Goal: Task Accomplishment & Management: Manage account settings

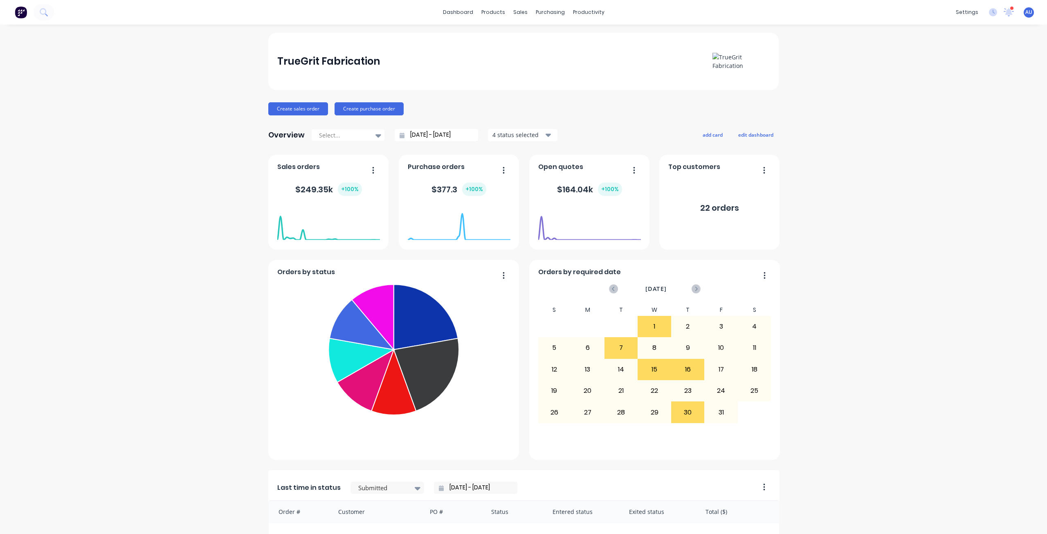
click at [124, 177] on div "TrueGrit Fabrication Create sales order Create purchase order Overview Select..…" at bounding box center [523, 404] width 1047 height 743
click at [506, 36] on div "Product Catalogue" at bounding box center [526, 39] width 51 height 7
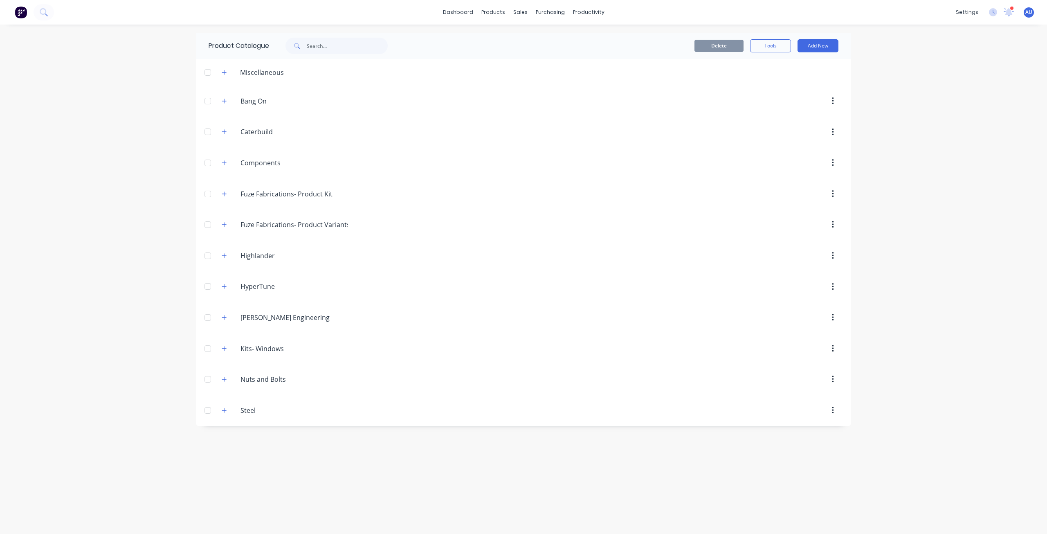
click at [174, 148] on div "dashboard products sales purchasing productivity dashboard products Product Cat…" at bounding box center [523, 267] width 1047 height 534
click at [113, 263] on div "dashboard products sales purchasing productivity dashboard products Product Cat…" at bounding box center [523, 267] width 1047 height 534
click at [223, 104] on icon "button" at bounding box center [224, 101] width 5 height 6
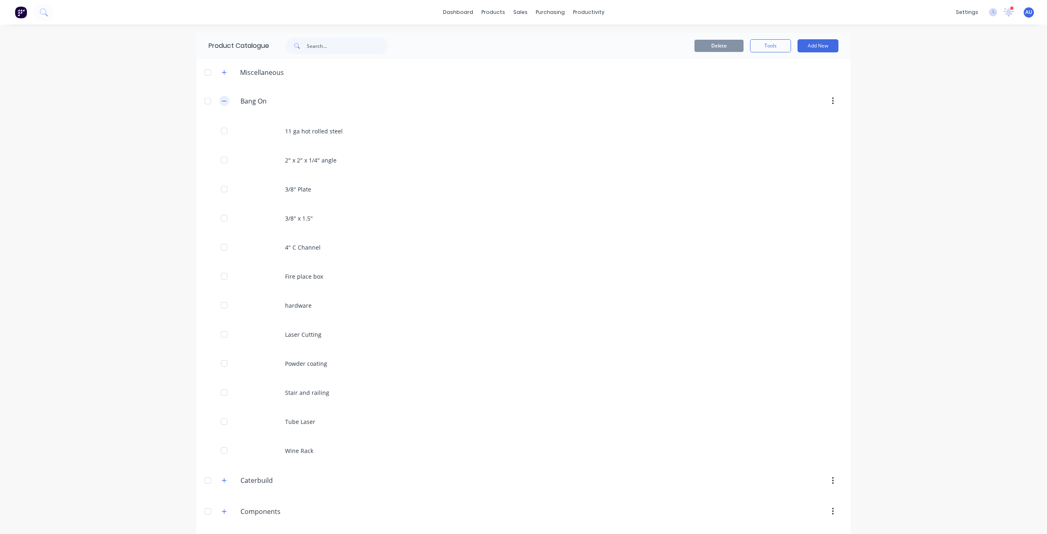
click at [223, 104] on icon "button" at bounding box center [224, 101] width 5 height 6
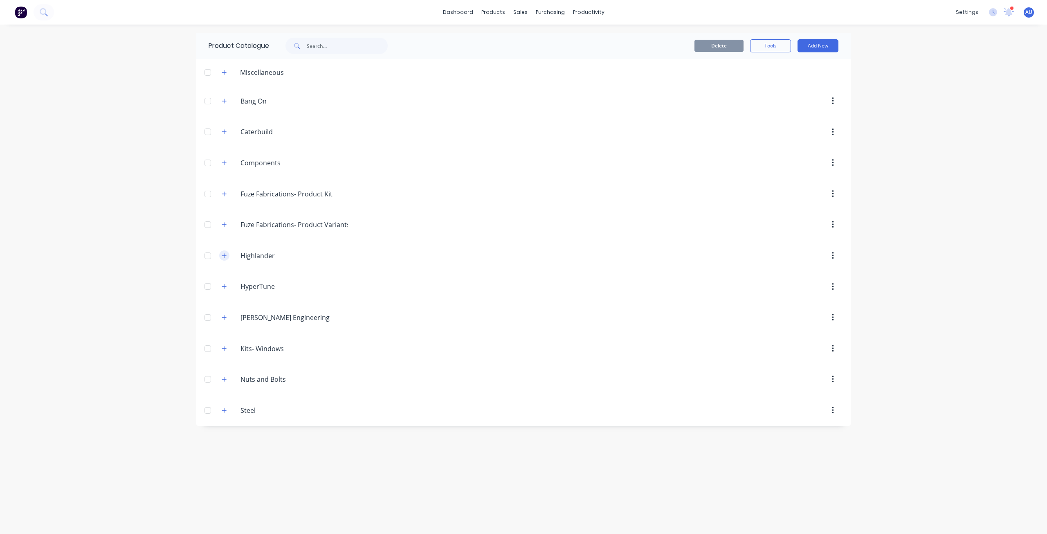
click at [225, 257] on icon "button" at bounding box center [224, 256] width 5 height 6
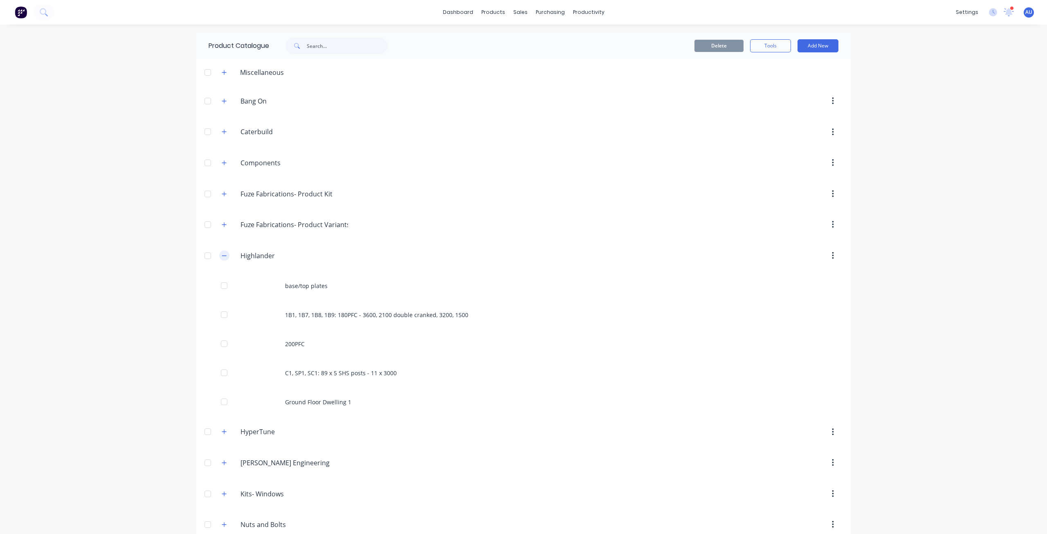
click at [225, 257] on button "button" at bounding box center [224, 255] width 10 height 10
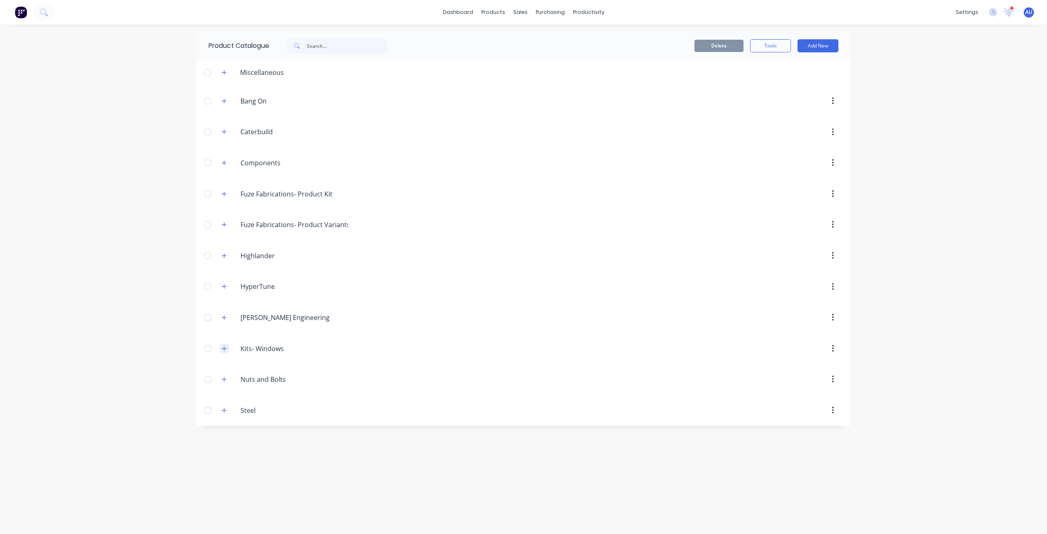
click at [226, 353] on button "button" at bounding box center [224, 348] width 10 height 10
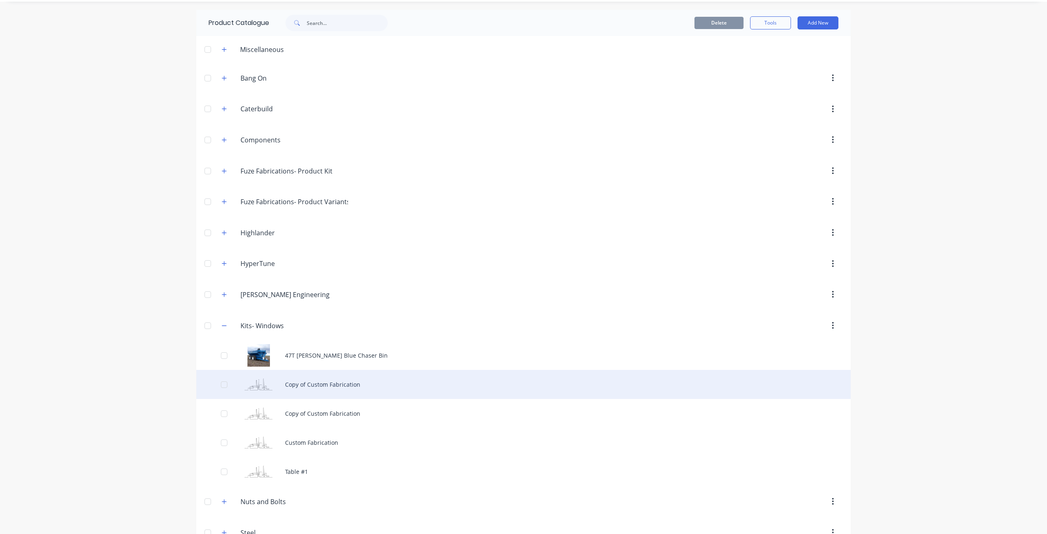
scroll to position [45, 0]
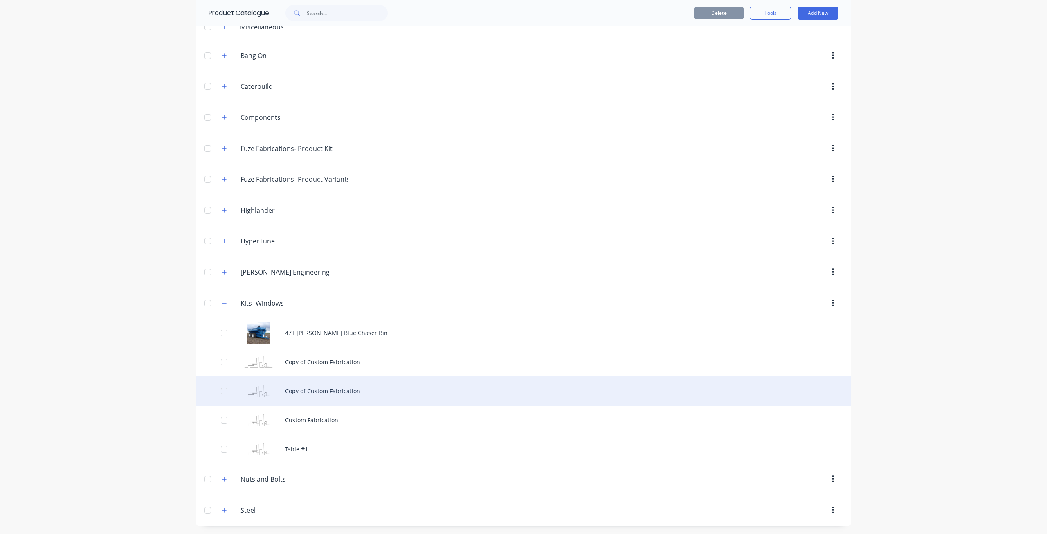
click at [327, 401] on div "Copy of Custom Fabrication" at bounding box center [523, 390] width 655 height 29
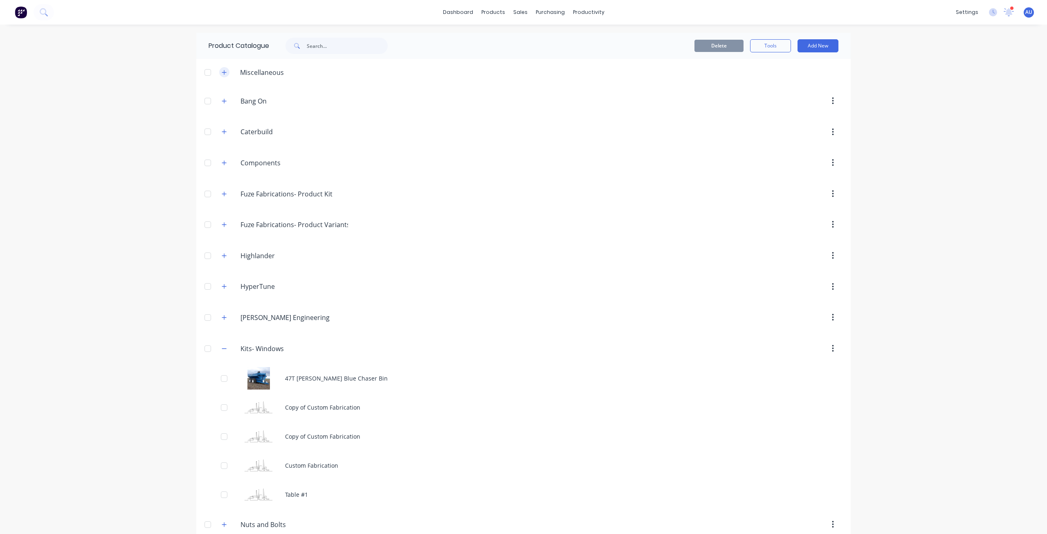
click at [222, 75] on icon "button" at bounding box center [224, 73] width 5 height 6
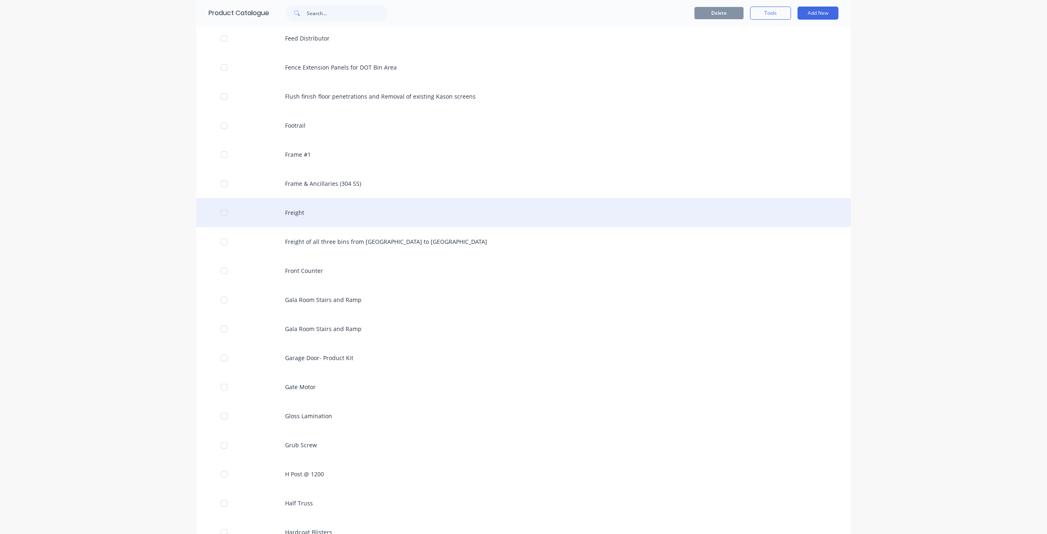
scroll to position [3068, 0]
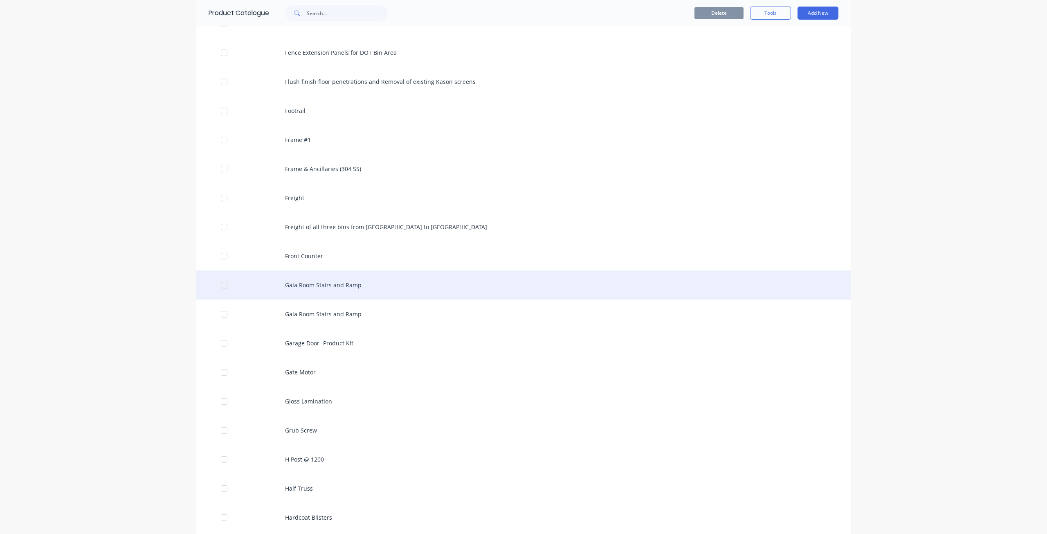
click at [340, 287] on div "Gala Room Stairs and Ramp" at bounding box center [523, 284] width 655 height 29
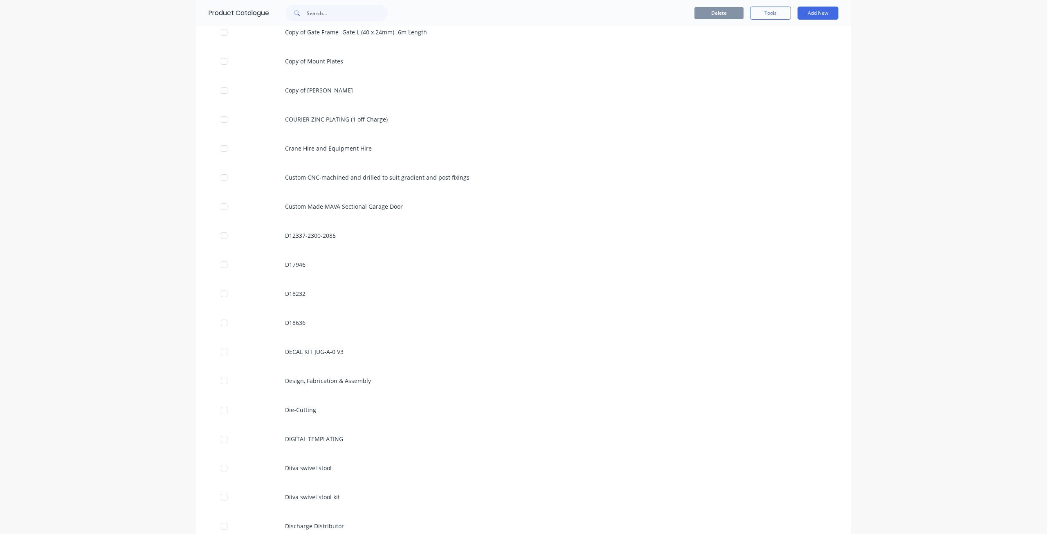
scroll to position [2250, 0]
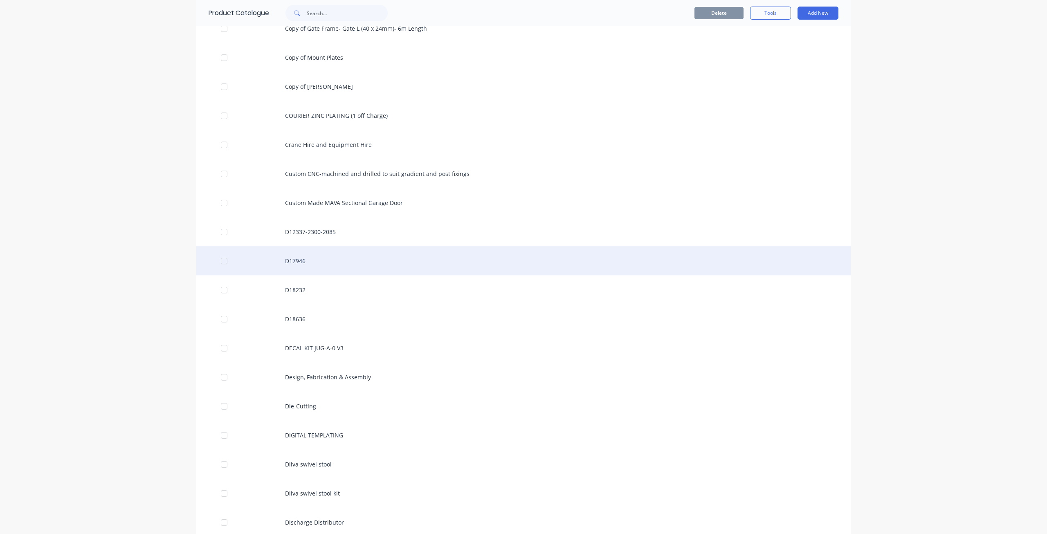
click at [300, 267] on div "D17946" at bounding box center [523, 260] width 655 height 29
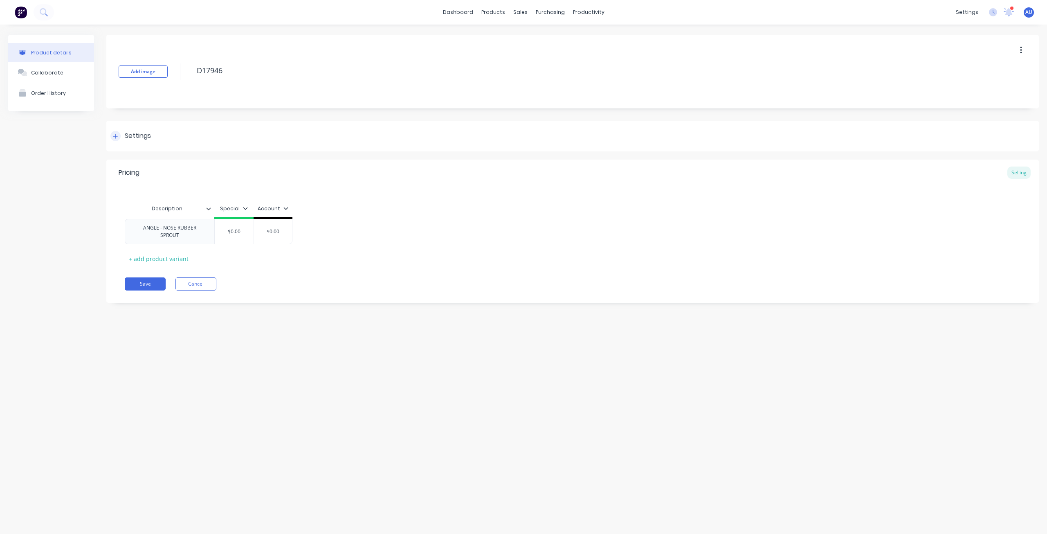
click at [116, 139] on div at bounding box center [115, 136] width 10 height 10
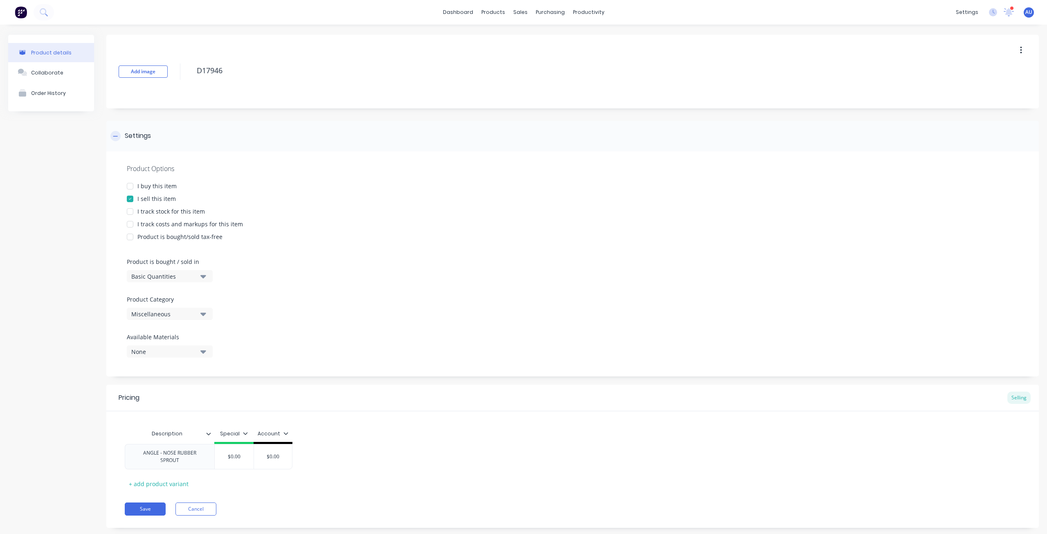
click at [116, 139] on div at bounding box center [115, 136] width 10 height 10
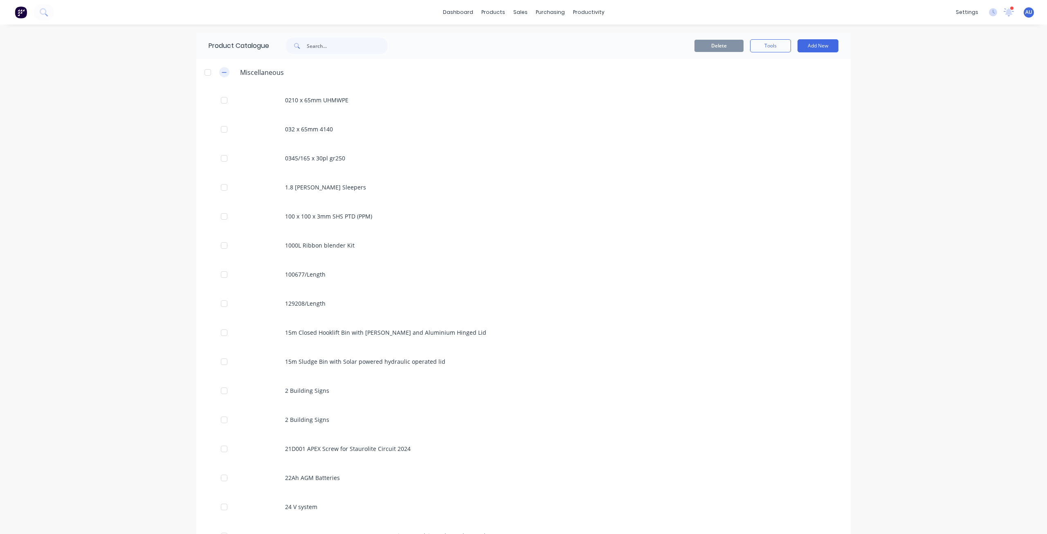
click at [223, 73] on icon "button" at bounding box center [224, 73] width 5 height 6
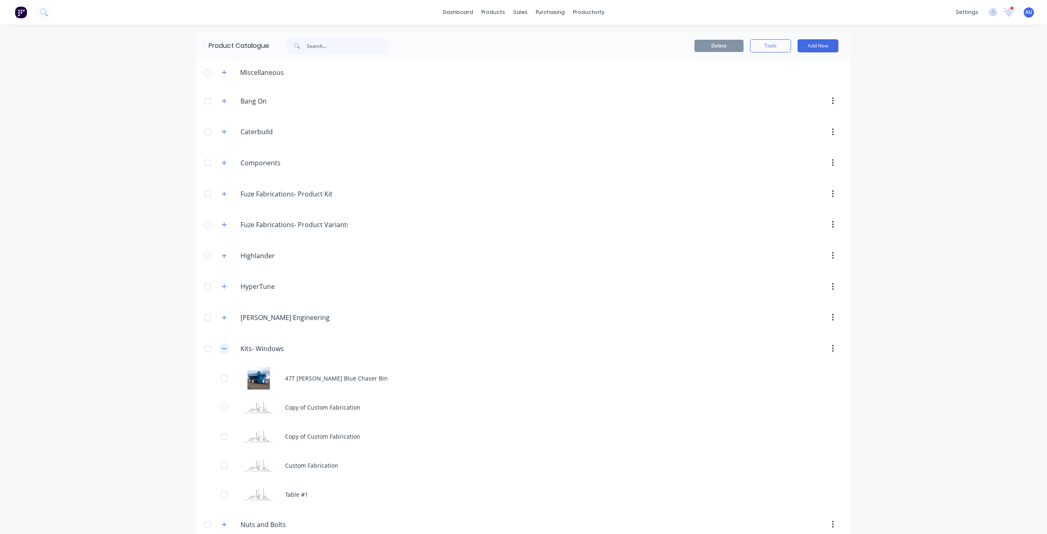
click at [222, 350] on icon "button" at bounding box center [224, 349] width 5 height 6
click at [224, 162] on icon "button" at bounding box center [224, 163] width 5 height 6
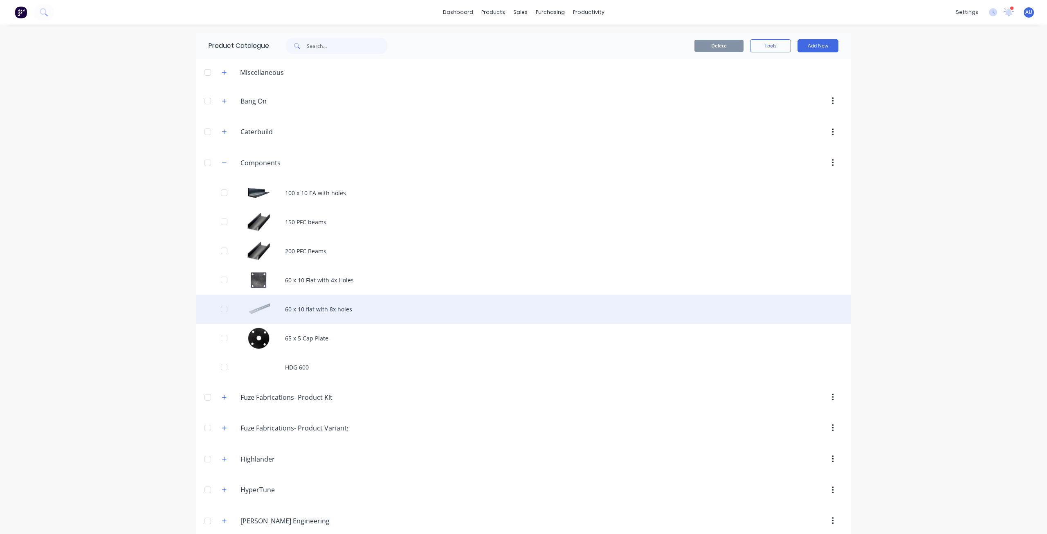
click at [295, 313] on div "60 x 10 flat with 8x holes" at bounding box center [523, 309] width 655 height 29
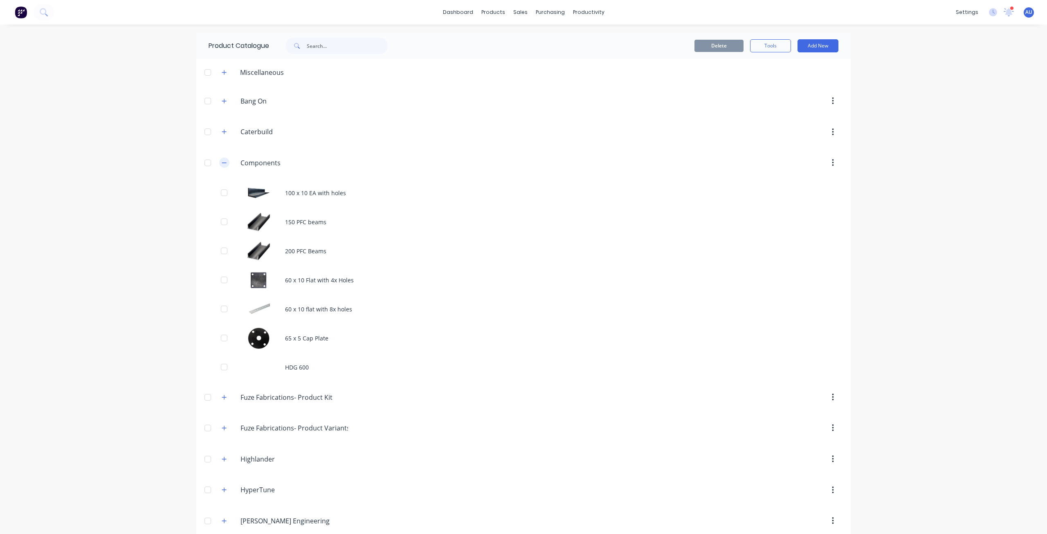
click at [223, 160] on icon "button" at bounding box center [224, 163] width 5 height 6
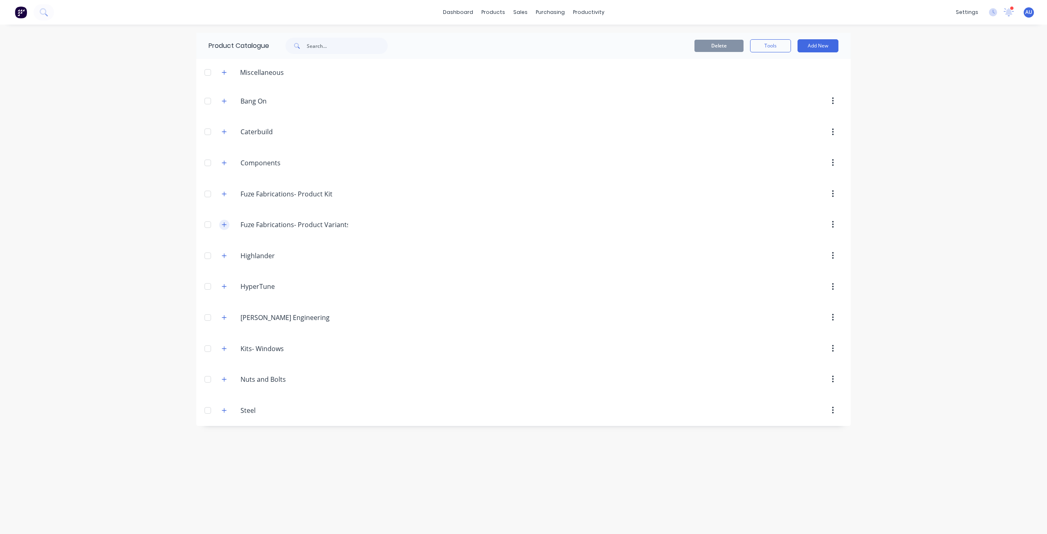
click at [224, 225] on icon "button" at bounding box center [224, 225] width 5 height 6
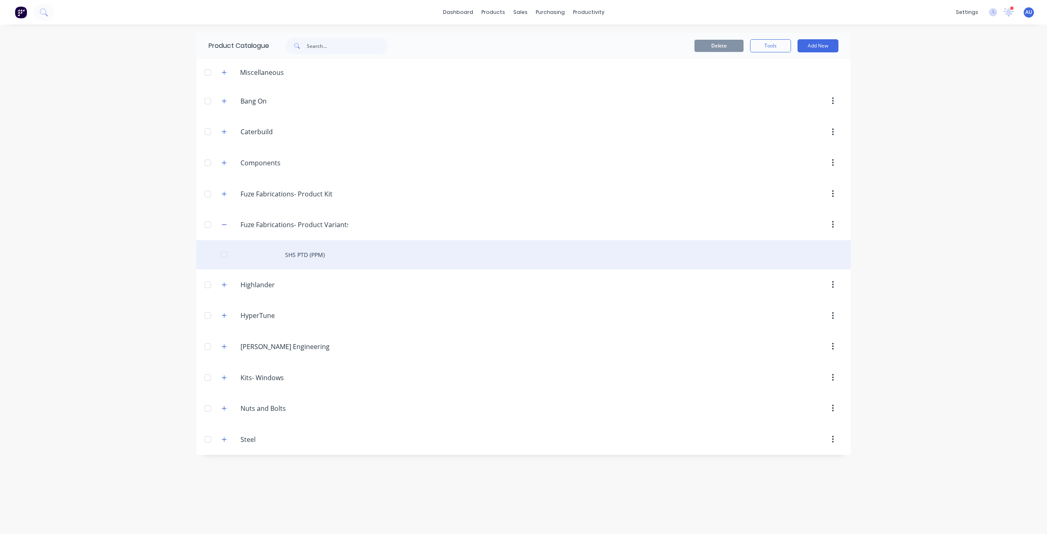
click at [295, 259] on div "SHS PTD (PPM)" at bounding box center [523, 254] width 655 height 29
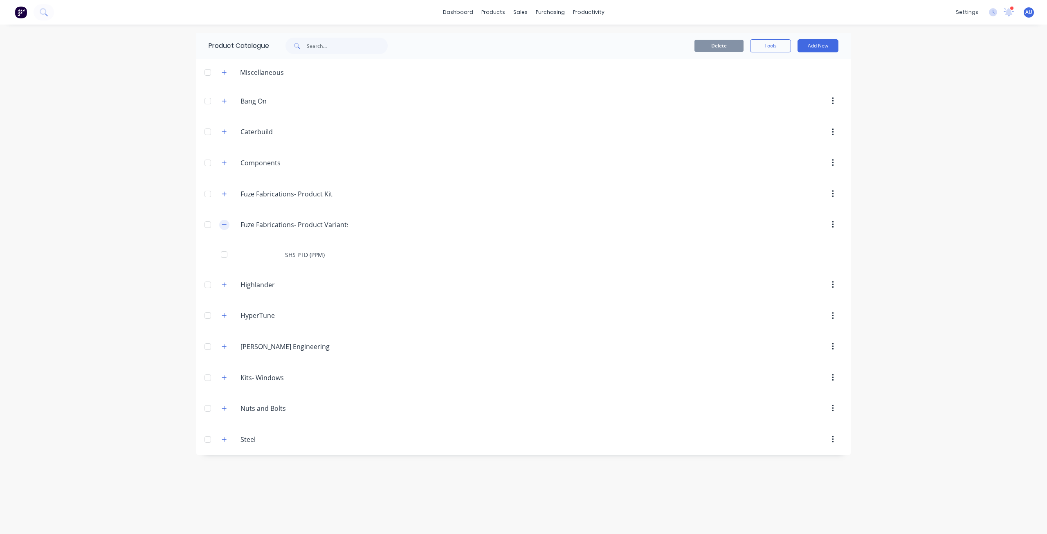
click at [225, 223] on icon "button" at bounding box center [224, 225] width 5 height 6
click at [225, 254] on icon "button" at bounding box center [224, 256] width 5 height 6
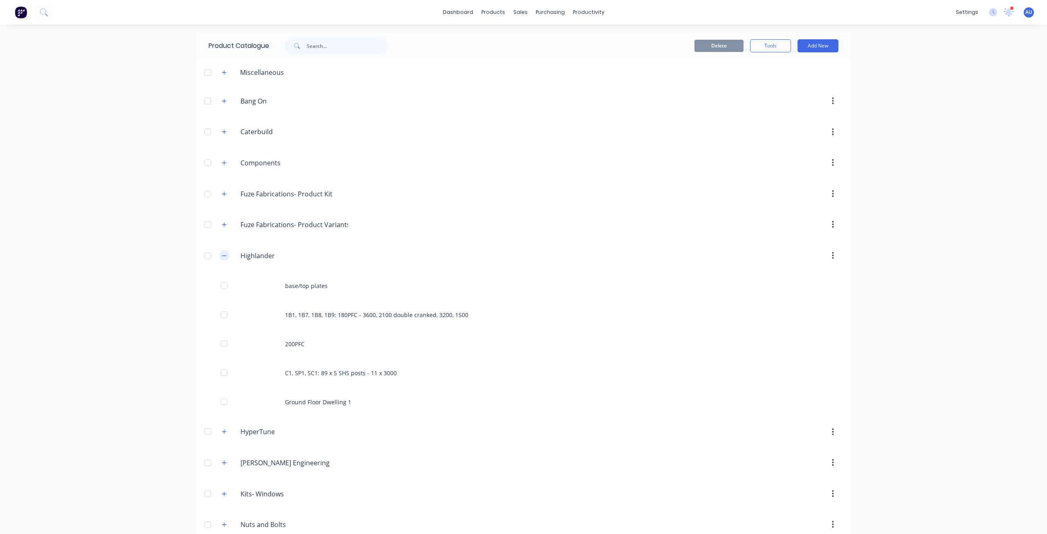
click at [225, 254] on button "button" at bounding box center [224, 255] width 10 height 10
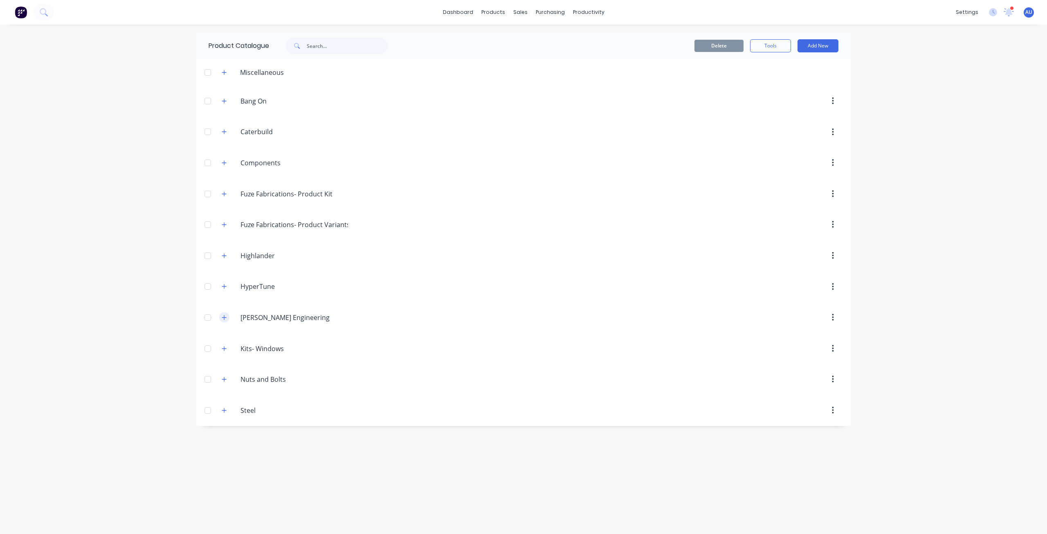
click at [226, 319] on icon "button" at bounding box center [224, 318] width 5 height 6
click at [225, 380] on icon "button" at bounding box center [224, 379] width 5 height 6
click at [225, 380] on button "button" at bounding box center [224, 379] width 10 height 10
click at [224, 412] on icon "button" at bounding box center [224, 410] width 5 height 6
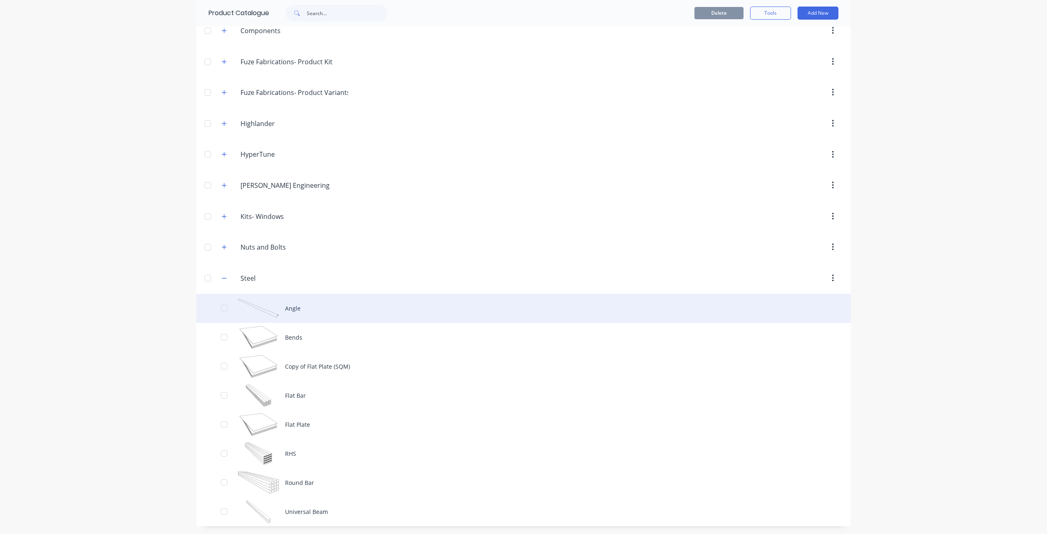
scroll to position [133, 0]
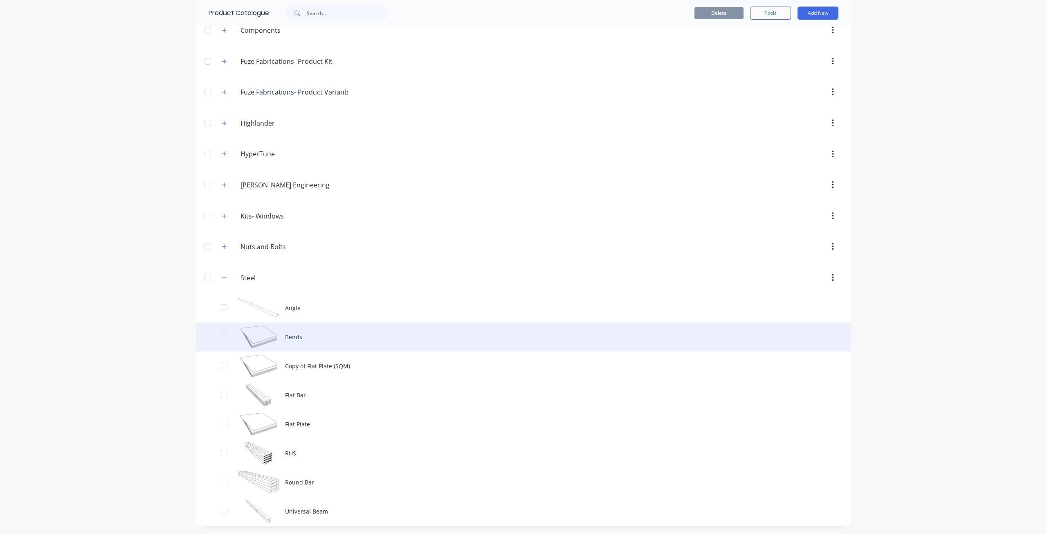
click at [293, 342] on div "Bends" at bounding box center [523, 336] width 655 height 29
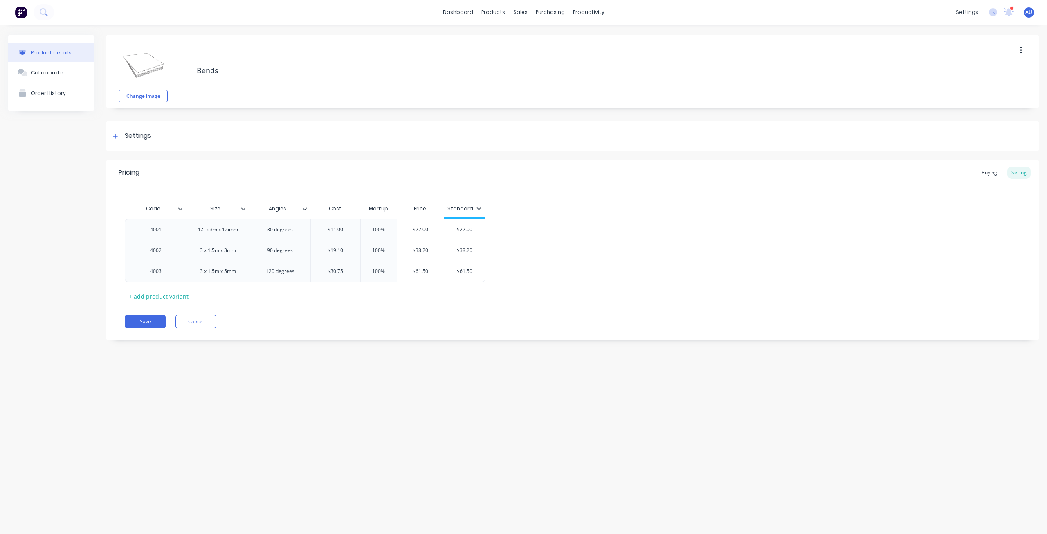
type textarea "x"
click at [115, 144] on div "Settings" at bounding box center [572, 136] width 933 height 31
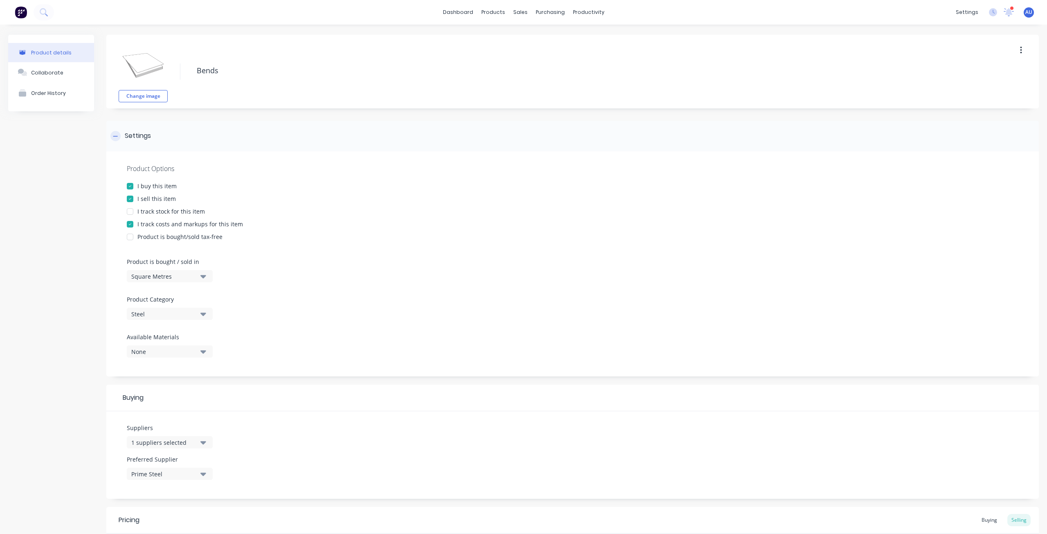
click at [115, 144] on div "Settings" at bounding box center [572, 136] width 933 height 31
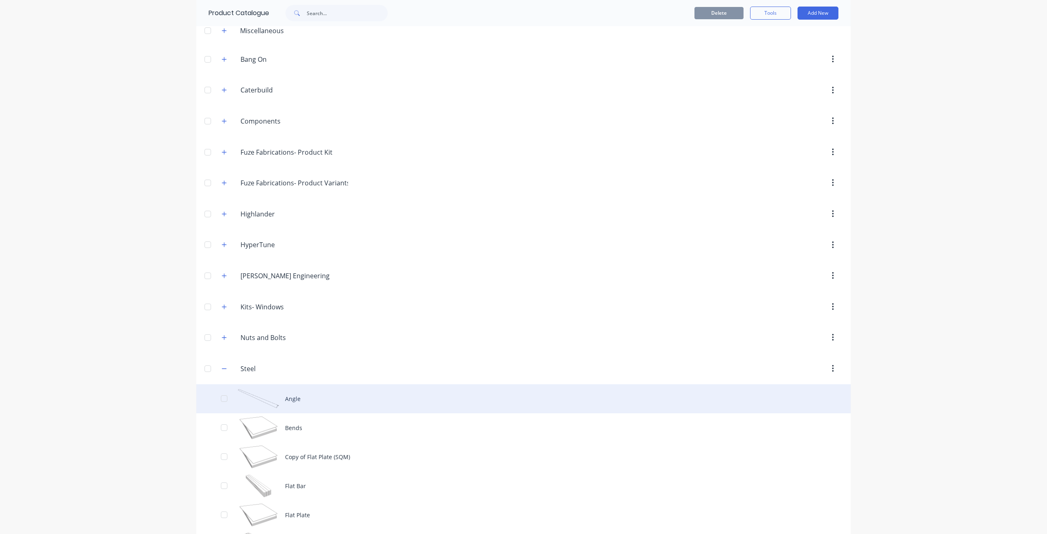
scroll to position [82, 0]
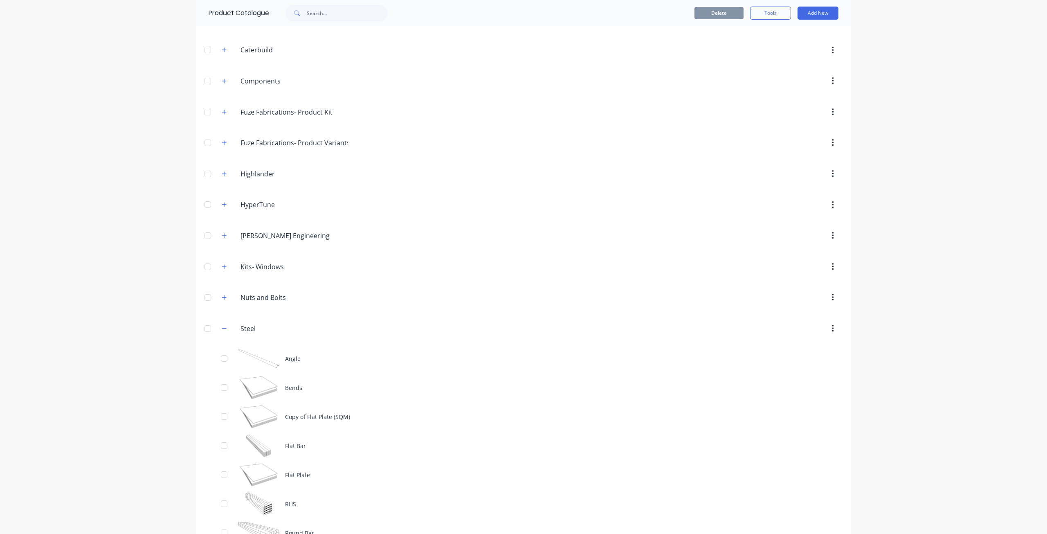
click at [224, 334] on div "Steel Steel" at bounding box center [279, 328] width 128 height 15
click at [224, 332] on button "button" at bounding box center [224, 328] width 10 height 10
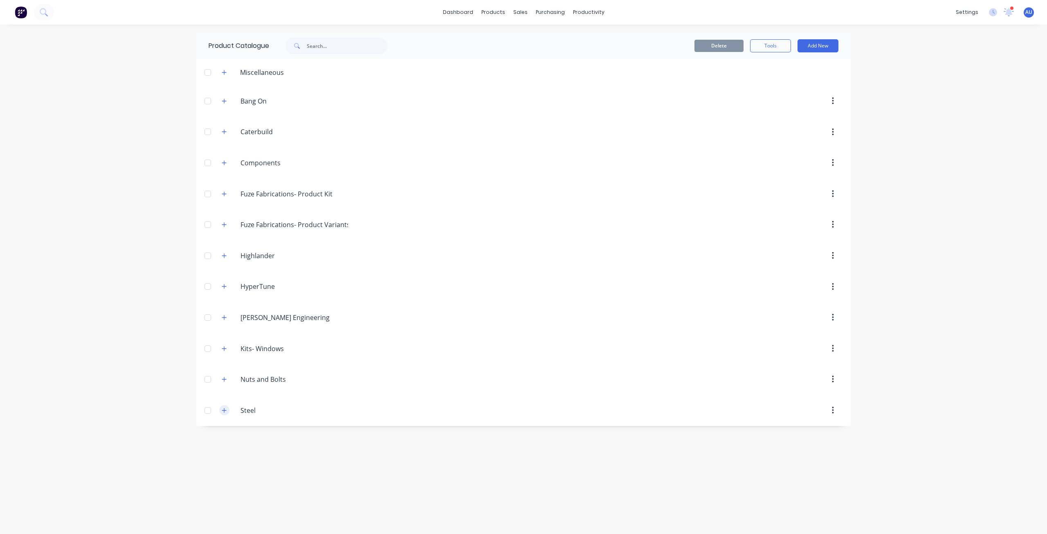
scroll to position [0, 0]
click at [222, 413] on button "button" at bounding box center [224, 410] width 10 height 10
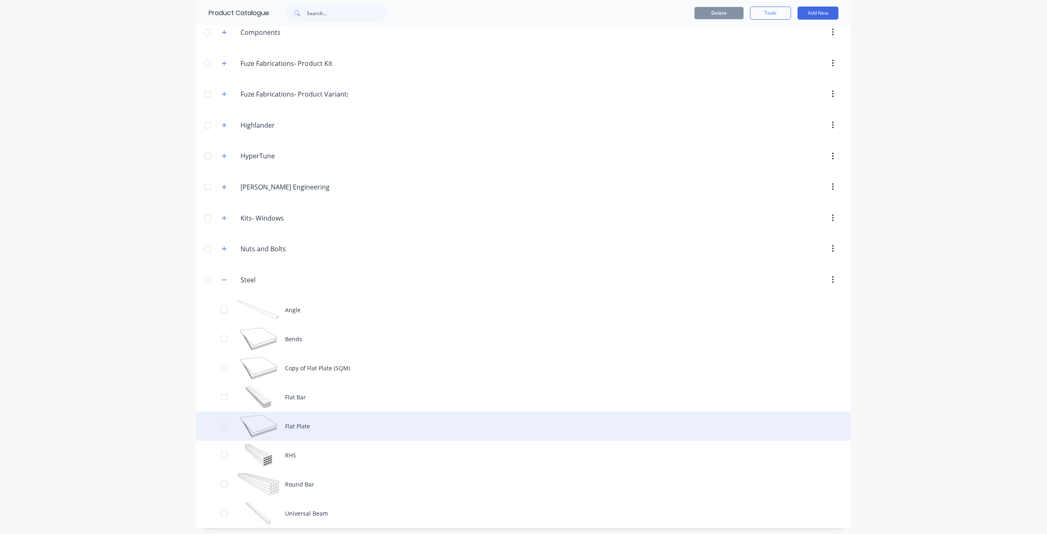
scroll to position [133, 0]
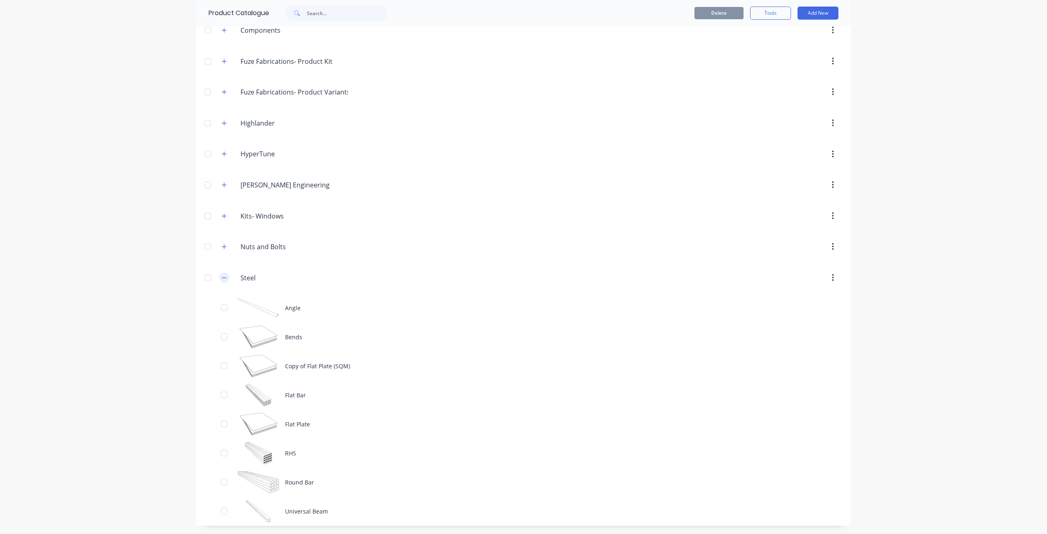
click at [222, 279] on icon "button" at bounding box center [224, 278] width 5 height 6
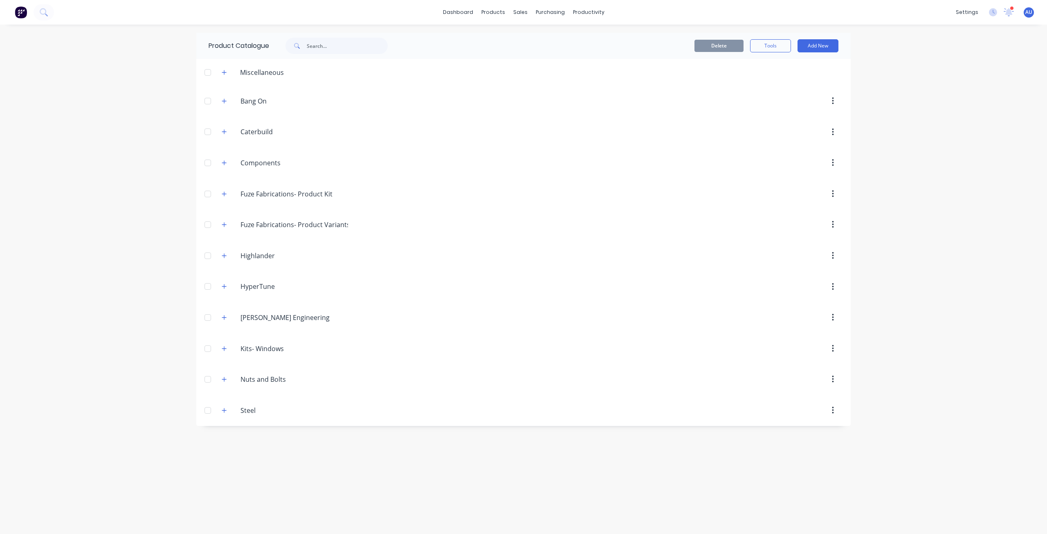
scroll to position [0, 0]
click at [511, 56] on div "Materials" at bounding box center [516, 55] width 25 height 7
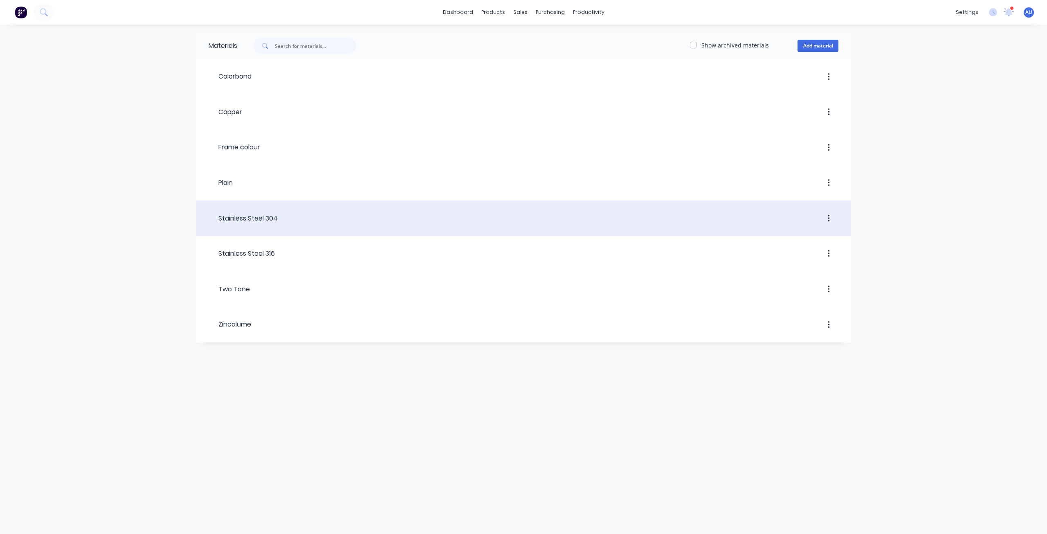
click at [272, 215] on div "Stainless Steel 304" at bounding box center [243, 219] width 69 height 10
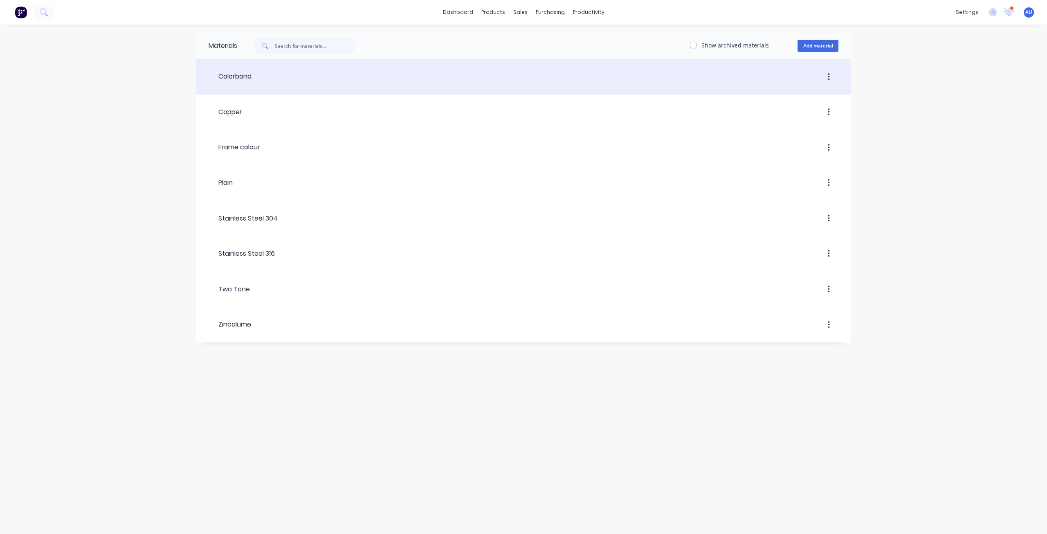
click at [281, 80] on div at bounding box center [545, 77] width 587 height 15
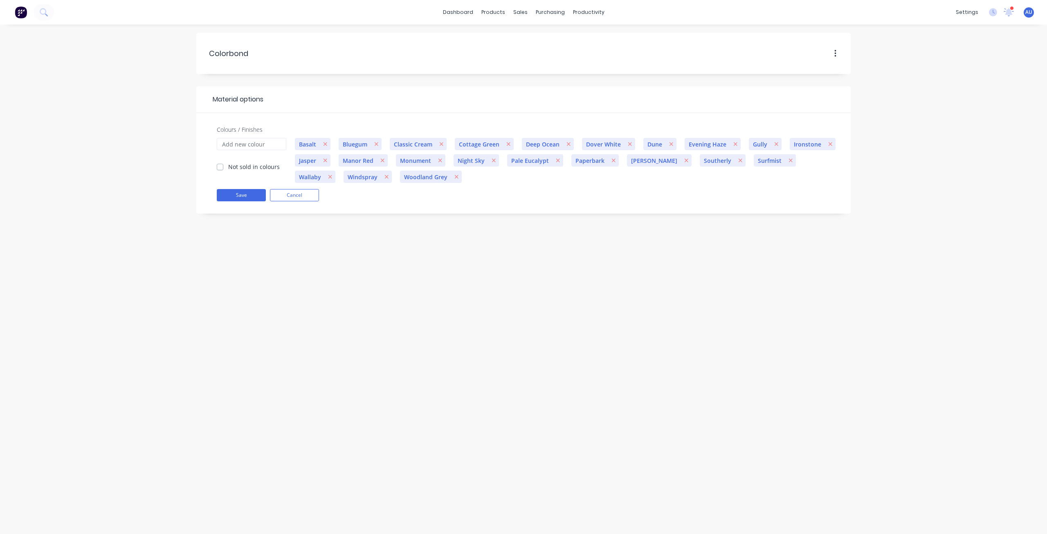
click at [439, 260] on div "Colorbond Colorbond Material options Colours / Finishes Not sold in colours Bas…" at bounding box center [523, 279] width 1047 height 509
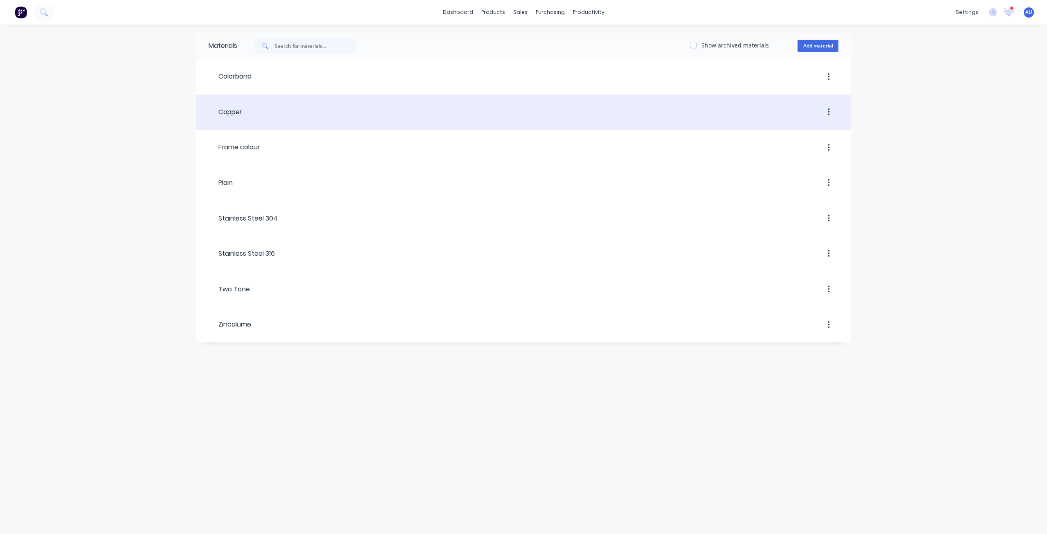
click at [251, 115] on div at bounding box center [540, 112] width 596 height 15
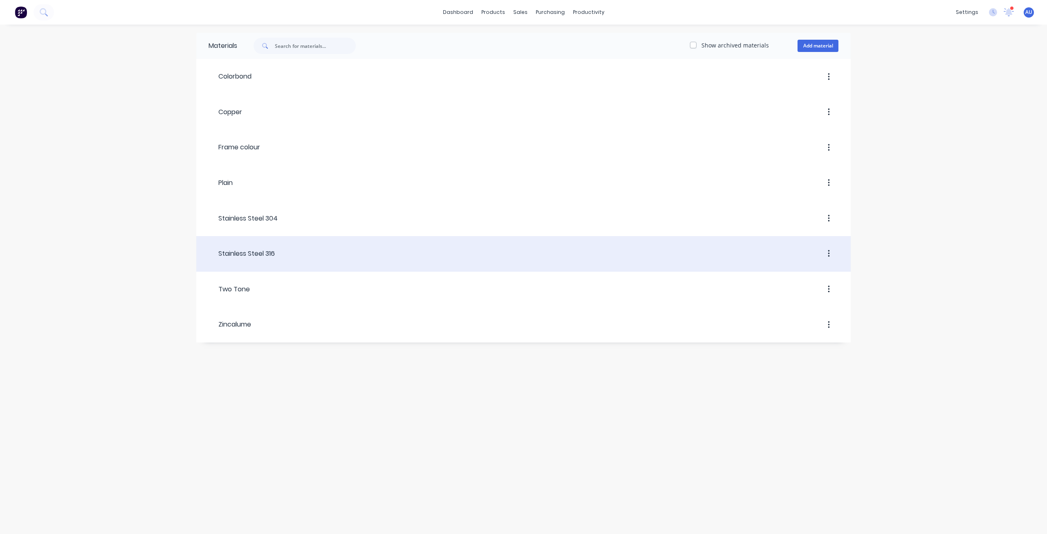
click at [261, 260] on div "Stainless Steel 316" at bounding box center [242, 253] width 66 height 15
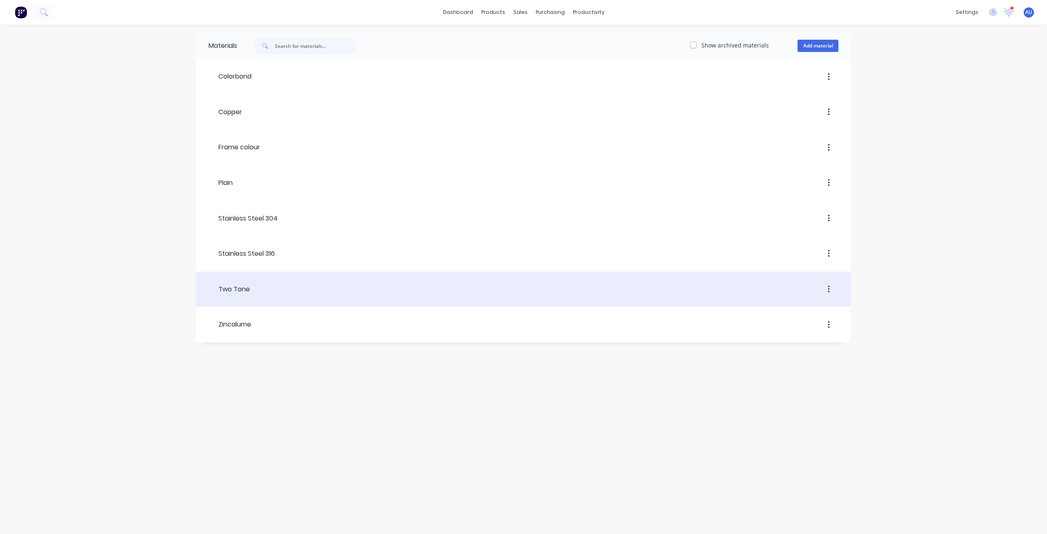
click at [243, 282] on div "Two Tone" at bounding box center [229, 289] width 41 height 15
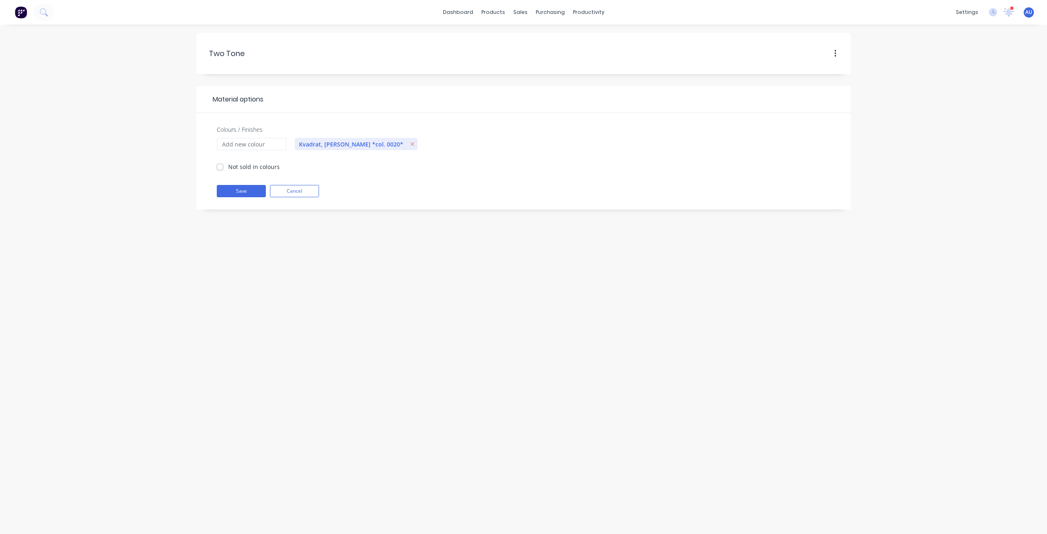
click at [298, 254] on div "Two.Tone Two Tone Material options Colours / Finishes Not sold in colours Kvadr…" at bounding box center [523, 279] width 1047 height 509
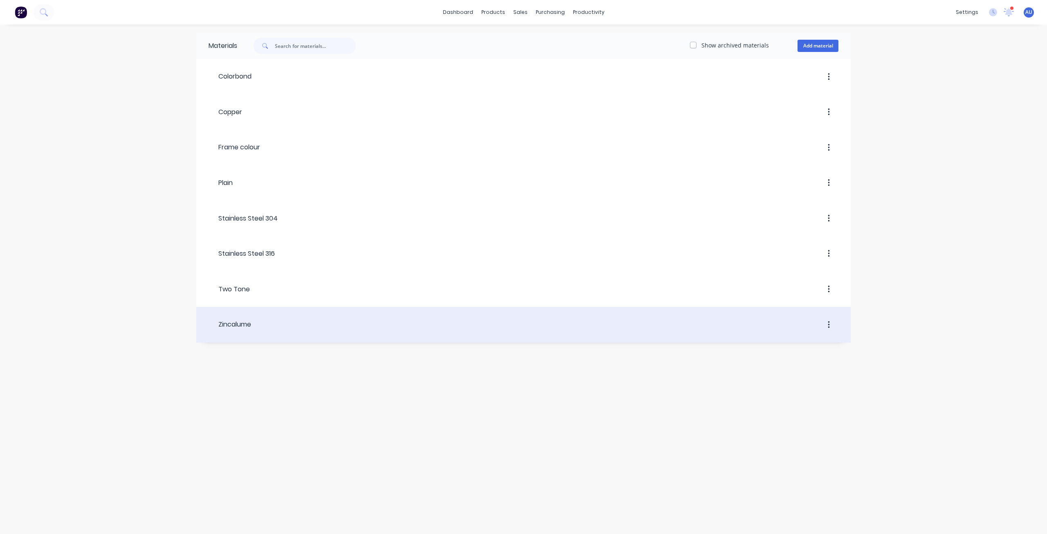
click at [232, 329] on div "Zincalume" at bounding box center [230, 325] width 43 height 10
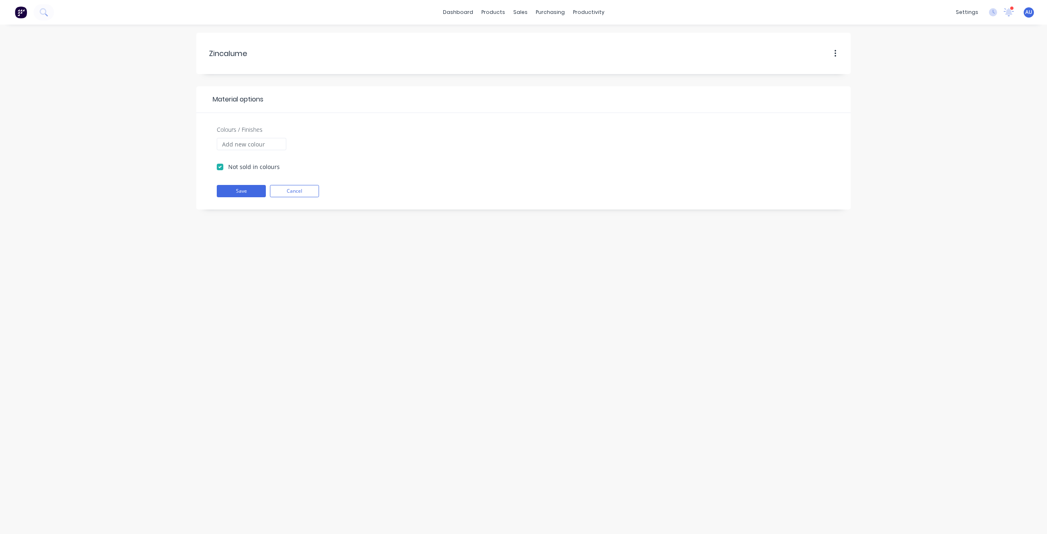
click at [209, 327] on div "Zincalume Zincalume Material options Colours / Finishes Not sold in colours Sav…" at bounding box center [523, 279] width 1047 height 509
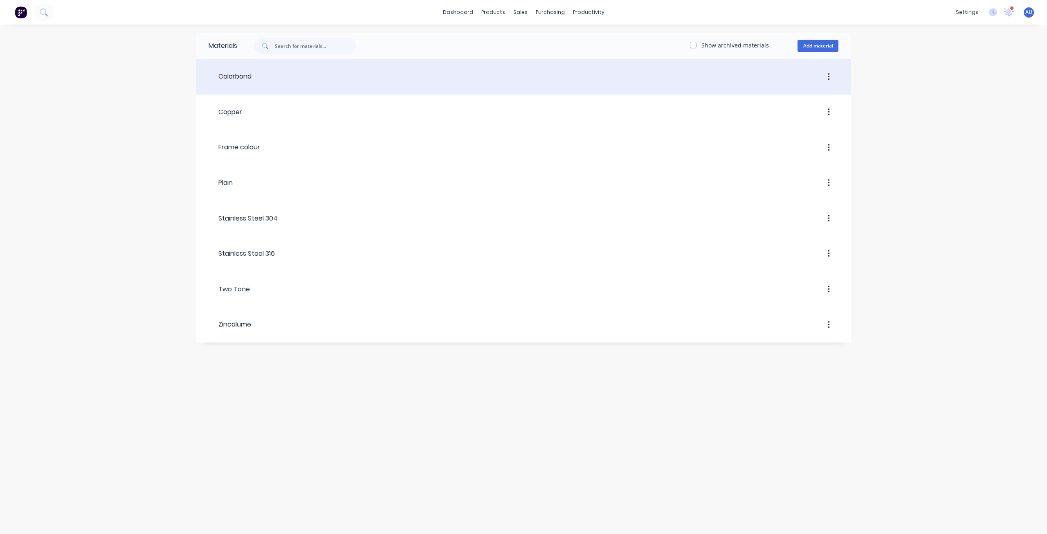
click at [251, 72] on div "Colorbond" at bounding box center [230, 77] width 43 height 10
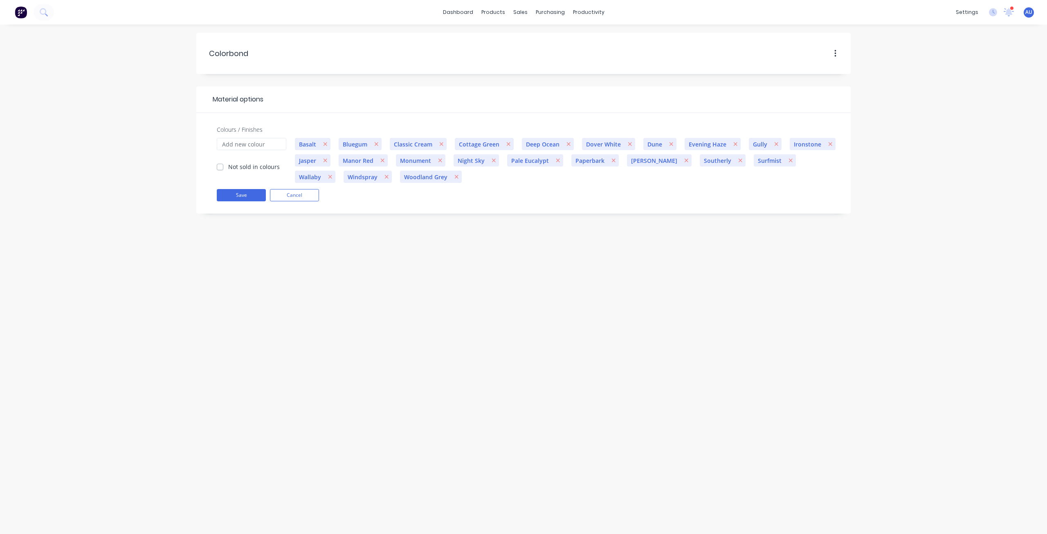
click at [371, 305] on div "Colorbond Colorbond Material options Colours / Finishes Not sold in colours Bas…" at bounding box center [523, 279] width 1047 height 509
click at [453, 419] on div "Colorbond Colorbond Material options Colours / Finishes Not sold in colours Bas…" at bounding box center [523, 279] width 1047 height 509
click at [26, 9] on img at bounding box center [21, 12] width 12 height 12
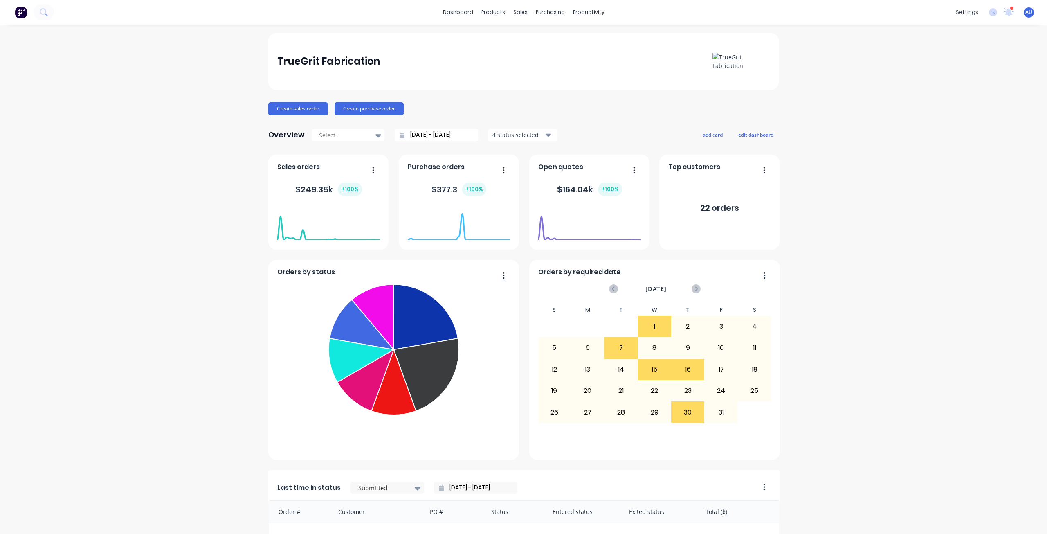
click at [872, 214] on div "TrueGrit Fabrication Create sales order Create purchase order Overview Select..…" at bounding box center [523, 404] width 1047 height 743
click at [911, 185] on div "TrueGrit Fabrication Create sales order Create purchase order Overview Select..…" at bounding box center [523, 404] width 1047 height 743
click at [851, 146] on div "TrueGrit Fabrication Create sales order Create purchase order Overview Select..…" at bounding box center [523, 404] width 1047 height 743
click at [512, 54] on div "Materials" at bounding box center [513, 55] width 25 height 7
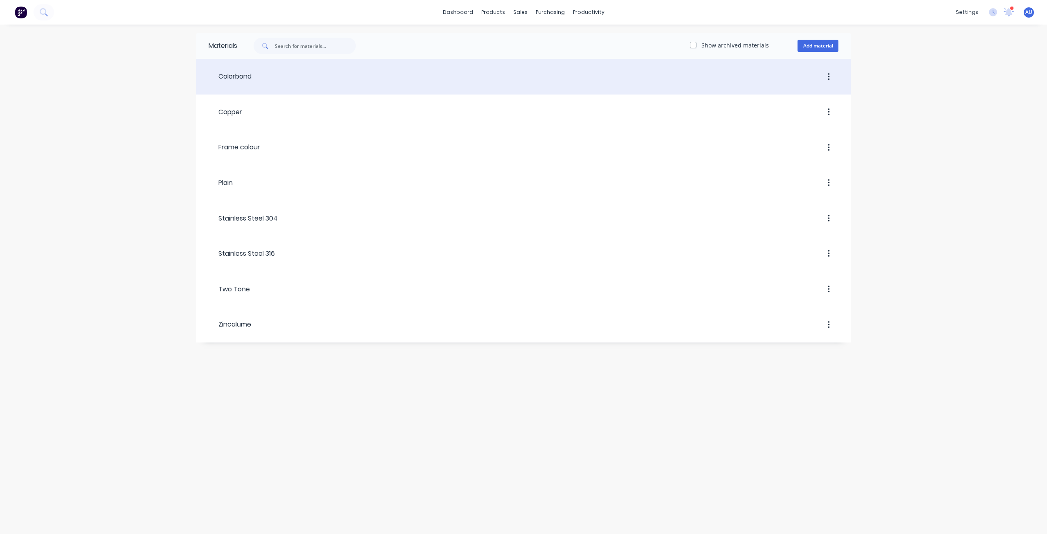
click at [257, 85] on header "Colorbond" at bounding box center [523, 76] width 655 height 31
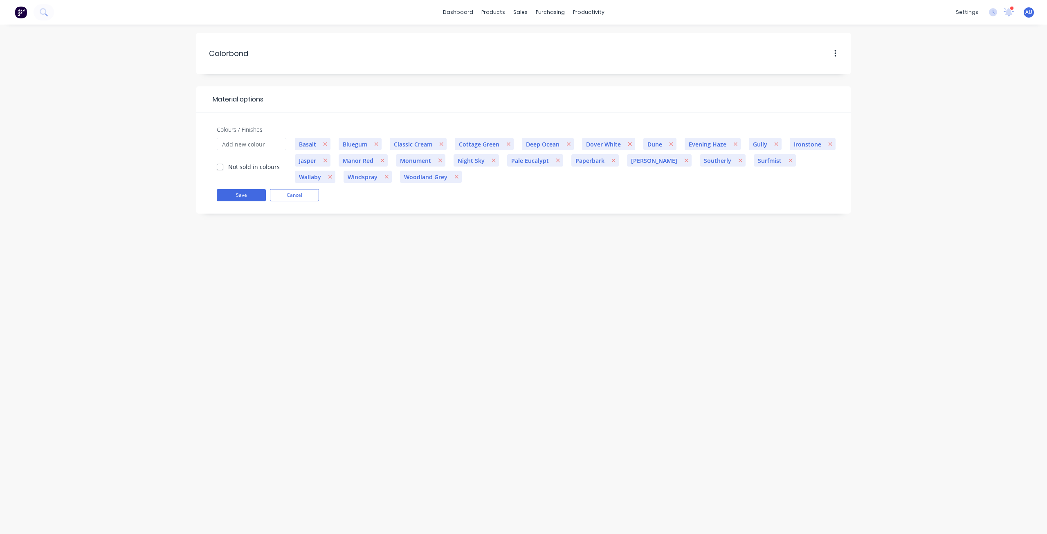
click at [835, 57] on icon "button" at bounding box center [836, 53] width 2 height 9
click at [883, 67] on div "Colorbond Colorbond Material options Colours / Finishes Not sold in colours Bas…" at bounding box center [523, 279] width 1047 height 509
click at [302, 143] on span "Basalt" at bounding box center [307, 144] width 25 height 9
click at [252, 147] on input "Colours / Finishes" at bounding box center [252, 144] width 70 height 12
click at [260, 240] on div "Colorbond Colorbond Material options Colours / Finishes Not sold in colours Bas…" at bounding box center [523, 279] width 1047 height 509
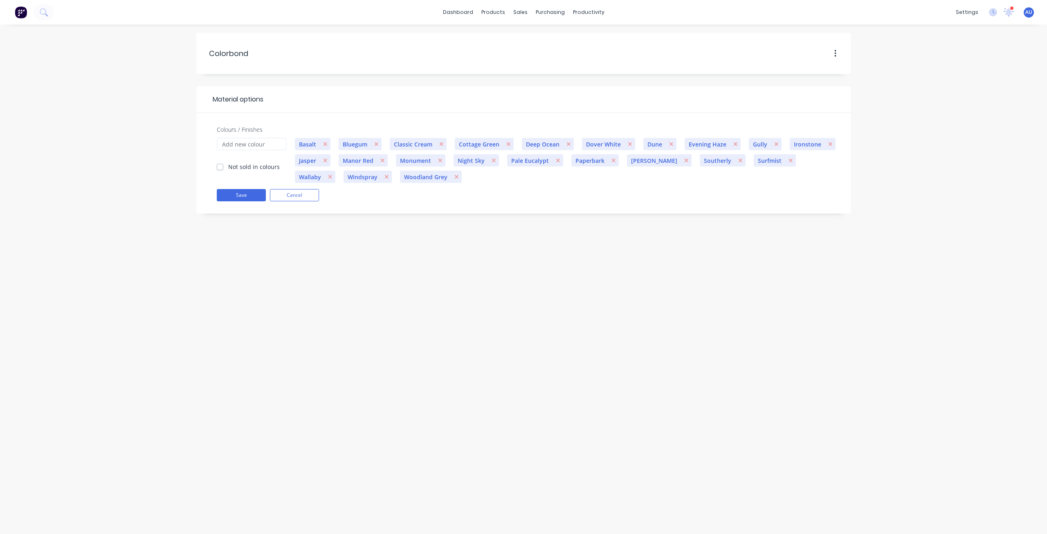
click at [340, 405] on div "Colorbond Colorbond Material options Colours / Finishes Not sold in colours Bas…" at bounding box center [523, 279] width 1047 height 509
click at [329, 442] on div "Colorbond Colorbond Material options Colours / Finishes Not sold in colours Bas…" at bounding box center [523, 279] width 1047 height 509
click at [249, 165] on label "Not sold in colours" at bounding box center [254, 166] width 52 height 9
click at [223, 165] on input "Not sold in colours" at bounding box center [220, 166] width 7 height 8
click at [249, 165] on label "Not sold in colours" at bounding box center [254, 166] width 52 height 9
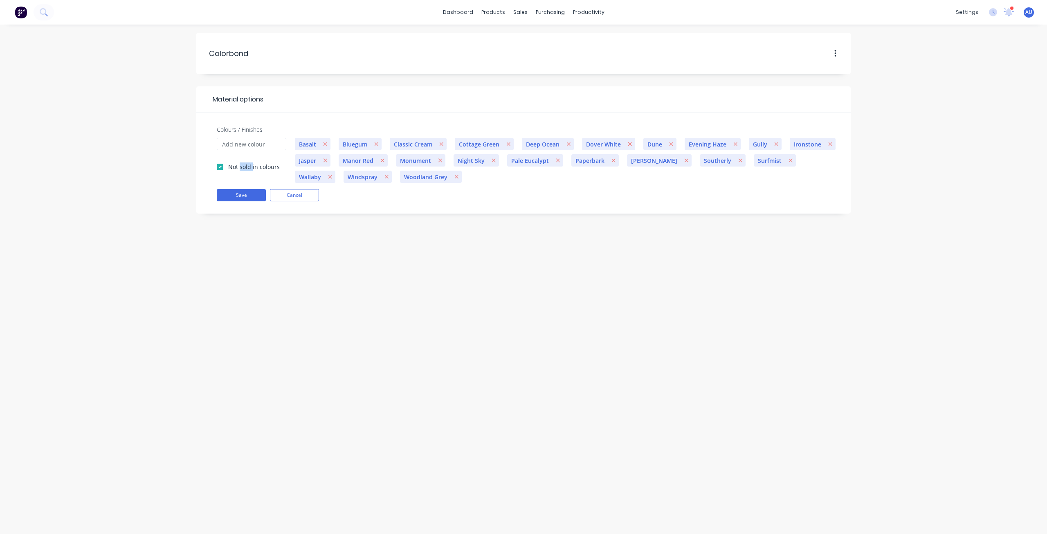
click at [223, 165] on input "Not sold in colours" at bounding box center [220, 166] width 7 height 8
checkbox input "false"
click at [353, 296] on div "Colorbond Colorbond Material options Colours / Finishes Not sold in colours Bas…" at bounding box center [523, 279] width 1047 height 509
click at [513, 46] on link "Product Catalogue" at bounding box center [533, 39] width 108 height 16
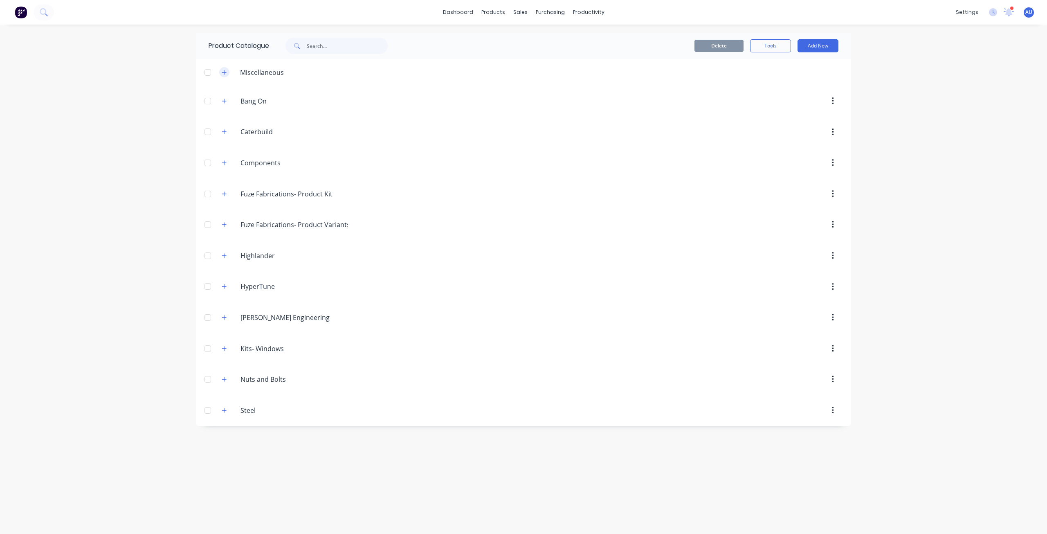
click at [223, 71] on icon "button" at bounding box center [224, 73] width 5 height 6
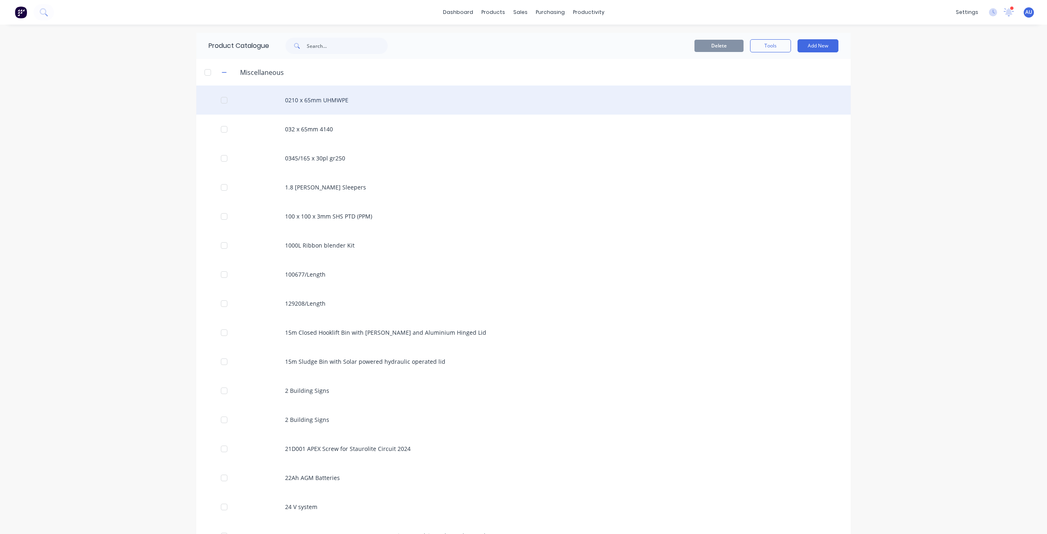
click at [291, 103] on div "0210 x 65mm UHMWPE" at bounding box center [523, 100] width 655 height 29
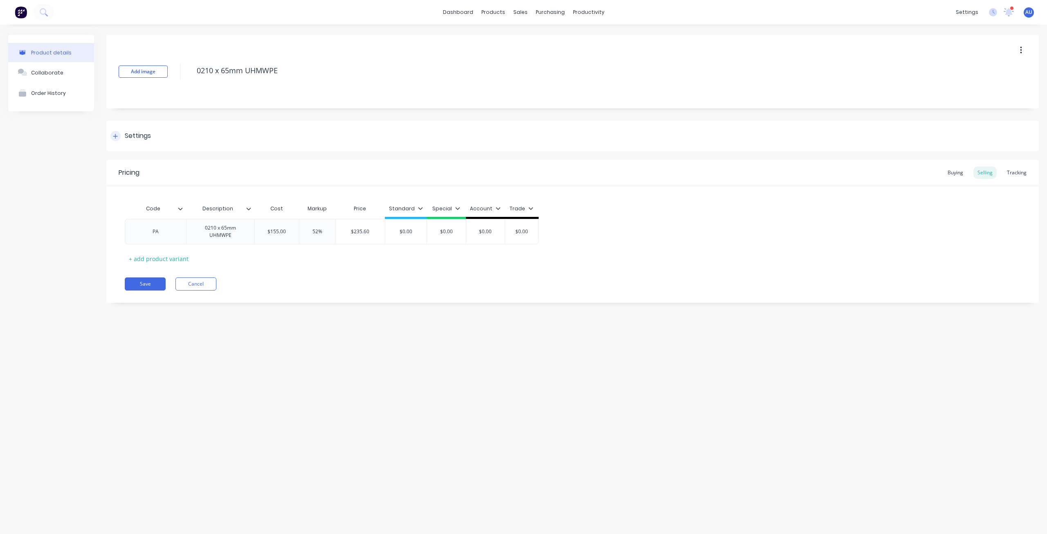
click at [134, 141] on div "Settings" at bounding box center [572, 136] width 933 height 31
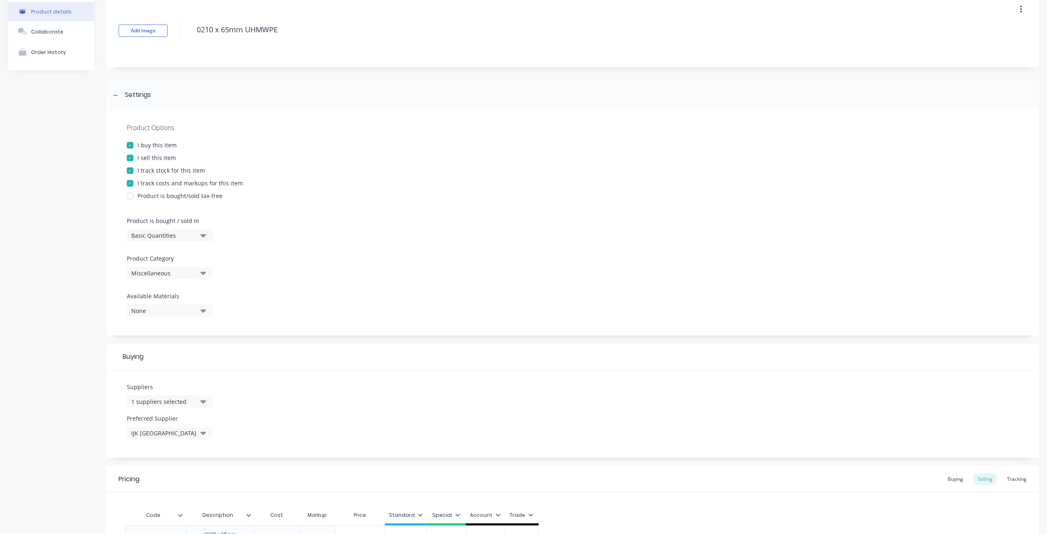
scroll to position [82, 0]
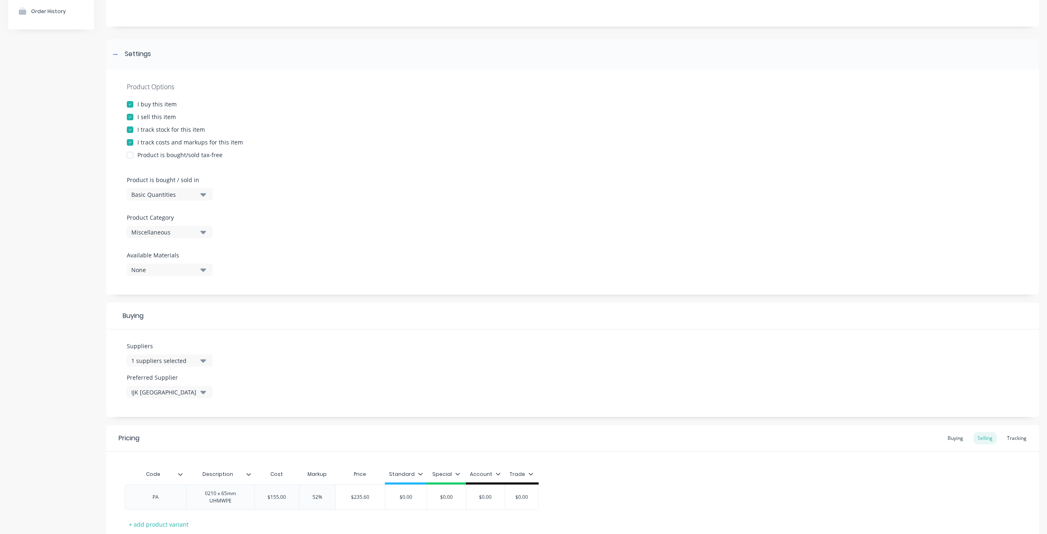
click at [191, 269] on div "None" at bounding box center [163, 270] width 65 height 9
click at [191, 330] on div "Colorbond" at bounding box center [193, 330] width 82 height 9
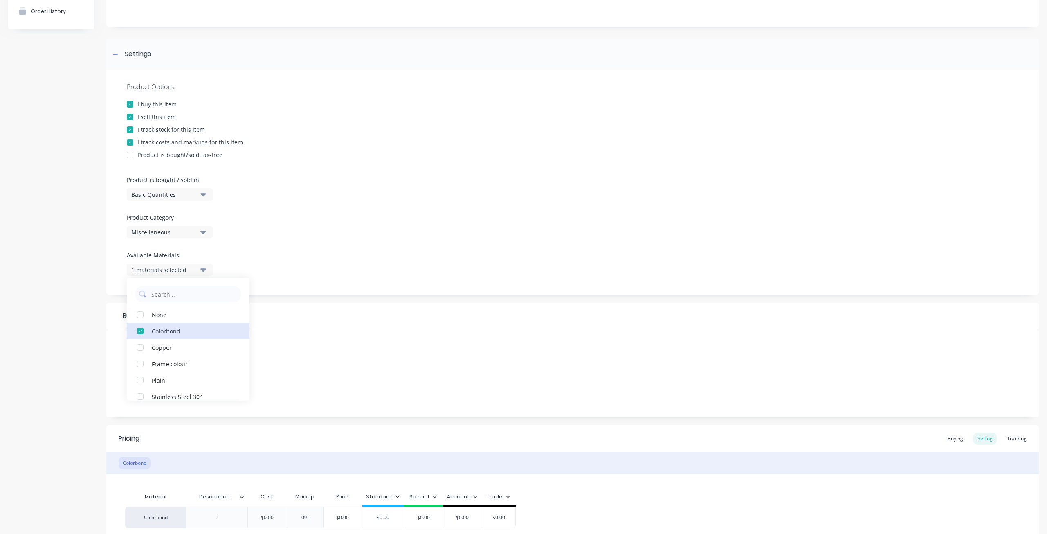
scroll to position [157, 0]
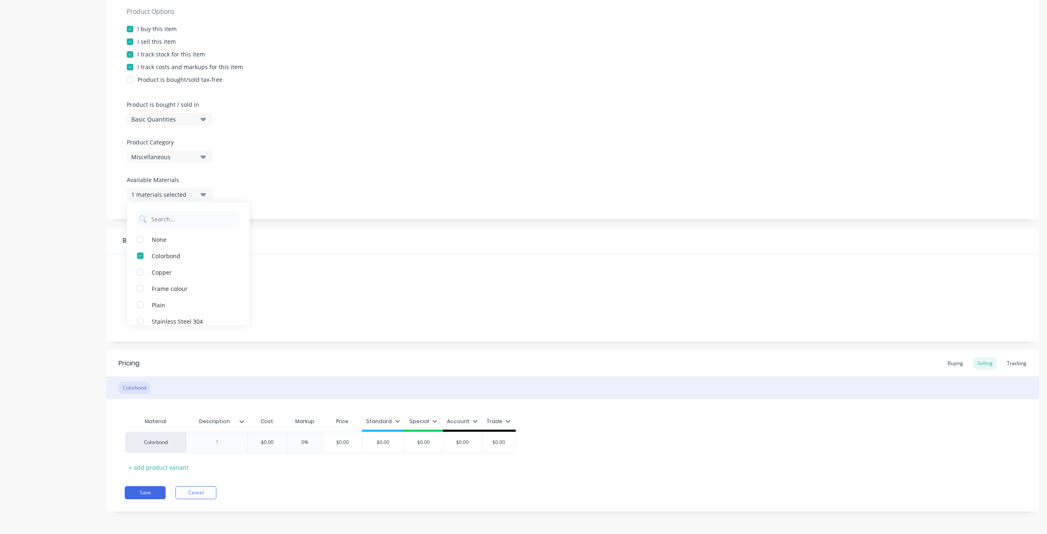
click at [372, 272] on div "Suppliers 1 suppliers selected Preferred Supplier IJK [GEOGRAPHIC_DATA]" at bounding box center [572, 298] width 933 height 88
click at [327, 383] on div "Colorbond" at bounding box center [572, 387] width 933 height 23
click at [145, 389] on div "Colorbond" at bounding box center [135, 388] width 32 height 12
click at [154, 189] on button "1 materials selected" at bounding box center [170, 194] width 86 height 12
click at [140, 254] on div "button" at bounding box center [140, 256] width 16 height 16
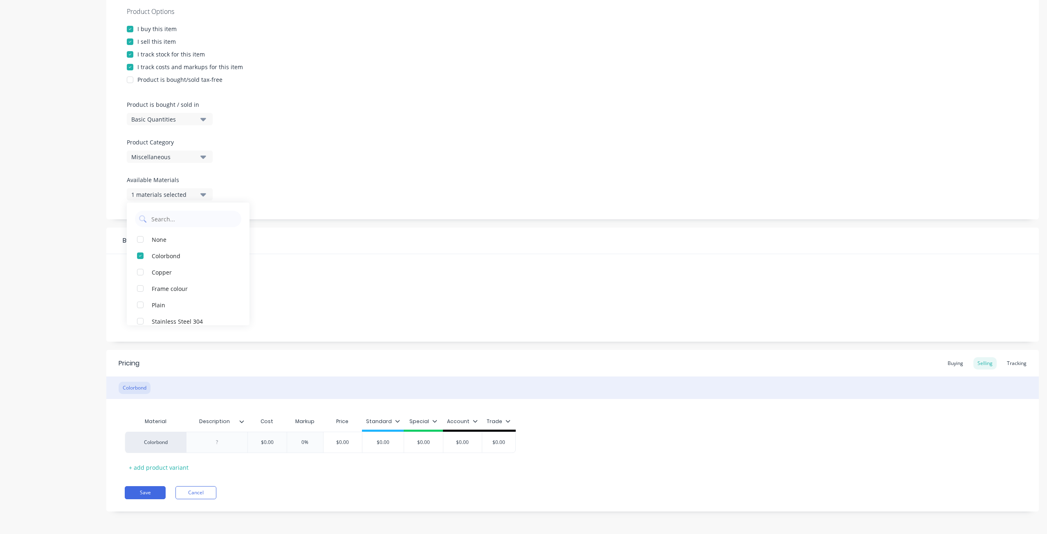
scroll to position [0, 0]
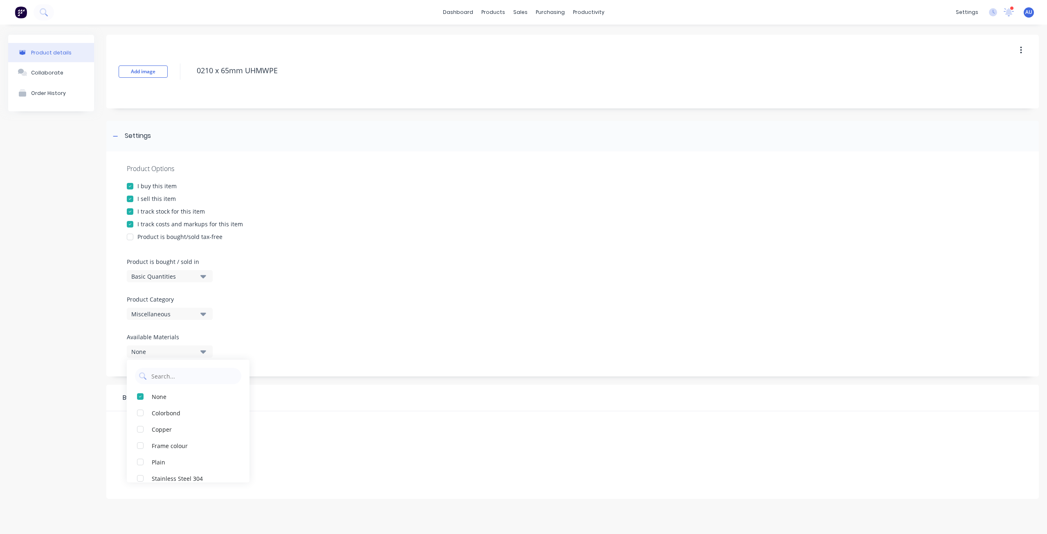
click at [360, 293] on div at bounding box center [573, 292] width 892 height 6
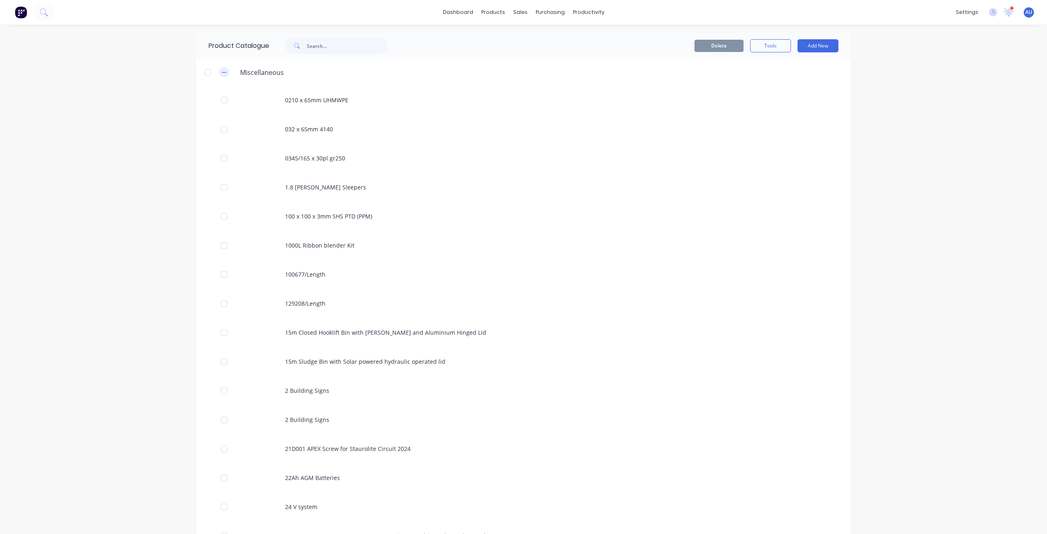
click at [222, 74] on icon "button" at bounding box center [224, 73] width 5 height 6
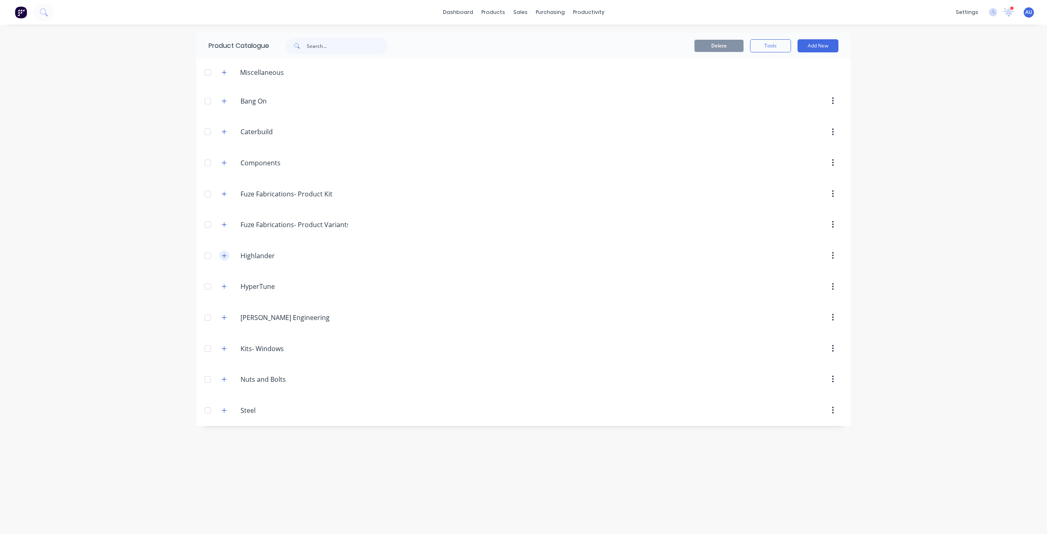
click at [223, 257] on icon "button" at bounding box center [224, 256] width 5 height 6
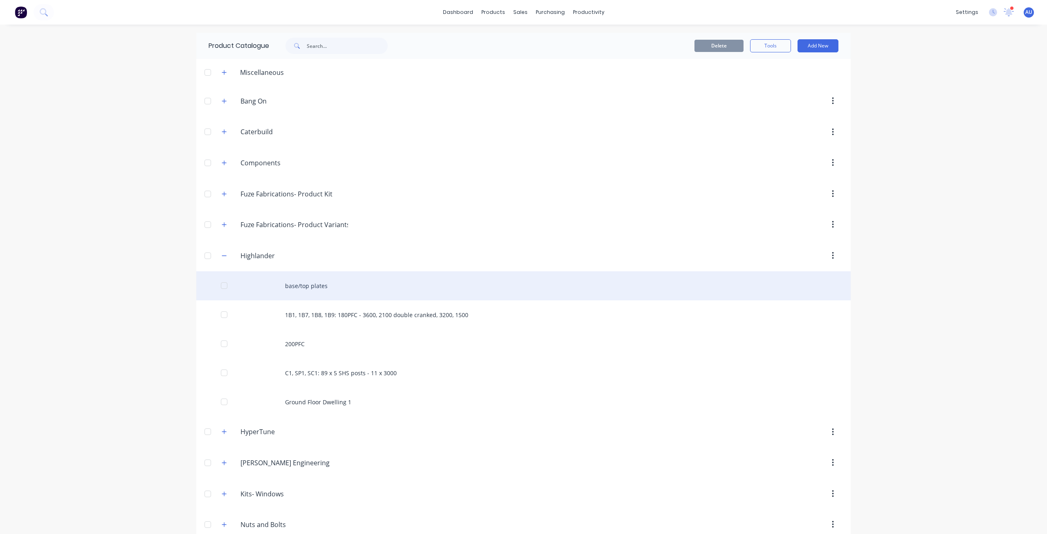
click at [302, 288] on div "base/top plates" at bounding box center [523, 285] width 655 height 29
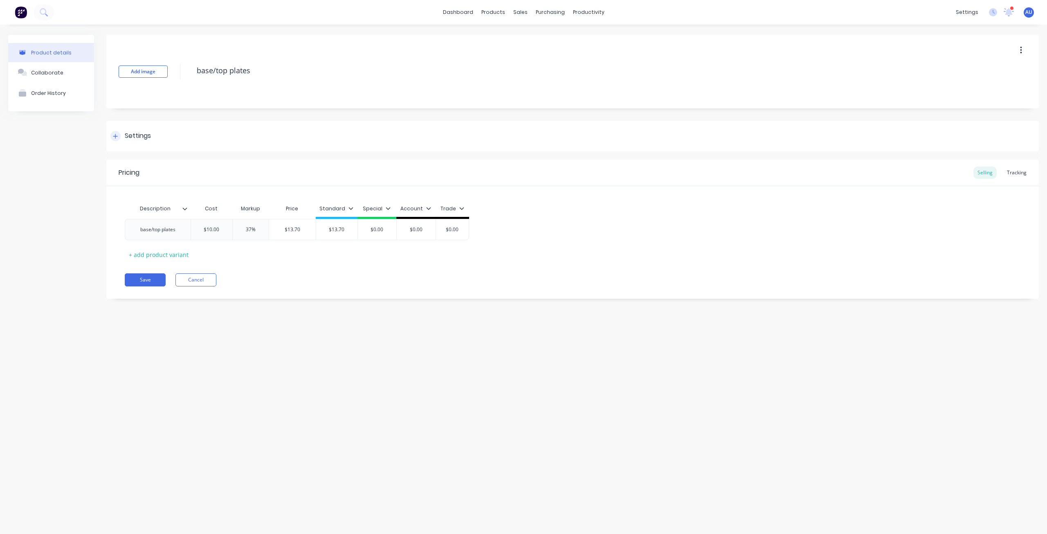
click at [117, 143] on div "Settings" at bounding box center [572, 136] width 933 height 31
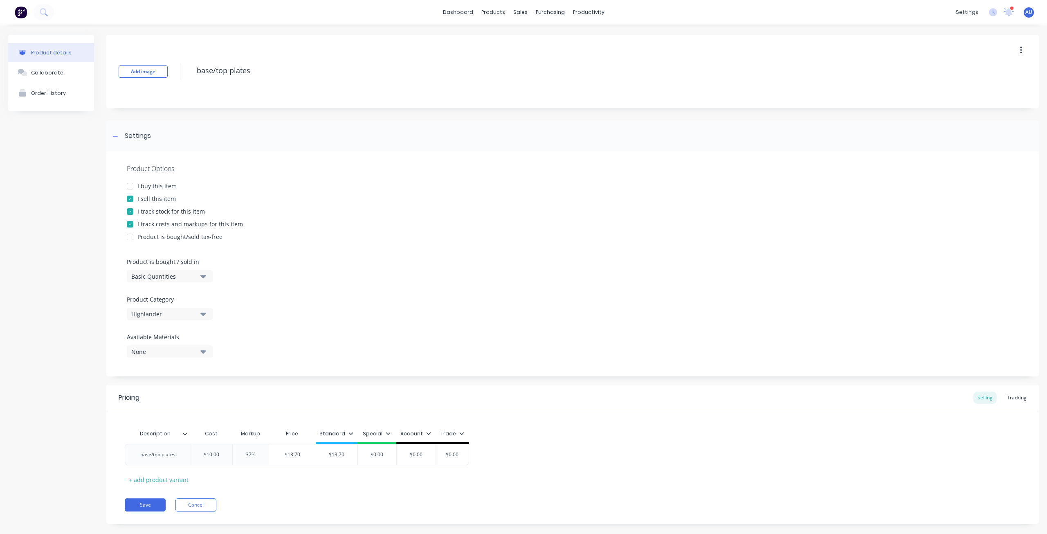
click at [162, 353] on div "None" at bounding box center [163, 351] width 65 height 9
click at [143, 414] on div "button" at bounding box center [140, 413] width 16 height 16
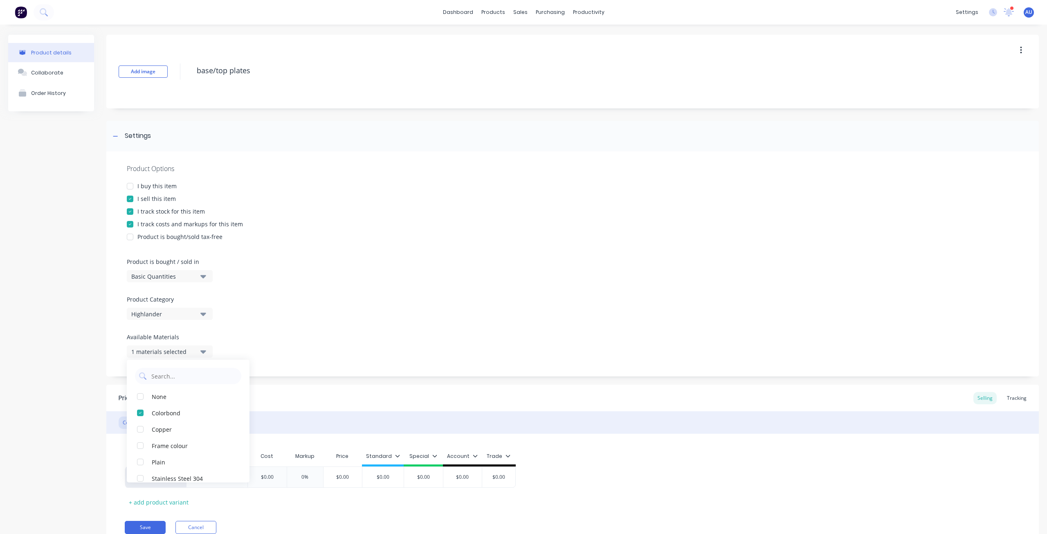
click at [76, 308] on div "Product details Collaborate Order History" at bounding box center [51, 297] width 86 height 524
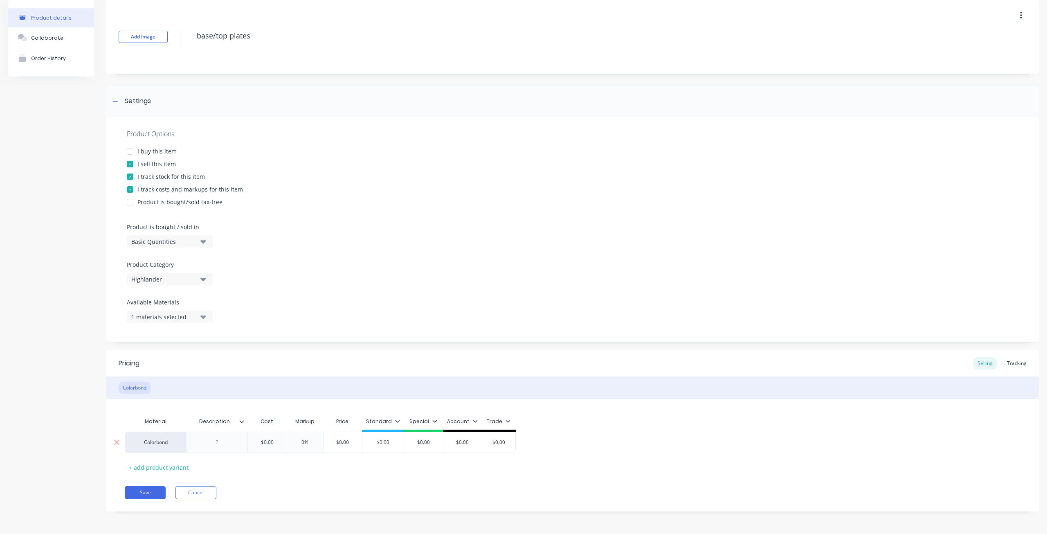
click at [169, 443] on div "Colorbond" at bounding box center [155, 442] width 61 height 21
click at [210, 446] on div at bounding box center [217, 442] width 41 height 11
click at [241, 421] on icon at bounding box center [242, 421] width 5 height 2
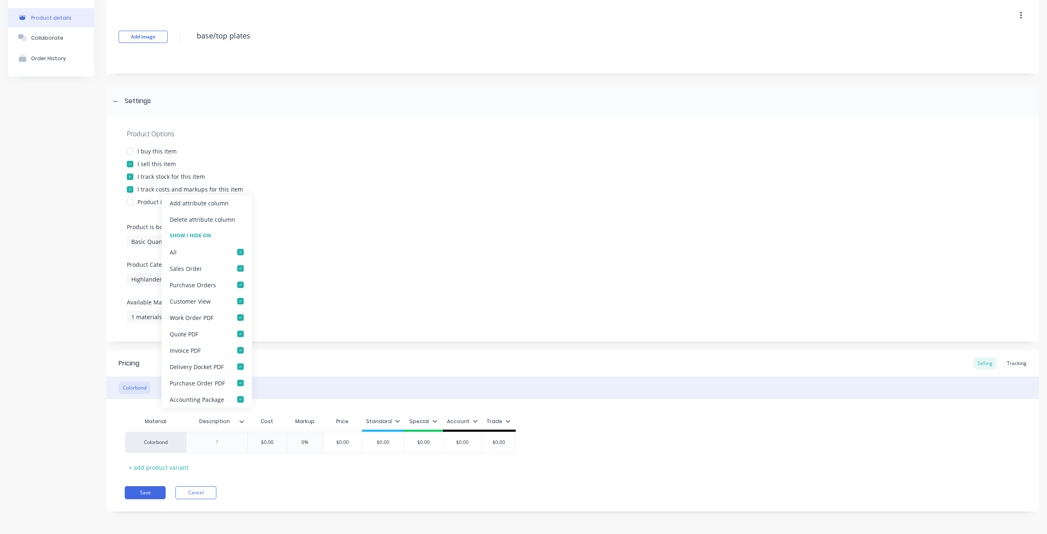
click at [326, 371] on div "Pricing Selling Tracking" at bounding box center [572, 363] width 933 height 27
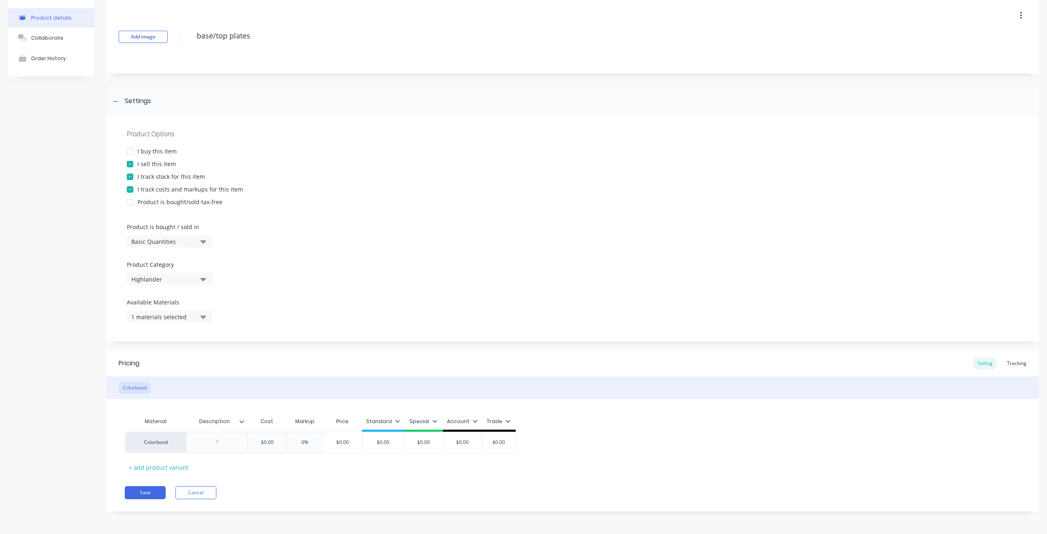
click at [245, 421] on div at bounding box center [245, 421] width 5 height 7
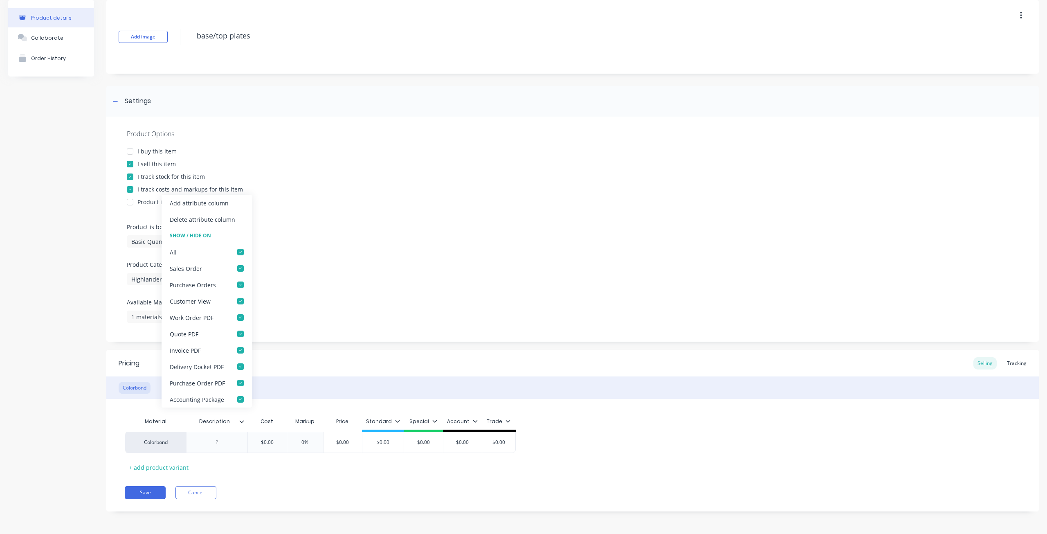
click at [219, 466] on div "Material Description Cost Markup Price Standard Special Account Trade Colorbond…" at bounding box center [573, 443] width 896 height 61
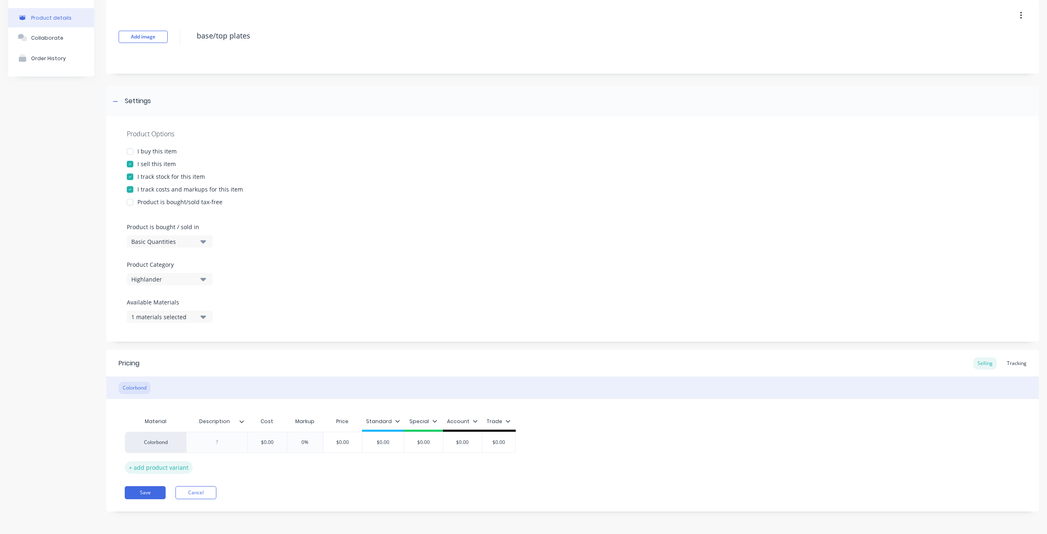
click at [171, 467] on div "+ add product variant" at bounding box center [159, 467] width 68 height 13
click at [244, 426] on div "Description" at bounding box center [216, 421] width 61 height 20
click at [244, 421] on icon at bounding box center [241, 421] width 5 height 5
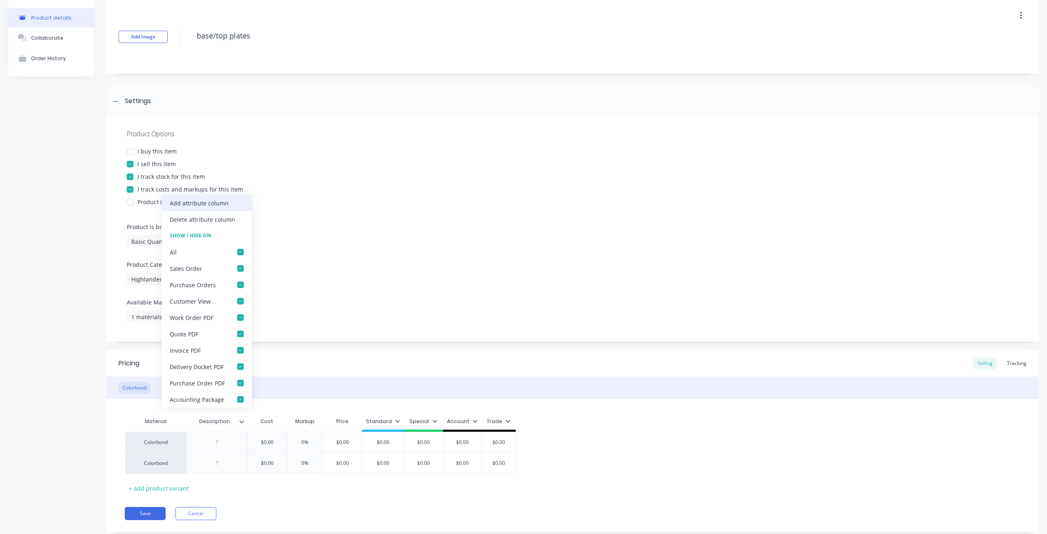
click at [208, 203] on div "Add attribute column" at bounding box center [199, 203] width 59 height 9
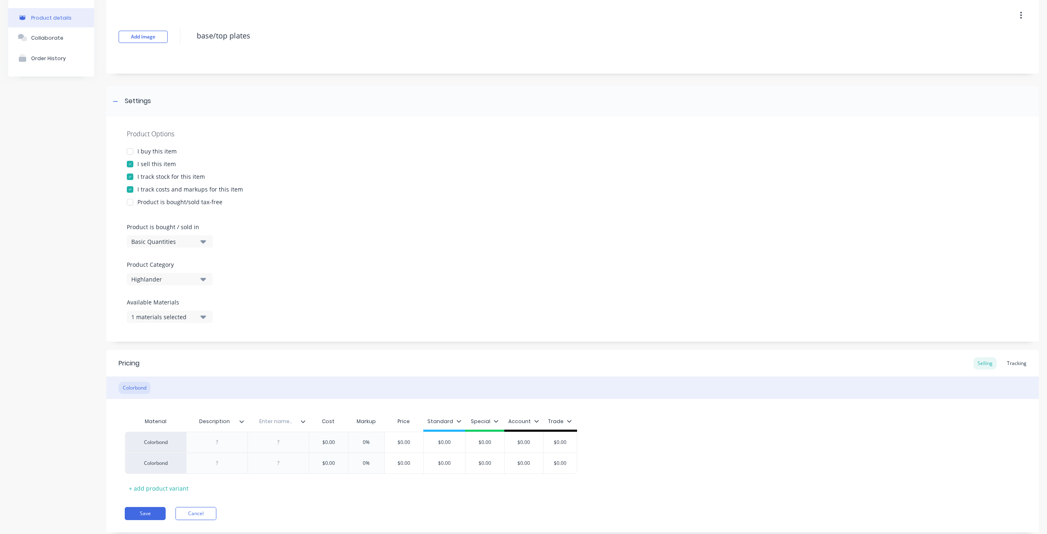
click at [277, 423] on input "text" at bounding box center [276, 421] width 56 height 7
click at [302, 423] on icon at bounding box center [303, 421] width 5 height 5
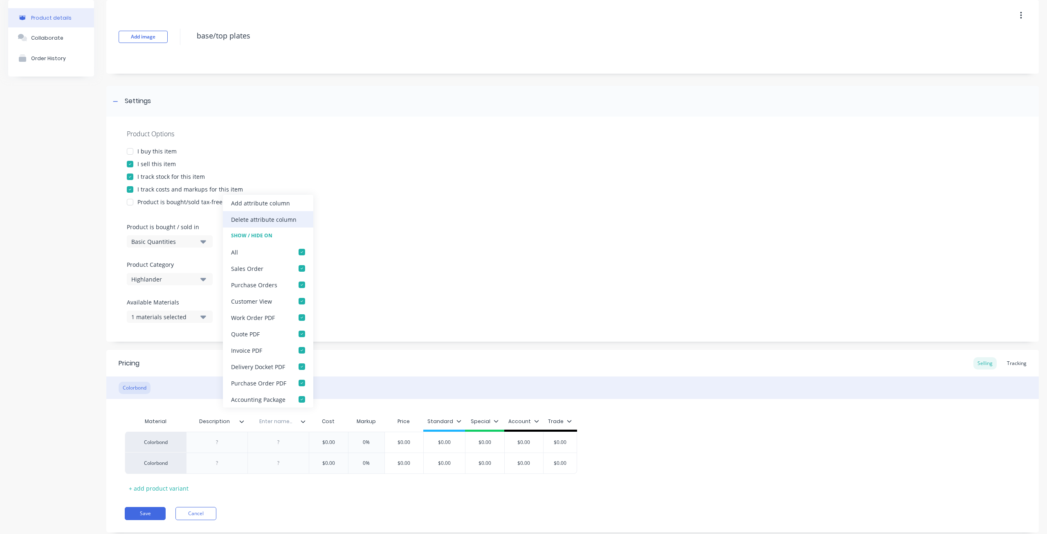
click at [276, 221] on div "Delete attribute column" at bounding box center [263, 219] width 65 height 9
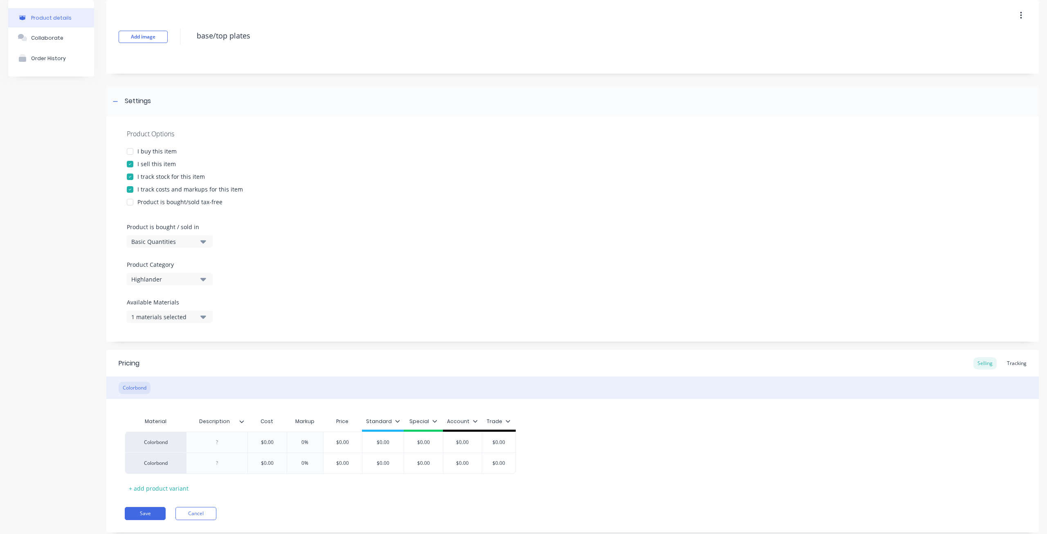
click at [570, 440] on div "Colorbond $0.00 0% $0.00 $0.00 $0.00 $0.00 $0.00 Colorbond $0.00 0% $0.00 $0.00…" at bounding box center [573, 453] width 896 height 42
click at [192, 513] on button "Cancel" at bounding box center [196, 513] width 41 height 13
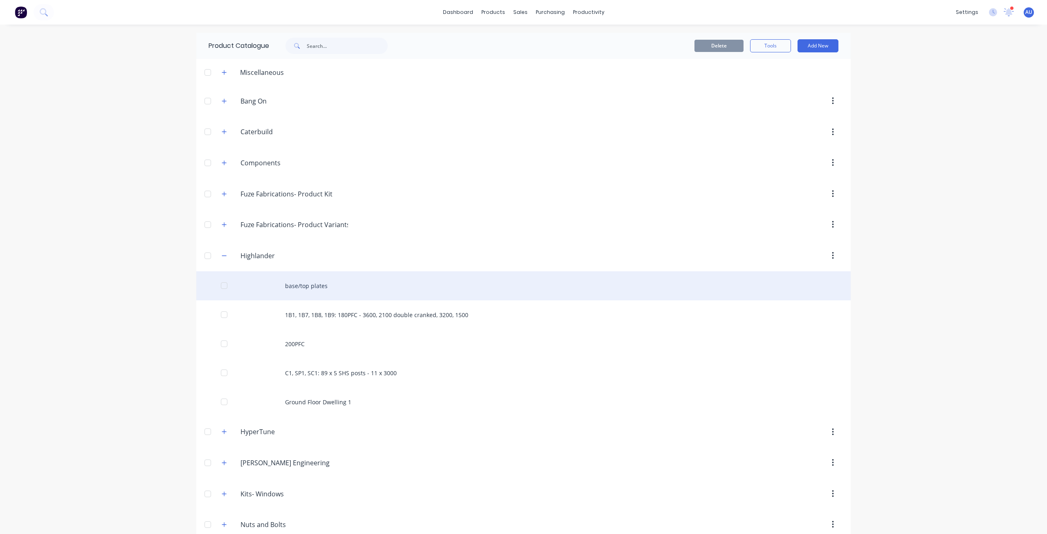
click at [291, 288] on div "base/top plates" at bounding box center [523, 285] width 655 height 29
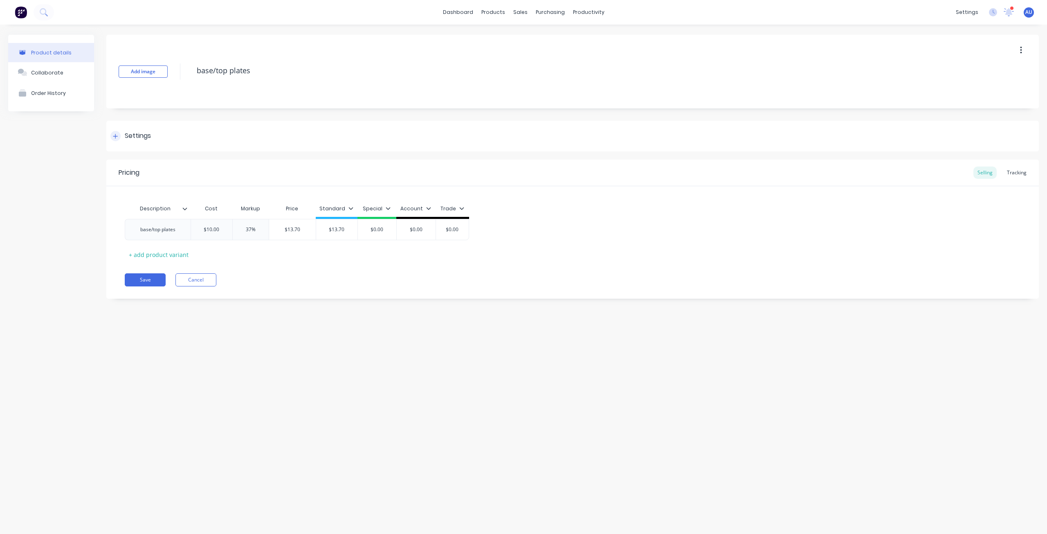
click at [151, 144] on div "Settings" at bounding box center [572, 136] width 933 height 31
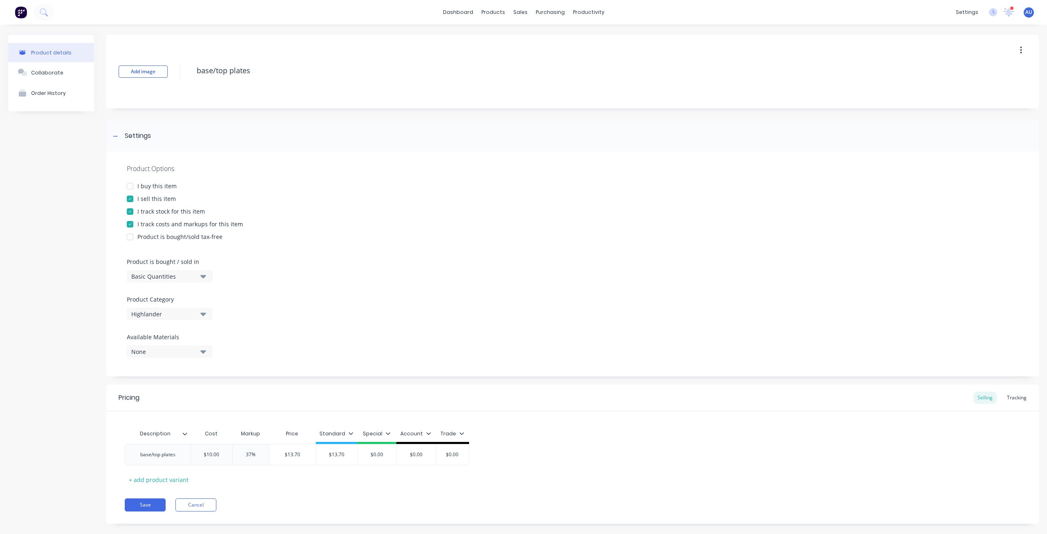
scroll to position [12, 0]
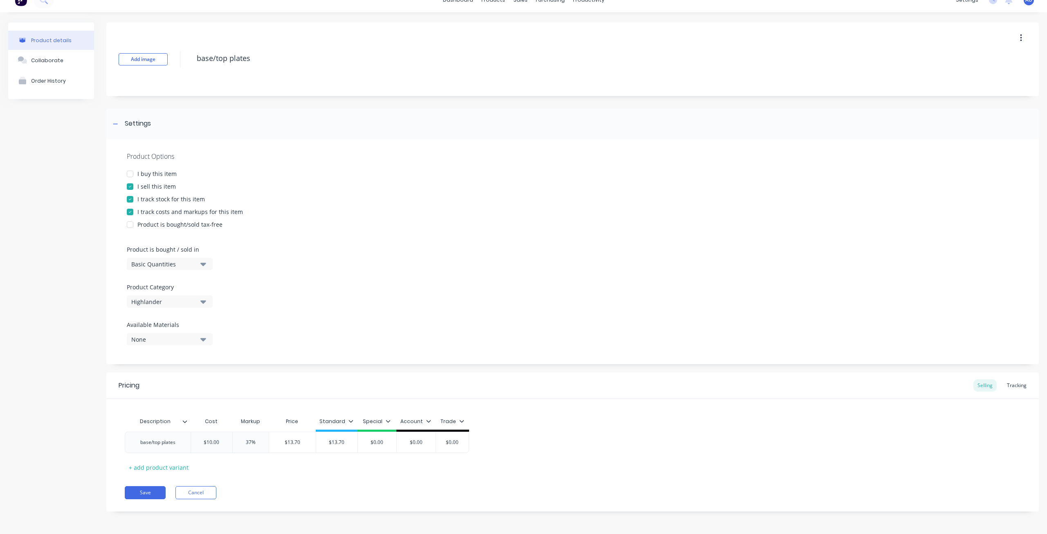
click at [238, 333] on div "Product Options I buy this item I sell this item I track stock for this item I …" at bounding box center [572, 251] width 933 height 225
click at [193, 334] on button "None" at bounding box center [170, 339] width 86 height 12
click at [295, 326] on div "Product Options I buy this item I sell this item I track stock for this item I …" at bounding box center [572, 251] width 933 height 225
click at [56, 44] on button "Product details" at bounding box center [51, 40] width 86 height 19
click at [201, 492] on button "Cancel" at bounding box center [196, 492] width 41 height 13
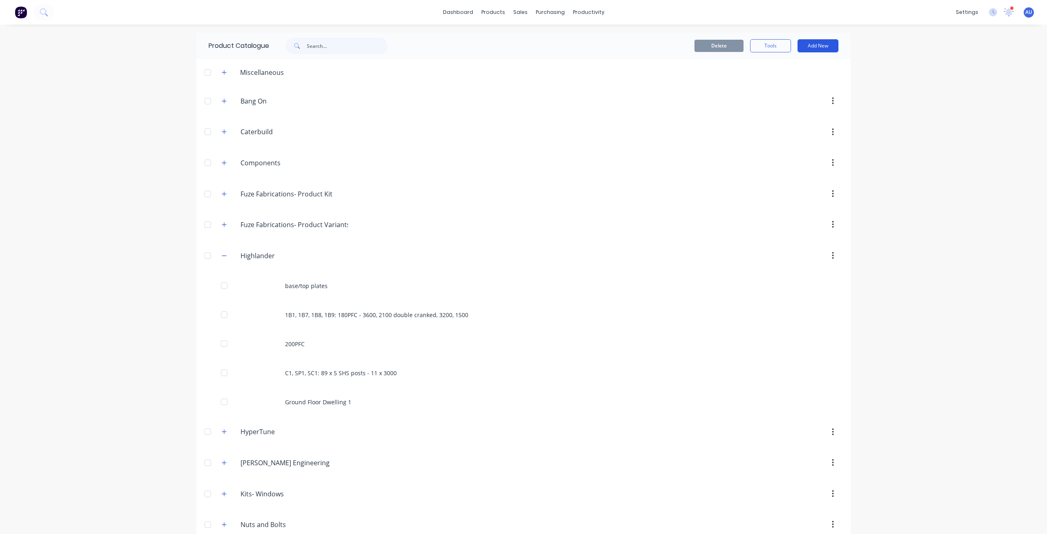
click at [813, 45] on button "Add New" at bounding box center [818, 45] width 41 height 13
click at [802, 90] on button "Product" at bounding box center [800, 83] width 78 height 16
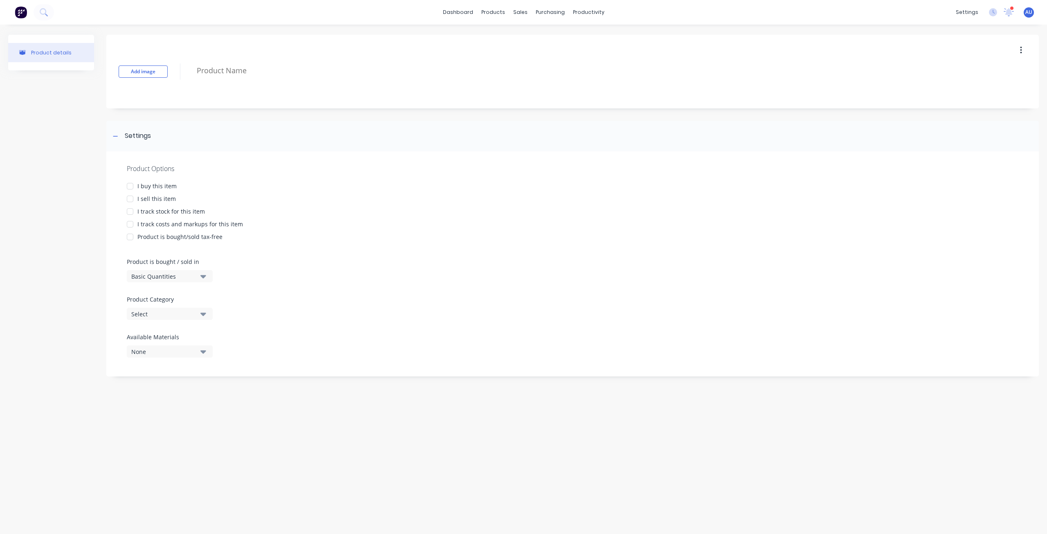
click at [292, 114] on div "Add image Settings Product Options I buy this item I sell this item I track sto…" at bounding box center [572, 210] width 933 height 350
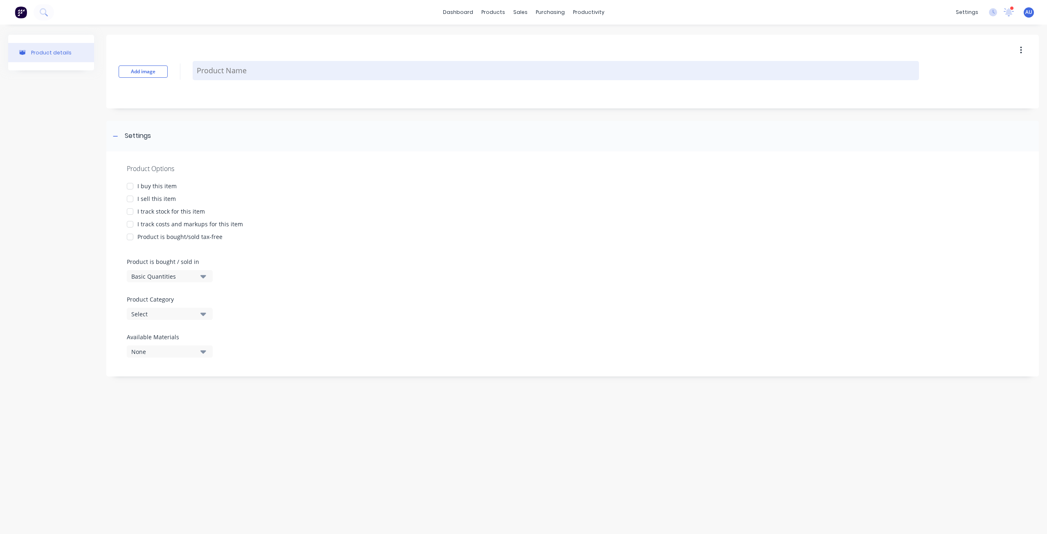
click at [241, 70] on textarea at bounding box center [556, 70] width 727 height 19
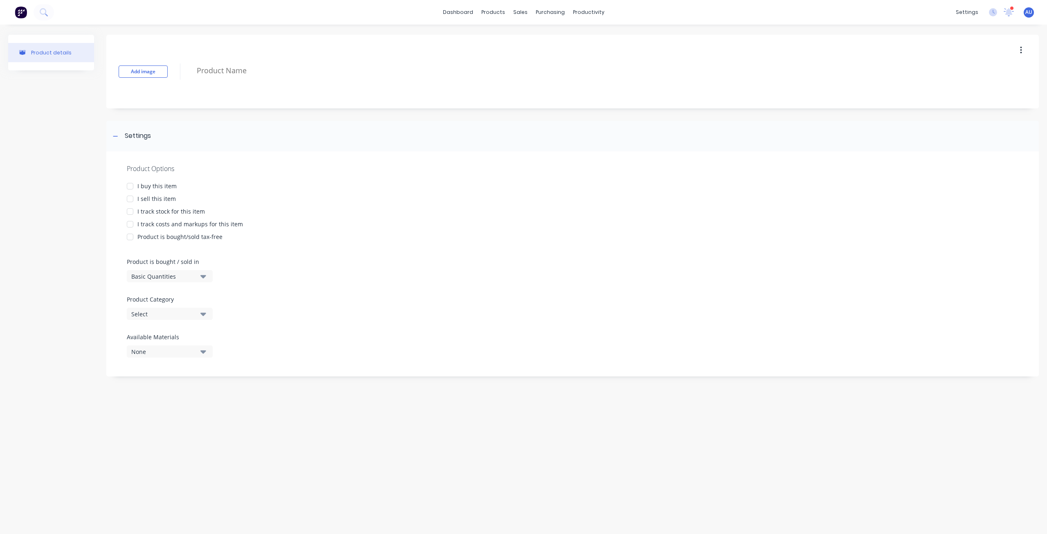
paste textarea "CURVED DOOR FRAME 3000MM"
type textarea "x"
type textarea "CURVED DOOR FRAME 3000MM"
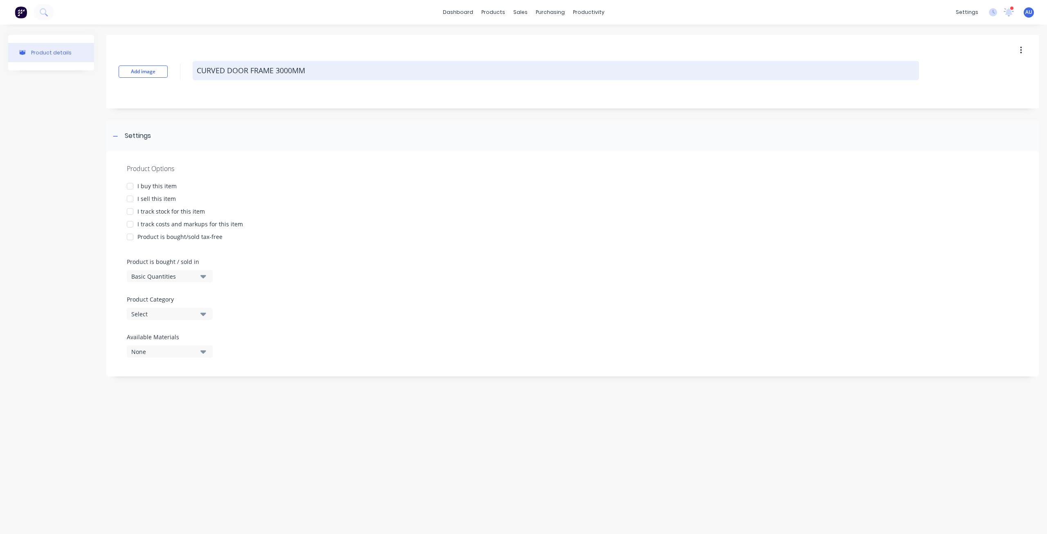
drag, startPoint x: 309, startPoint y: 72, endPoint x: 276, endPoint y: 72, distance: 32.7
click at [276, 72] on textarea "CURVED DOOR FRAME 3000MM" at bounding box center [556, 70] width 727 height 19
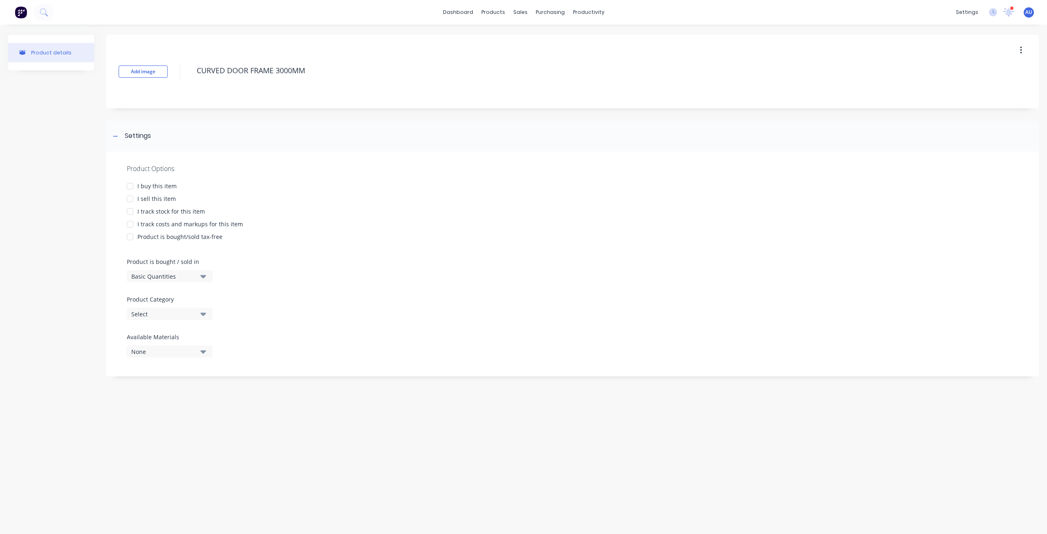
type textarea "x"
type textarea "CURVED DOOR FRAME"
type textarea "x"
type textarea "CURVED DOOR FRAME"
click at [149, 188] on div "I buy this item" at bounding box center [156, 186] width 39 height 9
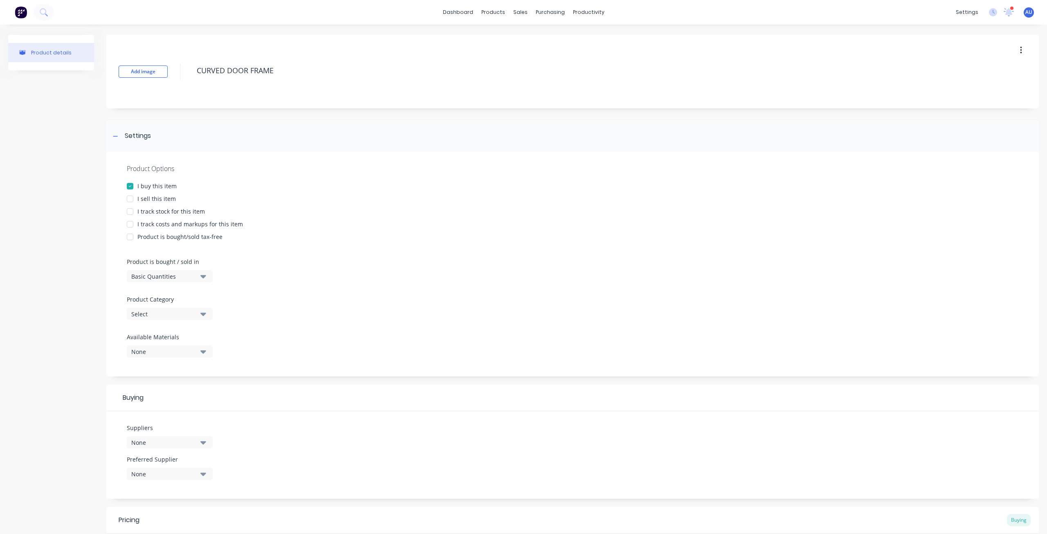
click at [152, 200] on div "I sell this item" at bounding box center [156, 198] width 38 height 9
drag, startPoint x: 165, startPoint y: 211, endPoint x: 170, endPoint y: 216, distance: 6.4
click at [166, 211] on div "I track stock for this item" at bounding box center [171, 211] width 68 height 9
click at [186, 225] on div "I track costs and markups for this item" at bounding box center [190, 224] width 106 height 9
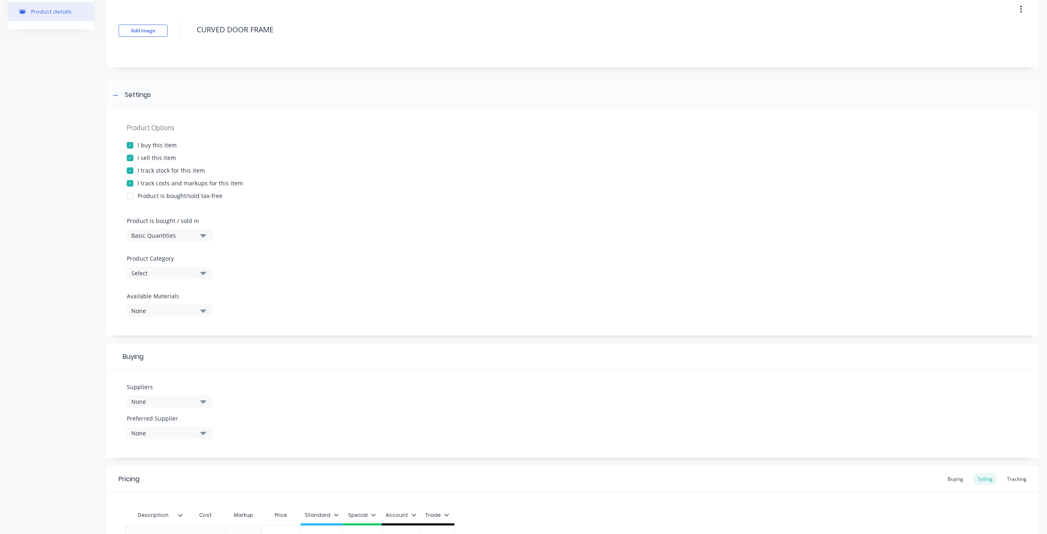
click at [169, 308] on div "None" at bounding box center [163, 310] width 65 height 9
click at [173, 375] on div "Colorbond" at bounding box center [193, 371] width 82 height 9
type textarea "x"
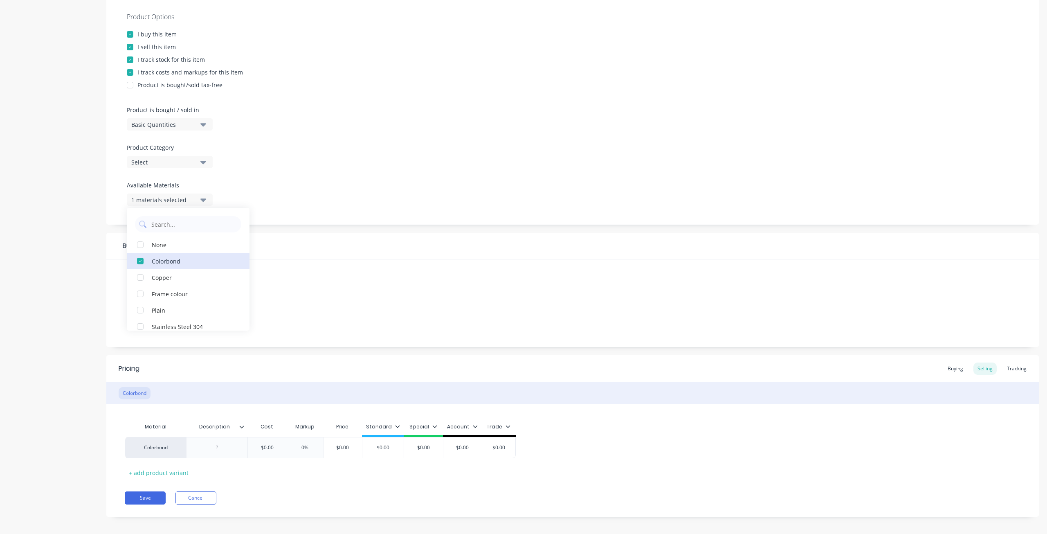
scroll to position [157, 0]
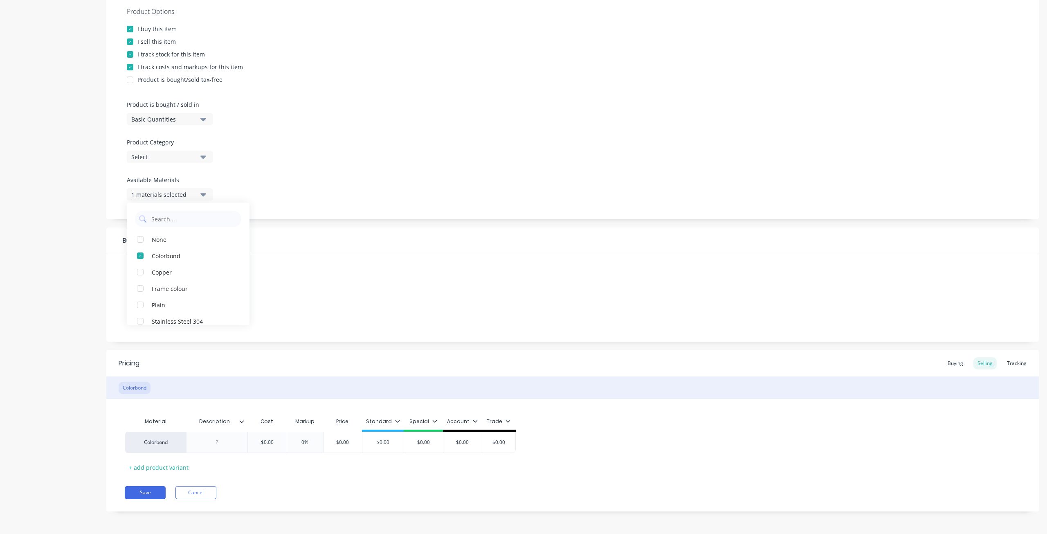
click at [337, 294] on div "Suppliers None Preferred Supplier None No options..." at bounding box center [572, 298] width 933 height 88
click at [216, 444] on div at bounding box center [217, 442] width 41 height 11
paste div
click at [222, 444] on div "3000MM" at bounding box center [217, 442] width 41 height 11
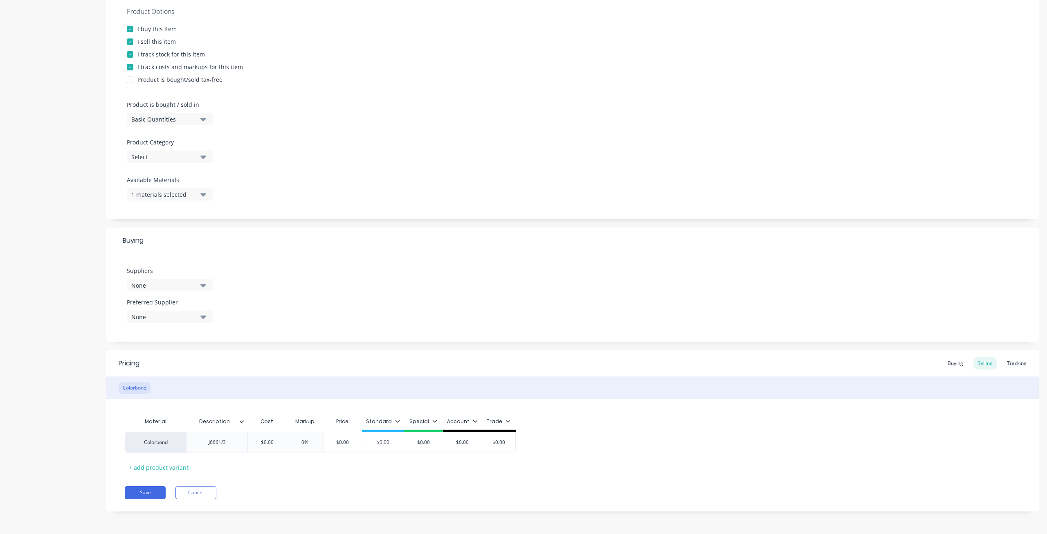
click at [243, 423] on icon at bounding box center [241, 421] width 5 height 5
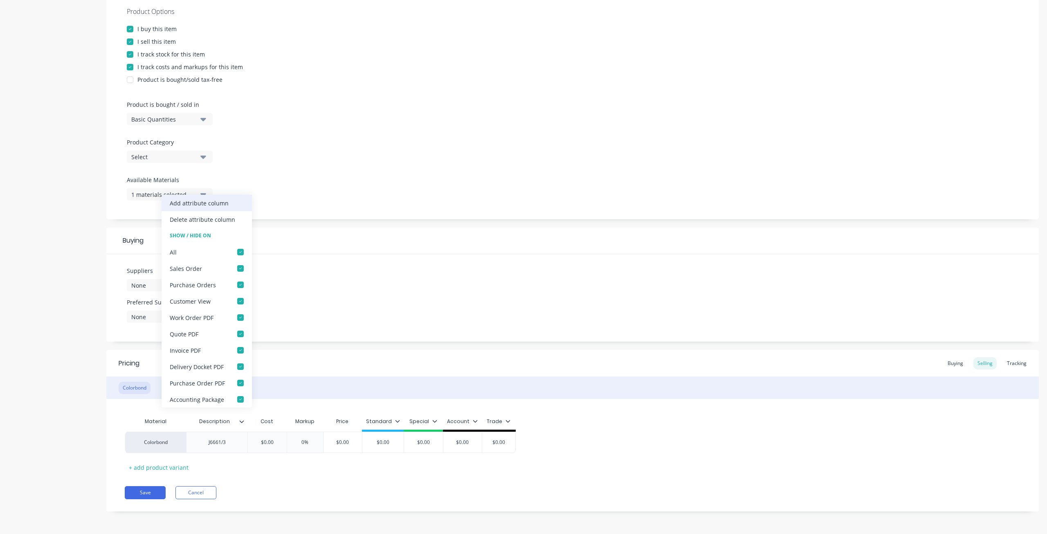
click at [215, 207] on div "Add attribute column" at bounding box center [199, 203] width 59 height 9
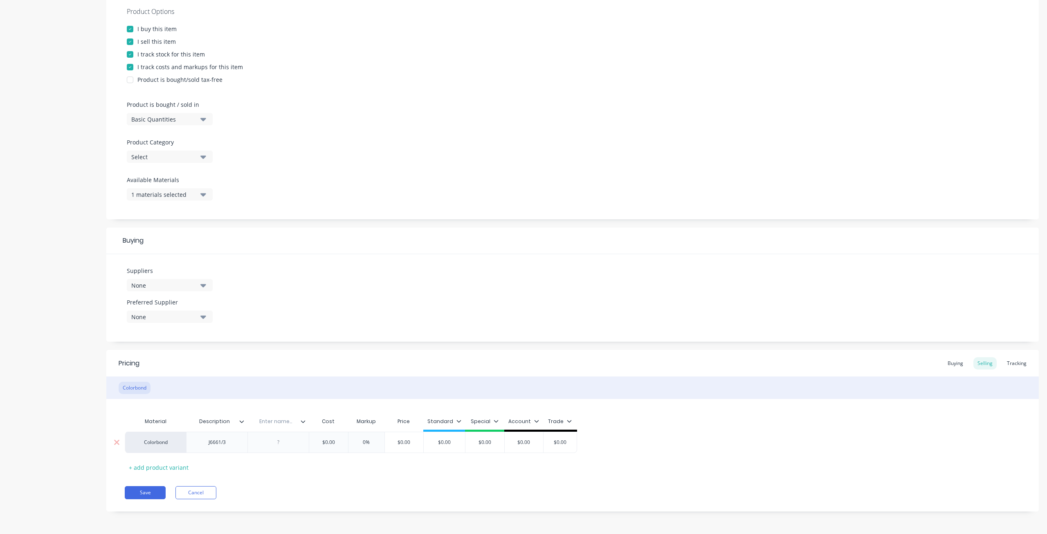
click at [278, 445] on div at bounding box center [278, 442] width 41 height 11
click at [302, 420] on icon at bounding box center [303, 421] width 5 height 5
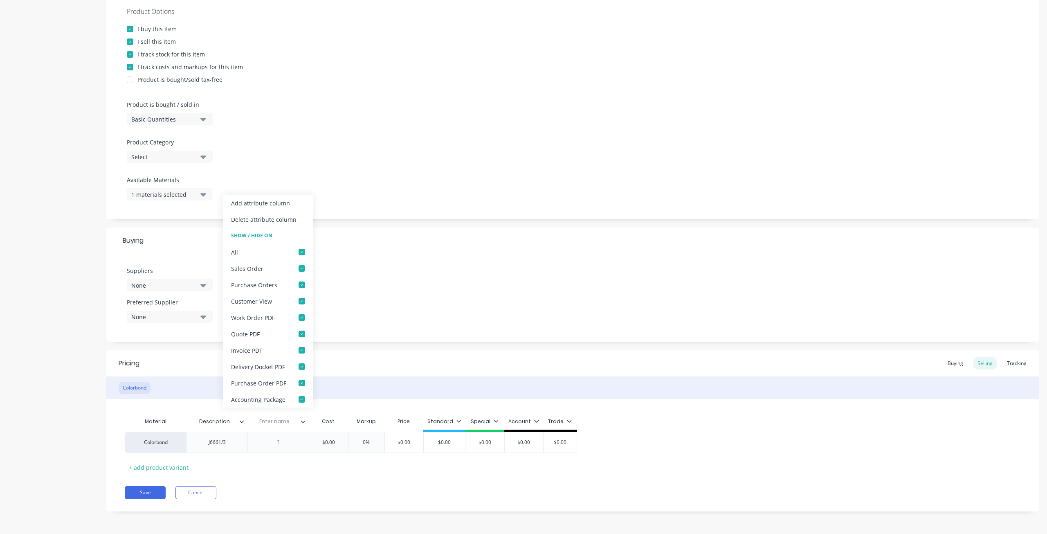
click at [48, 336] on div "Product details" at bounding box center [51, 201] width 86 height 646
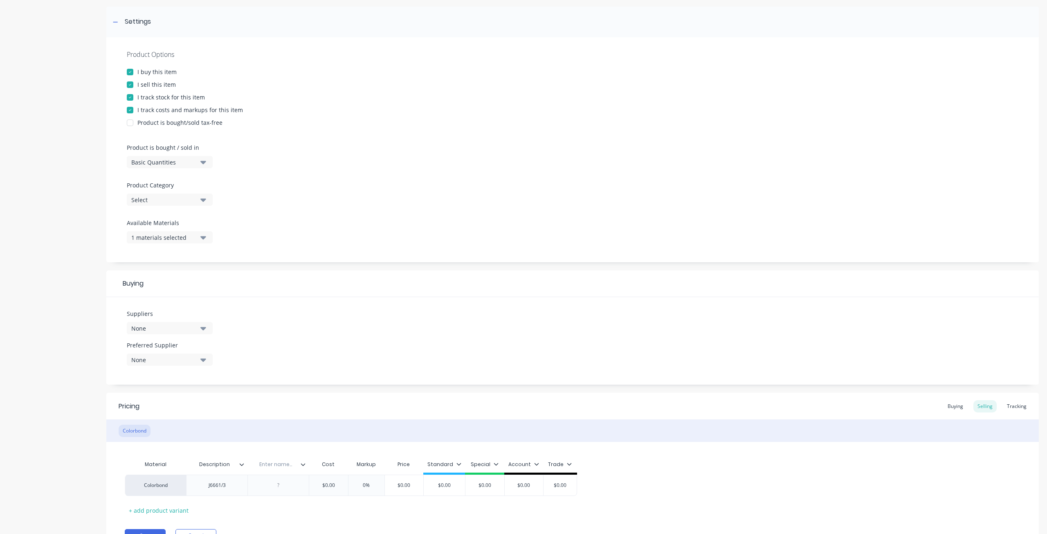
scroll to position [75, 0]
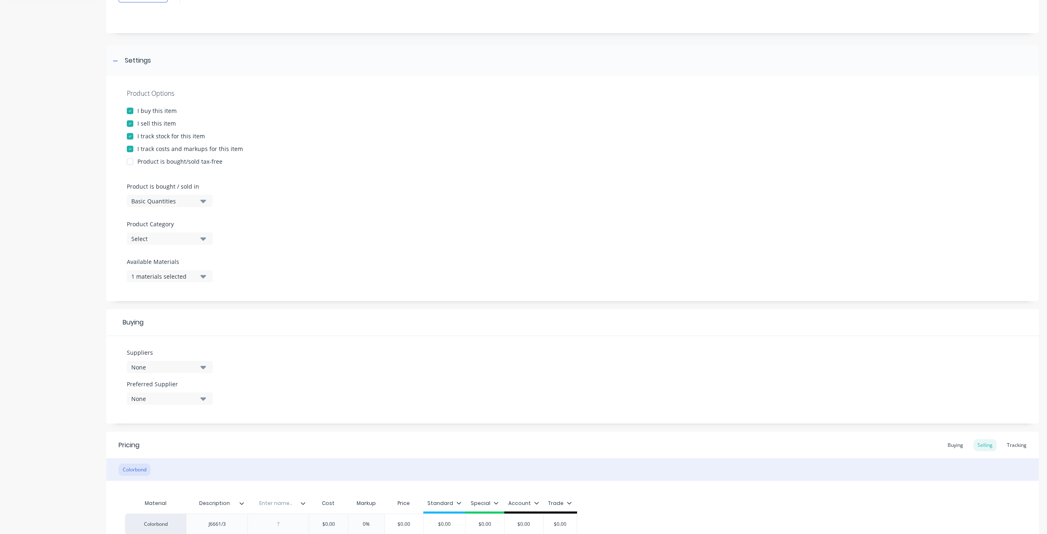
click at [160, 236] on div "Select" at bounding box center [163, 238] width 65 height 9
click at [324, 230] on div "Product Options I buy this item I sell this item I track stock for this item I …" at bounding box center [572, 188] width 933 height 225
click at [171, 239] on div "Select" at bounding box center [163, 238] width 65 height 9
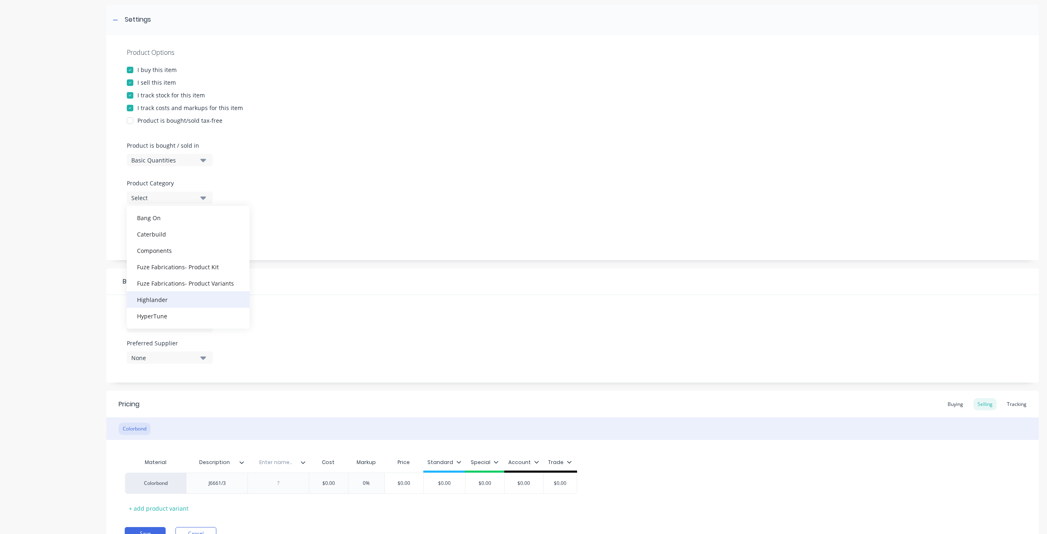
scroll to position [25, 0]
click at [162, 221] on div "Bang On" at bounding box center [188, 218] width 123 height 16
click at [82, 224] on div "Product details" at bounding box center [51, 242] width 86 height 646
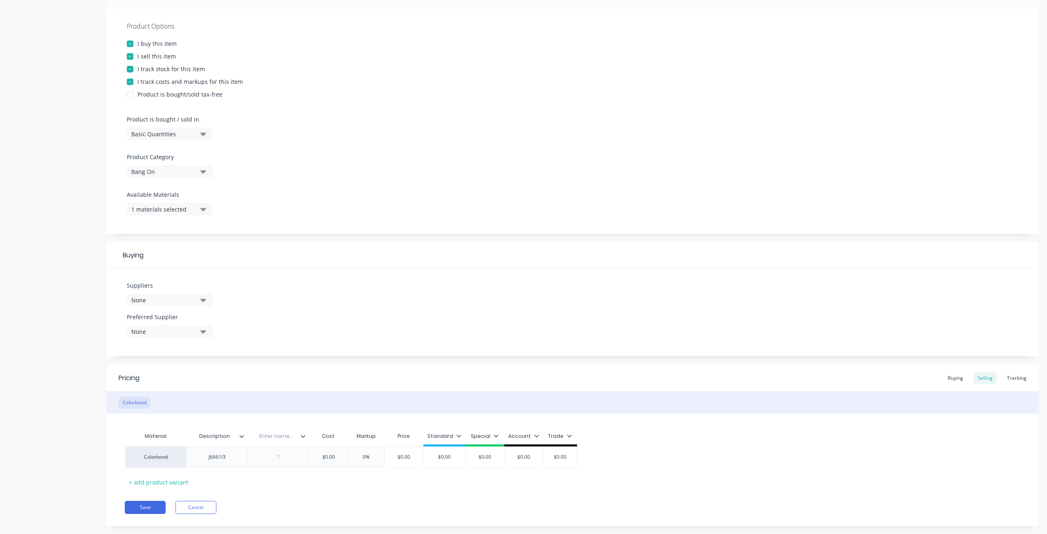
scroll to position [157, 0]
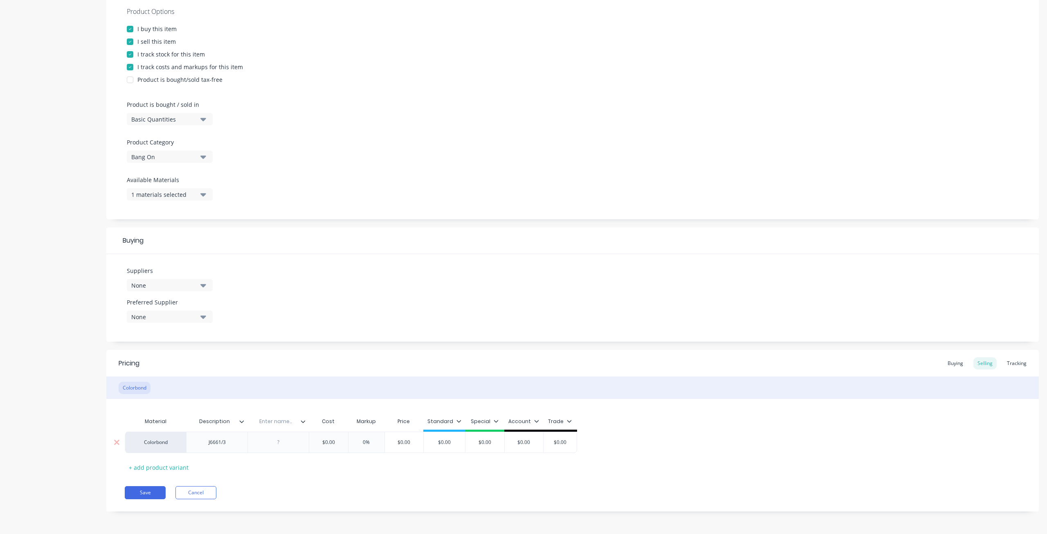
click at [275, 448] on div at bounding box center [278, 442] width 61 height 21
click at [288, 444] on div at bounding box center [278, 442] width 41 height 11
click at [302, 422] on icon at bounding box center [303, 421] width 5 height 5
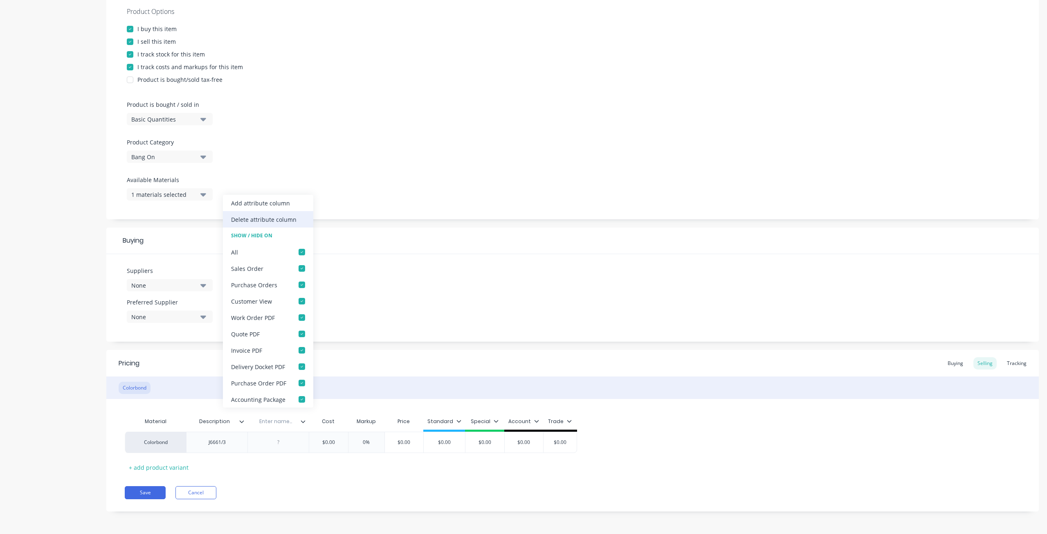
type textarea "x"
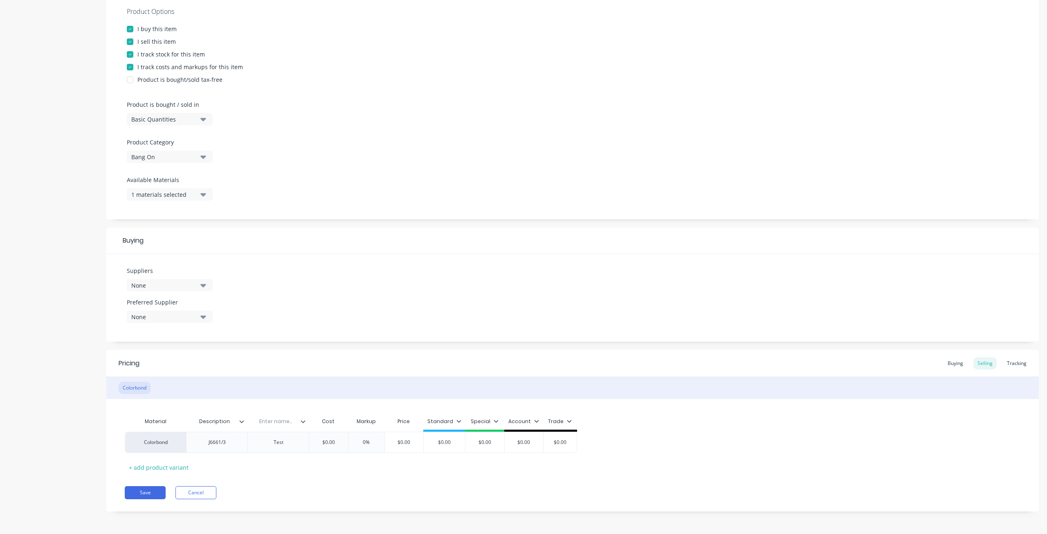
type textarea "x"
type input "$"
paste input "Each"
type input "Each"
type input "0%"
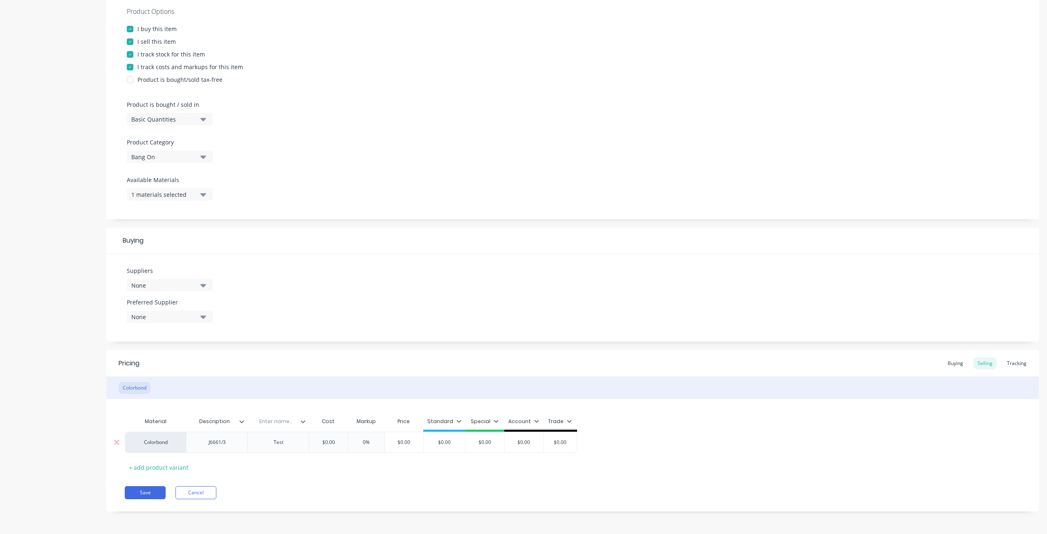
drag, startPoint x: 375, startPoint y: 443, endPoint x: 353, endPoint y: 442, distance: 21.3
click at [361, 443] on input "0%" at bounding box center [366, 442] width 41 height 7
type input "$0.00"
drag, startPoint x: 343, startPoint y: 443, endPoint x: 317, endPoint y: 441, distance: 26.6
click at [317, 441] on input "$0.00" at bounding box center [328, 442] width 41 height 7
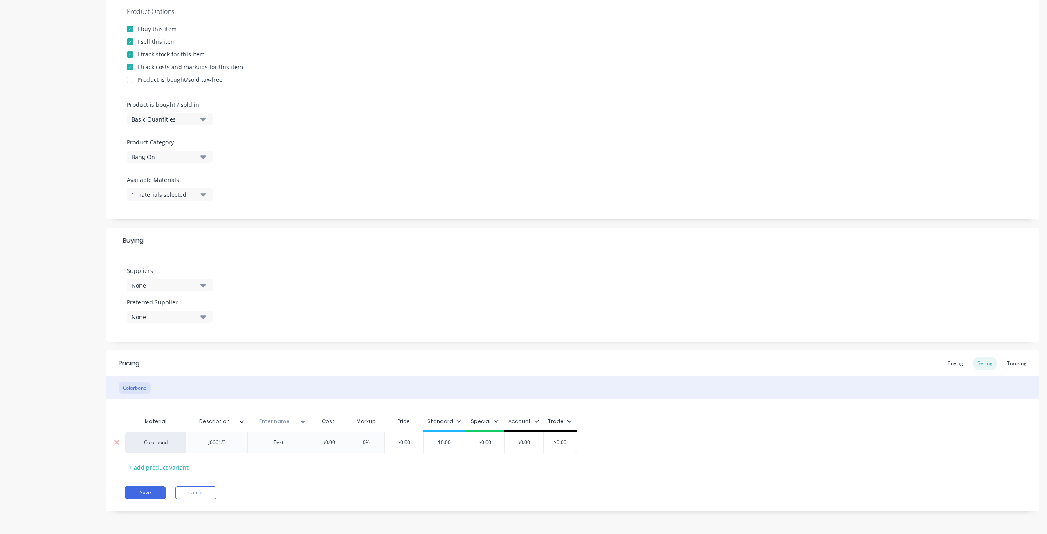
paste input "46.17"
type textarea "x"
type input "$46.17"
type textarea "x"
type input "3"
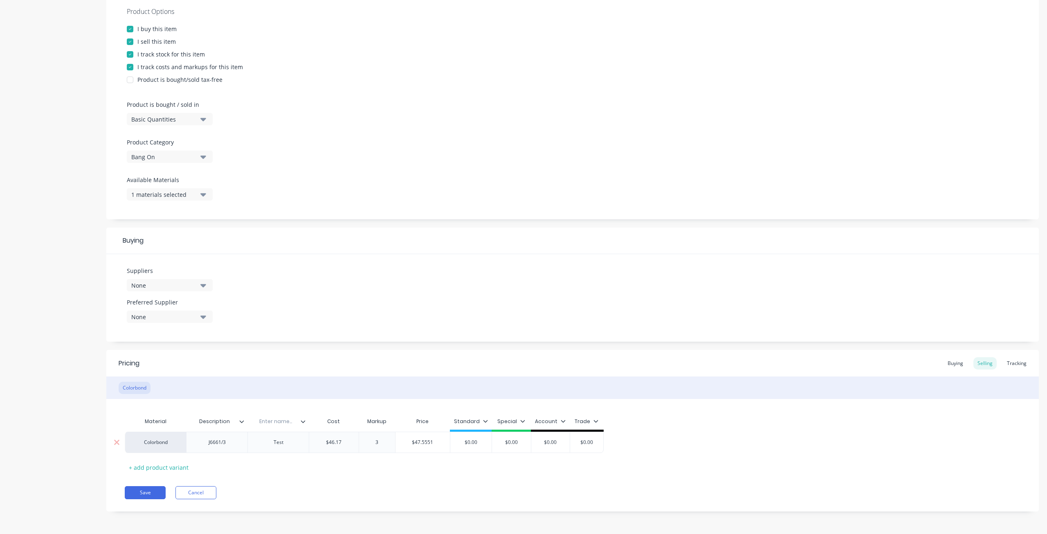
type textarea "x"
type input "30"
type input "$60.021"
type input "$0.00"
click at [479, 443] on input "$0.00" at bounding box center [468, 442] width 41 height 7
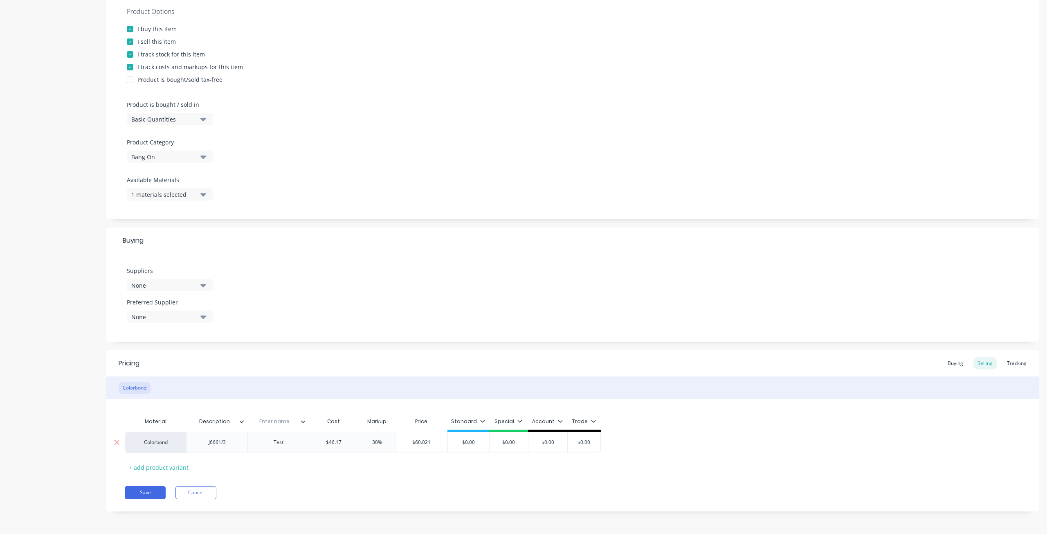
drag, startPoint x: 432, startPoint y: 443, endPoint x: 421, endPoint y: 443, distance: 11.9
click at [415, 443] on input "$60.021" at bounding box center [422, 442] width 52 height 7
drag, startPoint x: 479, startPoint y: 441, endPoint x: 465, endPoint y: 442, distance: 14.0
click at [465, 442] on input "$0.00" at bounding box center [468, 442] width 41 height 7
type textarea "x"
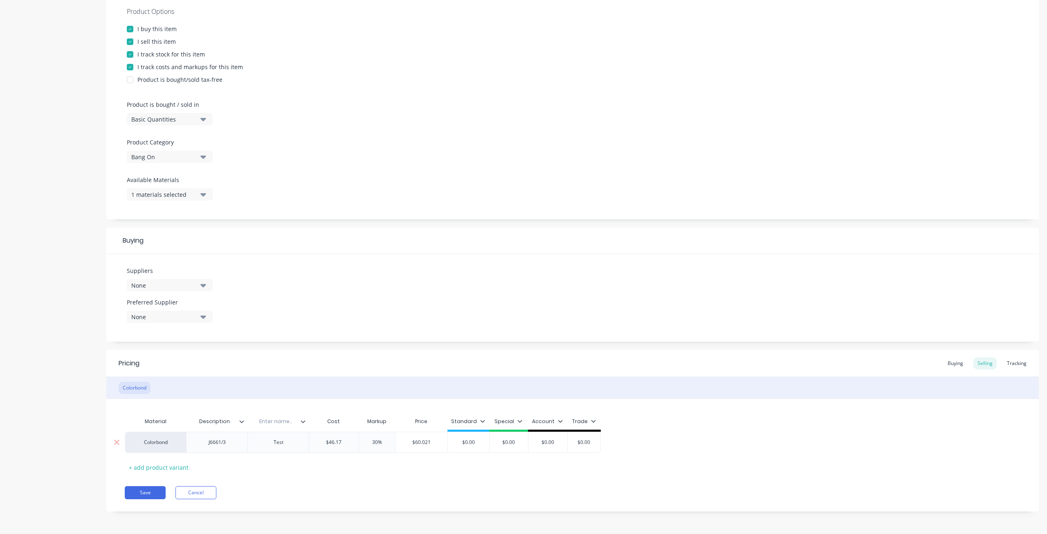
type input "$6"
type textarea "x"
type input "$60"
type input "$0.00"
click at [406, 477] on div "Pricing Buying Selling Tracking Colorbond Material Description Enter name... Co…" at bounding box center [572, 431] width 933 height 162
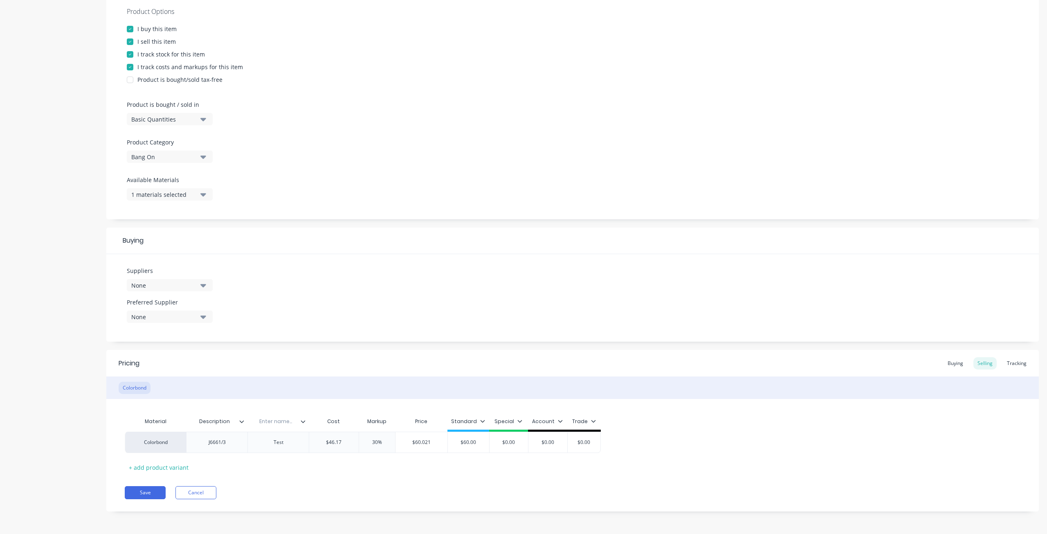
click at [389, 477] on div "Pricing Buying Selling Tracking Colorbond Material Description Enter name... Co…" at bounding box center [572, 431] width 933 height 162
click at [152, 494] on button "Save" at bounding box center [145, 492] width 41 height 13
click at [269, 421] on input "text" at bounding box center [276, 421] width 56 height 7
type input "Test"
click at [150, 488] on button "Save" at bounding box center [145, 492] width 41 height 13
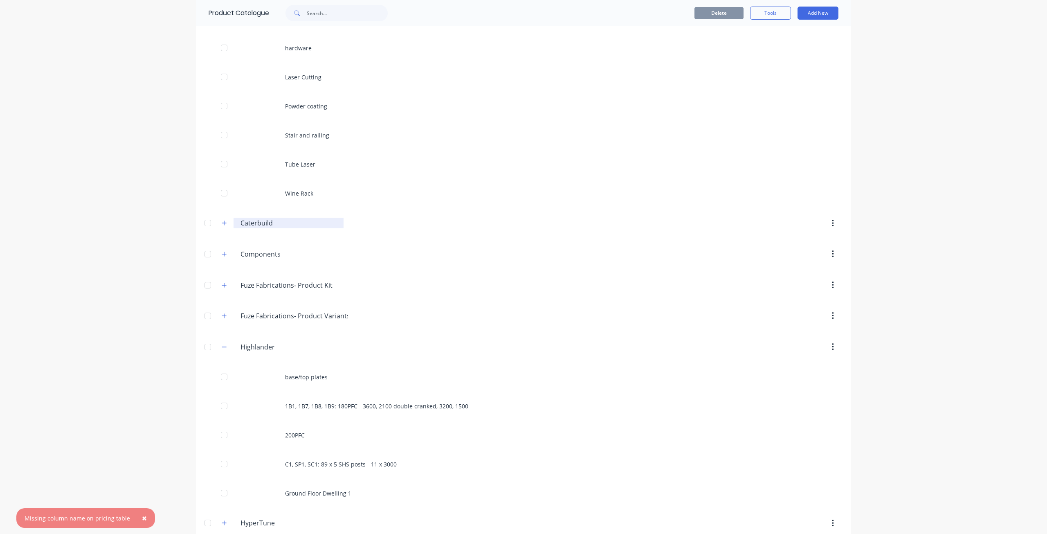
scroll to position [245, 0]
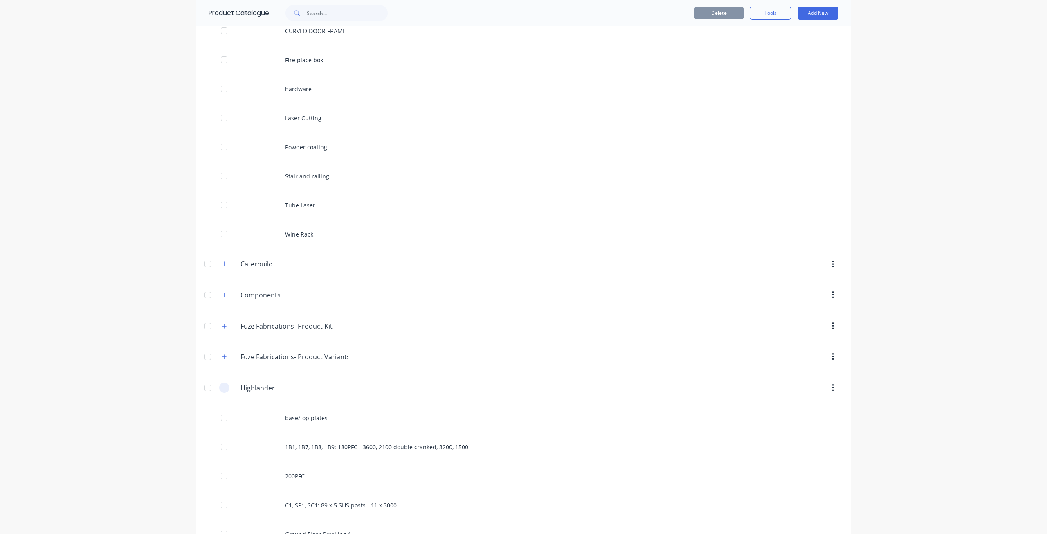
click at [222, 387] on icon "button" at bounding box center [224, 388] width 5 height 6
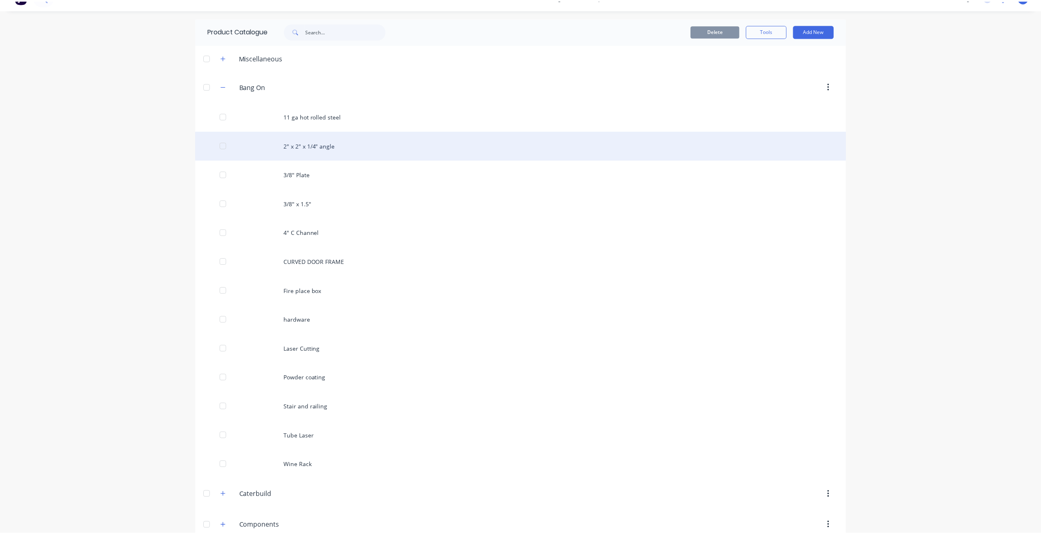
scroll to position [0, 0]
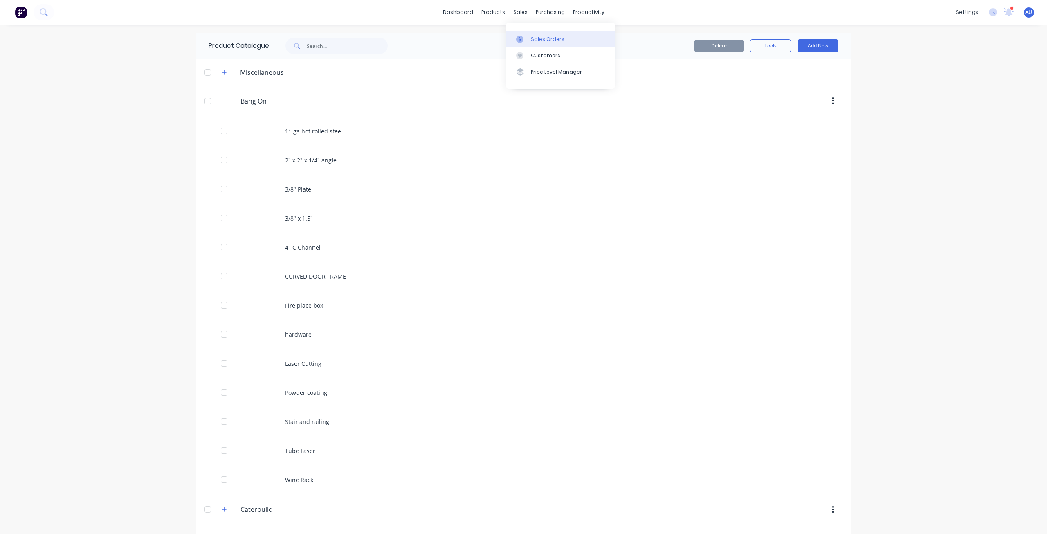
click at [522, 36] on icon at bounding box center [519, 39] width 7 height 7
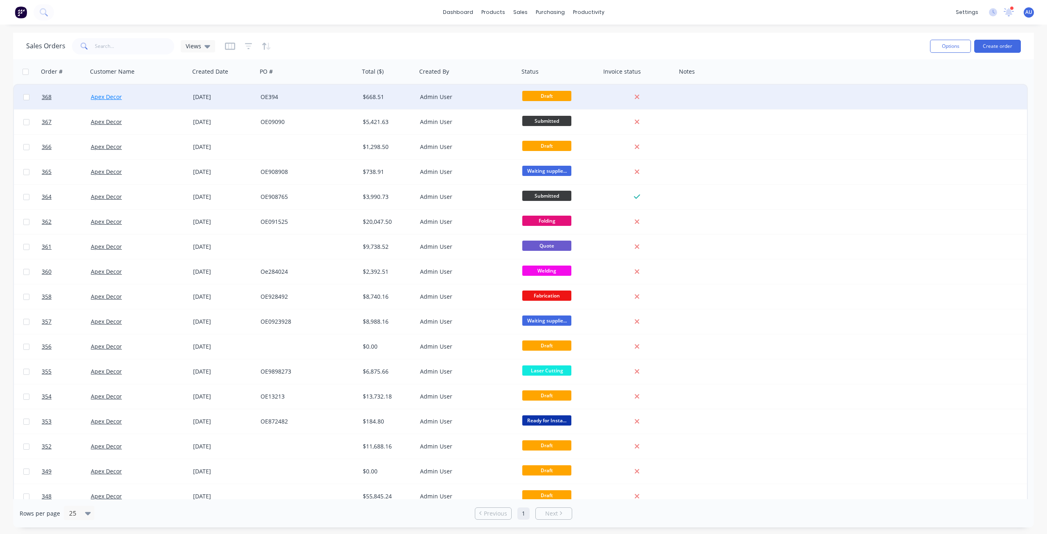
click at [110, 94] on link "Apex Decor" at bounding box center [106, 97] width 31 height 8
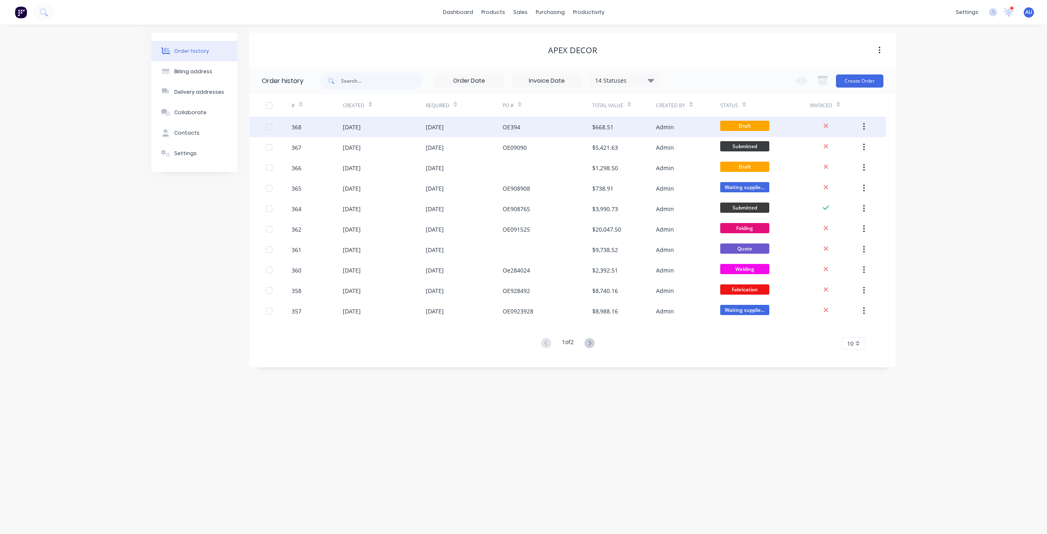
click at [298, 129] on div "368" at bounding box center [297, 127] width 10 height 9
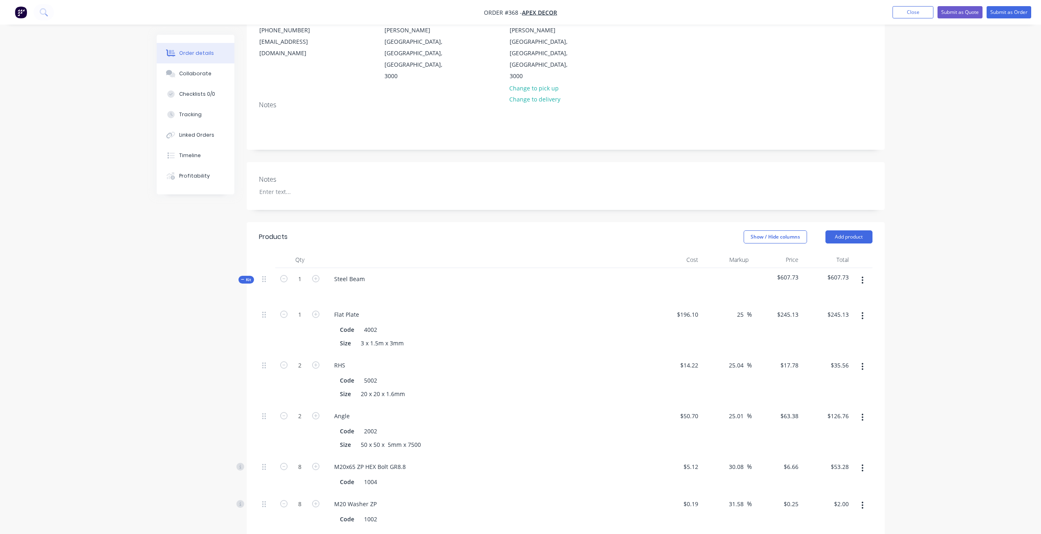
scroll to position [123, 0]
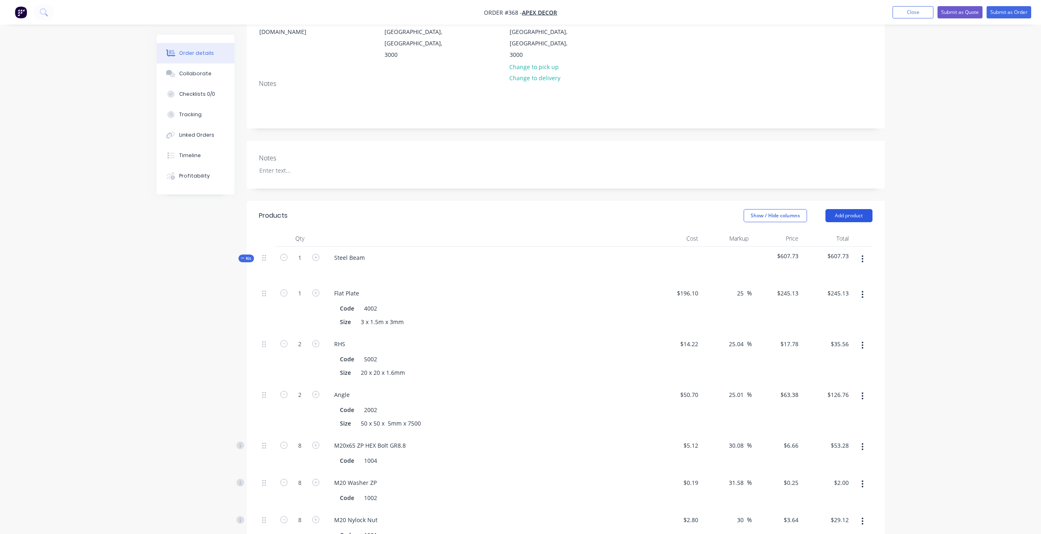
click at [849, 209] on button "Add product" at bounding box center [849, 215] width 47 height 13
click at [810, 230] on div "Product catalogue" at bounding box center [833, 236] width 63 height 12
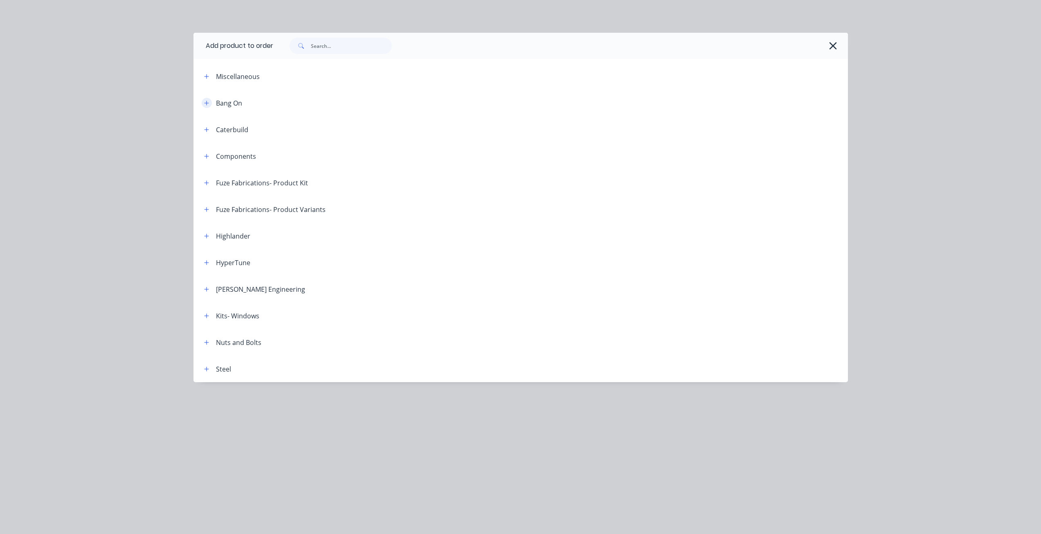
click at [206, 103] on icon "button" at bounding box center [206, 103] width 5 height 5
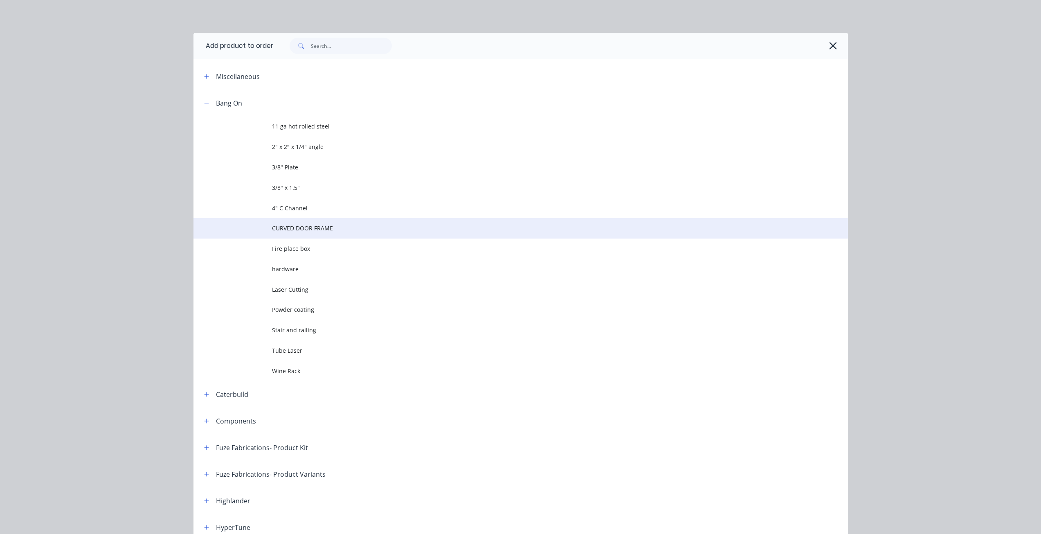
click at [304, 230] on span "CURVED DOOR FRAME" at bounding box center [502, 228] width 461 height 9
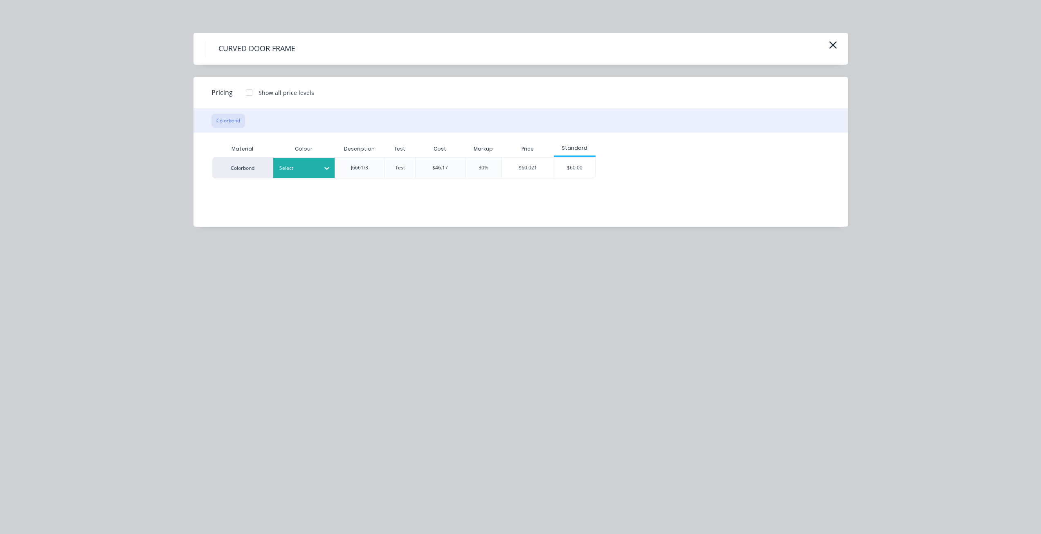
click at [297, 172] on div at bounding box center [297, 168] width 37 height 9
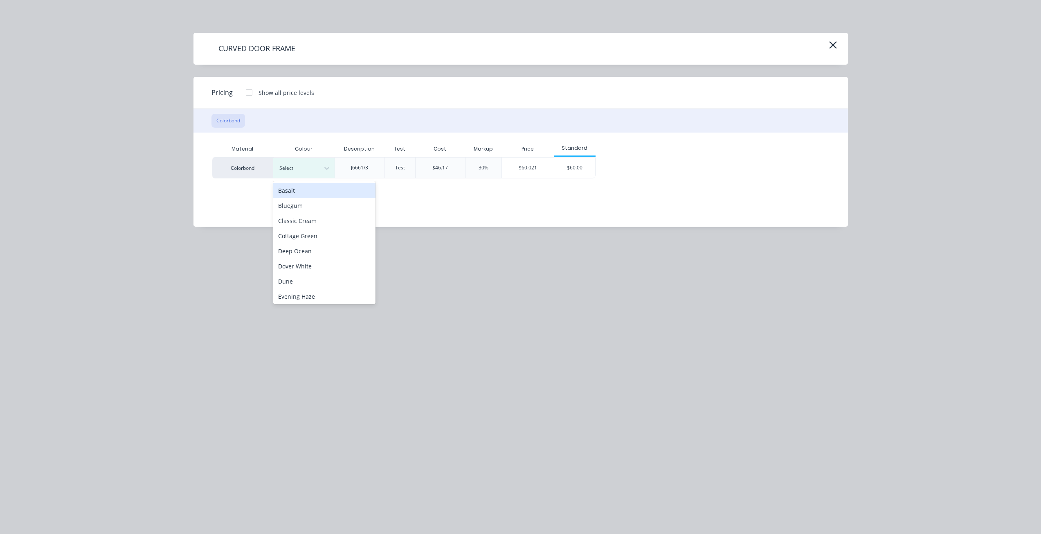
click at [315, 191] on div "Basalt" at bounding box center [324, 190] width 102 height 15
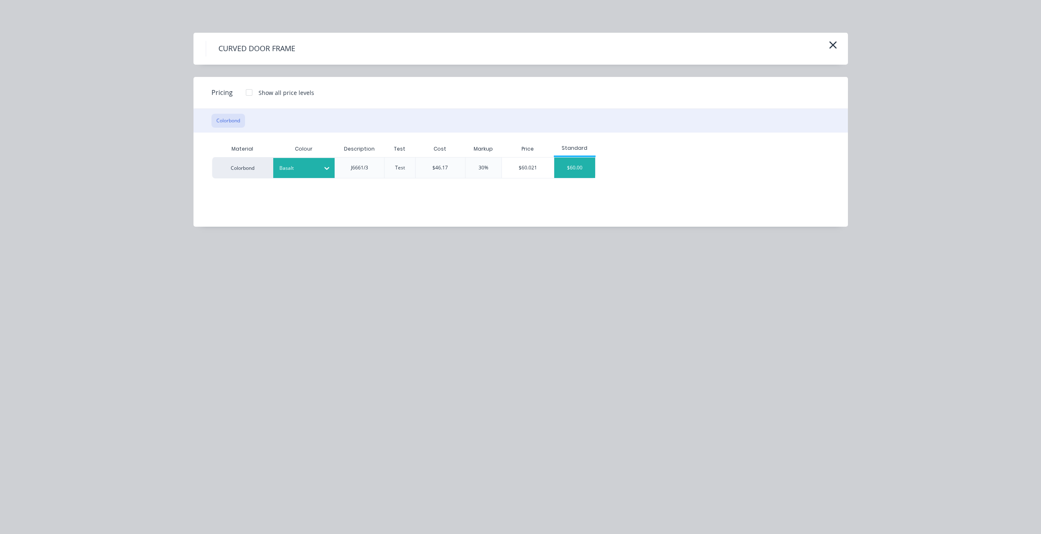
click at [577, 172] on div "$60.00" at bounding box center [574, 168] width 41 height 20
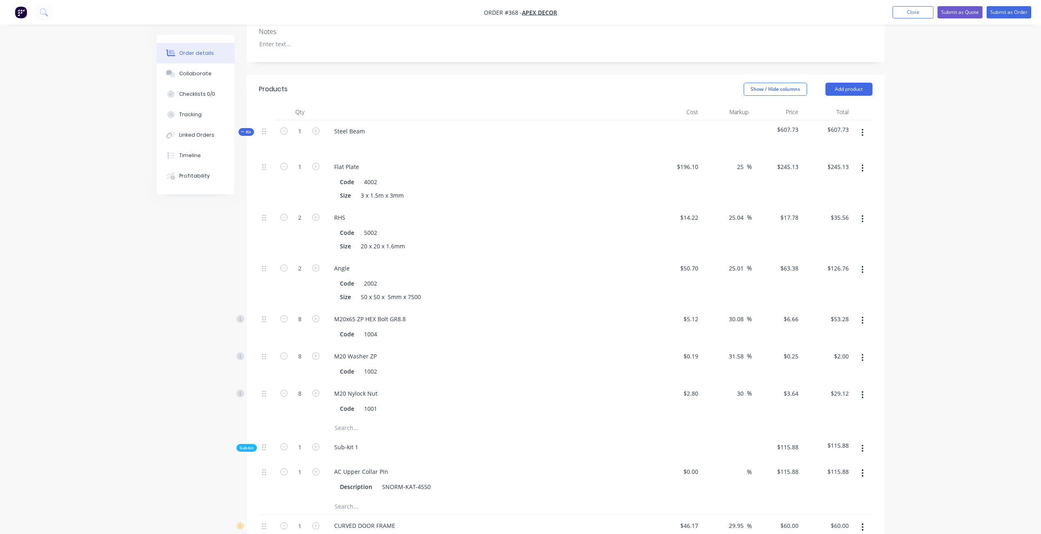
scroll to position [245, 0]
click at [862, 132] on icon "button" at bounding box center [863, 136] width 2 height 9
click at [833, 201] on div "Delete" at bounding box center [833, 207] width 63 height 12
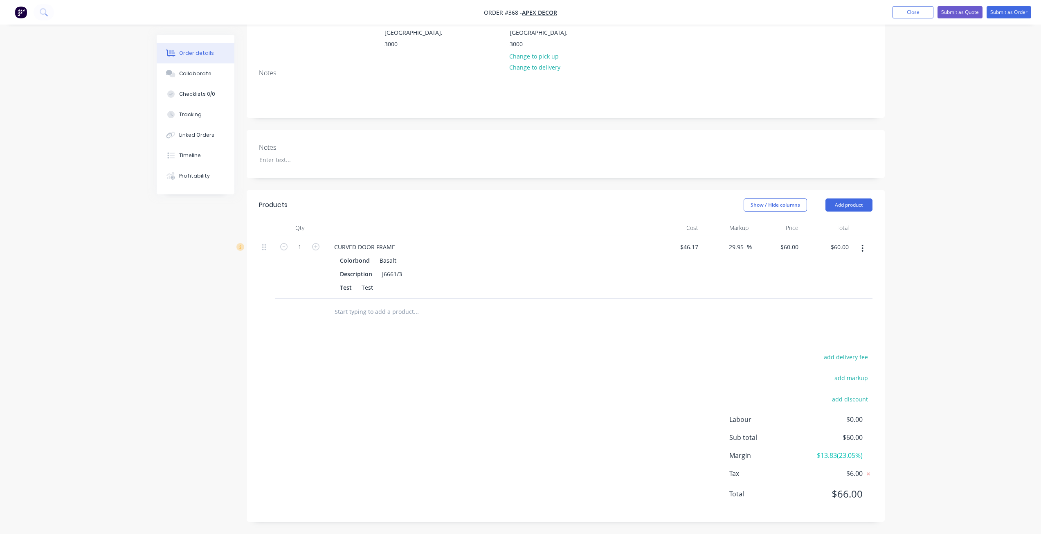
scroll to position [99, 0]
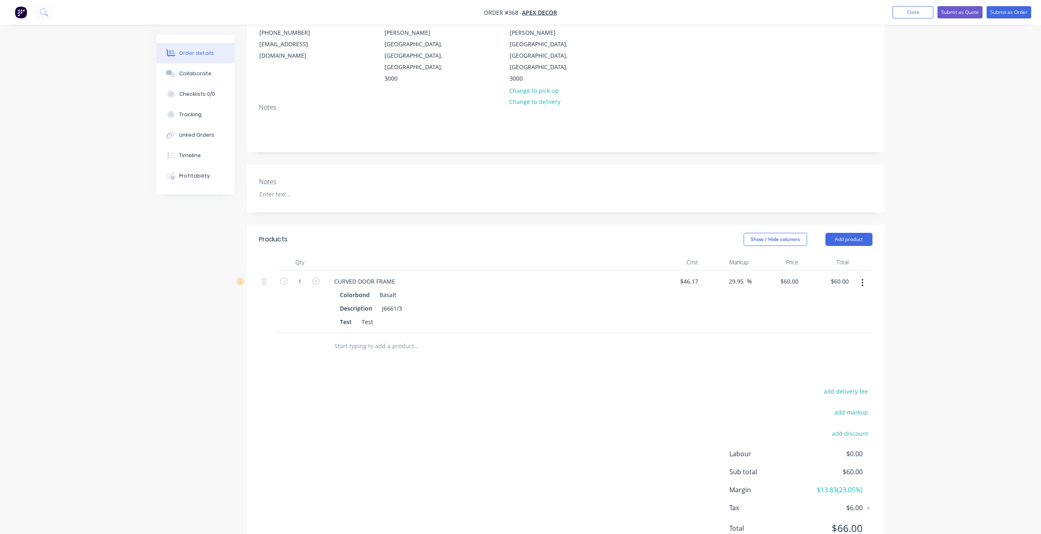
click at [324, 339] on div "Products Show / Hide columns Add product Qty Cost Markup Price Total 1 CURVED D…" at bounding box center [566, 390] width 638 height 331
click at [372, 316] on div "Test" at bounding box center [367, 322] width 18 height 12
click at [343, 386] on div "add delivery fee add markup add discount Labour $0.00 Sub total $60.00 Margin $…" at bounding box center [566, 465] width 614 height 158
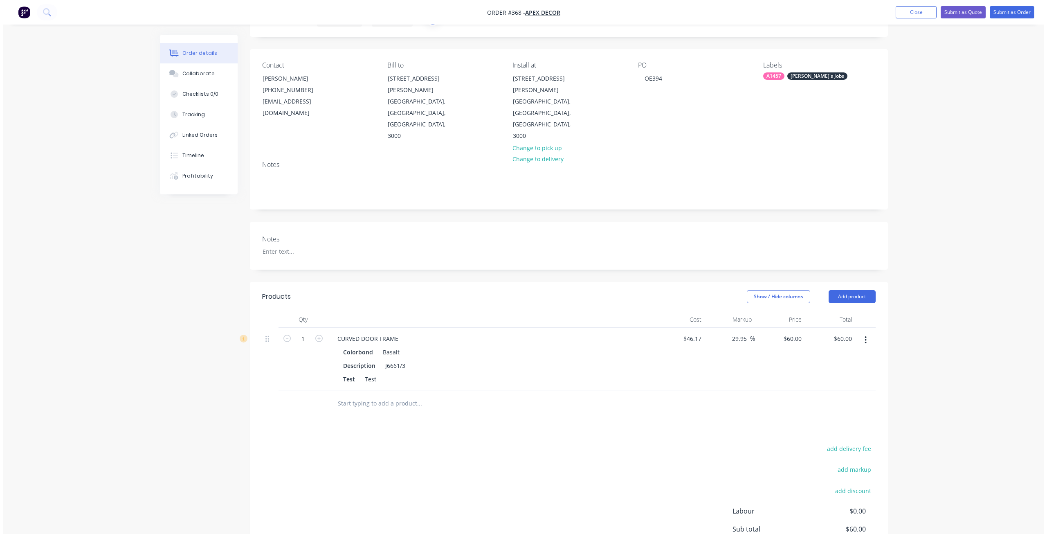
scroll to position [0, 0]
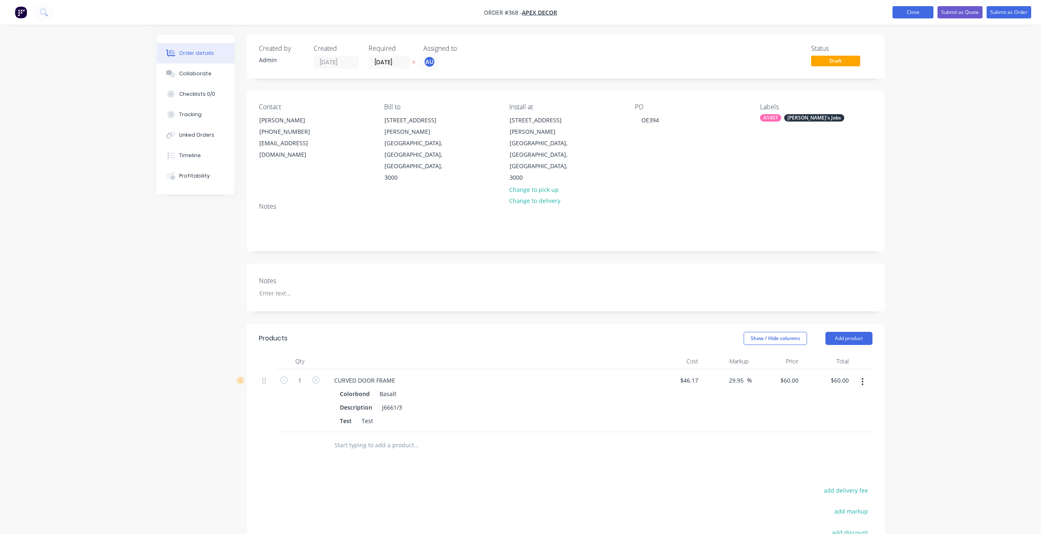
click at [923, 12] on button "Close" at bounding box center [913, 12] width 41 height 12
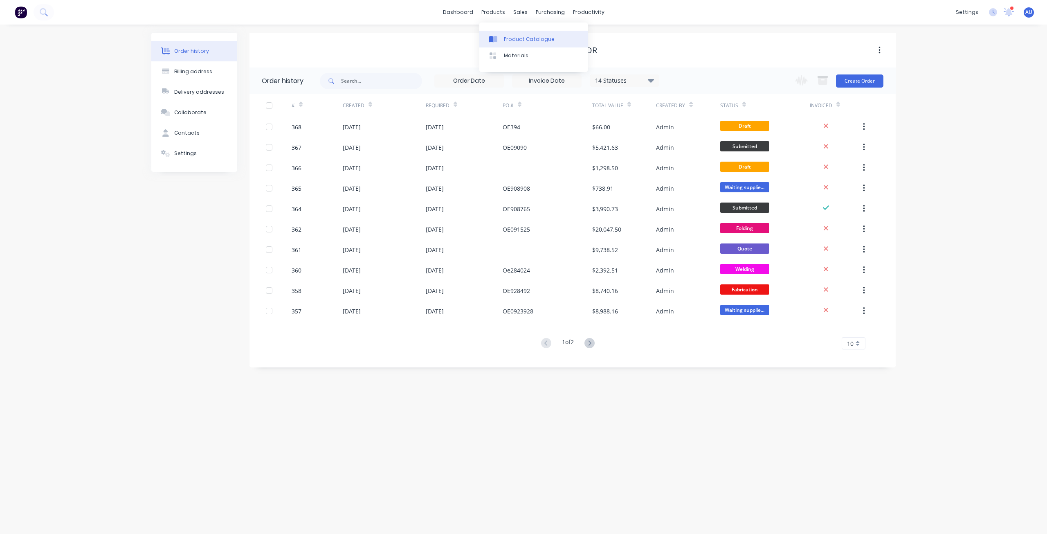
click at [518, 37] on div "Product Catalogue" at bounding box center [529, 39] width 51 height 7
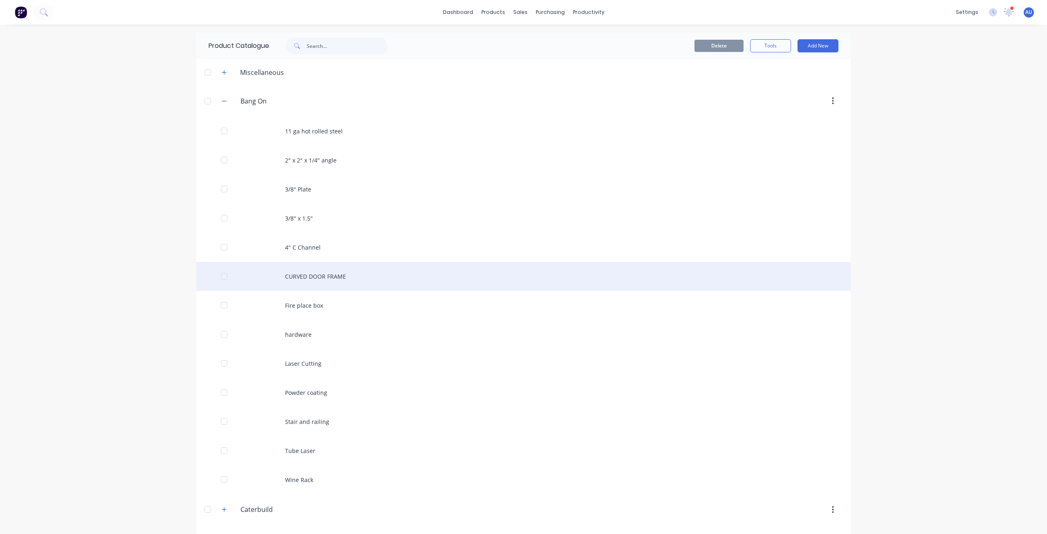
click at [330, 280] on div "CURVED DOOR FRAME" at bounding box center [523, 276] width 655 height 29
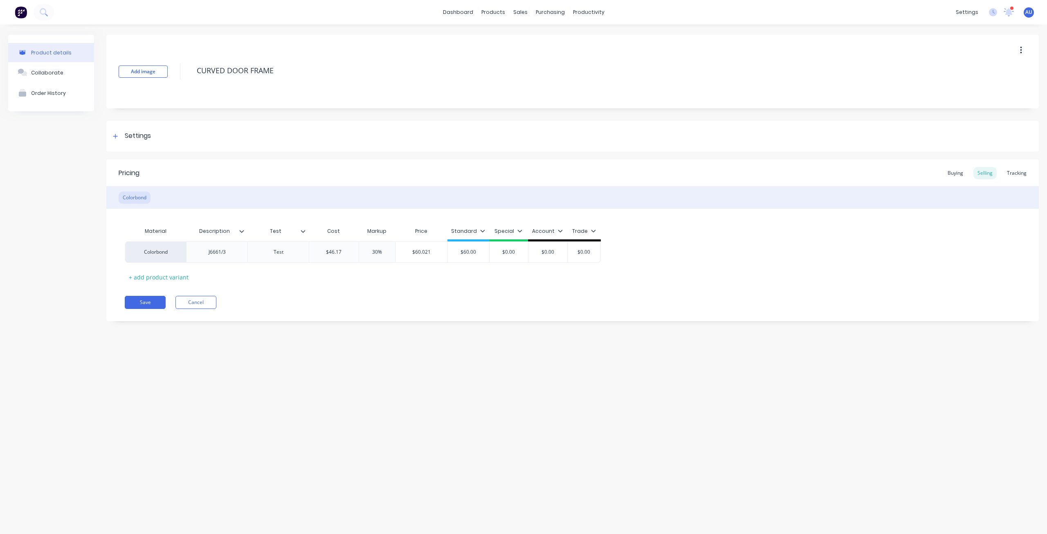
type textarea "x"
click at [286, 272] on div "Material Description Test Cost Markup Price Standard Special Account Trade Colo…" at bounding box center [573, 253] width 896 height 61
click at [303, 235] on div "Test" at bounding box center [276, 231] width 56 height 20
type input "Test"
click at [303, 232] on icon at bounding box center [303, 231] width 5 height 2
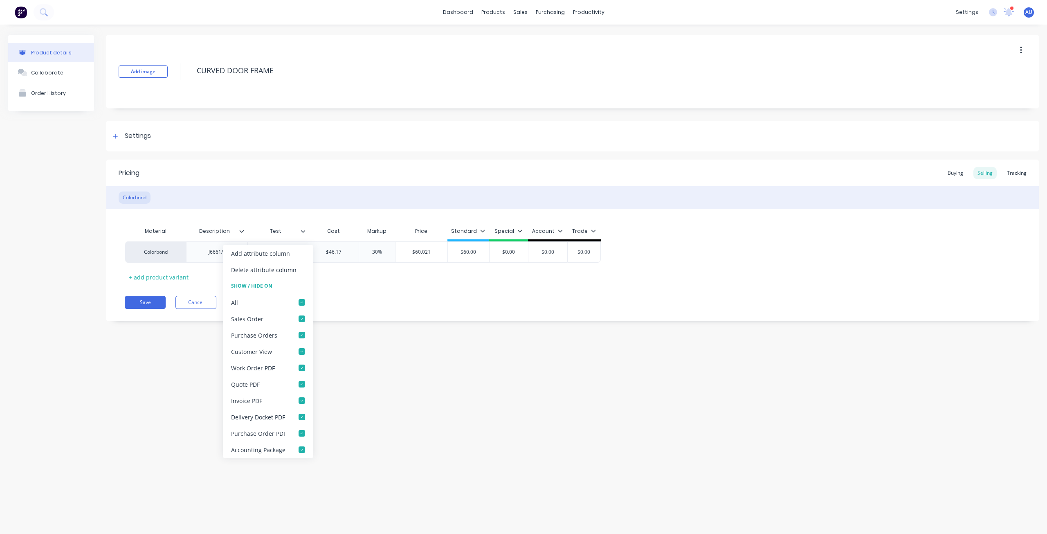
click at [416, 416] on div "Product details Collaborate Order History Add image CURVED DOOR FRAME Settings …" at bounding box center [523, 271] width 1047 height 493
click at [302, 233] on icon at bounding box center [303, 231] width 5 height 5
click at [362, 348] on div "Product details Collaborate Order History Add image CURVED DOOR FRAME Settings …" at bounding box center [523, 271] width 1047 height 493
click at [281, 324] on div "Add image CURVED DOOR FRAME Settings Product Options I buy this item I sell thi…" at bounding box center [572, 184] width 933 height 299
click at [167, 254] on div "Colorbond" at bounding box center [155, 251] width 61 height 21
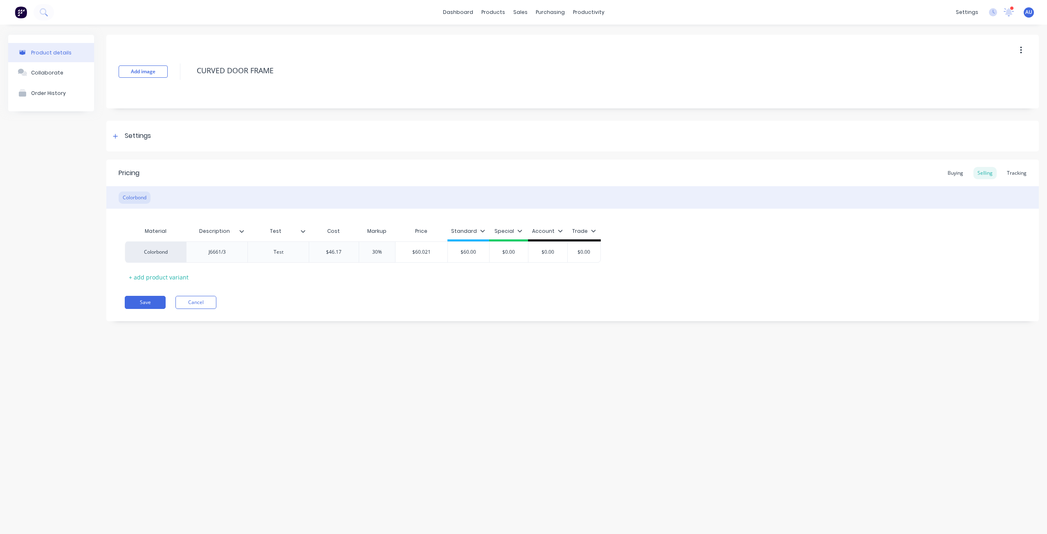
click at [314, 298] on div "Save Cancel" at bounding box center [582, 302] width 914 height 13
click at [119, 140] on div "Settings" at bounding box center [130, 136] width 41 height 10
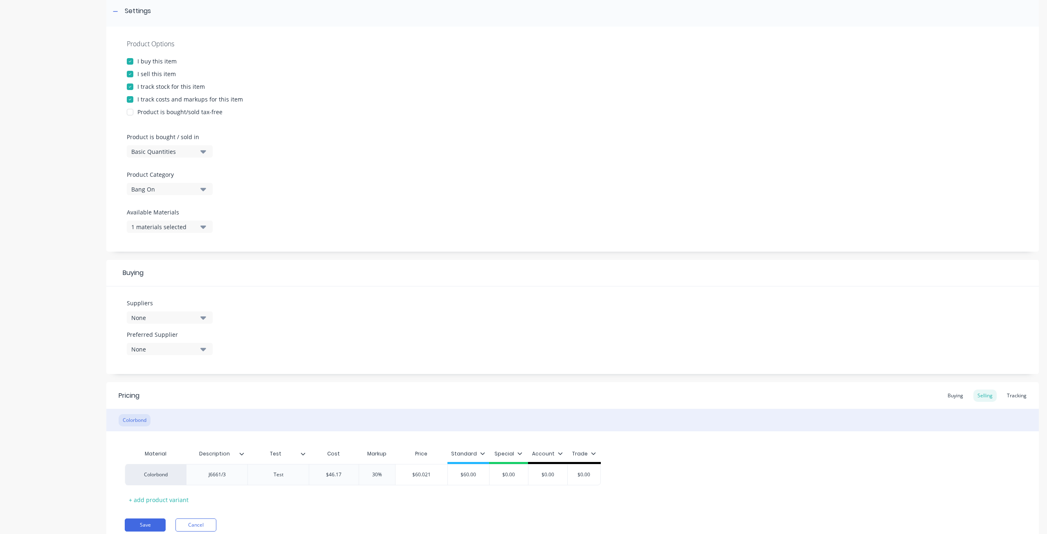
scroll to position [157, 0]
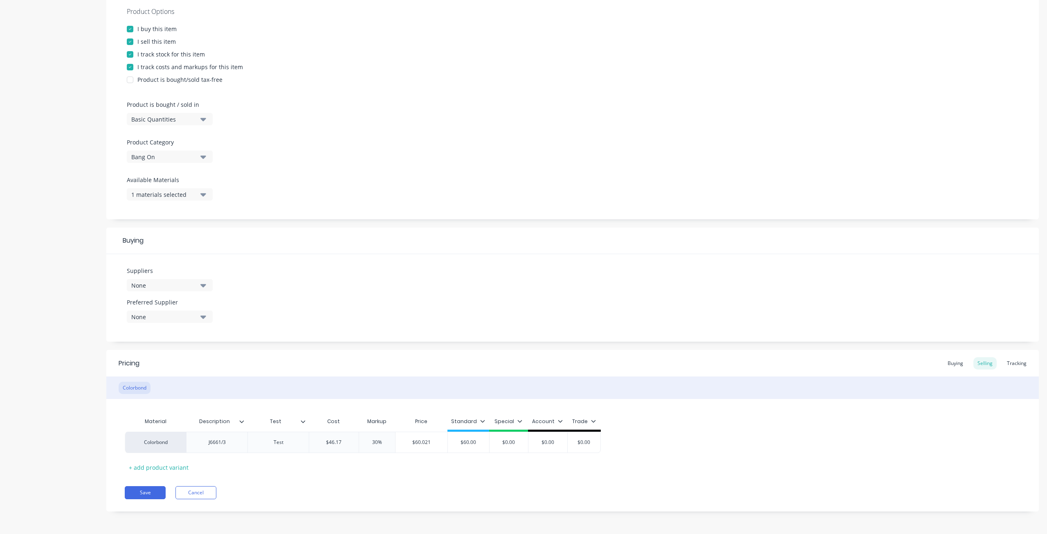
click at [266, 299] on div "Suppliers None Preferred Supplier None No options..." at bounding box center [572, 298] width 933 height 88
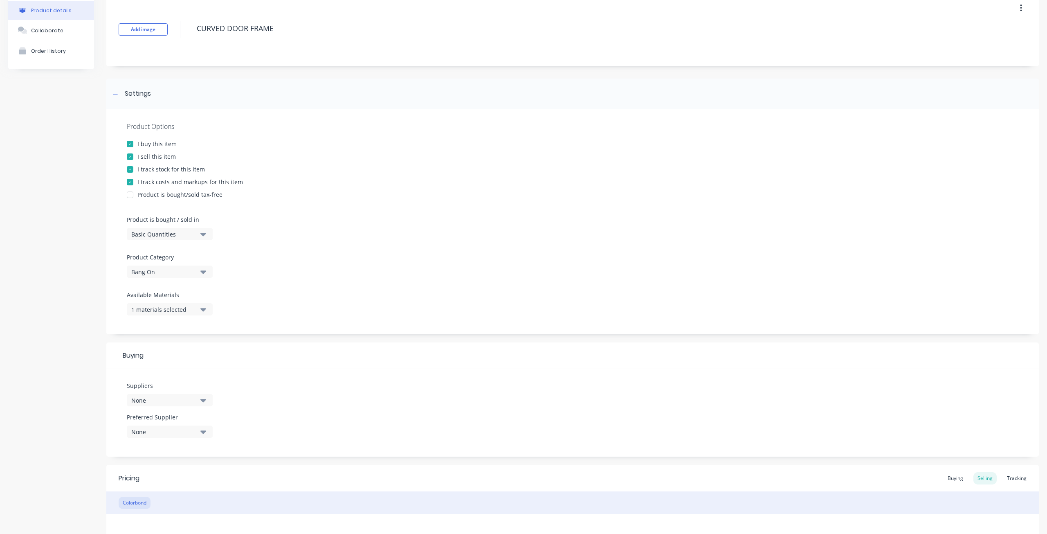
scroll to position [34, 0]
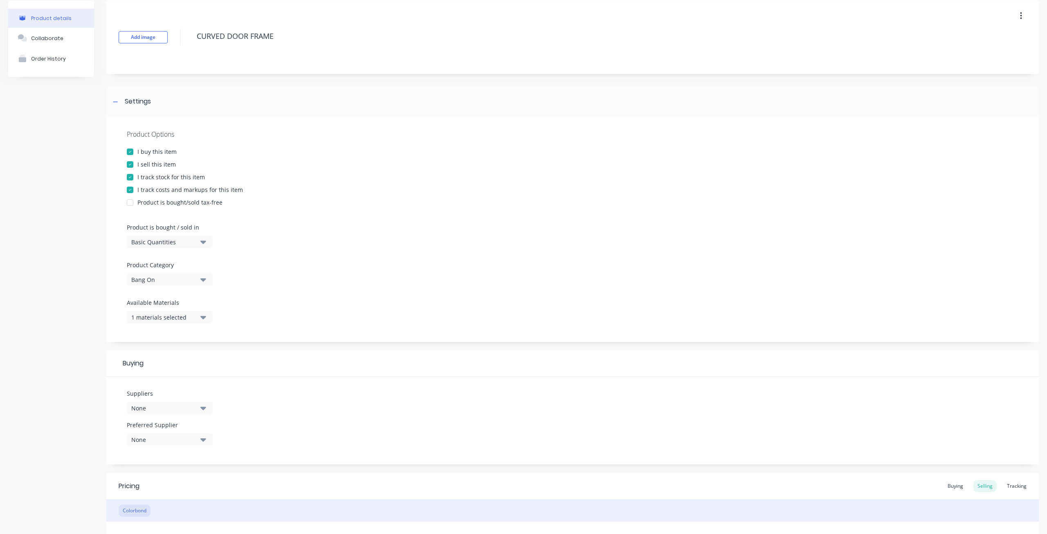
click at [130, 174] on div at bounding box center [130, 177] width 16 height 16
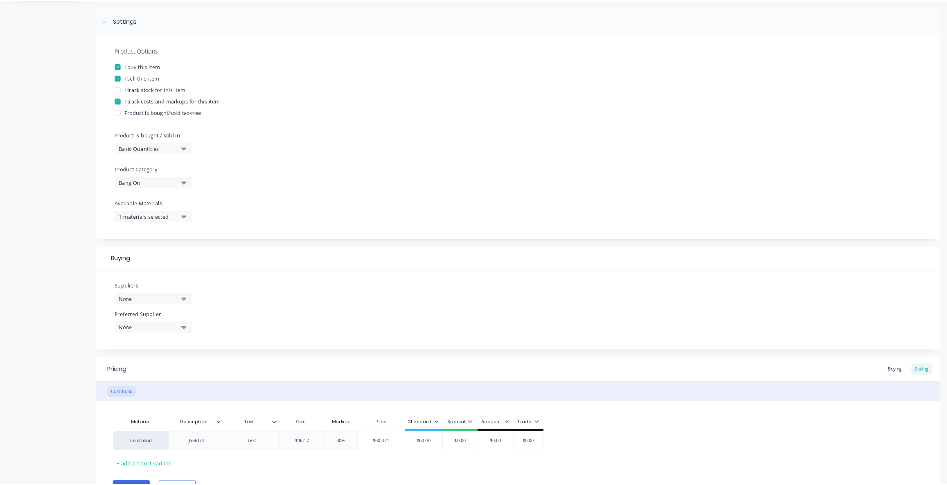
scroll to position [157, 0]
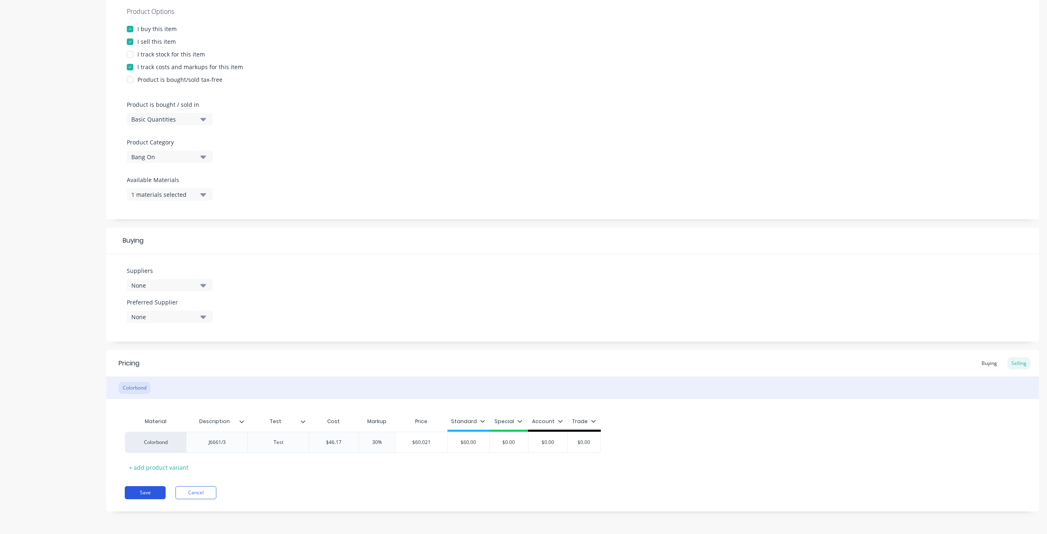
click at [151, 492] on button "Save" at bounding box center [145, 492] width 41 height 13
type textarea "x"
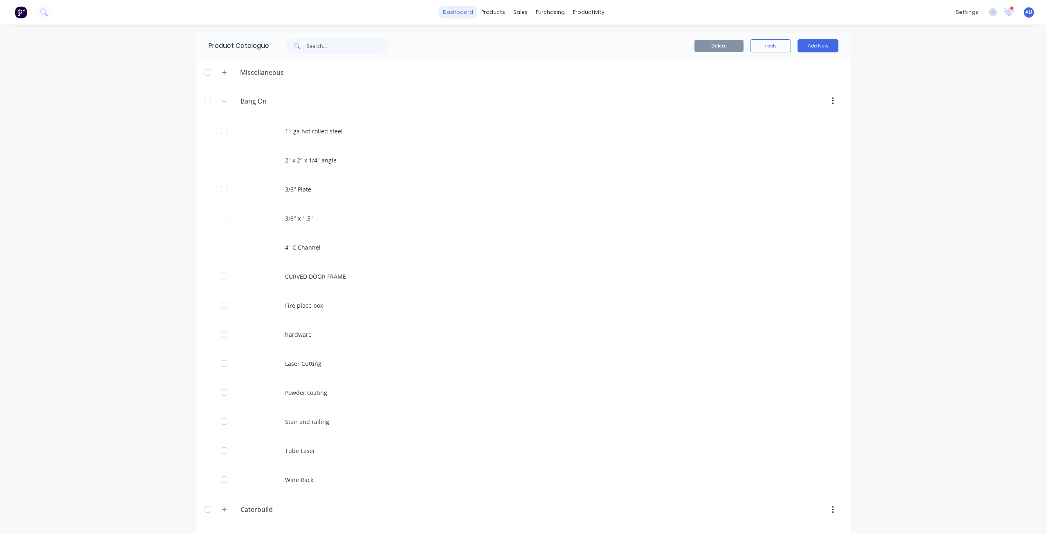
click at [463, 16] on link "dashboard" at bounding box center [458, 12] width 38 height 12
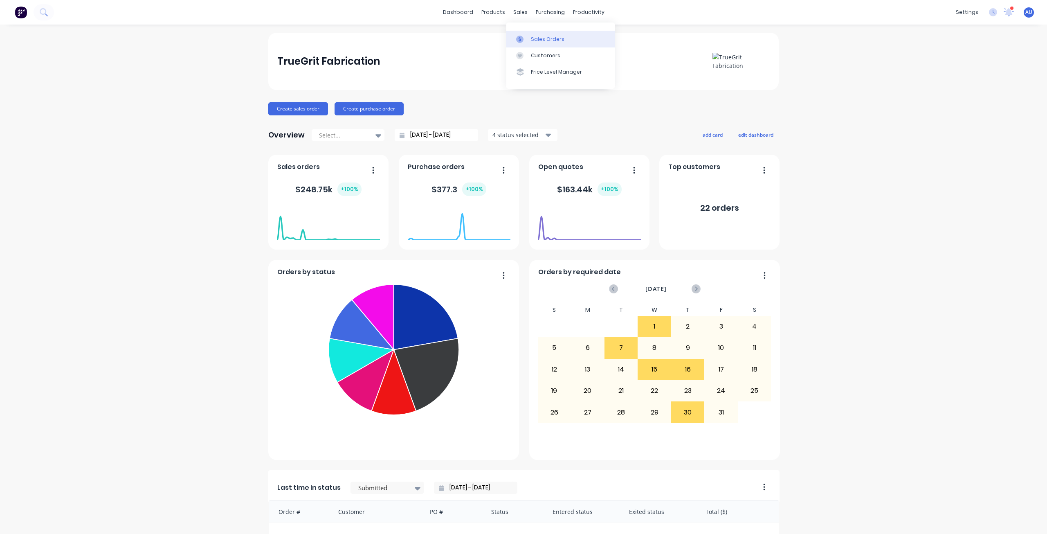
click at [536, 38] on div "Sales Orders" at bounding box center [548, 39] width 34 height 7
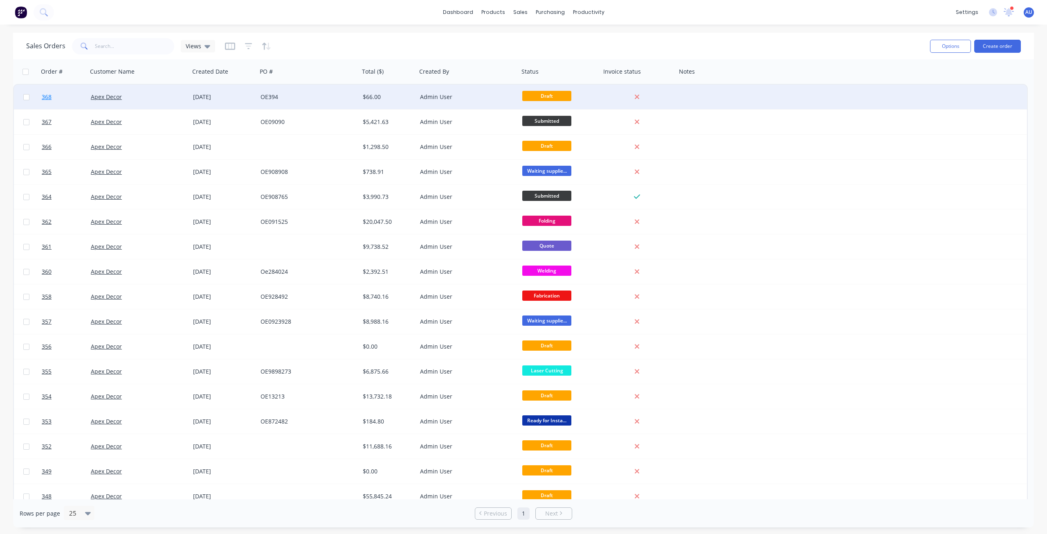
click at [47, 98] on span "368" at bounding box center [47, 97] width 10 height 8
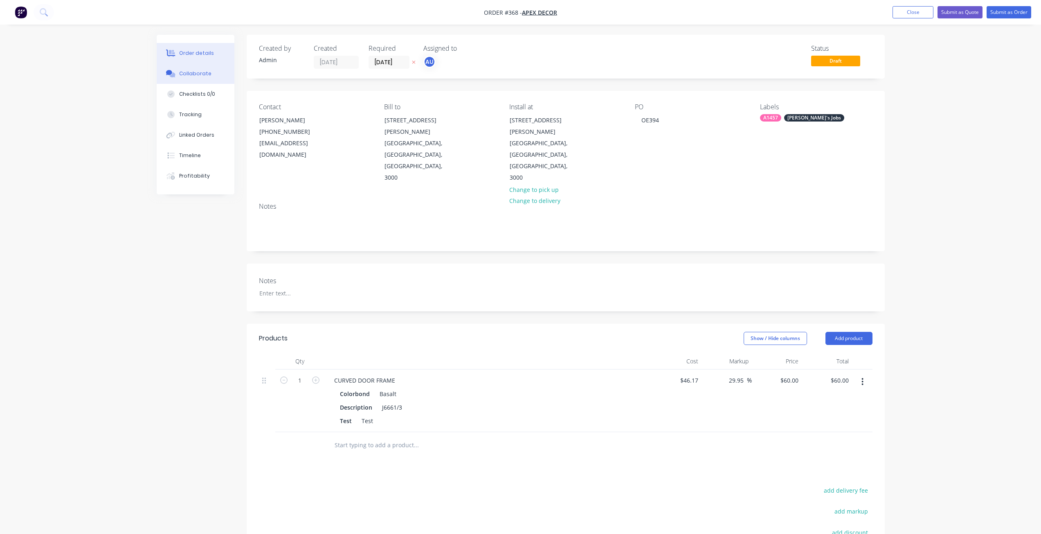
click at [204, 73] on div "Collaborate" at bounding box center [195, 73] width 32 height 7
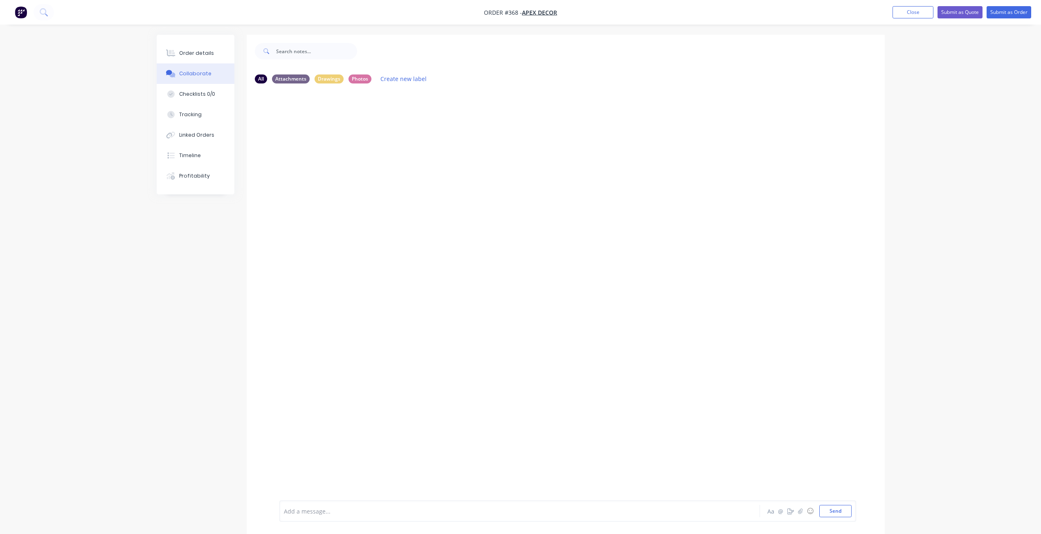
click at [934, 64] on div "Order details Collaborate Checklists 0/0 Tracking Linked Orders Timeline Profit…" at bounding box center [520, 273] width 1041 height 546
click at [992, 43] on div "Order details Collaborate Checklists 0/0 Tracking Linked Orders Timeline Profit…" at bounding box center [520, 273] width 1041 height 546
click at [1008, 14] on button "Submit as Order" at bounding box center [1009, 12] width 45 height 12
click at [971, 56] on div "Order details Collaborate Checklists 0/0 Tracking Linked Orders Timeline Profit…" at bounding box center [520, 273] width 1041 height 546
click at [974, 14] on button "Options" at bounding box center [965, 12] width 41 height 13
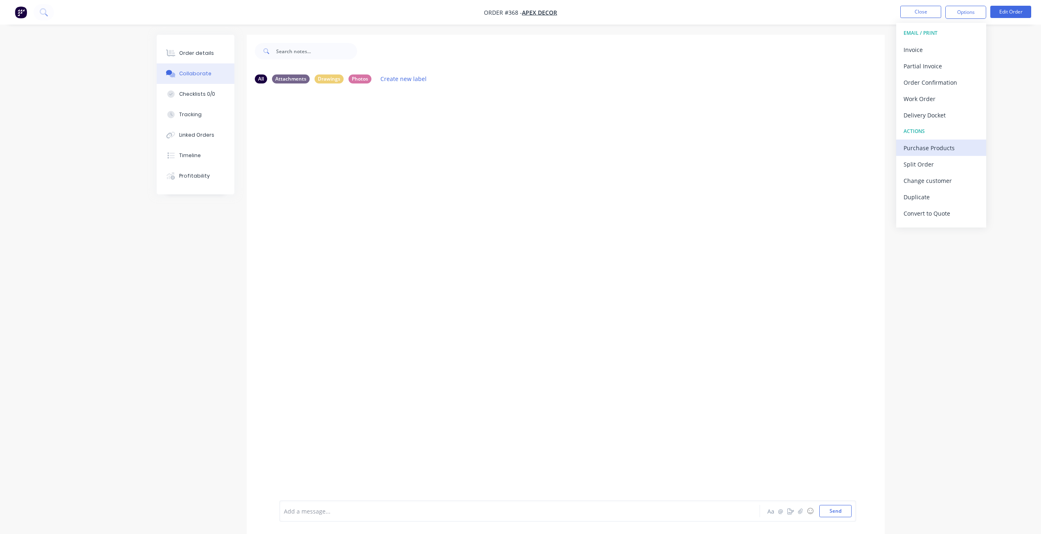
click at [946, 146] on div "Purchase Products" at bounding box center [941, 148] width 75 height 12
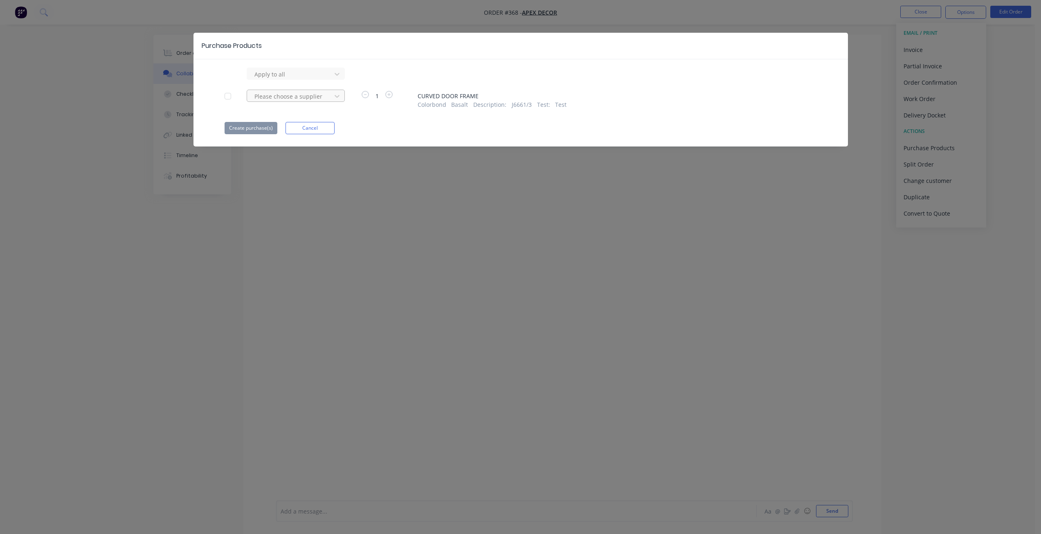
click at [324, 97] on div at bounding box center [291, 96] width 74 height 10
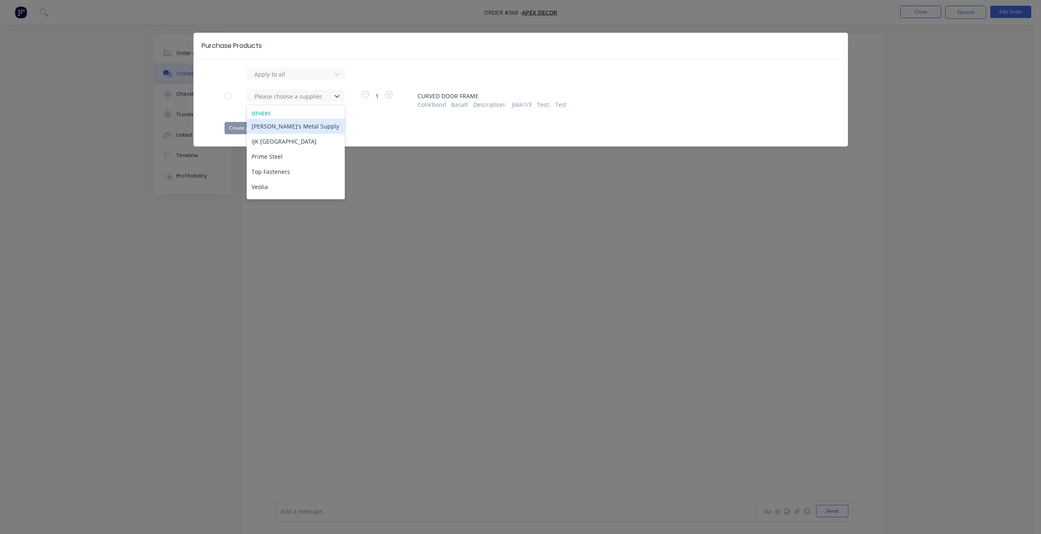
click at [288, 123] on div "[PERSON_NAME]'s Metal Supply" at bounding box center [296, 126] width 98 height 15
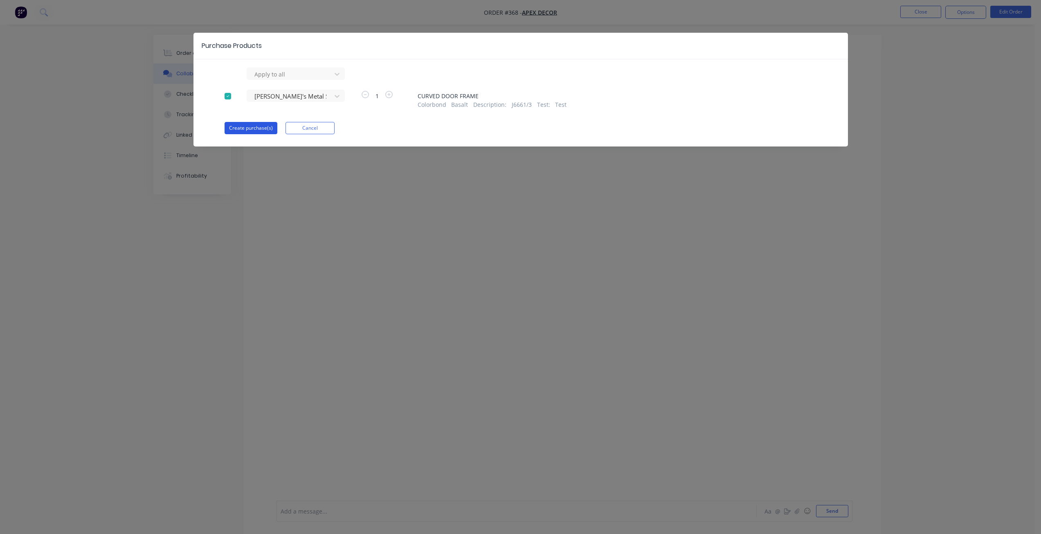
click at [239, 131] on button "Create purchase(s)" at bounding box center [251, 128] width 53 height 12
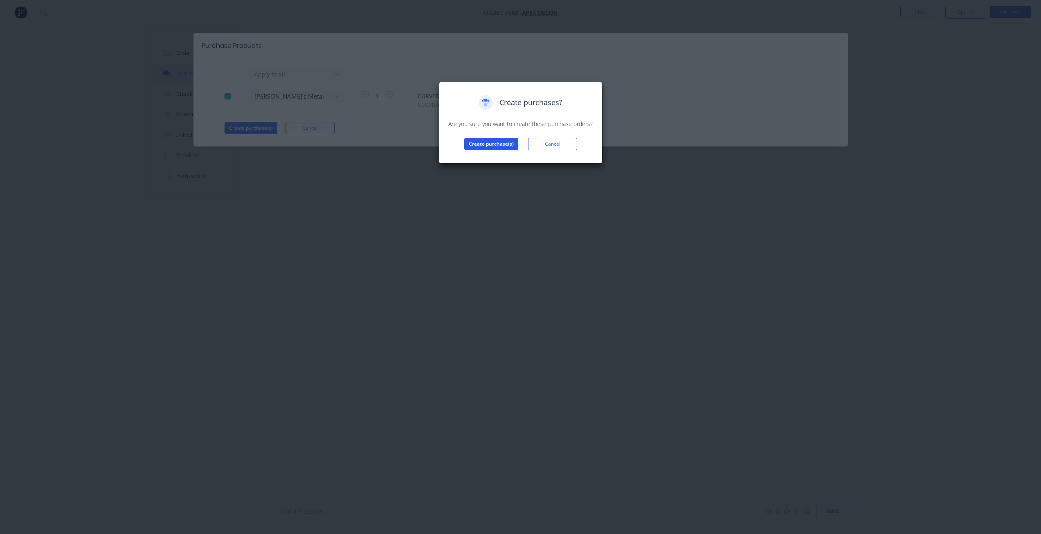
click at [484, 148] on button "Create purchase(s)" at bounding box center [491, 144] width 54 height 12
click at [491, 161] on button "View purchase(s)" at bounding box center [491, 157] width 49 height 12
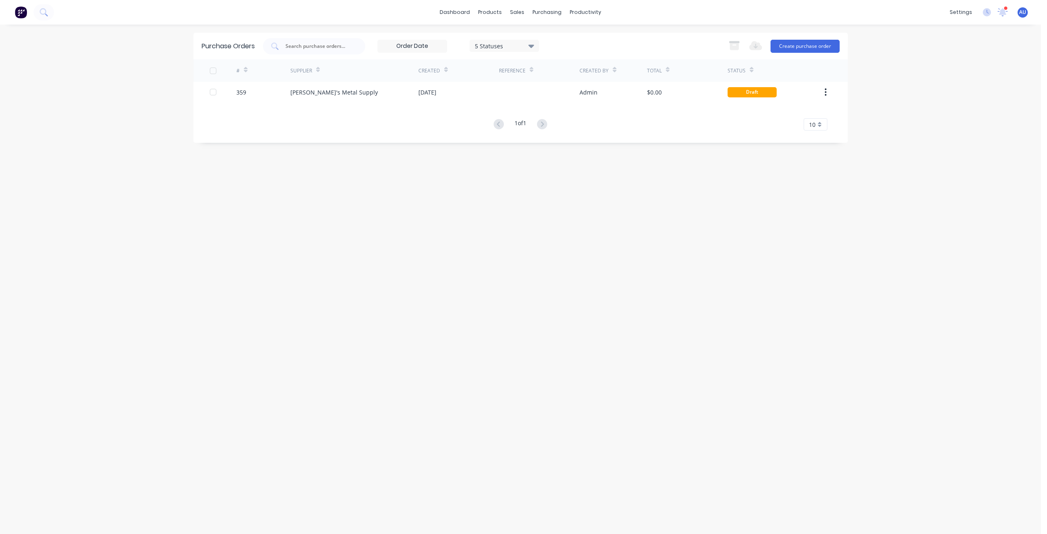
click at [432, 257] on div "Purchase Orders 5 Statuses 5 Statuses Export to Excel (XLSX) Create purchase or…" at bounding box center [521, 279] width 655 height 493
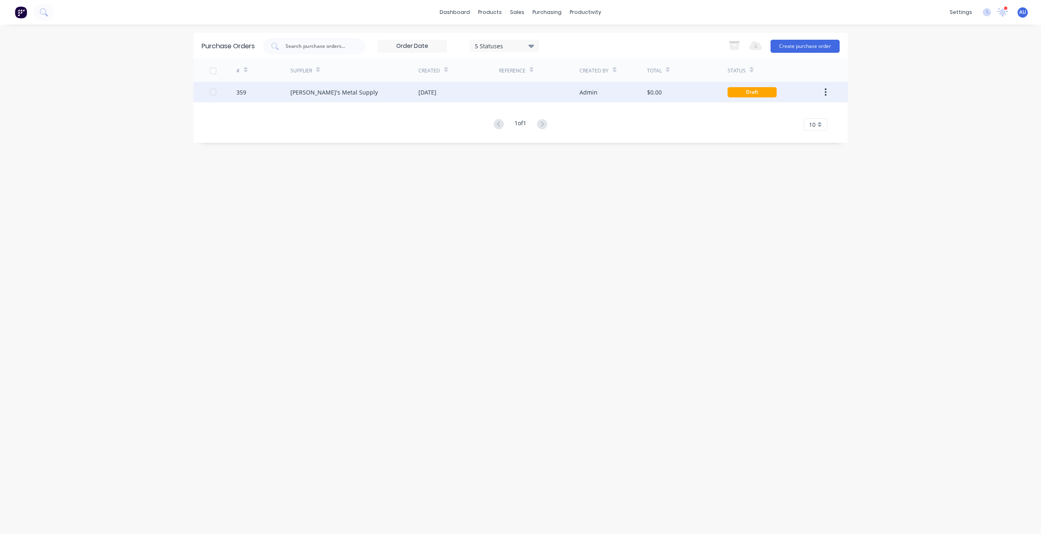
click at [240, 93] on div "359" at bounding box center [241, 92] width 10 height 9
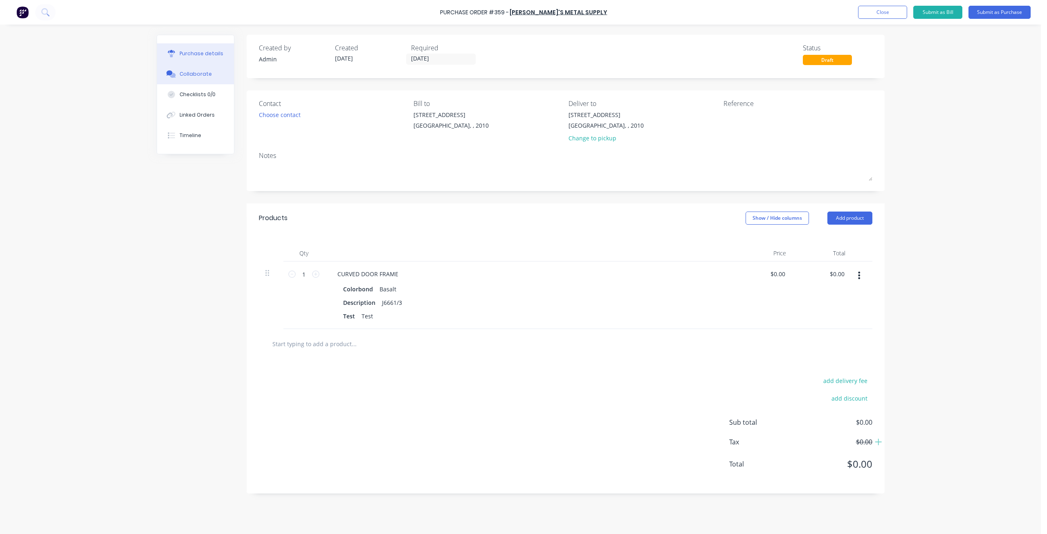
click at [189, 78] on button "Collaborate" at bounding box center [195, 74] width 77 height 20
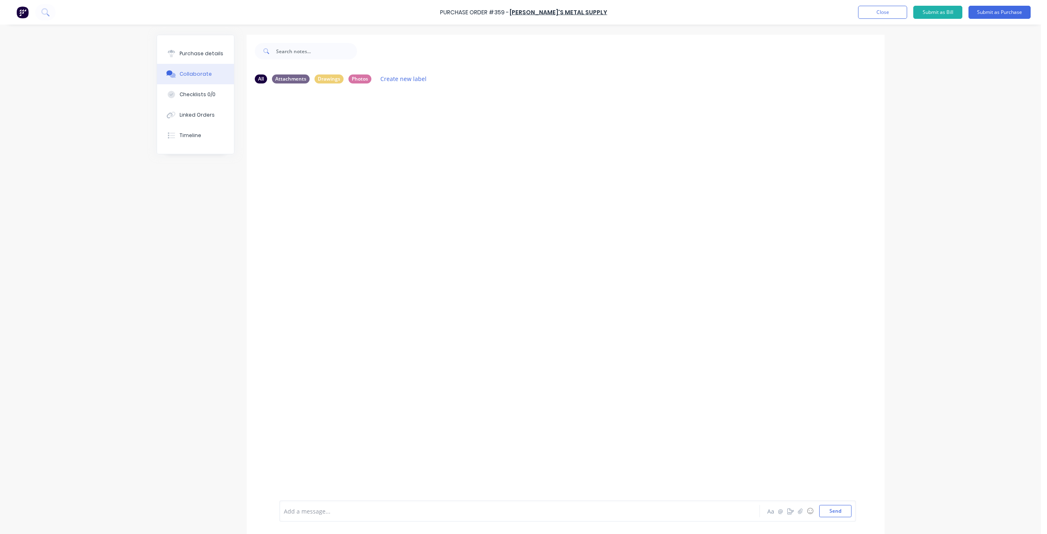
drag, startPoint x: 964, startPoint y: 57, endPoint x: 954, endPoint y: 19, distance: 38.8
click at [964, 56] on div "Purchase Order #359 - [PERSON_NAME]'s Metal Supply Add product Close Submit as …" at bounding box center [520, 267] width 1041 height 534
click at [950, 15] on button "Submit as Bill" at bounding box center [938, 12] width 49 height 13
click at [959, 14] on button "Options" at bounding box center [955, 12] width 41 height 13
click at [951, 38] on div "Print / Email" at bounding box center [936, 33] width 63 height 12
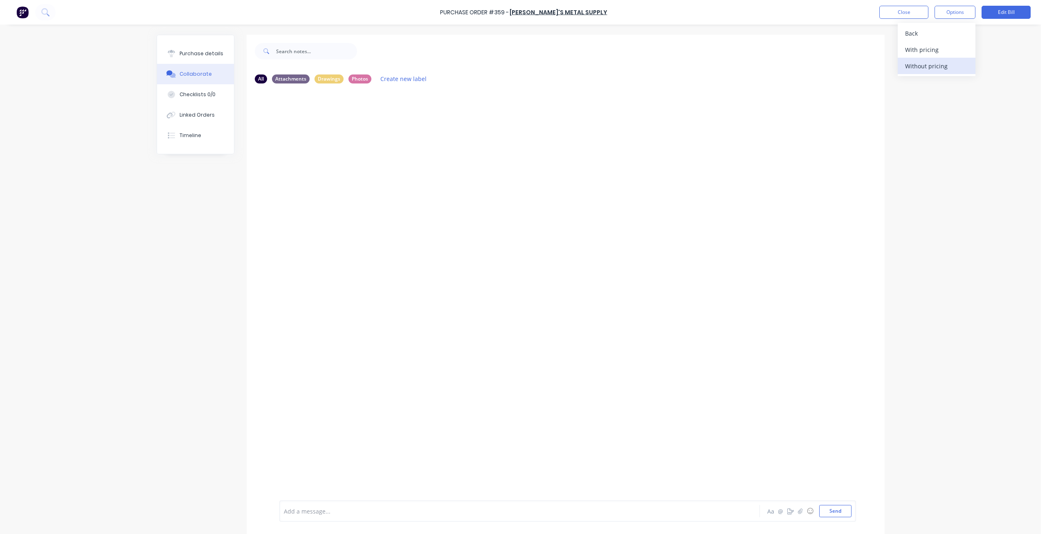
click at [945, 61] on div "Without pricing" at bounding box center [936, 66] width 63 height 12
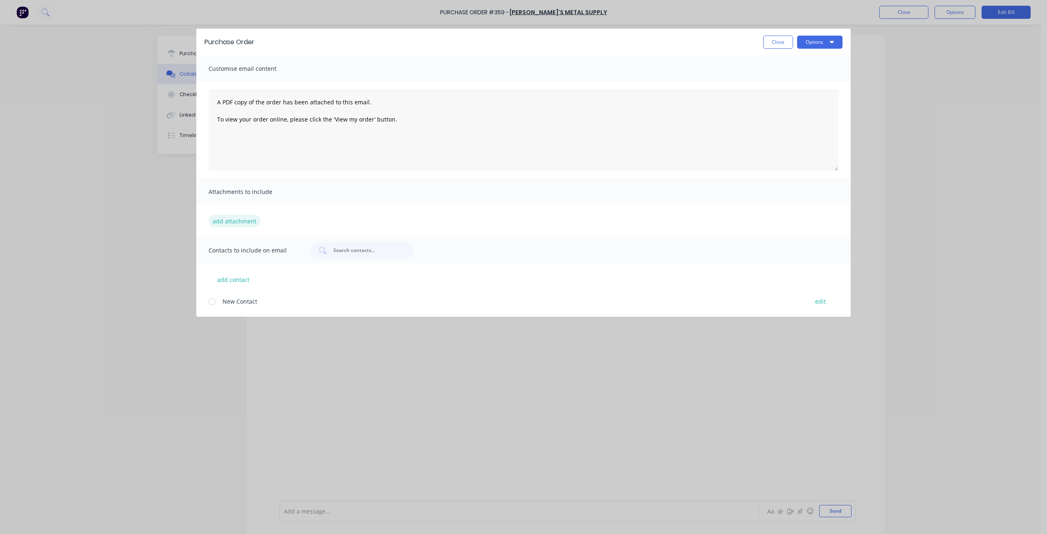
click at [235, 221] on button "add attachment" at bounding box center [235, 221] width 52 height 12
click at [765, 43] on button "Close" at bounding box center [778, 42] width 30 height 13
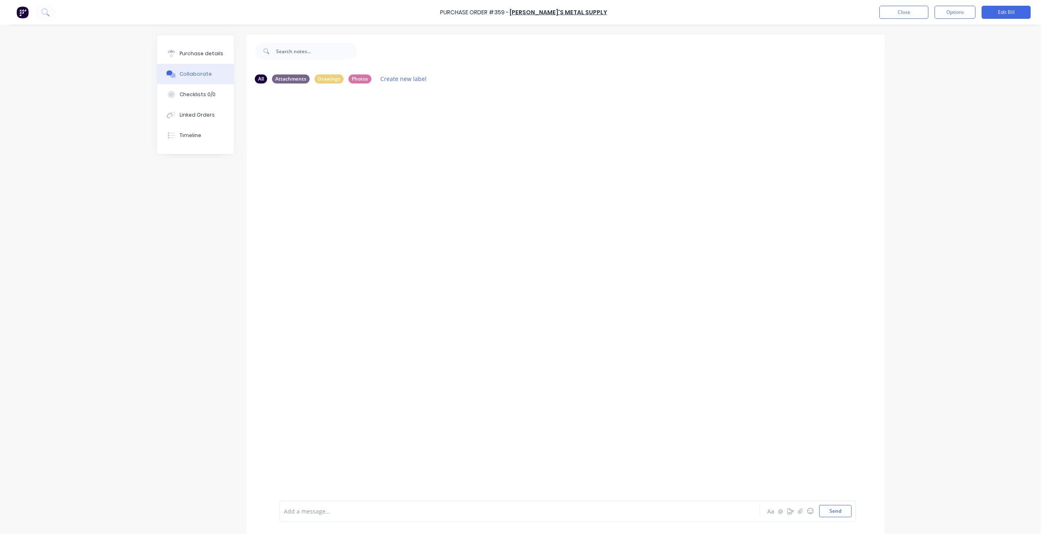
click at [385, 147] on div at bounding box center [566, 295] width 638 height 410
drag, startPoint x: 981, startPoint y: 67, endPoint x: 964, endPoint y: 29, distance: 41.4
click at [981, 68] on div "Purchase Order #359 - [PERSON_NAME]'s Metal Supply Close Options Edit Bill Purc…" at bounding box center [520, 267] width 1041 height 534
click at [955, 9] on button "Options" at bounding box center [955, 12] width 41 height 13
click at [945, 178] on div "Purchase Order #359 - [PERSON_NAME]'s Metal Supply Close Options Edit Bill Purc…" at bounding box center [520, 267] width 1041 height 534
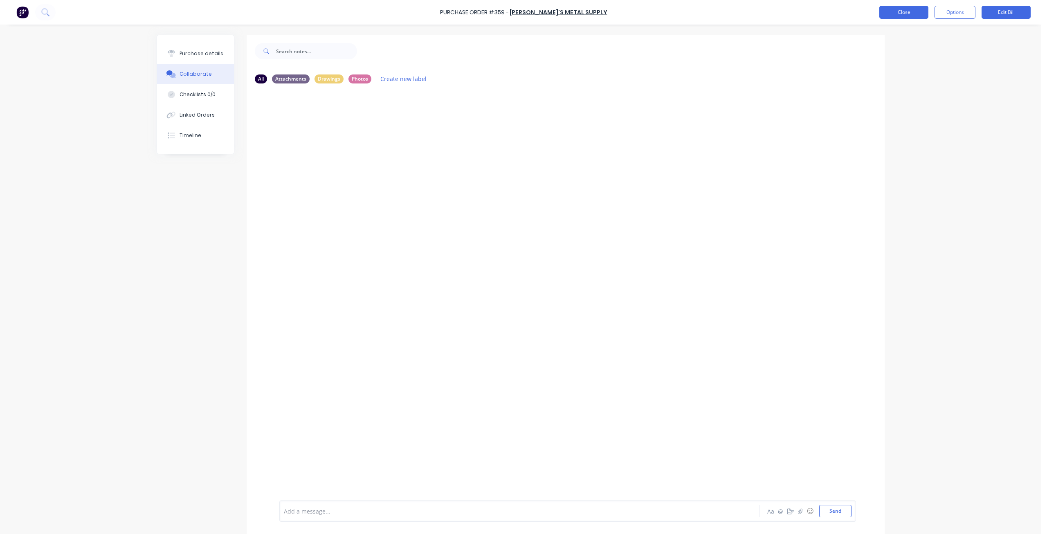
click at [909, 13] on button "Close" at bounding box center [904, 12] width 49 height 13
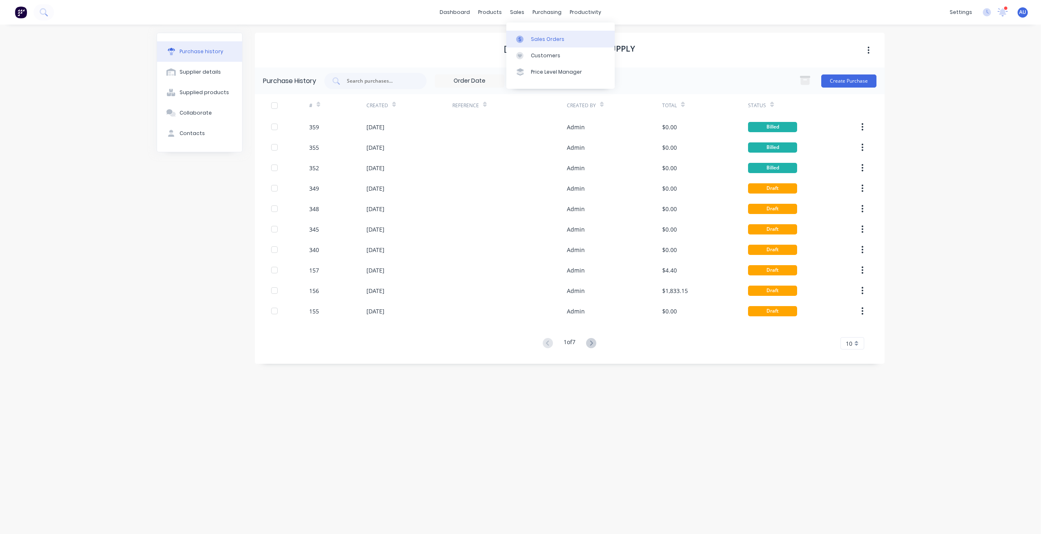
click at [531, 39] on div "Sales Orders" at bounding box center [548, 39] width 34 height 7
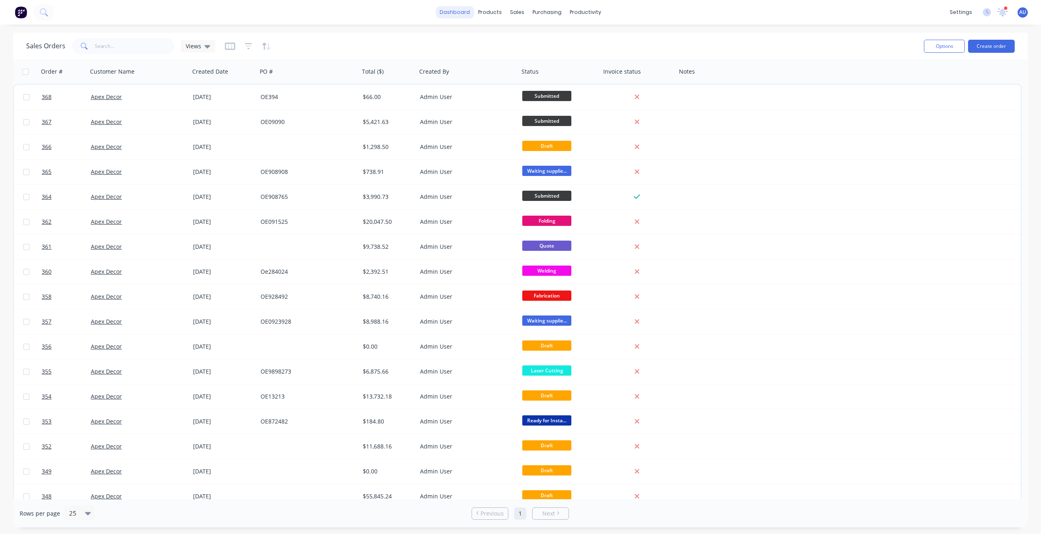
click at [466, 14] on link "dashboard" at bounding box center [455, 12] width 38 height 12
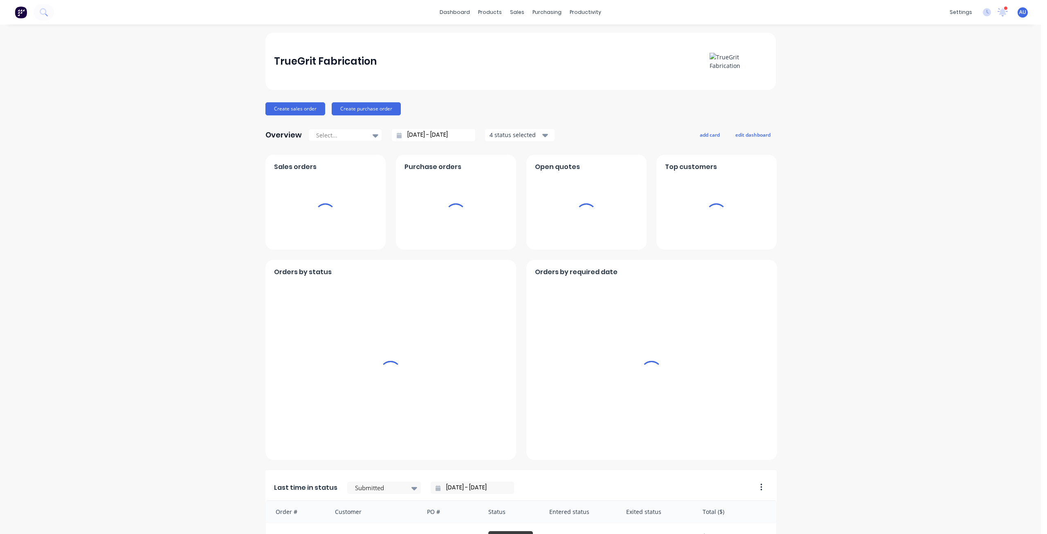
click at [182, 234] on div "TrueGrit Fabrication Create sales order Create purchase order Overview Select..…" at bounding box center [520, 404] width 1041 height 743
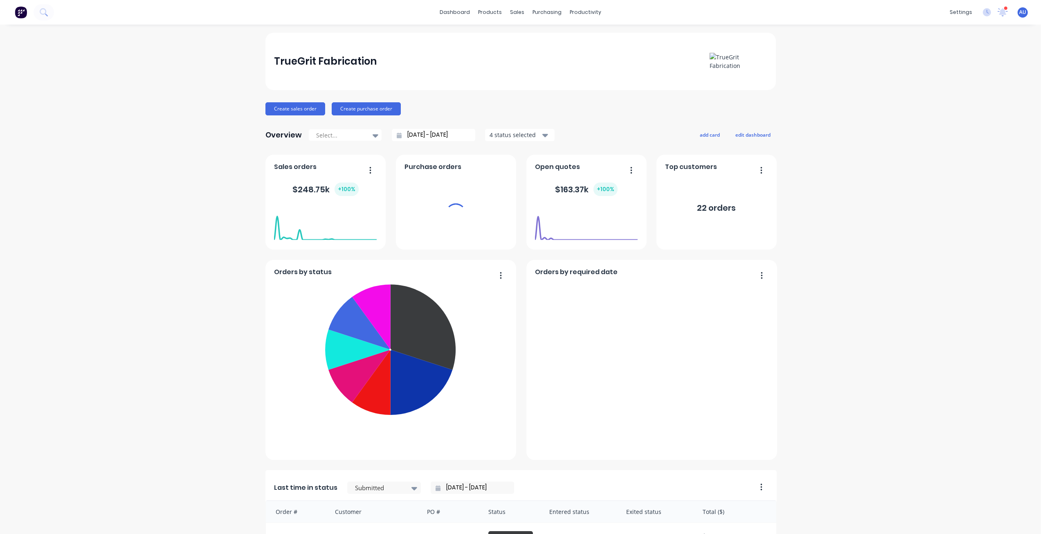
click at [908, 187] on div "TrueGrit Fabrication Create sales order Create purchase order Overview Select..…" at bounding box center [520, 404] width 1041 height 743
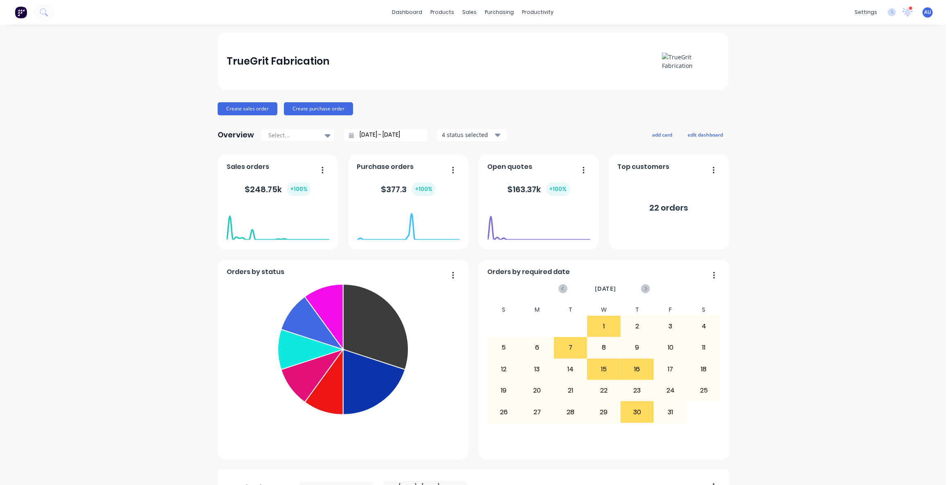
drag, startPoint x: 1037, startPoint y: 0, endPoint x: 763, endPoint y: 161, distance: 317.2
click at [763, 161] on div "TrueGrit Fabrication Create sales order Create purchase order Overview Select..…" at bounding box center [473, 404] width 946 height 743
click at [187, 156] on div "TrueGrit Fabrication Create sales order Create purchase order Overview Select..…" at bounding box center [473, 404] width 946 height 743
click at [146, 180] on div "TrueGrit Fabrication Create sales order Create purchase order Overview Select..…" at bounding box center [473, 404] width 946 height 743
click at [128, 142] on div "TrueGrit Fabrication Create sales order Create purchase order Overview Select..…" at bounding box center [473, 404] width 946 height 743
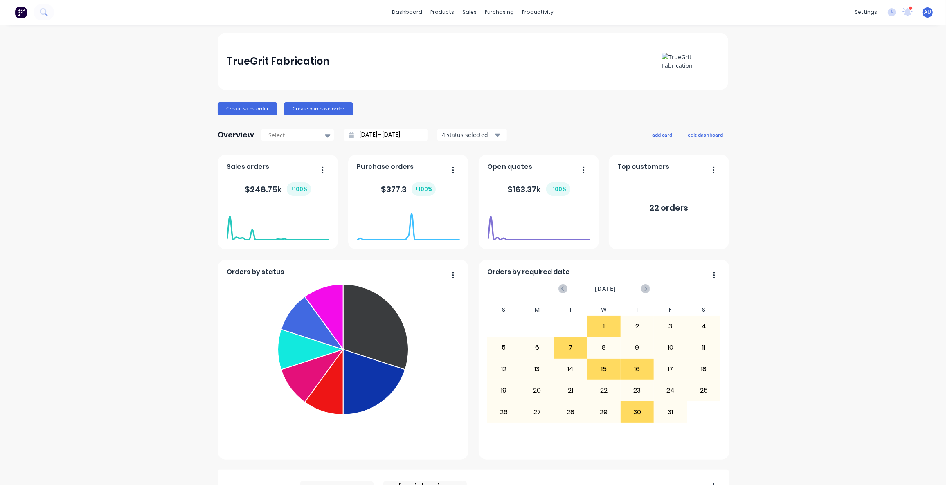
click at [114, 137] on div "TrueGrit Fabrication Create sales order Create purchase order Overview Select..…" at bounding box center [473, 404] width 946 height 743
click at [116, 130] on div "TrueGrit Fabrication Create sales order Create purchase order Overview Select..…" at bounding box center [473, 404] width 946 height 743
click at [155, 73] on div "TrueGrit Fabrication Create sales order Create purchase order Overview Select..…" at bounding box center [473, 404] width 946 height 743
click at [90, 144] on div "TrueGrit Fabrication Create sales order Create purchase order Overview Select..…" at bounding box center [473, 404] width 946 height 743
click at [106, 208] on div "TrueGrit Fabrication Create sales order Create purchase order Overview Select..…" at bounding box center [473, 404] width 946 height 743
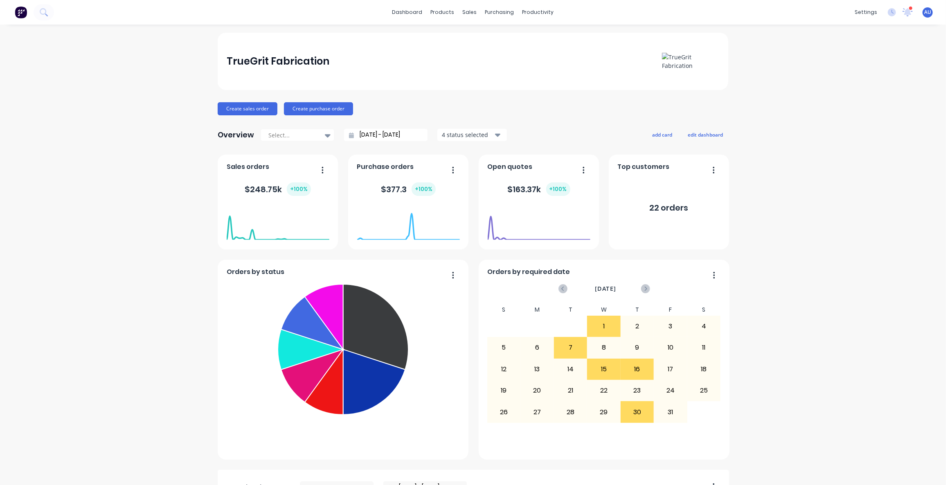
click at [191, 98] on div "TrueGrit Fabrication Create sales order Create purchase order Overview Select..…" at bounding box center [473, 404] width 946 height 743
click at [189, 106] on div "TrueGrit Fabrication Create sales order Create purchase order Overview Select..…" at bounding box center [473, 404] width 946 height 743
click at [443, 100] on div "TrueGrit Fabrication Create sales order Create purchase order Overview Select..…" at bounding box center [473, 404] width 511 height 743
click at [412, 106] on div "Create sales order Create purchase order" at bounding box center [473, 108] width 511 height 13
click at [250, 112] on button "Create sales order" at bounding box center [248, 108] width 60 height 13
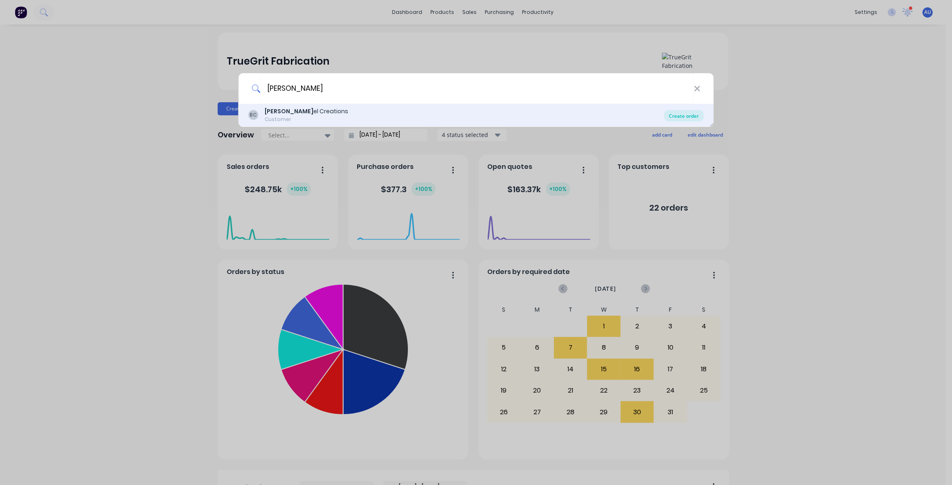
type input "[PERSON_NAME]"
click at [684, 120] on div "Create order" at bounding box center [684, 115] width 40 height 11
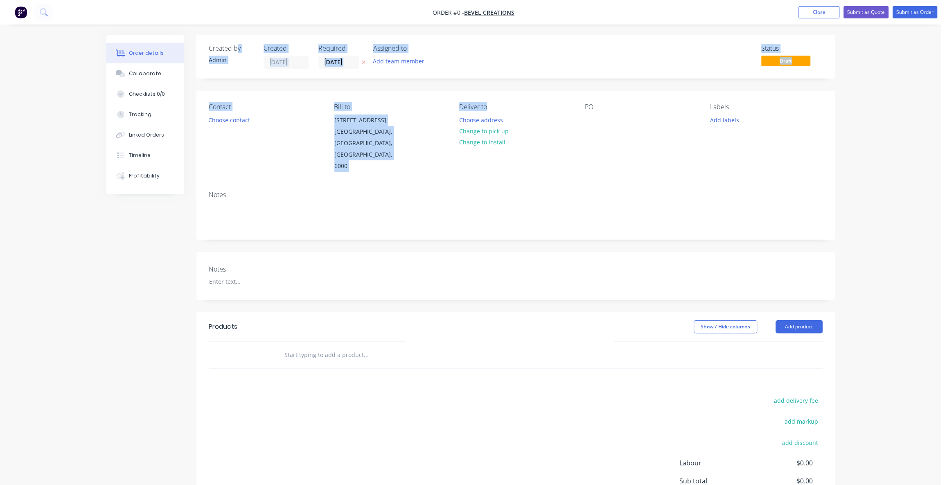
drag, startPoint x: 236, startPoint y: 48, endPoint x: 558, endPoint y: 145, distance: 335.8
click at [554, 144] on div "Created by Admin Created [DATE] Required [DATE] Assigned to Add team member Sta…" at bounding box center [515, 300] width 638 height 531
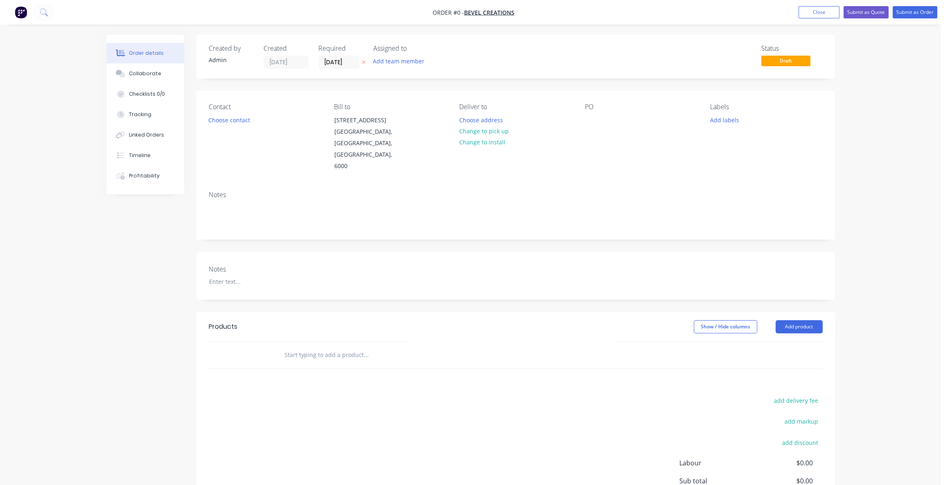
click at [881, 137] on div "Order details Collaborate Checklists 0/0 Tracking Linked Orders Timeline Profit…" at bounding box center [470, 289] width 941 height 578
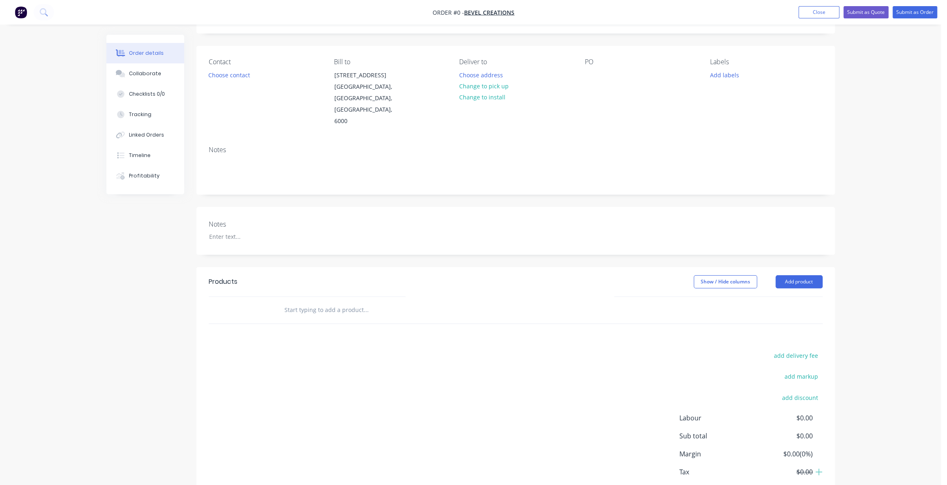
scroll to position [69, 0]
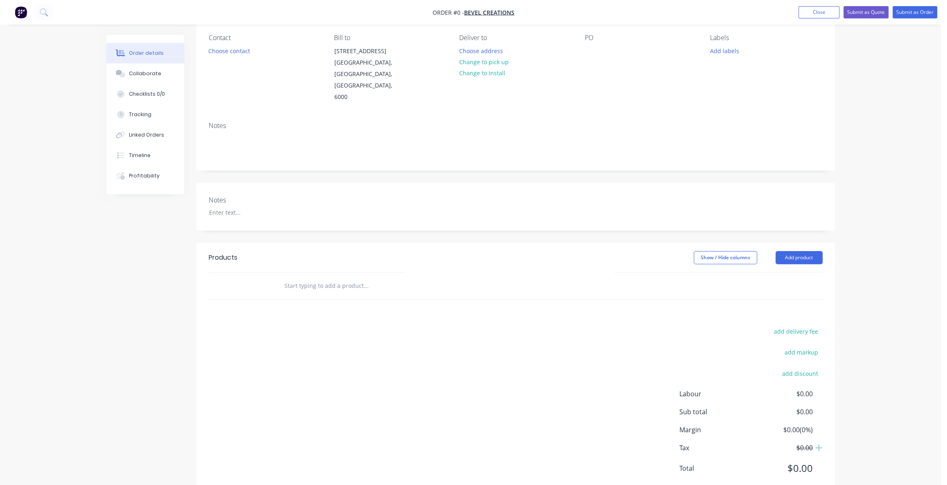
click at [264, 273] on div at bounding box center [249, 286] width 49 height 27
click at [316, 274] on div at bounding box center [421, 286] width 295 height 27
click at [322, 278] on input "text" at bounding box center [366, 286] width 164 height 16
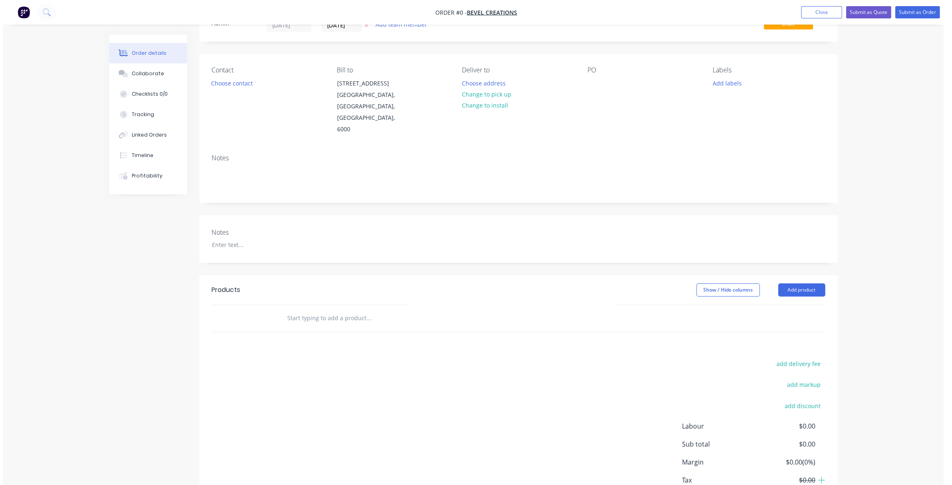
scroll to position [0, 0]
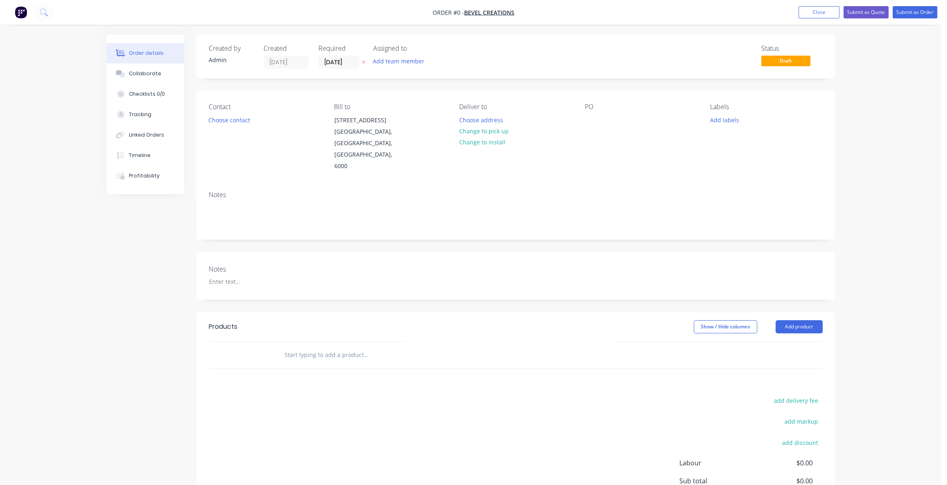
click at [26, 16] on img "button" at bounding box center [21, 12] width 12 height 12
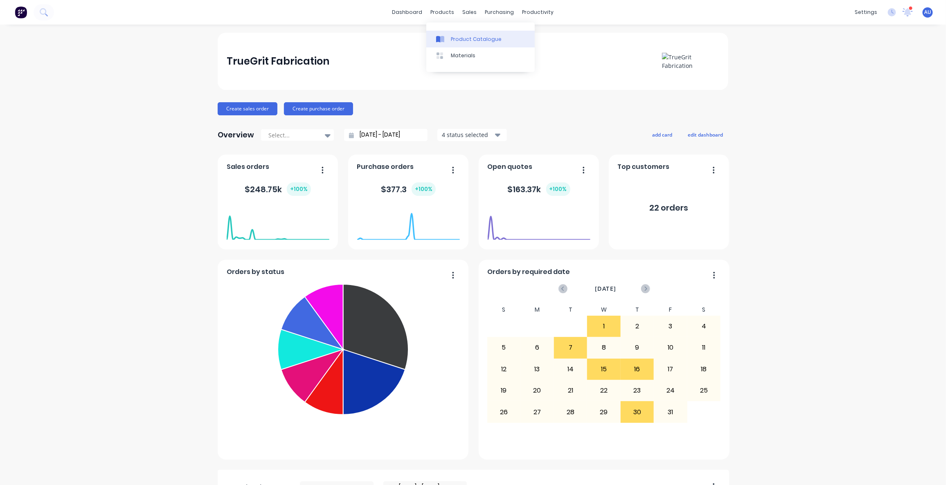
click at [452, 37] on div "Product Catalogue" at bounding box center [476, 39] width 51 height 7
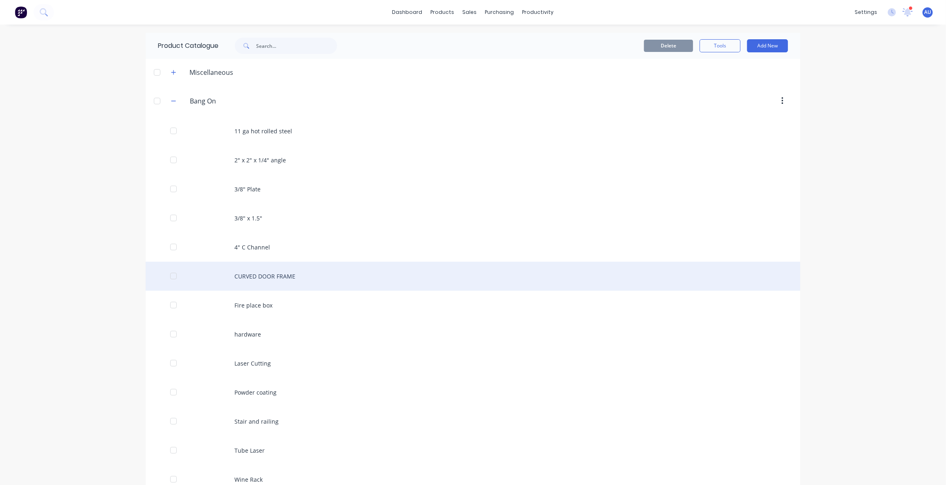
click at [262, 281] on div "CURVED DOOR FRAME" at bounding box center [473, 276] width 655 height 29
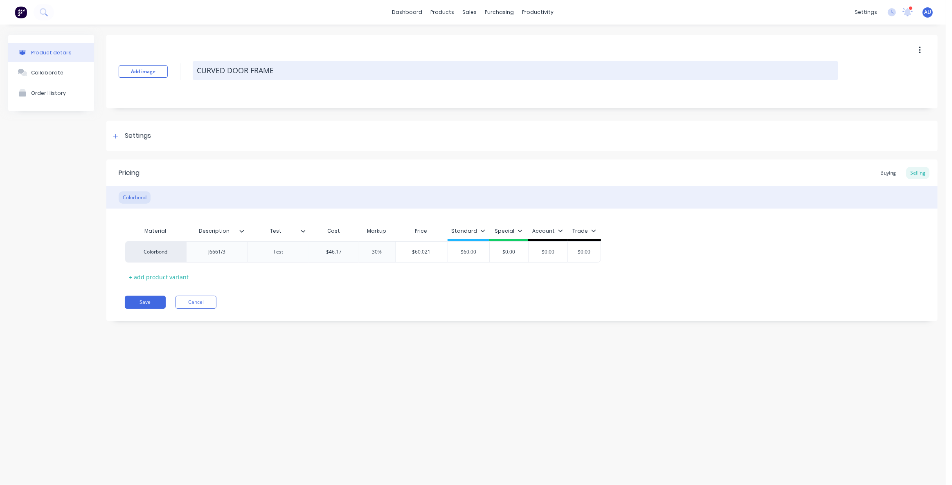
click at [280, 71] on textarea "CURVED DOOR FRAME" at bounding box center [516, 70] width 646 height 19
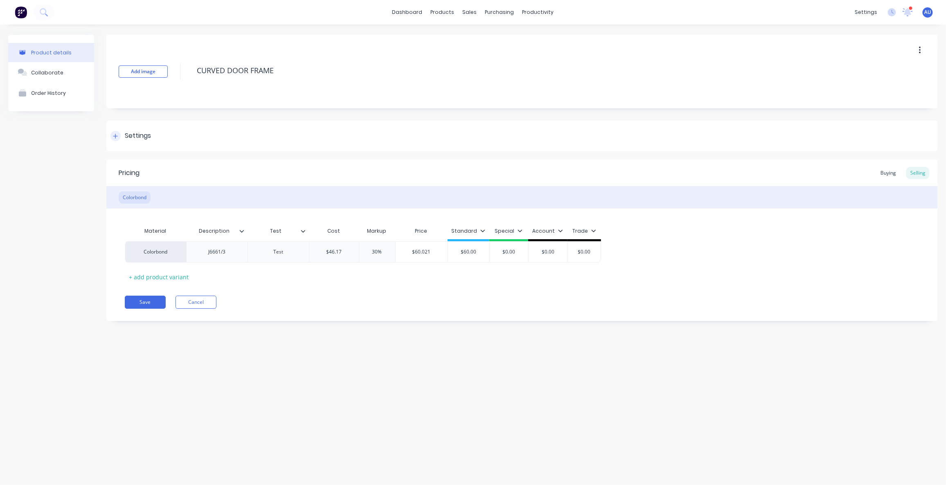
click at [116, 135] on icon at bounding box center [115, 136] width 5 height 6
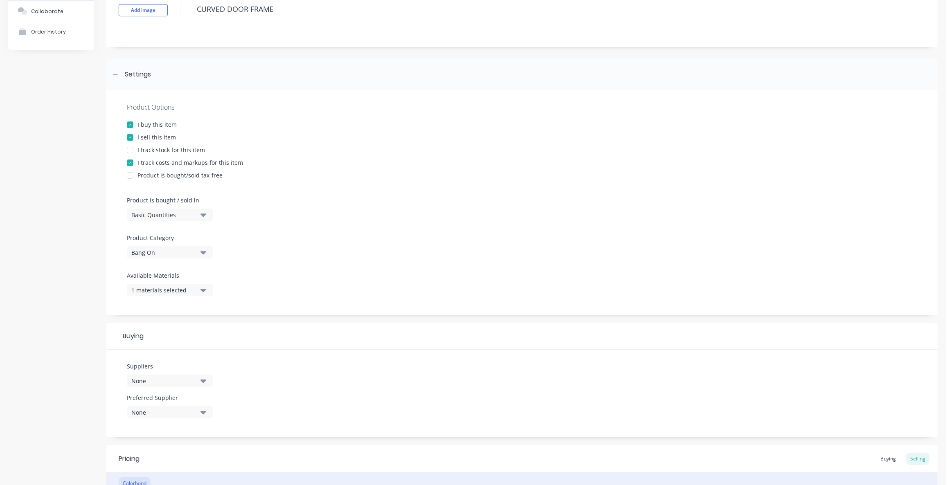
scroll to position [74, 0]
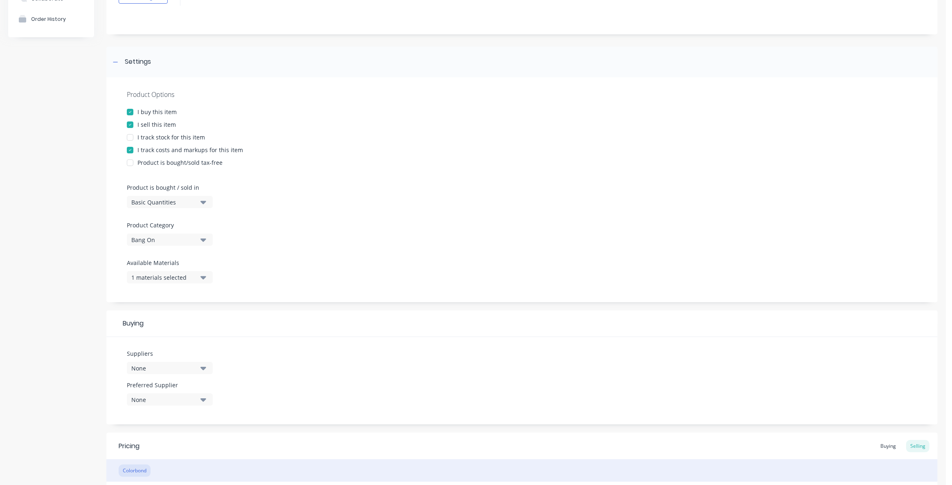
drag, startPoint x: 135, startPoint y: 262, endPoint x: 156, endPoint y: 261, distance: 21.3
click at [155, 261] on label "Available Materials" at bounding box center [170, 263] width 86 height 9
click at [160, 261] on label "Available Materials" at bounding box center [170, 263] width 86 height 9
click at [167, 275] on div "1 materials selected" at bounding box center [163, 277] width 65 height 9
click at [69, 315] on div "Product details Collaborate Order History" at bounding box center [51, 284] width 86 height 646
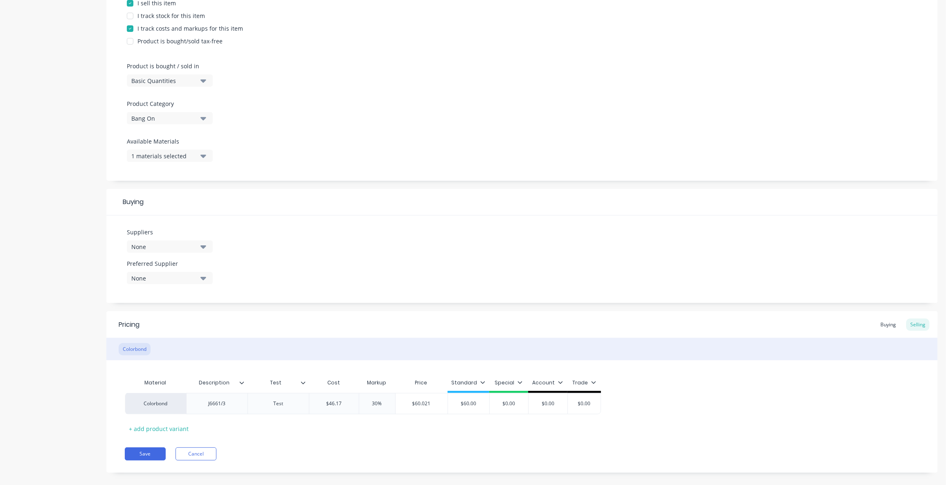
scroll to position [205, 0]
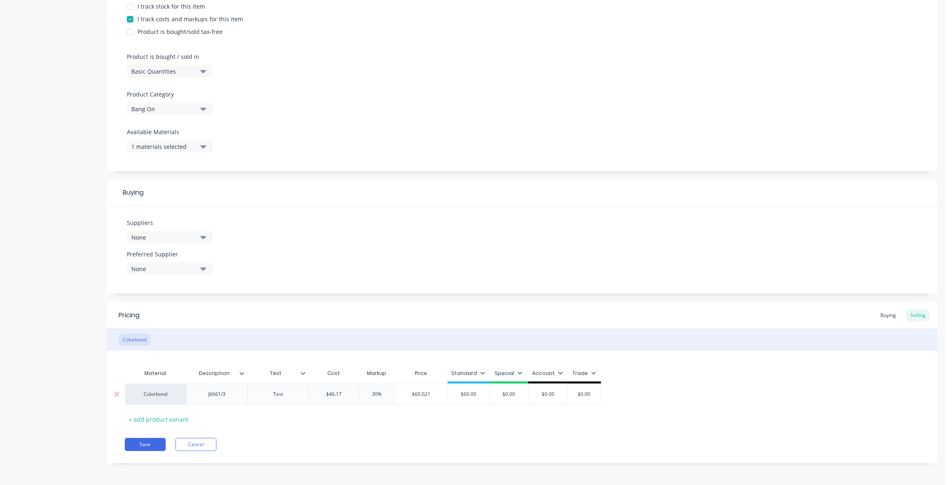
click at [237, 395] on div "J6661/3" at bounding box center [217, 394] width 41 height 11
click at [303, 374] on icon at bounding box center [303, 373] width 5 height 5
type input "Test"
click at [281, 374] on input "Test" at bounding box center [276, 373] width 56 height 7
drag, startPoint x: 282, startPoint y: 374, endPoint x: 270, endPoint y: 374, distance: 12.3
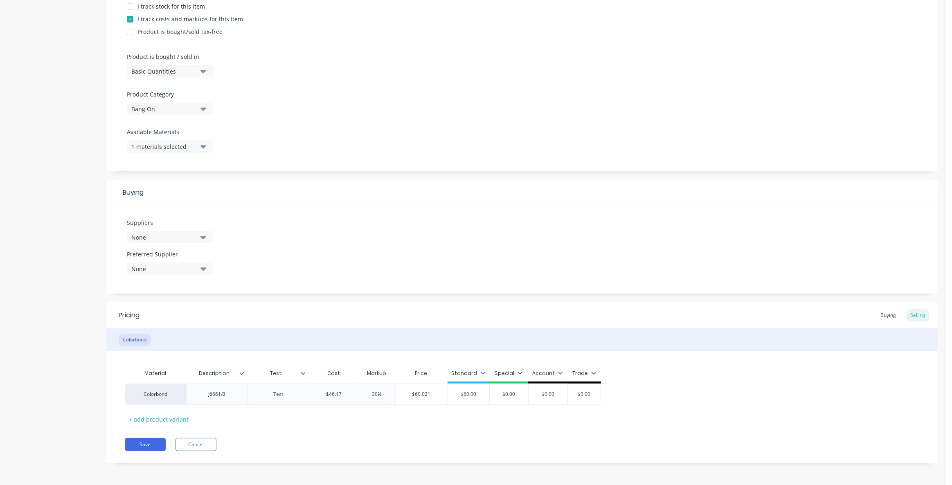
click at [273, 374] on input "Test" at bounding box center [276, 373] width 56 height 7
click at [304, 375] on icon at bounding box center [303, 373] width 5 height 5
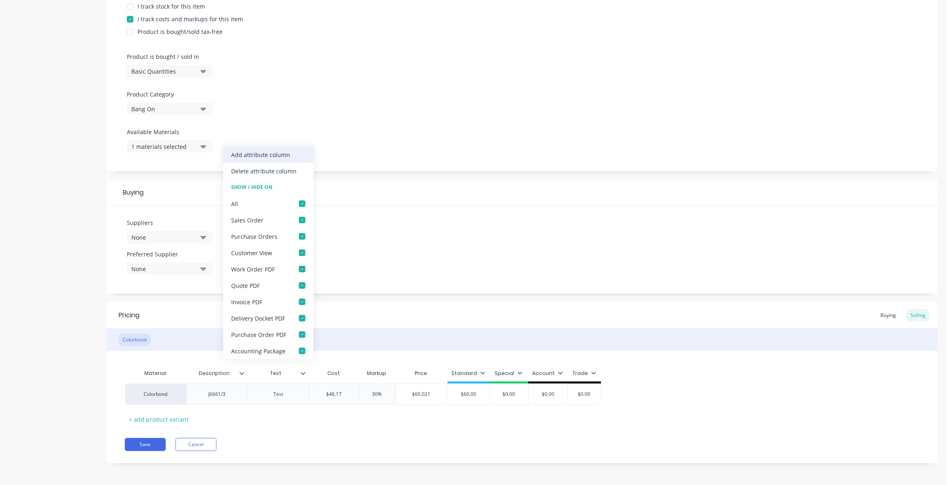
click at [279, 159] on div "Add attribute column" at bounding box center [260, 155] width 59 height 9
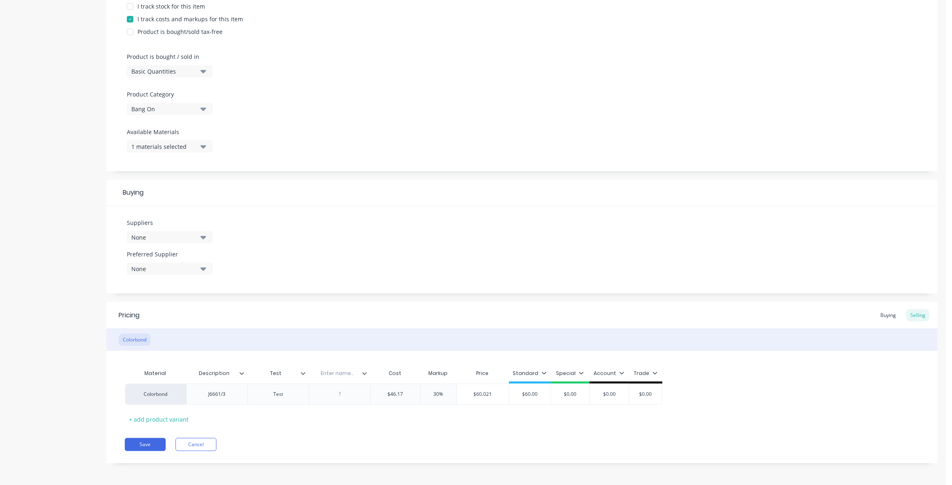
click at [364, 373] on icon at bounding box center [364, 373] width 5 height 2
click at [304, 373] on icon at bounding box center [303, 373] width 5 height 2
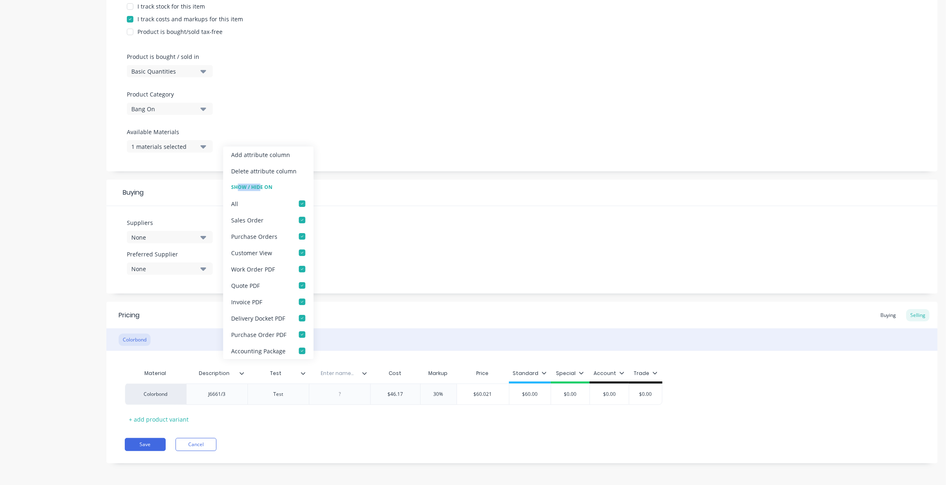
drag, startPoint x: 239, startPoint y: 189, endPoint x: 261, endPoint y: 189, distance: 22.1
click at [260, 189] on div "Show / Hide On" at bounding box center [268, 187] width 90 height 16
click at [298, 285] on div at bounding box center [302, 285] width 16 height 16
click at [302, 304] on div at bounding box center [302, 302] width 16 height 16
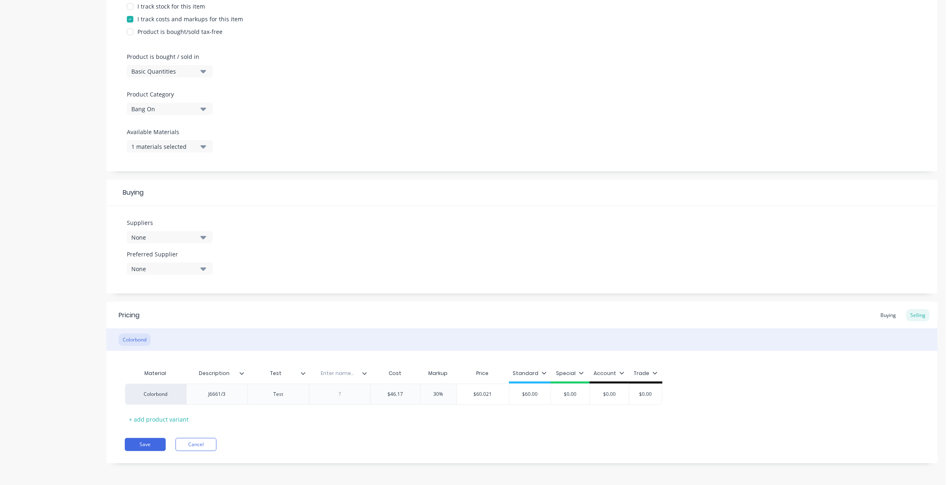
click at [243, 372] on icon at bounding box center [242, 373] width 5 height 2
click at [221, 396] on div "J6661/3" at bounding box center [217, 394] width 41 height 11
click at [137, 441] on button "Save" at bounding box center [145, 444] width 41 height 13
click at [364, 375] on icon at bounding box center [364, 373] width 5 height 5
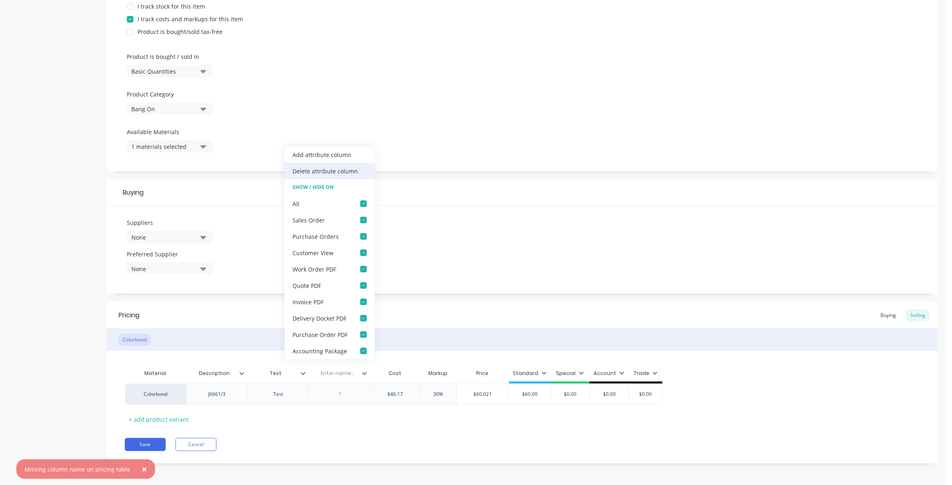
click at [323, 170] on div "Delete attribute column" at bounding box center [325, 171] width 65 height 9
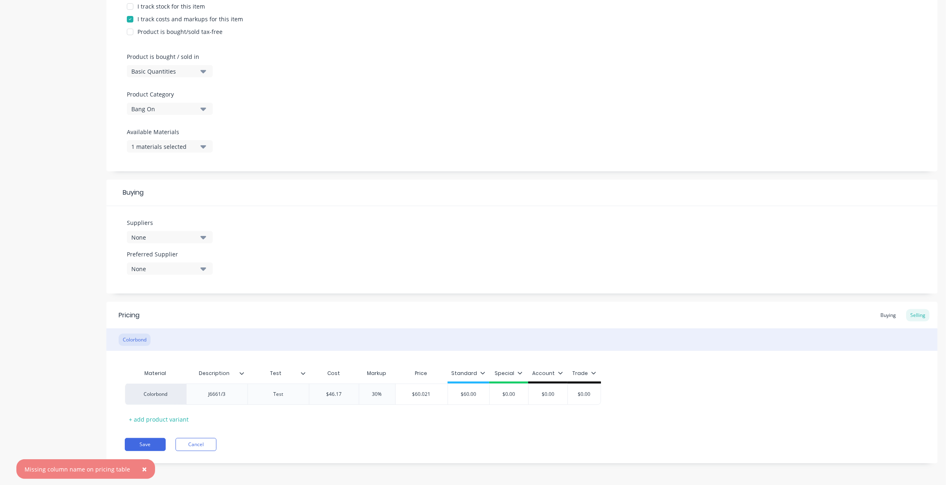
click at [303, 377] on div "Test" at bounding box center [276, 373] width 56 height 20
type input "Test"
click at [304, 375] on icon at bounding box center [303, 373] width 5 height 5
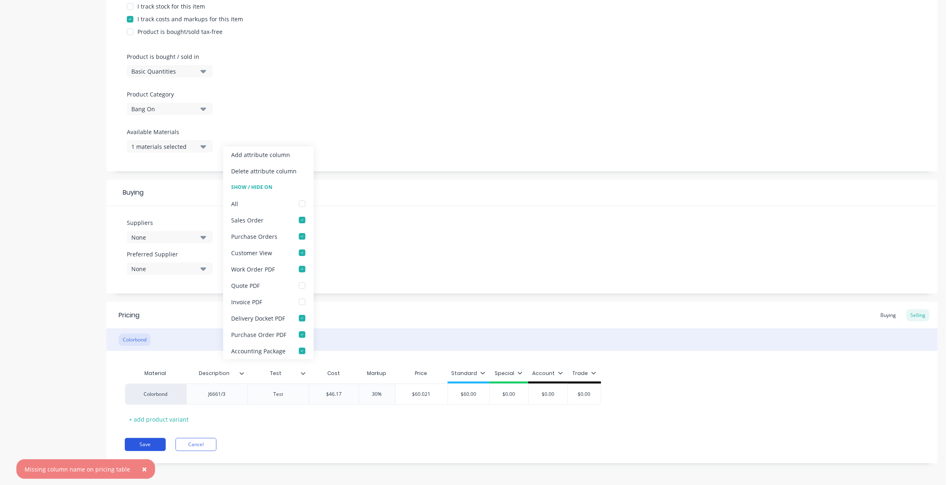
click at [151, 446] on button "Save" at bounding box center [145, 444] width 41 height 13
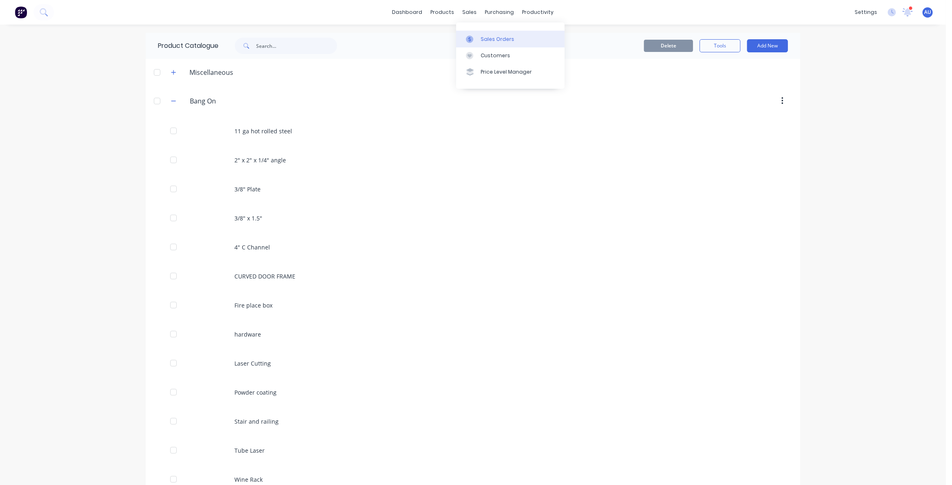
click at [481, 32] on link "Sales Orders" at bounding box center [510, 39] width 108 height 16
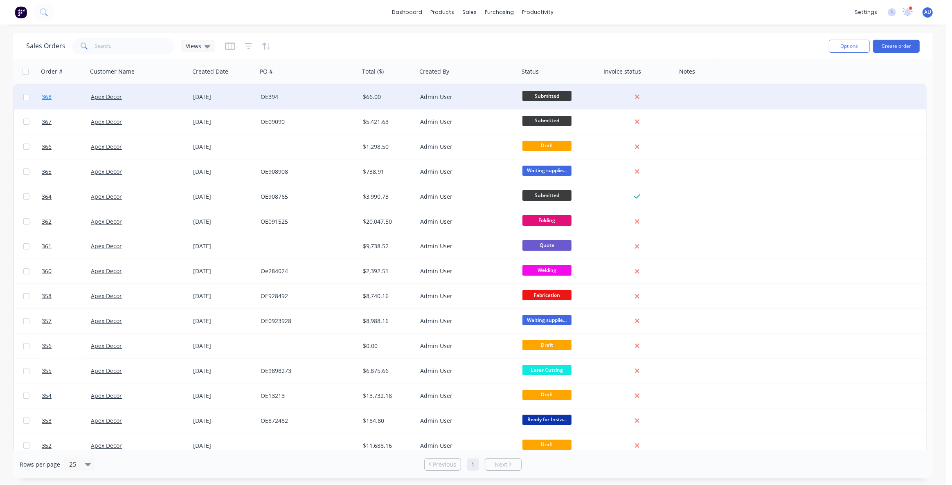
click at [44, 98] on span "368" at bounding box center [47, 97] width 10 height 8
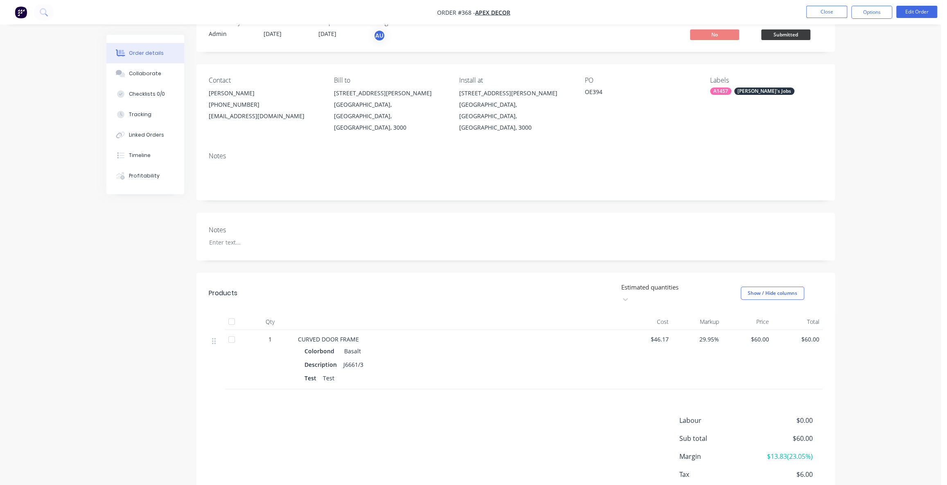
scroll to position [53, 0]
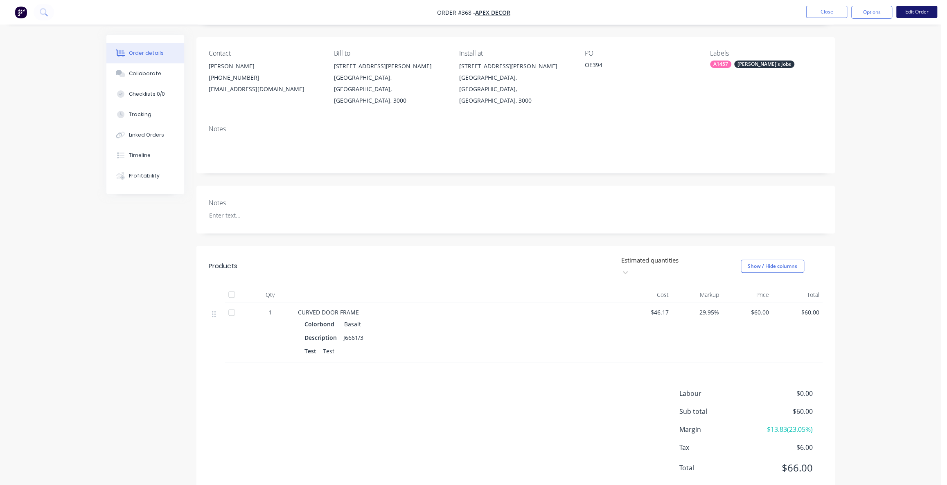
click at [909, 16] on button "Edit Order" at bounding box center [916, 12] width 41 height 12
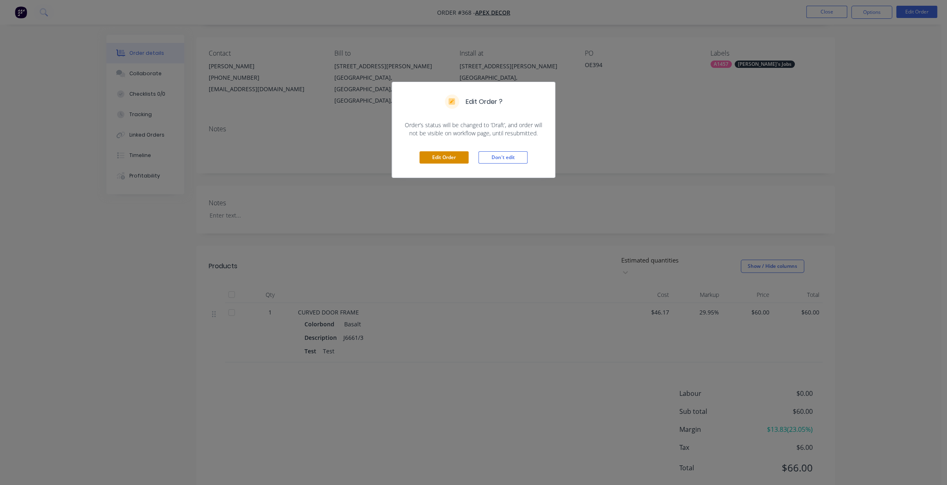
click at [444, 159] on button "Edit Order" at bounding box center [443, 157] width 49 height 12
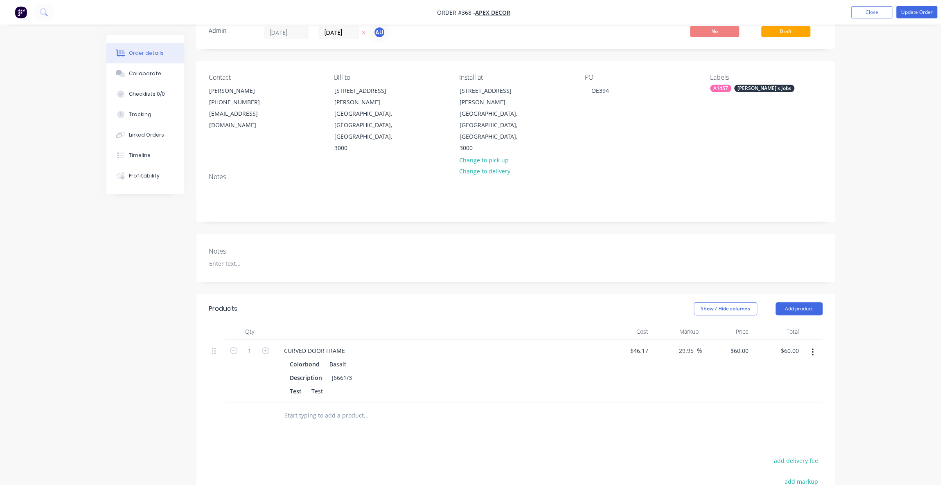
scroll to position [74, 0]
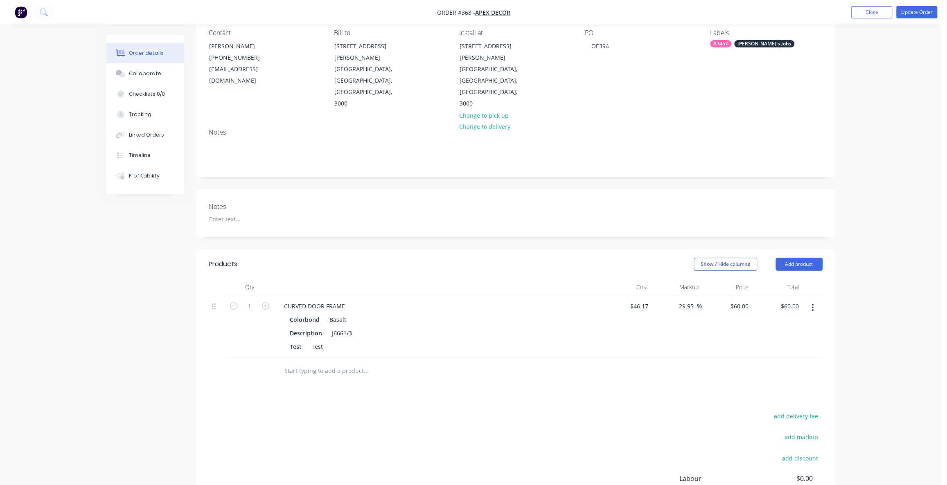
click at [815, 300] on button "button" at bounding box center [812, 307] width 19 height 15
click at [784, 372] on div "Delete" at bounding box center [783, 378] width 63 height 12
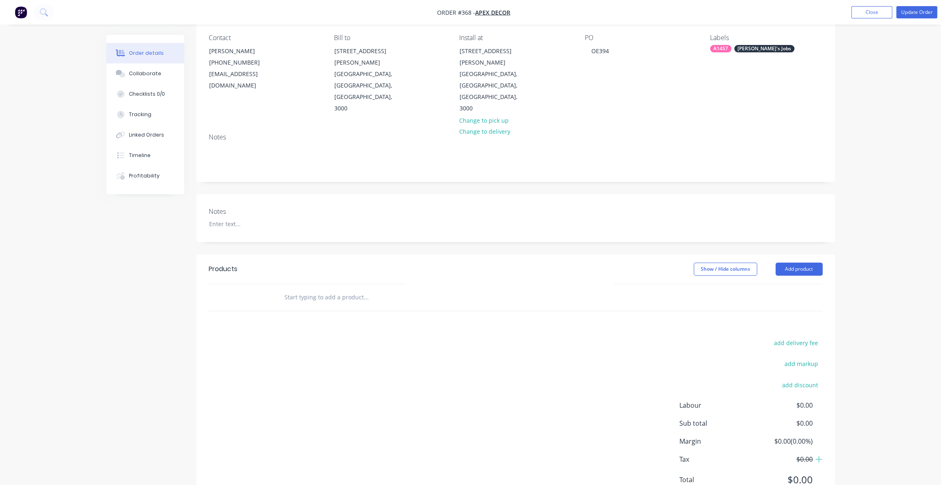
click at [293, 289] on input "text" at bounding box center [366, 297] width 164 height 16
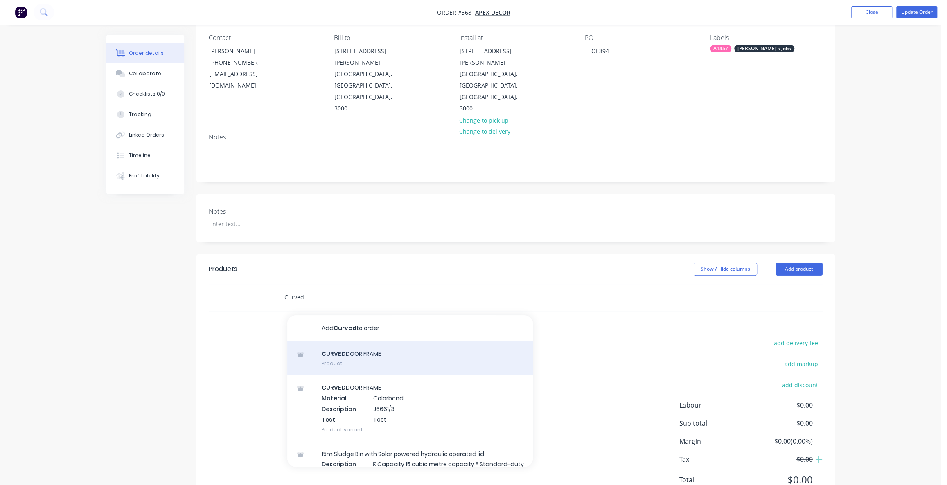
type input "Curved"
click at [347, 342] on div "CURVED DOOR FRAME Product" at bounding box center [409, 359] width 245 height 34
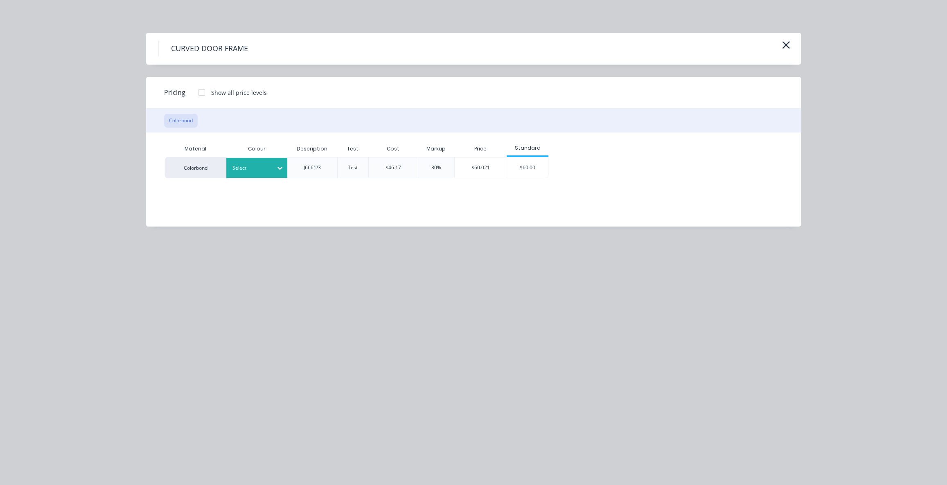
click at [252, 165] on div at bounding box center [250, 168] width 37 height 9
click at [102, 420] on div "Pale Eucalypt" at bounding box center [51, 427] width 102 height 15
click at [475, 196] on div "Material Colour Description Test Cost Markup Price Standard Colorbond Pale Euca…" at bounding box center [467, 174] width 642 height 82
drag, startPoint x: 517, startPoint y: 149, endPoint x: 539, endPoint y: 149, distance: 22.5
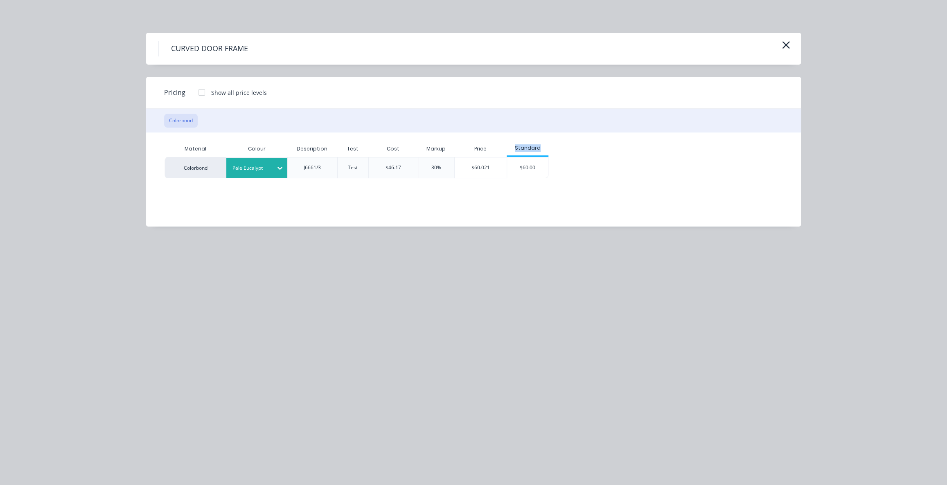
click at [539, 149] on div "Standard" at bounding box center [527, 147] width 42 height 7
click at [540, 149] on div "Standard" at bounding box center [527, 147] width 42 height 7
drag, startPoint x: 546, startPoint y: 150, endPoint x: 535, endPoint y: 149, distance: 11.1
click at [546, 150] on div "Standard" at bounding box center [527, 147] width 42 height 7
click at [548, 149] on div "Standard" at bounding box center [527, 147] width 42 height 7
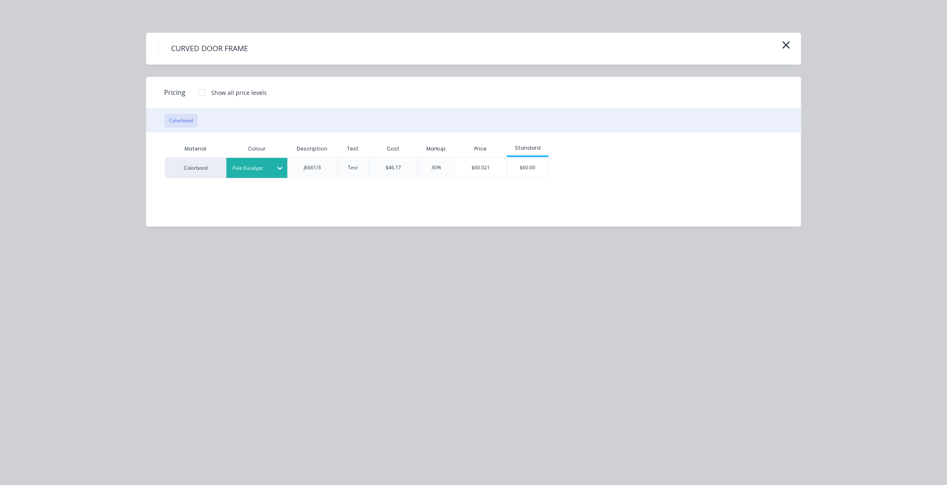
click at [555, 148] on div "Material Colour Description Test Cost Markup Price Standard Colorbond Pale Euca…" at bounding box center [466, 160] width 605 height 38
click at [573, 149] on div "Material Colour Description Test Cost Markup Price Standard Colorbond Pale Euca…" at bounding box center [466, 160] width 605 height 38
click at [588, 149] on div "Material Colour Description Test Cost Markup Price Standard Colorbond Pale Euca…" at bounding box center [466, 160] width 605 height 38
click at [610, 150] on div "Material Colour Description Test Cost Markup Price Standard Colorbond Pale Euca…" at bounding box center [466, 160] width 605 height 38
click at [632, 150] on div "Material Colour Description Test Cost Markup Price Standard Colorbond Pale Euca…" at bounding box center [466, 160] width 605 height 38
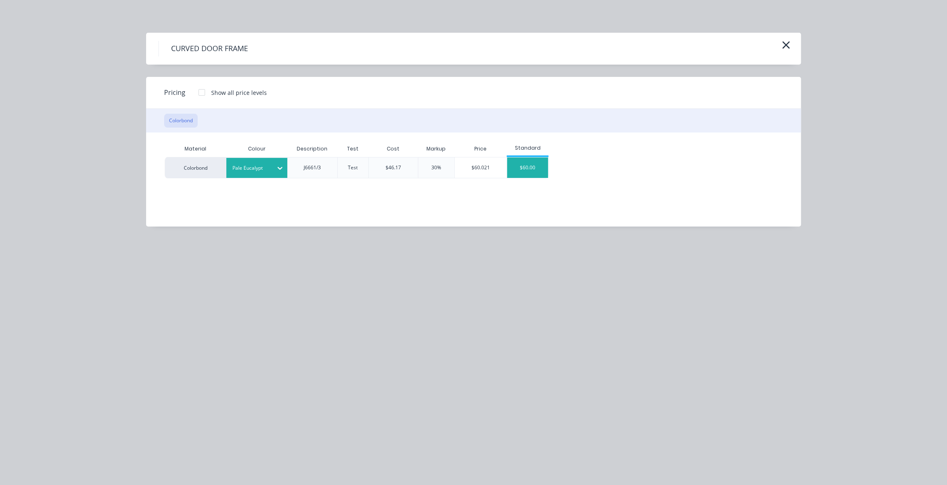
click at [521, 164] on div "$60.00" at bounding box center [527, 168] width 41 height 20
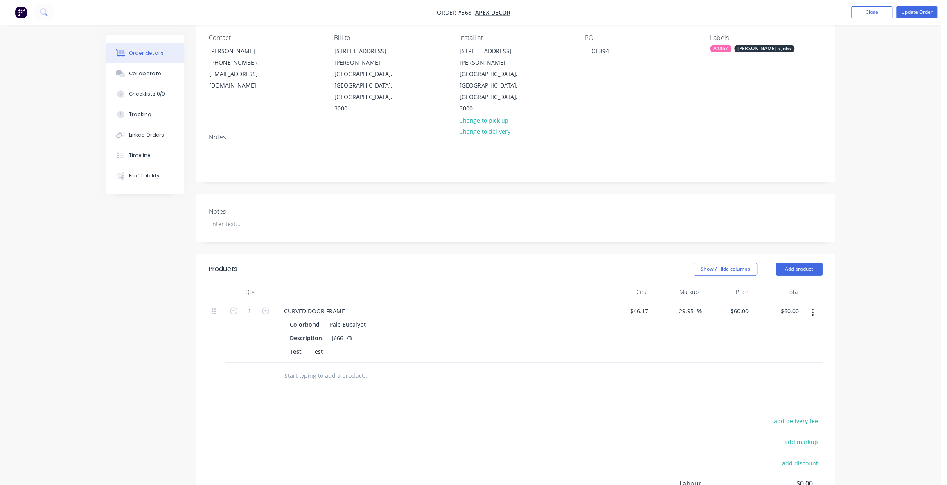
click at [377, 380] on div "Products Show / Hide columns Add product Qty Cost Markup Price Total 1 CURVED D…" at bounding box center [515, 419] width 638 height 331
click at [321, 346] on div "Test" at bounding box center [317, 352] width 18 height 12
click at [335, 319] on div "Pale Eucalypt" at bounding box center [346, 325] width 40 height 12
click at [338, 332] on div "J6661/3" at bounding box center [342, 338] width 27 height 12
click at [317, 346] on div "Test" at bounding box center [317, 352] width 18 height 12
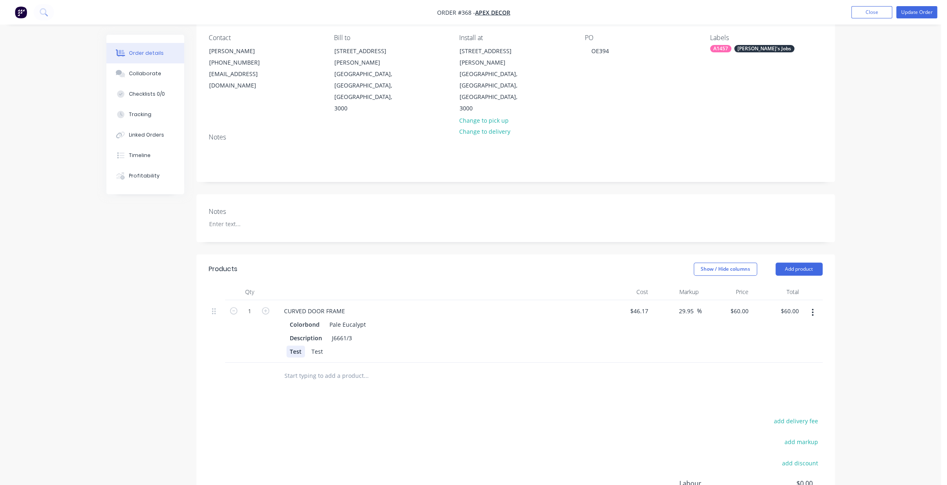
click at [293, 346] on div "Test" at bounding box center [295, 352] width 18 height 12
click at [323, 346] on div "Test" at bounding box center [317, 352] width 18 height 12
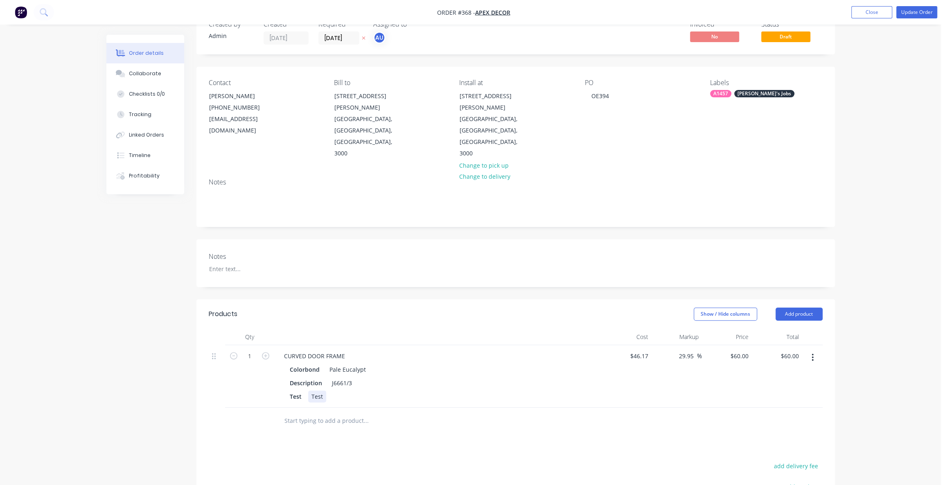
scroll to position [74, 0]
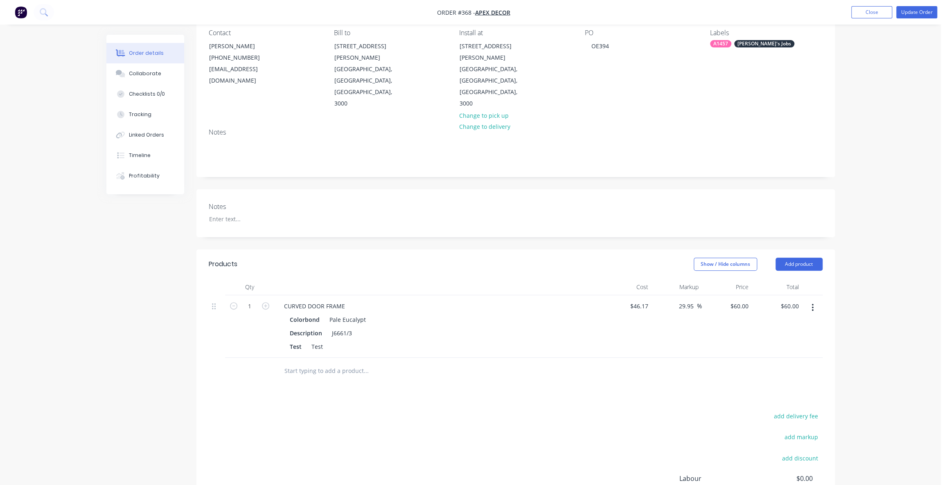
click at [351, 411] on div "add delivery fee add markup add discount Labour $0.00 Sub total $60.00 Margin $…" at bounding box center [516, 490] width 614 height 158
click at [911, 9] on button "Update Order" at bounding box center [916, 12] width 41 height 12
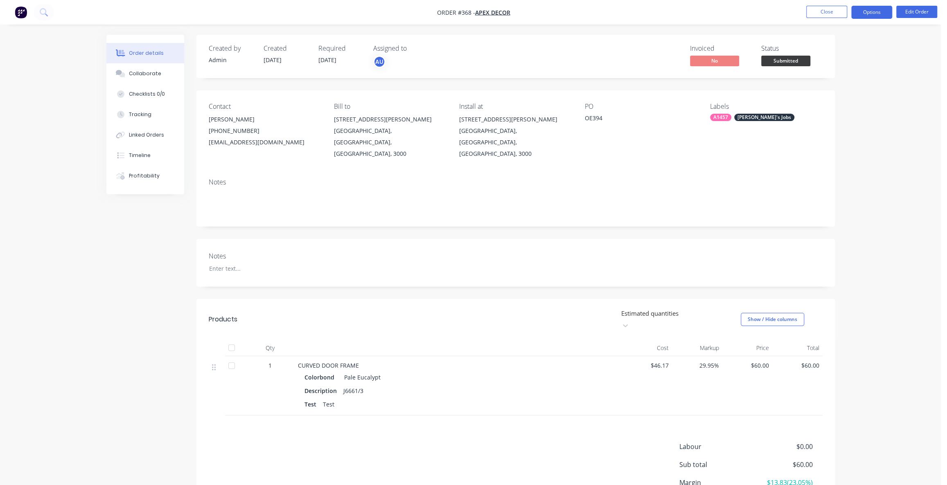
click at [873, 13] on button "Options" at bounding box center [871, 12] width 41 height 13
click at [912, 97] on div "Order details Collaborate Checklists 0/0 Tracking Linked Orders Timeline Profit…" at bounding box center [470, 280] width 941 height 561
click at [880, 12] on button "Options" at bounding box center [871, 12] width 41 height 13
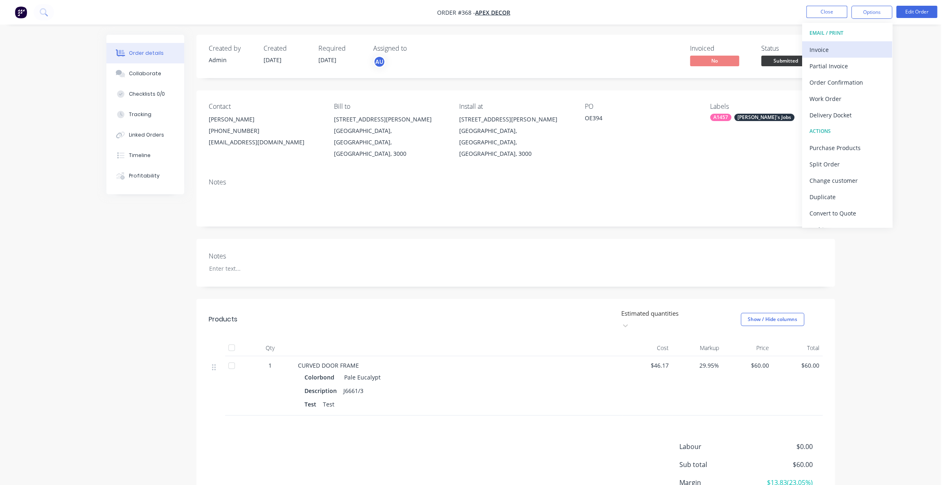
click at [853, 53] on div "Invoice" at bounding box center [846, 50] width 75 height 12
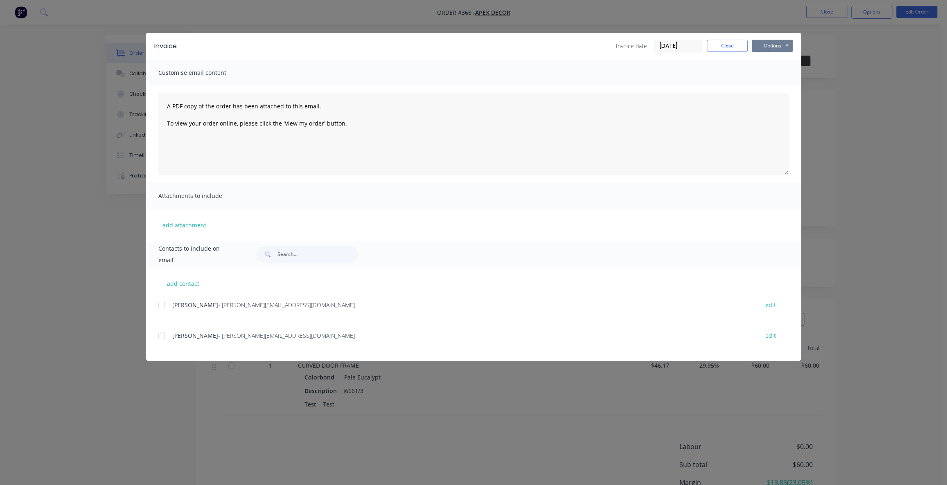
click at [785, 45] on button "Options" at bounding box center [772, 46] width 41 height 12
click at [784, 62] on button "Preview" at bounding box center [778, 61] width 52 height 14
click at [727, 47] on button "Close" at bounding box center [727, 46] width 41 height 12
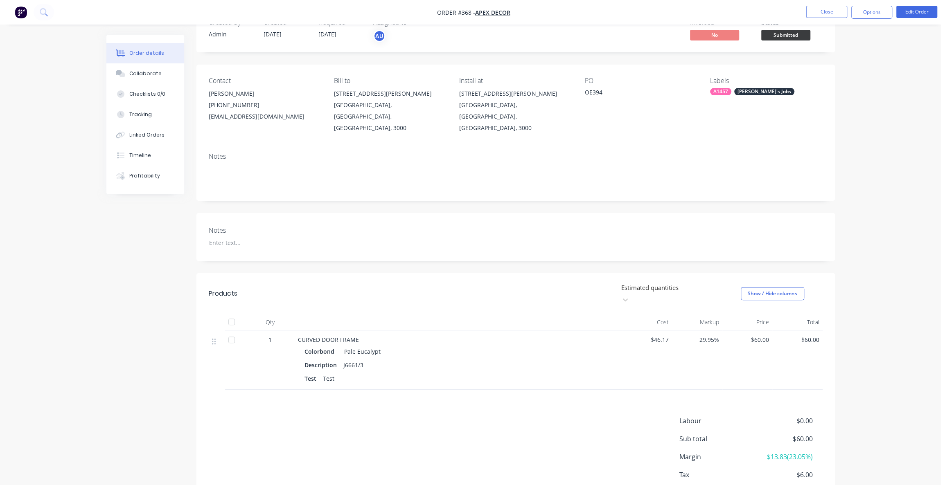
scroll to position [53, 0]
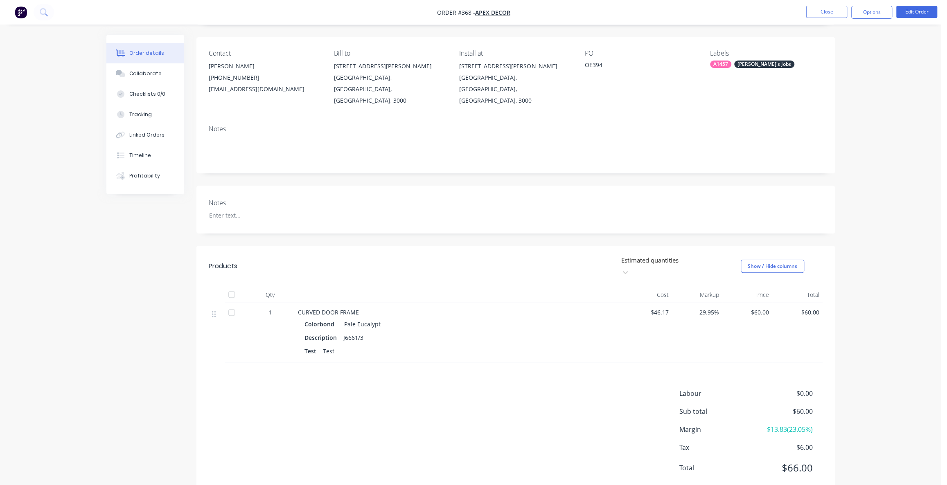
drag, startPoint x: 369, startPoint y: 368, endPoint x: 377, endPoint y: 364, distance: 8.4
click at [370, 389] on div "Labour $0.00 Sub total $60.00 Margin $13.83 ( 23.05 %) Tax $6.00 Total $66.00" at bounding box center [516, 436] width 614 height 95
click at [900, 13] on button "Edit Order" at bounding box center [916, 12] width 41 height 12
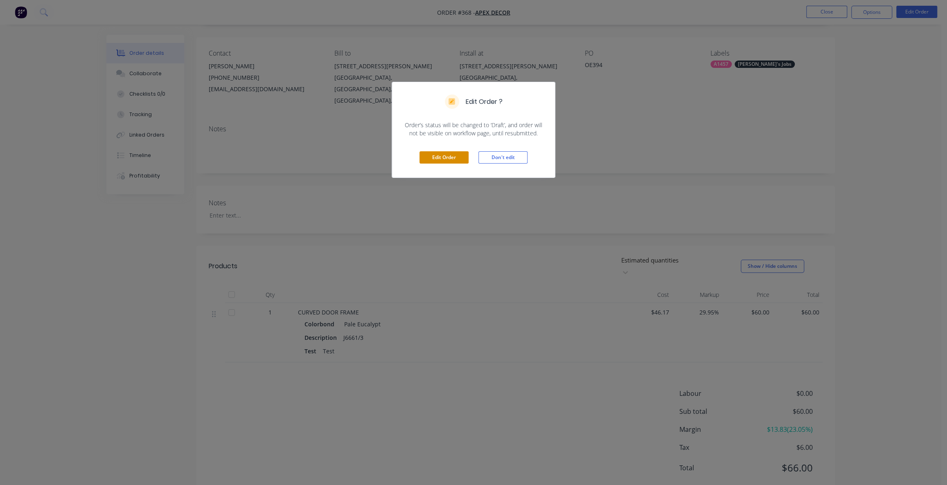
click at [433, 155] on button "Edit Order" at bounding box center [443, 157] width 49 height 12
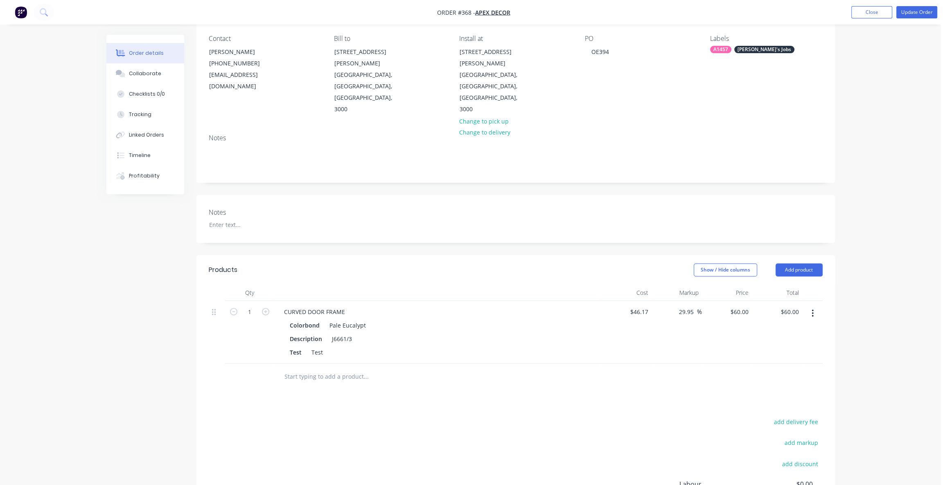
scroll to position [147, 0]
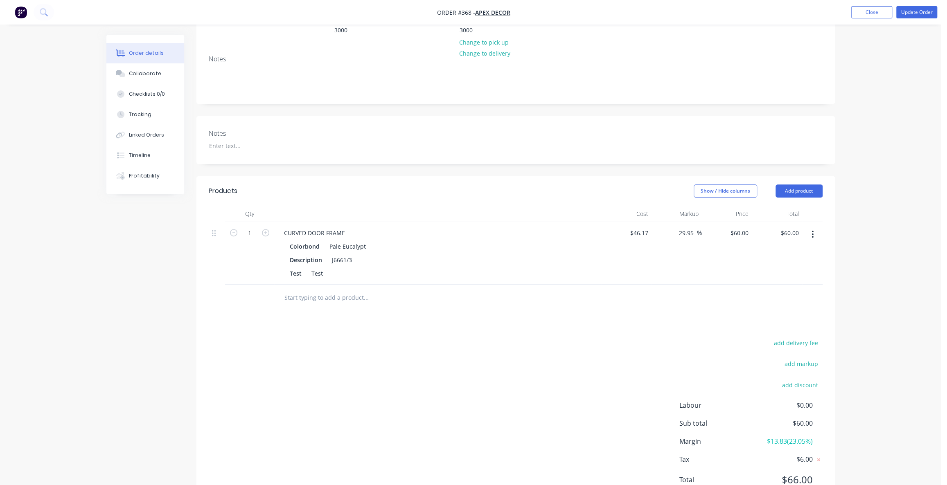
click at [533, 338] on div "add delivery fee add markup add discount Labour $0.00 Sub total $60.00 Margin $…" at bounding box center [516, 417] width 614 height 158
click at [508, 349] on div "add delivery fee add markup add discount Labour $0.00 Sub total $60.00 Margin $…" at bounding box center [516, 417] width 614 height 158
click at [810, 227] on button "button" at bounding box center [812, 234] width 19 height 15
click at [771, 299] on div "Delete" at bounding box center [783, 305] width 63 height 12
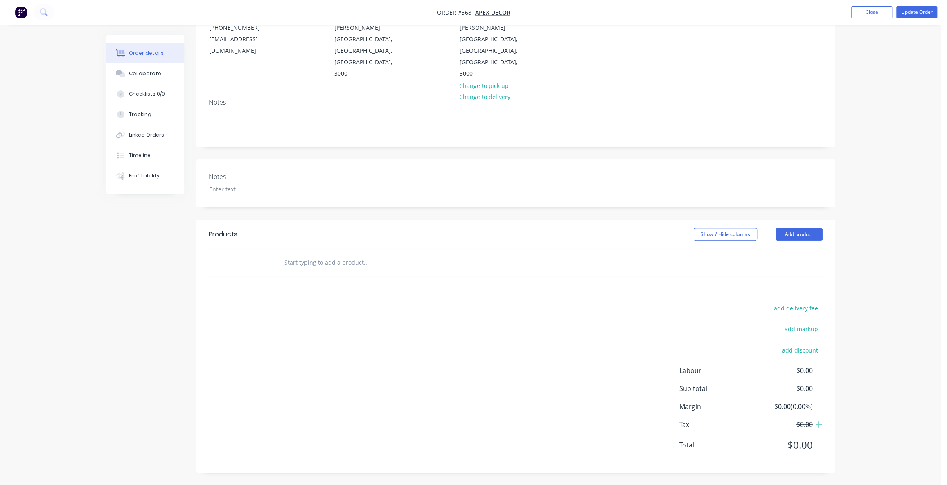
scroll to position [69, 0]
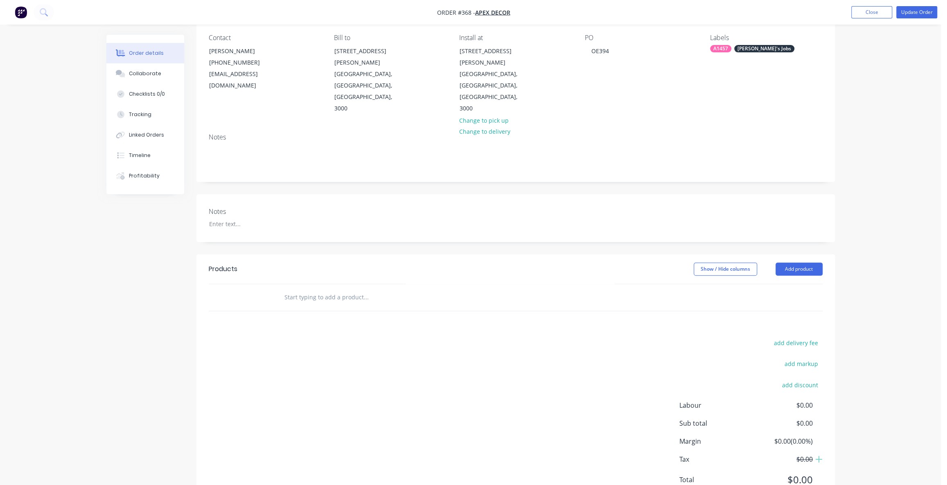
click at [394, 338] on div "add delivery fee add markup add discount Labour $0.00 Sub total $0.00 Margin $0…" at bounding box center [516, 417] width 614 height 158
click at [406, 338] on div "add delivery fee add markup add discount Labour $0.00 Sub total $0.00 Margin $0…" at bounding box center [516, 417] width 614 height 158
click at [425, 338] on div "add delivery fee add markup add discount Labour $0.00 Sub total $0.00 Margin $0…" at bounding box center [516, 417] width 614 height 158
click at [294, 338] on div "add delivery fee add markup add discount Labour $0.00 Sub total $0.00 Margin $0…" at bounding box center [516, 417] width 614 height 158
click at [301, 289] on input "text" at bounding box center [366, 297] width 164 height 16
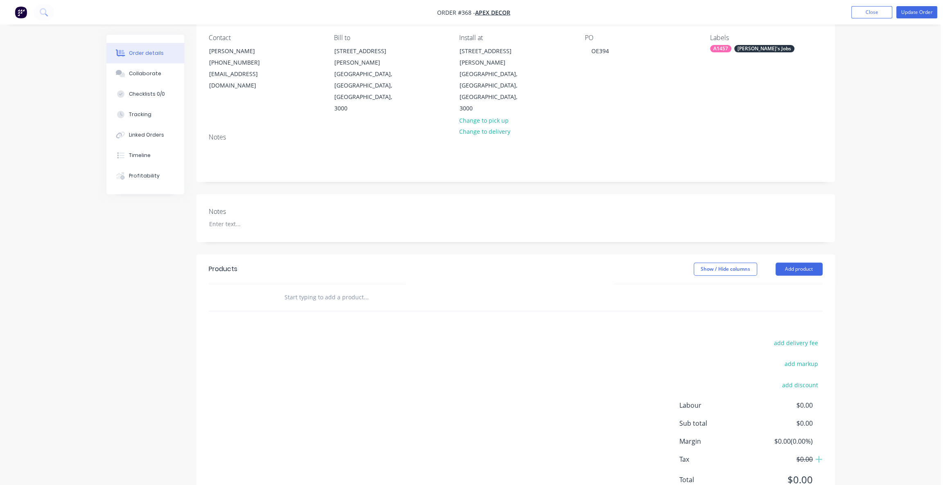
click at [361, 346] on div "add delivery fee add markup add discount Labour $0.00 Sub total $0.00 Margin $0…" at bounding box center [516, 417] width 614 height 158
click at [786, 263] on button "Add product" at bounding box center [798, 269] width 47 height 13
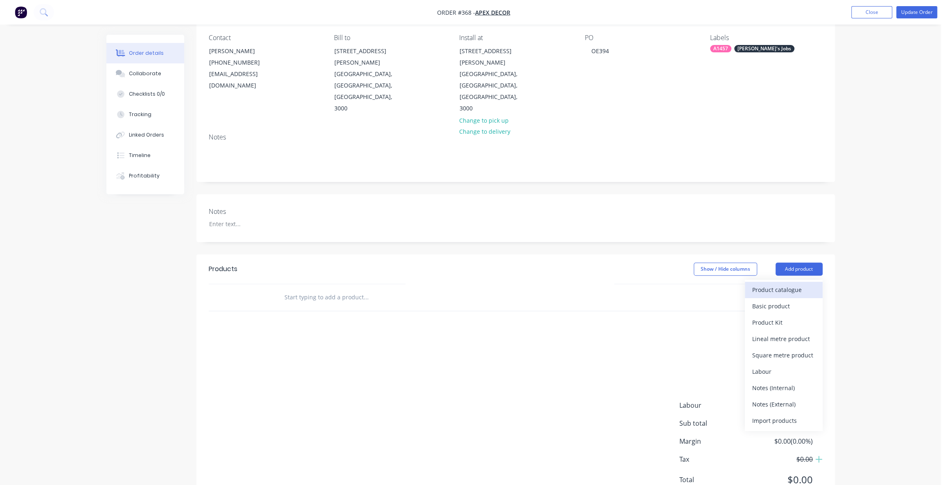
click at [781, 284] on div "Product catalogue" at bounding box center [783, 290] width 63 height 12
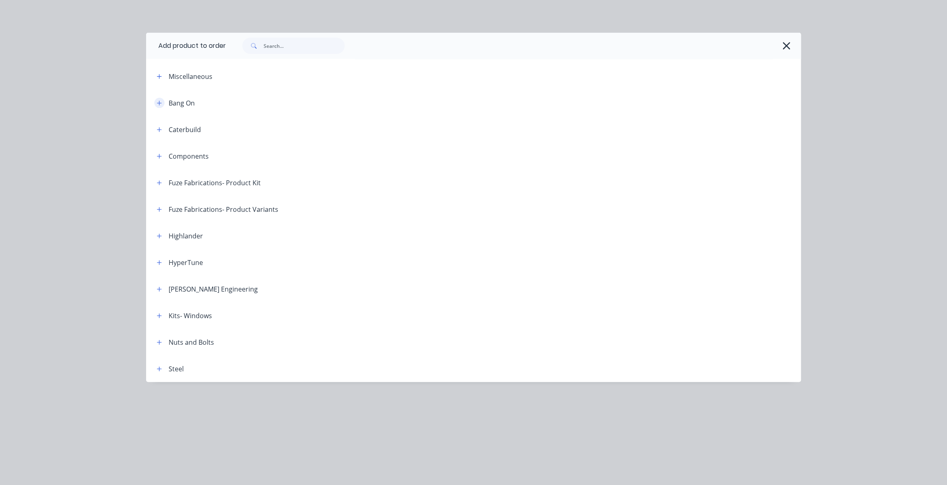
click at [156, 103] on button "button" at bounding box center [159, 103] width 10 height 10
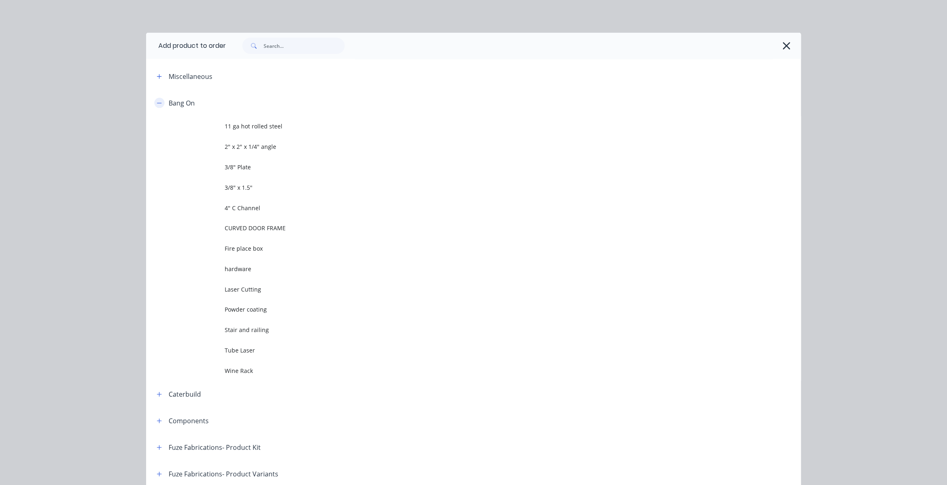
click at [157, 104] on icon "button" at bounding box center [159, 103] width 5 height 6
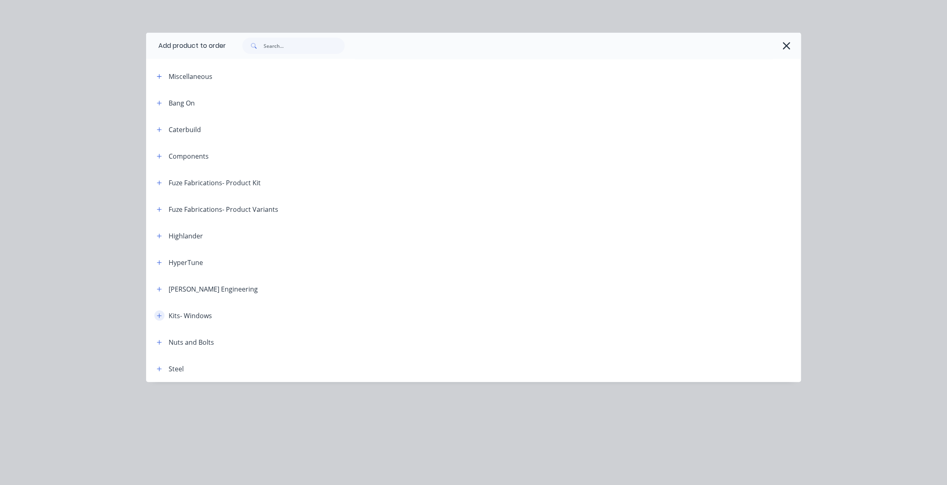
click at [158, 316] on icon "button" at bounding box center [159, 316] width 5 height 6
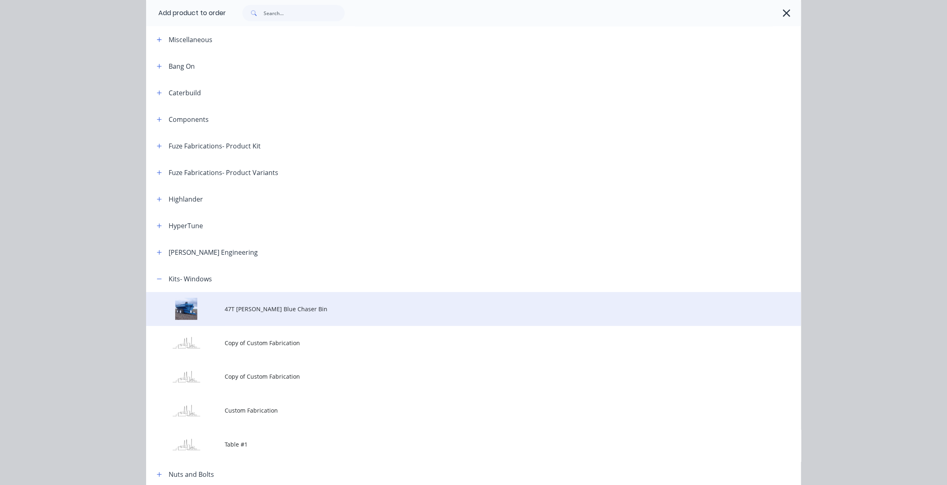
scroll to position [74, 0]
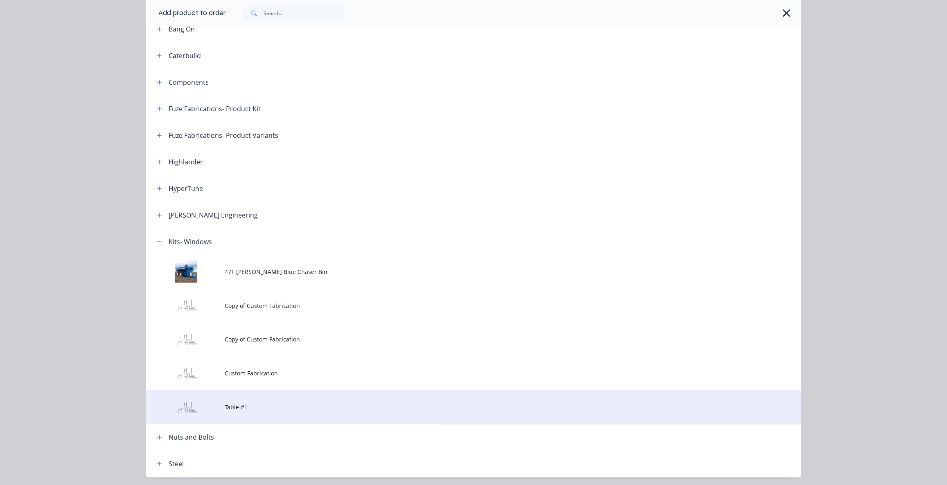
click at [237, 407] on span "Table #1" at bounding box center [455, 407] width 461 height 9
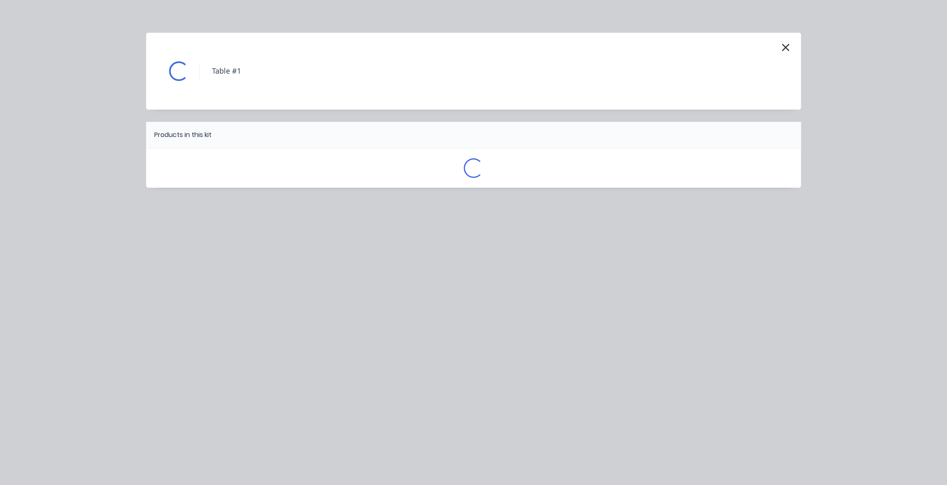
scroll to position [0, 0]
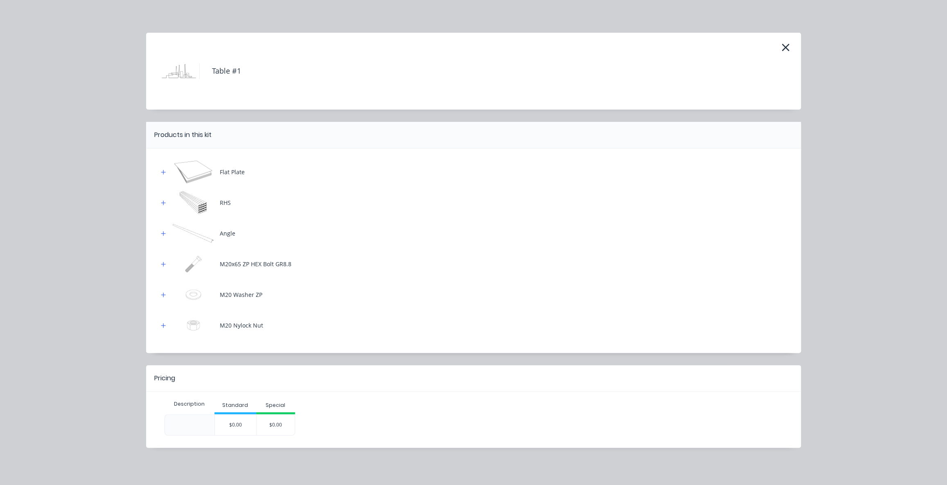
click at [232, 74] on h4 "Table #1" at bounding box center [220, 71] width 42 height 16
drag, startPoint x: 241, startPoint y: 70, endPoint x: 213, endPoint y: 66, distance: 28.1
click at [229, 68] on div "Table #1" at bounding box center [493, 71] width 589 height 61
drag, startPoint x: 213, startPoint y: 70, endPoint x: 240, endPoint y: 73, distance: 27.6
click at [240, 73] on h4 "Table #1" at bounding box center [220, 71] width 42 height 16
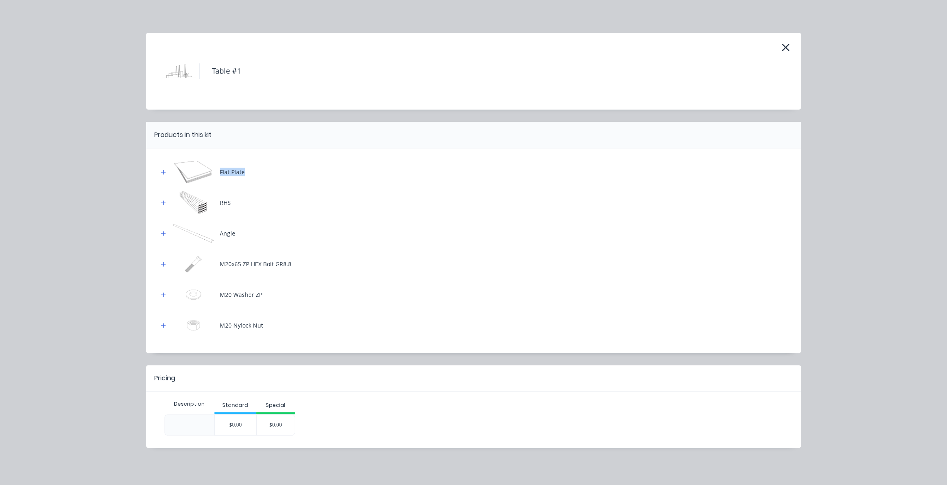
drag, startPoint x: 243, startPoint y: 174, endPoint x: 216, endPoint y: 174, distance: 27.0
click at [216, 174] on div "Flat Plate" at bounding box center [473, 172] width 630 height 23
drag, startPoint x: 233, startPoint y: 202, endPoint x: 217, endPoint y: 203, distance: 16.0
click at [218, 203] on div "RHS" at bounding box center [473, 202] width 630 height 23
drag, startPoint x: 233, startPoint y: 232, endPoint x: 221, endPoint y: 235, distance: 12.9
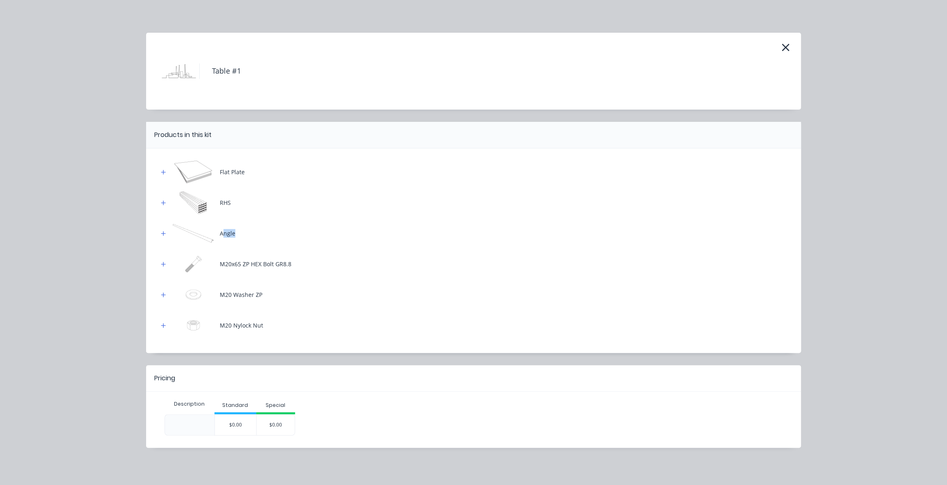
click at [221, 235] on div "Angle" at bounding box center [228, 233] width 16 height 9
drag, startPoint x: 234, startPoint y: 271, endPoint x: 226, endPoint y: 271, distance: 7.4
click at [233, 271] on div "M20x65 ZP HEX Bolt GR8.8" at bounding box center [473, 264] width 630 height 23
drag, startPoint x: 241, startPoint y: 72, endPoint x: 200, endPoint y: 70, distance: 41.0
click at [200, 70] on div "Table #1" at bounding box center [493, 71] width 589 height 61
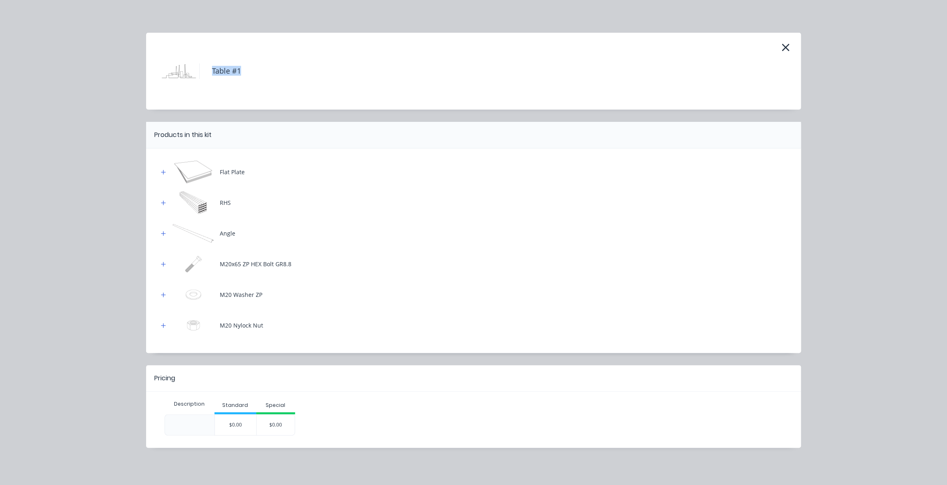
scroll to position [81, 0]
click at [242, 425] on div "$0.00" at bounding box center [235, 425] width 41 height 20
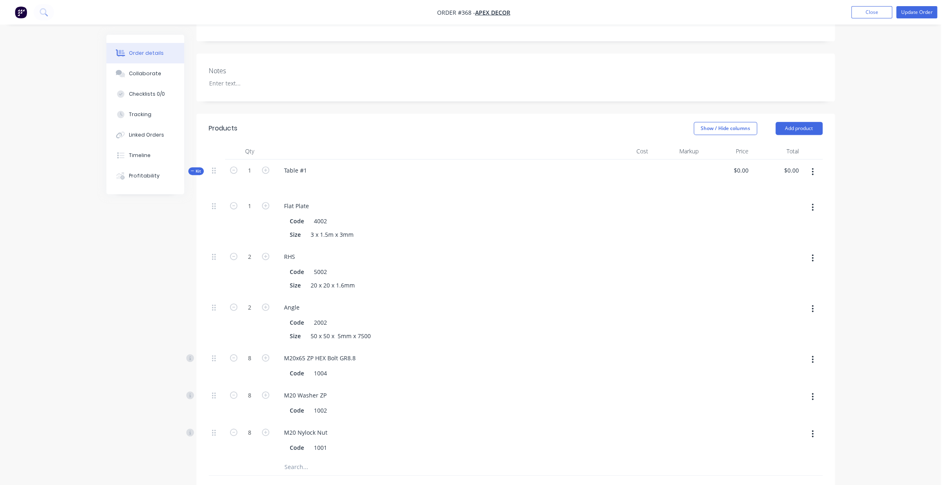
scroll to position [229, 0]
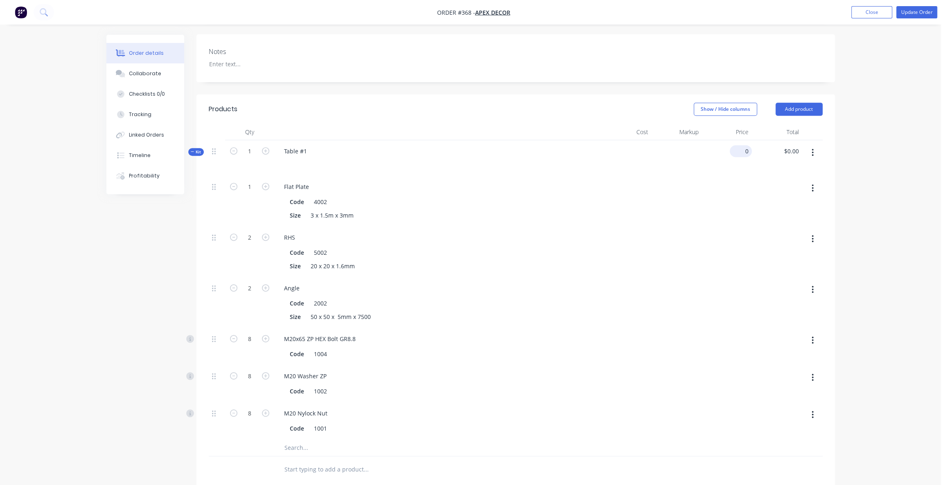
click at [746, 145] on input "0" at bounding box center [742, 151] width 19 height 12
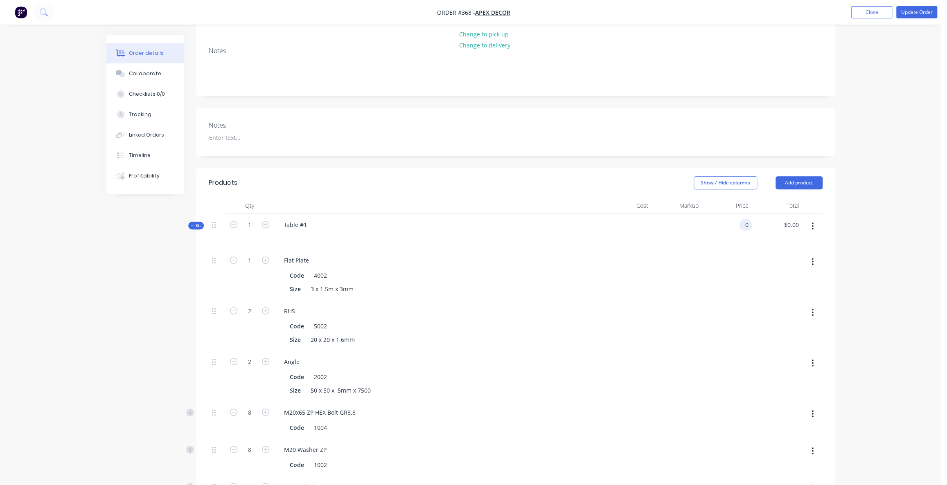
scroll to position [155, 0]
type input "$0.00"
click at [813, 223] on icon "button" at bounding box center [813, 226] width 2 height 7
click at [781, 308] on div "Delete" at bounding box center [783, 314] width 63 height 12
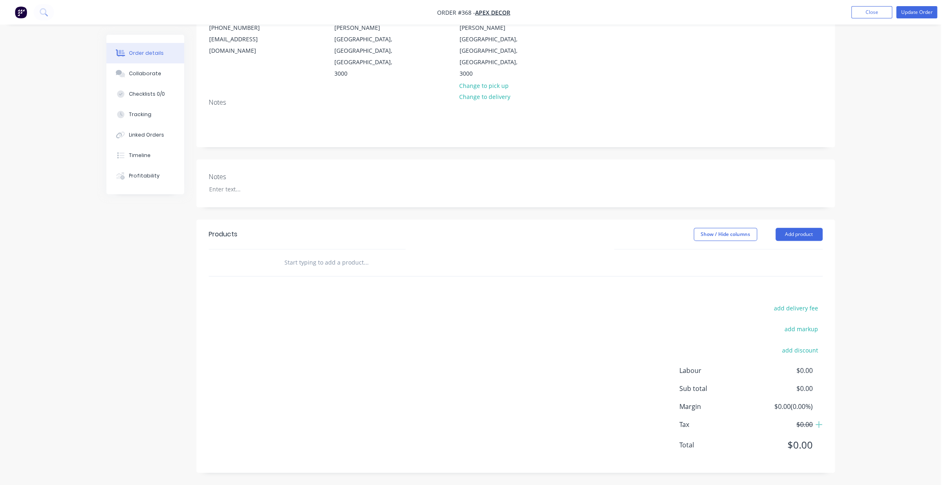
scroll to position [69, 0]
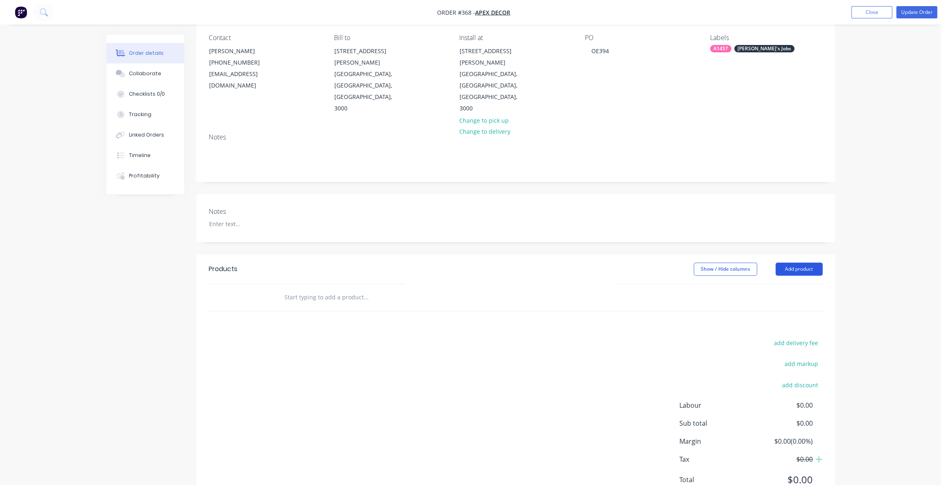
click at [799, 263] on button "Add product" at bounding box center [798, 269] width 47 height 13
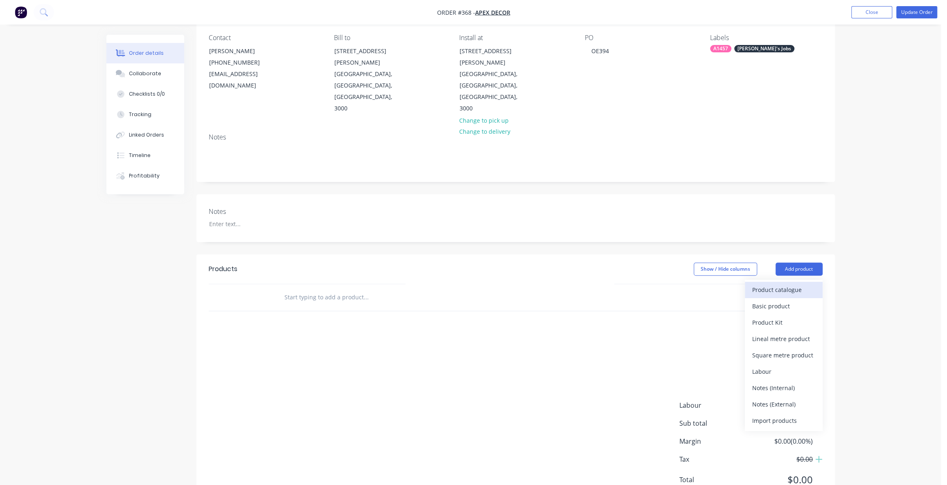
click at [788, 284] on div "Product catalogue" at bounding box center [783, 290] width 63 height 12
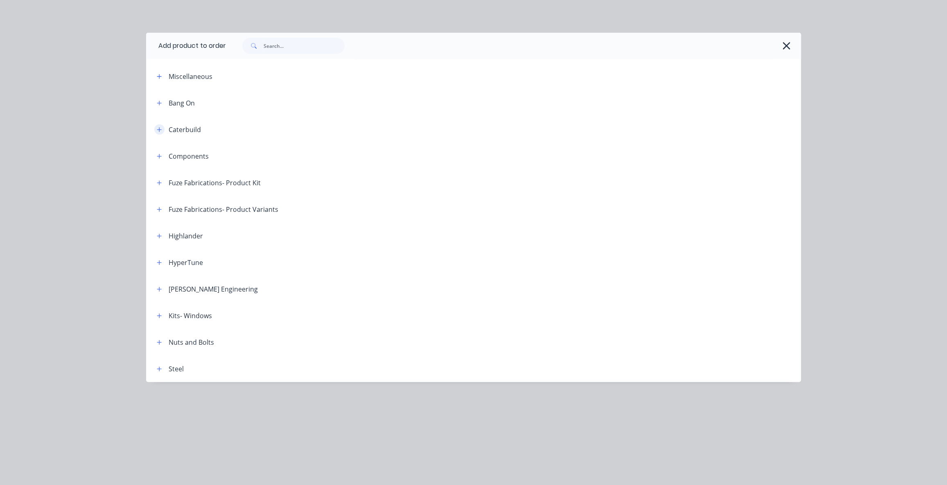
click at [160, 130] on icon "button" at bounding box center [159, 130] width 5 height 6
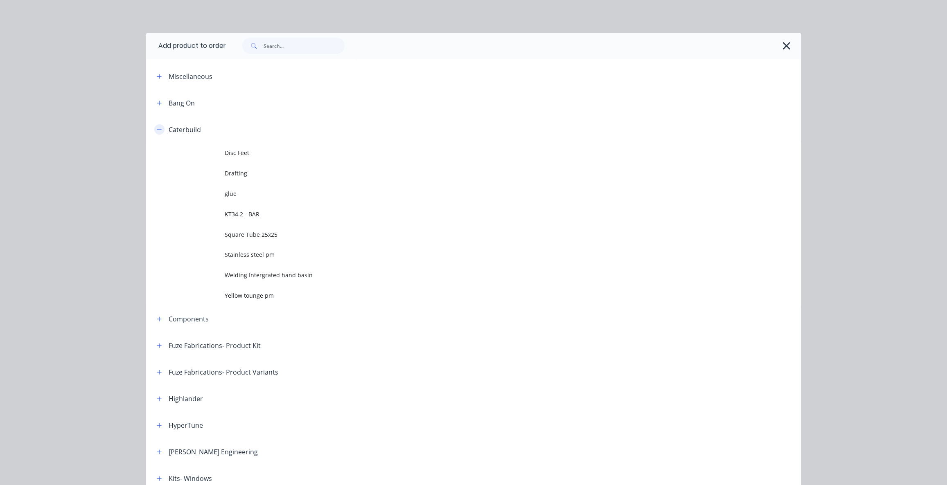
click at [160, 130] on button "button" at bounding box center [159, 129] width 10 height 10
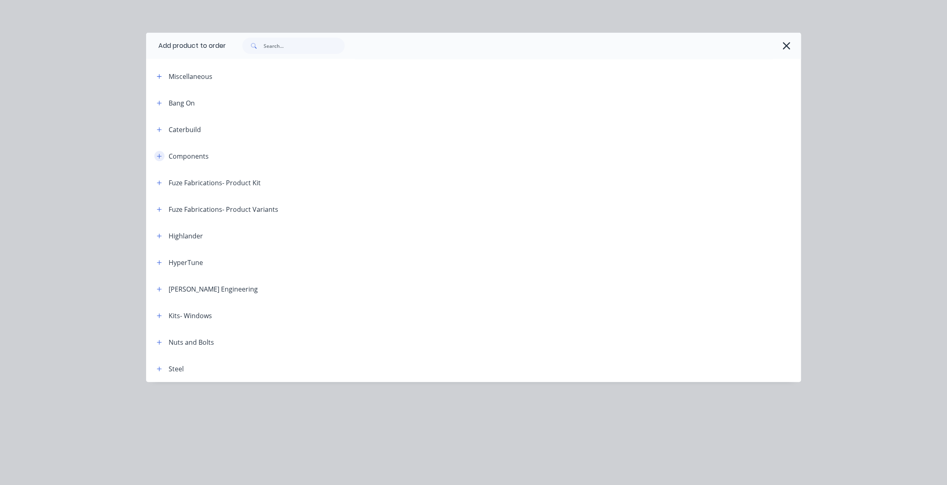
click at [160, 152] on button "button" at bounding box center [159, 156] width 10 height 10
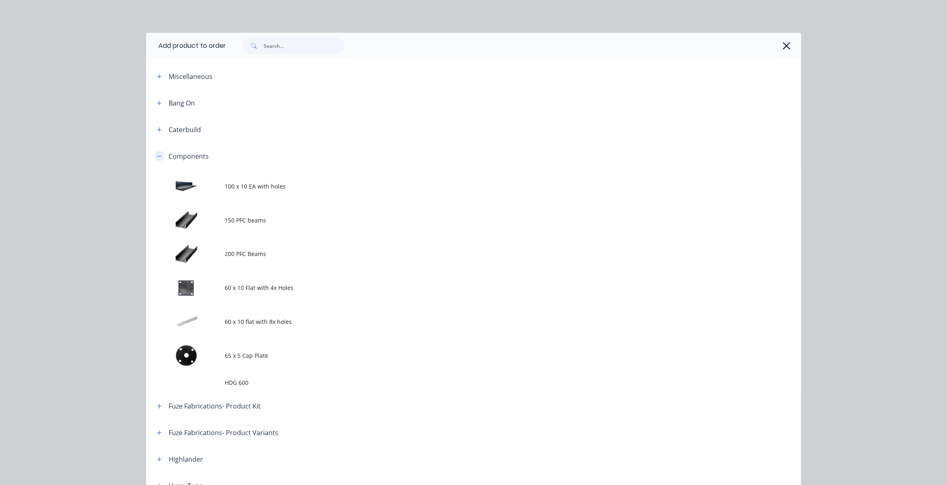
click at [160, 152] on button "button" at bounding box center [159, 156] width 10 height 10
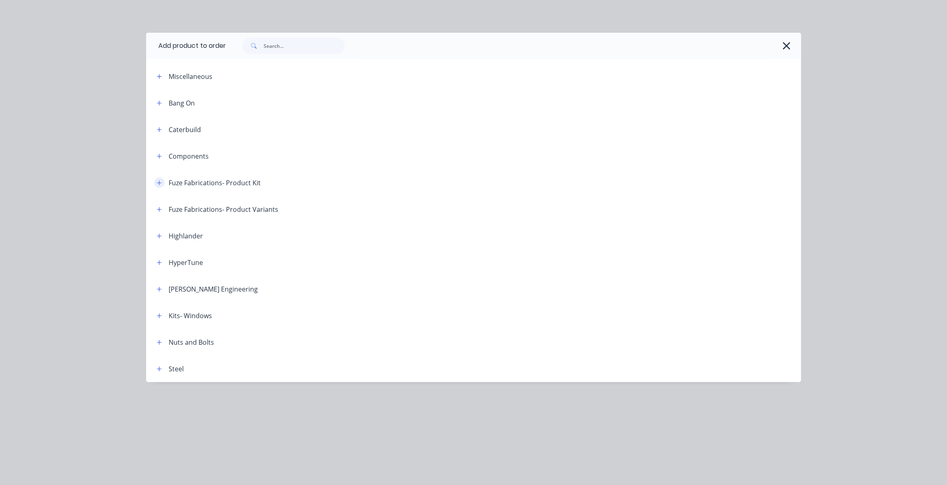
click at [160, 182] on icon "button" at bounding box center [159, 182] width 5 height 5
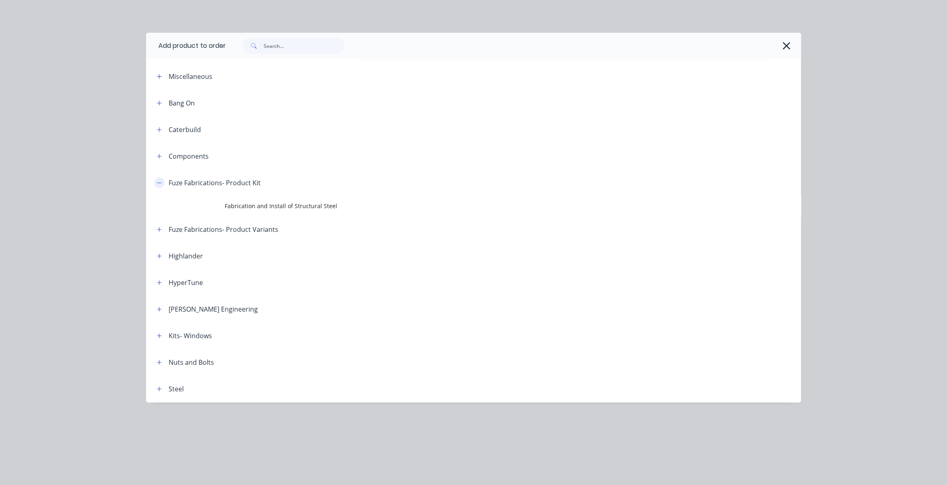
click at [160, 182] on icon "button" at bounding box center [159, 182] width 5 height 0
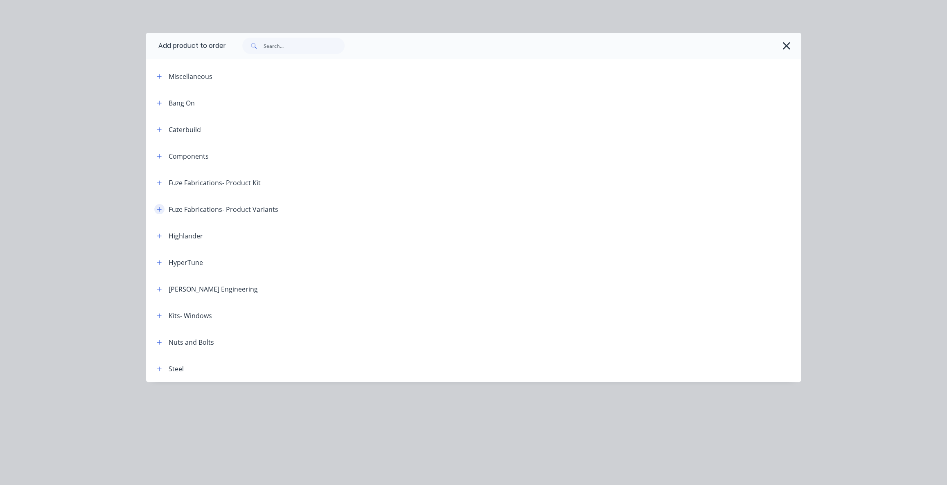
click at [160, 207] on icon "button" at bounding box center [159, 210] width 5 height 6
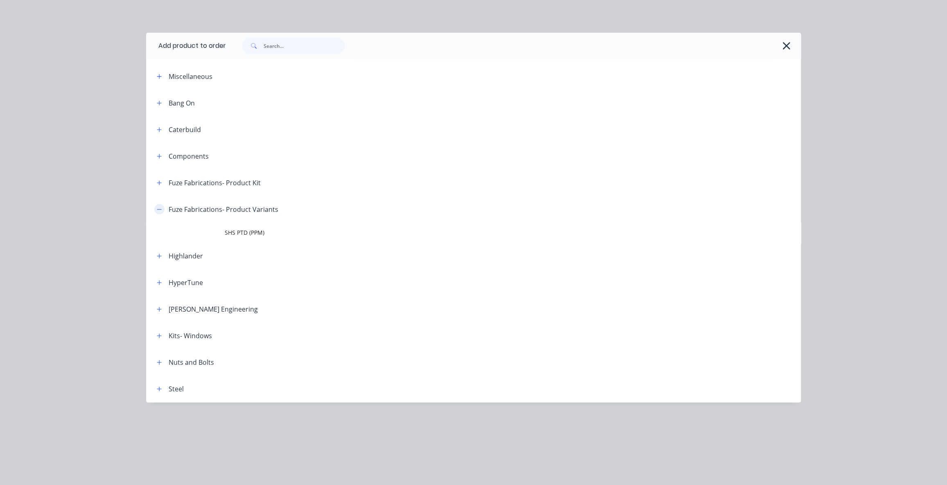
click at [160, 207] on icon "button" at bounding box center [159, 210] width 5 height 6
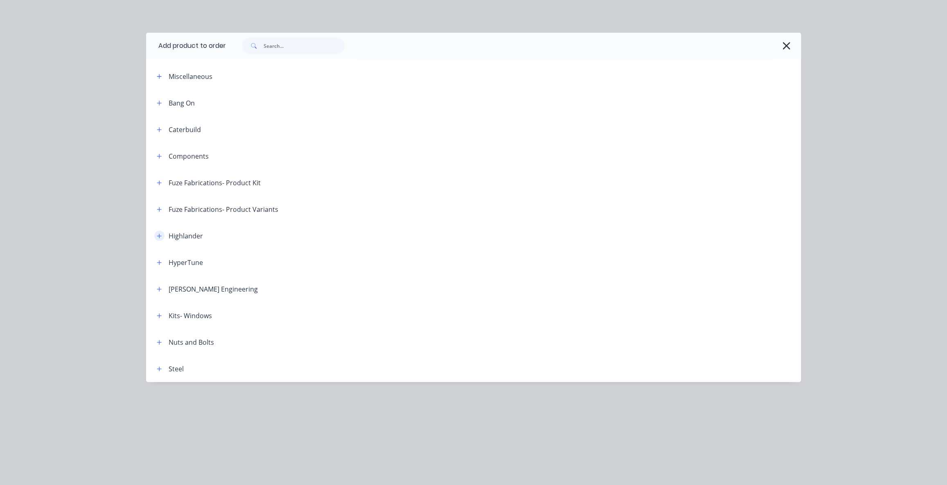
click at [158, 236] on icon "button" at bounding box center [159, 236] width 5 height 5
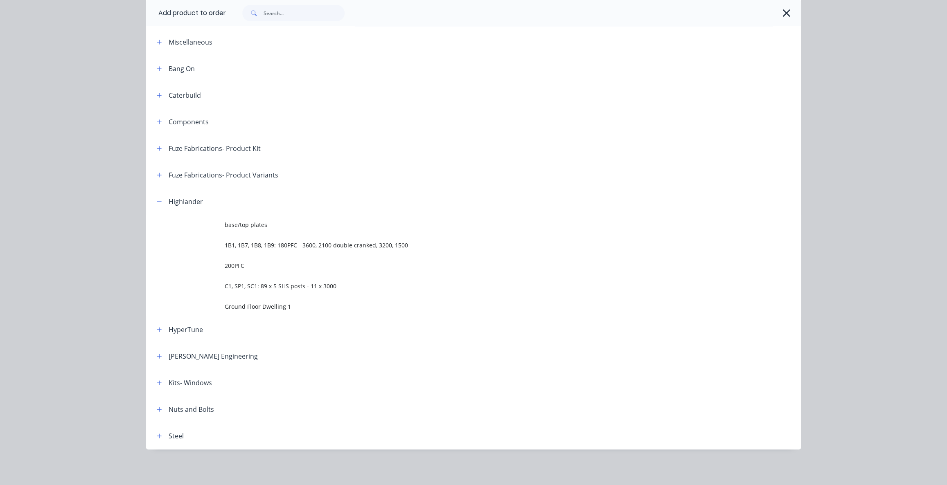
scroll to position [81, 0]
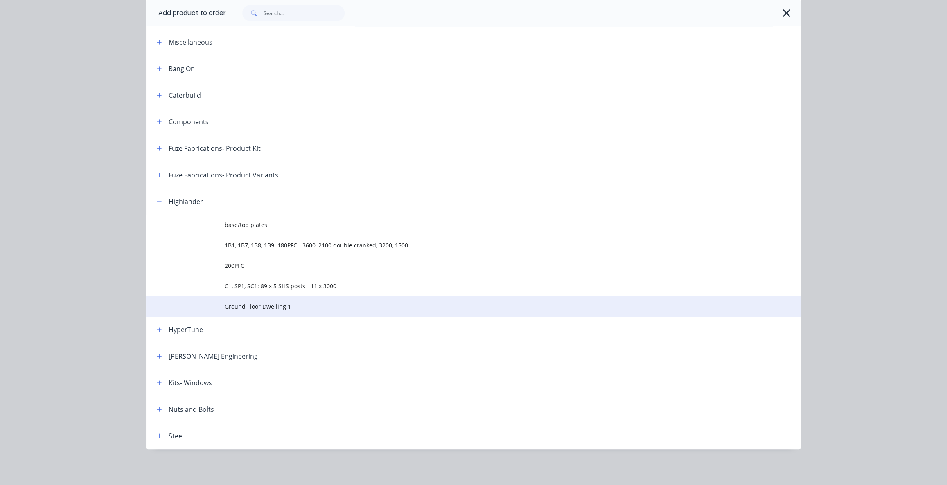
click at [270, 308] on span "Ground Floor Dwelling 1" at bounding box center [455, 306] width 461 height 9
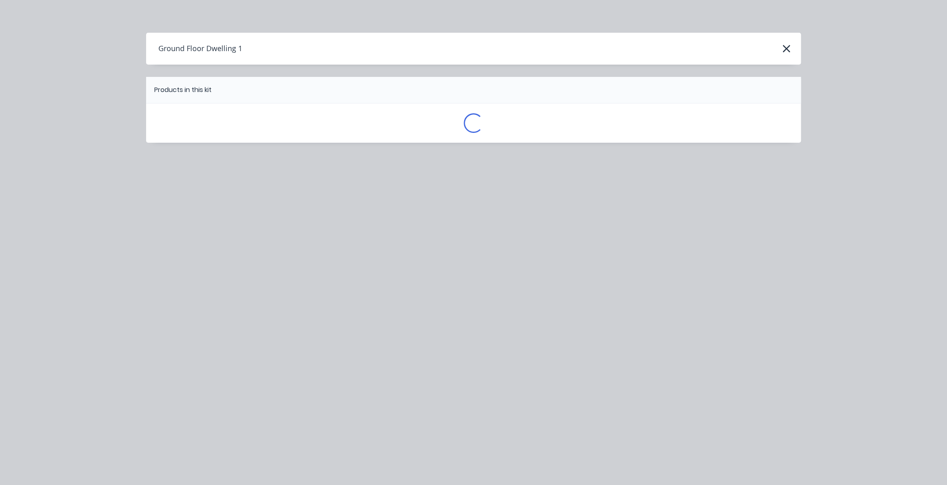
scroll to position [0, 0]
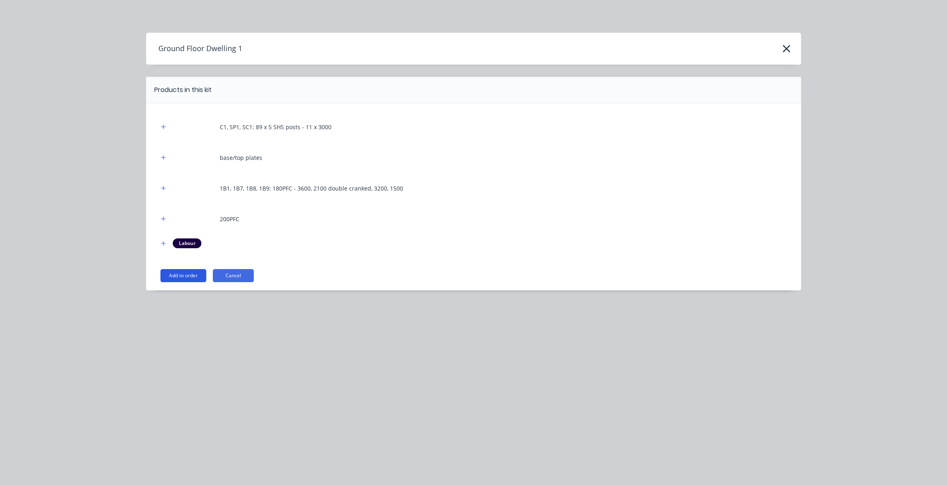
click at [194, 272] on button "Add to order" at bounding box center [183, 275] width 46 height 13
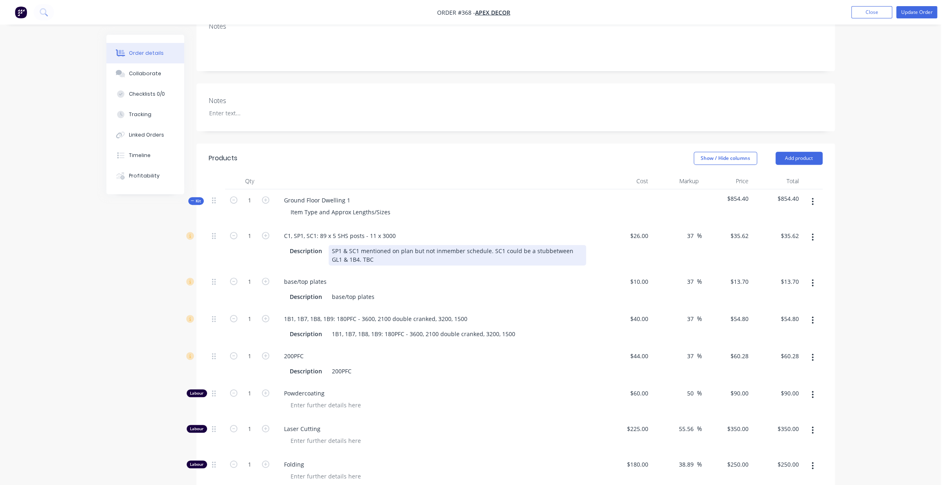
scroll to position [192, 0]
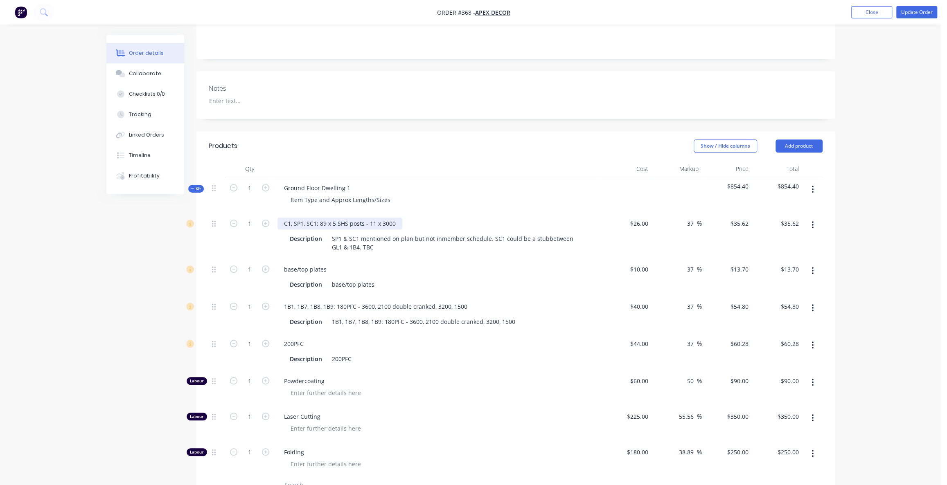
click at [286, 218] on div "C1, SP1, SC1: 89 x 5 SHS posts - 11 x 3000" at bounding box center [339, 224] width 125 height 12
click at [342, 218] on div "C1, SP1, SC1: 89 x 5 SHS posts - 11 x 3000" at bounding box center [339, 224] width 125 height 12
type input "$26.00"
click at [692, 218] on input "37" at bounding box center [691, 224] width 11 height 12
type input "35.62"
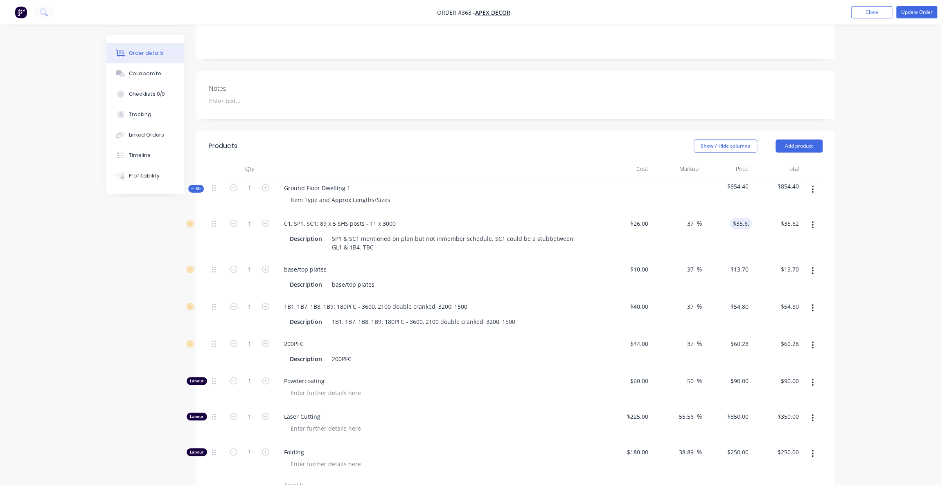
click at [195, 186] on span "Kit" at bounding box center [196, 189] width 11 height 6
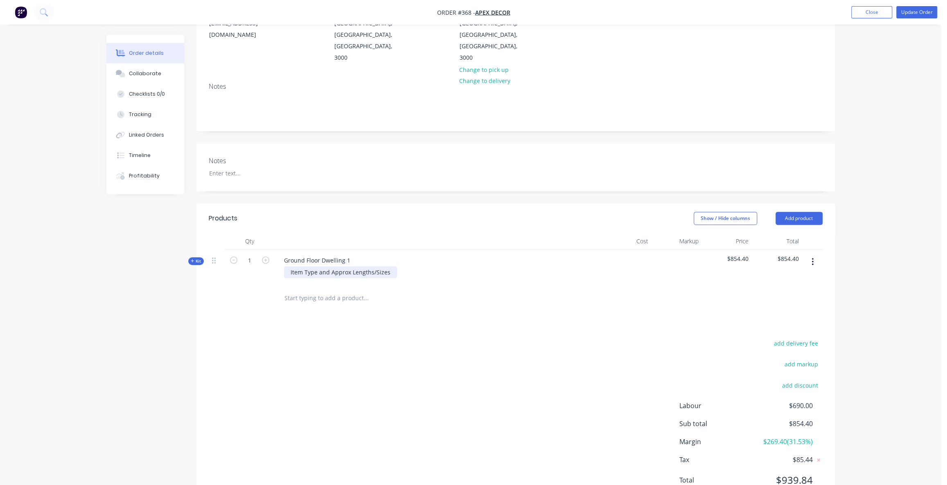
click at [384, 266] on div "Item Type and Approx Lengths/Sizes" at bounding box center [340, 272] width 113 height 12
click at [346, 254] on div "Ground Floor Dwelling 1" at bounding box center [316, 260] width 79 height 12
drag, startPoint x: 349, startPoint y: 225, endPoint x: 282, endPoint y: 223, distance: 66.7
click at [282, 254] on div "Ground Floor Dwelling 1" at bounding box center [316, 260] width 79 height 12
click at [195, 258] on span "Kit" at bounding box center [196, 261] width 11 height 6
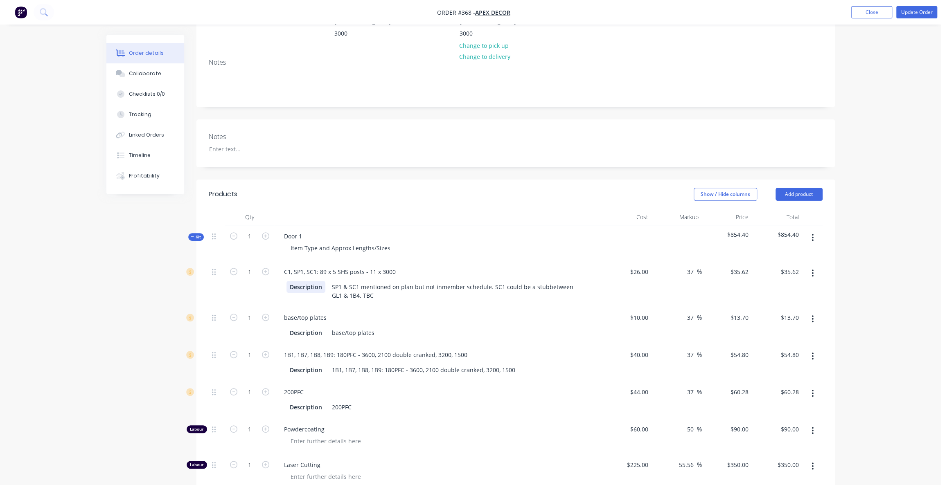
scroll to position [157, 0]
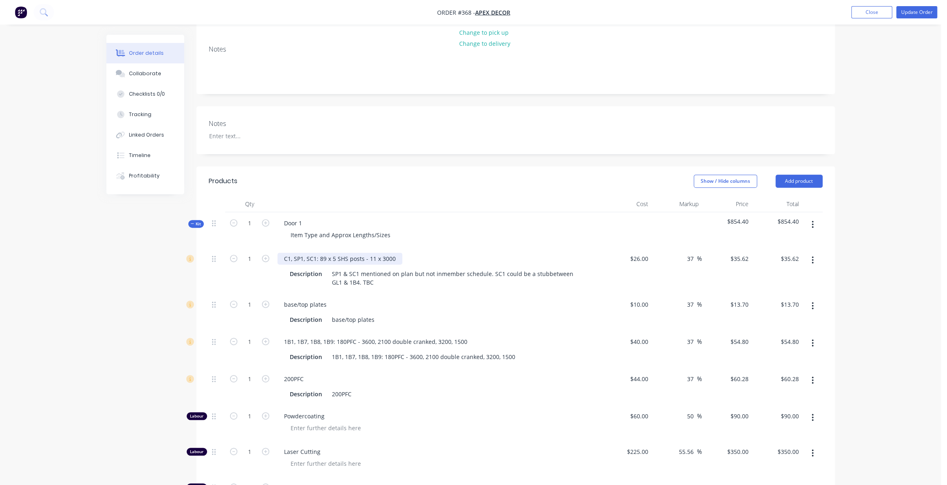
click at [288, 253] on div "C1, SP1, SC1: 89 x 5 SHS posts - 11 x 3000" at bounding box center [339, 259] width 125 height 12
click at [304, 299] on div "base/top plates" at bounding box center [305, 305] width 56 height 12
click at [314, 336] on div "1B1, 1B7, 1B8, 1B9: 180PFC - 3600, 2100 double cranked, 3200, 1500" at bounding box center [375, 342] width 196 height 12
click at [315, 351] on div "Description" at bounding box center [305, 357] width 39 height 12
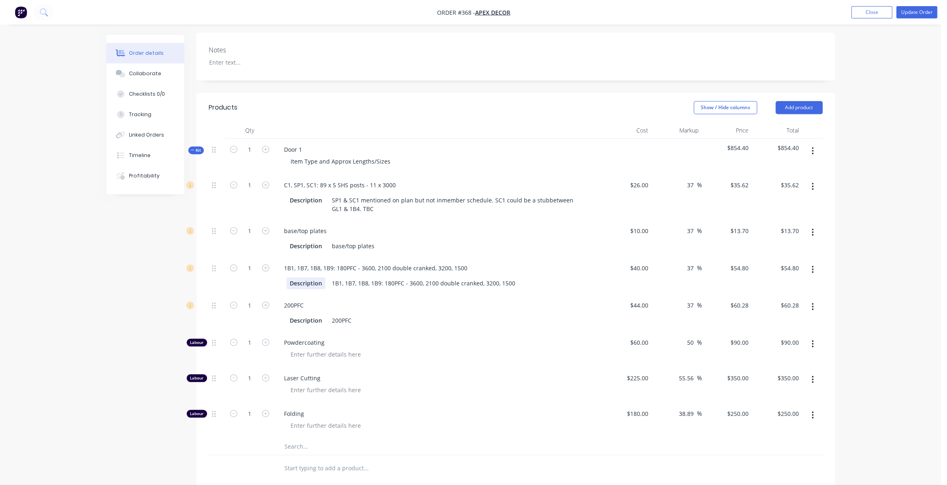
scroll to position [232, 0]
click at [295, 299] on div "200PFC" at bounding box center [293, 305] width 33 height 12
click at [300, 338] on span "Powdercoating" at bounding box center [441, 342] width 314 height 9
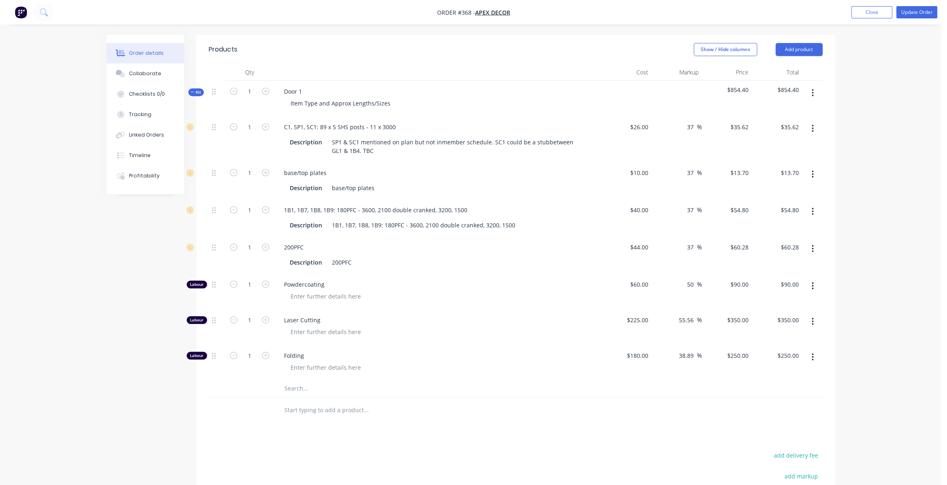
scroll to position [306, 0]
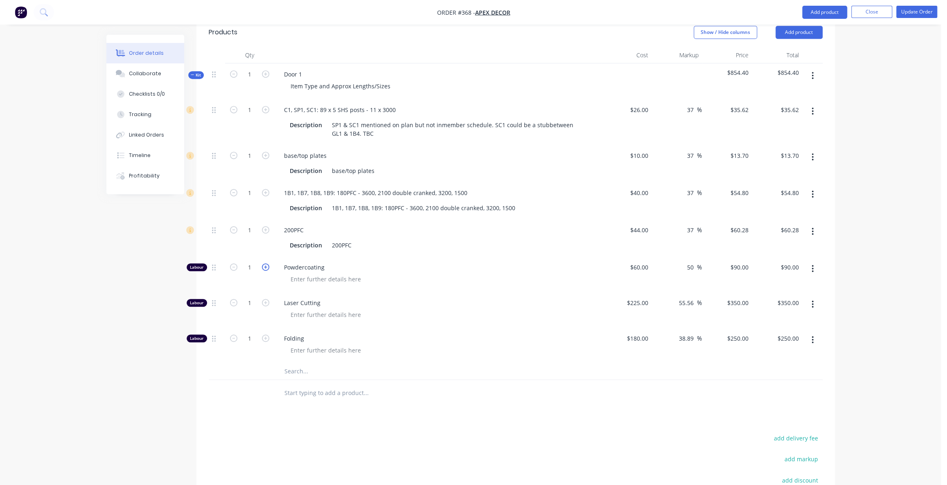
click at [267, 263] on icon "button" at bounding box center [265, 266] width 7 height 7
type input "2"
type input "$180.00"
click at [267, 263] on icon "button" at bounding box center [265, 266] width 7 height 7
type input "3"
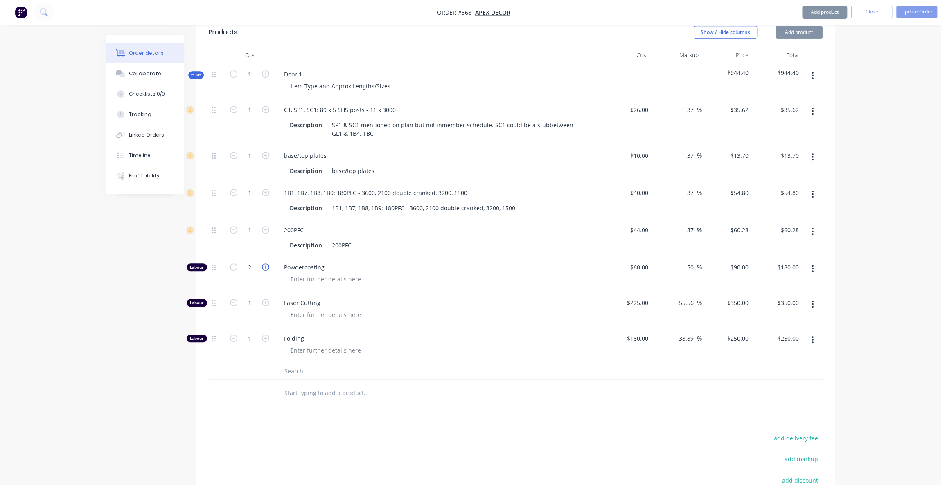
type input "$270.00"
click at [267, 263] on icon "button" at bounding box center [265, 266] width 7 height 7
type input "4"
type input "$360.00"
click at [264, 335] on icon "button" at bounding box center [265, 338] width 7 height 7
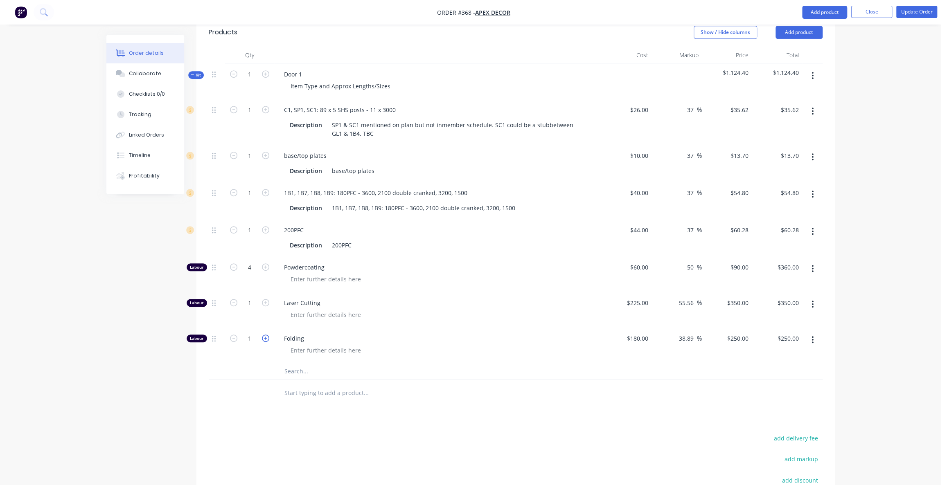
type input "2"
type input "$500.00"
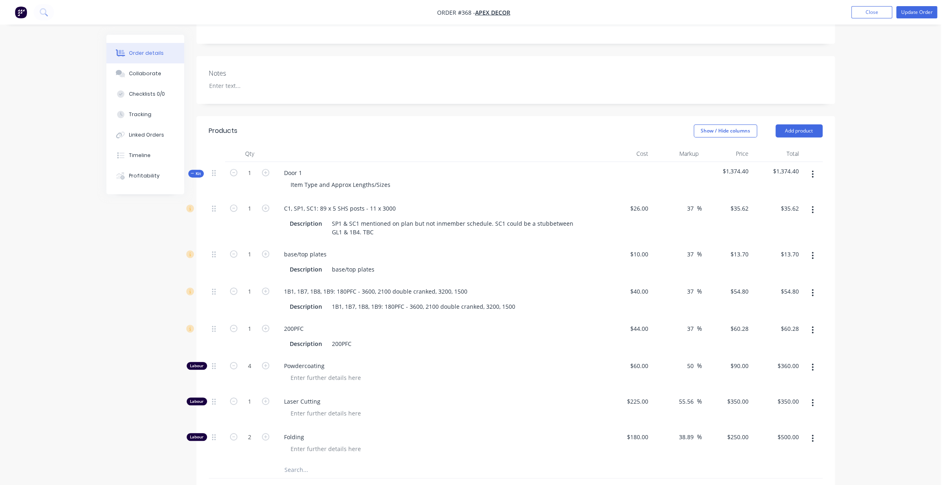
scroll to position [194, 0]
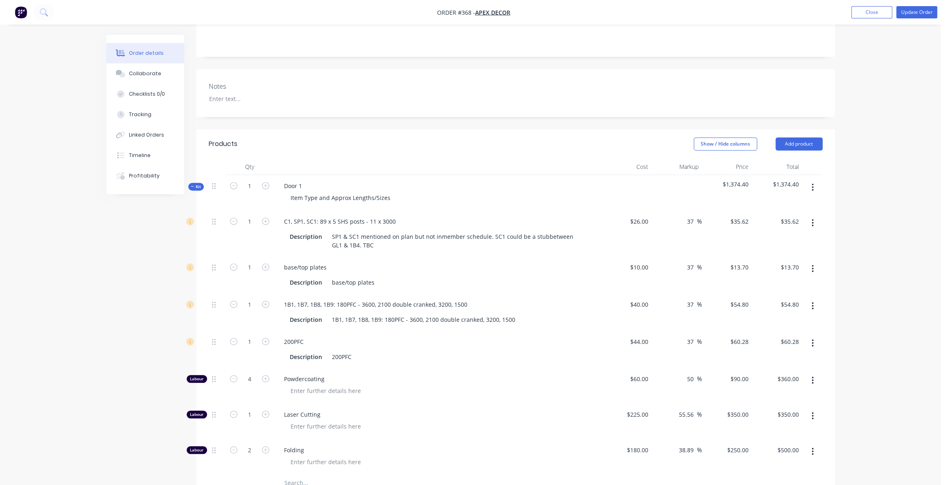
click at [201, 183] on button "Kit" at bounding box center [196, 187] width 16 height 8
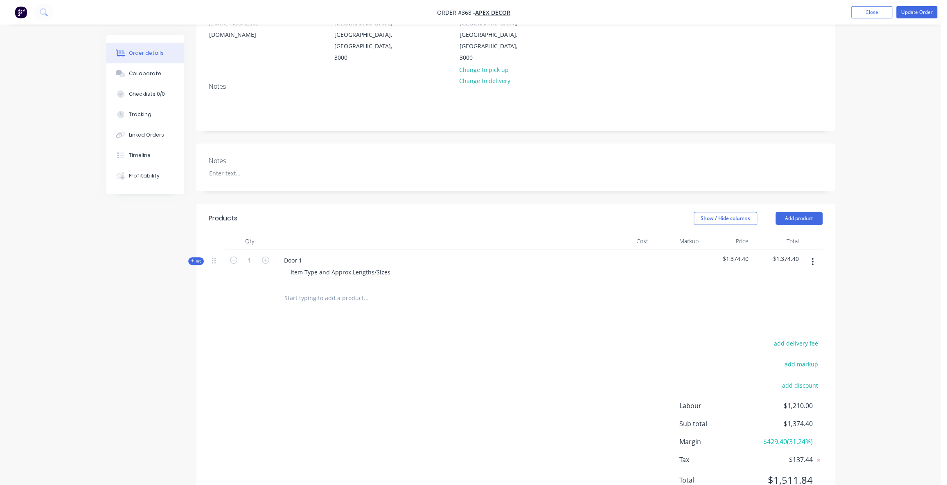
click at [195, 258] on span "Kit" at bounding box center [196, 261] width 11 height 6
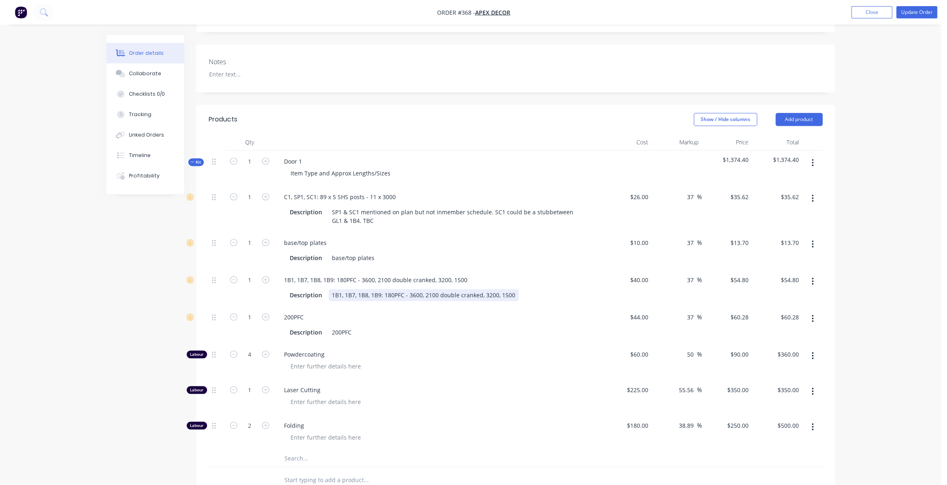
scroll to position [232, 0]
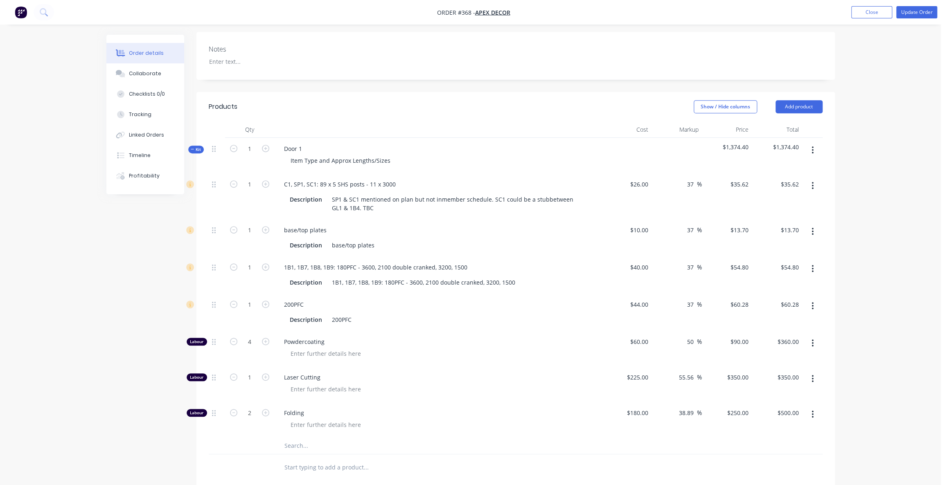
click at [845, 95] on div "Order details Collaborate Checklists 0/0 Tracking Linked Orders Timeline Profit…" at bounding box center [470, 228] width 941 height 921
click at [814, 143] on button "button" at bounding box center [812, 150] width 19 height 15
click at [777, 182] on div "Add sub kit to kit" at bounding box center [783, 188] width 63 height 12
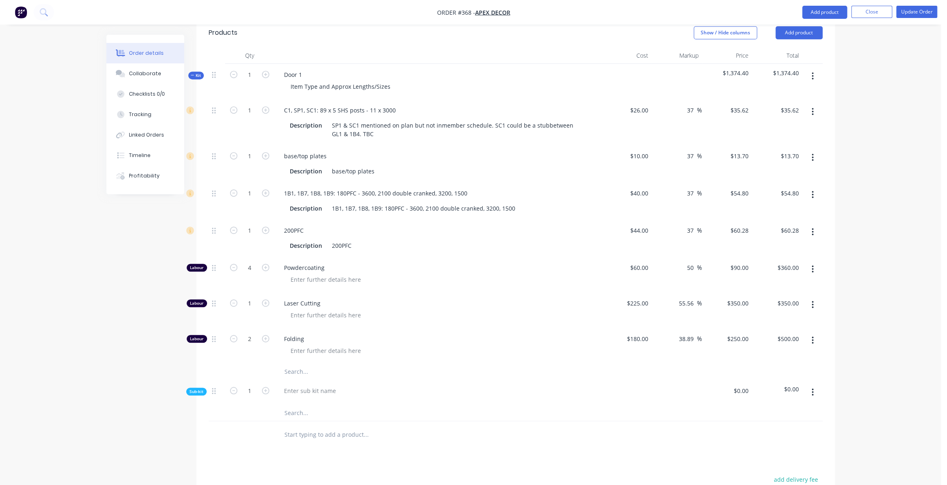
scroll to position [306, 0]
click at [259, 417] on div "Products Show / Hide columns Add product Qty Cost Markup Price Total Kit 1 Door…" at bounding box center [515, 331] width 638 height 627
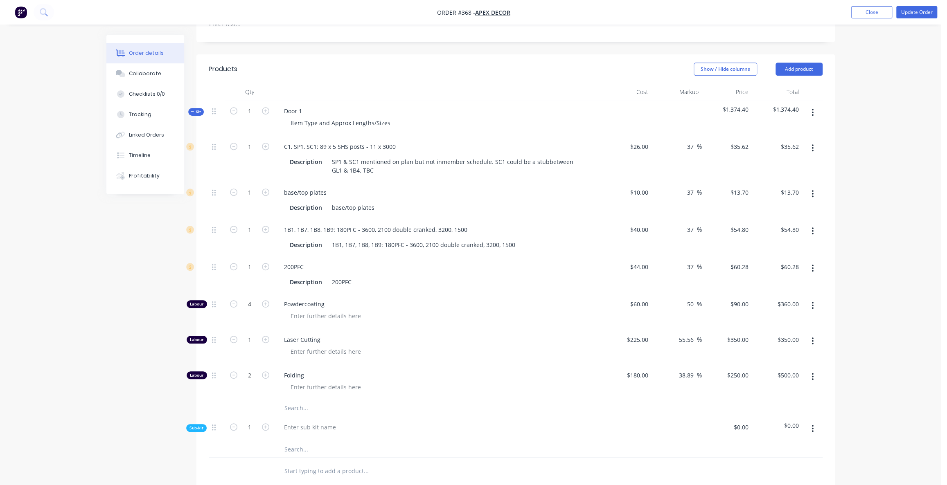
scroll to position [269, 0]
click at [814, 422] on button "button" at bounding box center [812, 429] width 19 height 15
click at [780, 461] on div "Delete" at bounding box center [783, 467] width 63 height 12
click at [461, 423] on div "Products Show / Hide columns Add product Qty Cost Markup Price Total Kit 1 Door…" at bounding box center [515, 347] width 638 height 585
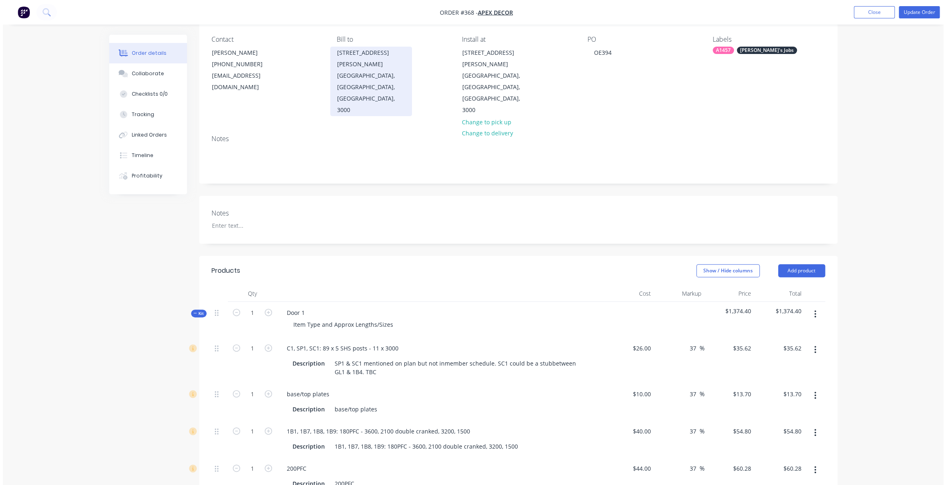
scroll to position [0, 0]
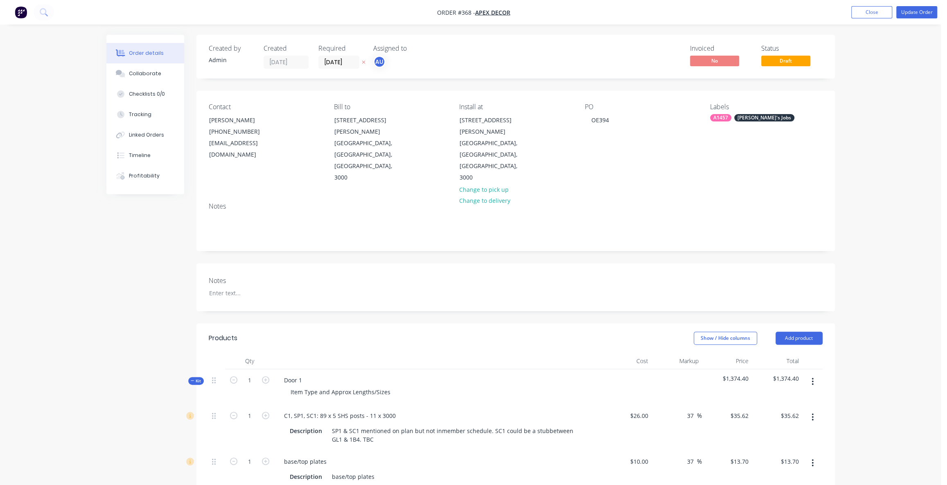
drag, startPoint x: 39, startPoint y: 53, endPoint x: 37, endPoint y: 44, distance: 9.2
click at [39, 52] on div "Order details Collaborate Checklists 0/0 Tracking Linked Orders Timeline Profit…" at bounding box center [470, 460] width 941 height 921
click at [24, 14] on img "button" at bounding box center [21, 12] width 12 height 12
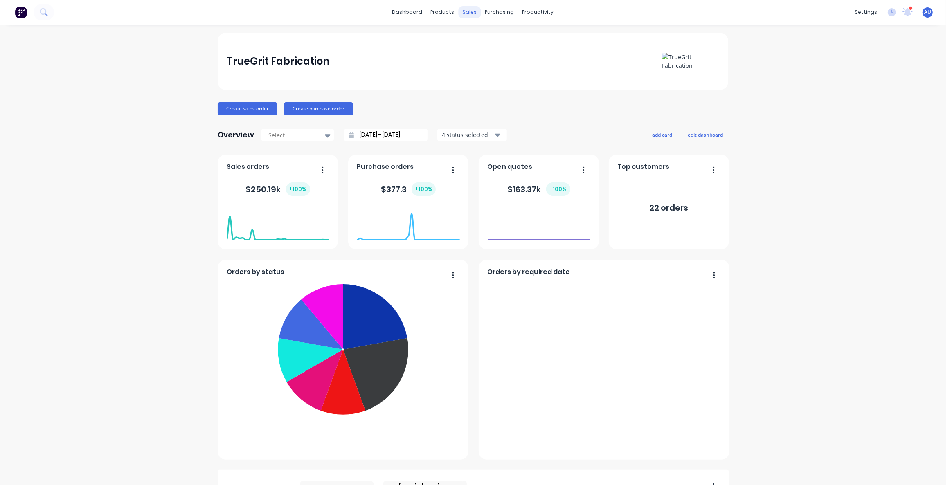
click at [463, 12] on div "sales" at bounding box center [470, 12] width 23 height 12
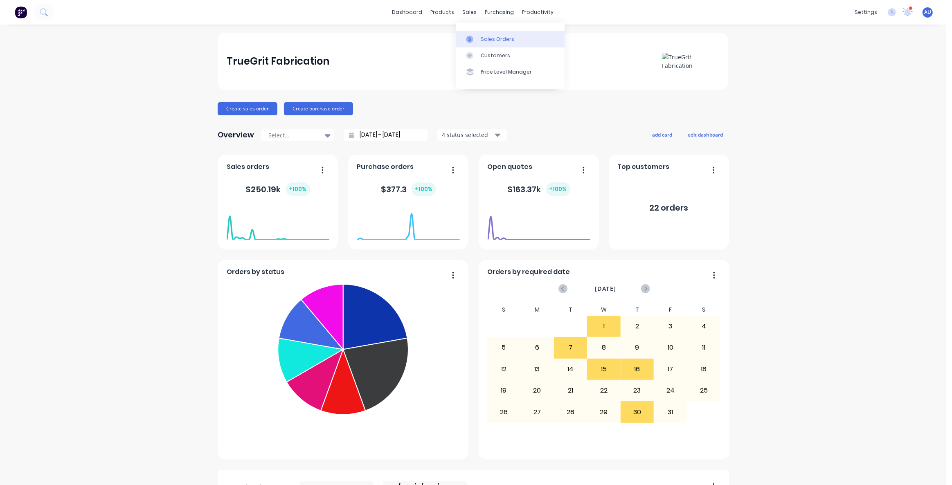
click at [491, 41] on div "Sales Orders" at bounding box center [498, 39] width 34 height 7
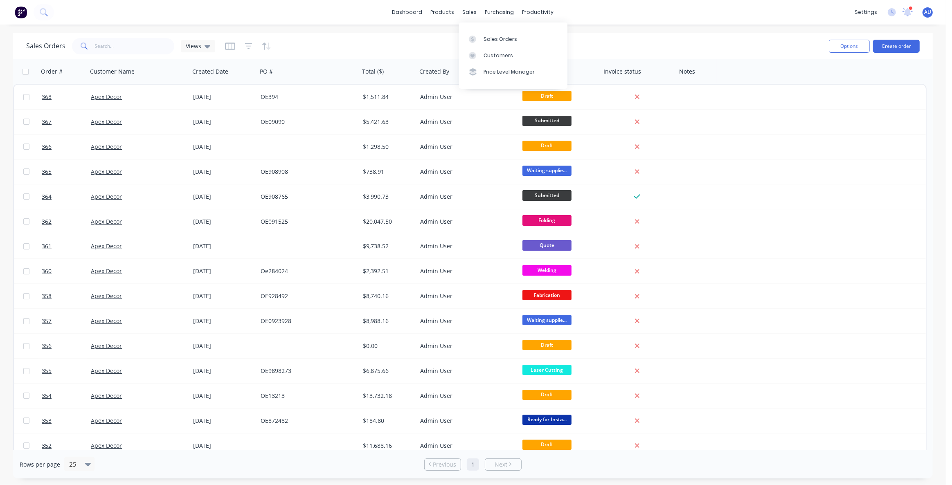
click at [396, 44] on div "Sales Orders Views" at bounding box center [424, 46] width 796 height 20
click at [428, 58] on div "Sales Orders Views Options Create order" at bounding box center [473, 46] width 920 height 27
click at [439, 43] on div "Sales Orders Views" at bounding box center [424, 46] width 796 height 20
click at [430, 41] on div "Sales Orders Views" at bounding box center [424, 46] width 796 height 20
click at [505, 41] on div "Sales Orders Views" at bounding box center [424, 46] width 796 height 20
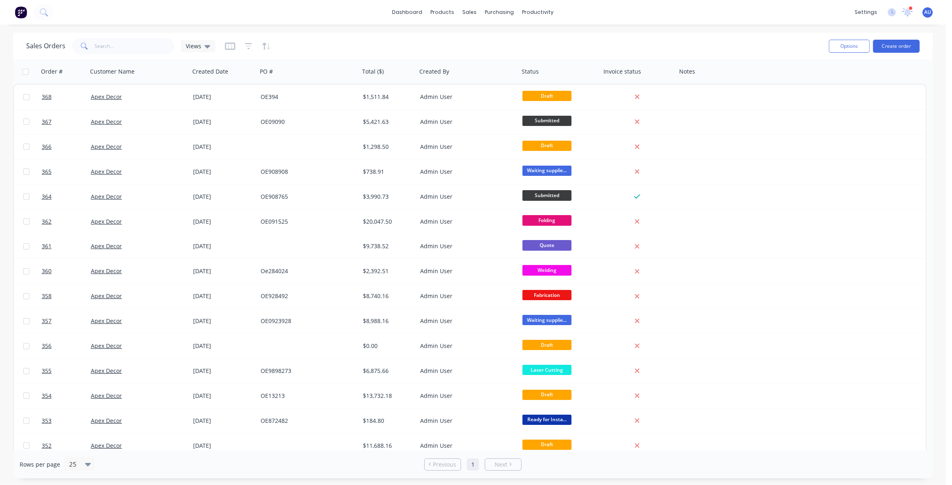
click at [710, 38] on div "Sales Orders Views" at bounding box center [424, 46] width 796 height 20
click at [717, 50] on div "Sales Orders Views" at bounding box center [424, 46] width 796 height 20
click at [732, 45] on div "Sales Orders Views" at bounding box center [424, 46] width 796 height 20
click at [225, 46] on icon "button" at bounding box center [230, 46] width 10 height 8
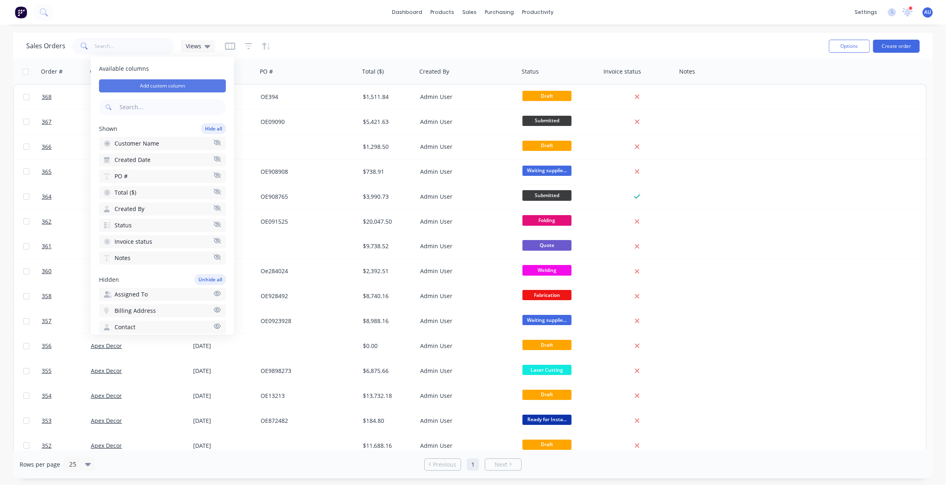
click at [154, 85] on button "Add custom column" at bounding box center [162, 85] width 127 height 13
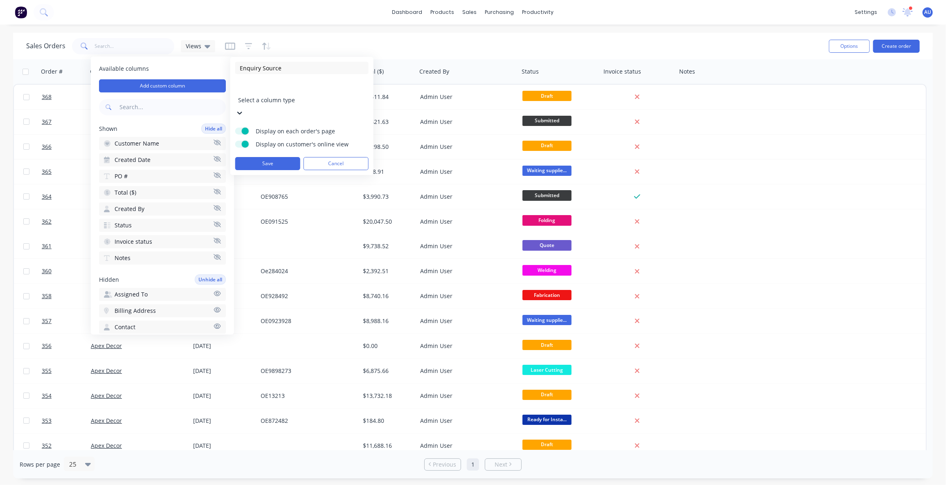
type input "Enquiry Source"
click at [279, 87] on div at bounding box center [297, 89] width 118 height 10
click at [255, 167] on input at bounding box center [301, 173] width 133 height 12
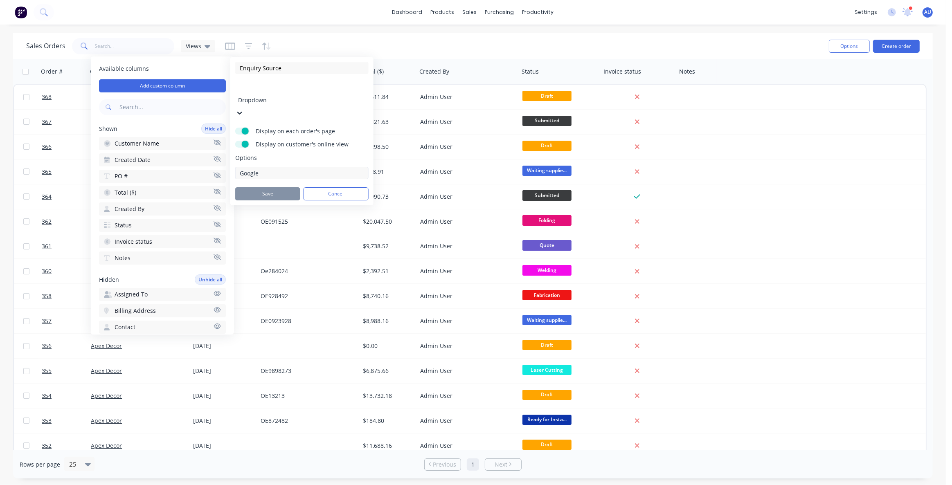
type input "Google"
type input "Facebook"
type input "Direct Web"
click at [271, 282] on button "Save" at bounding box center [267, 288] width 65 height 13
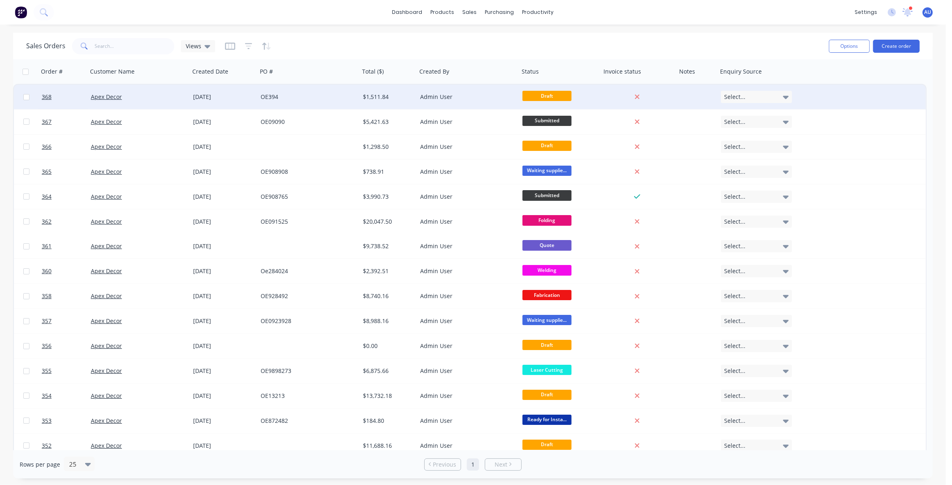
click at [754, 97] on div "Select..." at bounding box center [756, 97] width 71 height 12
click at [740, 155] on div "Facebook" at bounding box center [739, 156] width 28 height 11
click at [768, 52] on div "Sales Orders Views" at bounding box center [424, 46] width 796 height 20
click at [429, 42] on div "Sales Orders Views" at bounding box center [424, 46] width 796 height 20
click at [430, 43] on div "Sales Orders Views" at bounding box center [424, 46] width 796 height 20
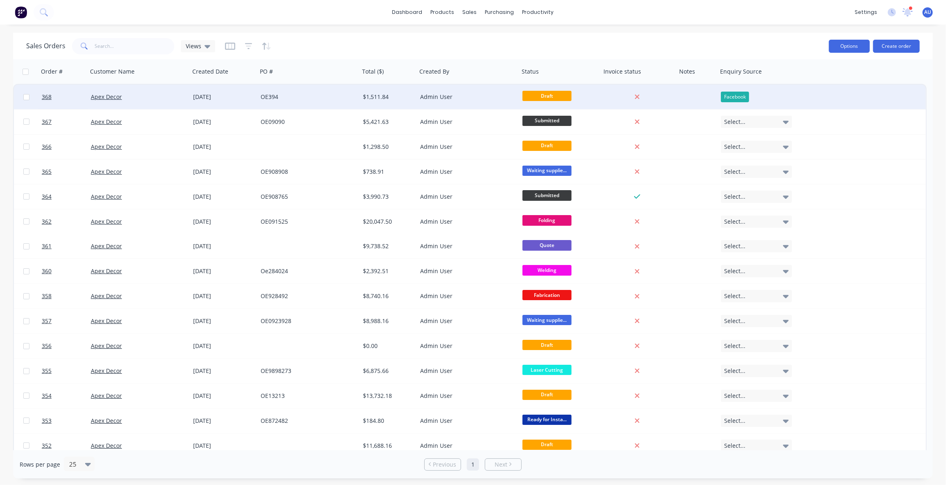
click at [843, 49] on button "Options" at bounding box center [849, 46] width 41 height 13
click at [373, 46] on div "Sales Orders Views" at bounding box center [424, 46] width 796 height 20
click at [323, 43] on div "Sales Orders Views" at bounding box center [424, 46] width 796 height 20
click at [245, 49] on icon "button" at bounding box center [248, 46] width 7 height 8
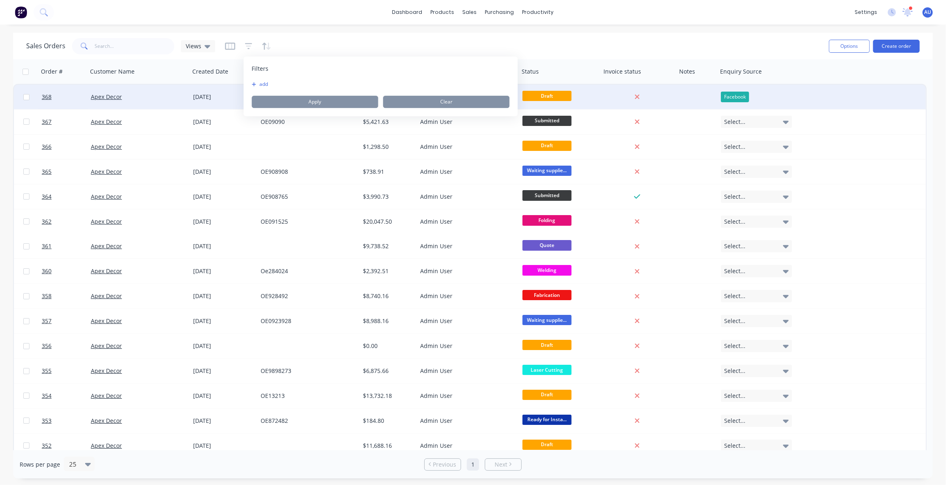
click at [263, 84] on button "add" at bounding box center [262, 84] width 20 height 7
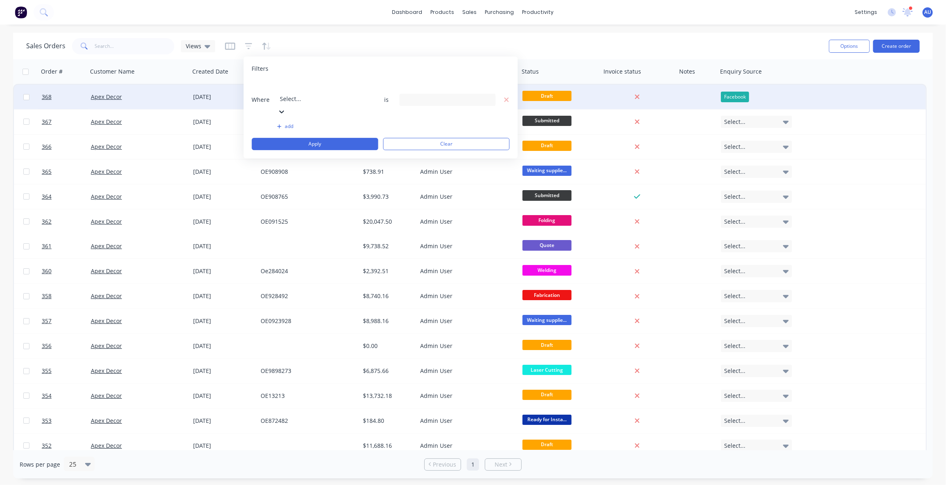
click at [292, 93] on div at bounding box center [339, 88] width 118 height 10
click at [313, 477] on div "Enquiry Source" at bounding box center [473, 481] width 946 height 9
click at [418, 95] on div "2 Enquiry Source selected" at bounding box center [441, 99] width 74 height 9
click at [411, 134] on div at bounding box center [413, 133] width 16 height 16
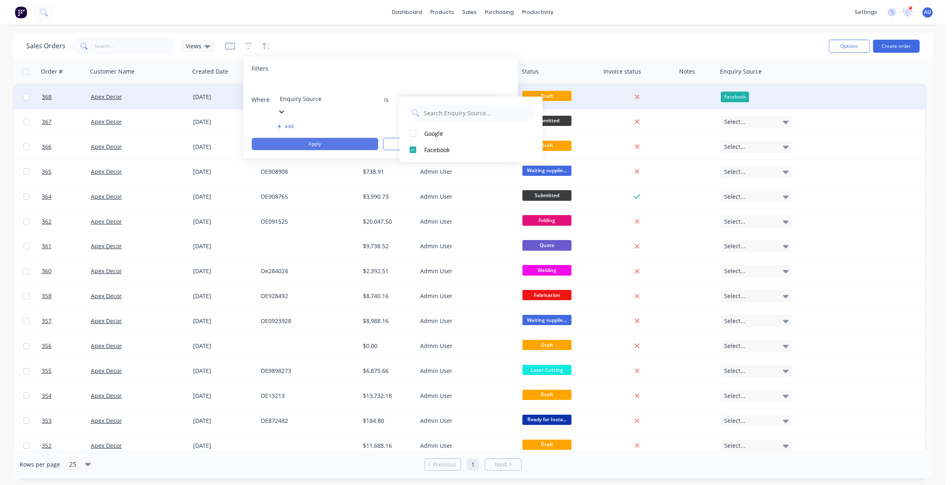
click at [314, 138] on button "Apply" at bounding box center [315, 144] width 126 height 12
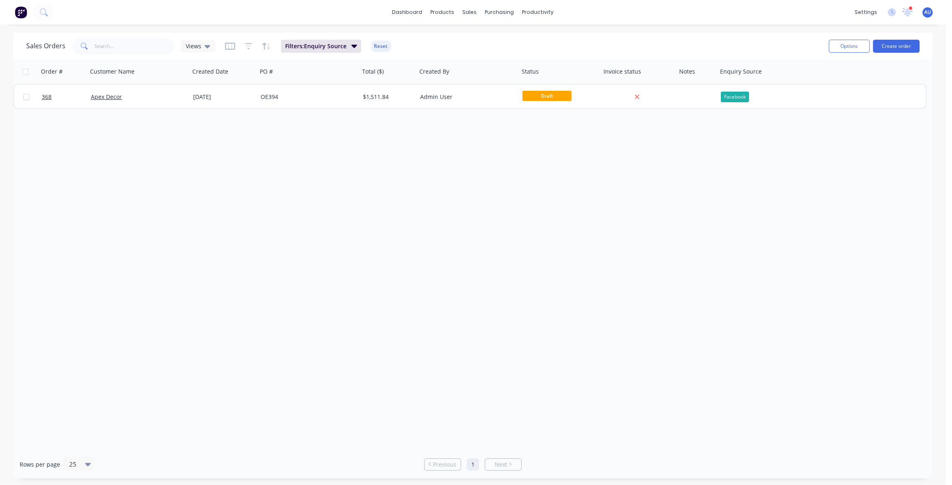
click at [424, 214] on div "Order # Customer Name Created Date PO # Total ($) Created By Status Invoice sta…" at bounding box center [473, 254] width 920 height 391
click at [399, 209] on div "Order # Customer Name Created Date PO # Total ($) Created By Status Invoice sta…" at bounding box center [473, 254] width 920 height 391
click at [392, 202] on div "Order # Customer Name Created Date PO # Total ($) Created By Status Invoice sta…" at bounding box center [473, 254] width 920 height 391
click at [385, 48] on button "Reset" at bounding box center [381, 46] width 20 height 11
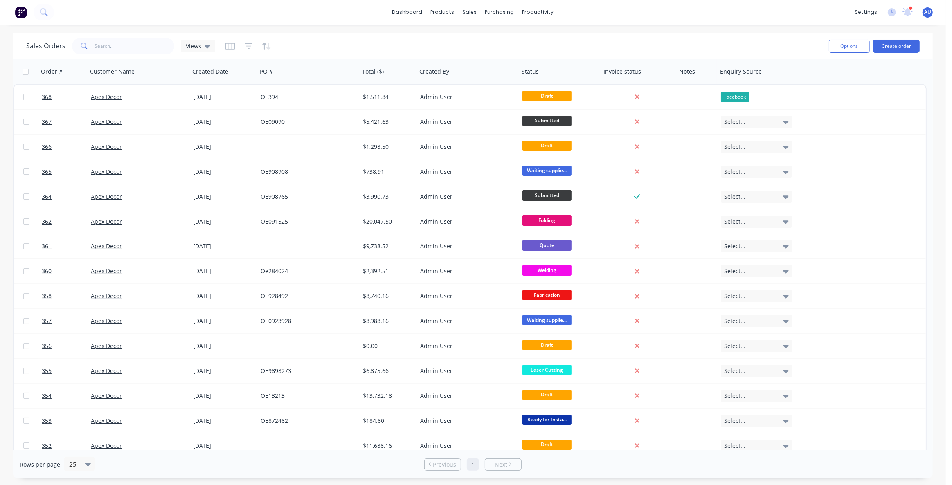
click at [593, 41] on div "Sales Orders Views" at bounding box center [424, 46] width 796 height 20
click at [430, 33] on div "Sales Orders Views Options Create order" at bounding box center [473, 46] width 920 height 27
click at [454, 38] on div "Sales Orders Views" at bounding box center [424, 46] width 796 height 20
click at [455, 38] on div "Sales Orders Views" at bounding box center [424, 46] width 796 height 20
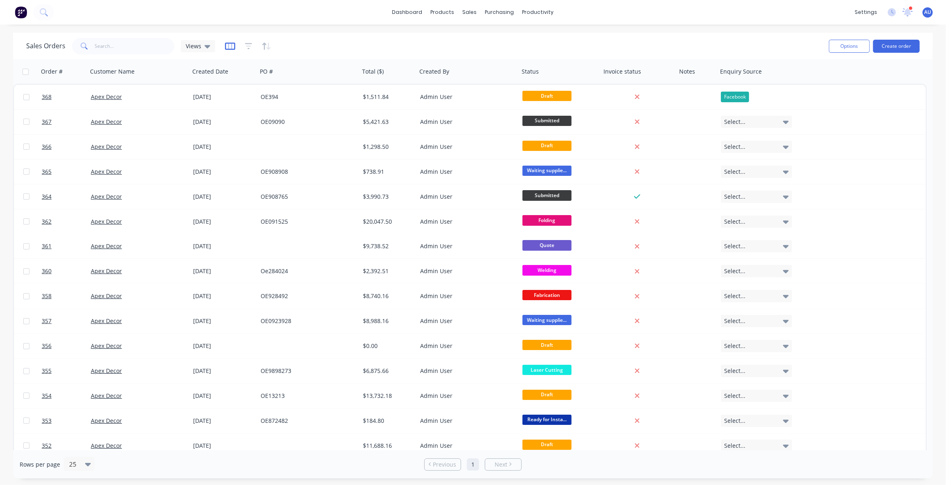
click at [229, 49] on icon "button" at bounding box center [230, 46] width 10 height 7
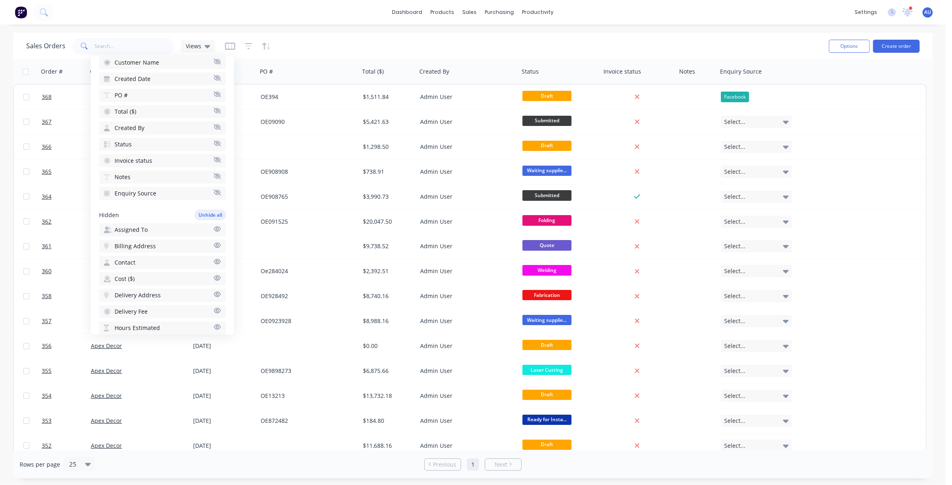
scroll to position [186, 0]
drag, startPoint x: 99, startPoint y: 114, endPoint x: 116, endPoint y: 113, distance: 16.4
click at [116, 113] on div "Hidden Unhide all Assigned To Billing Address Contact Cost ($) Delivery Address…" at bounding box center [162, 274] width 127 height 338
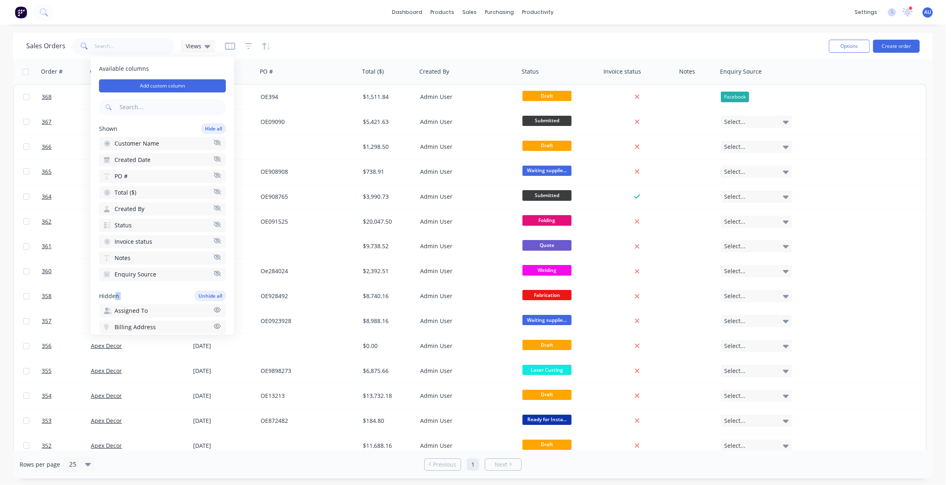
click at [416, 36] on div "Sales Orders Views" at bounding box center [424, 46] width 796 height 20
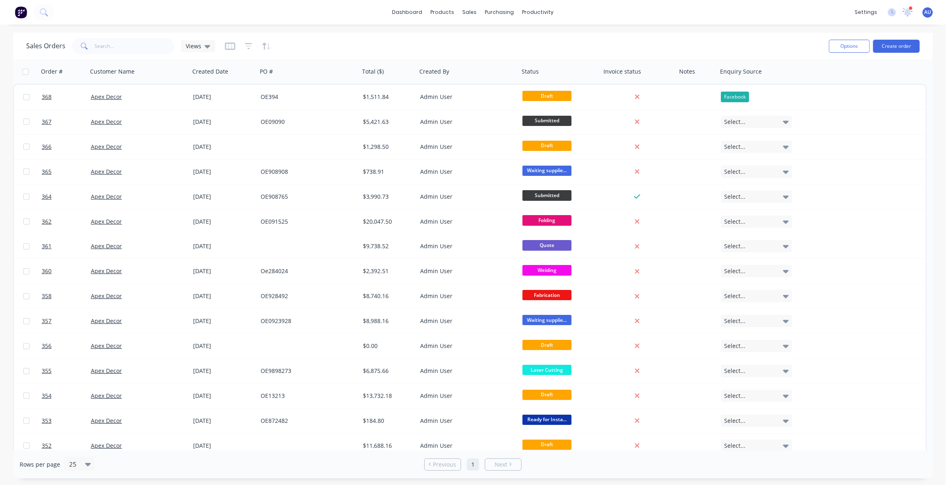
click at [432, 41] on div "Sales Orders Views" at bounding box center [424, 46] width 796 height 20
drag, startPoint x: 730, startPoint y: 41, endPoint x: 740, endPoint y: 58, distance: 19.6
click at [731, 41] on div "Sales Orders Views" at bounding box center [424, 46] width 796 height 20
click at [225, 47] on icon "button" at bounding box center [230, 46] width 10 height 7
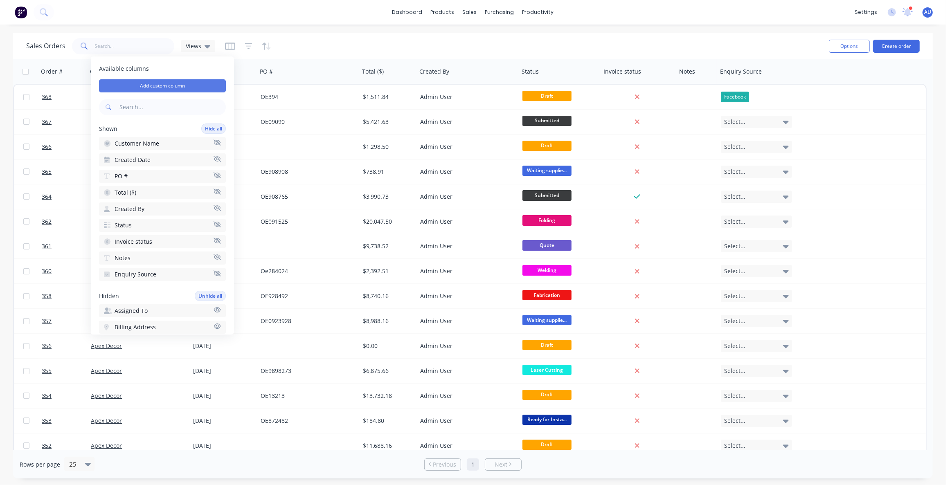
click at [158, 85] on button "Add custom column" at bounding box center [162, 85] width 127 height 13
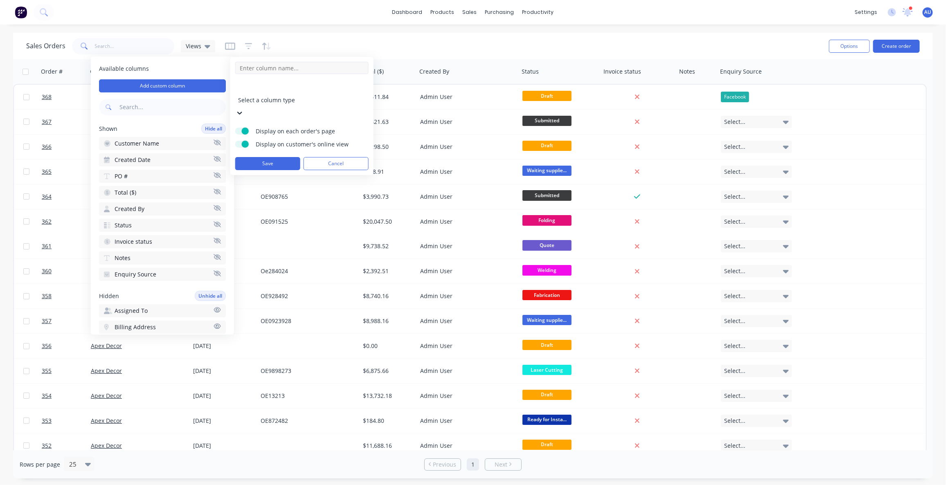
click at [280, 70] on input at bounding box center [301, 68] width 133 height 12
click at [258, 69] on input at bounding box center [301, 68] width 133 height 12
type input "a"
click at [272, 94] on div at bounding box center [297, 89] width 118 height 10
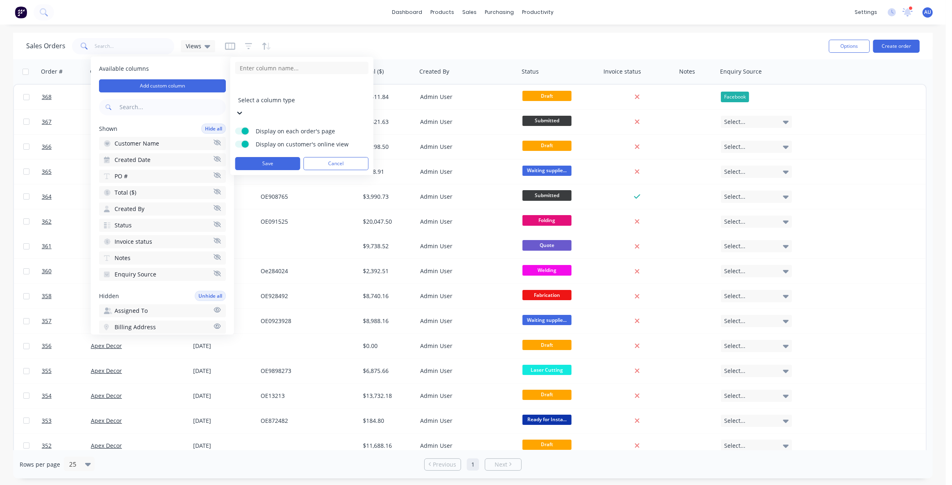
click at [278, 167] on input at bounding box center [301, 173] width 133 height 12
drag, startPoint x: 276, startPoint y: 67, endPoint x: 277, endPoint y: 74, distance: 6.7
click at [277, 68] on input at bounding box center [301, 68] width 133 height 12
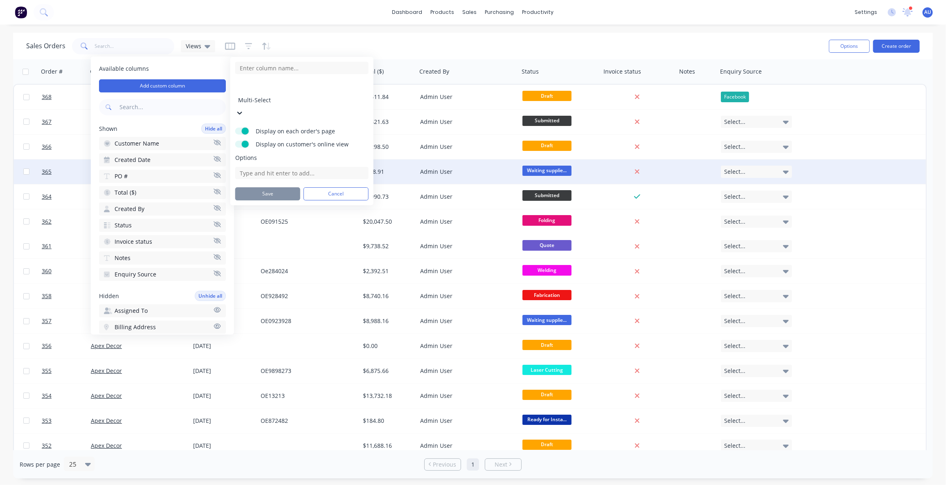
click at [333, 187] on button "Cancel" at bounding box center [336, 193] width 65 height 13
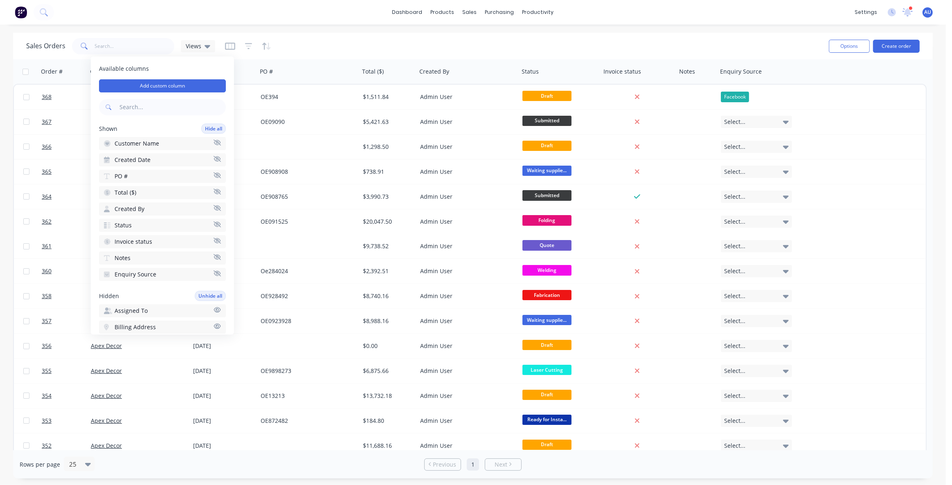
click at [340, 52] on div "Sales Orders Views" at bounding box center [424, 46] width 796 height 20
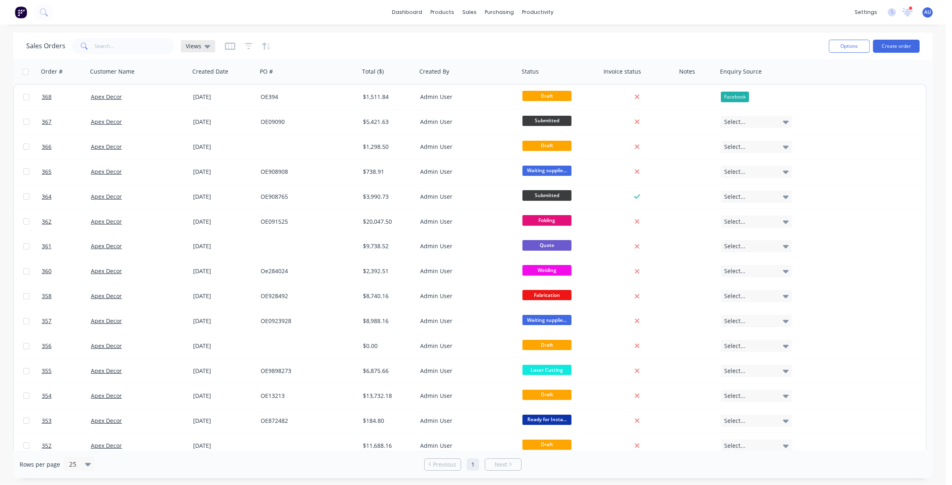
click at [205, 47] on icon at bounding box center [208, 46] width 6 height 3
click at [226, 49] on icon "button" at bounding box center [230, 46] width 10 height 7
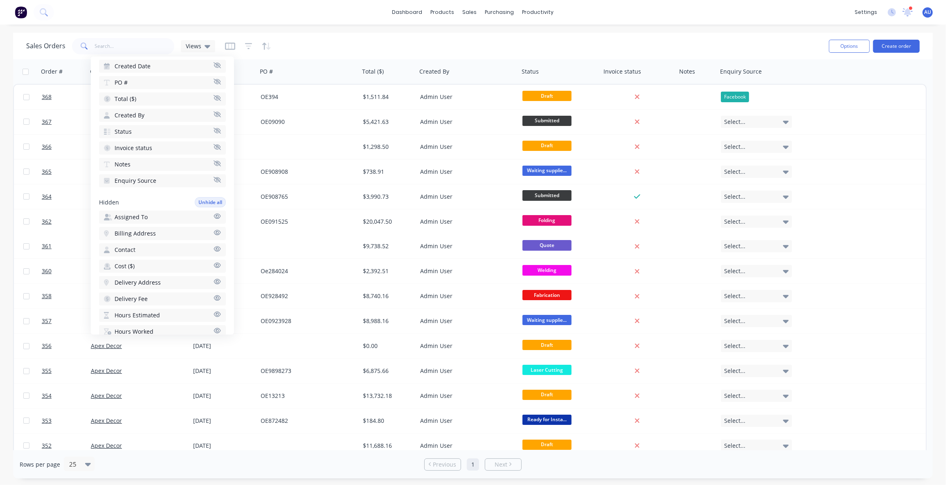
scroll to position [77, 0]
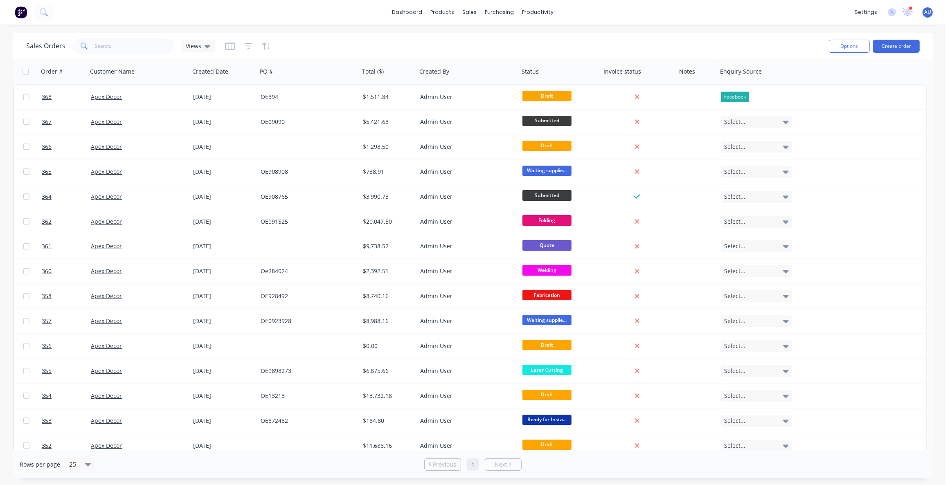
click at [713, 46] on div "Sales Orders Views" at bounding box center [424, 46] width 796 height 20
click at [743, 90] on button "Edit" at bounding box center [750, 88] width 61 height 16
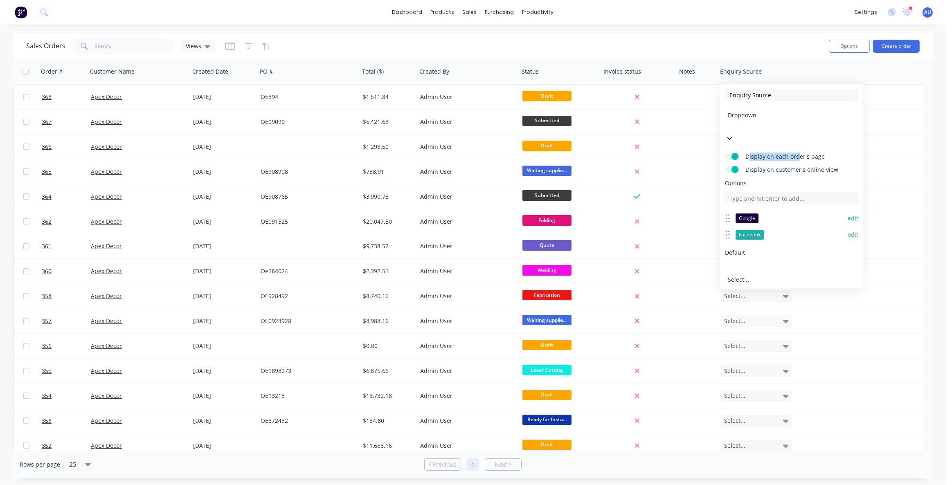
drag, startPoint x: 748, startPoint y: 138, endPoint x: 799, endPoint y: 139, distance: 50.3
click at [799, 153] on span "Display on each order's page" at bounding box center [796, 157] width 102 height 8
drag, startPoint x: 771, startPoint y: 151, endPoint x: 827, endPoint y: 151, distance: 55.6
click at [827, 166] on span "Display on customer's online view" at bounding box center [796, 170] width 102 height 8
click at [767, 45] on div "Sales Orders Views" at bounding box center [424, 46] width 796 height 20
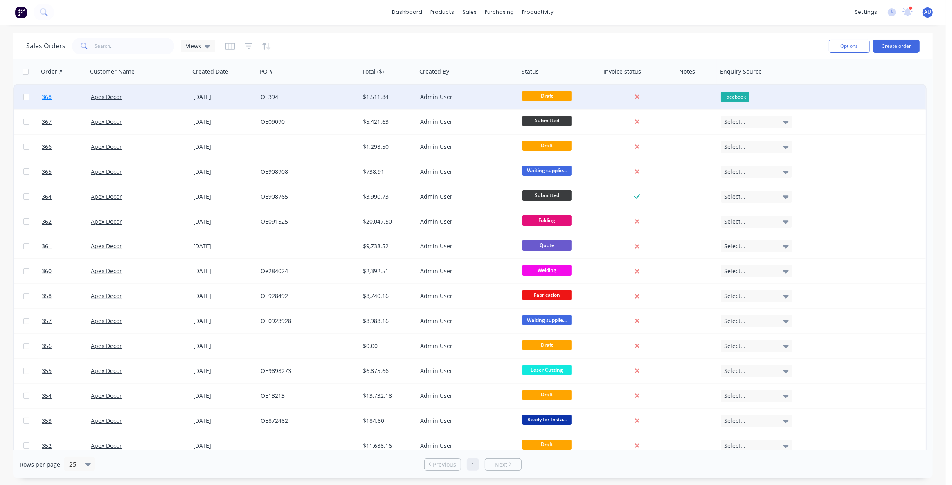
click at [46, 99] on span "368" at bounding box center [47, 97] width 10 height 8
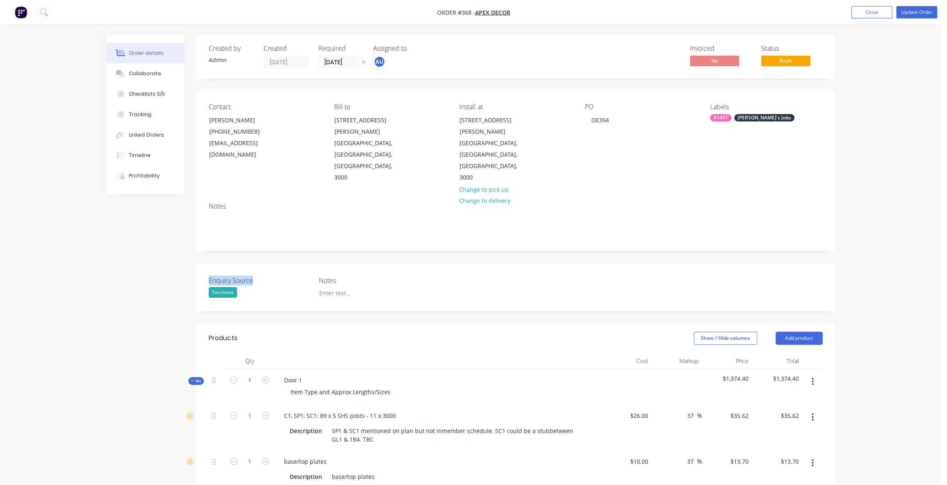
drag, startPoint x: 190, startPoint y: 227, endPoint x: 283, endPoint y: 254, distance: 96.4
click at [299, 248] on div "Created by Admin Created [DATE] Required [DATE] Assigned to AU Invoiced No Stat…" at bounding box center [470, 478] width 728 height 887
click at [258, 266] on div "Enquiry Source Facebook Notes" at bounding box center [515, 287] width 638 height 48
click at [236, 287] on div "Facebook" at bounding box center [223, 292] width 28 height 11
click at [155, 274] on div "Created by Admin Created [DATE] Required [DATE] Assigned to AU Invoiced No Stat…" at bounding box center [470, 478] width 728 height 887
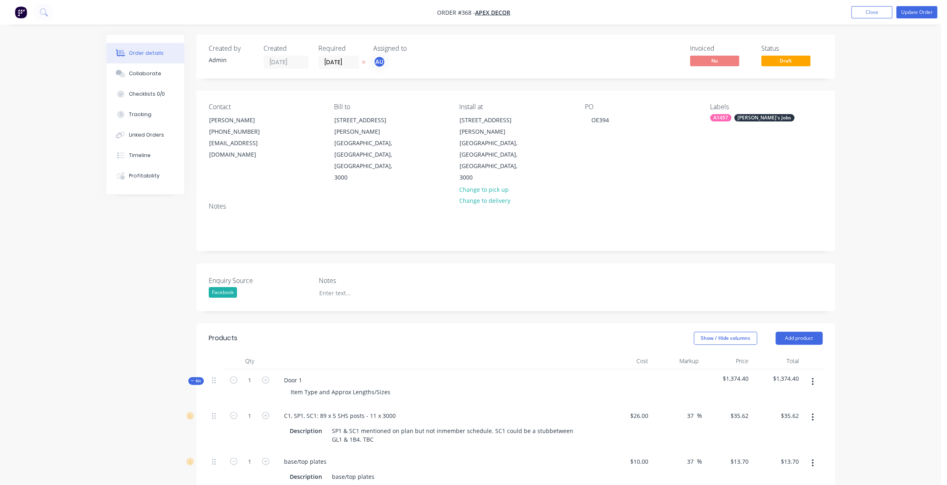
click at [157, 270] on div "Created by Admin Created [DATE] Required [DATE] Assigned to AU Invoiced No Stat…" at bounding box center [470, 478] width 728 height 887
click at [234, 287] on div "Facebook" at bounding box center [223, 292] width 28 height 11
click at [157, 281] on div "Created by Admin Created [DATE] Required [DATE] Assigned to AU Invoiced No Stat…" at bounding box center [470, 478] width 728 height 887
click at [861, 131] on div "Order details Collaborate Checklists 0/0 Tracking Linked Orders Timeline Profit…" at bounding box center [470, 460] width 941 height 921
click at [892, 61] on div "Order details Collaborate Checklists 0/0 Tracking Linked Orders Timeline Profit…" at bounding box center [470, 460] width 941 height 921
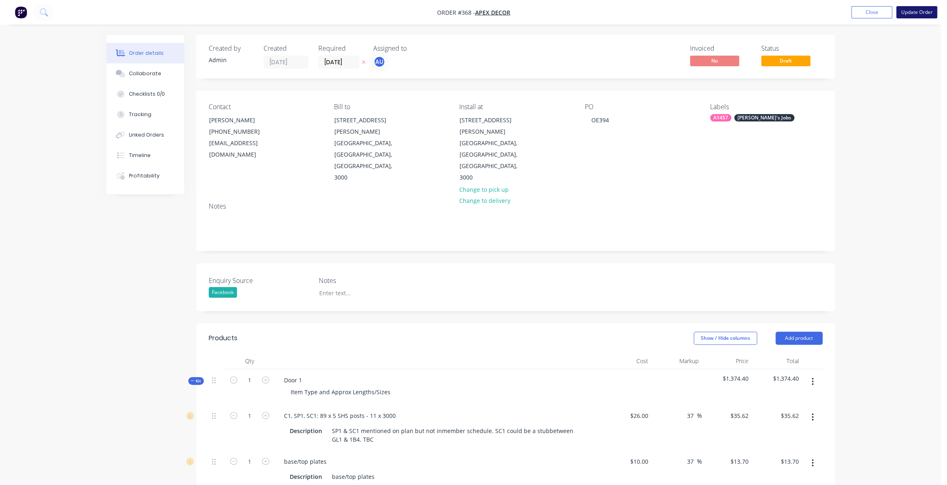
click at [906, 16] on button "Update Order" at bounding box center [916, 12] width 41 height 12
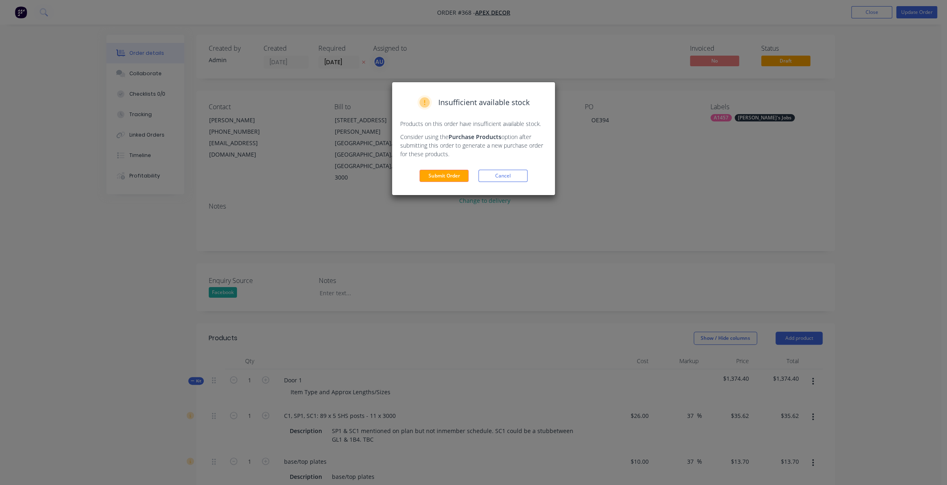
click at [445, 173] on button "Submit Order" at bounding box center [443, 176] width 49 height 12
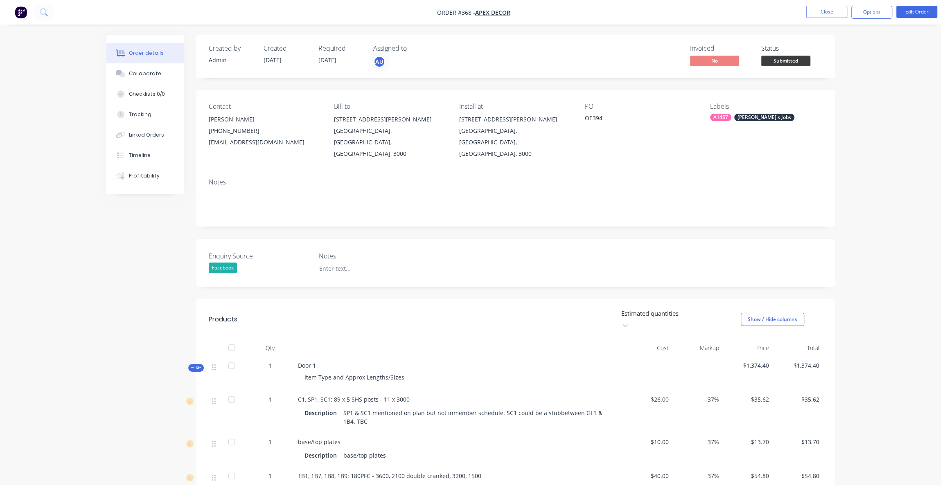
click at [898, 67] on div "Order details Collaborate Checklists 0/0 Tracking Linked Orders Timeline Profit…" at bounding box center [470, 372] width 941 height 744
click at [875, 14] on button "Options" at bounding box center [871, 12] width 41 height 13
click at [833, 100] on div "Work Order" at bounding box center [846, 99] width 75 height 12
click at [839, 86] on div "Without pricing" at bounding box center [846, 83] width 75 height 12
click at [239, 239] on div "Enquiry Source Facebook Notes" at bounding box center [515, 263] width 638 height 48
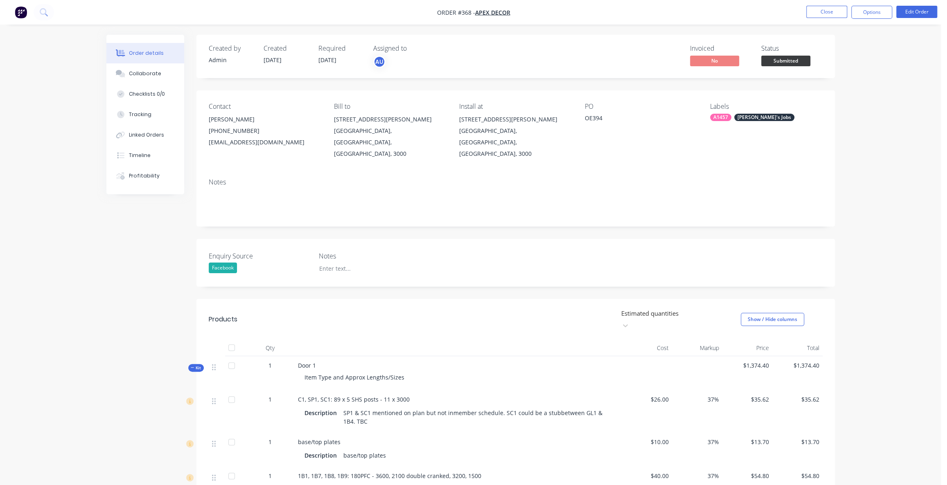
click at [236, 239] on div "Enquiry Source Facebook Notes" at bounding box center [515, 263] width 638 height 48
click at [244, 251] on label "Enquiry Source" at bounding box center [260, 256] width 102 height 10
click at [218, 251] on label "Enquiry Source" at bounding box center [260, 256] width 102 height 10
click at [872, 17] on button "Options" at bounding box center [871, 12] width 41 height 13
drag, startPoint x: 129, startPoint y: 268, endPoint x: 158, endPoint y: 262, distance: 29.0
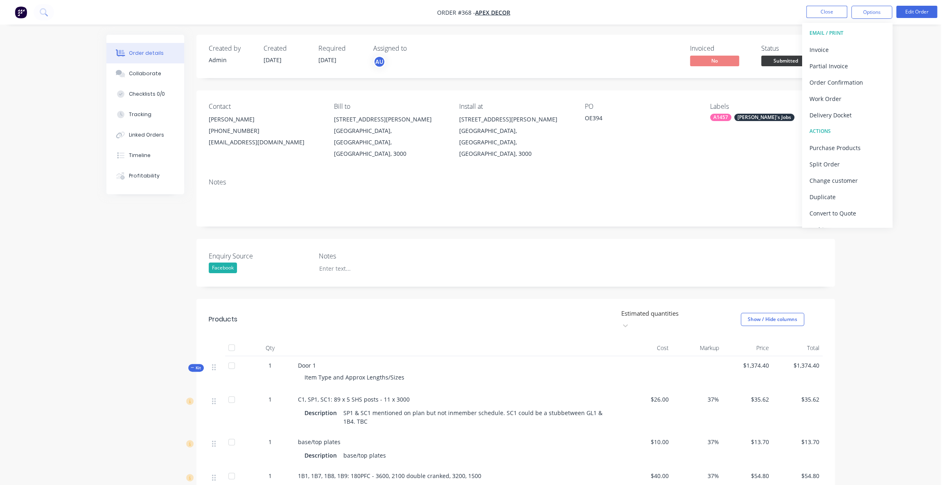
click at [129, 268] on div "Created by Admin Created [DATE] Required [DATE] Assigned to AU Invoiced No Stat…" at bounding box center [470, 389] width 728 height 709
click at [236, 251] on label "Enquiry Source" at bounding box center [260, 256] width 102 height 10
click at [25, 18] on button "button" at bounding box center [20, 12] width 17 height 13
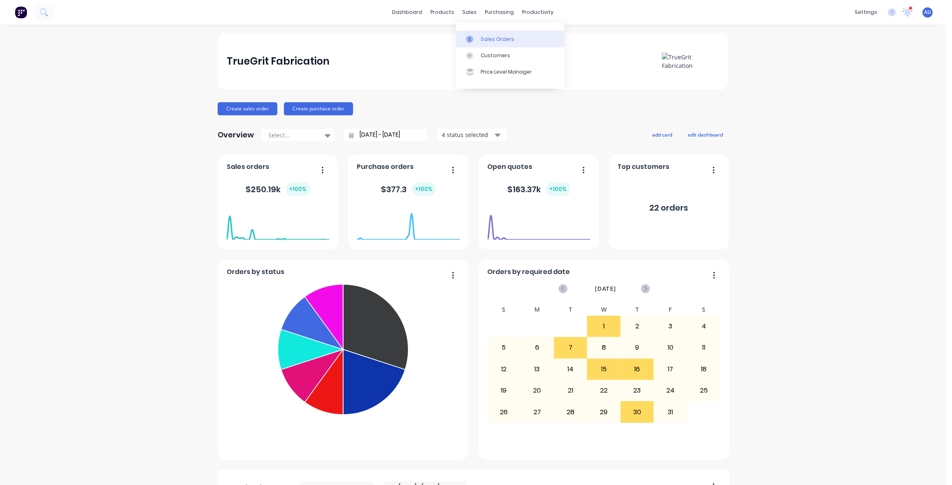
click at [478, 33] on link "Sales Orders" at bounding box center [510, 39] width 108 height 16
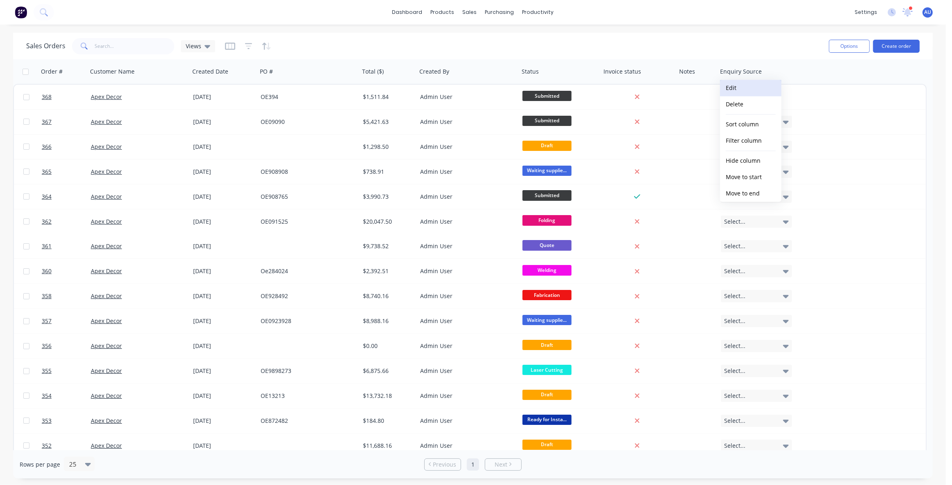
click at [739, 90] on button "Edit" at bounding box center [750, 88] width 61 height 16
click at [744, 47] on div "Sales Orders Views" at bounding box center [424, 46] width 796 height 20
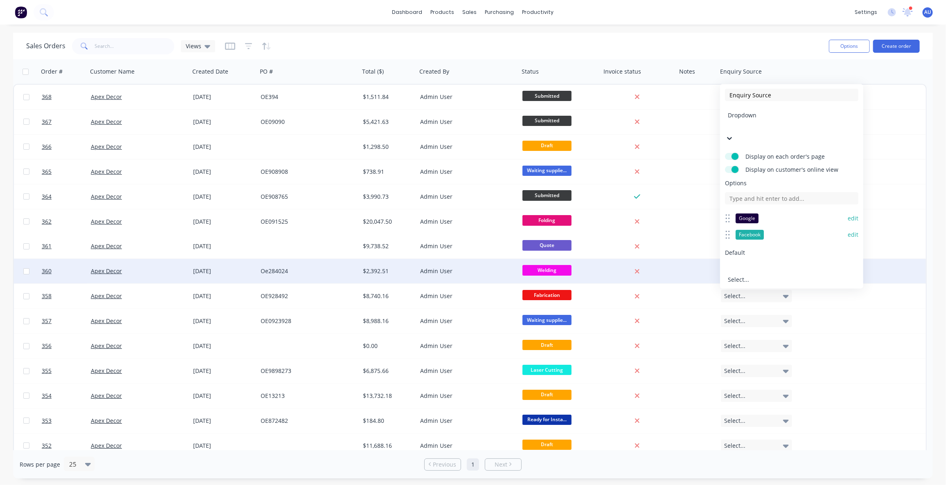
click at [843, 307] on button "Cancel" at bounding box center [825, 313] width 65 height 13
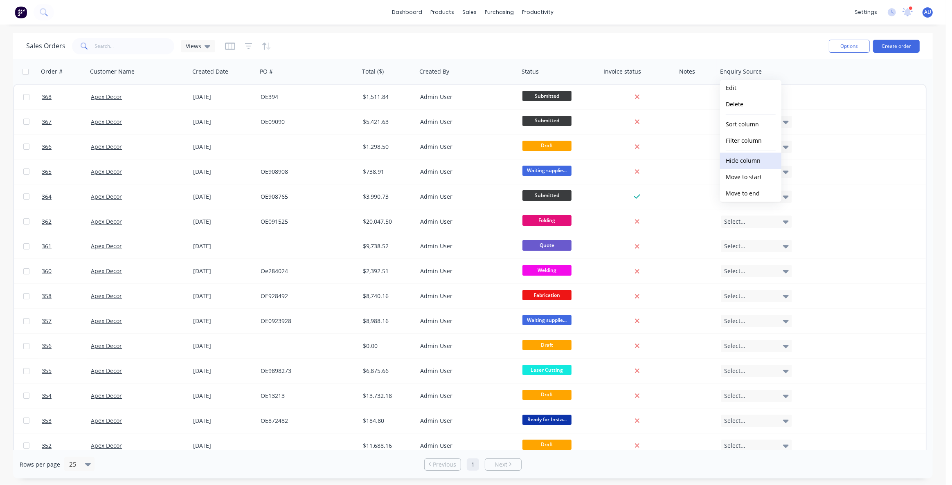
click at [748, 164] on button "Hide column" at bounding box center [750, 161] width 61 height 16
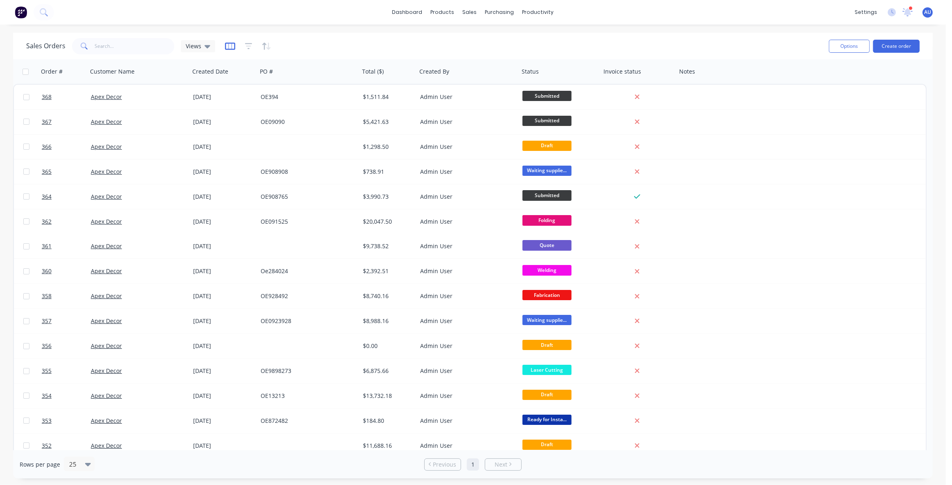
click at [226, 49] on icon "button" at bounding box center [230, 46] width 10 height 7
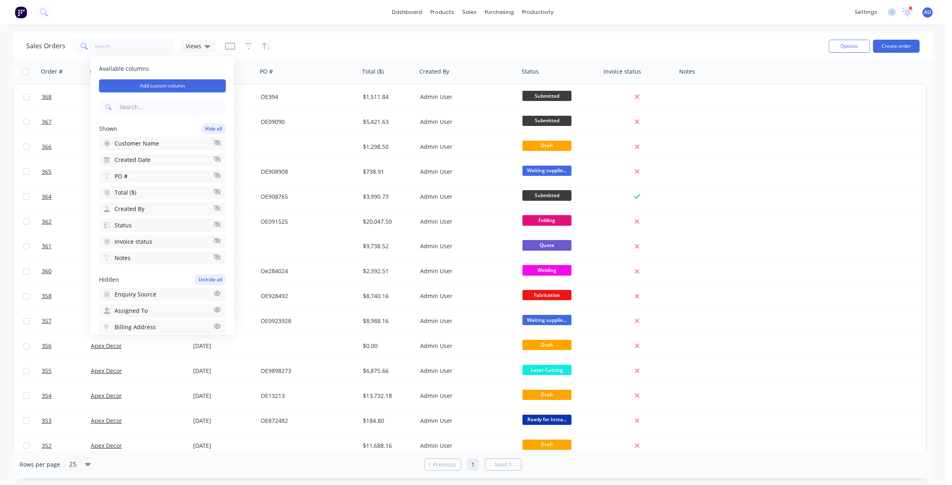
click at [347, 45] on div "Sales Orders Views" at bounding box center [424, 46] width 796 height 20
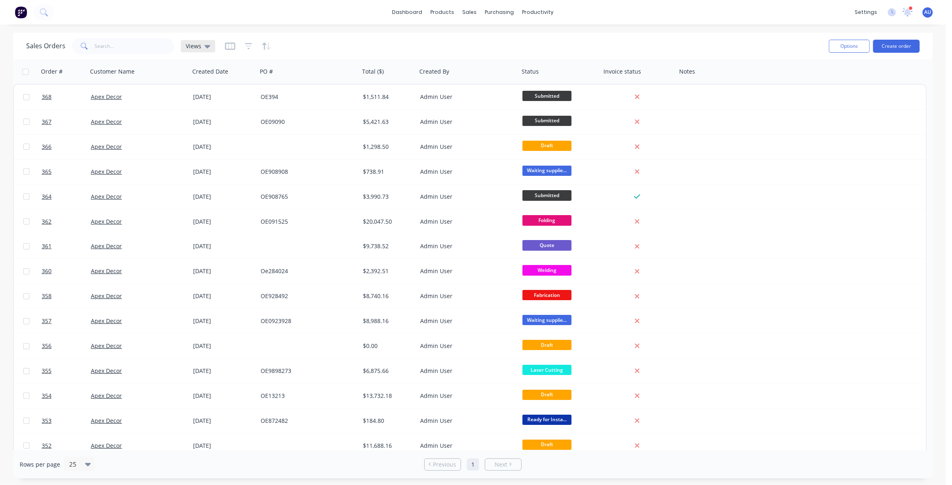
click at [197, 50] on div "Views" at bounding box center [198, 46] width 34 height 12
click at [220, 134] on button "Estimated Vs Actuals" at bounding box center [229, 131] width 93 height 9
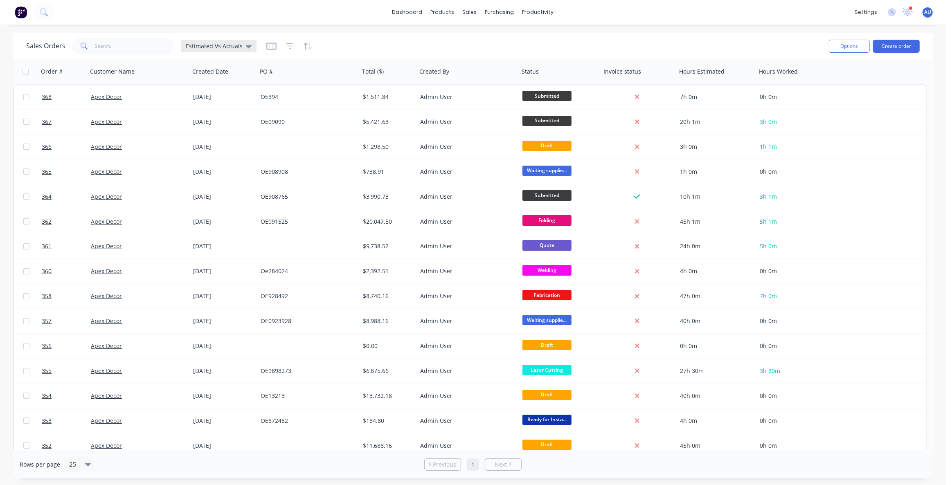
click at [219, 44] on span "Estimated Vs Actuals" at bounding box center [214, 46] width 57 height 9
click at [388, 38] on div "Sales Orders Estimated Vs Actuals" at bounding box center [424, 46] width 796 height 20
click at [388, 40] on div "Sales Orders Estimated Vs Actuals" at bounding box center [424, 46] width 796 height 20
click at [366, 43] on div "Sales Orders Estimated Vs Actuals" at bounding box center [424, 46] width 796 height 20
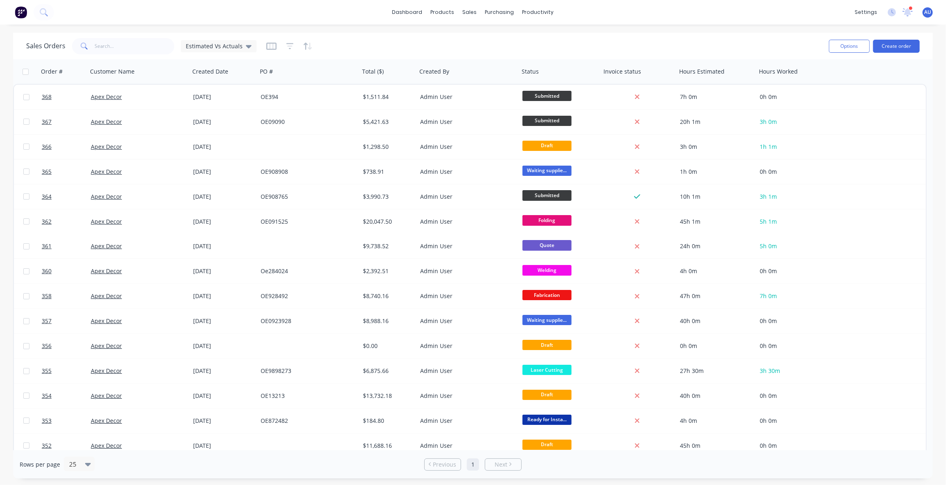
click at [366, 43] on div "Sales Orders Estimated Vs Actuals" at bounding box center [424, 46] width 796 height 20
click at [555, 49] on div "Sales Orders Estimated Vs Actuals" at bounding box center [424, 46] width 796 height 20
click at [519, 38] on div "Purchase Orders" at bounding box center [525, 39] width 43 height 7
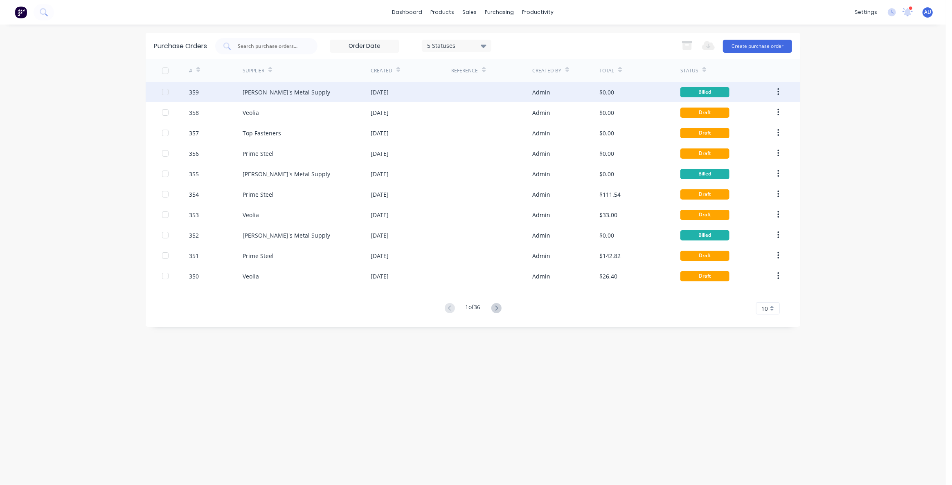
click at [261, 93] on div "[PERSON_NAME]'s Metal Supply" at bounding box center [287, 92] width 88 height 9
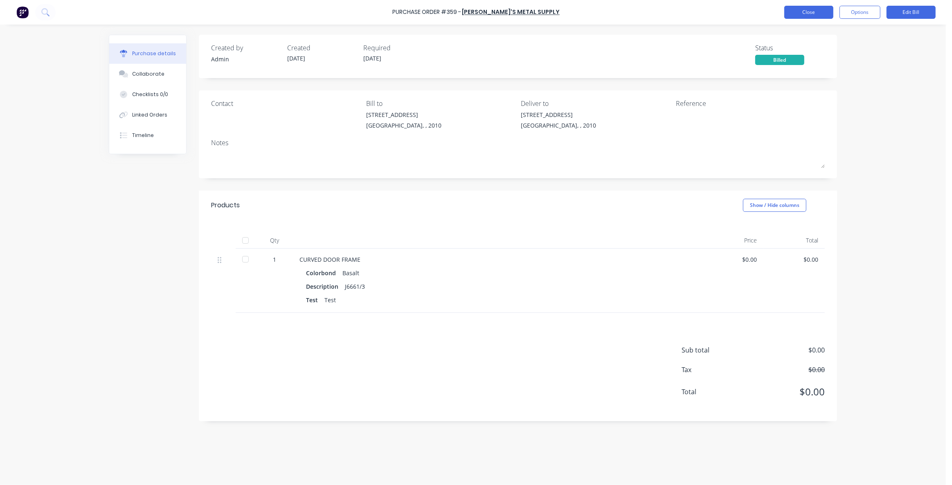
click at [798, 16] on button "Close" at bounding box center [808, 12] width 49 height 13
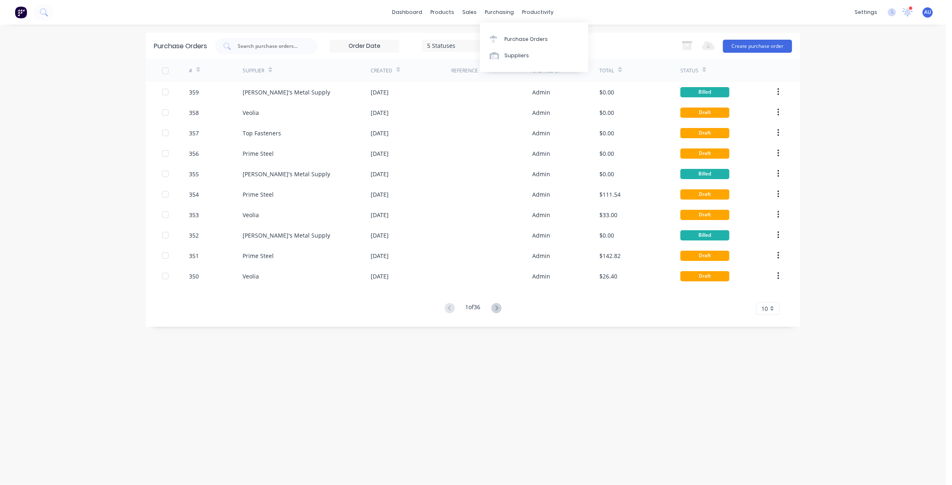
click at [621, 43] on div "5 Statuses 5 Statuses Export to Excel (XLSX) Create purchase order" at bounding box center [503, 46] width 577 height 16
click at [528, 54] on link "Suppliers" at bounding box center [534, 55] width 108 height 16
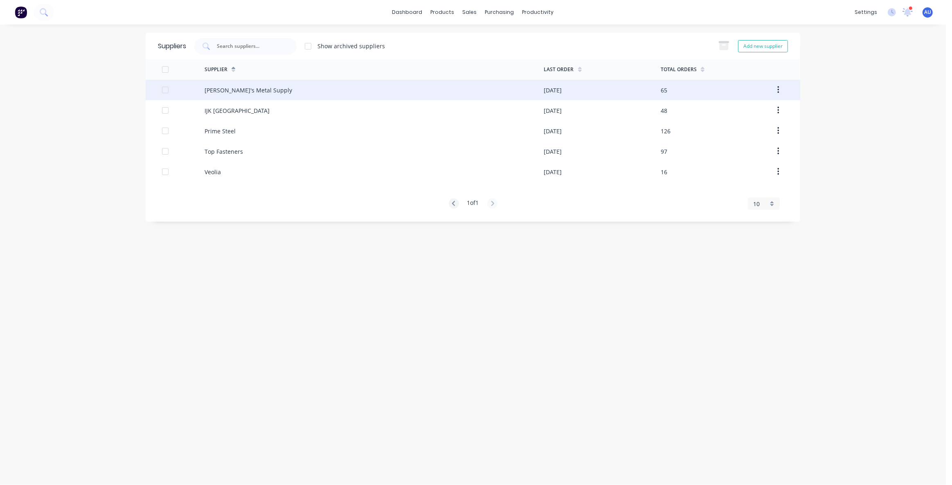
click at [223, 88] on div "[PERSON_NAME]'s Metal Supply" at bounding box center [249, 90] width 88 height 9
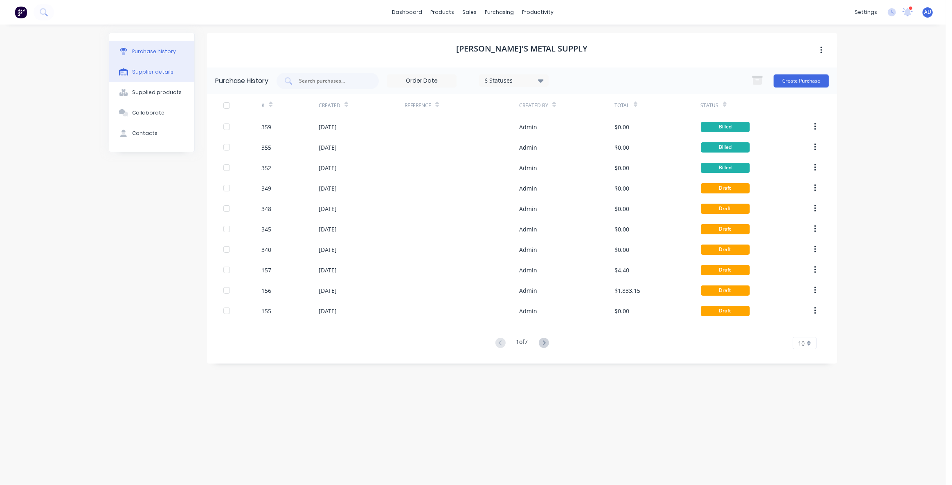
click at [154, 77] on button "Supplier details" at bounding box center [151, 72] width 85 height 20
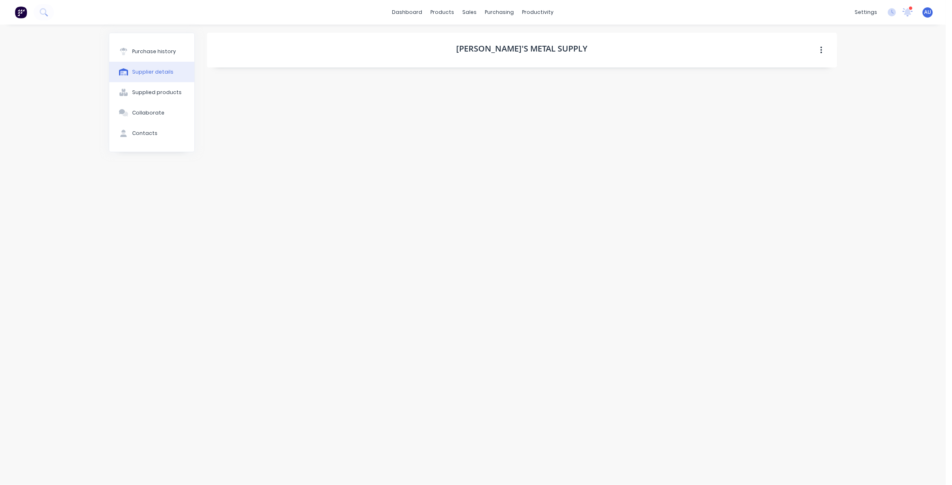
select select "AU"
click at [164, 93] on div "Supplied products" at bounding box center [157, 92] width 50 height 7
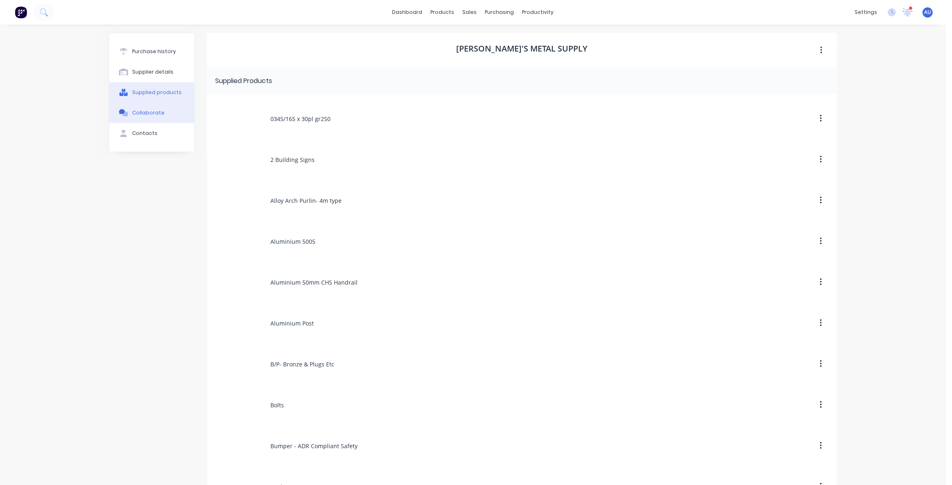
click at [163, 121] on button "Collaborate" at bounding box center [151, 113] width 85 height 20
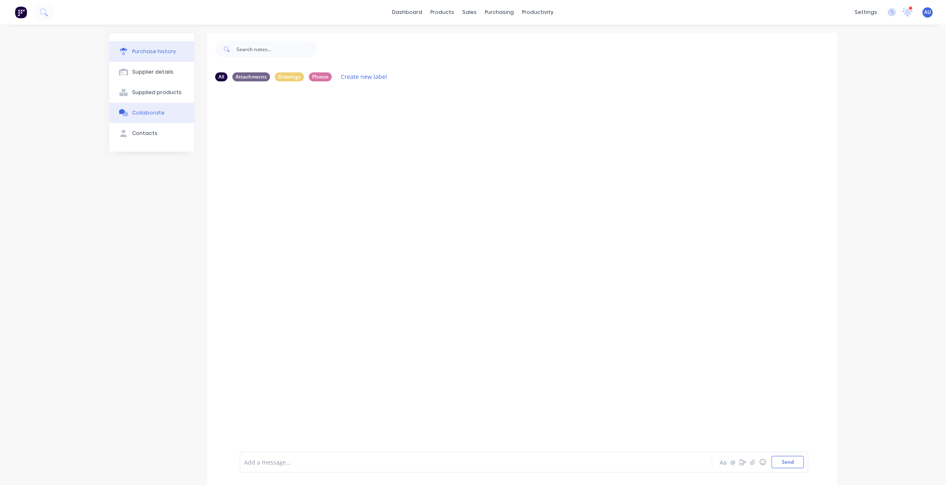
click at [147, 57] on button "Purchase history" at bounding box center [151, 51] width 85 height 20
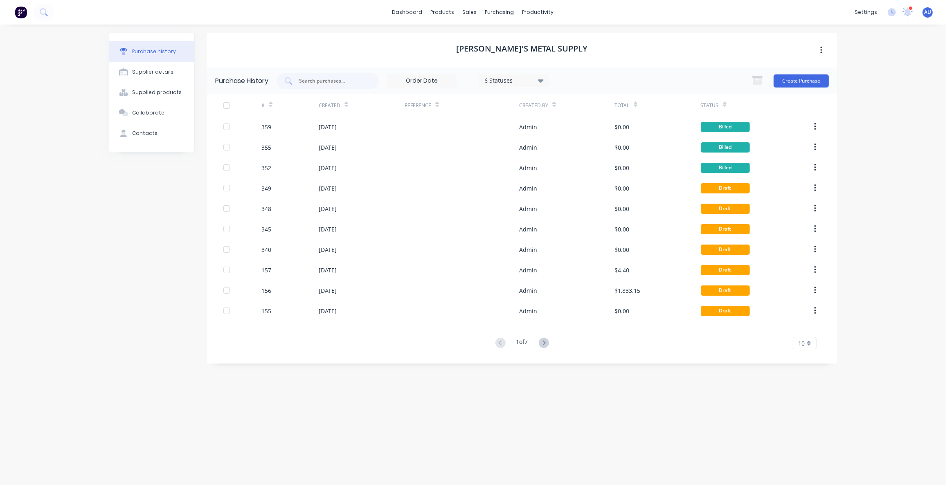
click at [820, 48] on icon "button" at bounding box center [821, 50] width 2 height 9
click at [870, 55] on div "dashboard products sales purchasing productivity dashboard products Product Cat…" at bounding box center [473, 242] width 946 height 485
click at [309, 412] on div "[PERSON_NAME]'s Metal Supply Purchase History 6 Statuses 6 Statuses Create Purc…" at bounding box center [522, 251] width 630 height 436
click at [469, 41] on div "Product Catalogue" at bounding box center [479, 39] width 51 height 7
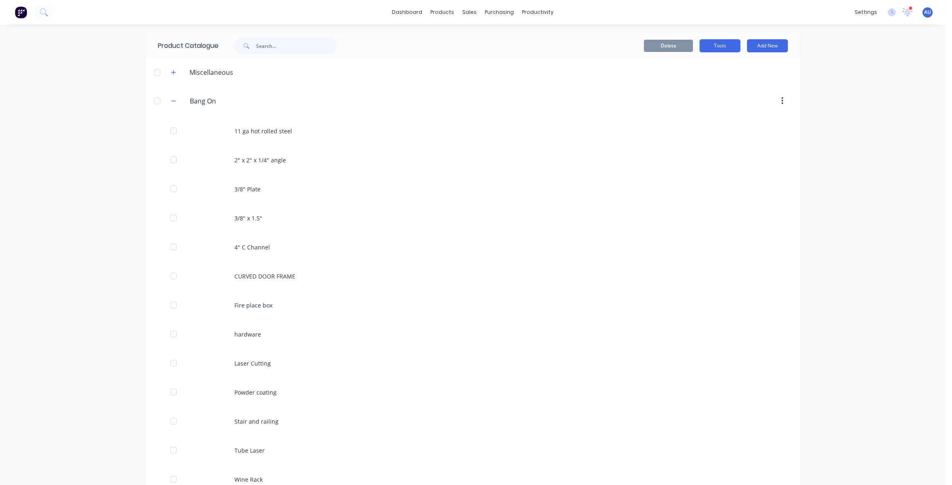
click at [711, 49] on button "Tools" at bounding box center [720, 45] width 41 height 13
click at [873, 91] on div "dashboard products sales purchasing productivity dashboard products Product Cat…" at bounding box center [473, 242] width 946 height 485
click at [172, 104] on button "button" at bounding box center [174, 101] width 10 height 10
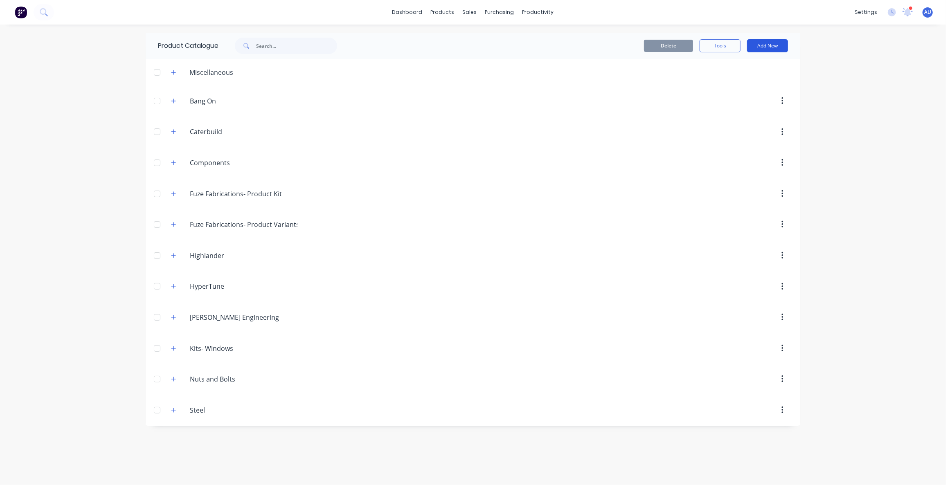
click at [767, 47] on button "Add New" at bounding box center [767, 45] width 41 height 13
click at [740, 86] on div "Product" at bounding box center [749, 83] width 63 height 12
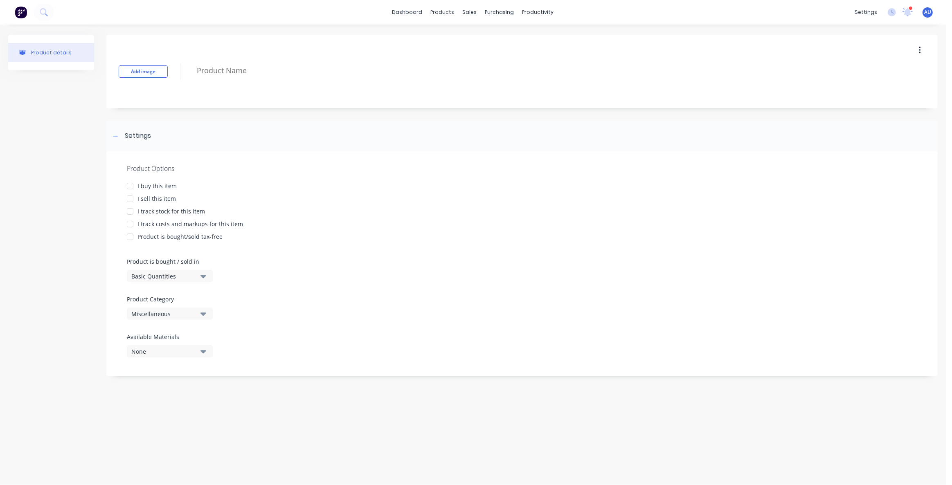
drag, startPoint x: 137, startPoint y: 213, endPoint x: 198, endPoint y: 213, distance: 60.1
click at [198, 213] on div "I track stock for this item" at bounding box center [522, 211] width 790 height 9
click at [462, 36] on div "Product Catalogue" at bounding box center [479, 39] width 51 height 7
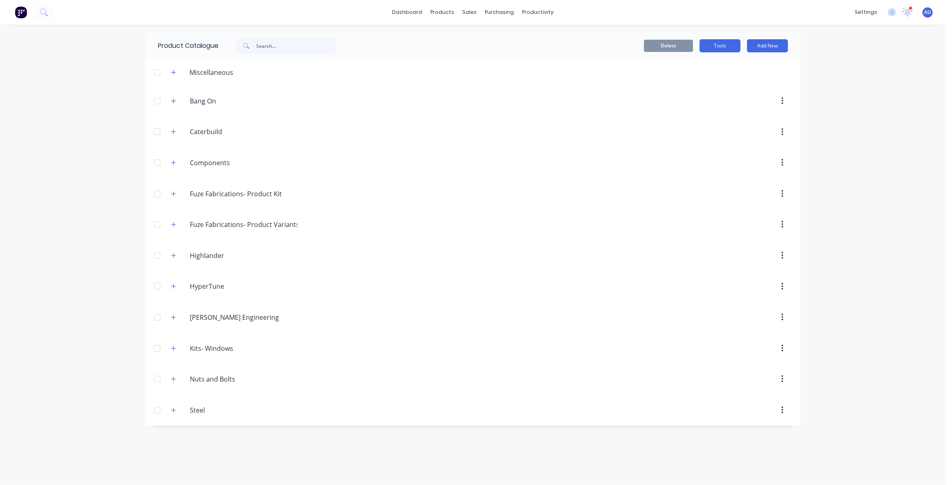
click at [717, 45] on button "Tools" at bounding box center [720, 45] width 41 height 13
click at [689, 82] on div "Stocktake" at bounding box center [701, 83] width 63 height 12
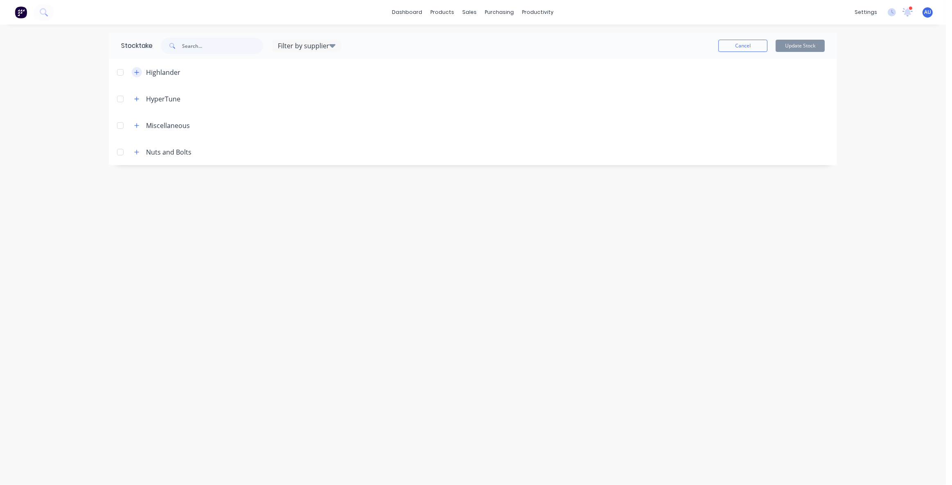
click at [137, 68] on button "button" at bounding box center [137, 72] width 10 height 10
click at [137, 73] on icon "button" at bounding box center [136, 73] width 5 height 6
click at [136, 99] on icon "button" at bounding box center [136, 99] width 5 height 6
click at [139, 184] on button "button" at bounding box center [137, 183] width 10 height 10
click at [135, 185] on icon "button" at bounding box center [136, 184] width 5 height 6
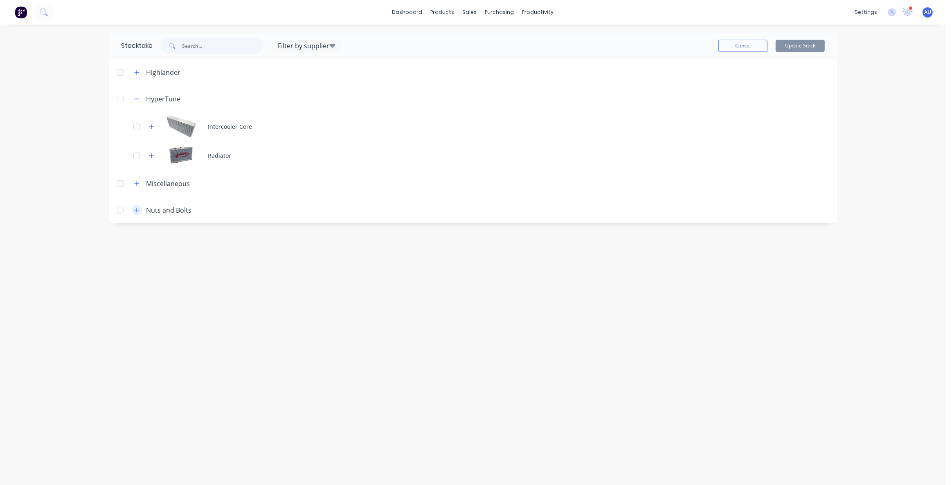
click at [136, 212] on icon "button" at bounding box center [136, 210] width 5 height 6
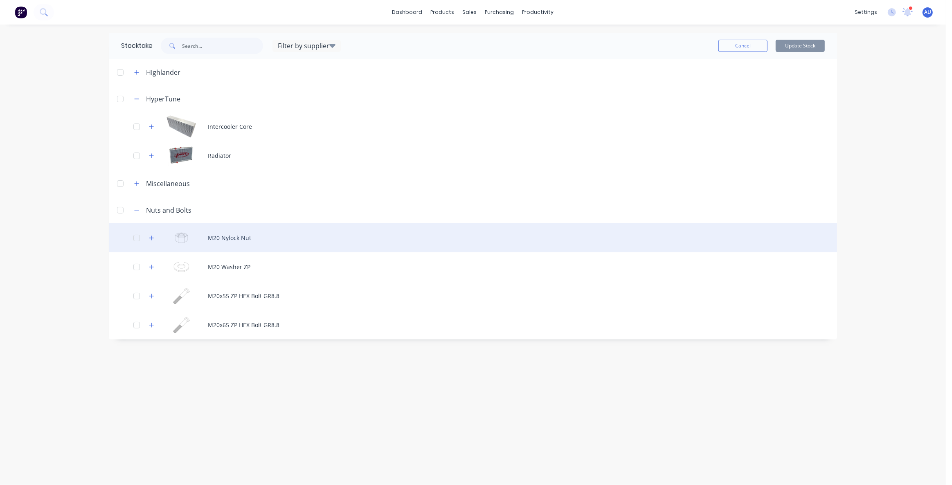
click at [241, 241] on div "M20 Nylock Nut" at bounding box center [473, 237] width 728 height 29
click at [233, 240] on div "M20 Nylock Nut" at bounding box center [473, 237] width 728 height 29
click at [155, 240] on button "button" at bounding box center [151, 238] width 10 height 10
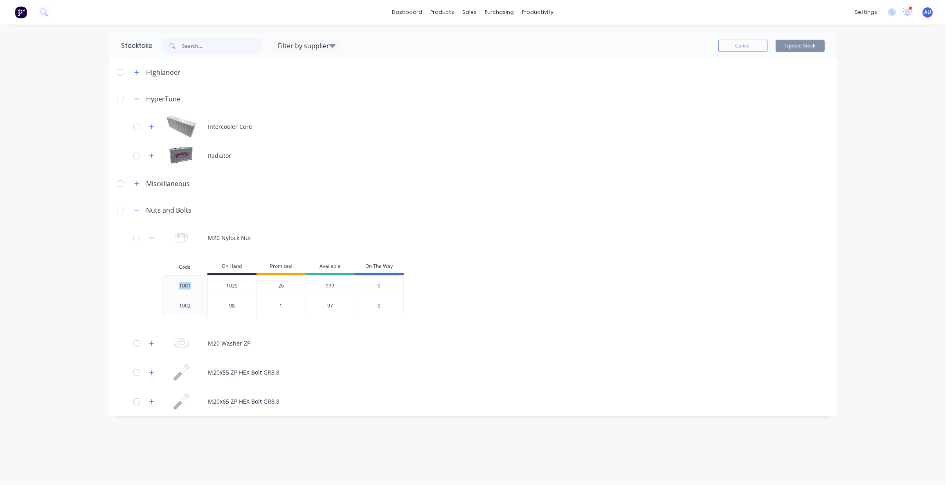
drag, startPoint x: 190, startPoint y: 286, endPoint x: 169, endPoint y: 284, distance: 21.1
click at [169, 284] on div "1001" at bounding box center [184, 285] width 45 height 20
click at [172, 306] on div "1002" at bounding box center [184, 306] width 45 height 20
drag, startPoint x: 188, startPoint y: 285, endPoint x: 164, endPoint y: 282, distance: 24.7
click at [167, 282] on div "1001" at bounding box center [184, 285] width 45 height 20
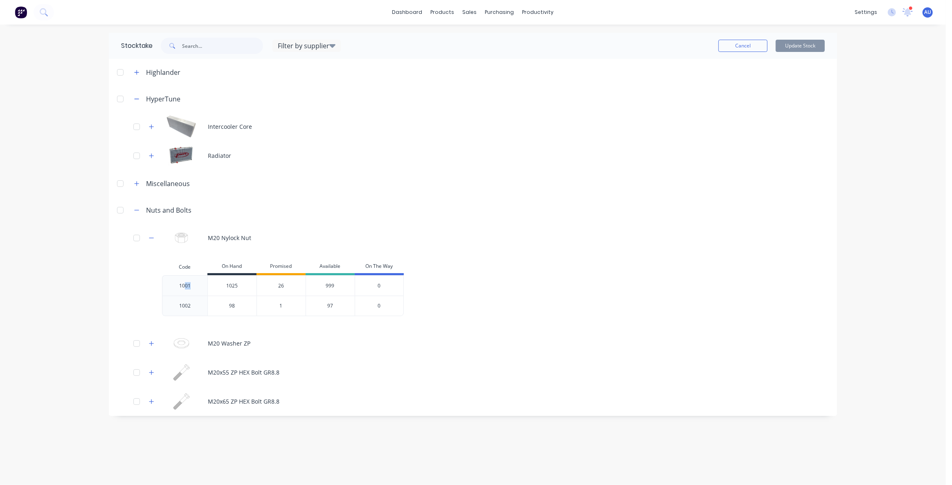
click at [184, 284] on div "1001" at bounding box center [184, 285] width 45 height 20
click at [191, 287] on div "1001" at bounding box center [184, 285] width 45 height 20
click at [193, 307] on div "1002" at bounding box center [184, 306] width 45 height 20
type input "1025"
drag, startPoint x: 227, startPoint y: 287, endPoint x: 241, endPoint y: 288, distance: 14.7
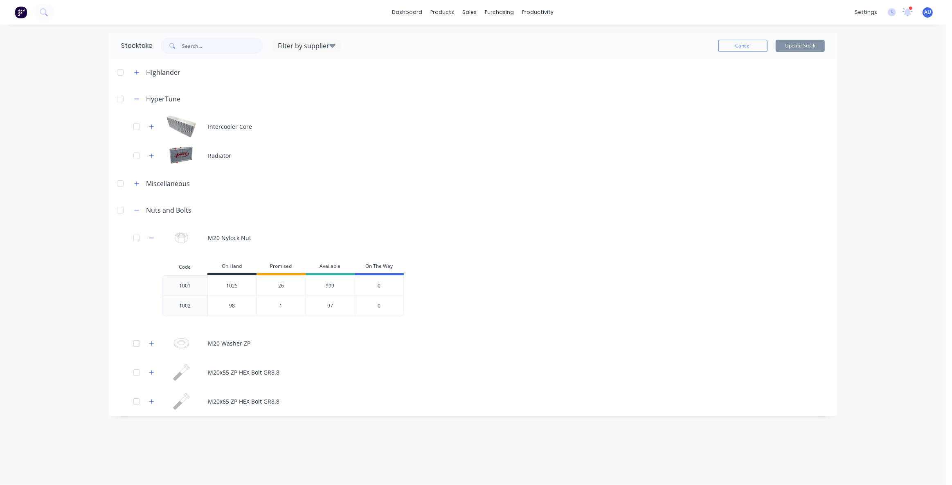
click at [241, 288] on input "1025" at bounding box center [232, 285] width 49 height 7
click at [239, 286] on input "1025" at bounding box center [232, 285] width 49 height 7
click at [242, 286] on input "1025" at bounding box center [232, 285] width 49 height 7
click at [241, 286] on input "1025" at bounding box center [232, 285] width 49 height 7
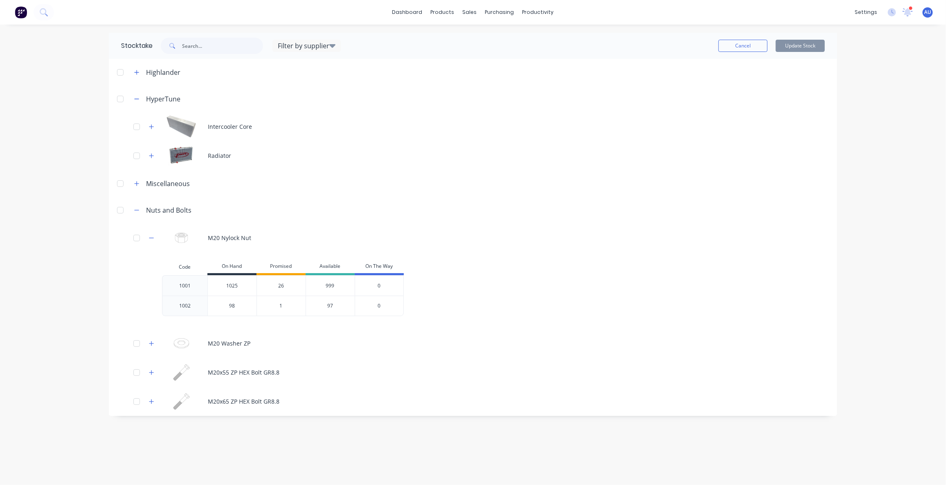
click at [279, 286] on div "26" at bounding box center [281, 285] width 49 height 20
click at [278, 286] on div "26" at bounding box center [281, 285] width 49 height 20
click at [282, 285] on div "26" at bounding box center [281, 285] width 49 height 20
click at [287, 289] on div "26" at bounding box center [281, 285] width 49 height 20
click at [284, 288] on div "26" at bounding box center [281, 285] width 49 height 20
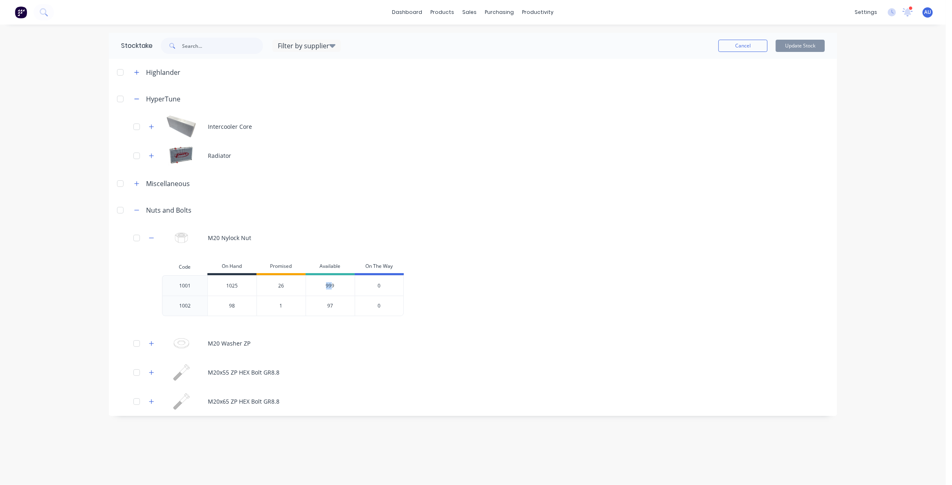
drag, startPoint x: 326, startPoint y: 287, endPoint x: 332, endPoint y: 286, distance: 6.2
click at [332, 286] on div "999" at bounding box center [330, 285] width 49 height 20
click at [335, 287] on div "999" at bounding box center [330, 285] width 49 height 20
drag, startPoint x: 332, startPoint y: 285, endPoint x: 342, endPoint y: 285, distance: 9.8
click at [335, 285] on div "999" at bounding box center [330, 285] width 49 height 20
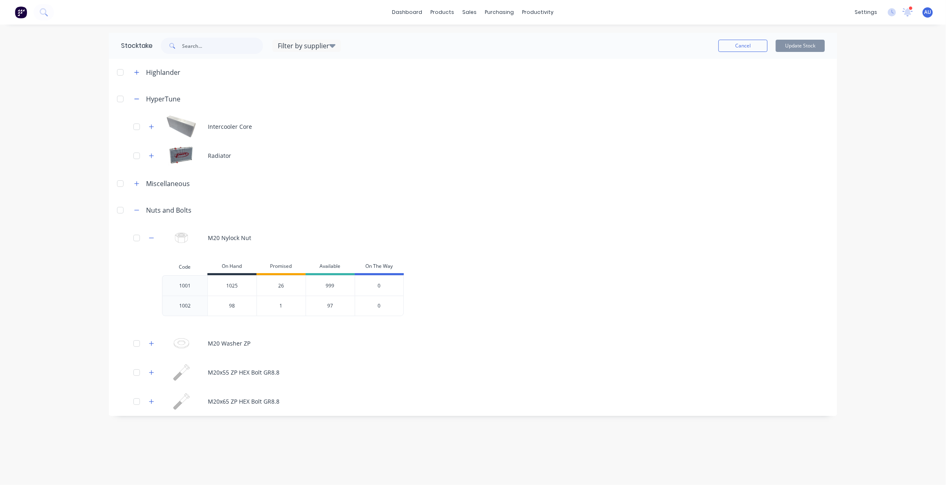
drag, startPoint x: 379, startPoint y: 284, endPoint x: 395, endPoint y: 288, distance: 16.9
click at [383, 284] on div "0" at bounding box center [379, 285] width 49 height 20
click at [385, 286] on div "0" at bounding box center [379, 285] width 49 height 20
click at [378, 282] on div "0" at bounding box center [379, 285] width 49 height 20
drag, startPoint x: 229, startPoint y: 289, endPoint x: 216, endPoint y: 289, distance: 12.7
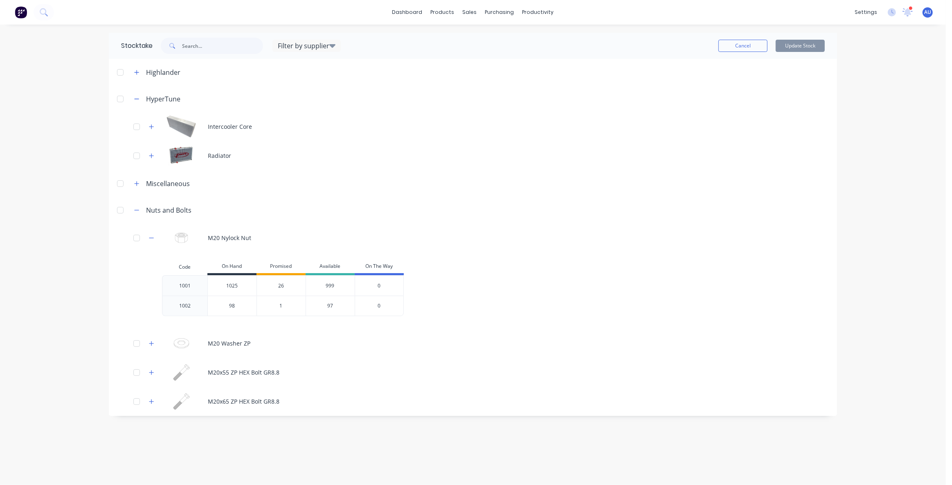
click at [217, 290] on div "1025 1025" at bounding box center [232, 286] width 49 height 20
click at [349, 282] on div "999" at bounding box center [330, 285] width 49 height 20
click at [872, 371] on div "dashboard products sales purchasing productivity dashboard products Product Cat…" at bounding box center [473, 242] width 946 height 485
click at [16, 14] on img at bounding box center [21, 12] width 12 height 12
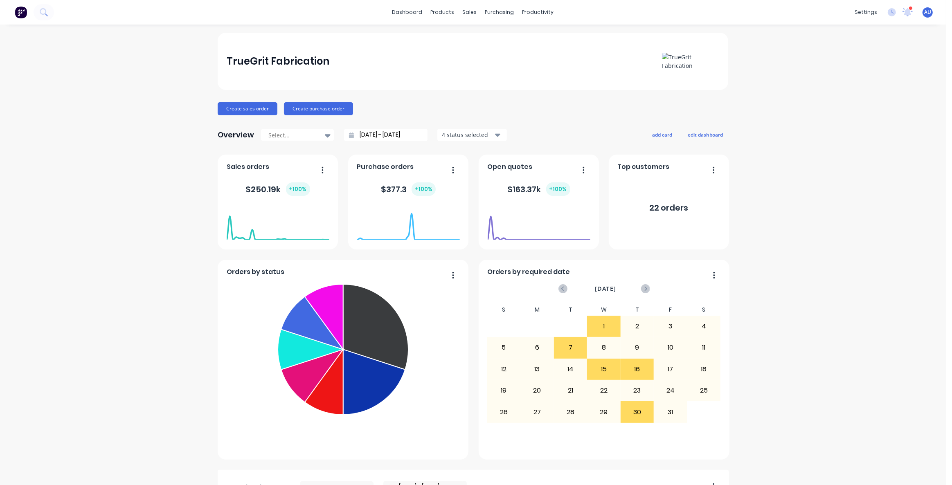
click at [914, 458] on div "TrueGrit Fabrication Create sales order Create purchase order Overview Select..…" at bounding box center [473, 404] width 946 height 743
click at [871, 143] on div "TrueGrit Fabrication Create sales order Create purchase order Overview Select..…" at bounding box center [473, 404] width 946 height 743
click at [904, 12] on icon at bounding box center [907, 11] width 7 height 7
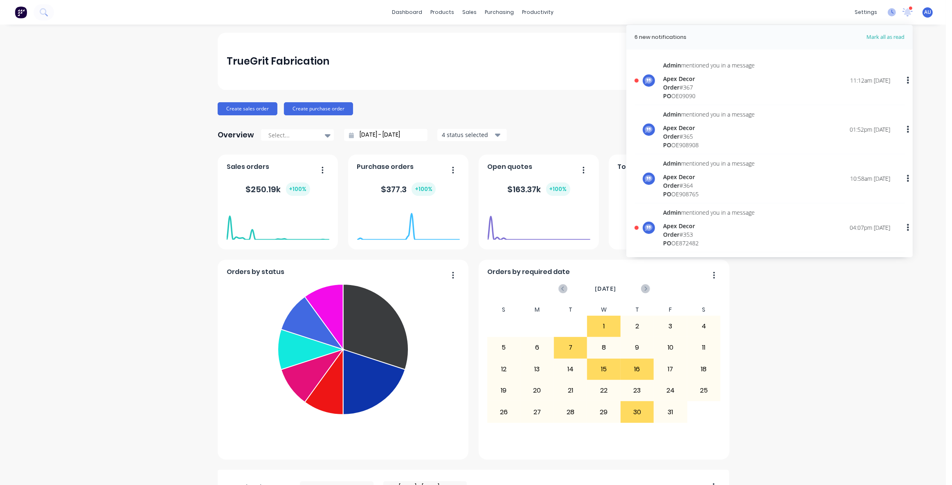
click at [888, 11] on icon at bounding box center [892, 12] width 8 height 8
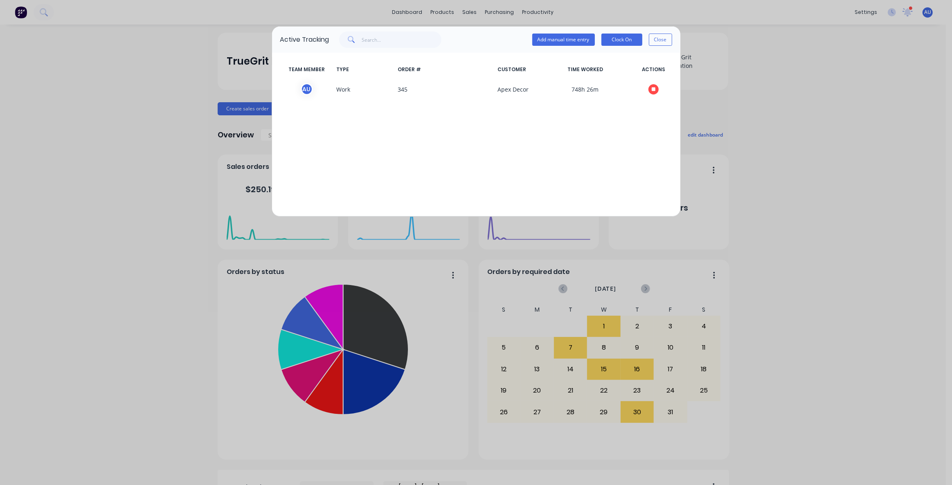
click at [650, 38] on button "Close" at bounding box center [660, 40] width 23 height 12
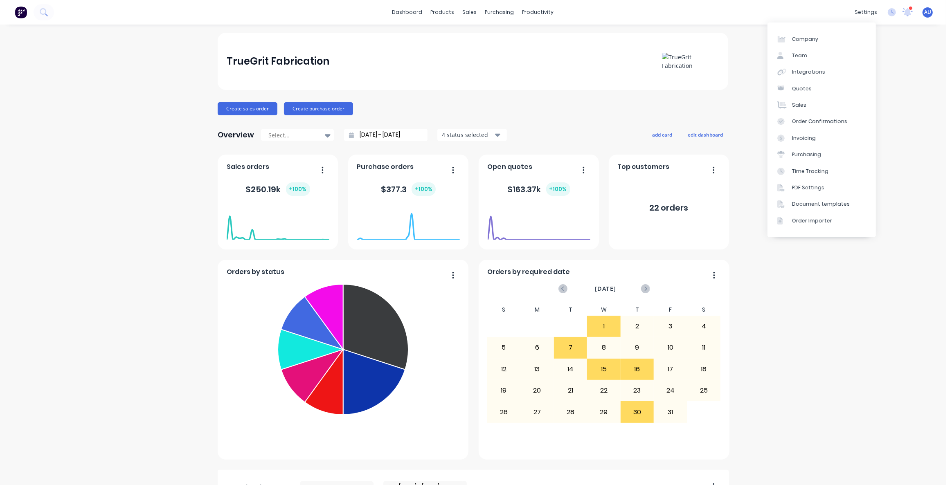
drag, startPoint x: 936, startPoint y: 318, endPoint x: 885, endPoint y: 482, distance: 171.3
click at [934, 321] on div "TrueGrit Fabrication Create sales order Create purchase order Overview Select..…" at bounding box center [473, 404] width 946 height 743
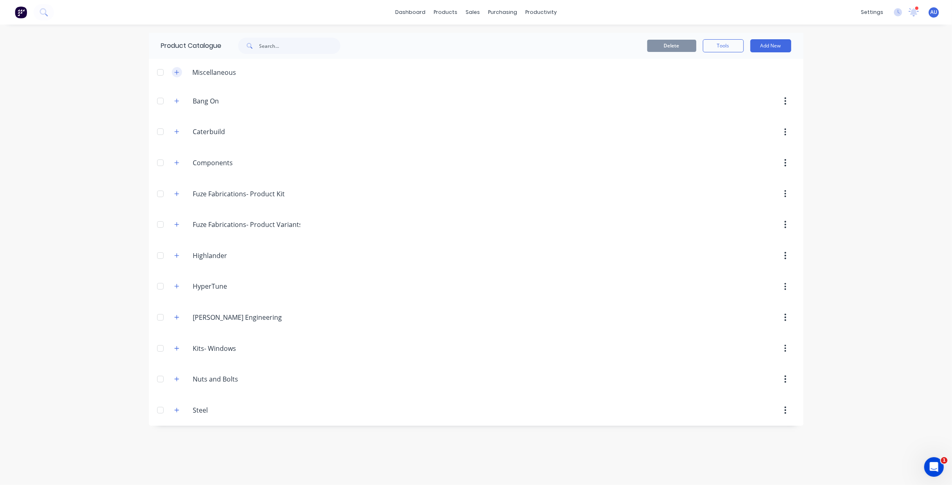
click at [177, 75] on button "button" at bounding box center [177, 72] width 10 height 10
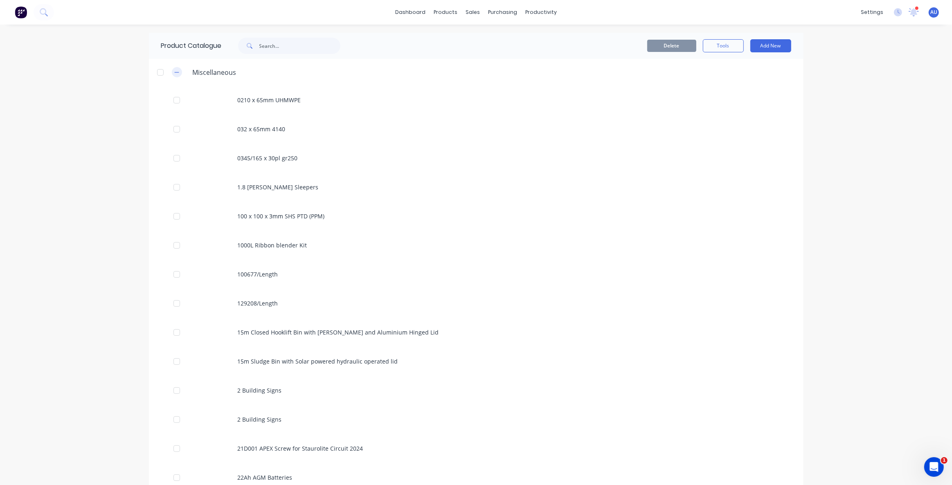
click at [176, 74] on icon "button" at bounding box center [176, 73] width 5 height 6
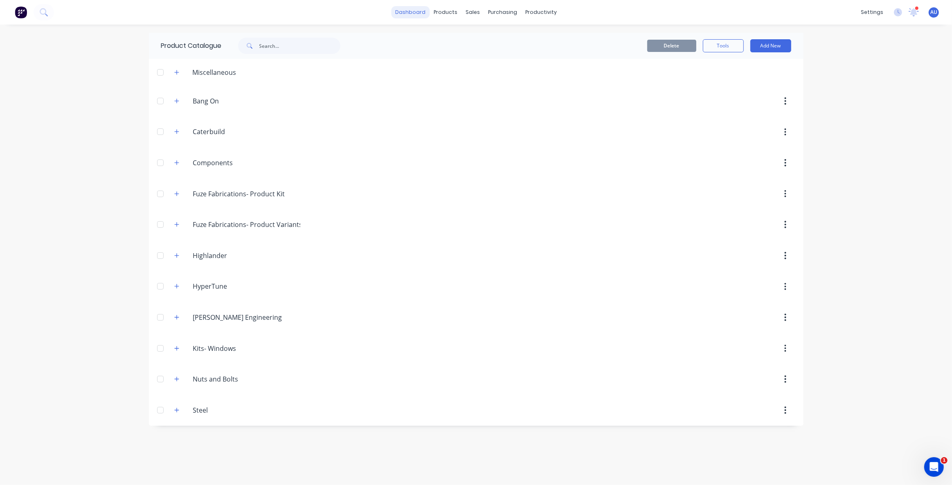
click at [416, 13] on link "dashboard" at bounding box center [410, 12] width 38 height 12
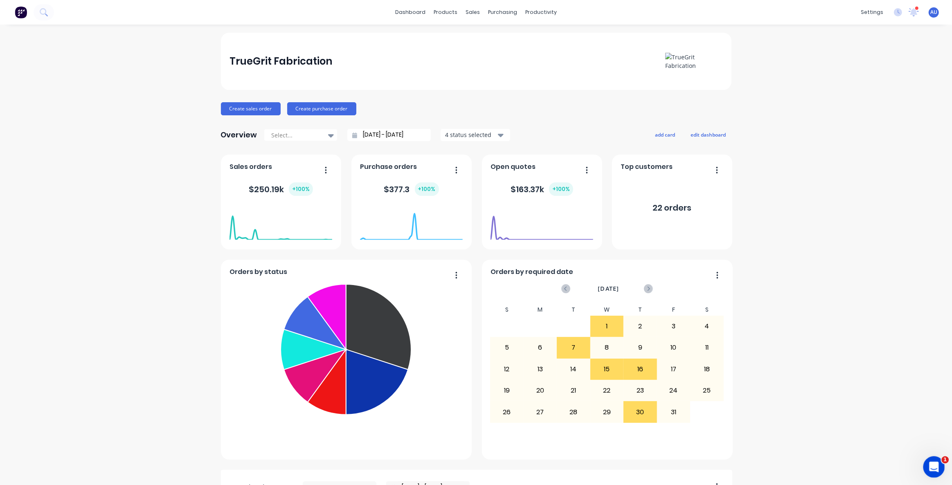
click at [933, 466] on icon "Open Intercom Messenger" at bounding box center [933, 466] width 14 height 14
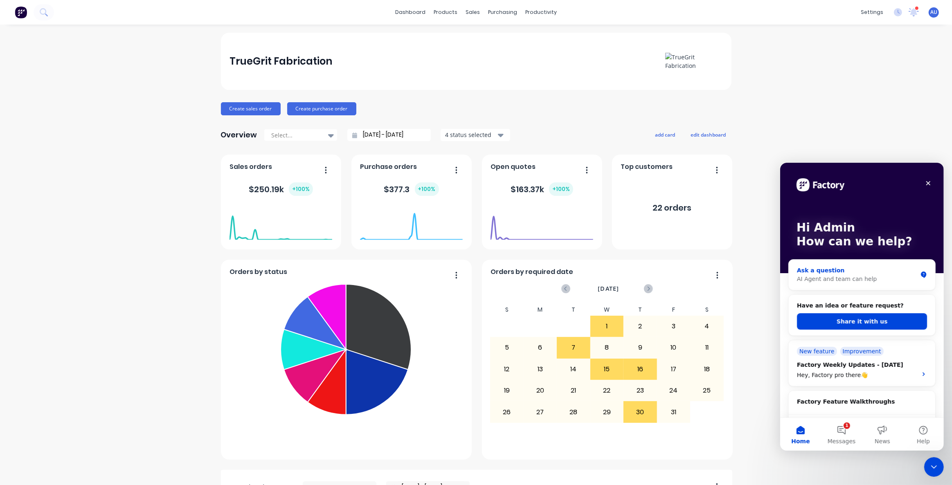
click at [821, 279] on div "AI Agent and team can help" at bounding box center [857, 279] width 120 height 9
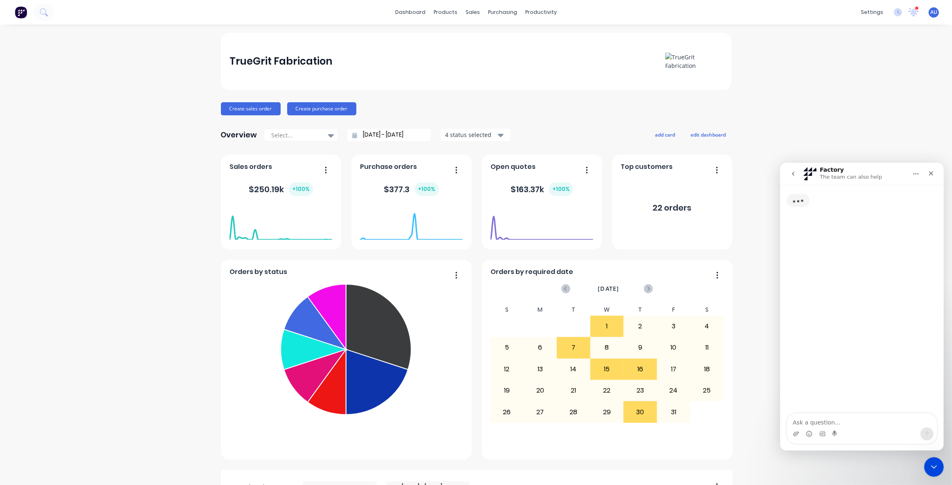
click at [840, 421] on textarea "Ask a question…" at bounding box center [862, 420] width 150 height 14
type textarea "How Do I creatr"
click at [790, 174] on icon "go back" at bounding box center [793, 173] width 7 height 7
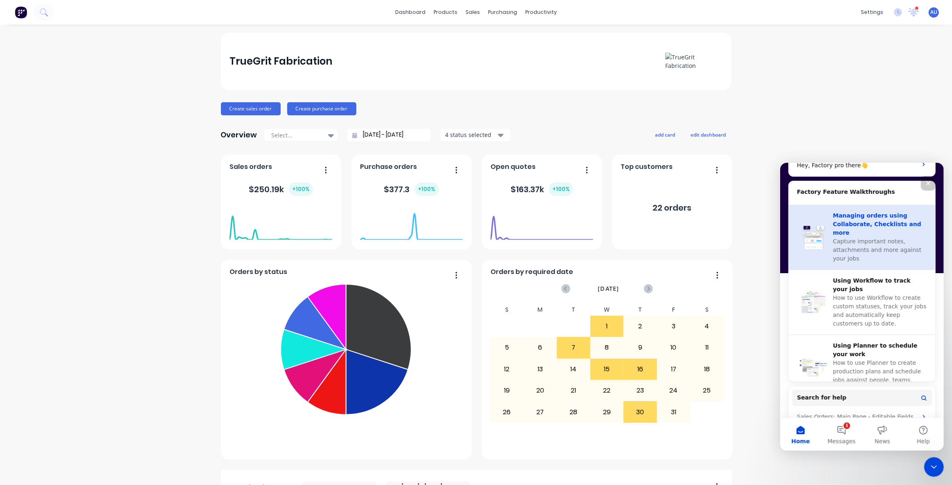
scroll to position [223, 0]
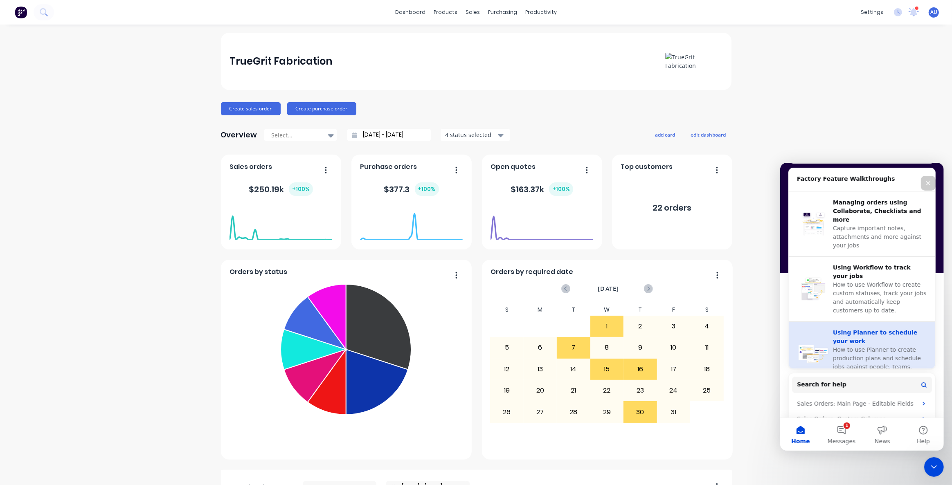
click at [853, 328] on div "Using Planner to schedule your work" at bounding box center [880, 336] width 94 height 17
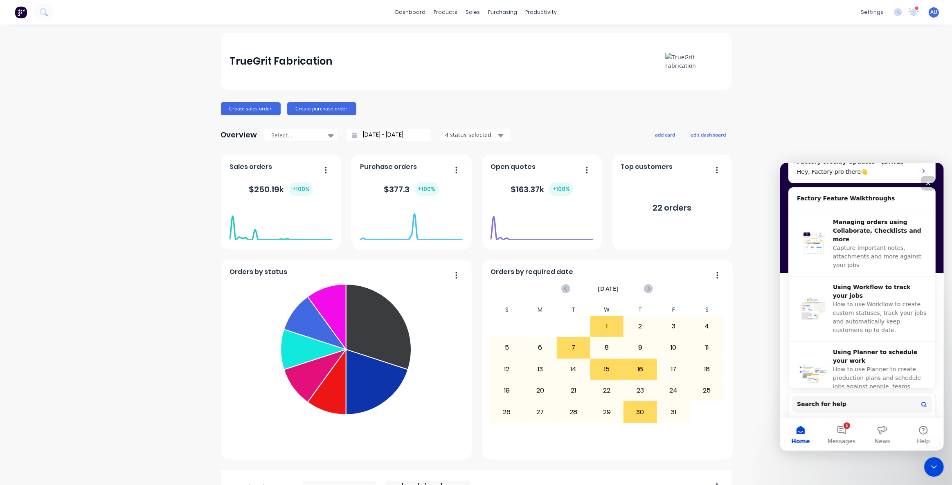
scroll to position [313, 0]
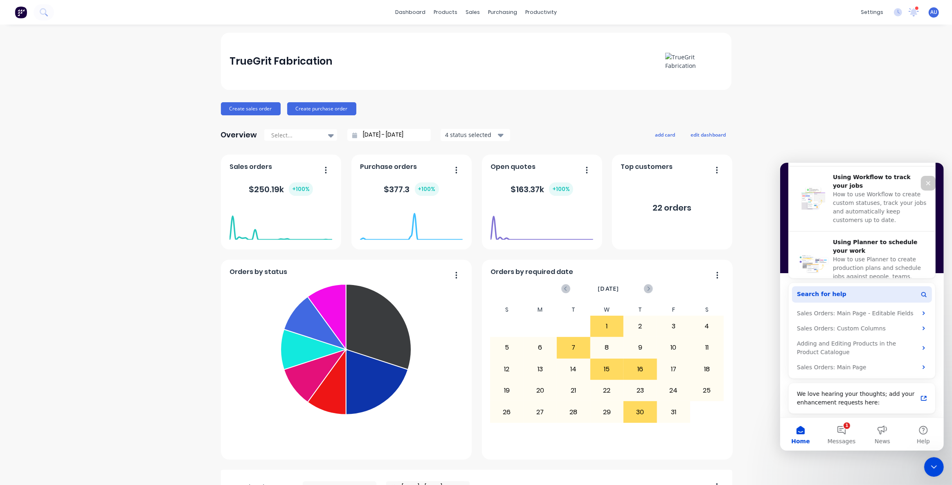
click at [818, 293] on span "Search for help" at bounding box center [822, 294] width 50 height 9
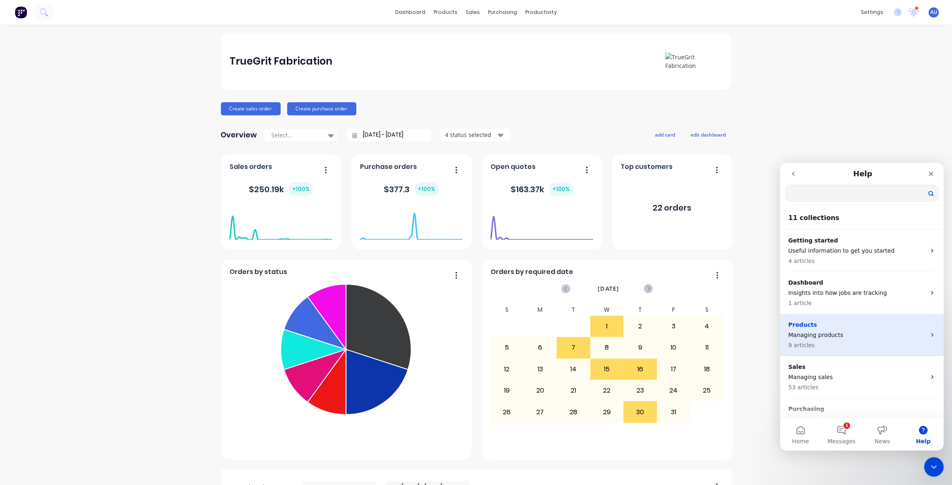
scroll to position [0, 0]
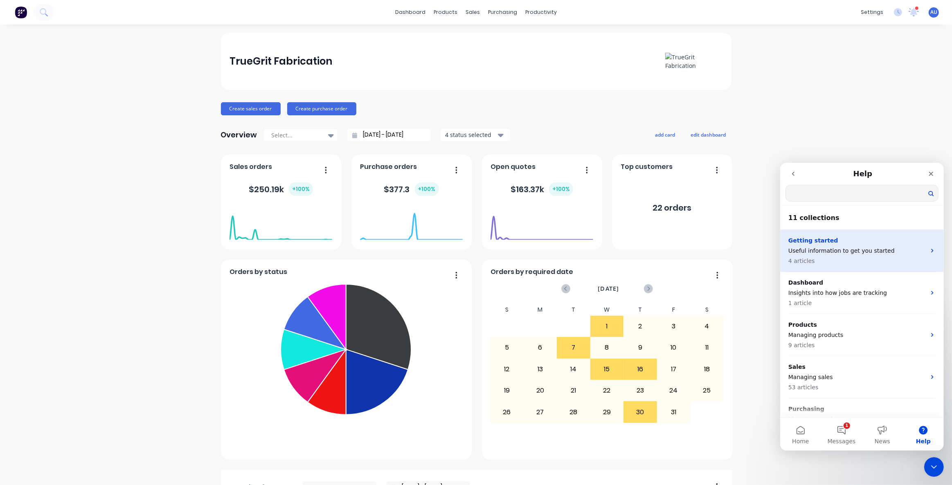
click at [841, 254] on div "Getting started Useful information to get you started 4 articles" at bounding box center [856, 250] width 137 height 29
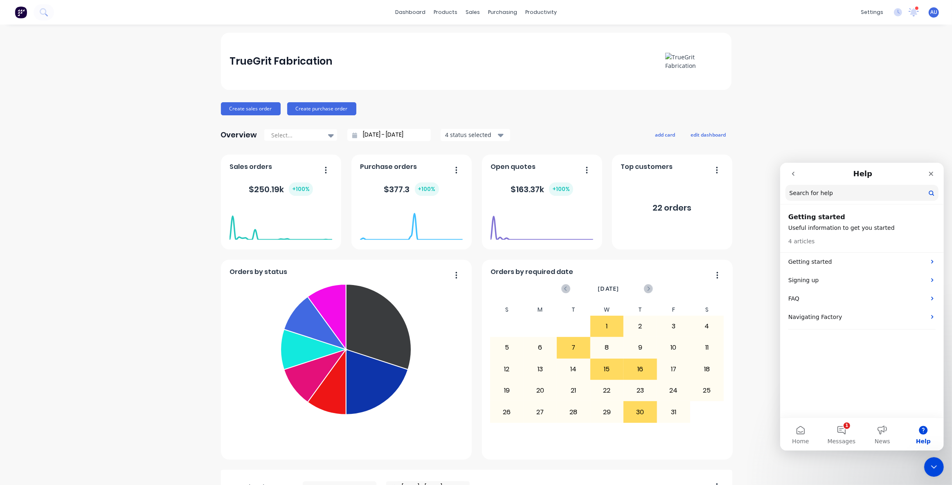
click at [792, 177] on button "go back" at bounding box center [793, 174] width 16 height 16
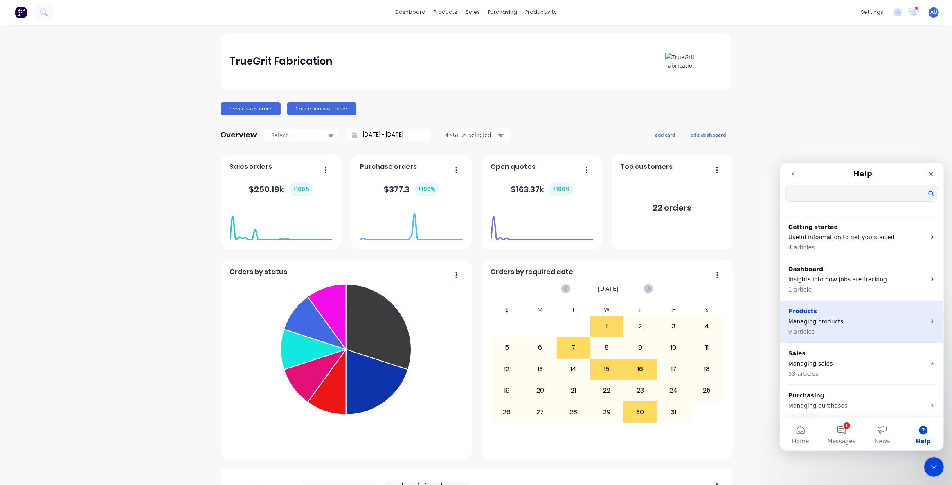
scroll to position [37, 0]
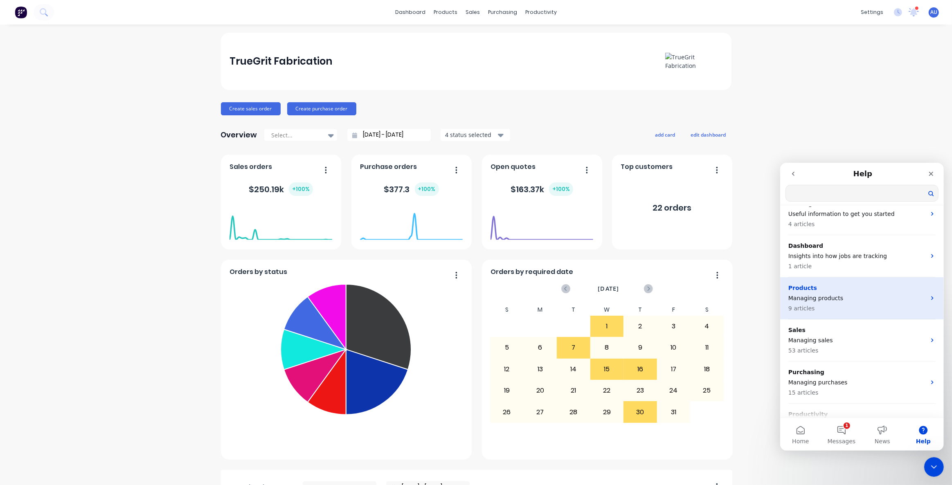
click at [826, 294] on p "Managing products" at bounding box center [856, 298] width 137 height 9
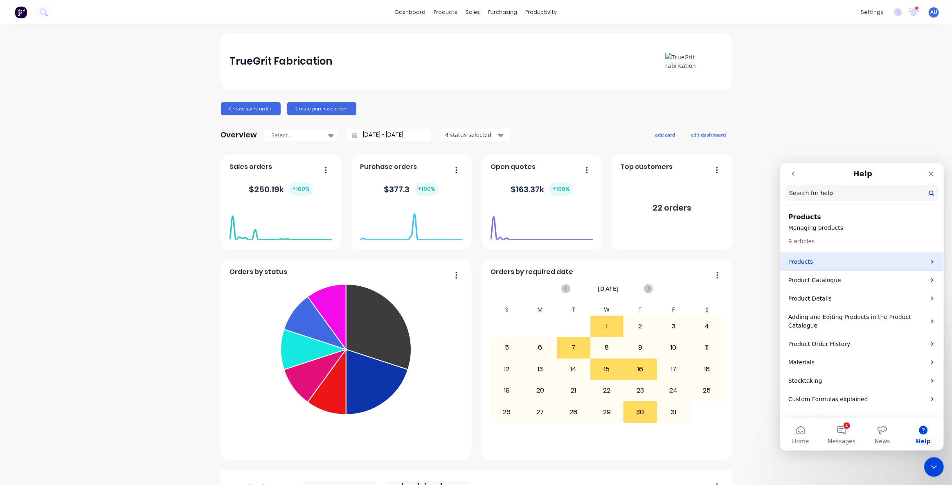
click at [828, 264] on p "Products" at bounding box center [856, 261] width 137 height 9
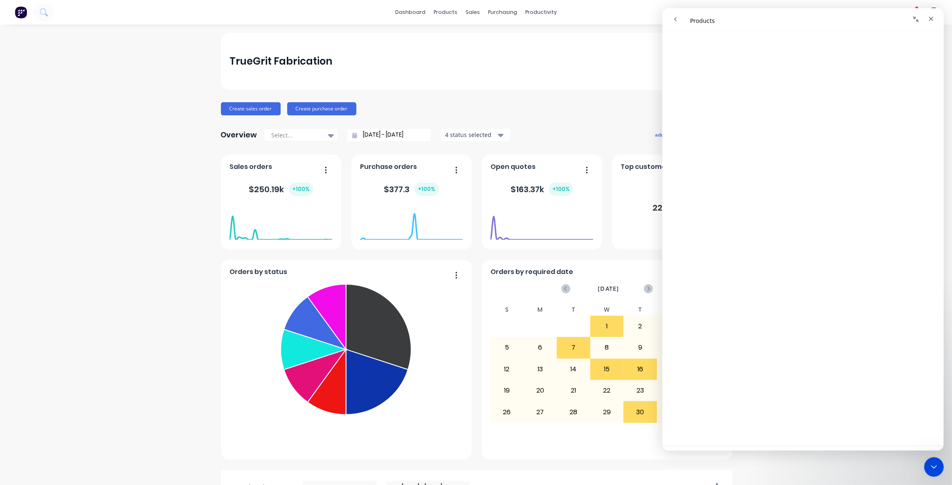
scroll to position [307, 0]
click at [929, 21] on icon "Close" at bounding box center [930, 19] width 7 height 7
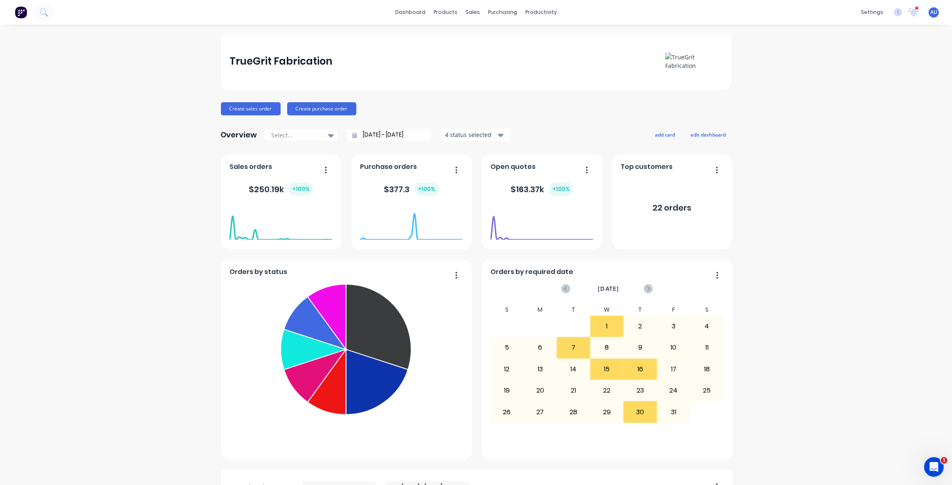
scroll to position [0, 0]
click at [186, 121] on div "TrueGrit Fabrication Create sales order Create purchase order Overview Select..…" at bounding box center [476, 404] width 952 height 743
click at [445, 14] on div "products" at bounding box center [446, 12] width 32 height 12
click at [468, 36] on div "Product Catalogue" at bounding box center [479, 39] width 51 height 7
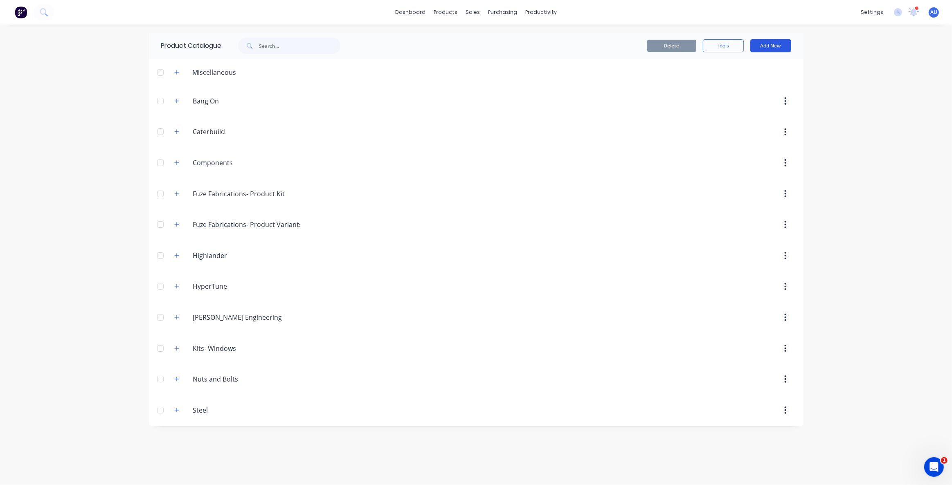
click at [760, 48] on button "Add New" at bounding box center [770, 45] width 41 height 13
click at [748, 79] on div "Product" at bounding box center [752, 83] width 63 height 12
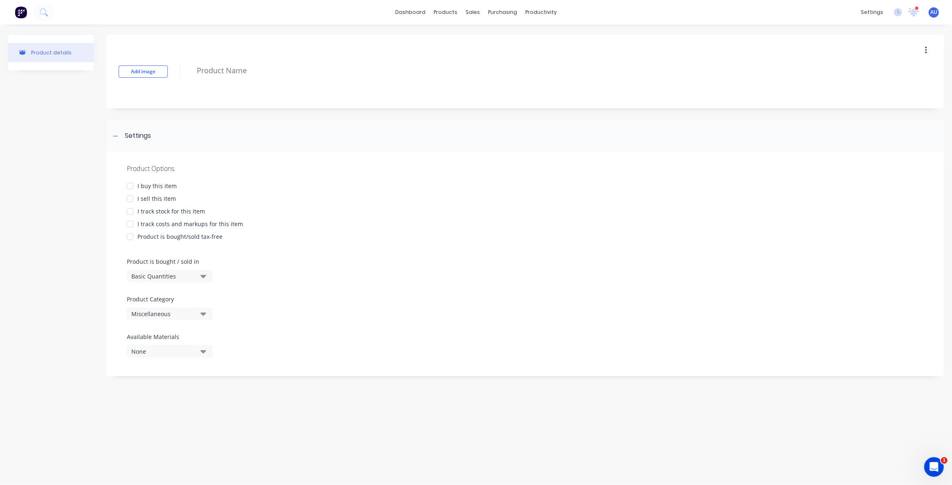
click at [132, 210] on div at bounding box center [130, 211] width 16 height 16
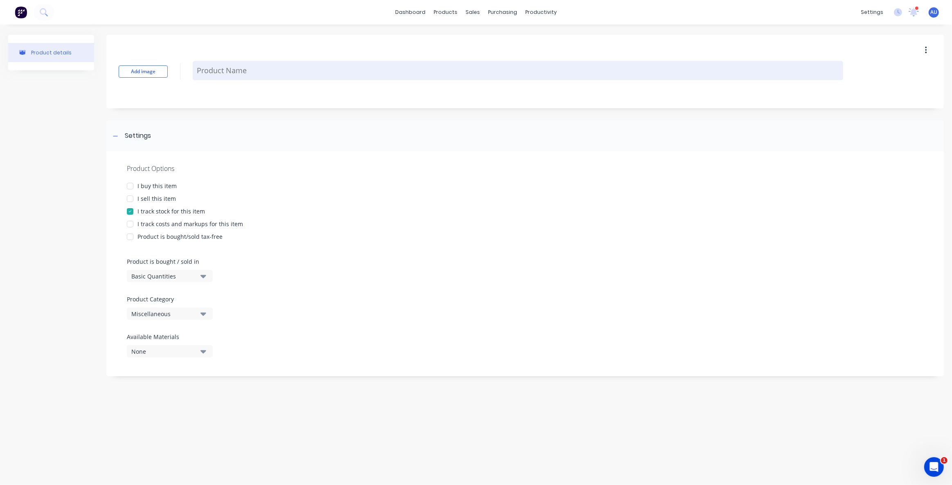
click at [233, 71] on textarea at bounding box center [518, 70] width 650 height 19
click at [247, 70] on textarea at bounding box center [518, 70] width 650 height 19
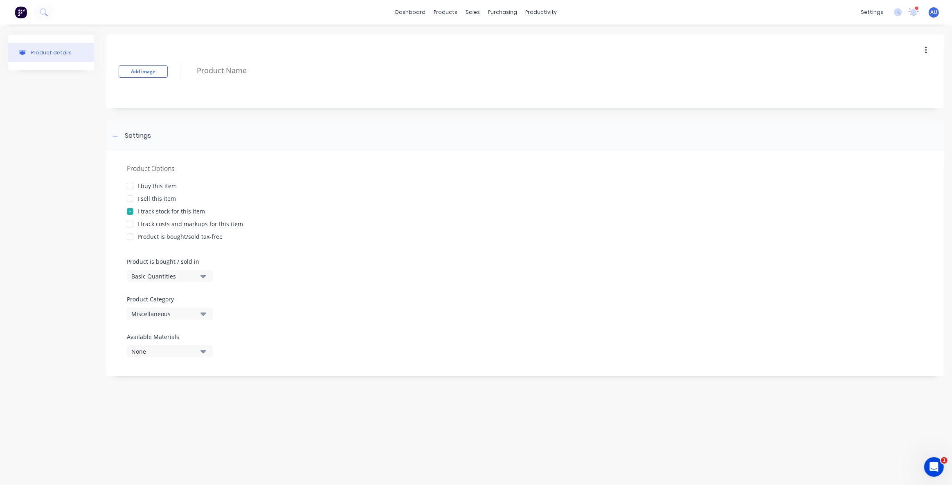
click at [156, 353] on div "None" at bounding box center [163, 351] width 65 height 9
click at [140, 275] on div "button" at bounding box center [140, 276] width 16 height 16
click at [189, 387] on div "Product details Add image Settings Product Options I buy this item I sell this …" at bounding box center [476, 247] width 952 height 444
click at [145, 338] on label "Available Materials" at bounding box center [170, 337] width 86 height 9
click at [202, 400] on div "Product details Add image Settings Product Options I buy this item I sell this …" at bounding box center [476, 247] width 952 height 444
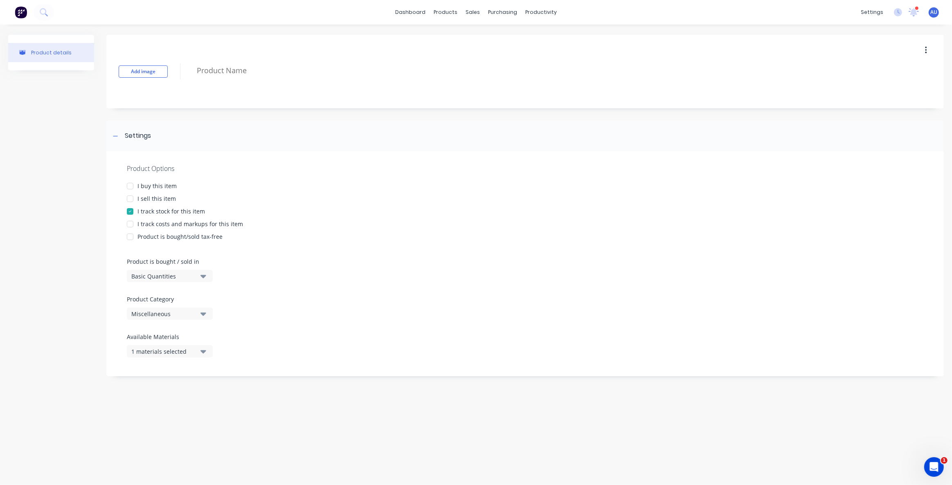
click at [191, 395] on div "Product details Add image Settings Product Options I buy this item I sell this …" at bounding box center [476, 247] width 952 height 444
click at [170, 412] on div "Product details Add image Settings Product Options I buy this item I sell this …" at bounding box center [476, 247] width 952 height 444
click at [185, 416] on div "Product details Add image Settings Product Options I buy this item I sell this …" at bounding box center [476, 247] width 952 height 444
click at [216, 420] on div "Product details Add image Settings Product Options I buy this item I sell this …" at bounding box center [476, 247] width 952 height 444
click at [201, 412] on div "Product details Add image Settings Product Options I buy this item I sell this …" at bounding box center [476, 247] width 952 height 444
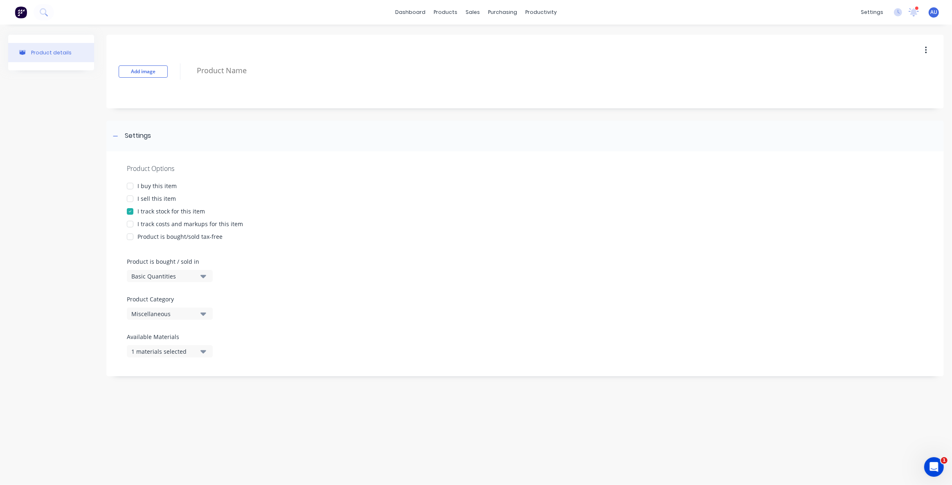
click at [185, 403] on div "Product details Add image Settings Product Options I buy this item I sell this …" at bounding box center [476, 247] width 952 height 444
click at [322, 407] on div "Product details Add image Settings Product Options I buy this item I sell this …" at bounding box center [476, 247] width 952 height 444
click at [169, 352] on div "1 materials selected" at bounding box center [163, 351] width 65 height 9
click at [140, 294] on div "button" at bounding box center [140, 292] width 16 height 16
type textarea "x"
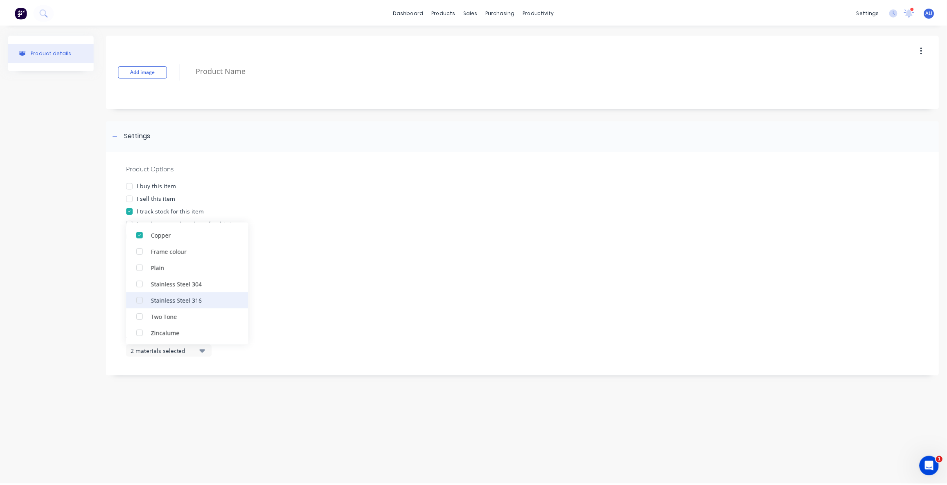
scroll to position [57, 0]
click at [259, 437] on div "Product details Add image Settings Product Options I buy this item I sell this …" at bounding box center [476, 247] width 952 height 444
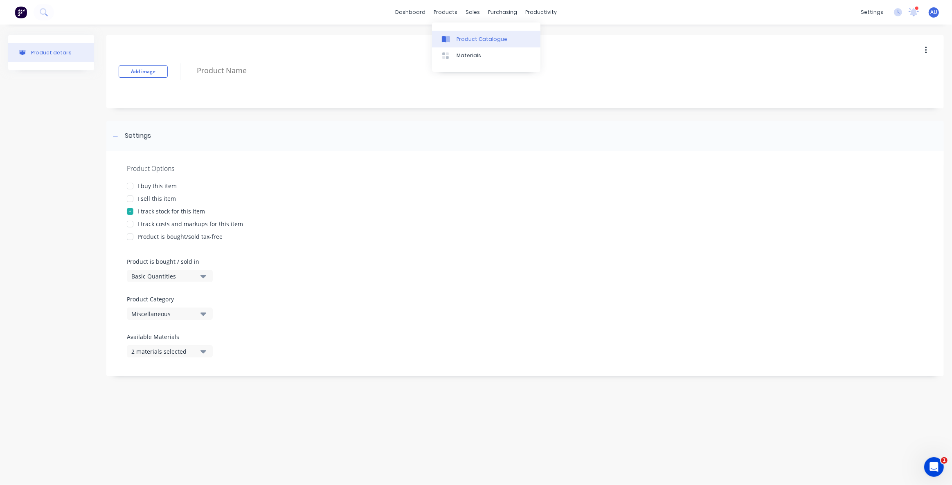
click at [466, 34] on link "Product Catalogue" at bounding box center [486, 39] width 108 height 16
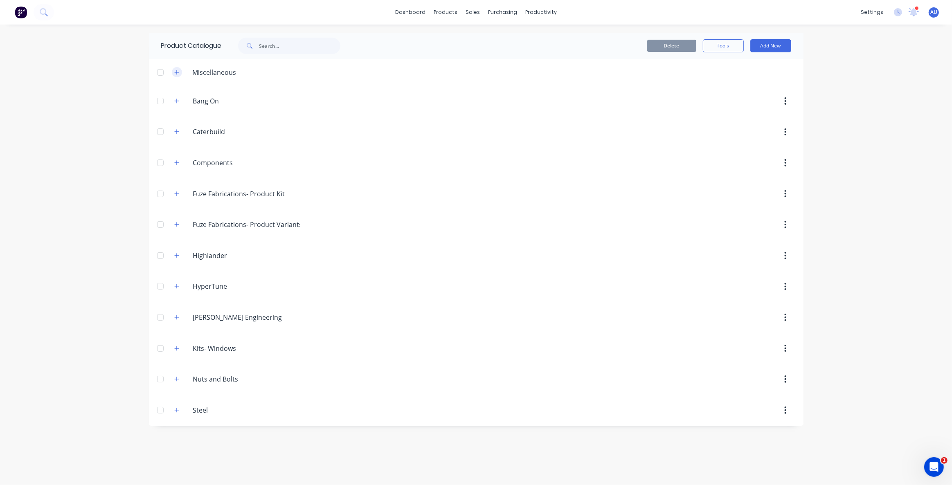
click at [176, 72] on icon "button" at bounding box center [176, 72] width 5 height 5
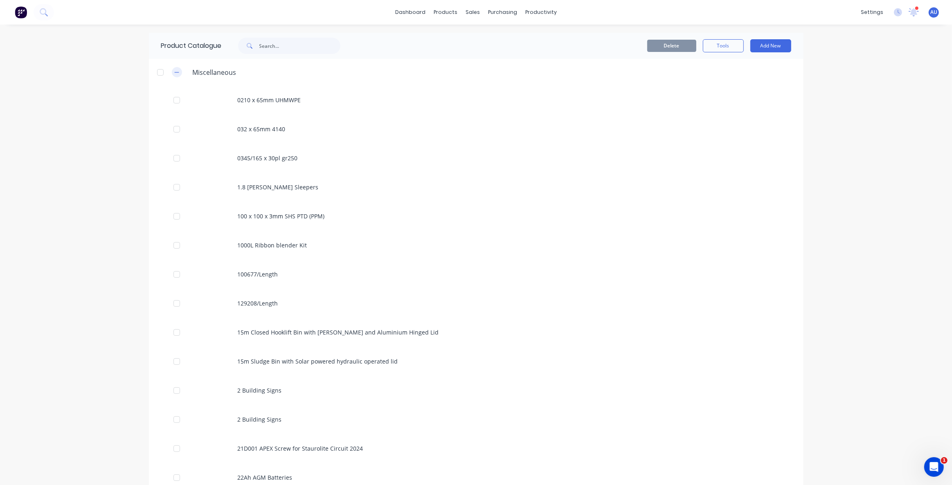
click at [176, 72] on button "button" at bounding box center [177, 72] width 10 height 10
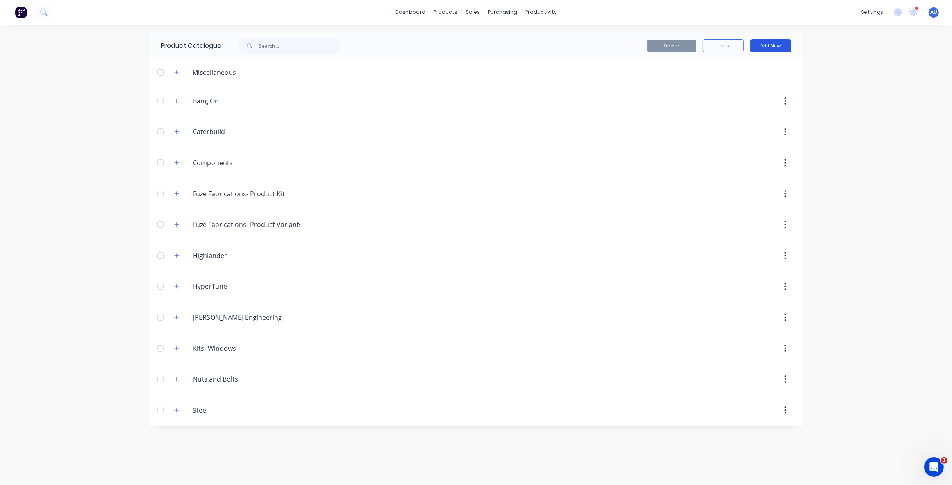
click at [772, 41] on button "Add New" at bounding box center [770, 45] width 41 height 13
click at [174, 103] on icon "button" at bounding box center [176, 101] width 5 height 6
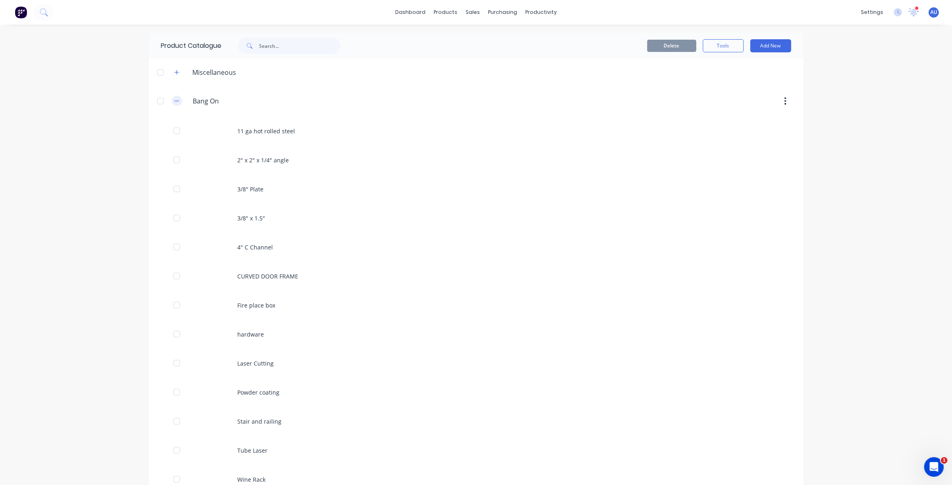
click at [174, 100] on icon "button" at bounding box center [176, 101] width 5 height 6
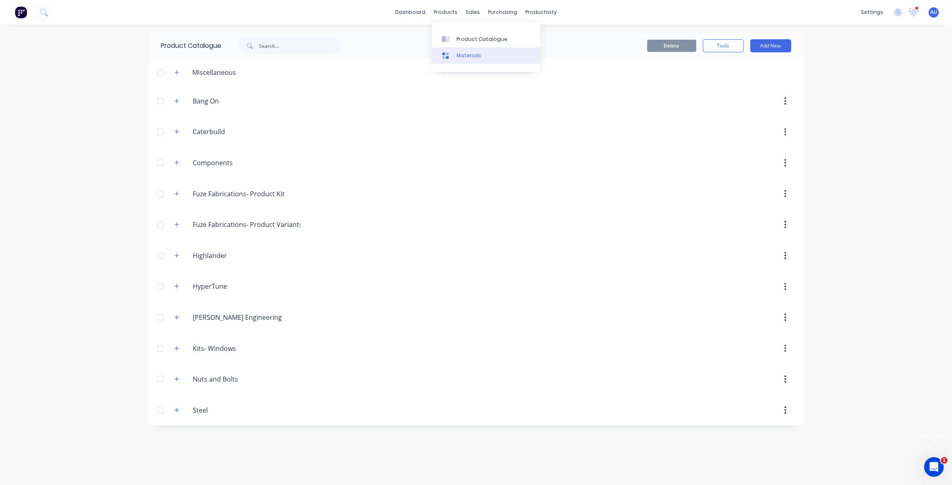
click at [470, 56] on div "Materials" at bounding box center [469, 55] width 25 height 7
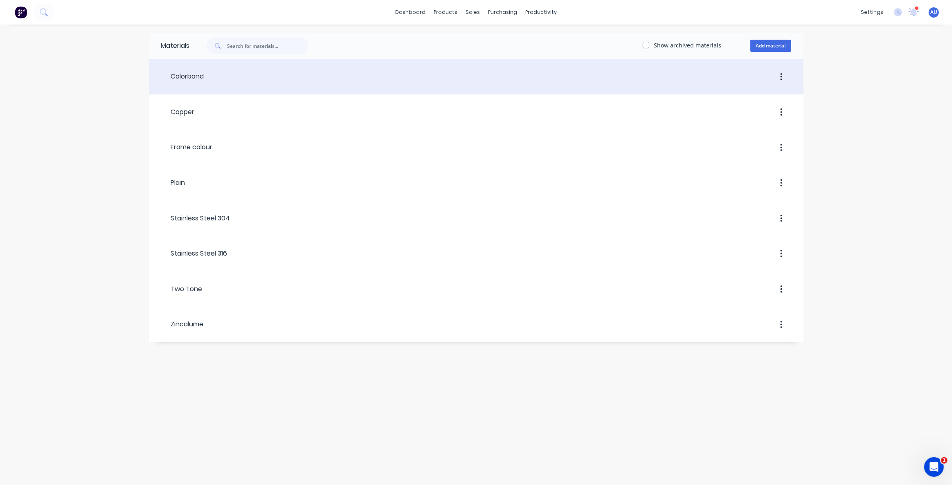
click at [247, 86] on header "Colorbond" at bounding box center [476, 76] width 655 height 31
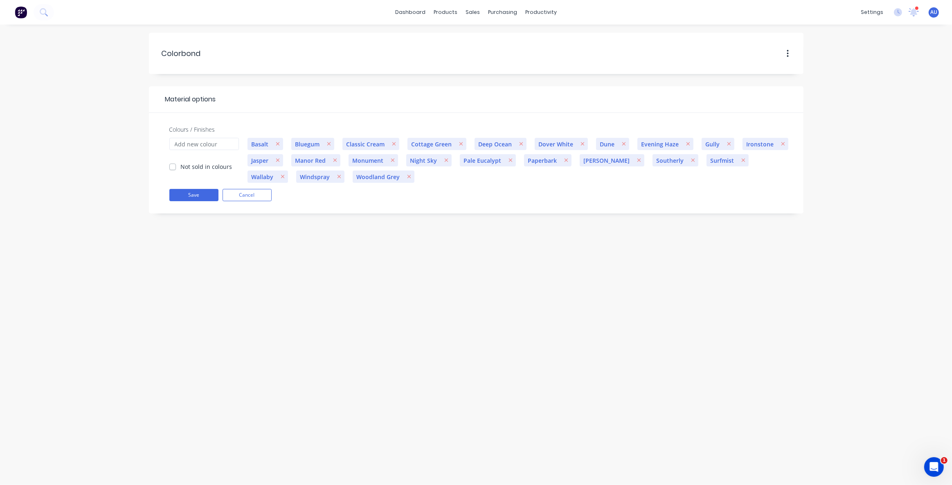
click at [372, 265] on div "Colorbond Colorbond Material options Colours / Finishes Not sold in colours Bas…" at bounding box center [476, 255] width 952 height 461
click at [256, 198] on button "Cancel" at bounding box center [247, 195] width 49 height 12
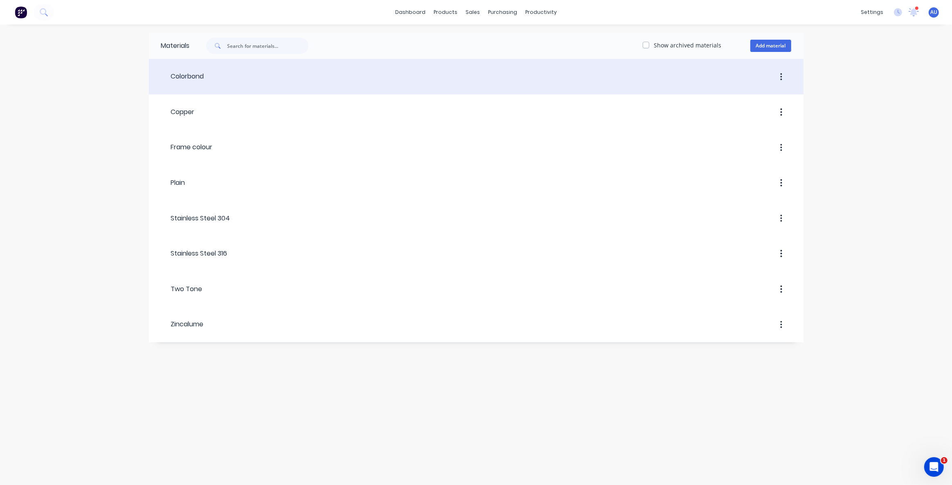
click at [202, 86] on header "Colorbond" at bounding box center [476, 76] width 655 height 31
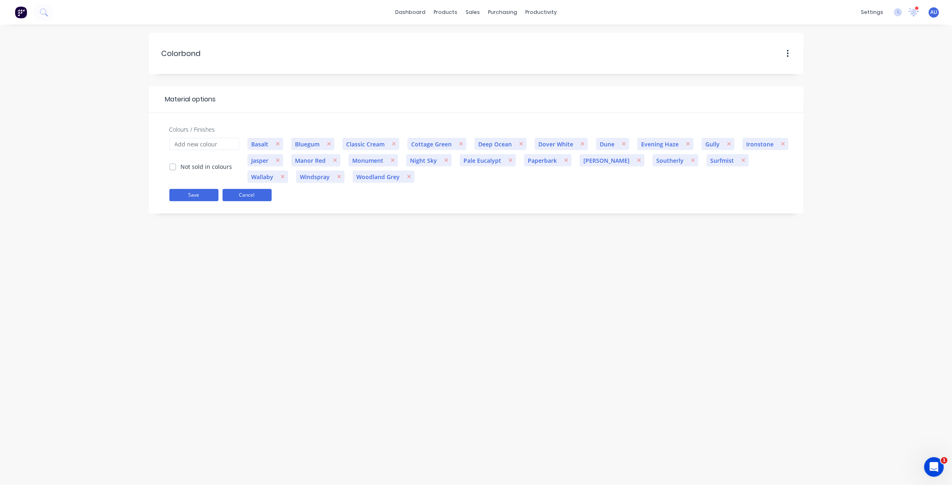
click at [244, 193] on button "Cancel" at bounding box center [247, 195] width 49 height 12
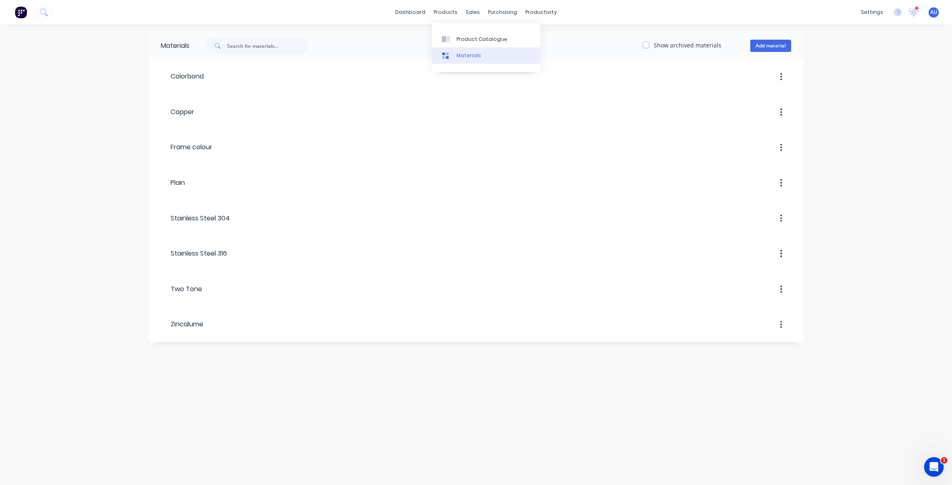
click at [469, 56] on div "Materials" at bounding box center [469, 55] width 25 height 7
click at [480, 41] on div "Product Catalogue" at bounding box center [482, 39] width 51 height 7
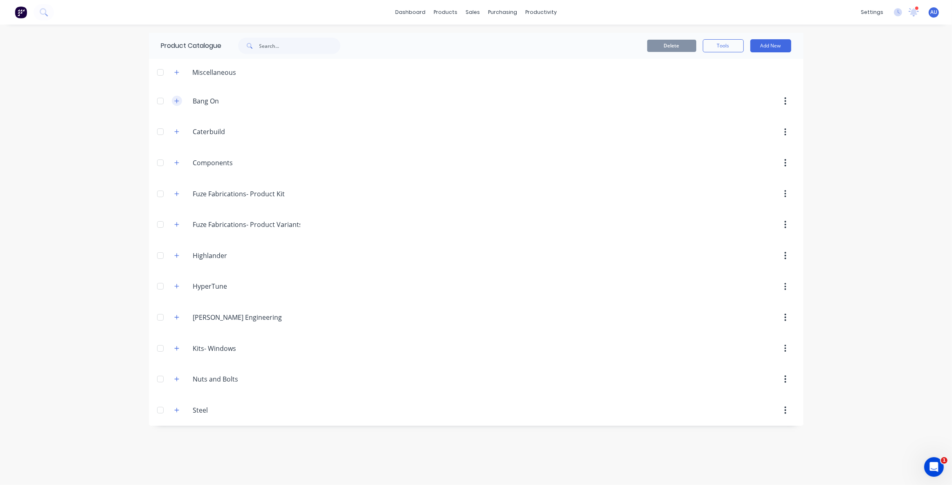
click at [178, 103] on icon "button" at bounding box center [176, 101] width 5 height 6
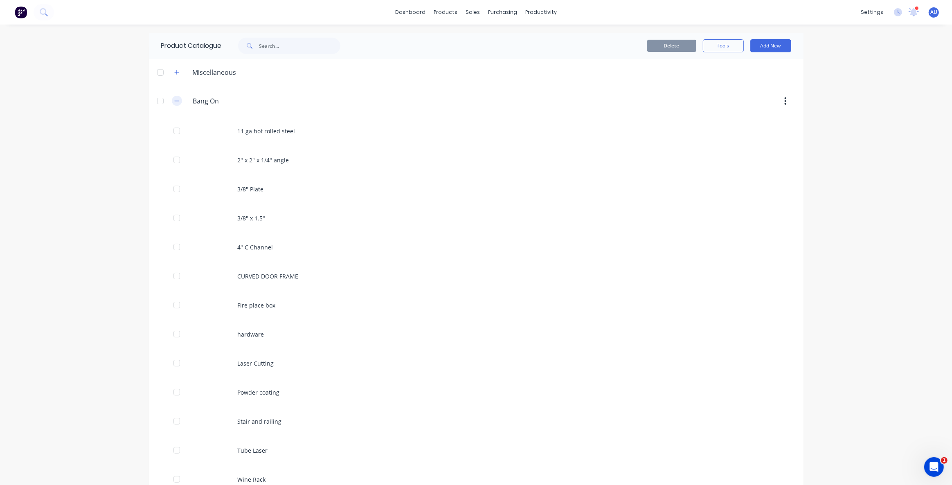
click at [177, 101] on button "button" at bounding box center [177, 101] width 10 height 10
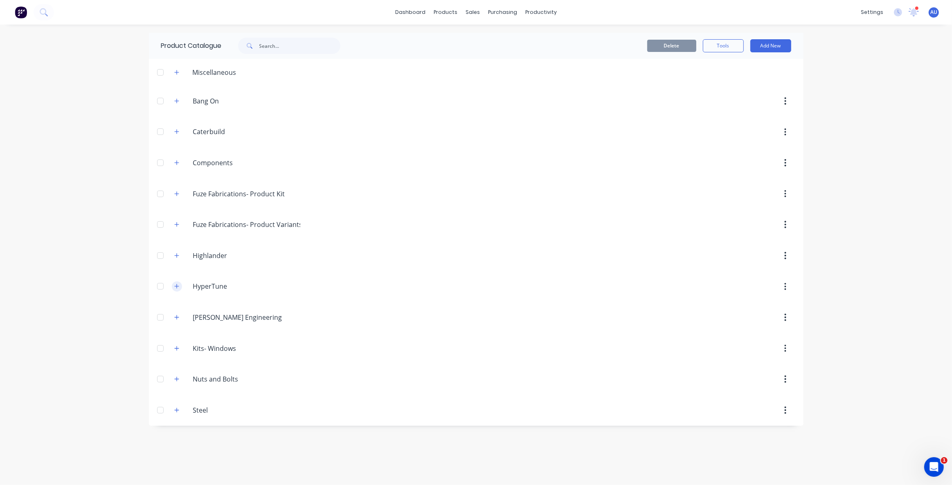
click at [177, 287] on icon "button" at bounding box center [176, 286] width 5 height 5
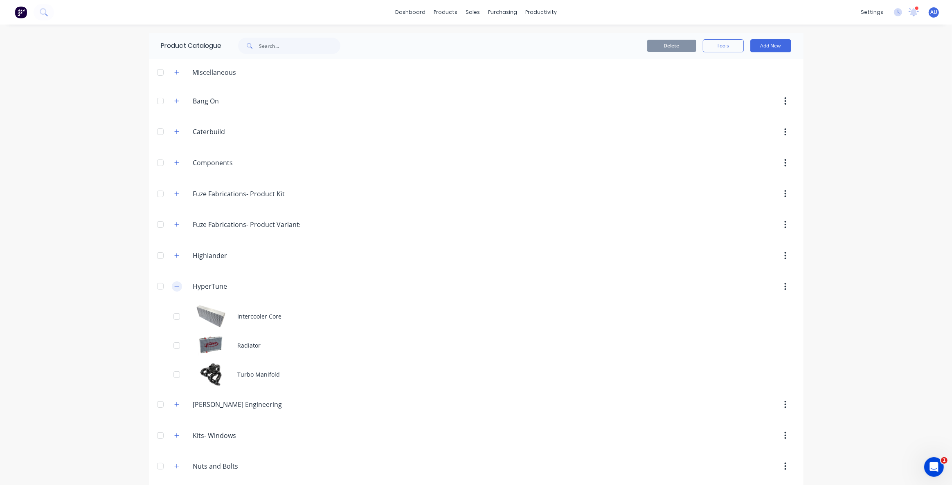
click at [176, 285] on icon "button" at bounding box center [176, 287] width 5 height 6
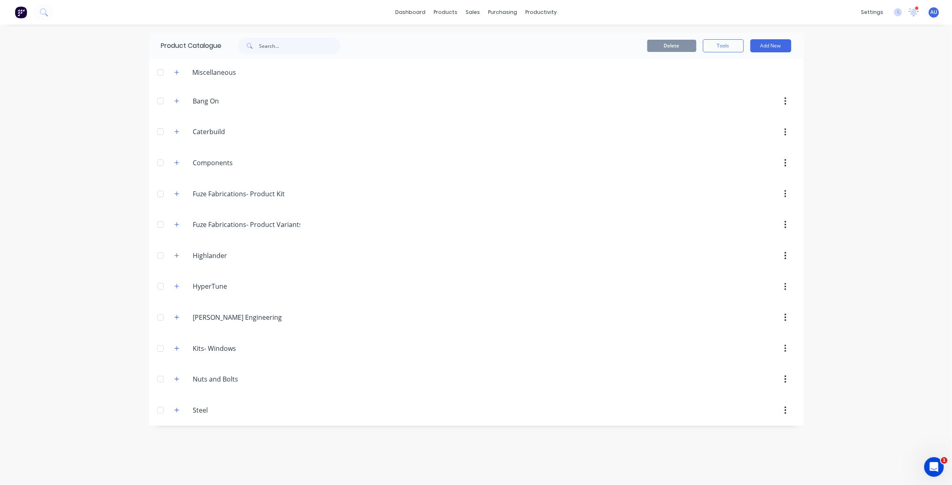
click at [106, 163] on div "dashboard products sales purchasing productivity dashboard products Product Cat…" at bounding box center [476, 242] width 952 height 485
click at [113, 172] on div "dashboard products sales purchasing productivity dashboard products Product Cat…" at bounding box center [476, 242] width 952 height 485
click at [501, 40] on div "Sales Orders" at bounding box center [503, 39] width 34 height 7
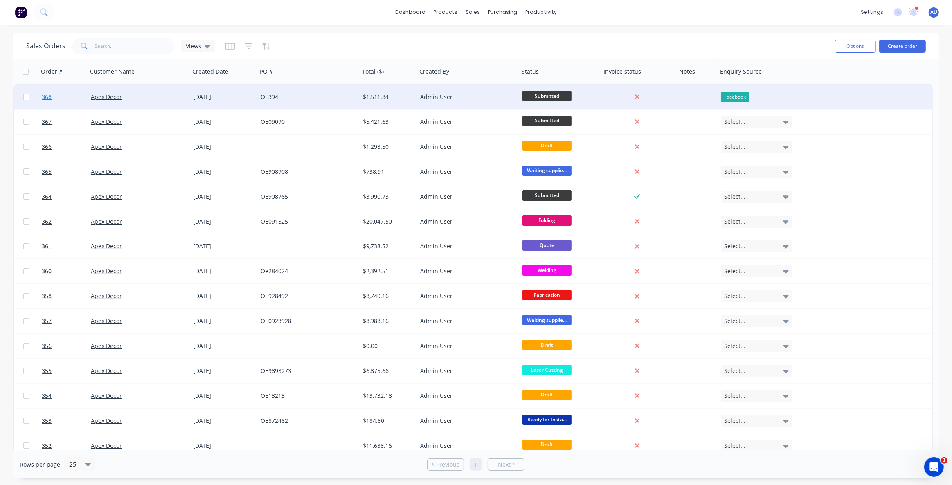
click at [49, 98] on span "368" at bounding box center [47, 97] width 10 height 8
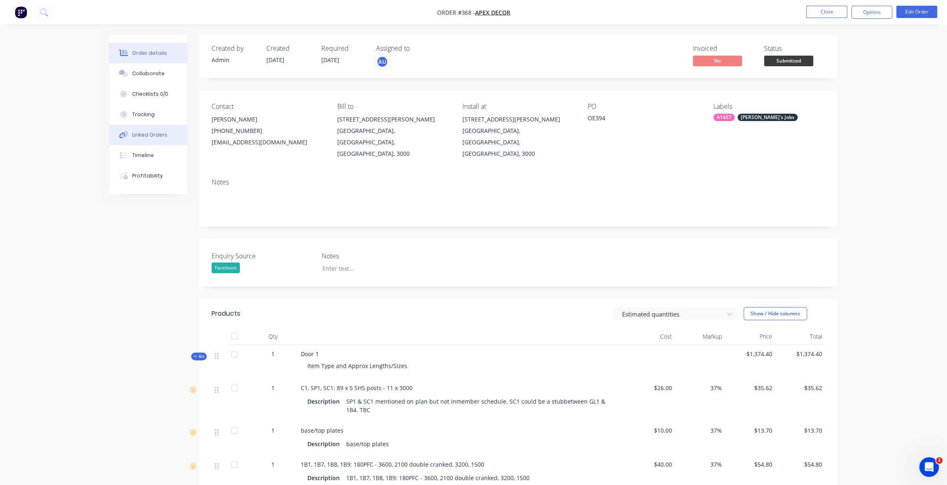
click at [138, 134] on div "Linked Orders" at bounding box center [149, 134] width 35 height 7
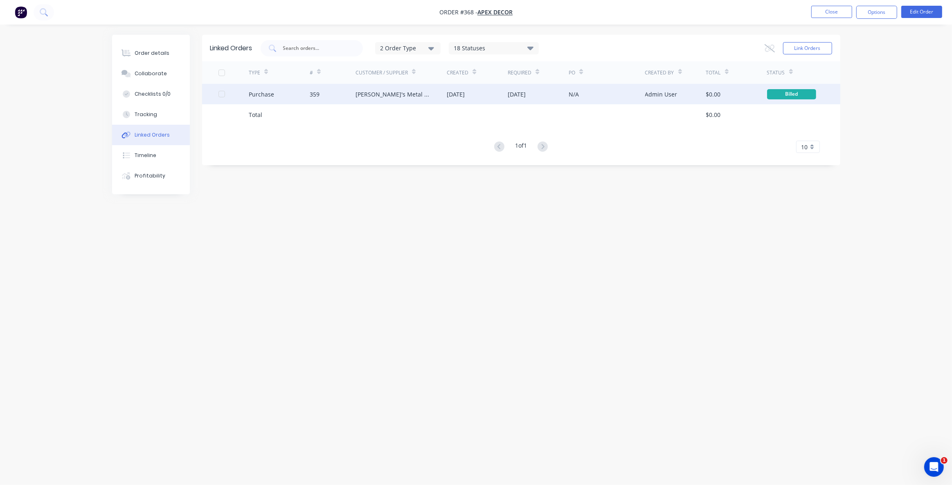
click at [310, 96] on div "359" at bounding box center [315, 94] width 10 height 9
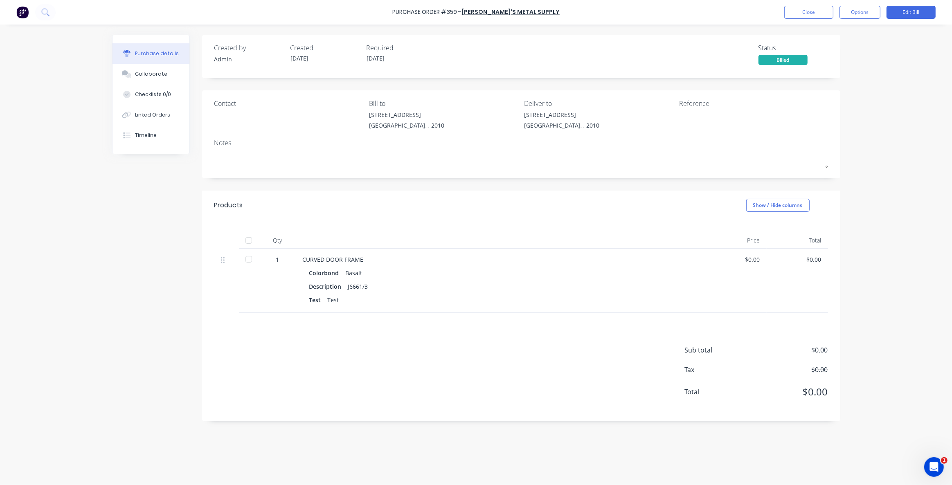
click at [754, 263] on div "$0.00" at bounding box center [736, 259] width 48 height 9
click at [757, 261] on div "$0.00" at bounding box center [736, 259] width 48 height 9
click at [758, 261] on div "$0.00" at bounding box center [736, 259] width 48 height 9
click at [757, 262] on div "$0.00" at bounding box center [736, 259] width 48 height 9
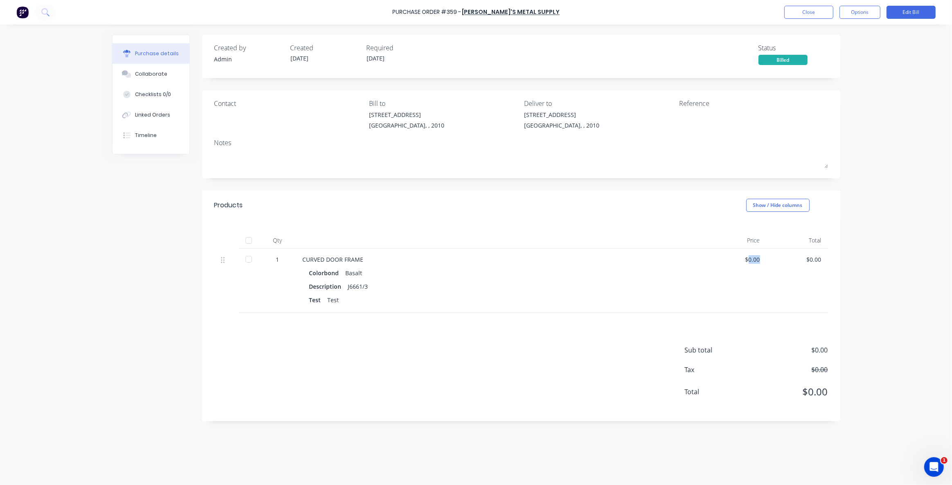
click at [760, 262] on div "$0.00" at bounding box center [735, 281] width 61 height 64
click at [759, 261] on div "$0.00" at bounding box center [736, 259] width 48 height 9
drag, startPoint x: 818, startPoint y: 259, endPoint x: 803, endPoint y: 260, distance: 15.6
click at [803, 260] on div "$0.00" at bounding box center [797, 259] width 48 height 9
click at [756, 262] on div "$0.00" at bounding box center [736, 259] width 48 height 9
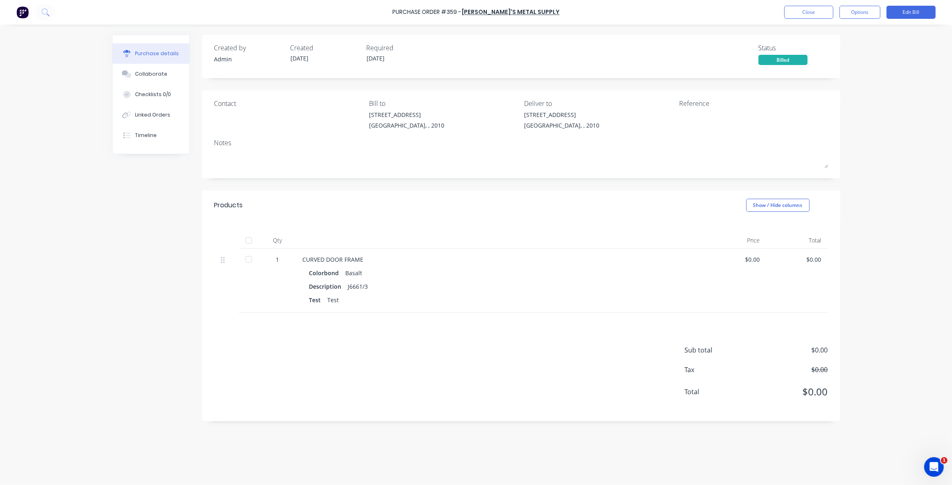
click at [70, 234] on div "Purchase Order #359 - Dave's Metal Supply Close Options Edit Bill Purchase deta…" at bounding box center [476, 242] width 952 height 485
click at [69, 234] on div "Purchase Order #359 - Dave's Metal Supply Close Options Edit Bill Purchase deta…" at bounding box center [476, 242] width 952 height 485
click at [94, 237] on div "Purchase Order #359 - Dave's Metal Supply Close Options Edit Bill Purchase deta…" at bounding box center [476, 242] width 952 height 485
click at [820, 12] on button "Close" at bounding box center [808, 12] width 49 height 13
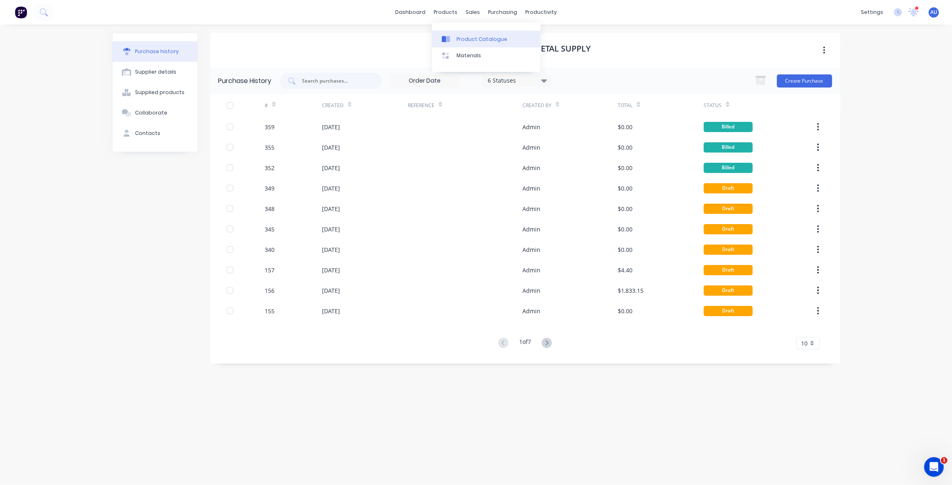
click at [466, 37] on div "Product Catalogue" at bounding box center [482, 39] width 51 height 7
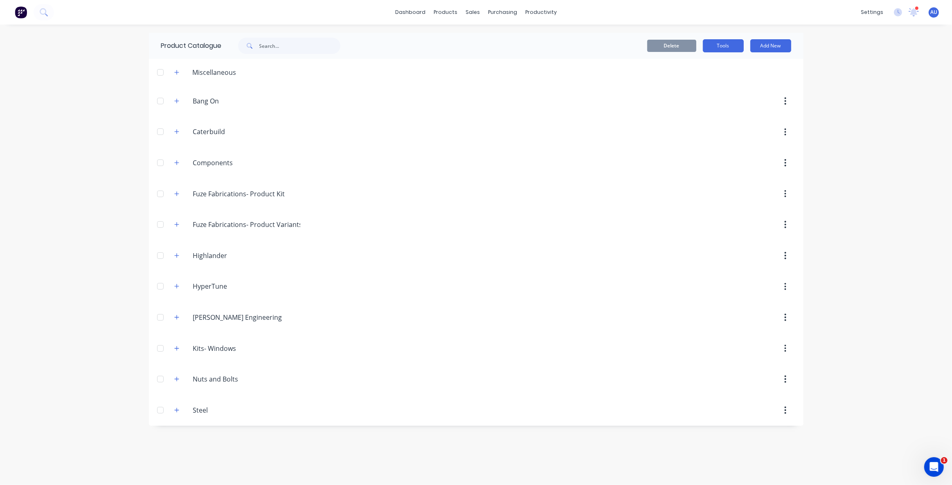
click at [722, 47] on button "Tools" at bounding box center [723, 45] width 41 height 13
click at [782, 45] on button "Add New" at bounding box center [770, 45] width 41 height 13
click at [842, 70] on div "dashboard products sales purchasing productivity dashboard products Product Cat…" at bounding box center [476, 242] width 952 height 485
click at [106, 106] on div "dashboard products sales purchasing productivity dashboard products Product Cat…" at bounding box center [476, 242] width 952 height 485
click at [94, 105] on div "dashboard products sales purchasing productivity dashboard products Product Cat…" at bounding box center [476, 242] width 952 height 485
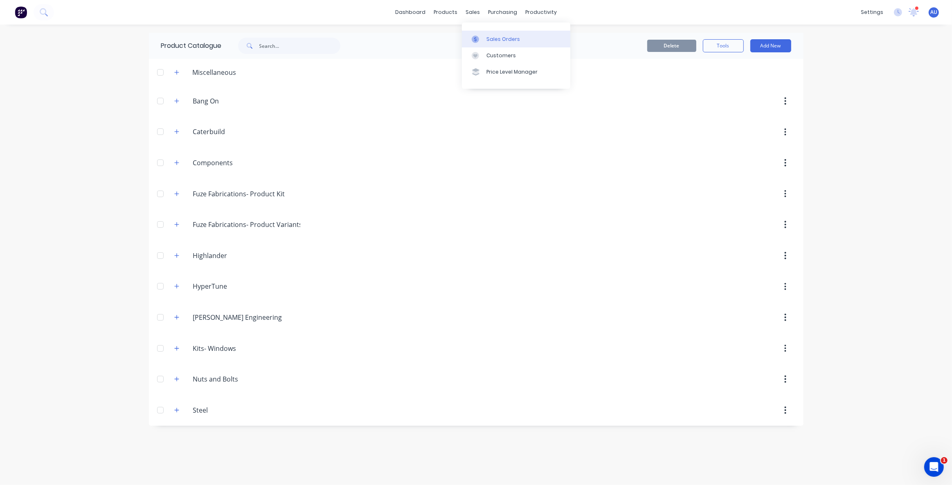
click at [486, 40] on div "Sales Orders" at bounding box center [503, 39] width 34 height 7
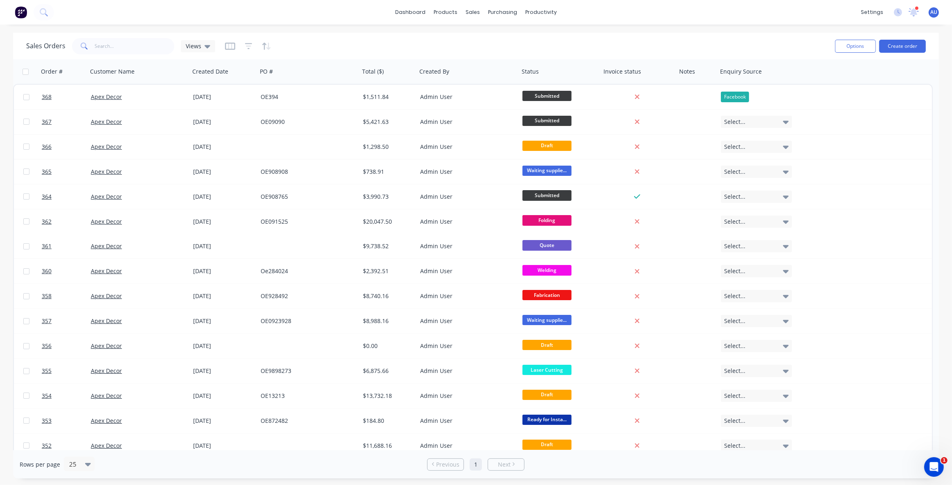
click at [405, 34] on div "Sales Orders Views Options Create order" at bounding box center [476, 46] width 926 height 27
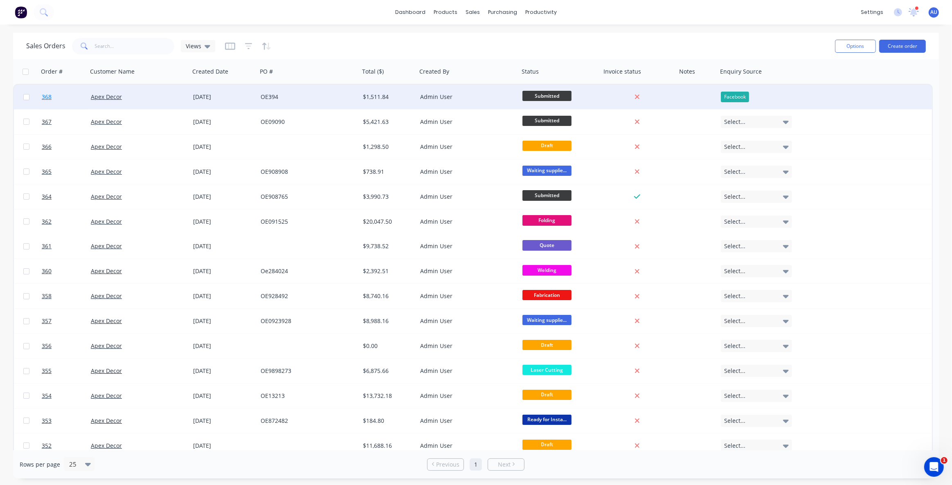
click at [45, 95] on span "368" at bounding box center [47, 97] width 10 height 8
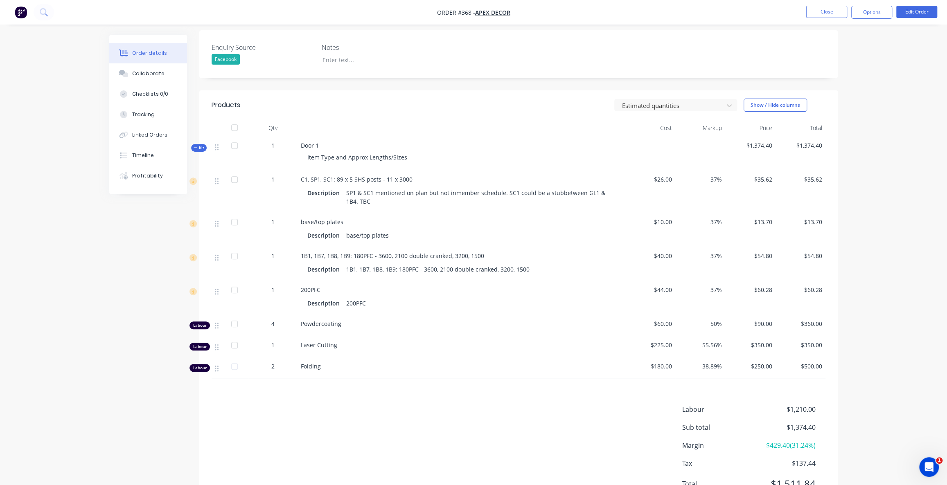
scroll to position [223, 0]
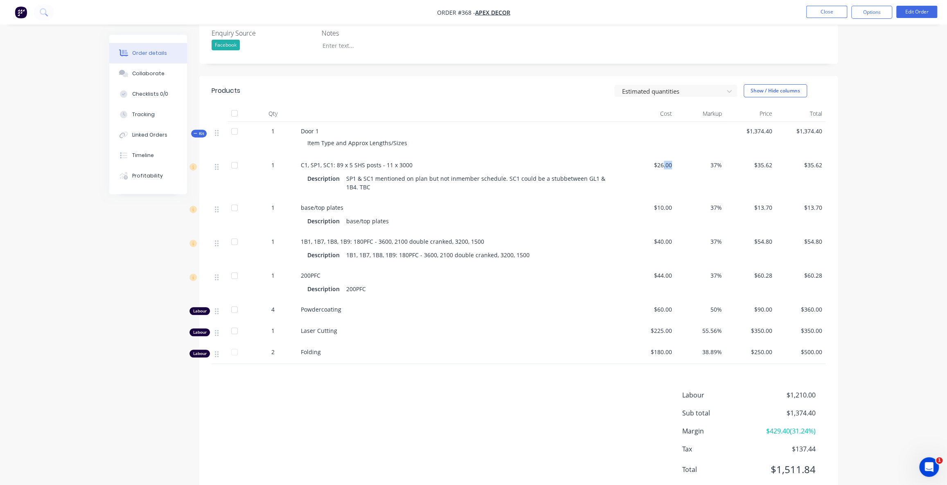
drag, startPoint x: 671, startPoint y: 154, endPoint x: 651, endPoint y: 155, distance: 19.7
click at [651, 161] on span "$26.00" at bounding box center [650, 165] width 44 height 9
drag, startPoint x: 669, startPoint y: 198, endPoint x: 653, endPoint y: 197, distance: 15.6
click at [653, 203] on span "$10.00" at bounding box center [650, 207] width 44 height 9
drag, startPoint x: 667, startPoint y: 230, endPoint x: 658, endPoint y: 232, distance: 8.9
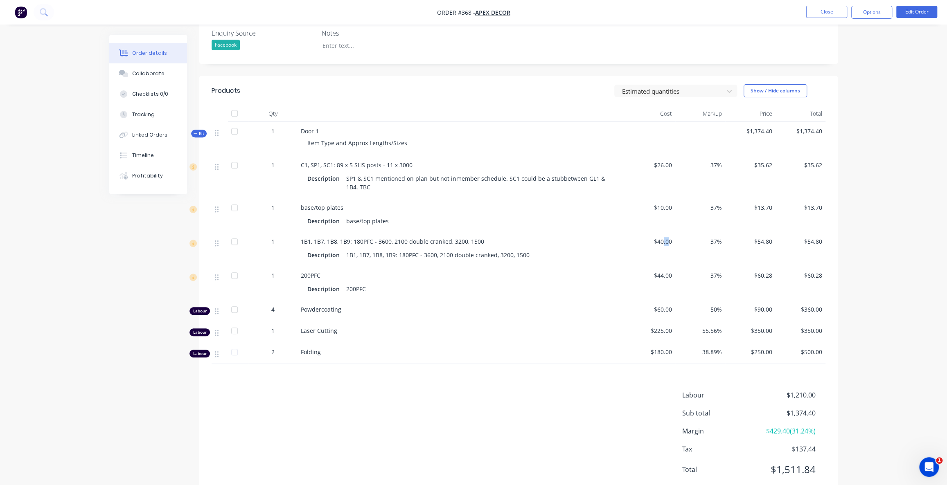
click at [661, 237] on span "$40.00" at bounding box center [650, 241] width 44 height 9
click at [667, 237] on div "$40.00" at bounding box center [650, 249] width 50 height 34
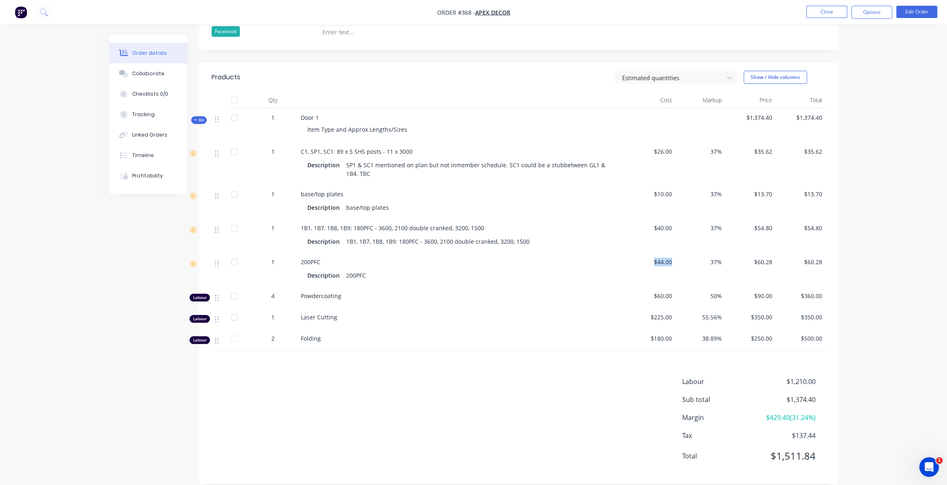
drag, startPoint x: 671, startPoint y: 252, endPoint x: 650, endPoint y: 250, distance: 20.5
click at [650, 258] on span "$44.00" at bounding box center [650, 262] width 44 height 9
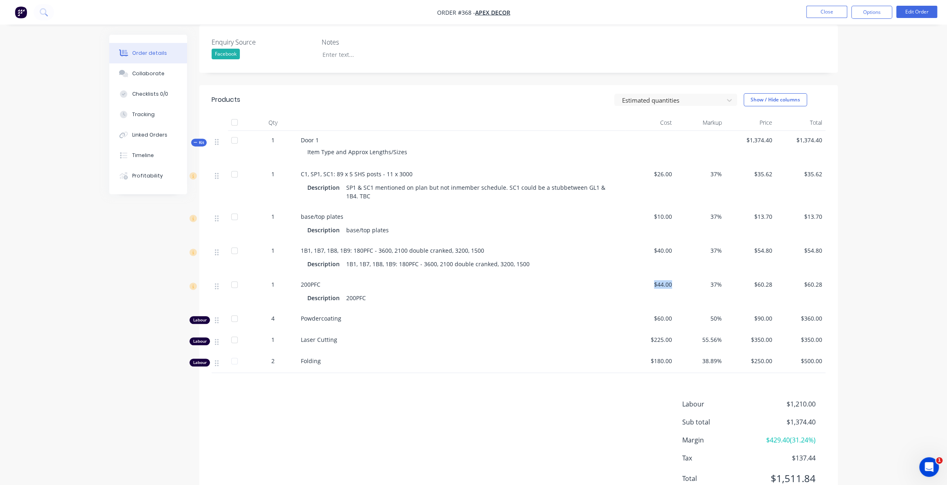
scroll to position [162, 0]
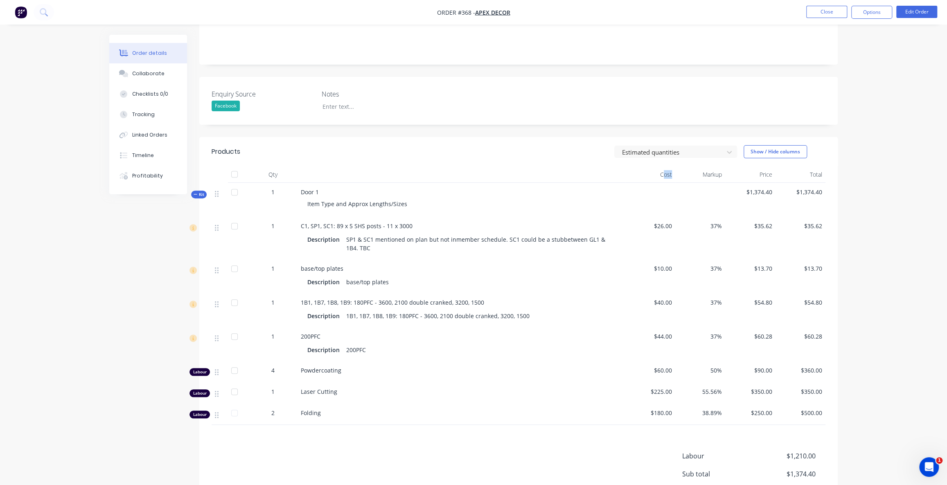
drag, startPoint x: 671, startPoint y: 160, endPoint x: 661, endPoint y: 162, distance: 10.1
click at [662, 167] on div "Cost" at bounding box center [650, 175] width 50 height 16
click at [663, 167] on div "Cost" at bounding box center [650, 175] width 50 height 16
click at [667, 222] on span "$26.00" at bounding box center [650, 226] width 44 height 9
click at [664, 222] on span "$26.00" at bounding box center [650, 226] width 44 height 9
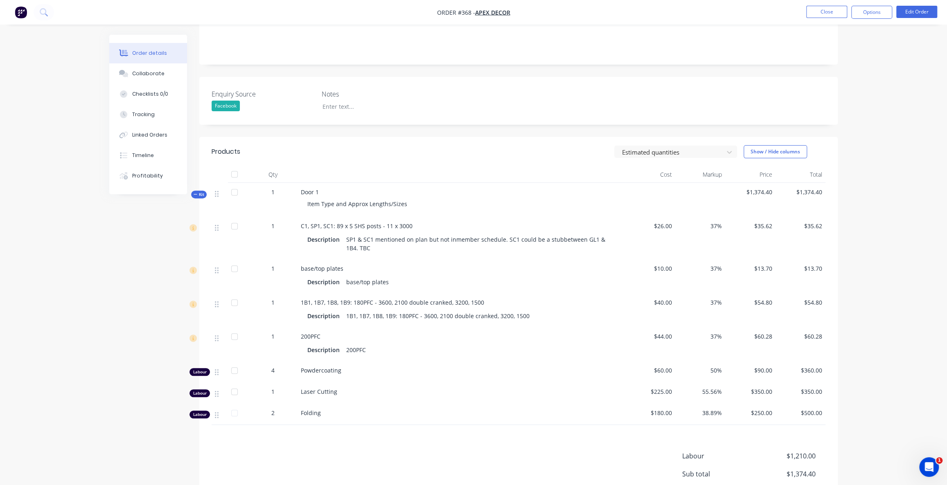
click at [137, 245] on div "Created by Admin Created [DATE] Required [DATE] Assigned to AU Invoiced No Stat…" at bounding box center [473, 222] width 728 height 698
drag, startPoint x: 671, startPoint y: 216, endPoint x: 418, endPoint y: 233, distance: 253.8
click at [647, 222] on span "$26.00" at bounding box center [650, 226] width 44 height 9
drag, startPoint x: 292, startPoint y: 214, endPoint x: 336, endPoint y: 216, distance: 44.3
click at [309, 217] on div "1 C1, SP1, SC1: 89 x 5 SHS posts - 11 x 3000 Description SP1 & SC1 mentioned on…" at bounding box center [519, 238] width 614 height 43
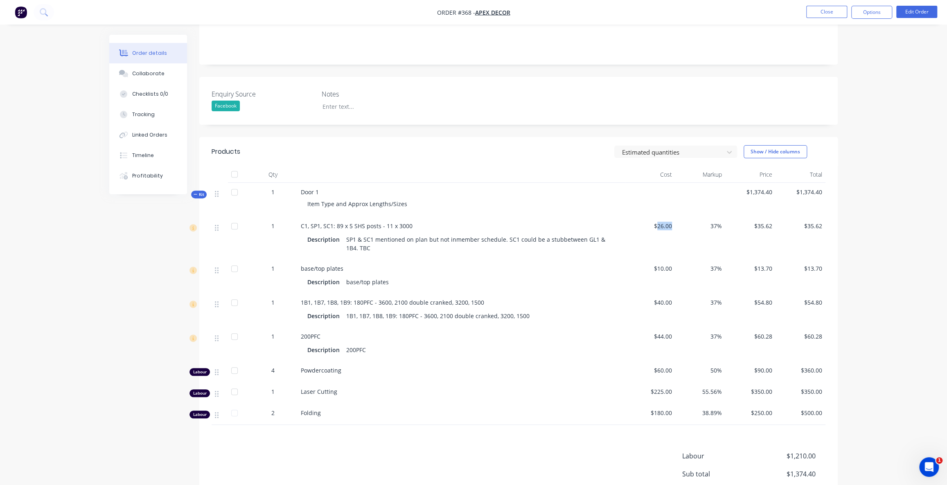
drag, startPoint x: 655, startPoint y: 214, endPoint x: 674, endPoint y: 214, distance: 19.2
click at [674, 217] on div "$26.00" at bounding box center [650, 238] width 50 height 43
click at [308, 222] on span "C1, SP1, SC1: 89 x 5 SHS posts - 11 x 3000" at bounding box center [357, 226] width 112 height 8
drag, startPoint x: 299, startPoint y: 218, endPoint x: 372, endPoint y: 214, distance: 73.3
click at [372, 217] on div "C1, SP1, SC1: 89 x 5 SHS posts - 11 x 3000 Description SP1 & SC1 mentioned on p…" at bounding box center [460, 238] width 327 height 43
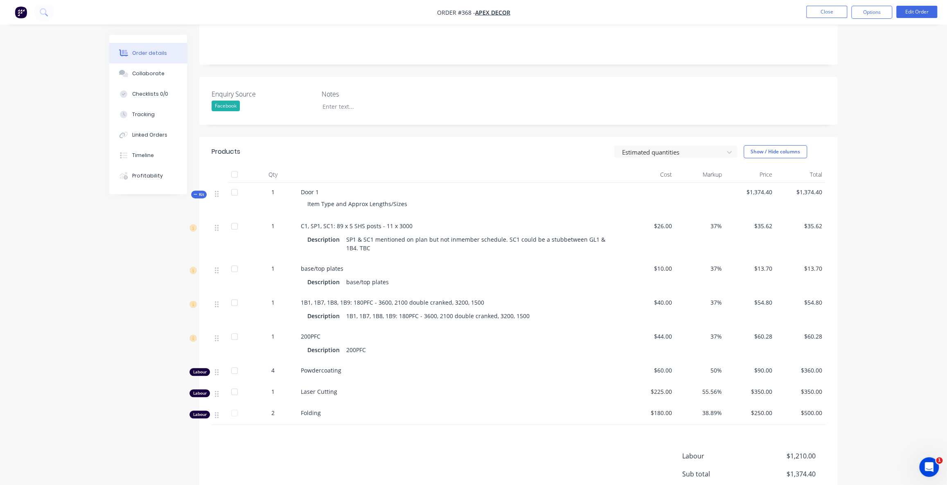
click at [396, 222] on span "C1, SP1, SC1: 89 x 5 SHS posts - 11 x 3000" at bounding box center [357, 226] width 112 height 8
click at [412, 222] on div "C1, SP1, SC1: 89 x 5 SHS posts - 11 x 3000" at bounding box center [461, 226] width 321 height 9
click at [409, 222] on span "C1, SP1, SC1: 89 x 5 SHS posts - 11 x 3000" at bounding box center [357, 226] width 112 height 8
drag, startPoint x: 673, startPoint y: 216, endPoint x: 661, endPoint y: 215, distance: 11.5
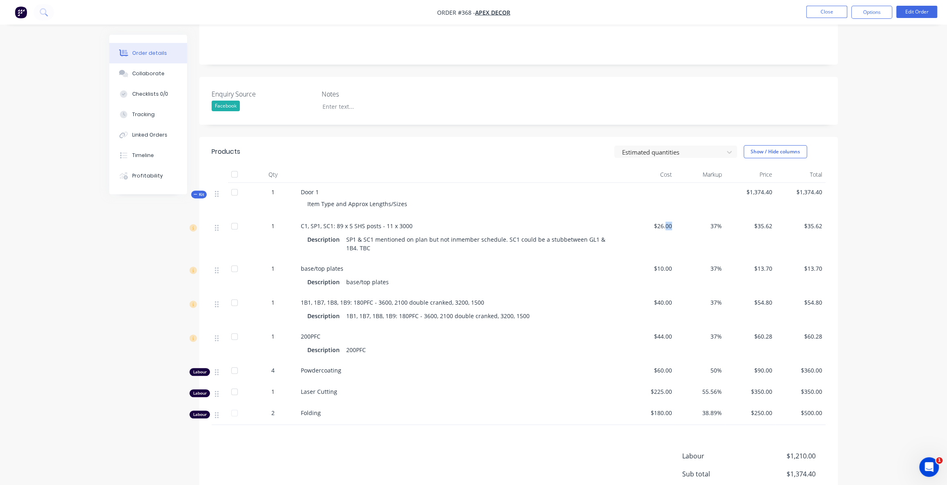
click at [662, 217] on div "$26.00" at bounding box center [650, 238] width 50 height 43
click at [659, 222] on span "$26.00" at bounding box center [650, 226] width 44 height 9
click at [666, 222] on span "$26.00" at bounding box center [650, 226] width 44 height 9
drag, startPoint x: 671, startPoint y: 216, endPoint x: 658, endPoint y: 216, distance: 13.1
click at [658, 217] on div "$26.00" at bounding box center [650, 238] width 50 height 43
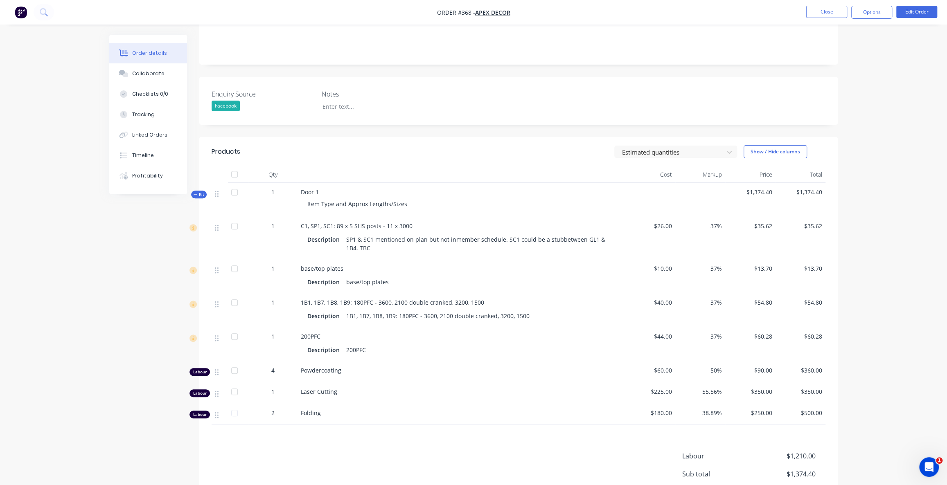
click at [149, 282] on div "Created by Admin Created [DATE] Required [DATE] Assigned to AU Invoiced No Stat…" at bounding box center [473, 222] width 728 height 698
click at [161, 131] on div "Linked Orders" at bounding box center [149, 134] width 35 height 7
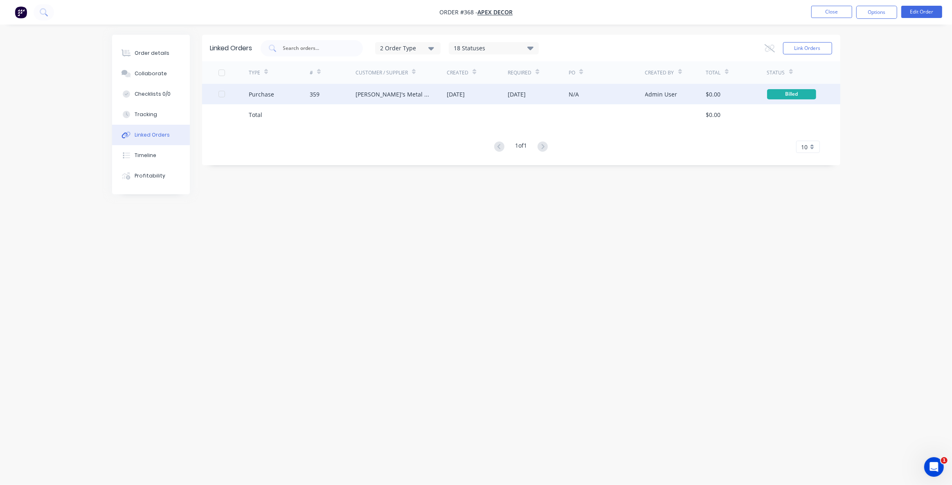
click at [312, 93] on div "359" at bounding box center [315, 94] width 10 height 9
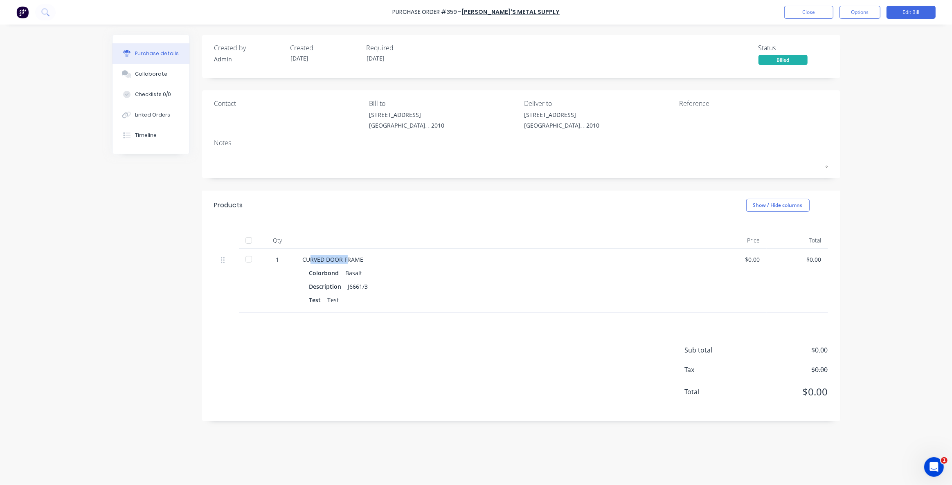
drag, startPoint x: 313, startPoint y: 260, endPoint x: 351, endPoint y: 264, distance: 37.5
click at [351, 264] on div "CURVED DOOR FRAME" at bounding box center [501, 259] width 396 height 9
drag, startPoint x: 757, startPoint y: 261, endPoint x: 750, endPoint y: 262, distance: 7.1
click at [753, 261] on div "$0.00" at bounding box center [736, 259] width 48 height 9
click at [759, 263] on div "$0.00" at bounding box center [736, 259] width 48 height 9
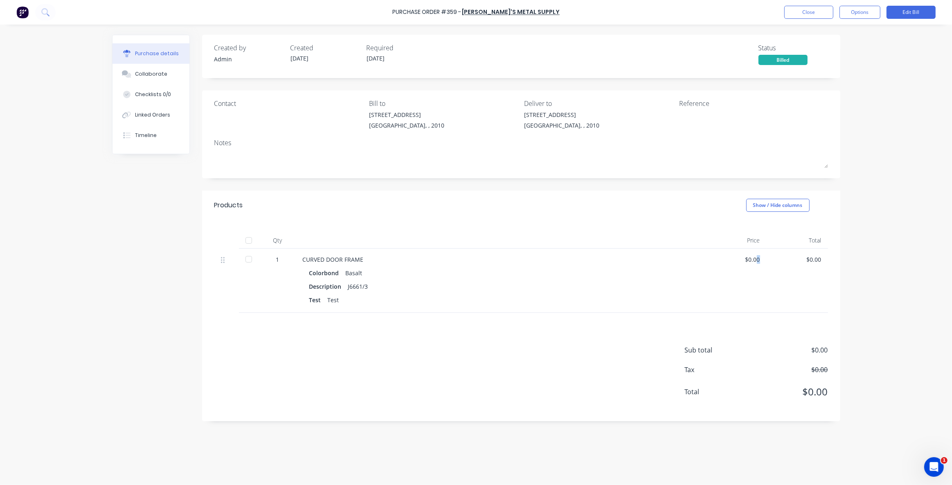
click at [755, 260] on div "$0.00" at bounding box center [736, 259] width 48 height 9
click at [749, 261] on div "$0.00" at bounding box center [736, 259] width 48 height 9
click at [753, 261] on div "$0.00" at bounding box center [736, 259] width 48 height 9
click at [758, 261] on div "$0.00" at bounding box center [736, 259] width 48 height 9
drag, startPoint x: 759, startPoint y: 261, endPoint x: 746, endPoint y: 262, distance: 13.5
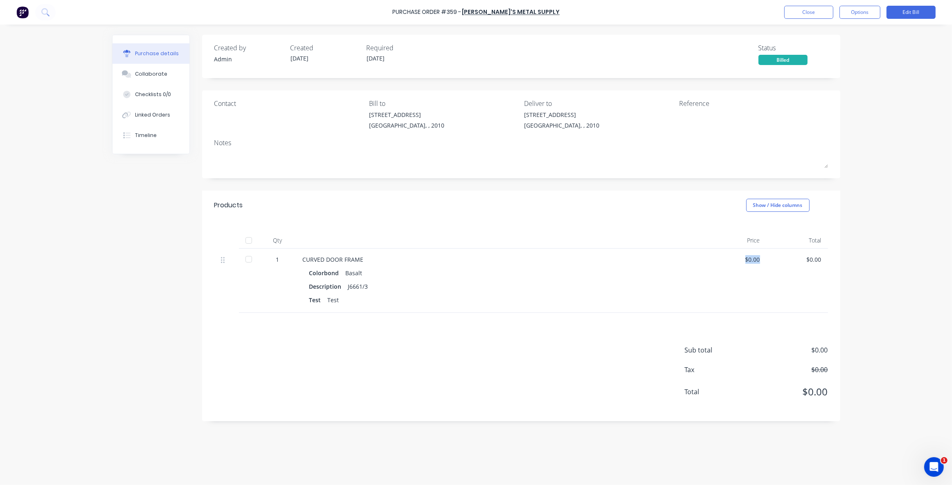
click at [746, 262] on div "$0.00" at bounding box center [736, 259] width 48 height 9
click at [429, 387] on div "Sub total $0.00 Tax $0.00 Total $0.00" at bounding box center [521, 367] width 638 height 108
click at [716, 54] on div "Created by Admin Created 09/10/25 Required 09/10/25 Status Billed" at bounding box center [521, 54] width 614 height 22
drag, startPoint x: 720, startPoint y: 57, endPoint x: 711, endPoint y: 58, distance: 9.4
click at [720, 57] on div "Created by Admin Created 09/10/25 Required 09/10/25 Status Billed" at bounding box center [521, 54] width 614 height 22
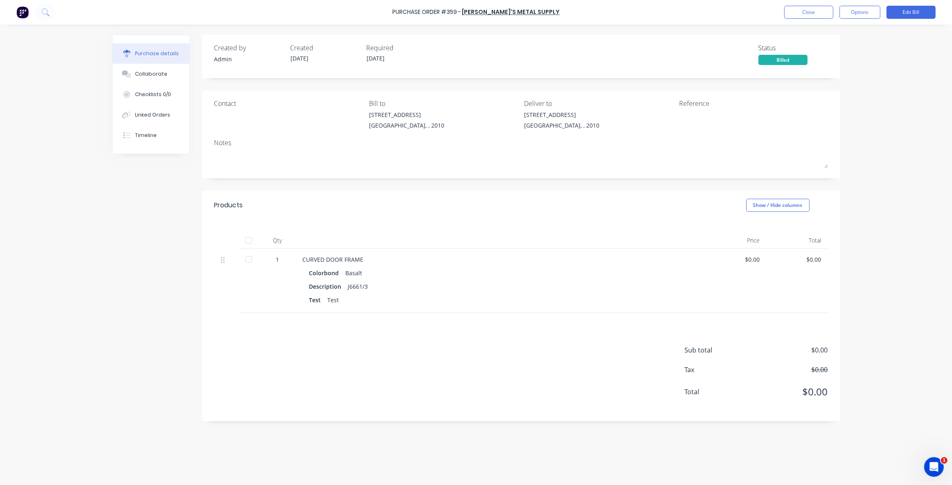
drag, startPoint x: 714, startPoint y: 64, endPoint x: 707, endPoint y: 63, distance: 7.8
click at [713, 64] on div "Created by Admin Created 09/10/25 Required 09/10/25 Status Billed" at bounding box center [521, 54] width 614 height 22
click at [713, 62] on div "Created by Admin Created 09/10/25 Required 09/10/25 Status Billed" at bounding box center [521, 54] width 614 height 22
click at [719, 51] on div "Created by Admin Created 09/10/25 Required 09/10/25 Status Billed" at bounding box center [521, 54] width 614 height 22
click at [720, 59] on div "Created by Admin Created 09/10/25 Required 09/10/25 Status Billed" at bounding box center [521, 54] width 614 height 22
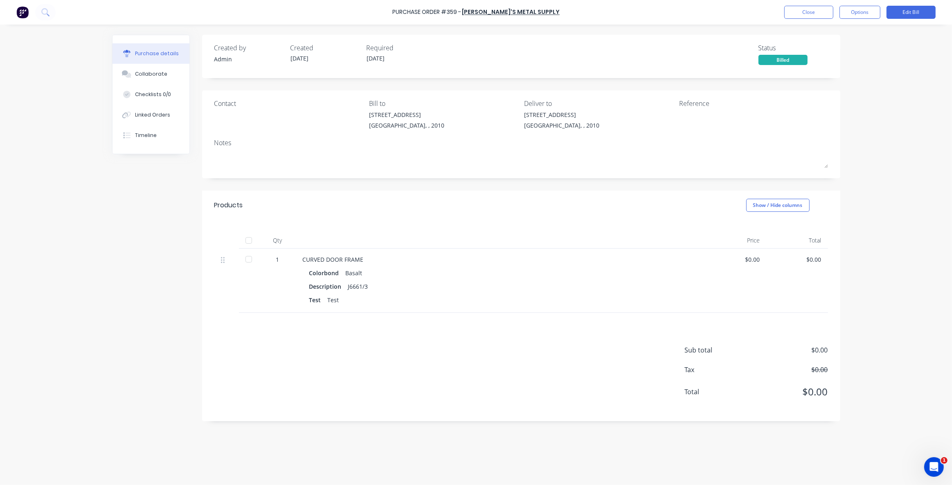
click at [722, 64] on div "Created by Admin Created 09/10/25 Required 09/10/25 Status Billed" at bounding box center [521, 54] width 614 height 22
click at [719, 59] on div "Created by Admin Created 09/10/25 Required 09/10/25 Status Billed" at bounding box center [521, 54] width 614 height 22
click at [717, 60] on div "Created by Admin Created 09/10/25 Required 09/10/25 Status Billed" at bounding box center [521, 54] width 614 height 22
click at [816, 14] on button "Close" at bounding box center [808, 12] width 49 height 13
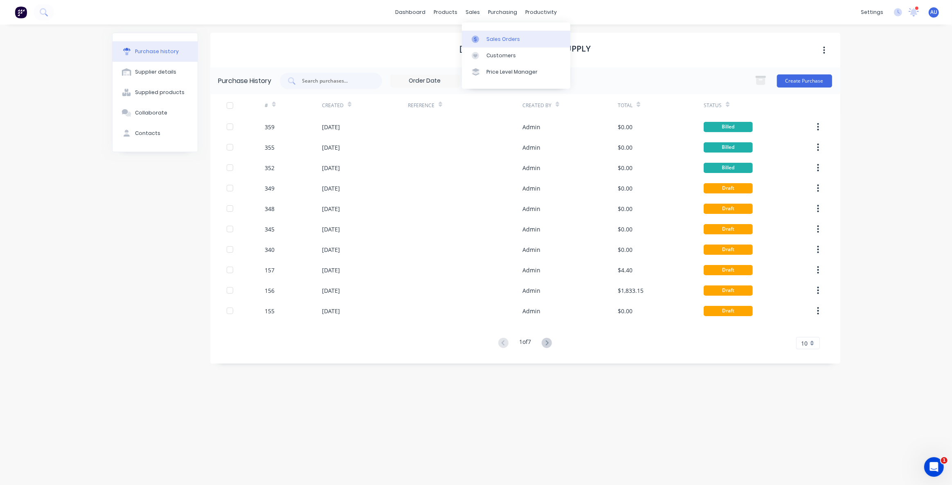
click at [487, 42] on div "Sales Orders" at bounding box center [503, 39] width 34 height 7
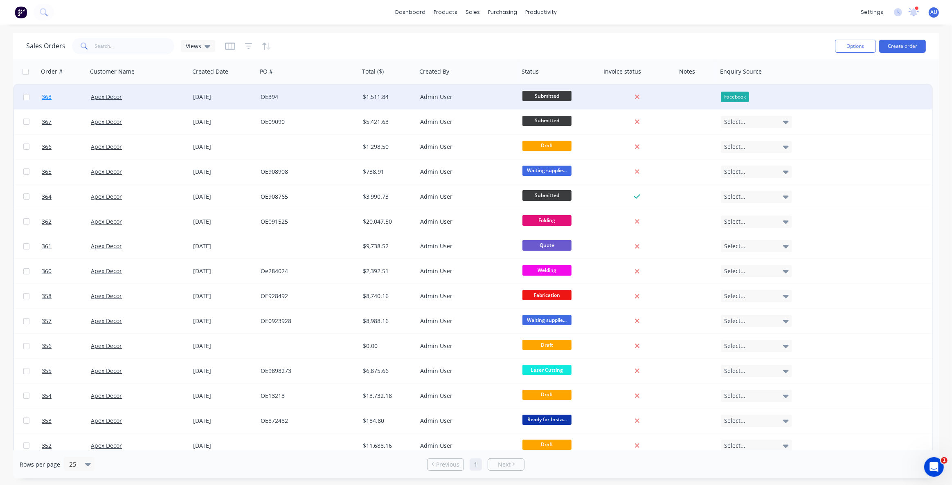
click at [50, 98] on span "368" at bounding box center [47, 97] width 10 height 8
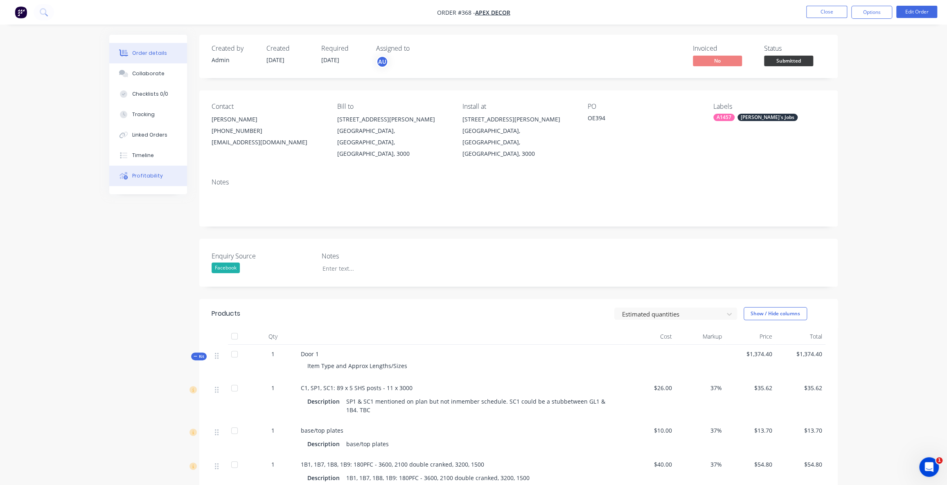
click at [167, 180] on button "Profitability" at bounding box center [148, 176] width 78 height 20
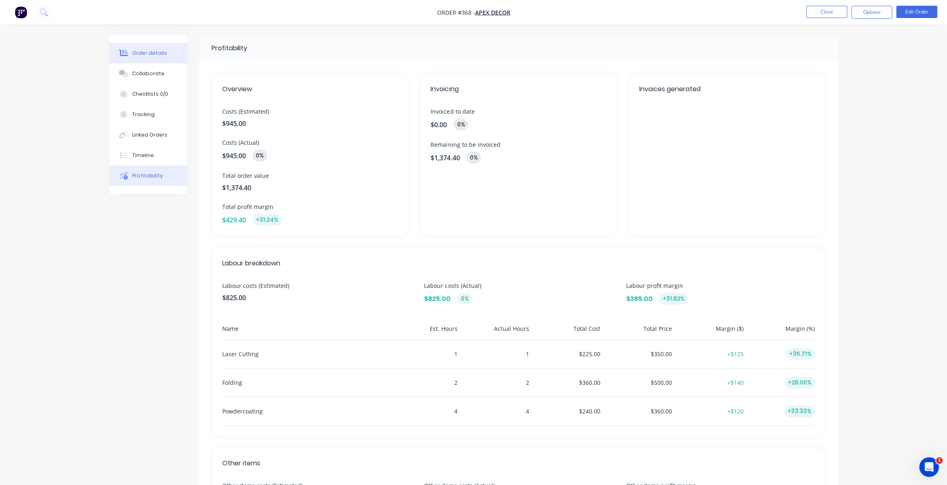
click at [157, 53] on div "Order details" at bounding box center [149, 53] width 35 height 7
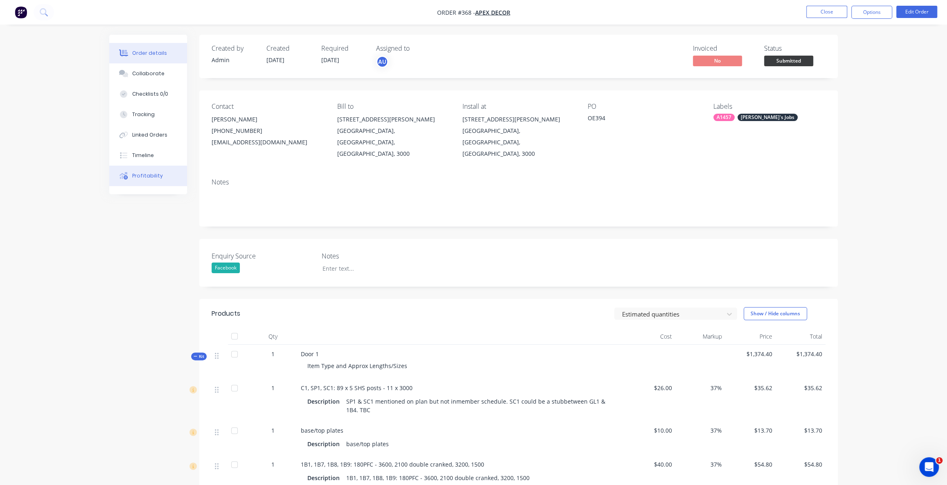
click at [151, 178] on div "Profitability" at bounding box center [147, 175] width 31 height 7
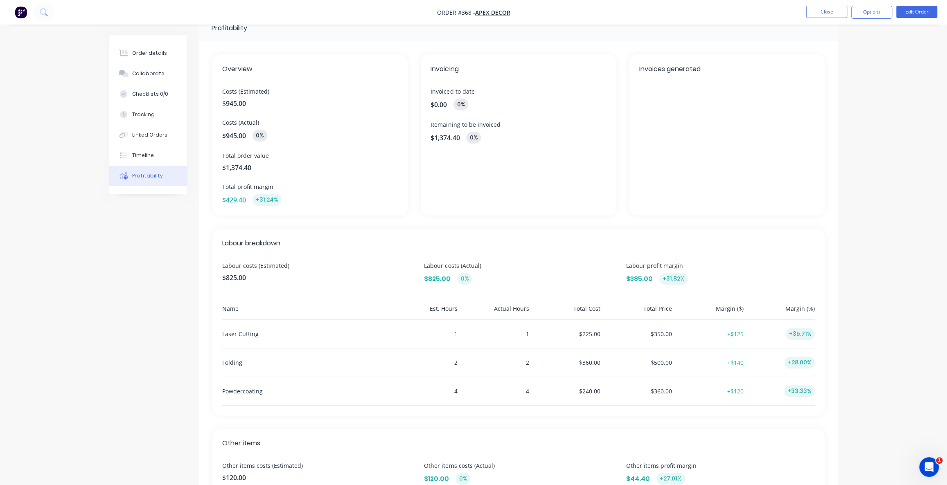
scroll to position [37, 0]
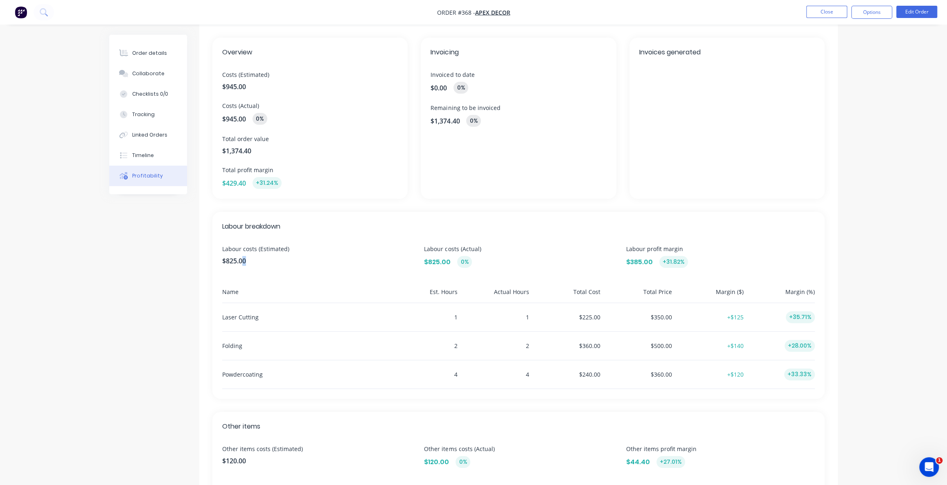
drag, startPoint x: 250, startPoint y: 258, endPoint x: 236, endPoint y: 258, distance: 13.5
click at [238, 258] on span "$825.00" at bounding box center [316, 261] width 189 height 10
drag, startPoint x: 228, startPoint y: 255, endPoint x: 250, endPoint y: 257, distance: 21.7
click at [229, 256] on span "$825.00" at bounding box center [316, 261] width 189 height 10
drag, startPoint x: 254, startPoint y: 258, endPoint x: 245, endPoint y: 259, distance: 9.4
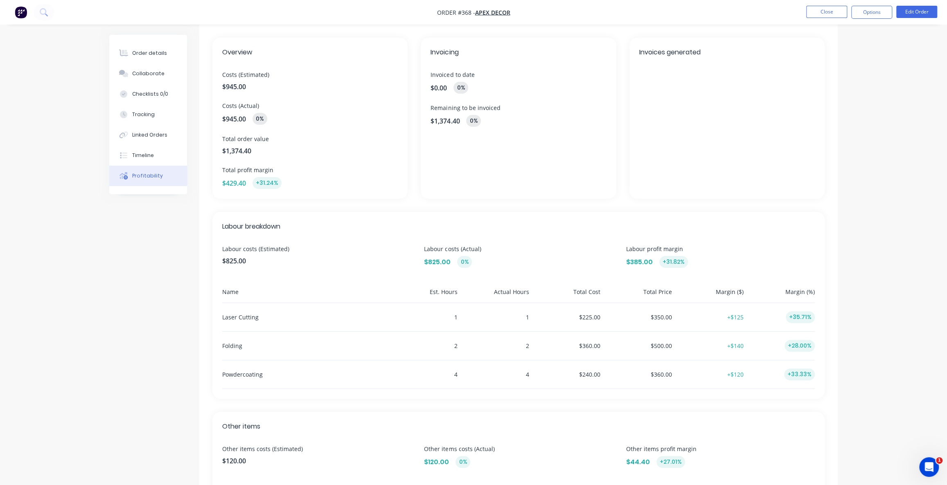
click at [254, 258] on span "$825.00" at bounding box center [316, 261] width 189 height 10
click at [149, 274] on div "Profitability Overview Costs (Estimated) $945.00 Costs (Actual) $945.00 0% Tota…" at bounding box center [473, 282] width 728 height 568
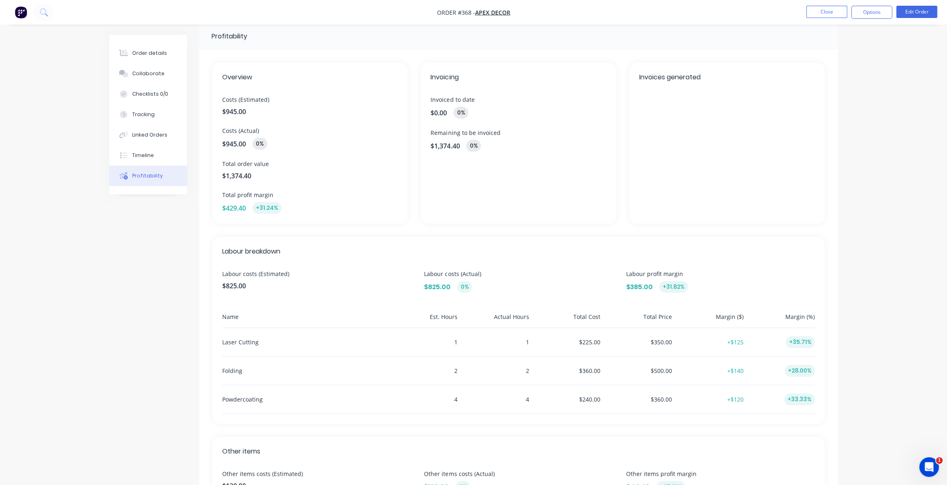
scroll to position [0, 0]
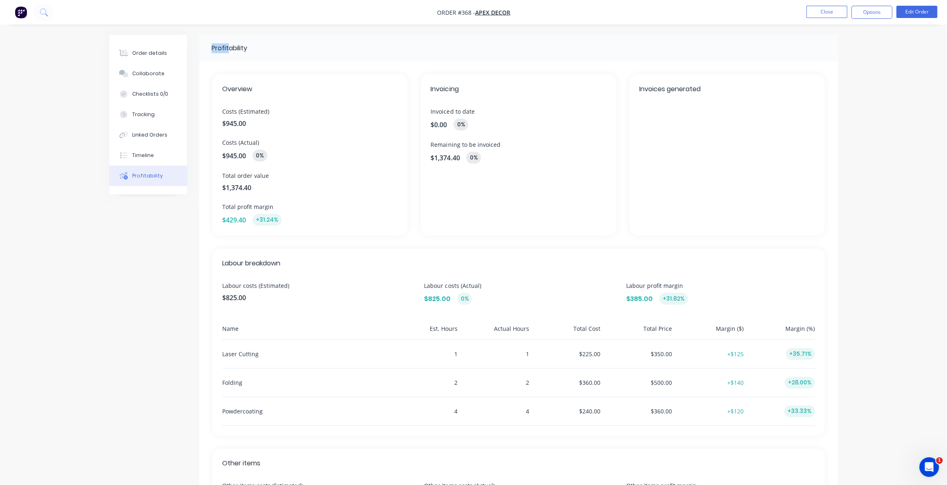
drag, startPoint x: 213, startPoint y: 49, endPoint x: 228, endPoint y: 50, distance: 15.2
click at [228, 50] on div "Profitability" at bounding box center [230, 48] width 36 height 10
drag, startPoint x: 281, startPoint y: 151, endPoint x: 286, endPoint y: 154, distance: 5.3
click at [286, 154] on div "$945.00 0%" at bounding box center [310, 156] width 176 height 12
click at [244, 124] on span "$945.00" at bounding box center [310, 124] width 176 height 10
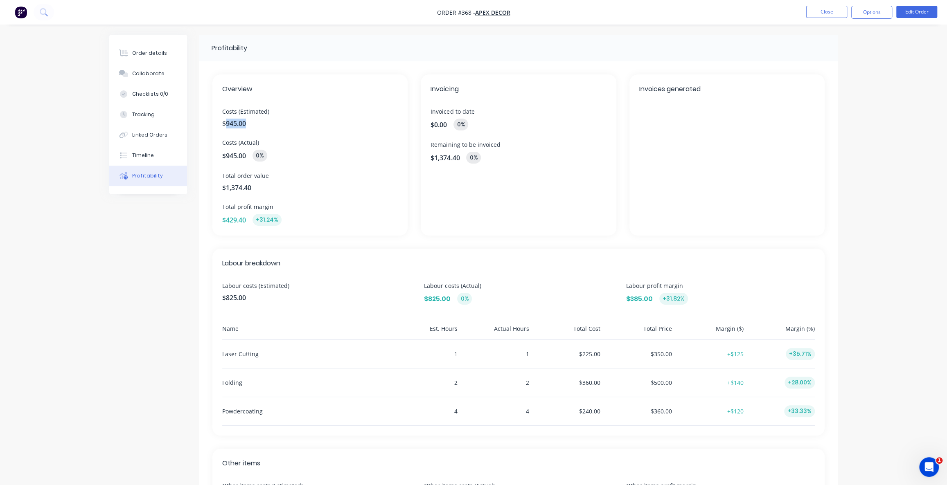
click at [244, 124] on span "$945.00" at bounding box center [310, 124] width 176 height 10
click at [236, 158] on span "$945.00" at bounding box center [234, 156] width 24 height 10
drag, startPoint x: 245, startPoint y: 297, endPoint x: 210, endPoint y: 301, distance: 35.4
click at [229, 301] on span "$825.00" at bounding box center [316, 298] width 189 height 10
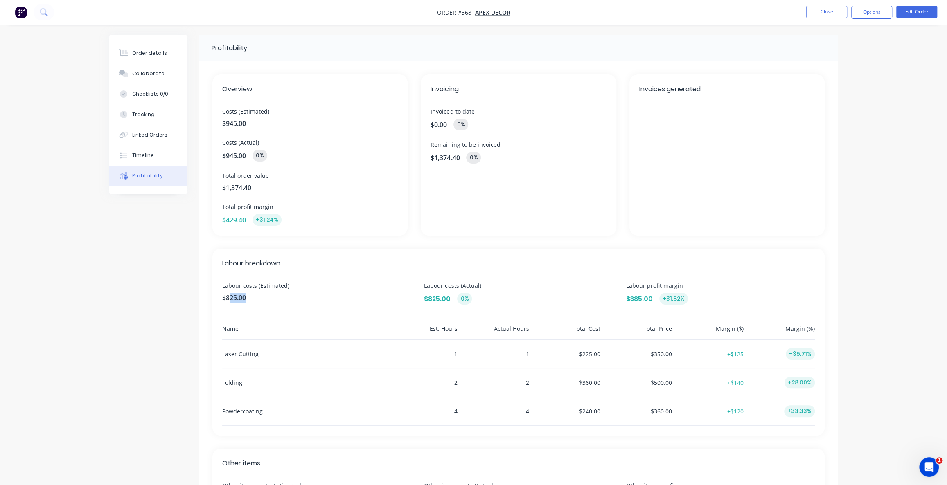
click at [240, 303] on div "Labour costs (Estimated) $825.00" at bounding box center [316, 292] width 189 height 23
click at [244, 302] on span "$825.00" at bounding box center [316, 298] width 189 height 10
click at [151, 99] on button "Checklists 0/0" at bounding box center [148, 94] width 78 height 20
type textarea "x"
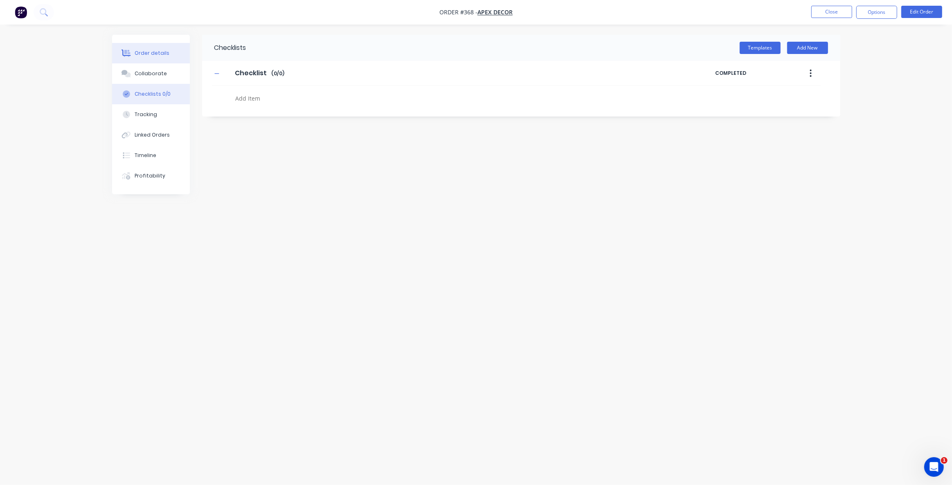
click at [150, 50] on div "Order details" at bounding box center [152, 53] width 35 height 7
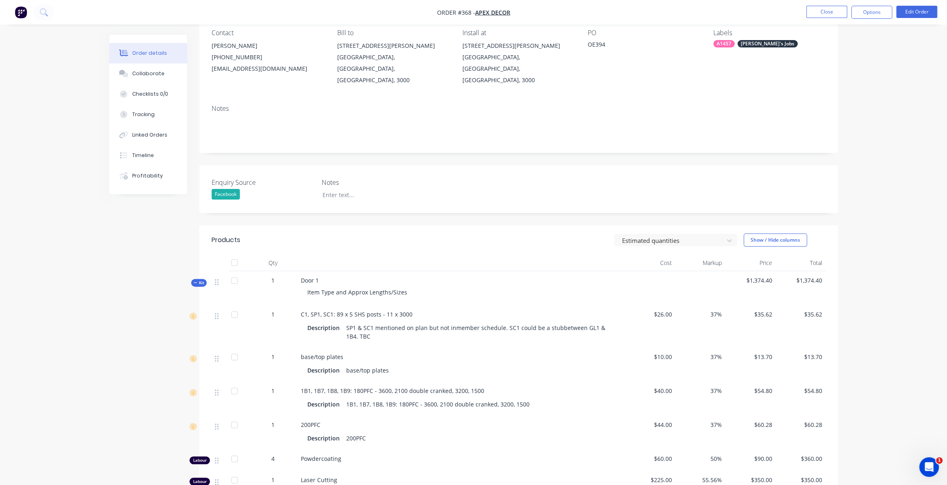
scroll to position [74, 0]
click at [303, 310] on span "C1, SP1, SC1: 89 x 5 SHS posts - 11 x 3000" at bounding box center [357, 314] width 112 height 8
drag, startPoint x: 669, startPoint y: 303, endPoint x: 653, endPoint y: 303, distance: 15.6
click at [653, 310] on span "$26.00" at bounding box center [650, 314] width 44 height 9
click at [674, 305] on div "$26.00" at bounding box center [650, 326] width 50 height 43
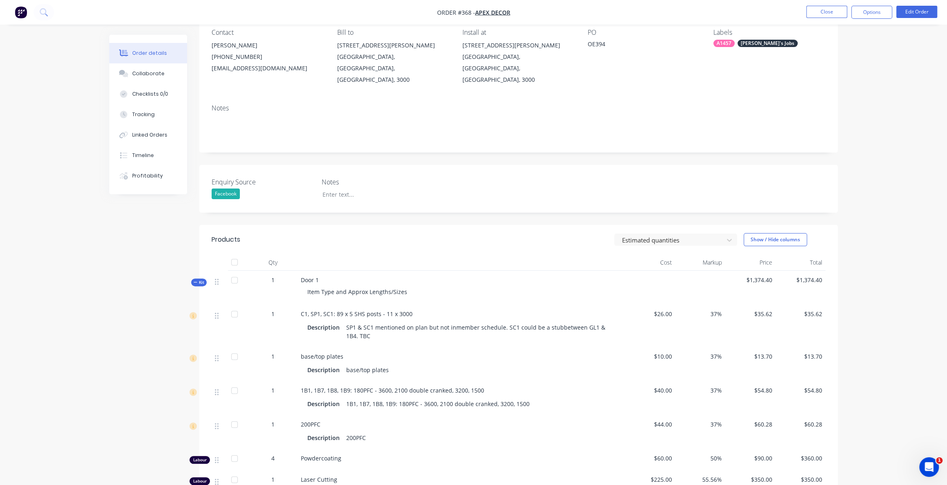
click at [119, 230] on div "Created by Admin Created [DATE] Required [DATE] Assigned to AU Invoiced No Stat…" at bounding box center [473, 310] width 728 height 698
drag, startPoint x: 124, startPoint y: 268, endPoint x: 164, endPoint y: 249, distance: 44.3
click at [124, 266] on div "Created by Admin Created [DATE] Required [DATE] Assigned to AU Invoiced No Stat…" at bounding box center [473, 310] width 728 height 698
click at [662, 310] on span "$26.00" at bounding box center [650, 314] width 44 height 9
click at [915, 12] on button "Edit Order" at bounding box center [916, 12] width 41 height 12
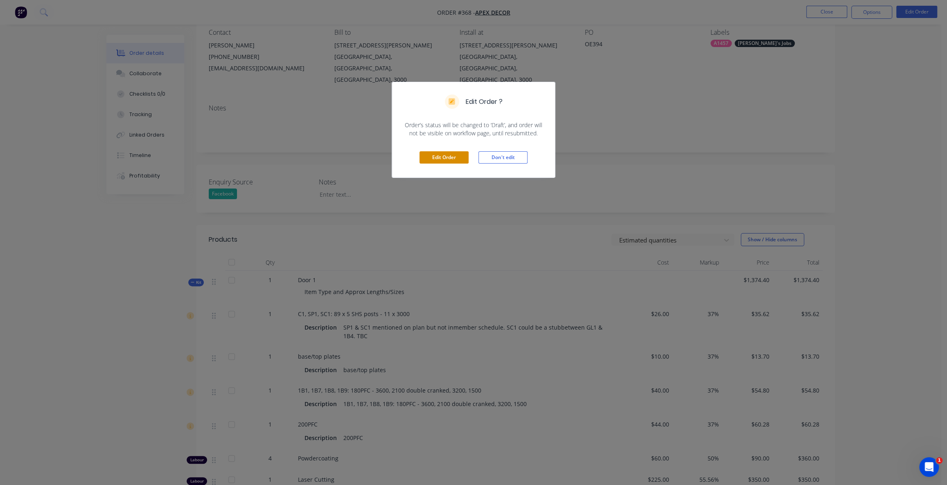
click at [448, 157] on button "Edit Order" at bounding box center [443, 157] width 49 height 12
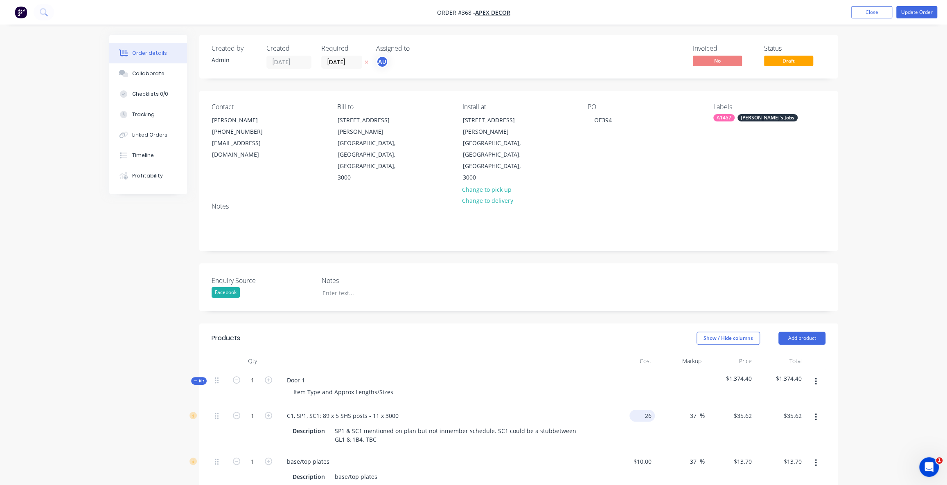
drag, startPoint x: 638, startPoint y: 379, endPoint x: 642, endPoint y: 380, distance: 4.2
click at [638, 405] on div "26 $26.00" at bounding box center [629, 428] width 50 height 46
type input "$26.00"
click at [882, 55] on div "Order details Collaborate Checklists 0/0 Tracking Linked Orders Timeline Profit…" at bounding box center [473, 460] width 947 height 921
click at [907, 14] on button "Update Order" at bounding box center [916, 12] width 41 height 12
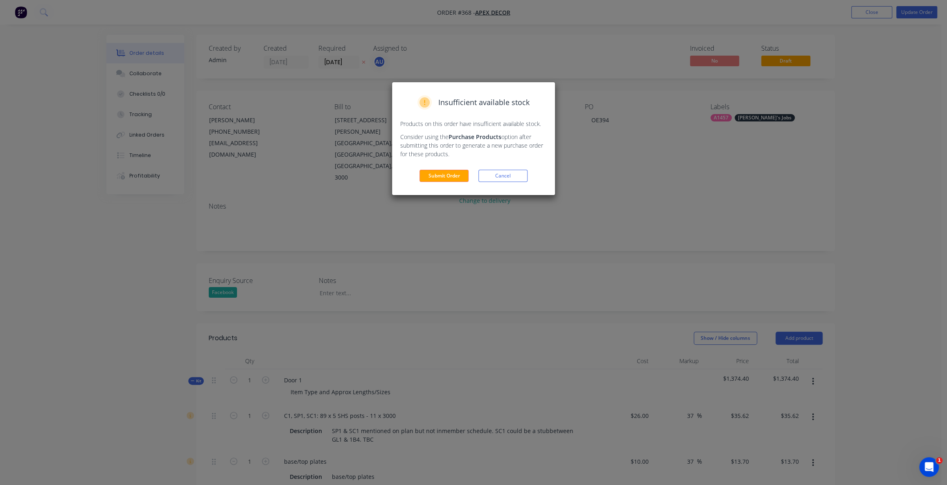
click at [439, 177] on button "Submit Order" at bounding box center [443, 176] width 49 height 12
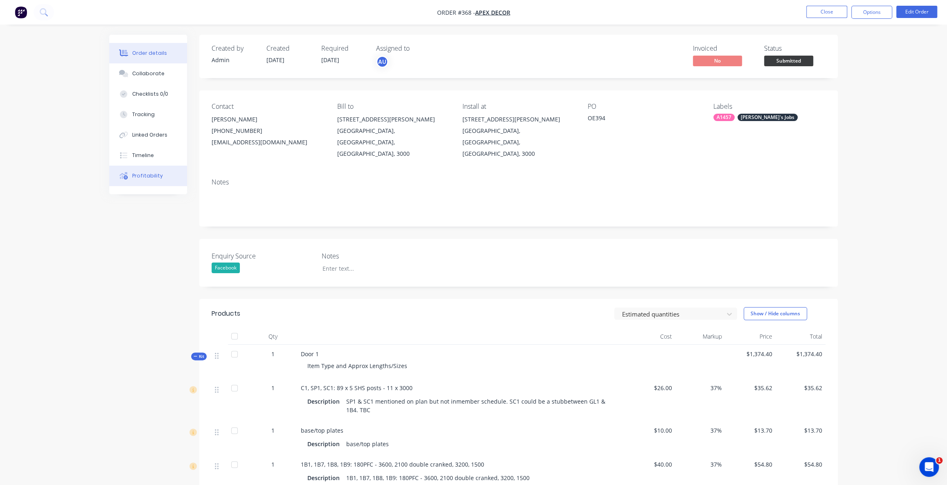
click at [156, 176] on div "Profitability" at bounding box center [147, 175] width 31 height 7
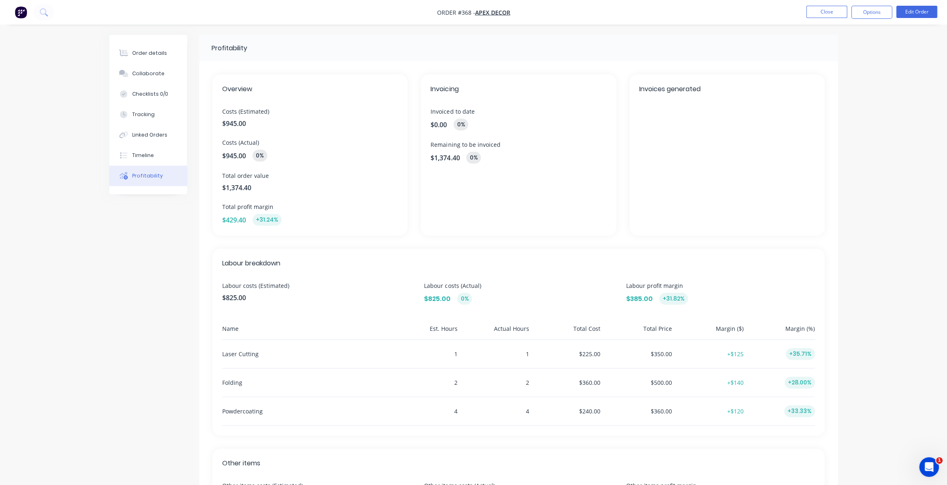
click at [904, 375] on div "Order details Collaborate Checklists 0/0 Tracking Linked Orders Timeline Profit…" at bounding box center [473, 301] width 947 height 603
click at [176, 250] on div "Profitability Overview Costs (Estimated) $945.00 Costs (Actual) $945.00 0% Tota…" at bounding box center [473, 319] width 728 height 568
click at [176, 251] on div "Profitability Overview Costs (Estimated) $945.00 Costs (Actual) $945.00 0% Tota…" at bounding box center [473, 319] width 728 height 568
click at [133, 241] on div "Profitability Overview Costs (Estimated) $945.00 Costs (Actual) $945.00 0% Tota…" at bounding box center [473, 319] width 728 height 568
click at [131, 241] on div "Profitability Overview Costs (Estimated) $945.00 Costs (Actual) $945.00 0% Tota…" at bounding box center [473, 319] width 728 height 568
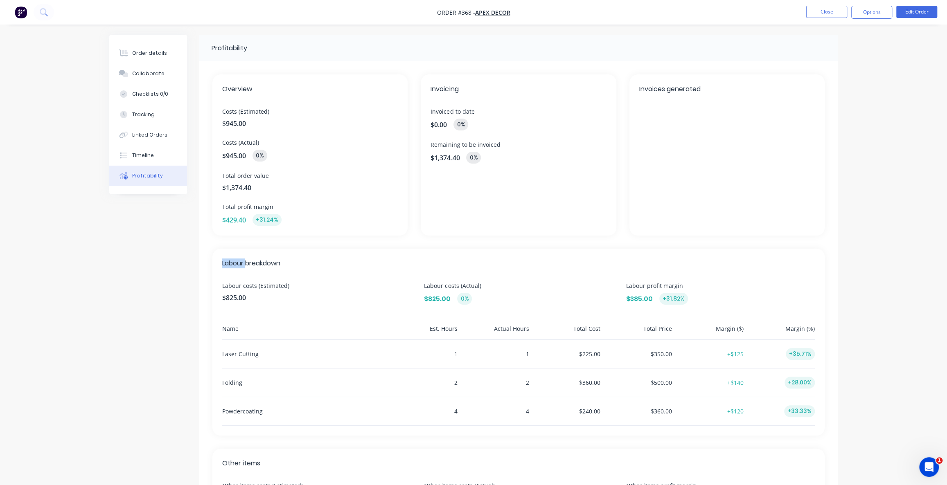
click at [131, 241] on div "Profitability Overview Costs (Estimated) $945.00 Costs (Actual) $945.00 0% Tota…" at bounding box center [473, 319] width 728 height 568
click at [153, 254] on div "Profitability Overview Costs (Estimated) $945.00 Costs (Actual) $945.00 0% Tota…" at bounding box center [473, 319] width 728 height 568
click at [261, 270] on div "Labour breakdown Labour costs (Estimated) $825.00 Labour costs (Actual) $825.00…" at bounding box center [518, 342] width 612 height 187
click at [282, 263] on span "Labour breakdown" at bounding box center [518, 264] width 592 height 10
drag, startPoint x: 284, startPoint y: 265, endPoint x: 259, endPoint y: 261, distance: 24.8
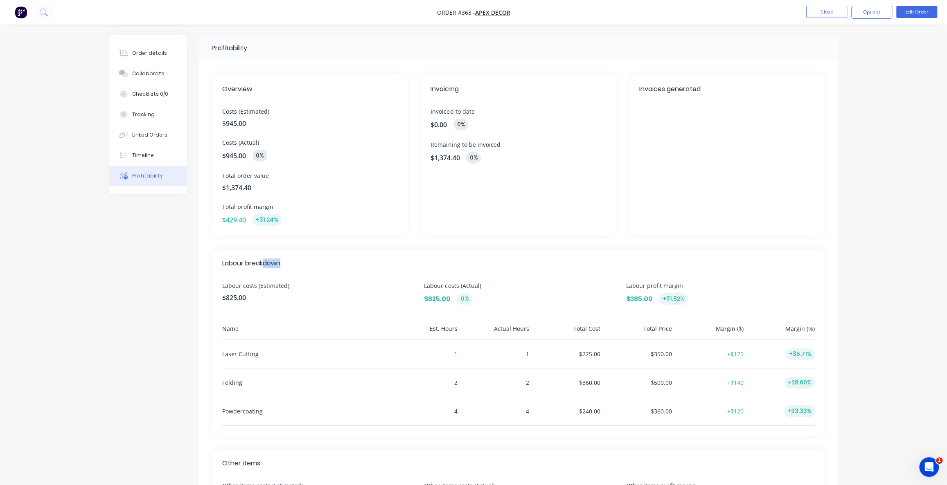
click at [259, 262] on span "Labour breakdown" at bounding box center [518, 264] width 592 height 10
click at [290, 263] on span "Labour breakdown" at bounding box center [518, 264] width 592 height 10
drag, startPoint x: 291, startPoint y: 262, endPoint x: 257, endPoint y: 259, distance: 34.5
click at [289, 262] on span "Labour breakdown" at bounding box center [518, 264] width 592 height 10
click at [278, 250] on div "Labour breakdown Labour costs (Estimated) $825.00 Labour costs (Actual) $825.00…" at bounding box center [518, 342] width 612 height 187
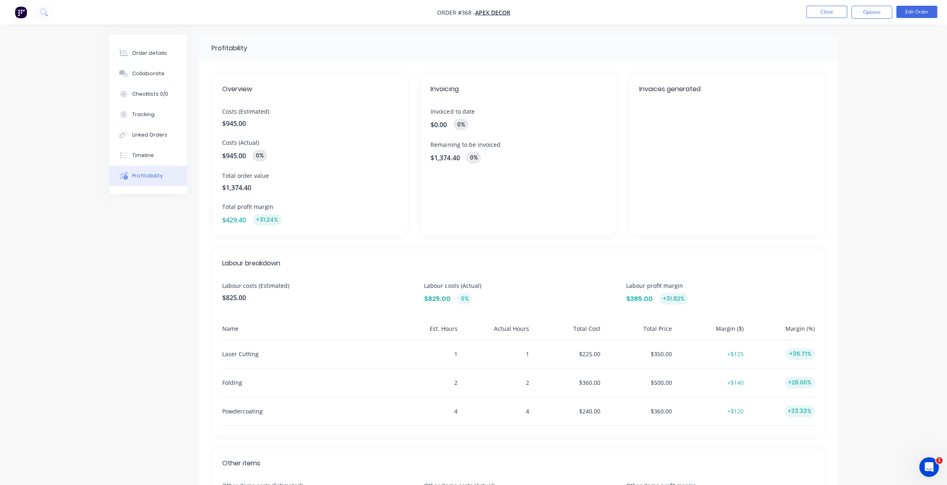
click at [290, 260] on span "Labour breakdown" at bounding box center [518, 264] width 592 height 10
click at [288, 266] on span "Labour breakdown" at bounding box center [518, 264] width 592 height 10
click at [287, 266] on span "Labour breakdown" at bounding box center [518, 264] width 592 height 10
click at [287, 264] on span "Labour breakdown" at bounding box center [518, 264] width 592 height 10
click at [286, 250] on div "Labour breakdown Labour costs (Estimated) $825.00 Labour costs (Actual) $825.00…" at bounding box center [518, 342] width 612 height 187
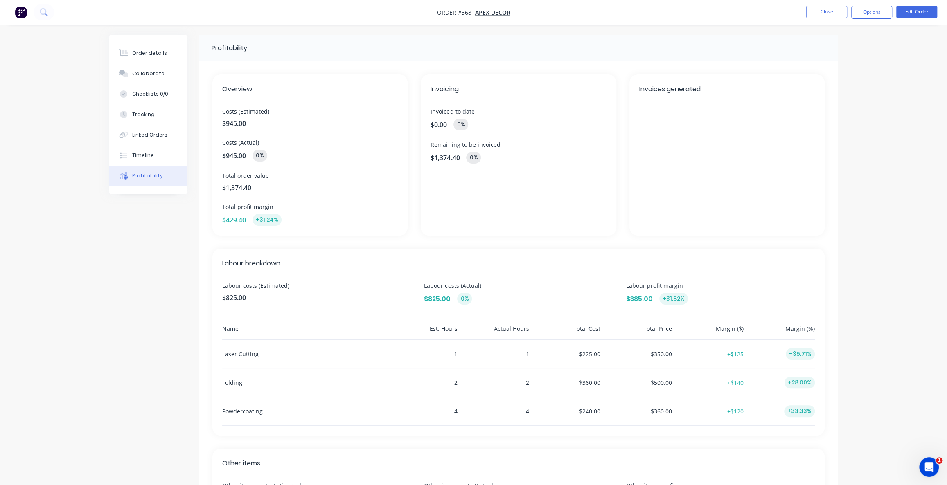
click at [288, 261] on span "Labour breakdown" at bounding box center [518, 264] width 592 height 10
drag, startPoint x: 287, startPoint y: 262, endPoint x: 274, endPoint y: 263, distance: 12.7
click at [280, 263] on span "Labour breakdown" at bounding box center [518, 264] width 592 height 10
click at [283, 264] on span "Labour breakdown" at bounding box center [518, 264] width 592 height 10
click at [877, 346] on div "Order details Collaborate Checklists 0/0 Tracking Linked Orders Timeline Profit…" at bounding box center [473, 301] width 947 height 603
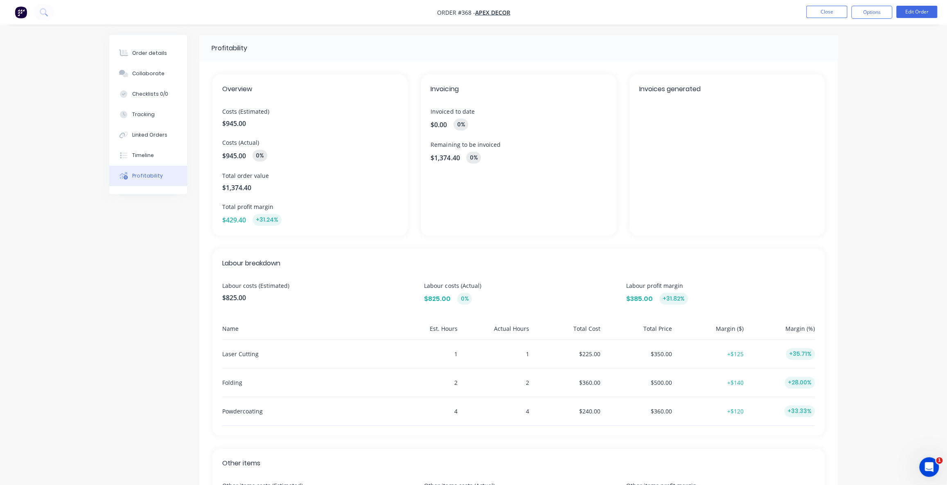
click at [877, 346] on div "Order details Collaborate Checklists 0/0 Tracking Linked Orders Timeline Profit…" at bounding box center [473, 301] width 947 height 603
click at [137, 221] on div "Profitability Overview Costs (Estimated) $945.00 Costs (Actual) $945.00 0% Tota…" at bounding box center [473, 319] width 728 height 568
click at [426, 33] on div "Order details Collaborate Checklists 0/0 Tracking Linked Orders Timeline Profit…" at bounding box center [473, 301] width 947 height 603
click at [824, 9] on button "Close" at bounding box center [826, 12] width 41 height 12
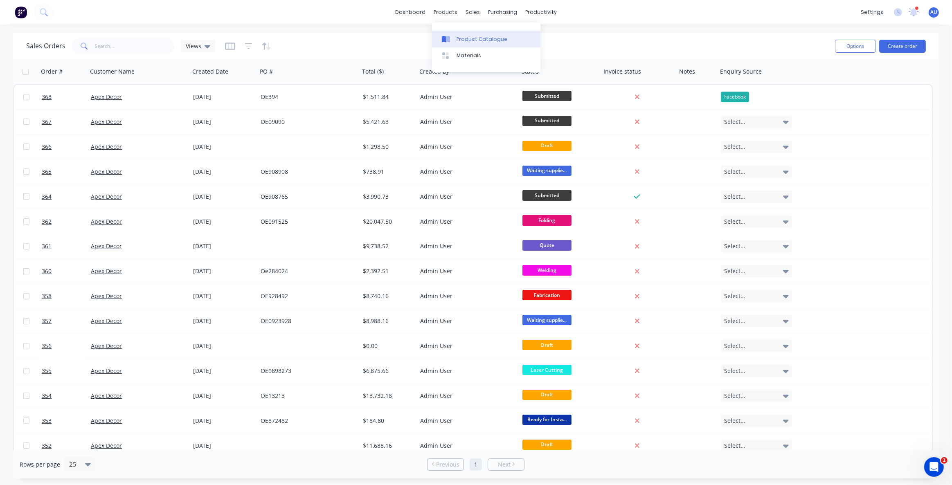
click at [467, 36] on div "Product Catalogue" at bounding box center [482, 39] width 51 height 7
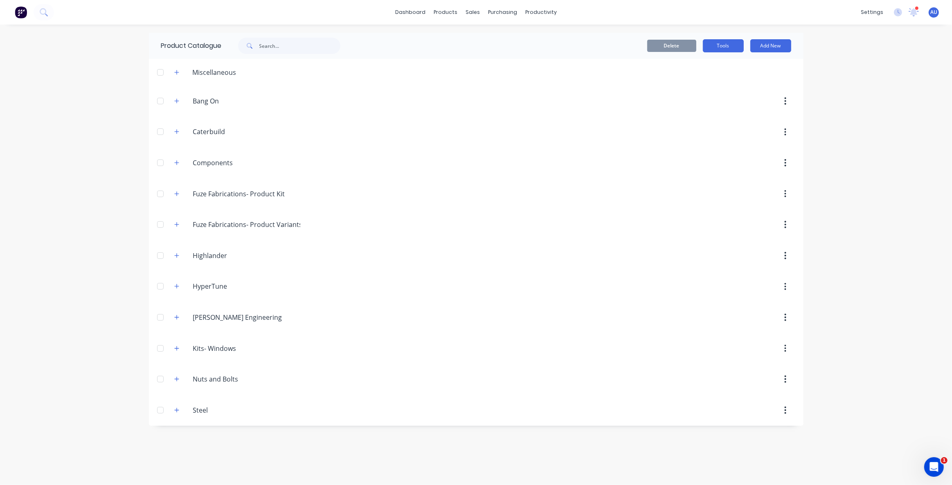
click at [732, 51] on button "Tools" at bounding box center [723, 45] width 41 height 13
click at [697, 85] on div "Stocktake" at bounding box center [704, 83] width 63 height 12
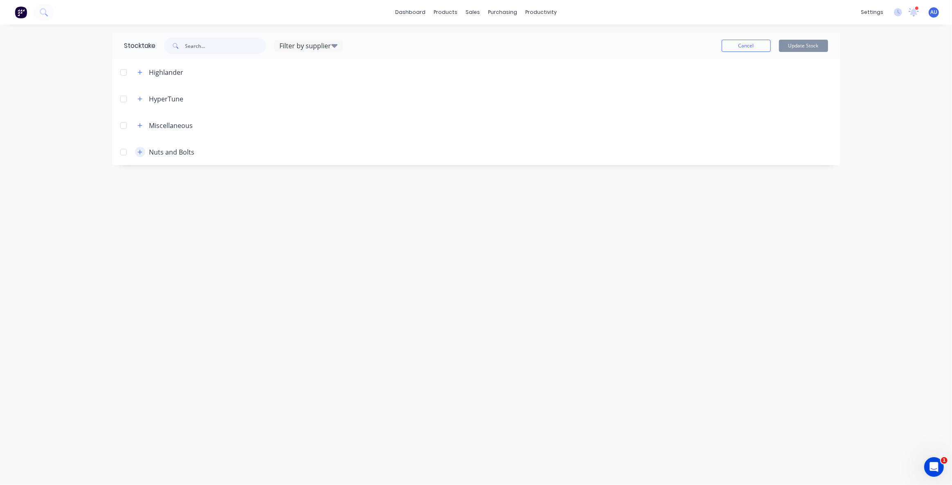
click at [142, 153] on icon "button" at bounding box center [139, 152] width 5 height 6
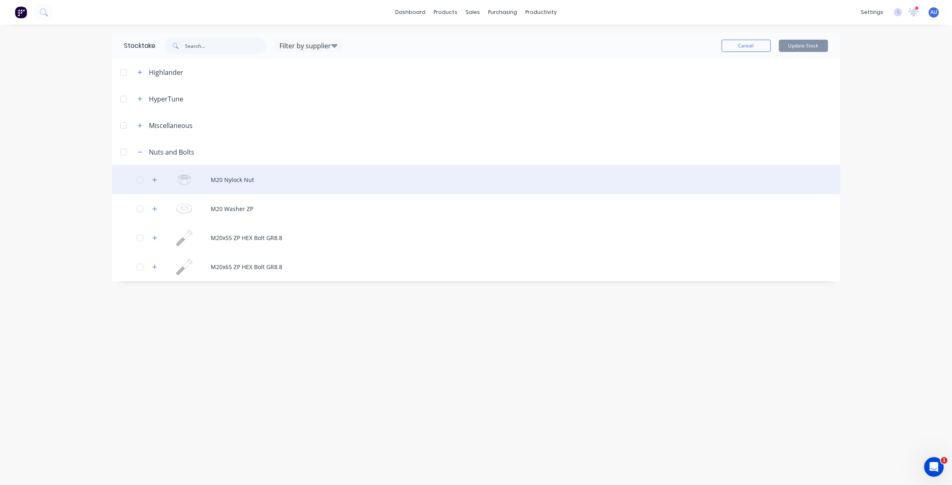
drag, startPoint x: 180, startPoint y: 216, endPoint x: 180, endPoint y: 181, distance: 35.2
click at [197, 181] on div "M20 Nylock Nut" at bounding box center [476, 179] width 728 height 29
click at [154, 181] on icon "button" at bounding box center [154, 180] width 5 height 6
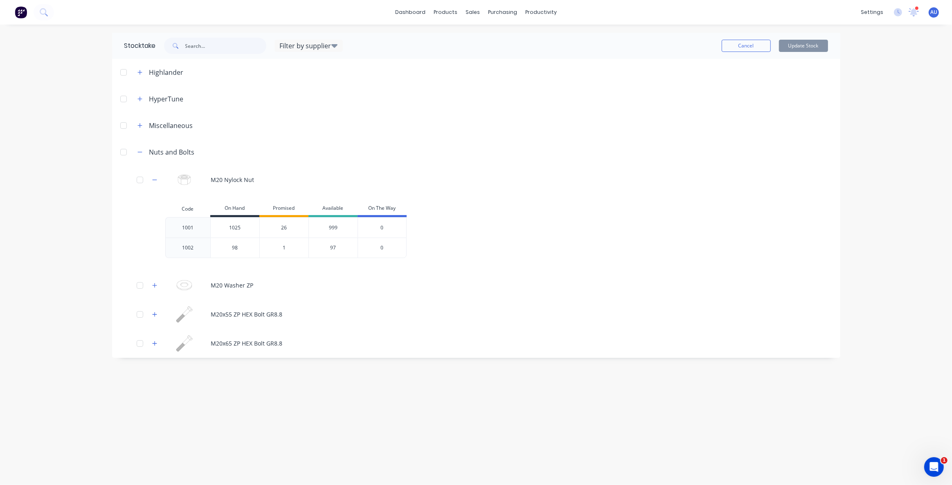
click at [244, 231] on input "1025" at bounding box center [235, 227] width 49 height 7
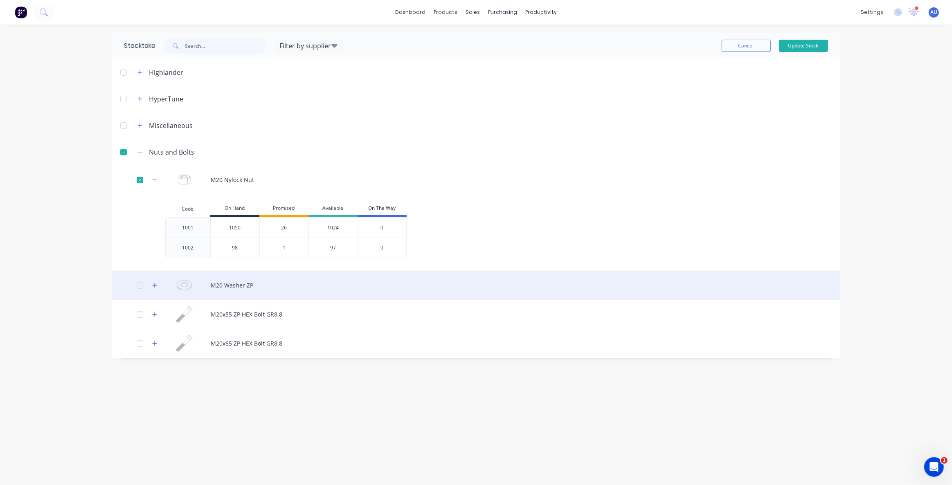
type input "1050"
click at [460, 279] on div "M20 Washer ZP" at bounding box center [476, 285] width 728 height 29
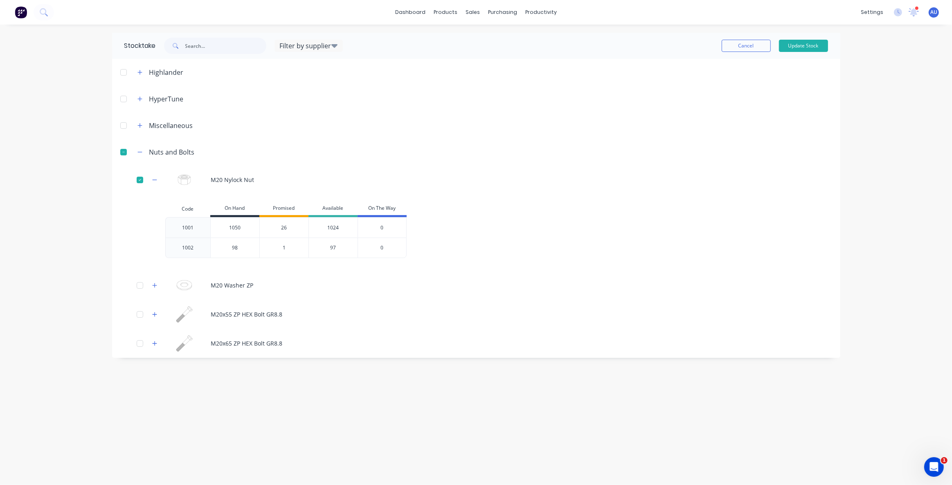
click at [225, 234] on div "1050" at bounding box center [235, 228] width 49 height 20
click at [255, 223] on div "1050" at bounding box center [235, 228] width 49 height 20
drag, startPoint x: 322, startPoint y: 229, endPoint x: 356, endPoint y: 230, distance: 34.0
click at [337, 229] on div "1001 1050 1050 26 1024 0" at bounding box center [286, 227] width 242 height 20
click at [600, 409] on div "Stocktake Filter by supplier Prime Steel Veolia Dave's Metal Supply IJK NSW Top…" at bounding box center [476, 255] width 745 height 444
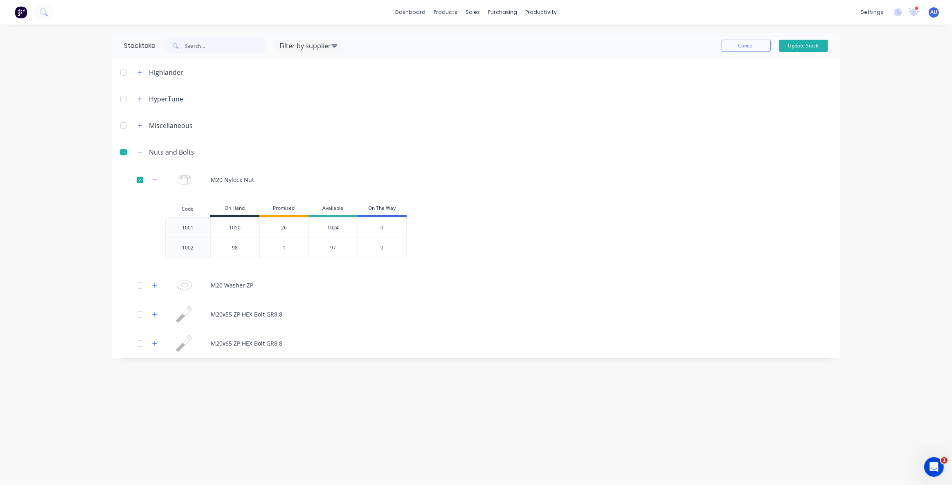
click at [120, 152] on div at bounding box center [123, 152] width 16 height 16
click at [584, 375] on div "Stocktake Filter by supplier Prime Steel Veolia Dave's Metal Supply IJK NSW Top…" at bounding box center [476, 255] width 745 height 444
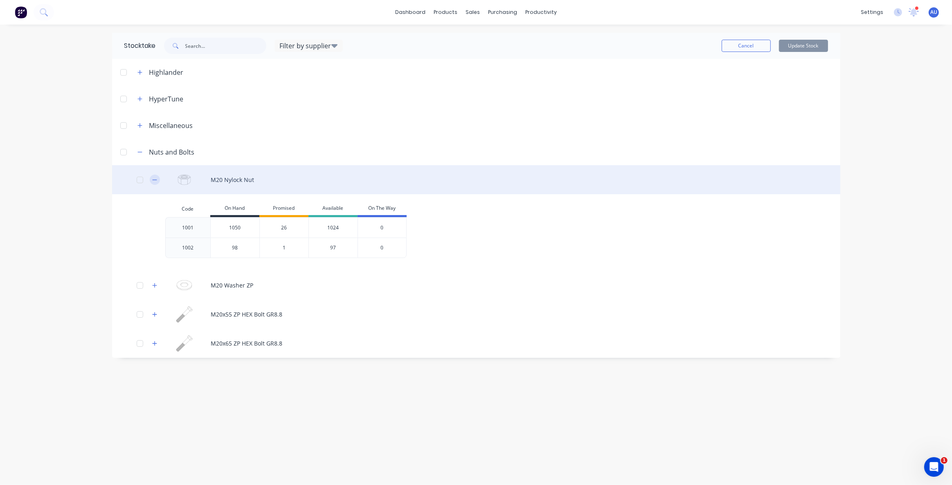
click at [151, 181] on button "button" at bounding box center [155, 180] width 10 height 10
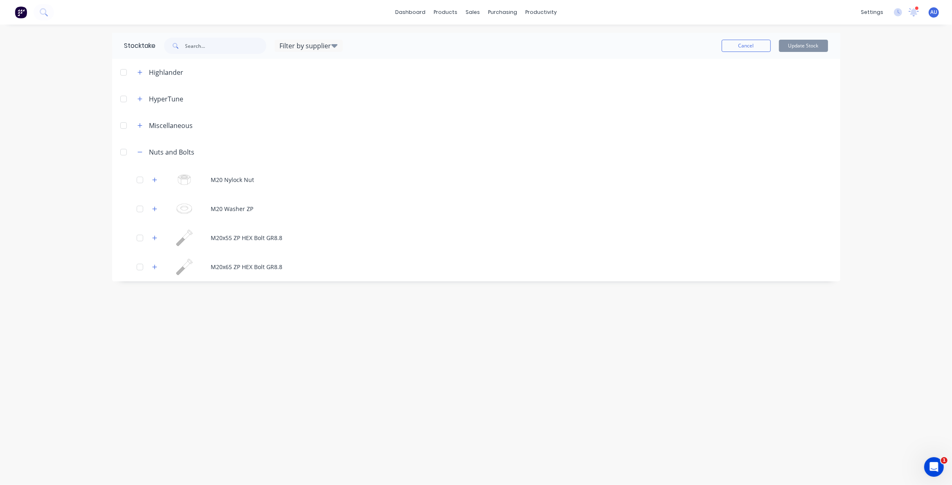
click at [141, 321] on div "Stocktake Filter by supplier Prime Steel Veolia Dave's Metal Supply IJK NSW Top…" at bounding box center [476, 255] width 745 height 444
click at [199, 410] on div "Stocktake Filter by supplier Prime Steel Veolia Dave's Metal Supply IJK NSW Top…" at bounding box center [476, 255] width 745 height 444
click at [468, 40] on div "Product Catalogue" at bounding box center [482, 39] width 51 height 7
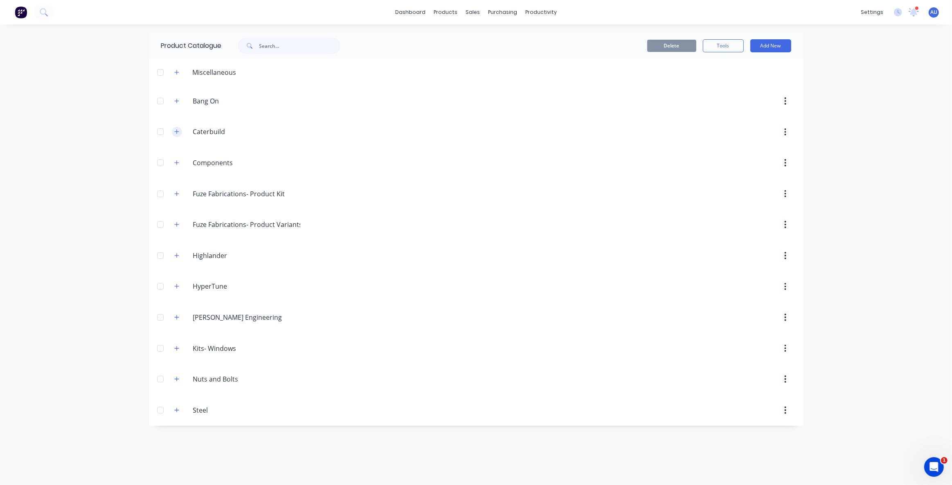
click at [176, 130] on icon "button" at bounding box center [176, 132] width 5 height 5
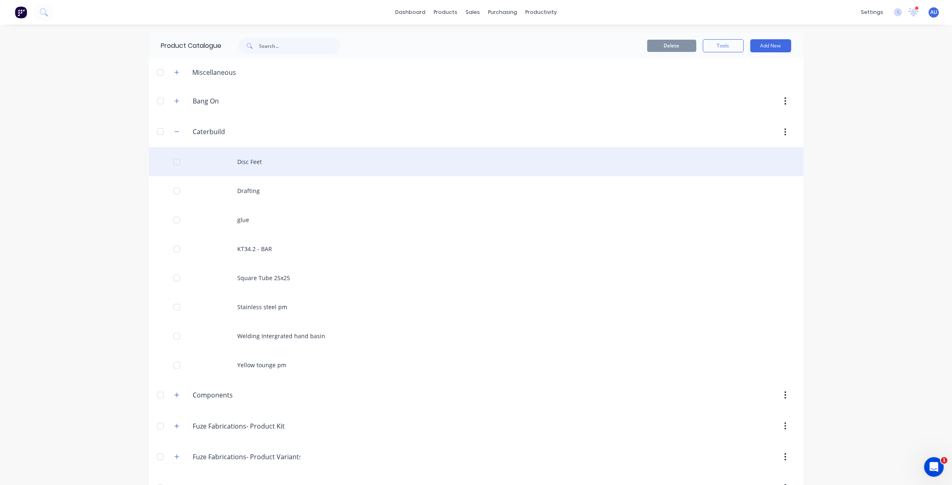
click at [260, 165] on div "Disc Feet" at bounding box center [476, 161] width 655 height 29
type textarea "x"
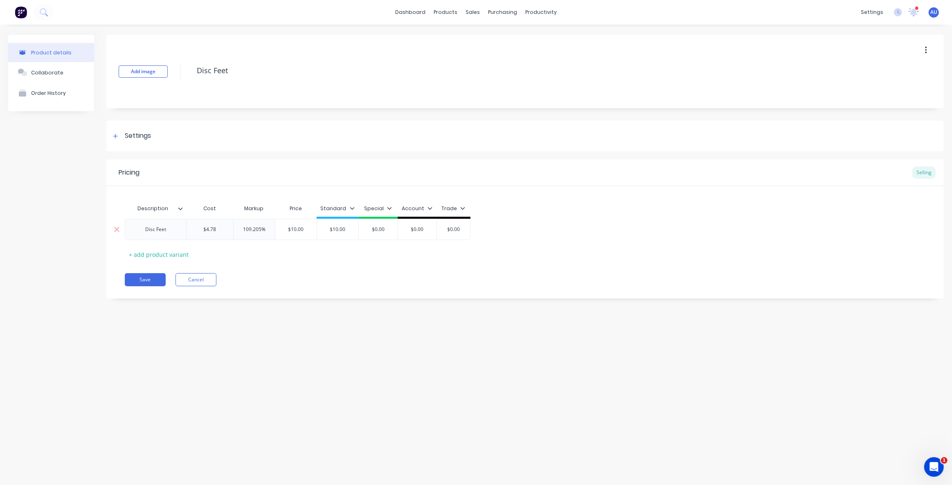
type input "$10.00"
drag, startPoint x: 303, startPoint y: 231, endPoint x: 260, endPoint y: 227, distance: 43.5
click at [276, 230] on input "$10.00" at bounding box center [295, 229] width 41 height 7
type input "$4.78"
drag, startPoint x: 216, startPoint y: 230, endPoint x: 203, endPoint y: 231, distance: 13.1
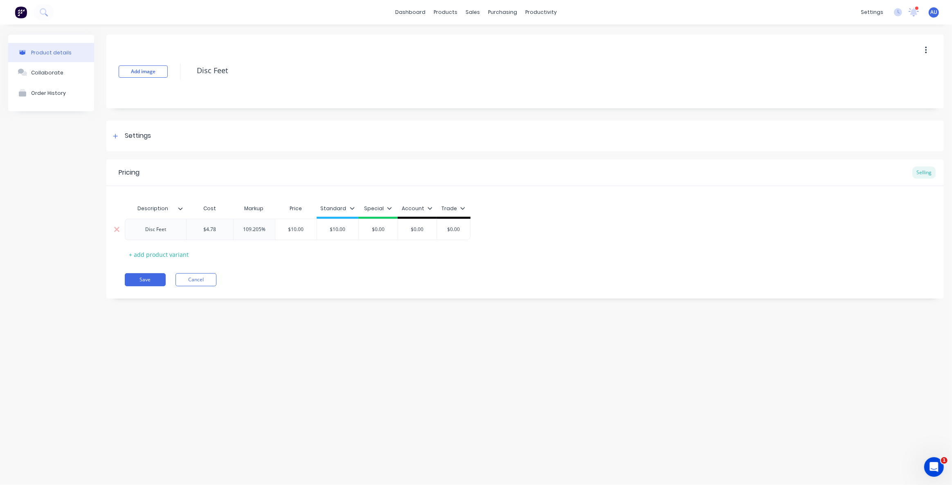
click at [203, 231] on input "$4.78" at bounding box center [210, 229] width 47 height 7
click at [252, 261] on div "Description Cost Markup Price Standard Special Account Trade Disc Feet $4.78 $4…" at bounding box center [525, 230] width 801 height 61
click at [262, 278] on div "Save Cancel" at bounding box center [534, 279] width 819 height 13
click at [294, 329] on div "Product details Collaborate Order History Add image Disc Feet Settings Product …" at bounding box center [476, 247] width 952 height 444
click at [248, 308] on div "Add image Disc Feet Settings Product Options I buy this item I sell this item I…" at bounding box center [524, 173] width 837 height 276
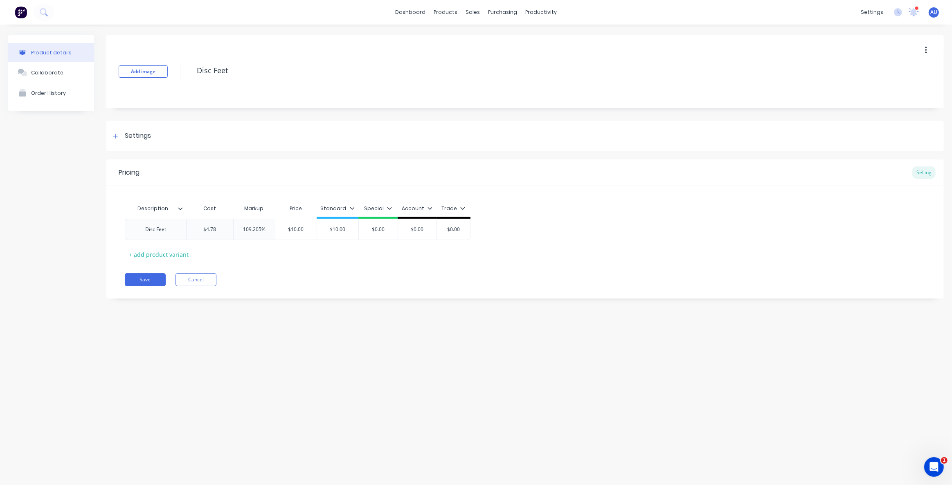
click at [233, 320] on div "Product details Collaborate Order History Add image Disc Feet Settings Product …" at bounding box center [476, 247] width 952 height 444
click at [201, 279] on button "Cancel" at bounding box center [196, 279] width 41 height 13
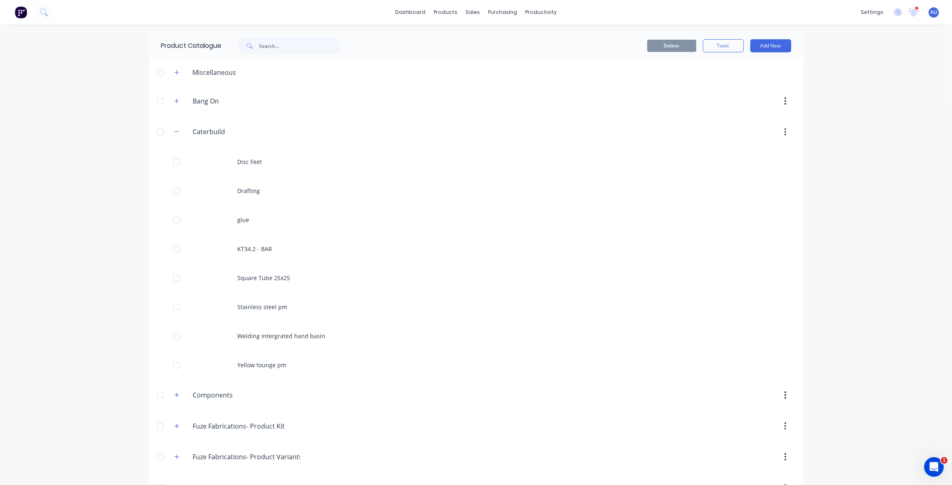
click at [109, 259] on div "dashboard products sales purchasing productivity dashboard products Product Cat…" at bounding box center [476, 242] width 952 height 485
click at [175, 132] on icon "button" at bounding box center [176, 132] width 5 height 6
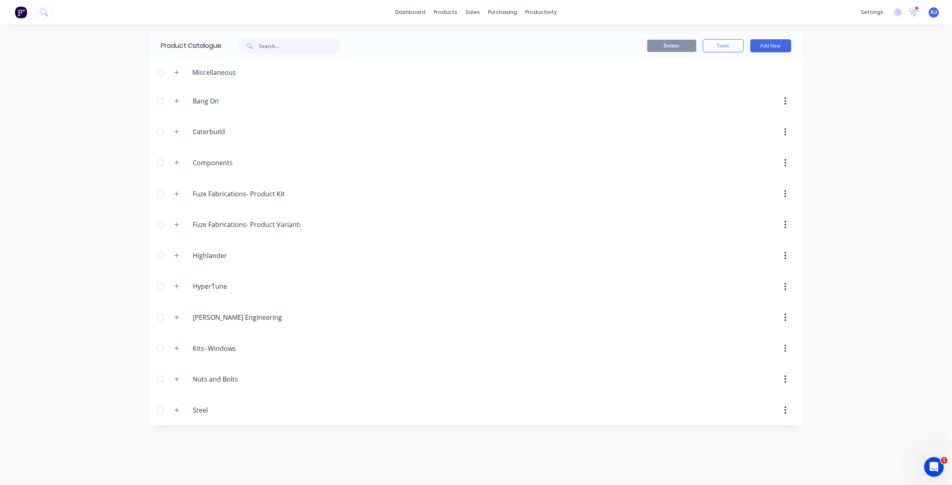
click at [110, 189] on div "dashboard products sales purchasing productivity dashboard products Product Cat…" at bounding box center [476, 242] width 952 height 485
click at [34, 286] on div "dashboard products sales purchasing productivity dashboard products Product Cat…" at bounding box center [476, 242] width 952 height 485
click at [42, 289] on div "dashboard products sales purchasing productivity dashboard products Product Cat…" at bounding box center [476, 242] width 952 height 485
click at [41, 288] on div "dashboard products sales purchasing productivity dashboard products Product Cat…" at bounding box center [476, 242] width 952 height 485
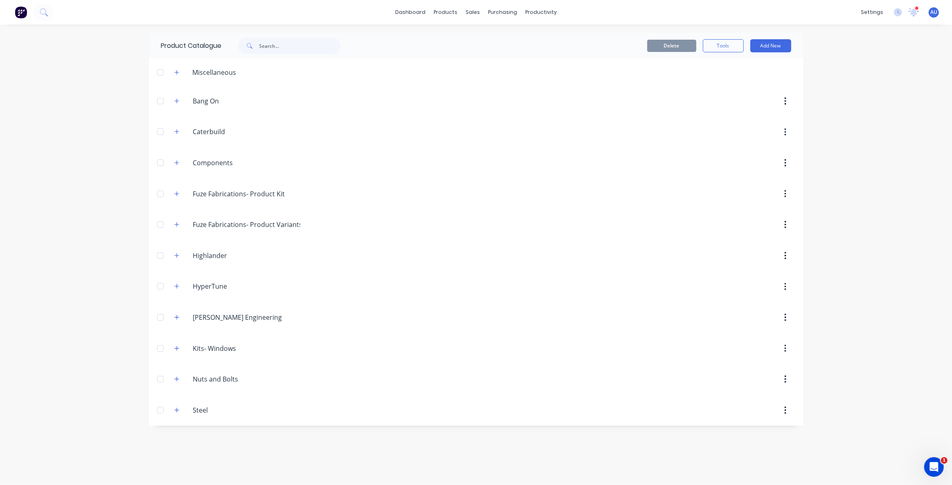
click at [41, 288] on div "dashboard products sales purchasing productivity dashboard products Product Cat…" at bounding box center [476, 242] width 952 height 485
click at [479, 37] on div at bounding box center [478, 39] width 12 height 7
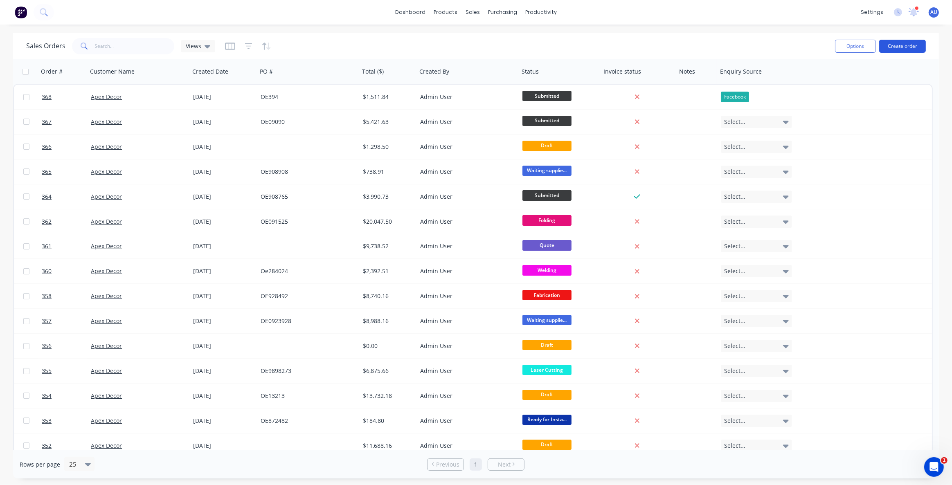
click at [894, 47] on button "Create order" at bounding box center [902, 46] width 47 height 13
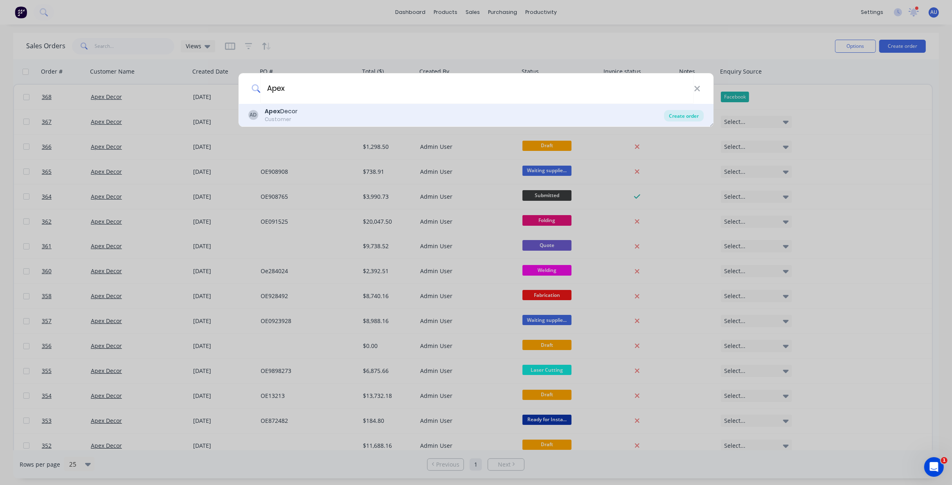
type input "Apex"
click at [676, 115] on div "Create order" at bounding box center [684, 115] width 40 height 11
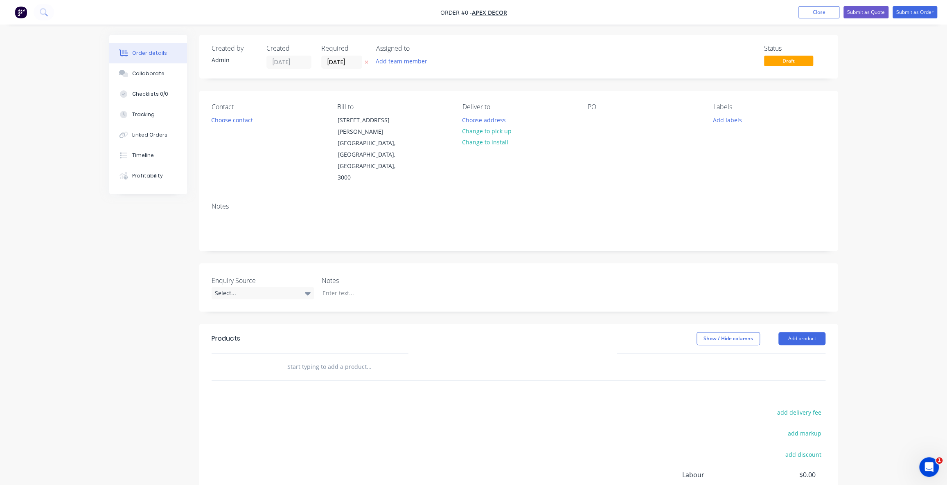
click at [889, 49] on div "Order details Collaborate Checklists 0/0 Tracking Linked Orders Timeline Profit…" at bounding box center [473, 295] width 947 height 590
click at [876, 43] on div "Order details Collaborate Checklists 0/0 Tracking Linked Orders Timeline Profit…" at bounding box center [473, 295] width 947 height 590
click at [798, 24] on nav "Order #0 - Apex Decor Add product Close Submit as Quote Submit as Order" at bounding box center [473, 12] width 947 height 25
click at [870, 15] on button "Submit as Quote" at bounding box center [865, 12] width 45 height 12
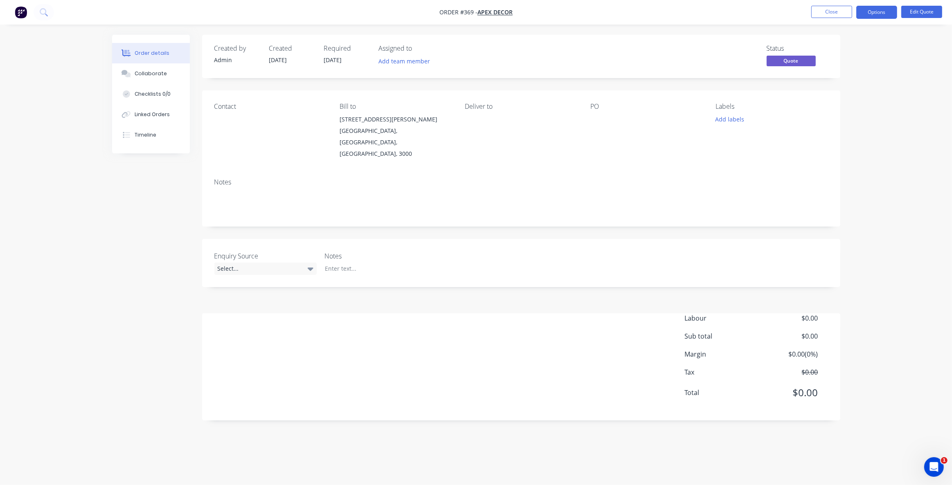
drag, startPoint x: 871, startPoint y: 38, endPoint x: 877, endPoint y: 36, distance: 5.7
click at [871, 38] on div "Order details Collaborate Checklists 0/0 Linked Orders Timeline Order details C…" at bounding box center [476, 242] width 952 height 485
click at [875, 14] on button "Options" at bounding box center [876, 12] width 41 height 13
click at [835, 100] on div "Convert to Order" at bounding box center [852, 99] width 75 height 12
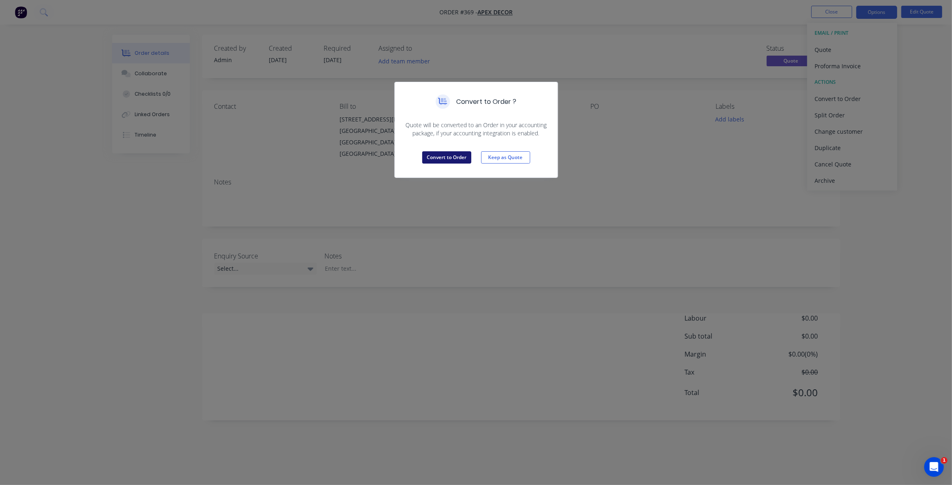
click at [450, 158] on button "Convert to Order" at bounding box center [446, 157] width 49 height 12
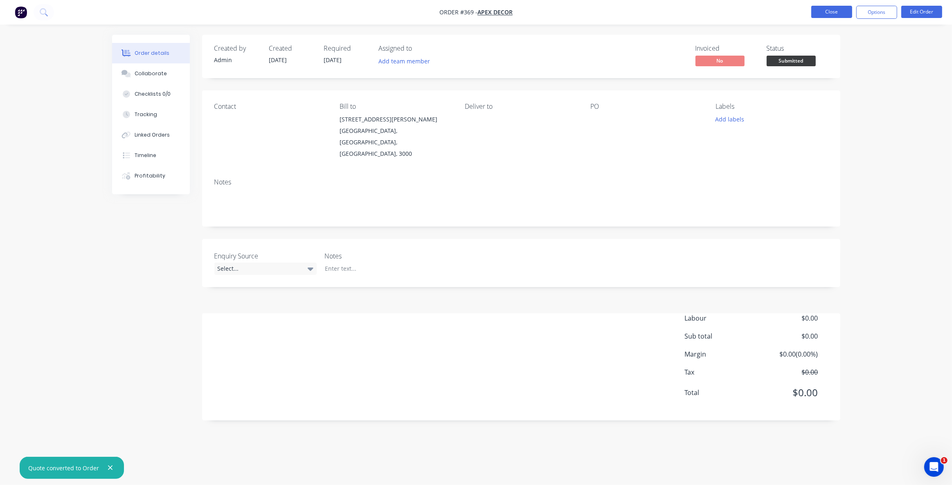
click at [842, 16] on button "Close" at bounding box center [831, 12] width 41 height 12
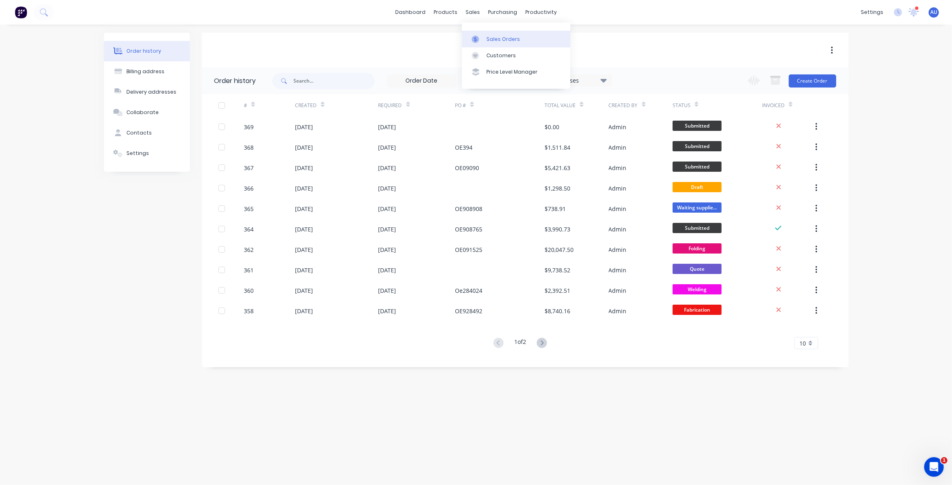
click at [487, 36] on div "Sales Orders" at bounding box center [503, 39] width 34 height 7
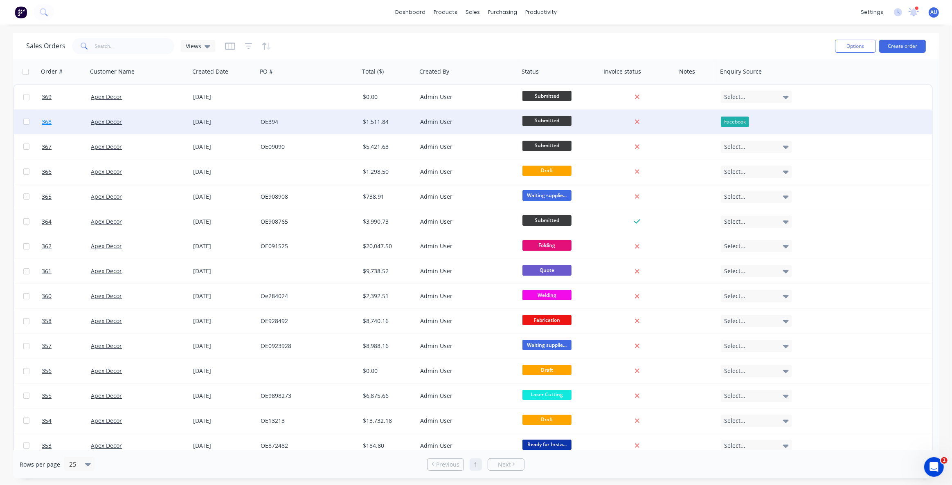
click at [48, 124] on span "368" at bounding box center [47, 122] width 10 height 8
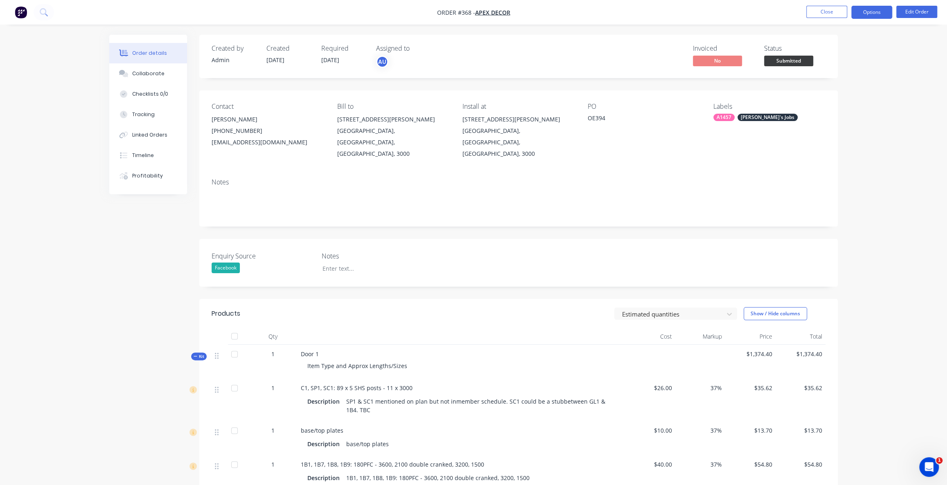
click at [862, 10] on button "Options" at bounding box center [871, 12] width 41 height 13
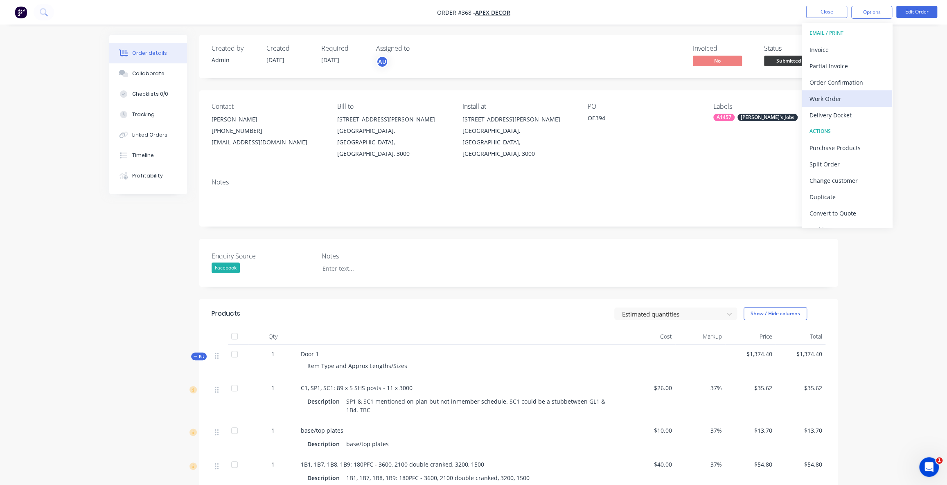
click at [825, 99] on div "Work Order" at bounding box center [846, 99] width 75 height 12
click at [827, 97] on div "Custom" at bounding box center [846, 99] width 75 height 12
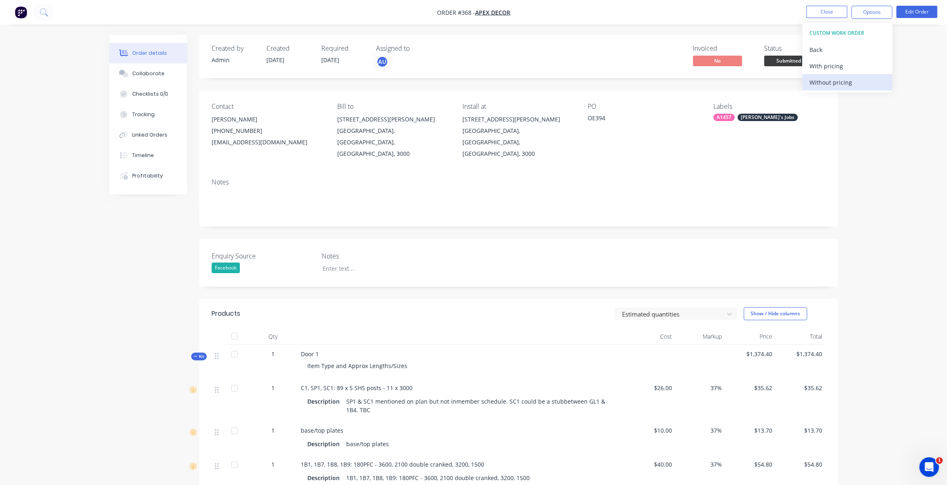
click at [835, 80] on div "Without pricing" at bounding box center [846, 83] width 75 height 12
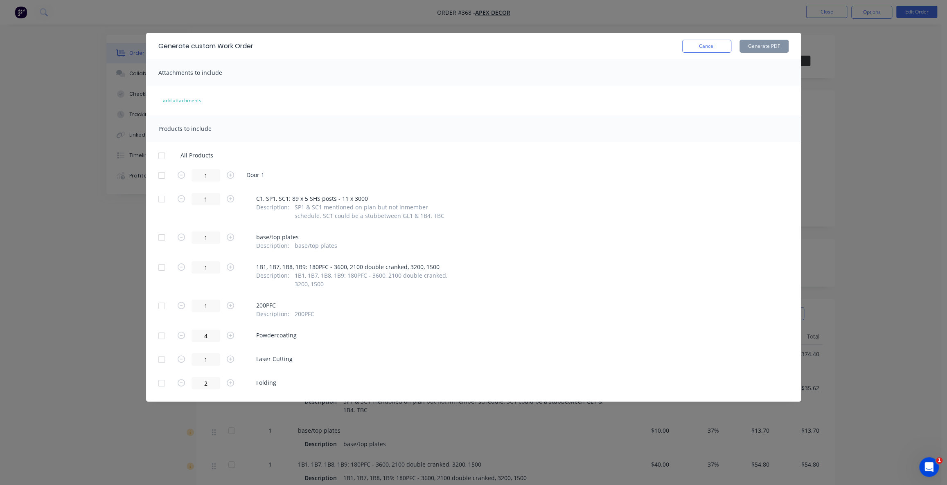
click at [157, 155] on div at bounding box center [161, 156] width 16 height 16
click at [759, 47] on button "Generate PDF" at bounding box center [763, 46] width 49 height 13
click at [700, 47] on button "Cancel" at bounding box center [706, 46] width 49 height 13
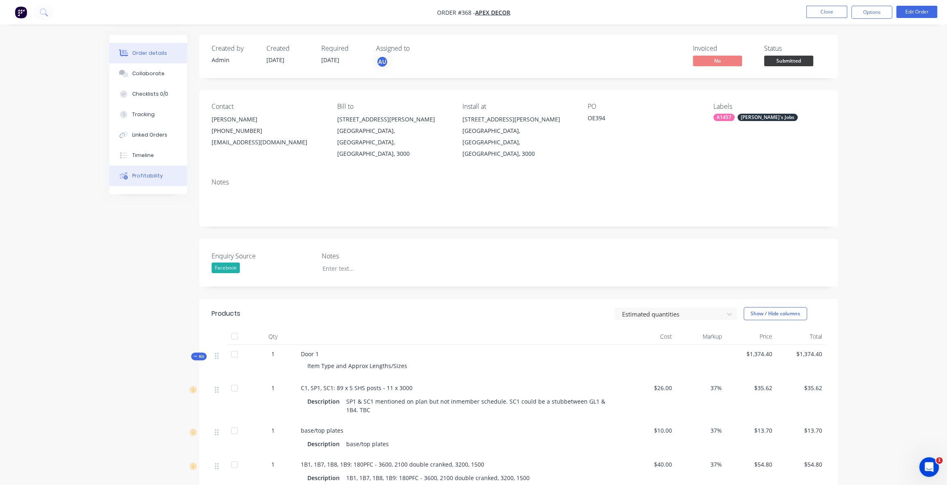
click at [155, 172] on div "Profitability" at bounding box center [147, 175] width 31 height 7
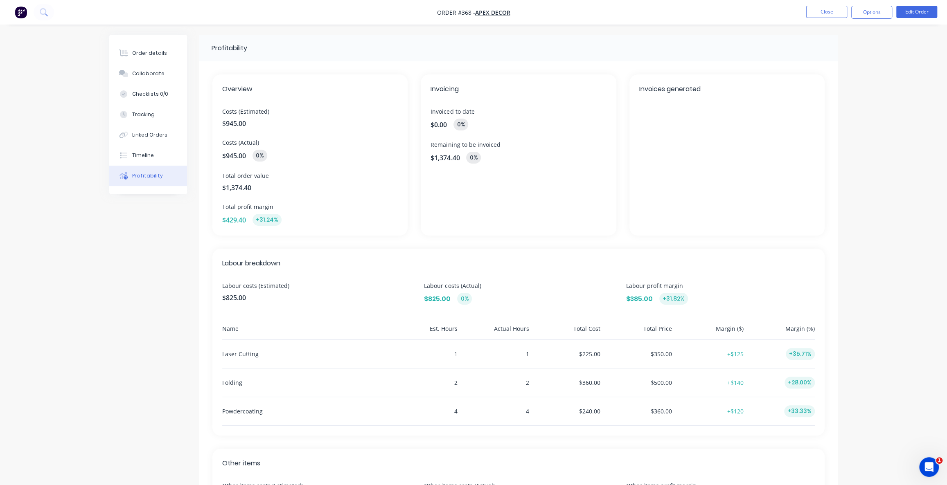
click at [143, 245] on div "Profitability Overview Costs (Estimated) $945.00 Costs (Actual) $945.00 0% Tota…" at bounding box center [473, 319] width 728 height 568
drag, startPoint x: 223, startPoint y: 112, endPoint x: 236, endPoint y: 115, distance: 13.1
click at [236, 115] on span "Costs (Estimated)" at bounding box center [310, 111] width 176 height 9
drag, startPoint x: 240, startPoint y: 114, endPoint x: 263, endPoint y: 136, distance: 32.1
click at [270, 115] on span "Costs (Estimated)" at bounding box center [310, 111] width 176 height 9
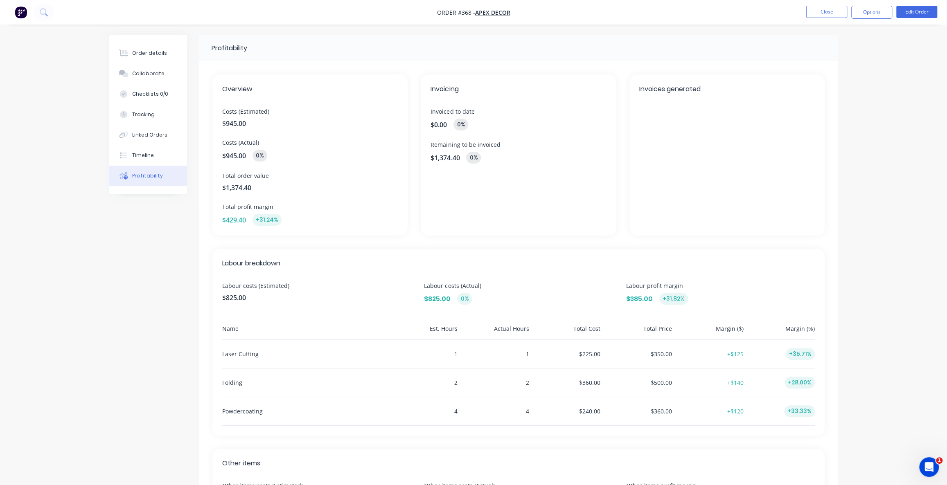
click at [245, 151] on span "$945.00" at bounding box center [234, 156] width 24 height 10
drag, startPoint x: 245, startPoint y: 157, endPoint x: 220, endPoint y: 143, distance: 28.9
click at [220, 143] on div "Overview Costs (Estimated) $945.00 Costs (Actual) $945.00 0% Total order value …" at bounding box center [309, 154] width 195 height 161
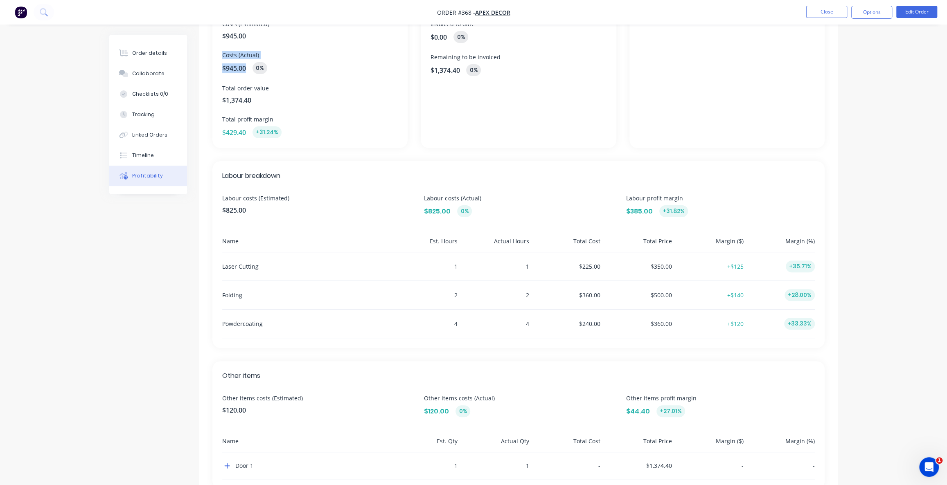
scroll to position [111, 0]
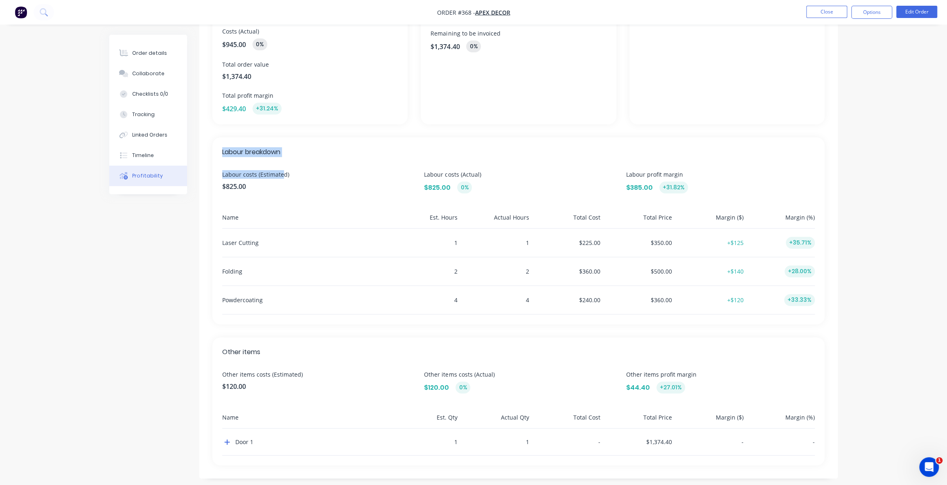
drag, startPoint x: 221, startPoint y: 153, endPoint x: 283, endPoint y: 158, distance: 62.4
click at [283, 158] on div "Labour breakdown Labour costs (Estimated) $825.00 Labour costs (Actual) $825.00…" at bounding box center [518, 230] width 612 height 187
click at [313, 184] on span "$825.00" at bounding box center [316, 187] width 189 height 10
click at [438, 243] on div "Laser Cutting 1 1 $225.00 $350.00 +$125 +35.71%" at bounding box center [518, 243] width 592 height 29
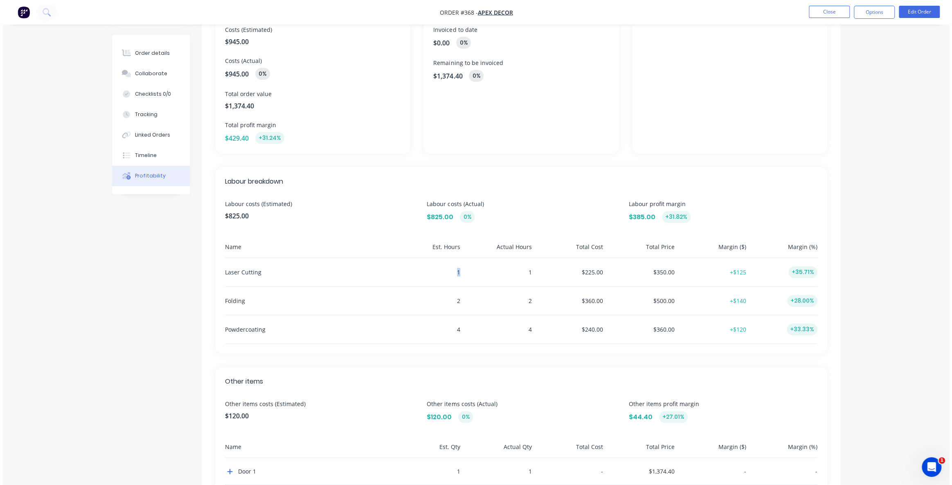
scroll to position [0, 0]
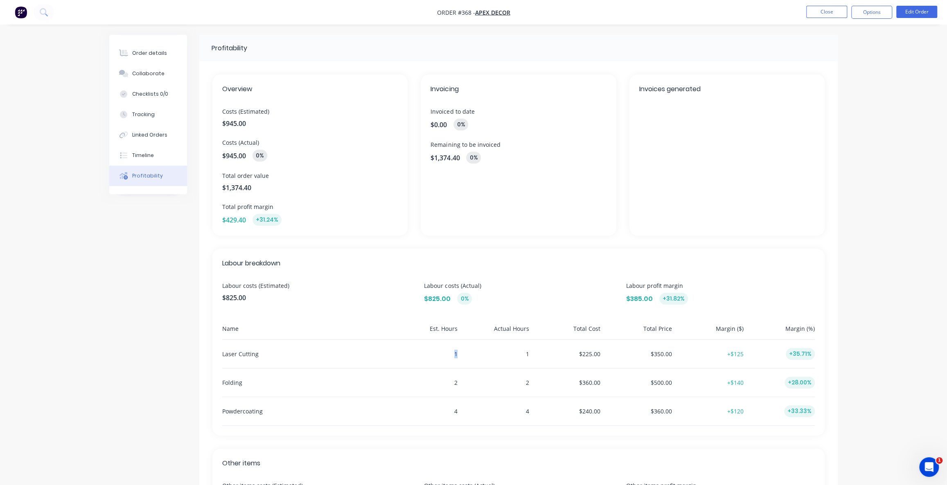
click at [16, 14] on img "button" at bounding box center [21, 12] width 12 height 12
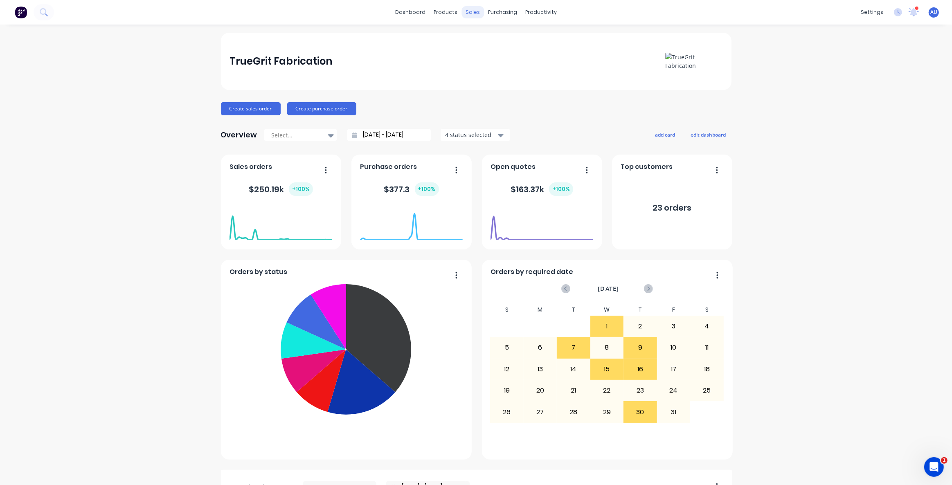
click at [473, 16] on div "sales" at bounding box center [472, 12] width 23 height 12
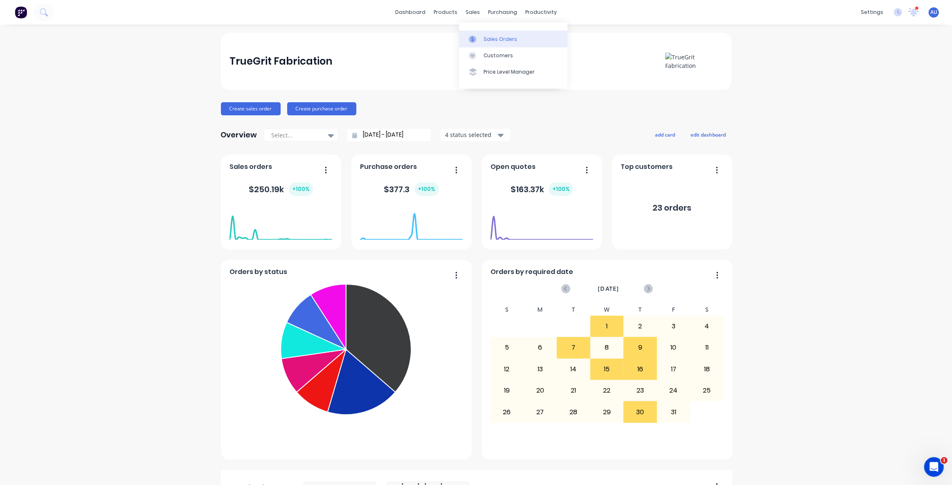
click at [479, 36] on div at bounding box center [475, 39] width 12 height 7
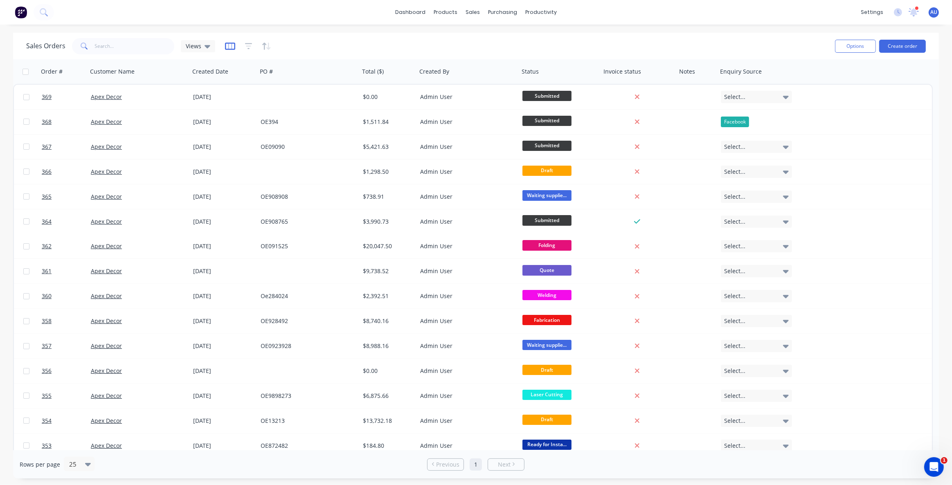
click at [231, 47] on icon "button" at bounding box center [230, 46] width 10 height 8
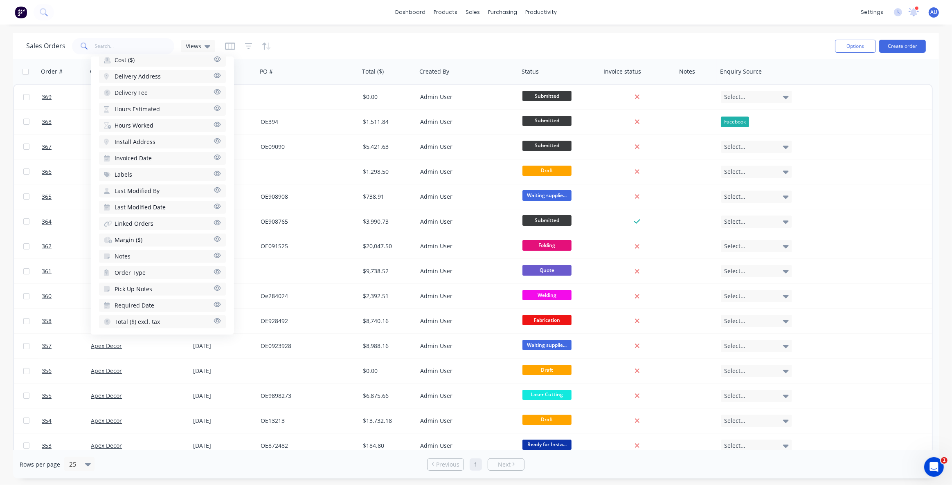
scroll to position [300, 0]
click at [140, 237] on span "Margin ($)" at bounding box center [129, 240] width 28 height 8
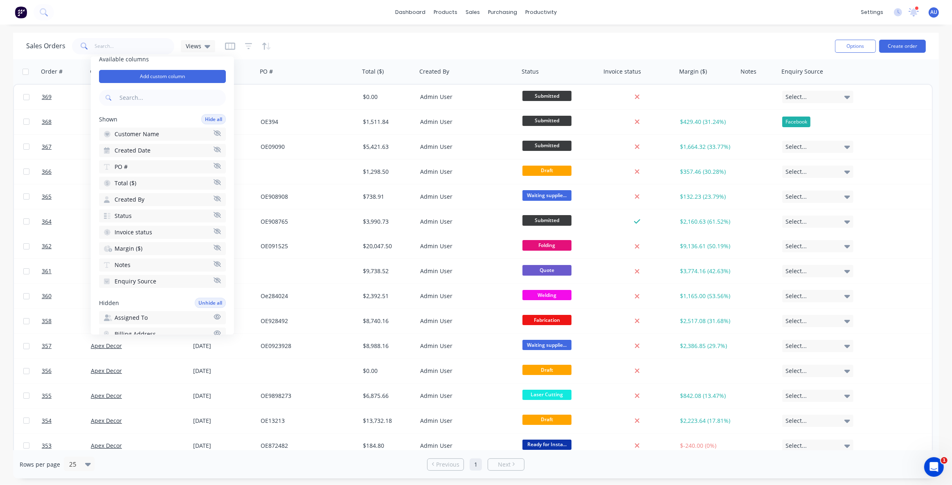
scroll to position [0, 0]
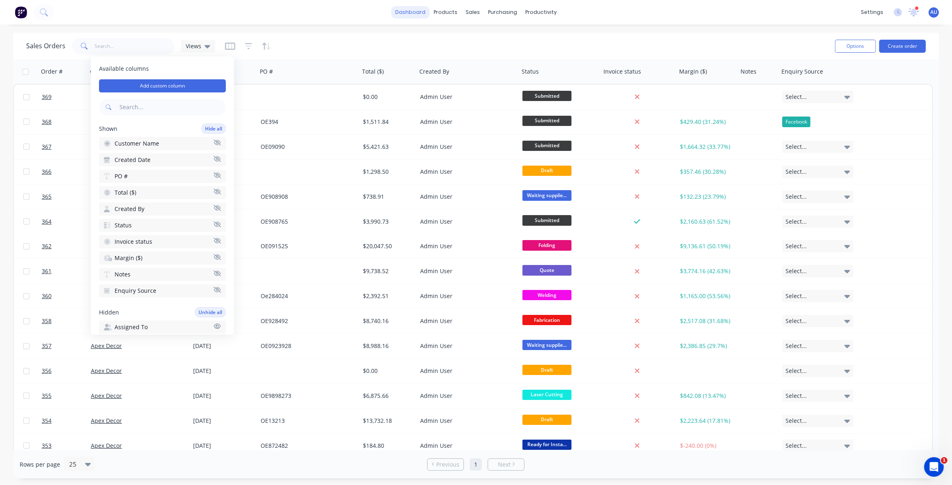
click at [406, 17] on link "dashboard" at bounding box center [410, 12] width 38 height 12
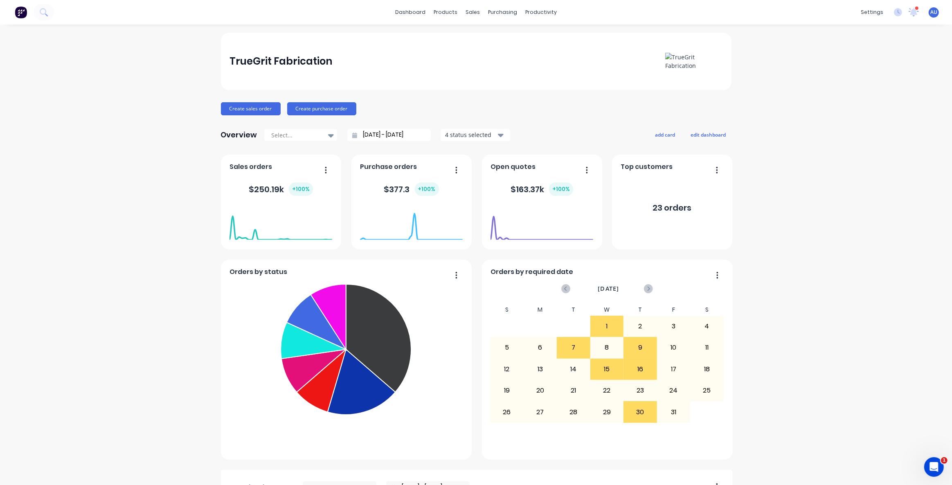
click at [765, 155] on div "TrueGrit Fabrication Create sales order Create purchase order Overview Select..…" at bounding box center [476, 404] width 952 height 743
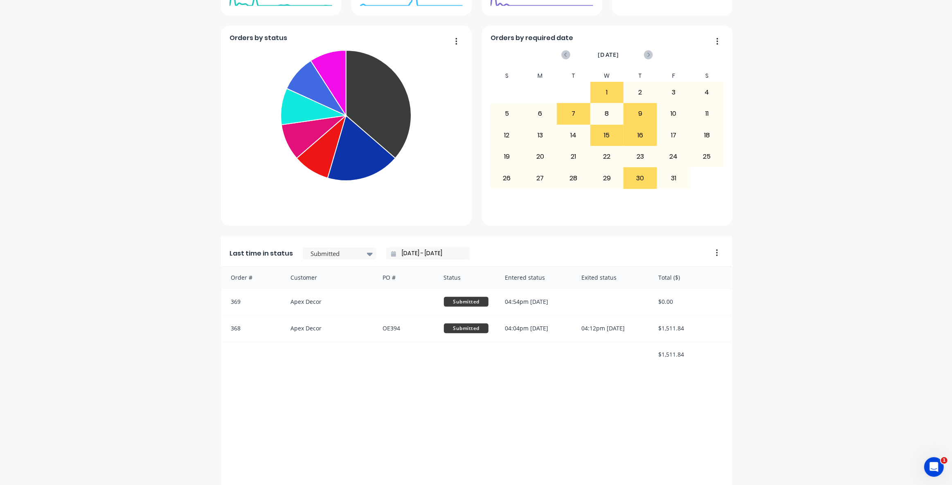
scroll to position [297, 0]
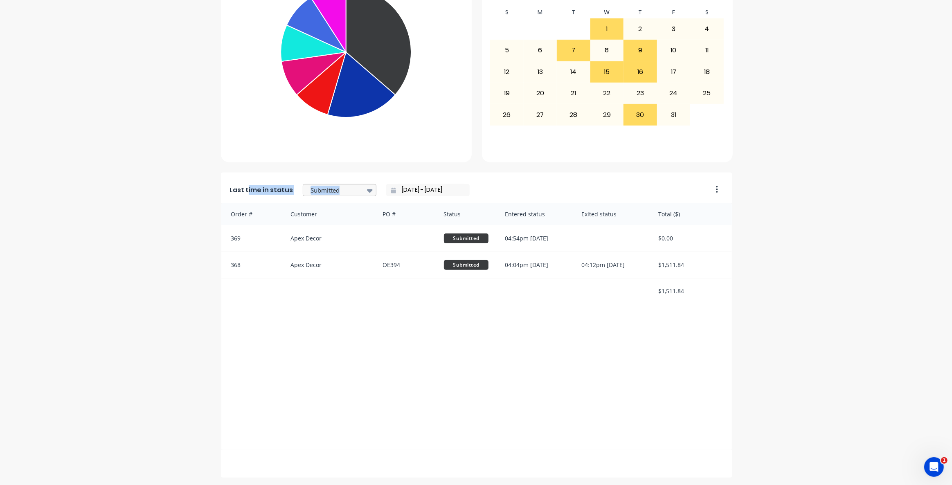
drag, startPoint x: 244, startPoint y: 192, endPoint x: 311, endPoint y: 192, distance: 66.3
click at [305, 192] on div "Last time in status Submitted 09/10/25 - 09/10/25" at bounding box center [464, 188] width 486 height 30
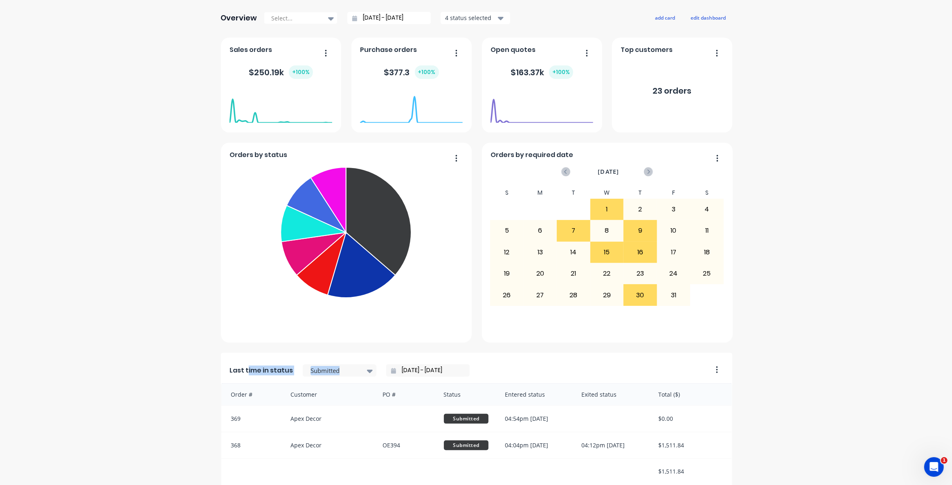
scroll to position [149, 0]
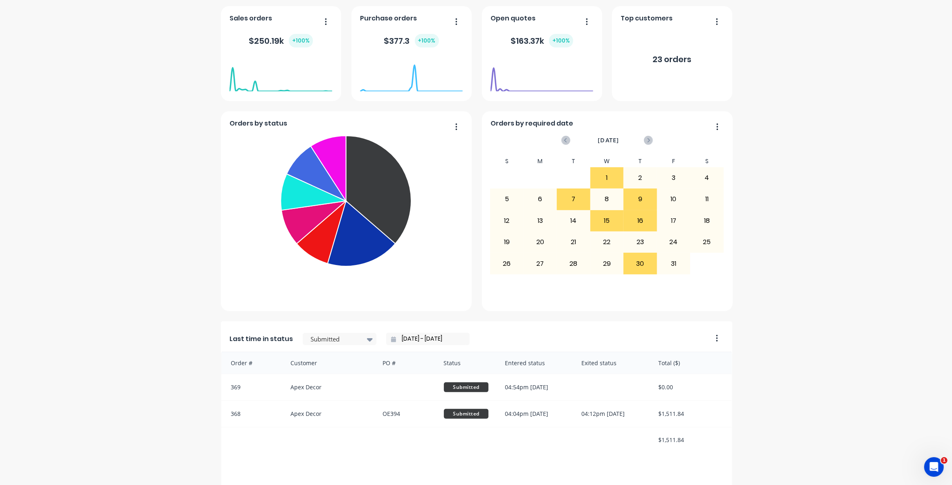
click at [527, 339] on div "Last time in status Submitted 09/10/25 - 09/10/25" at bounding box center [464, 337] width 486 height 30
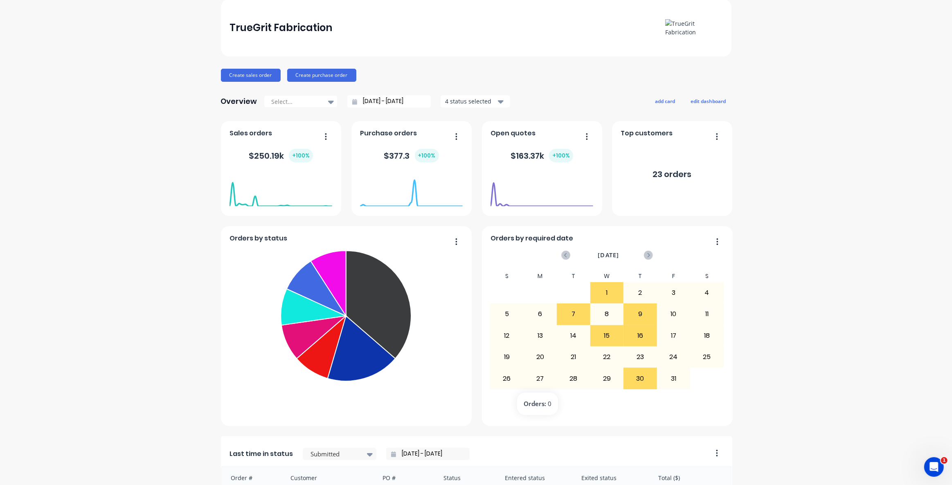
scroll to position [0, 0]
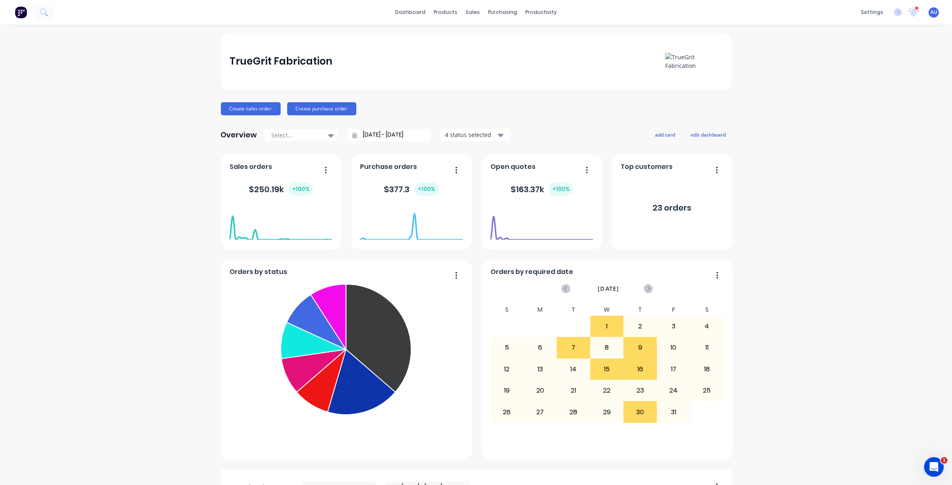
click at [785, 162] on div "TrueGrit Fabrication Create sales order Create purchase order Overview Select..…" at bounding box center [476, 404] width 952 height 743
click at [694, 133] on button "edit dashboard" at bounding box center [709, 134] width 46 height 11
click at [662, 133] on button "add card" at bounding box center [663, 134] width 31 height 11
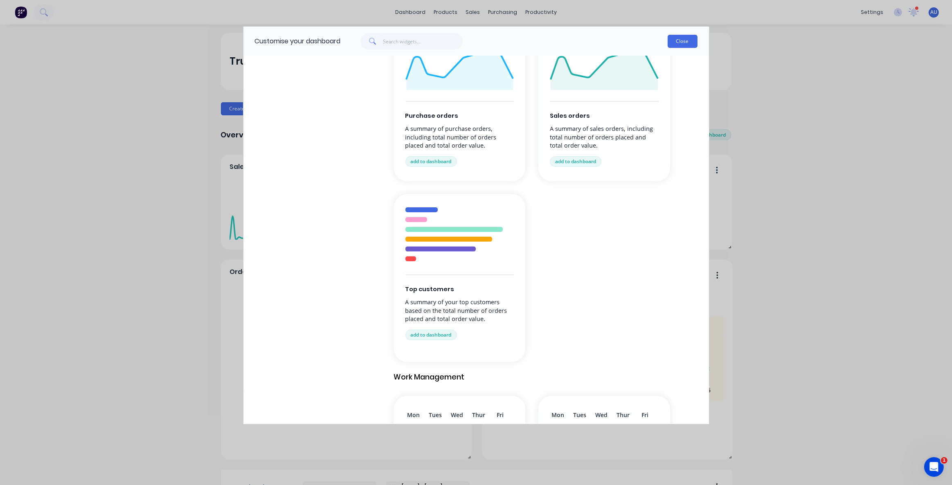
scroll to position [223, 0]
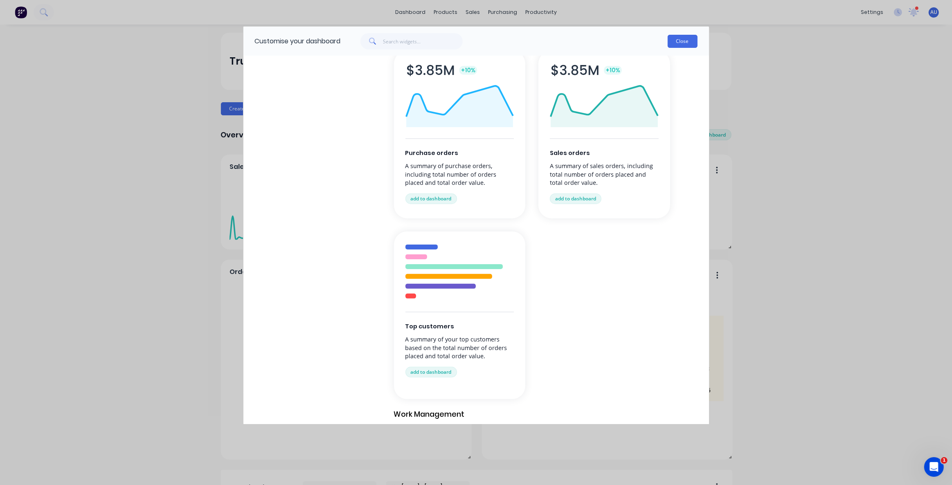
click at [691, 41] on button "Close" at bounding box center [683, 41] width 30 height 13
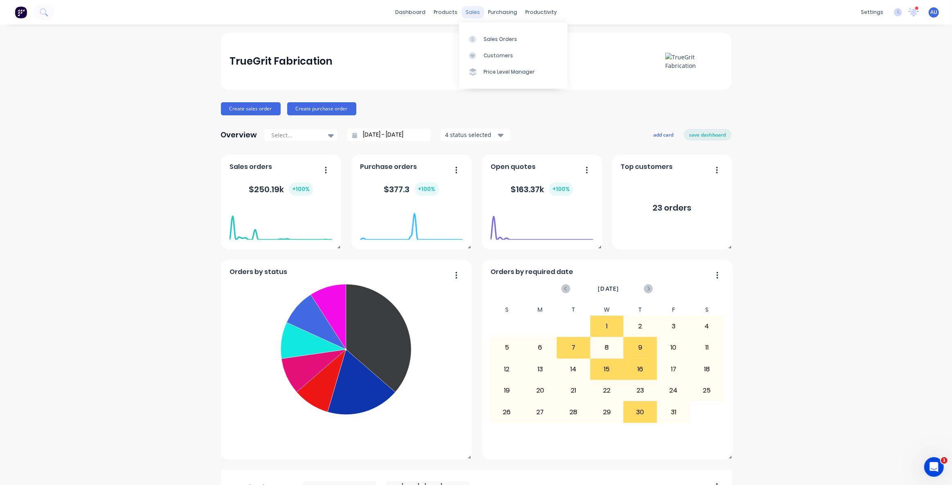
click at [468, 14] on div "sales" at bounding box center [472, 12] width 23 height 12
click at [493, 39] on div "Sales Orders" at bounding box center [501, 39] width 34 height 7
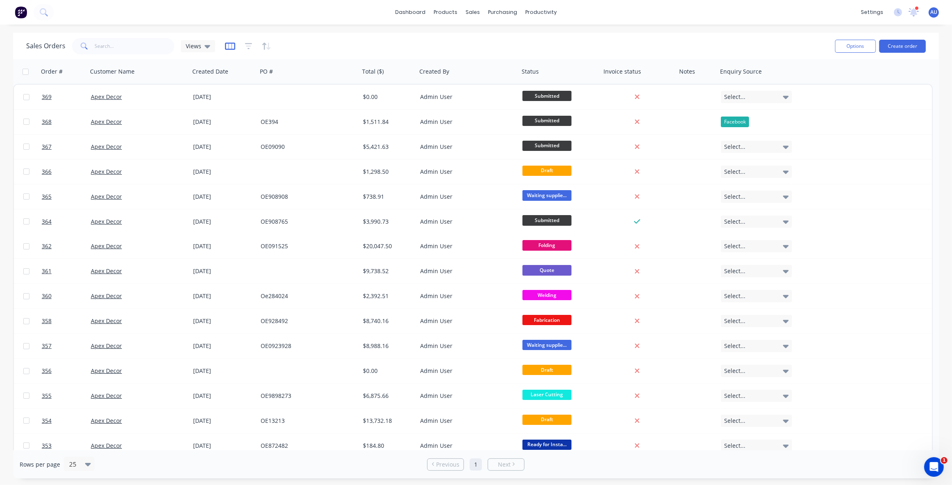
click at [231, 45] on icon "button" at bounding box center [230, 46] width 10 height 8
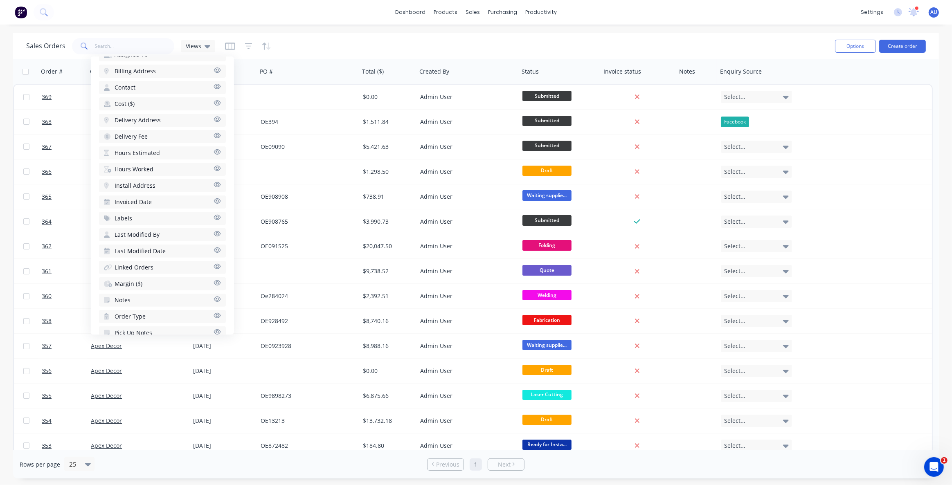
scroll to position [300, 0]
click at [135, 236] on span "Margin ($)" at bounding box center [129, 240] width 28 height 8
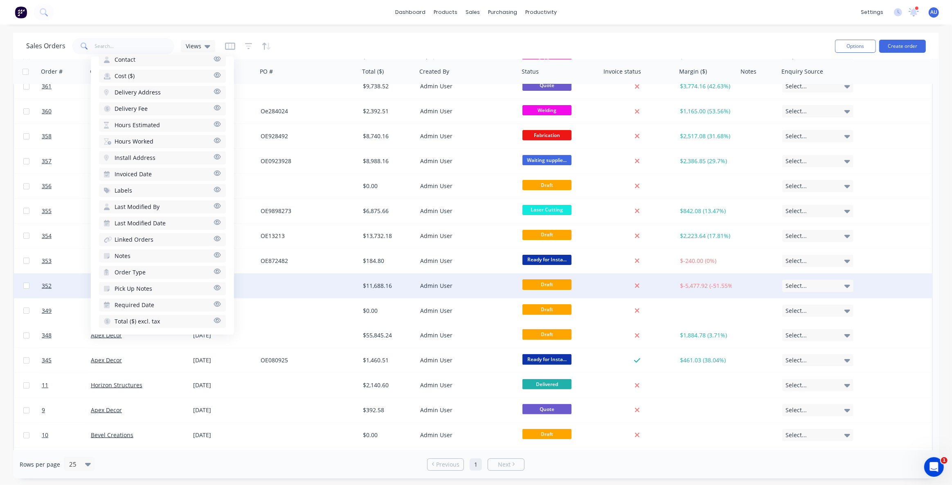
scroll to position [186, 0]
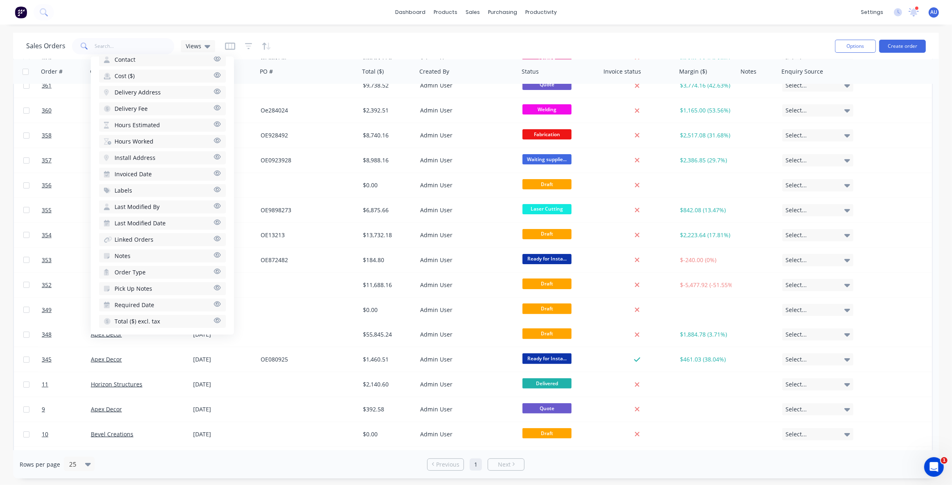
click at [525, 53] on div "Sales Orders Views" at bounding box center [427, 46] width 802 height 20
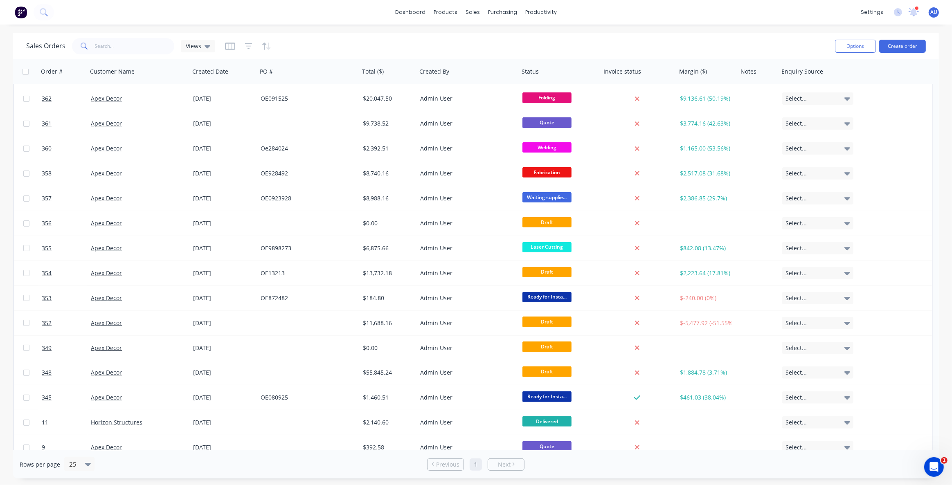
scroll to position [111, 0]
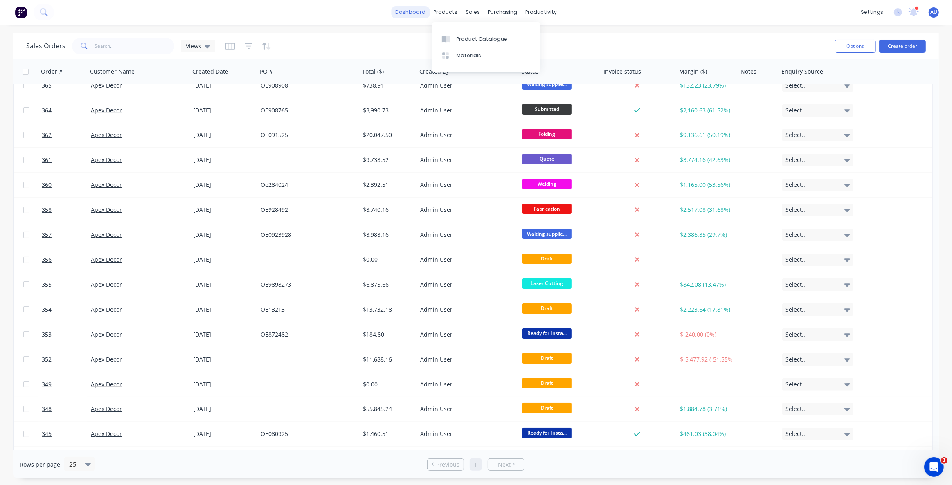
click at [419, 14] on link "dashboard" at bounding box center [410, 12] width 38 height 12
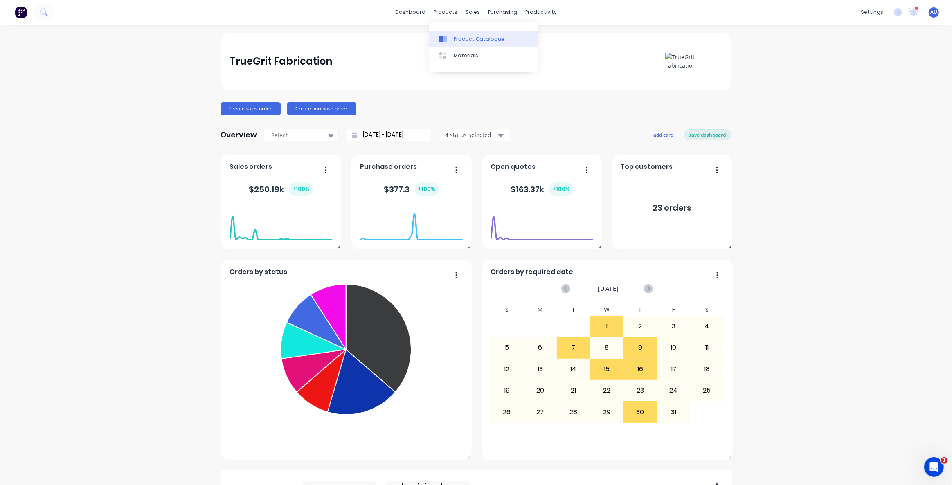
click at [473, 40] on div "Product Catalogue" at bounding box center [479, 39] width 51 height 7
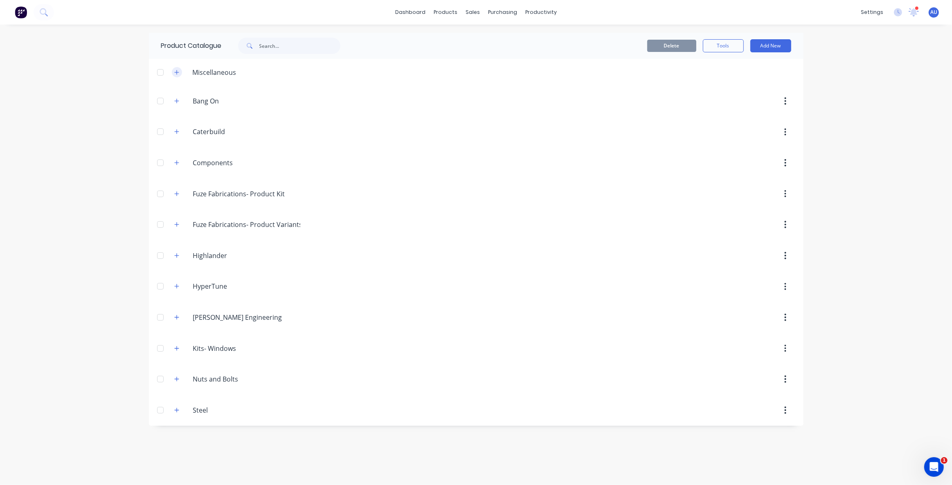
click at [180, 73] on button "button" at bounding box center [177, 72] width 10 height 10
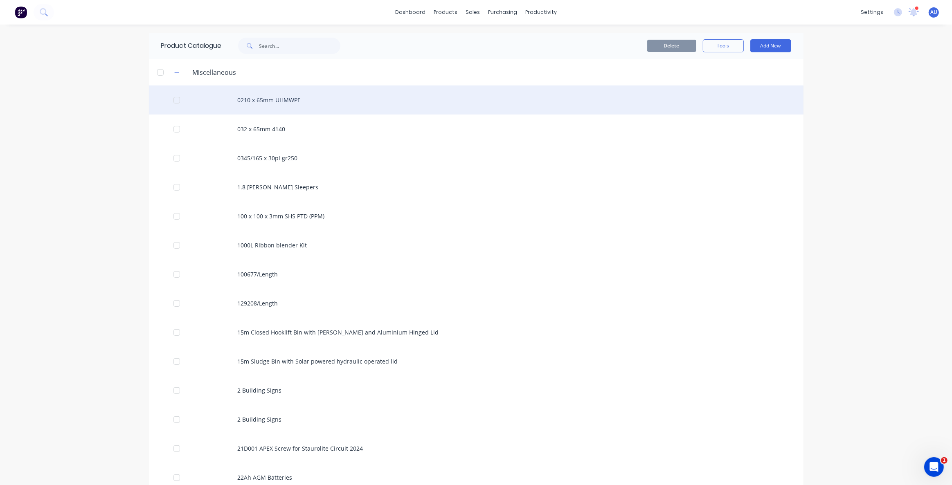
click at [242, 103] on div "0210 x 65mm UHMWPE" at bounding box center [476, 100] width 655 height 29
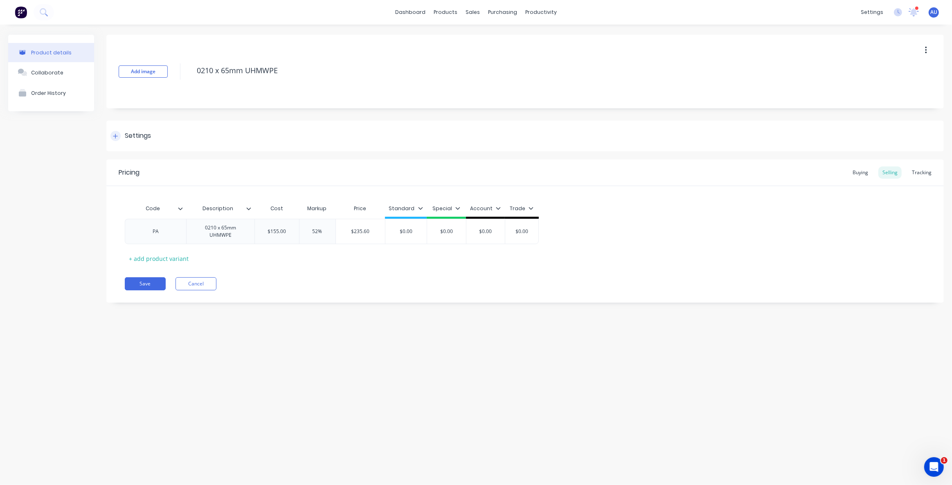
click at [128, 137] on div "Settings" at bounding box center [138, 136] width 26 height 10
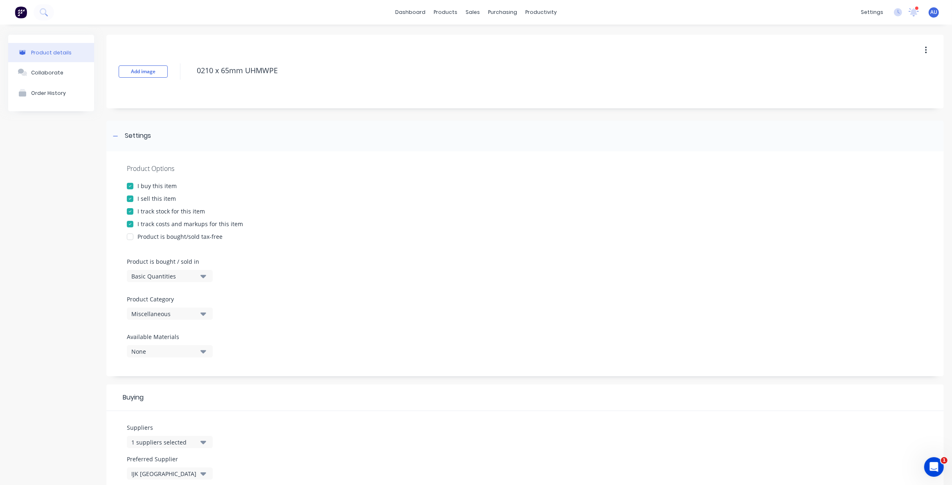
click at [143, 213] on div "I track stock for this item" at bounding box center [171, 211] width 68 height 9
click at [488, 41] on div "Sales Orders" at bounding box center [501, 39] width 34 height 7
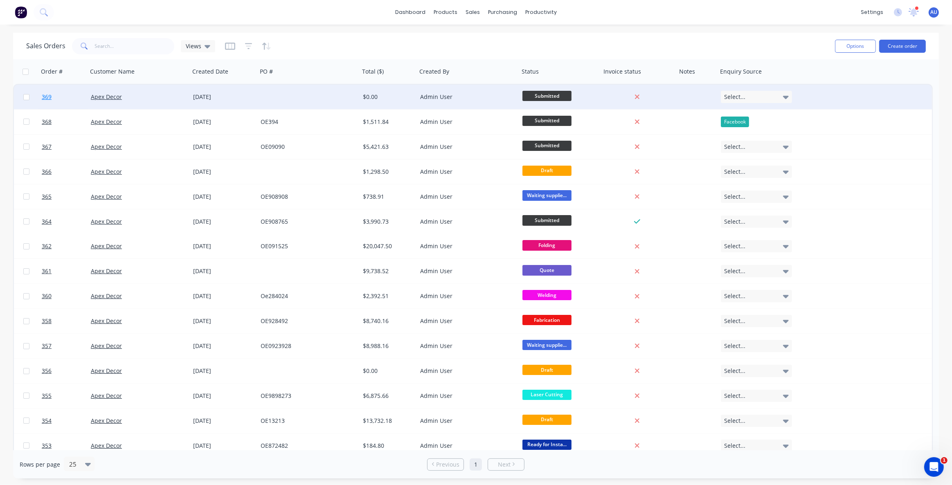
click at [46, 98] on span "369" at bounding box center [47, 97] width 10 height 8
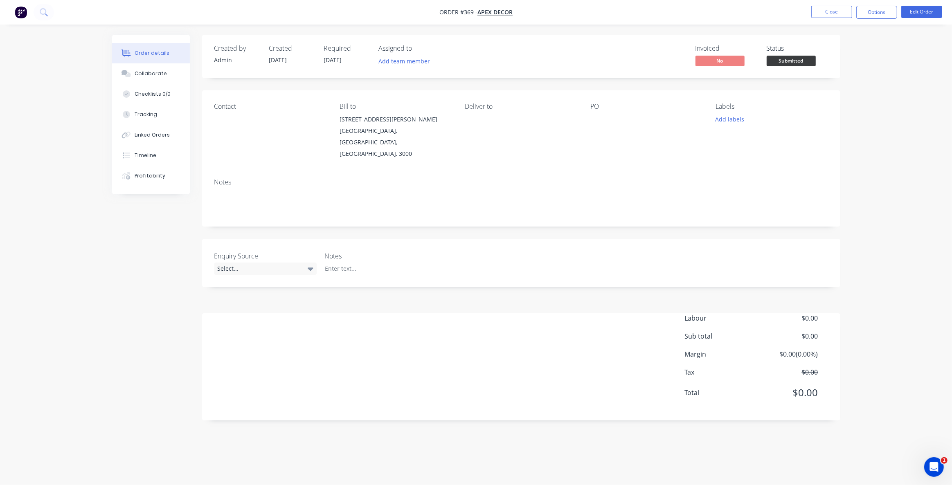
click at [401, 345] on div "Labour $0.00 Sub total $0.00 Margin $0.00 ( 0.00 %) Tax $0.00 Total $0.00" at bounding box center [521, 360] width 614 height 95
click at [907, 14] on button "Edit Order" at bounding box center [921, 12] width 41 height 12
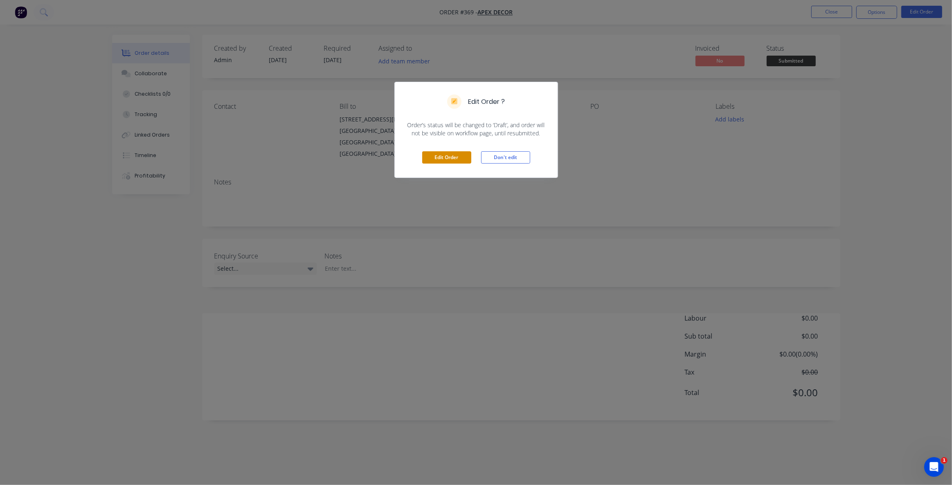
click at [450, 158] on button "Edit Order" at bounding box center [446, 157] width 49 height 12
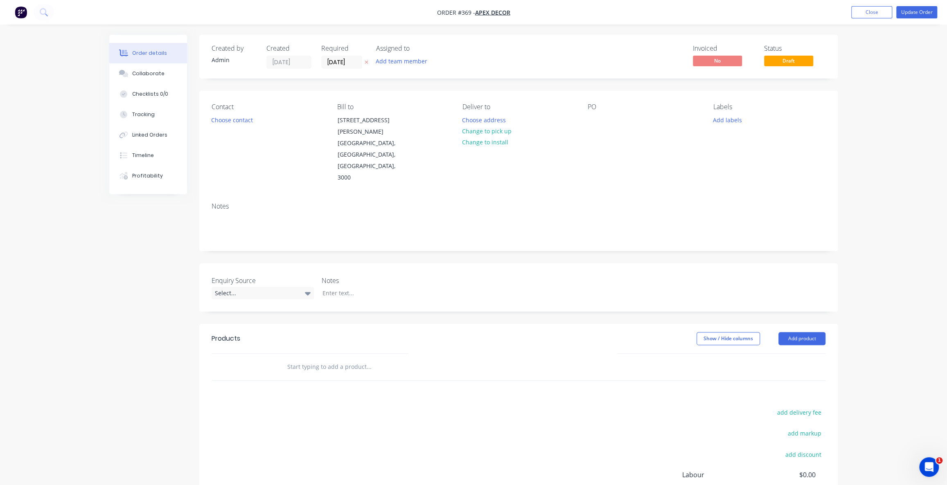
click at [340, 359] on input "text" at bounding box center [369, 367] width 164 height 16
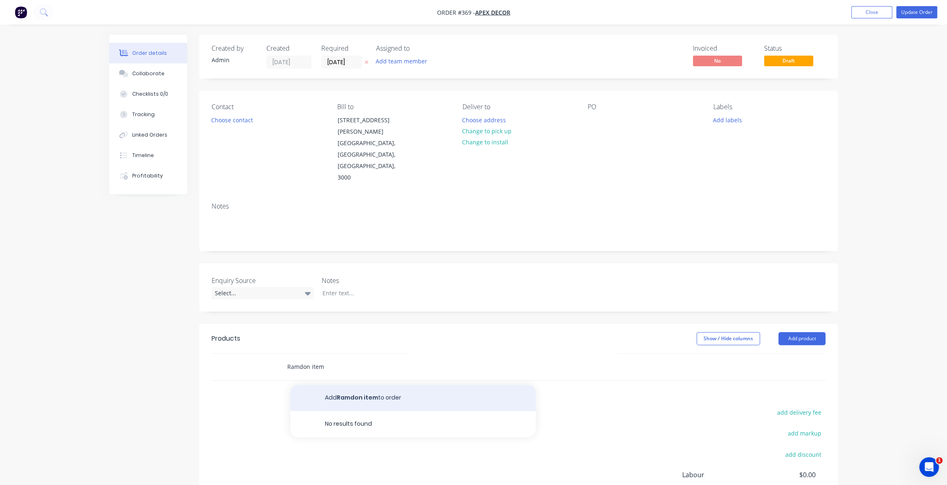
type input "Ramdon item"
click at [360, 385] on button "Add Ramdon item to order" at bounding box center [412, 398] width 245 height 26
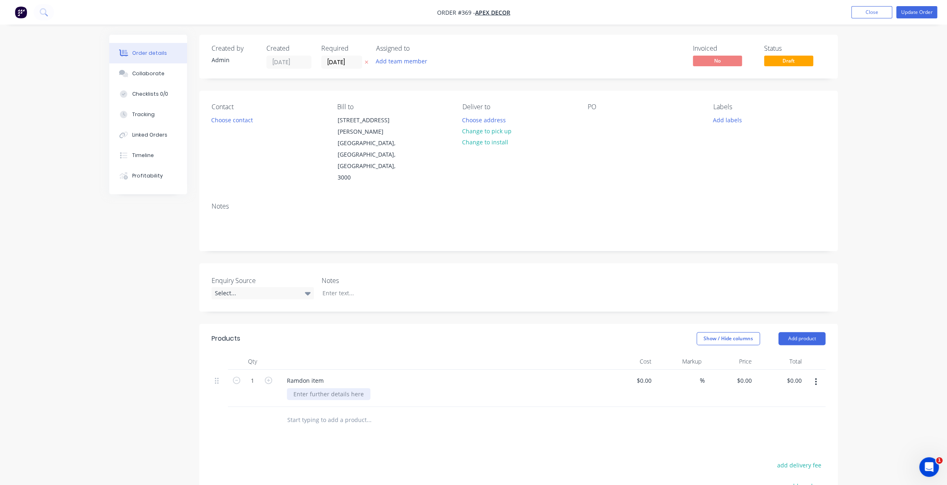
click at [323, 388] on div at bounding box center [328, 394] width 83 height 12
click at [323, 375] on div "Ramdon item" at bounding box center [305, 381] width 50 height 12
drag, startPoint x: 323, startPoint y: 346, endPoint x: 283, endPoint y: 345, distance: 40.5
click at [284, 375] on div "Ramdon item" at bounding box center [305, 381] width 50 height 12
click at [443, 421] on div "Products Show / Hide columns Add product Qty Cost Markup Price Total 1 $0.00 $0…" at bounding box center [518, 477] width 638 height 306
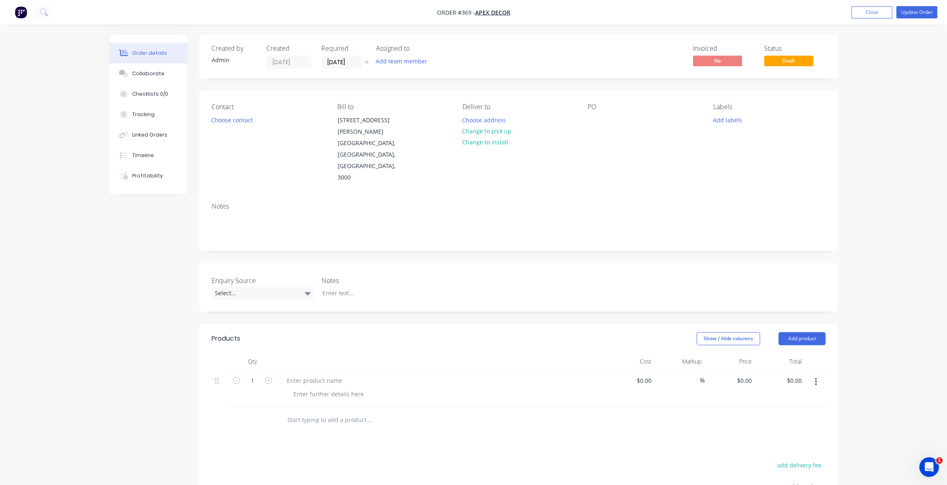
drag, startPoint x: 116, startPoint y: 283, endPoint x: 123, endPoint y: 279, distance: 7.7
click at [116, 283] on div "Created by Admin Created 09/10/25 Required 09/10/25 Assigned to Add team member…" at bounding box center [473, 339] width 728 height 608
click at [132, 277] on div "Created by Admin Created 09/10/25 Required 09/10/25 Assigned to Add team member…" at bounding box center [473, 339] width 728 height 608
click at [20, 15] on img "button" at bounding box center [21, 12] width 12 height 12
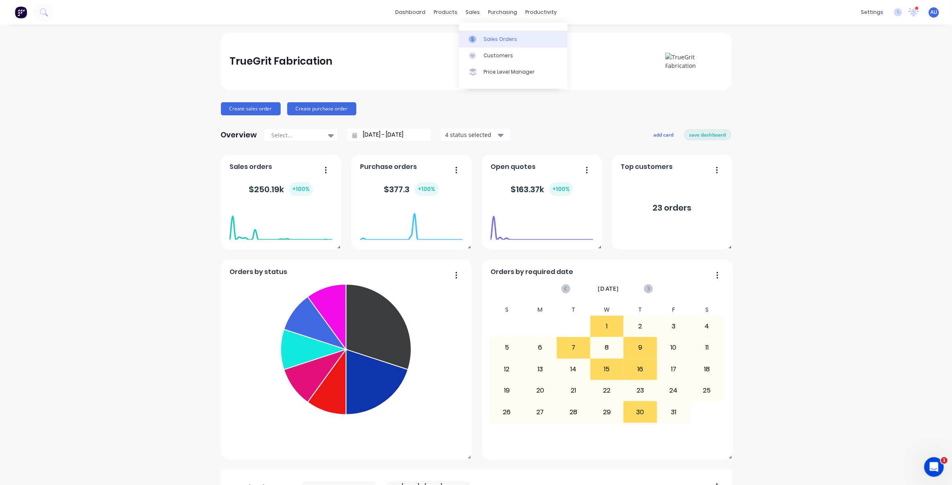
click at [488, 34] on link "Sales Orders" at bounding box center [513, 39] width 108 height 16
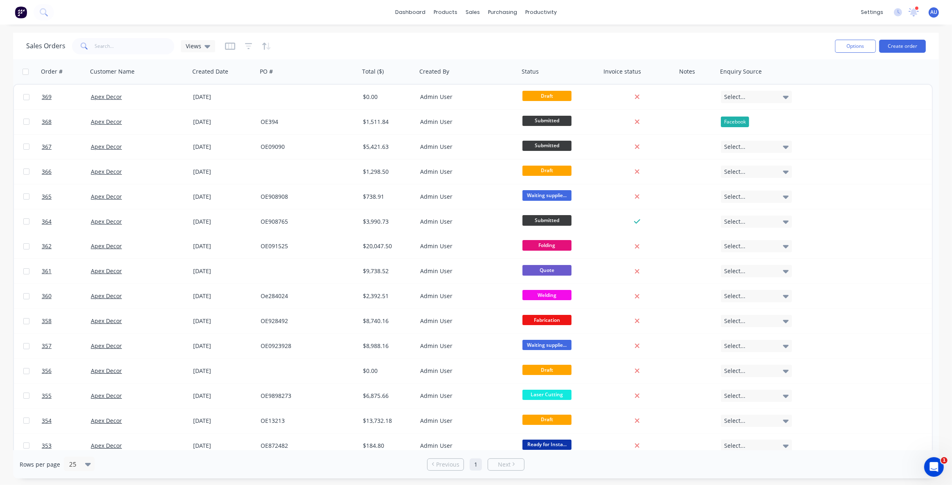
click at [335, 50] on div "Sales Orders Views" at bounding box center [427, 46] width 802 height 20
click at [335, 49] on div "Sales Orders Views" at bounding box center [427, 46] width 802 height 20
click at [336, 47] on div "Sales Orders Views" at bounding box center [427, 46] width 802 height 20
click at [468, 43] on div "Sales Orders Views" at bounding box center [427, 46] width 802 height 20
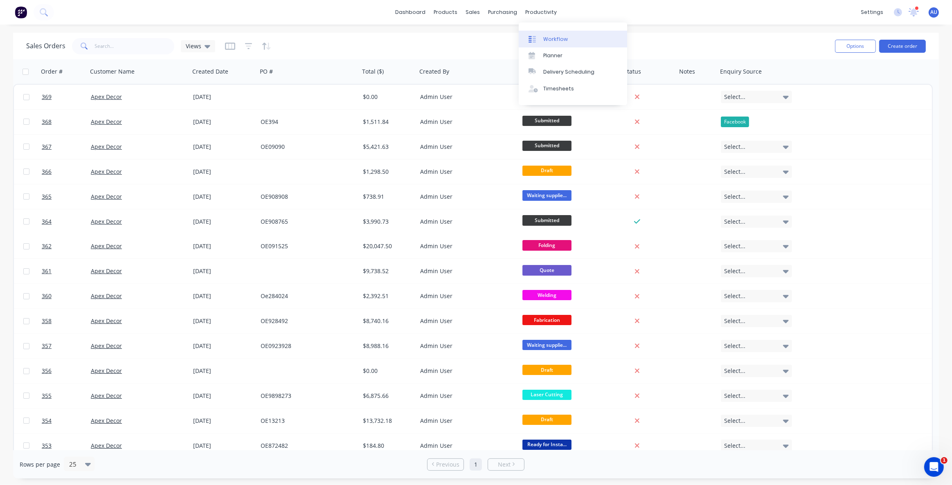
click at [553, 41] on div "Workflow" at bounding box center [555, 39] width 25 height 7
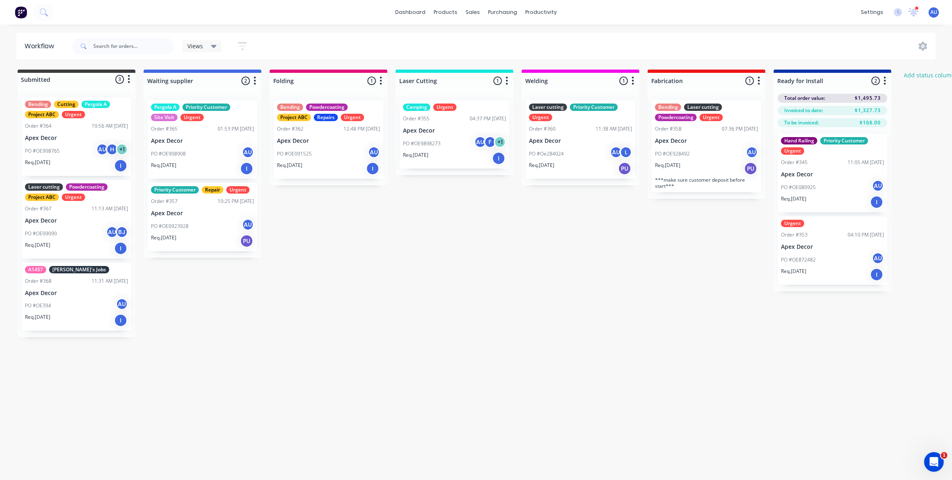
click at [364, 251] on div "Submitted 3 Status colour #3A3C3E hex #3A3C3E Save Cancel Summaries Total order…" at bounding box center [557, 204] width 1127 height 268
click at [386, 263] on div "Submitted 3 Status colour #3A3C3E hex #3A3C3E Save Cancel Summaries Total order…" at bounding box center [557, 204] width 1127 height 268
click at [406, 351] on div "Workflow Views Save new view None (Default) edit Priority Customer edit Urgent …" at bounding box center [476, 248] width 952 height 431
click at [410, 332] on div "Submitted 3 Status colour #3A3C3E hex #3A3C3E Save Cancel Summaries Total order…" at bounding box center [557, 204] width 1127 height 268
click at [195, 78] on div at bounding box center [203, 81] width 118 height 16
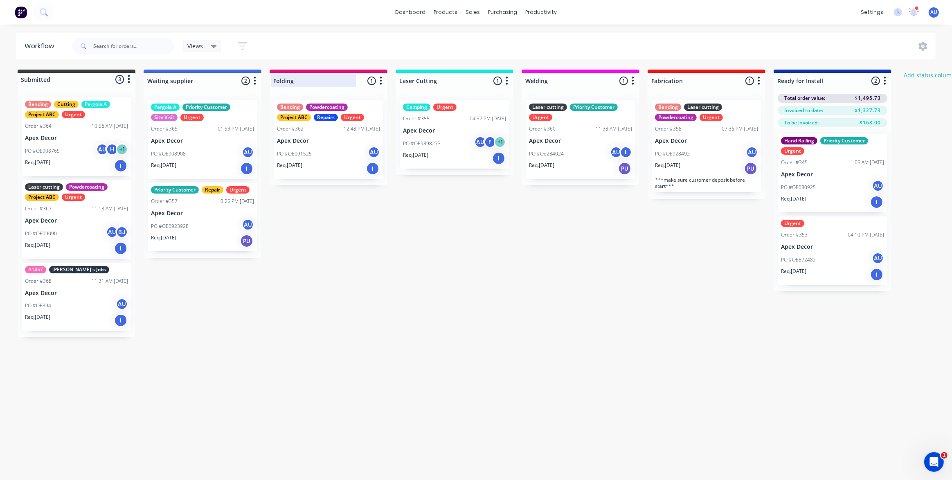
click at [299, 81] on div at bounding box center [329, 81] width 118 height 16
click at [334, 257] on div "Submitted 3 Status colour #3A3C3E hex #3A3C3E Save Cancel Summaries Total order…" at bounding box center [557, 204] width 1127 height 268
click at [198, 75] on div at bounding box center [203, 81] width 118 height 16
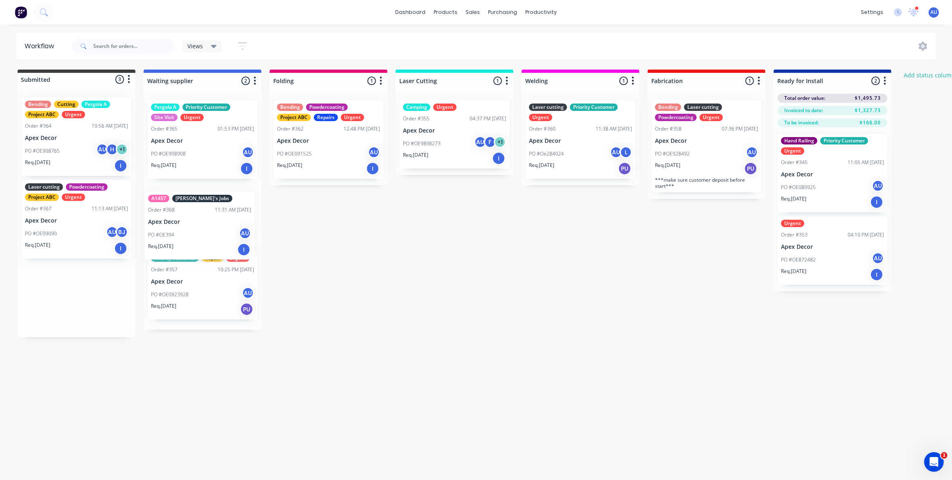
drag, startPoint x: 76, startPoint y: 303, endPoint x: 202, endPoint y: 233, distance: 143.8
click at [202, 233] on div "Submitted 3 Status colour #3A3C3E hex #3A3C3E Save Cancel Summaries Total order…" at bounding box center [557, 204] width 1127 height 268
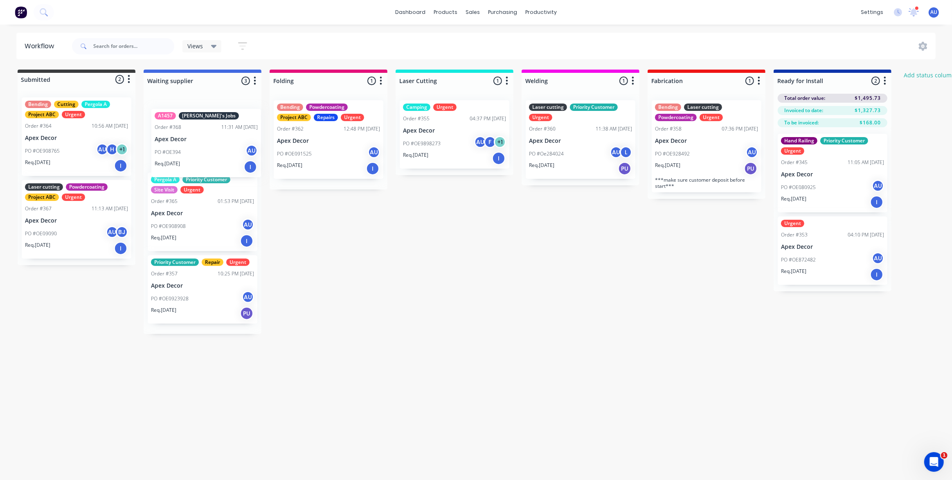
click at [208, 151] on div "Pergola A Priority Customer Site Visit Urgent Order #365 01:53 PM 24/09/25 Apex…" at bounding box center [203, 214] width 118 height 240
click at [417, 278] on div "Submitted 2 Status colour #3A3C3E hex #3A3C3E Save Cancel Summaries Total order…" at bounding box center [557, 200] width 1127 height 260
click at [397, 297] on div "Submitted 2 Status colour #3A3C3E hex #3A3C3E Save Cancel Summaries Total order…" at bounding box center [557, 200] width 1127 height 260
click at [410, 293] on div "Submitted 2 Status colour #3A3C3E hex #3A3C3E Save Cancel Summaries Total order…" at bounding box center [557, 200] width 1127 height 260
click at [432, 306] on div "Submitted 2 Status colour #3A3C3E hex #3A3C3E Save Cancel Summaries Total order…" at bounding box center [557, 200] width 1127 height 260
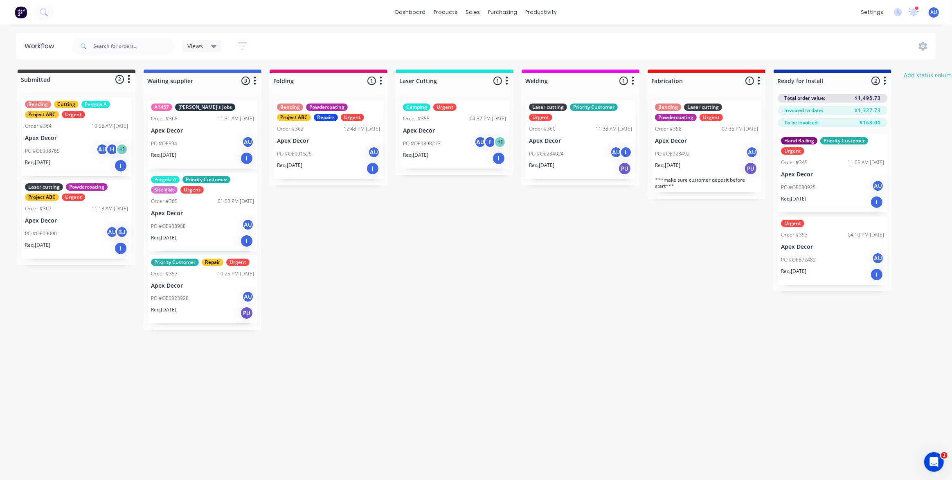
click at [23, 15] on img at bounding box center [21, 12] width 12 height 12
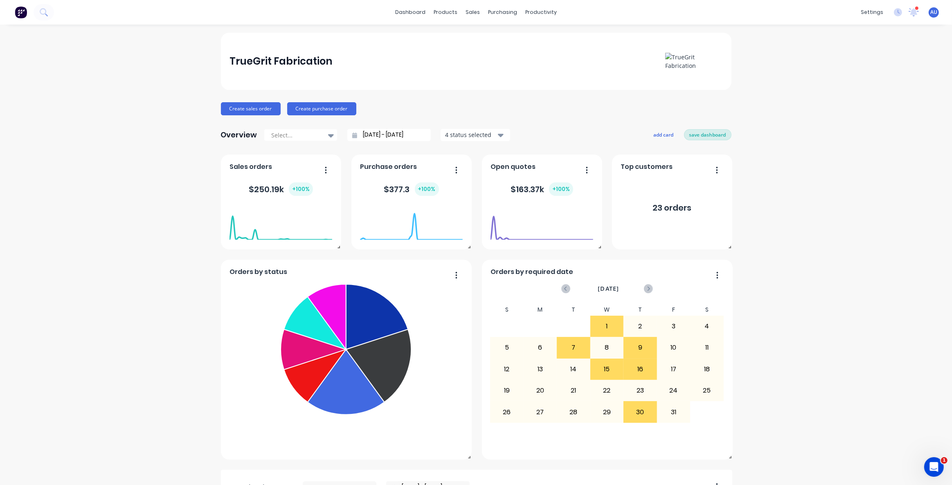
click at [687, 136] on button "save dashboard" at bounding box center [707, 134] width 47 height 11
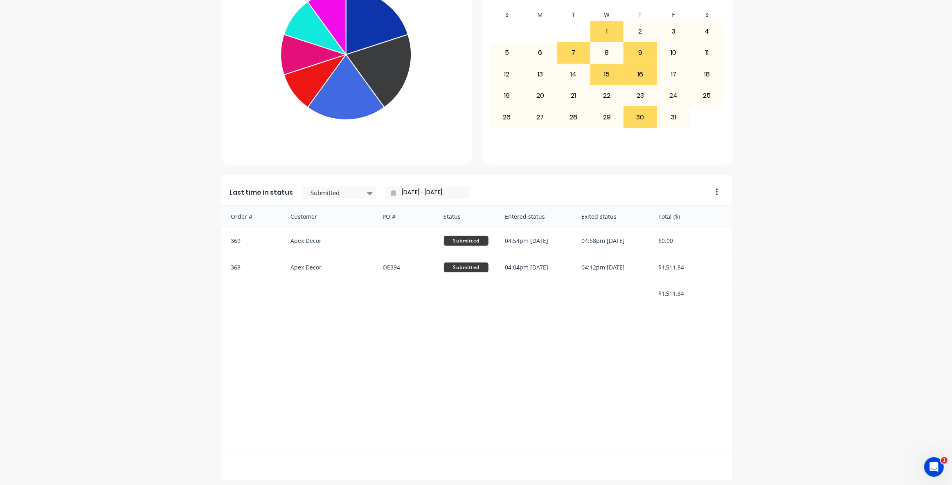
scroll to position [298, 0]
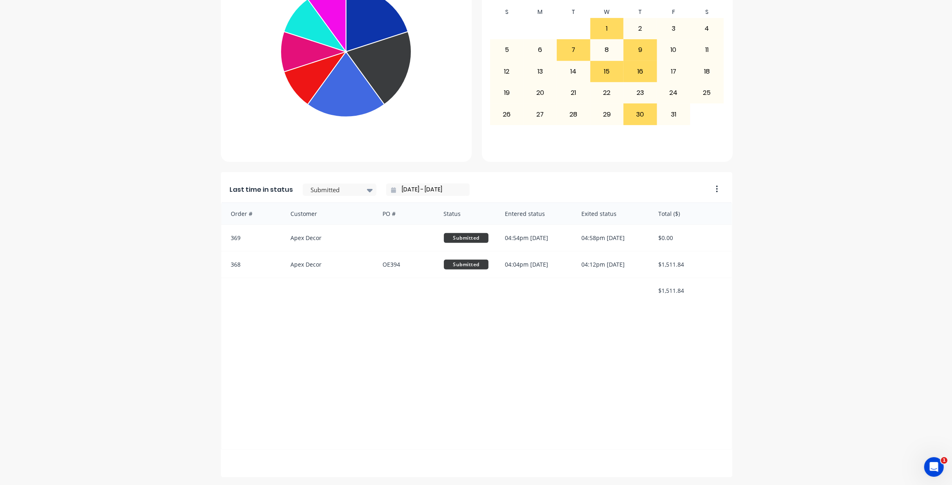
click at [414, 190] on input "[DATE] - [DATE]" at bounding box center [431, 190] width 70 height 12
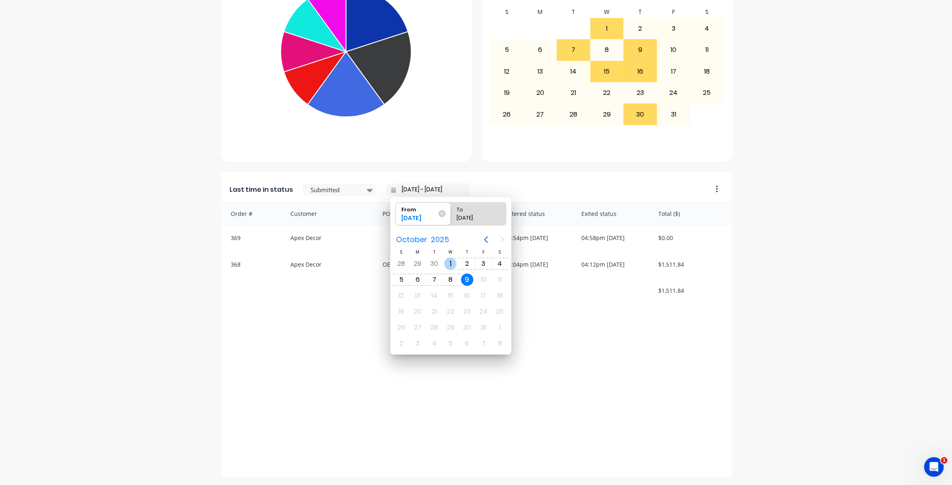
click at [450, 266] on div "1" at bounding box center [450, 264] width 12 height 12
type input "01/10/25 - 09/10/25"
radio input "false"
radio input "true"
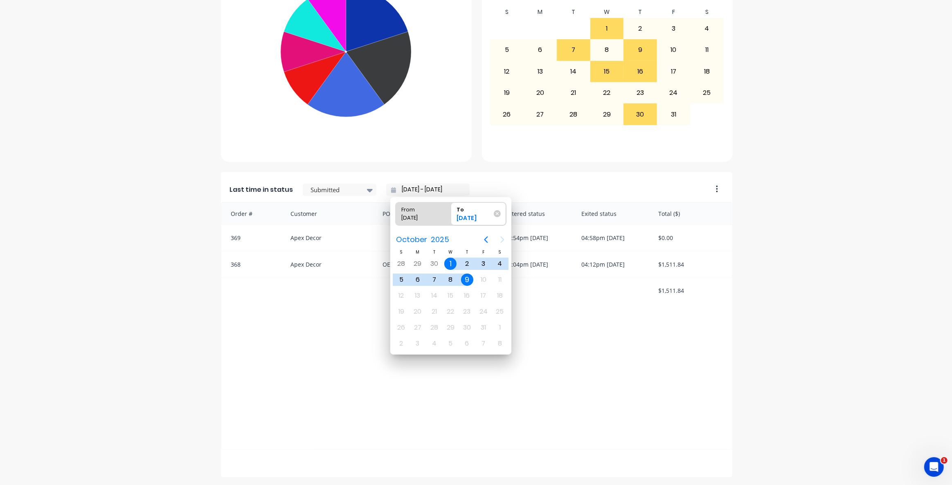
click at [467, 281] on div "9" at bounding box center [467, 280] width 12 height 12
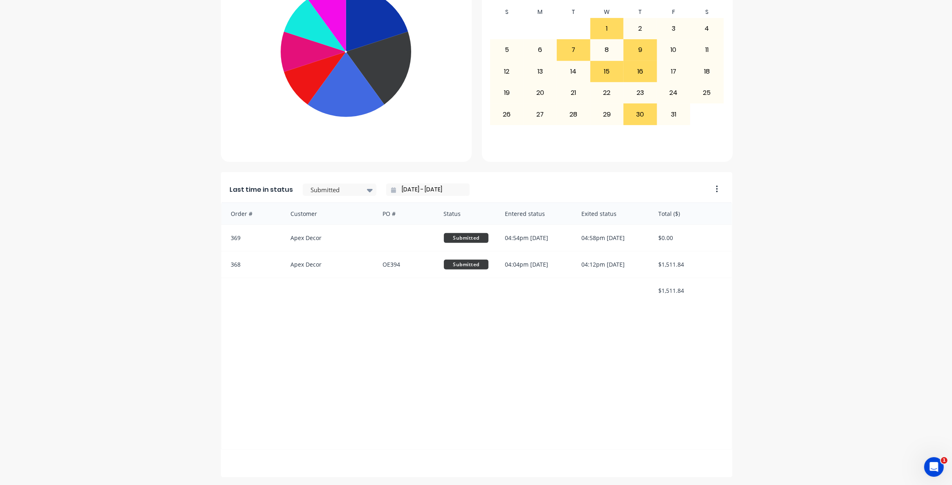
click at [599, 359] on div "Order # Customer PO # Status Entered status Exited status Total ($) 369 Apex De…" at bounding box center [476, 327] width 511 height 248
click at [364, 192] on div at bounding box center [370, 190] width 12 height 14
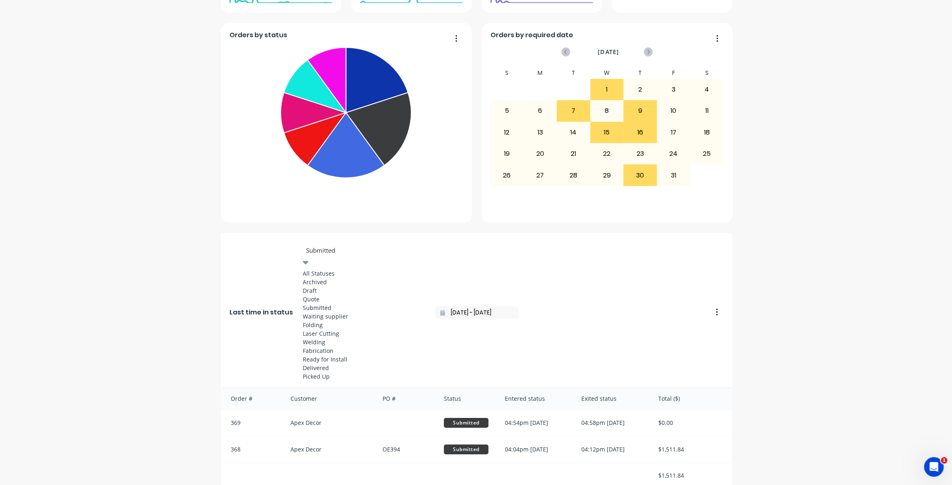
scroll to position [223, 0]
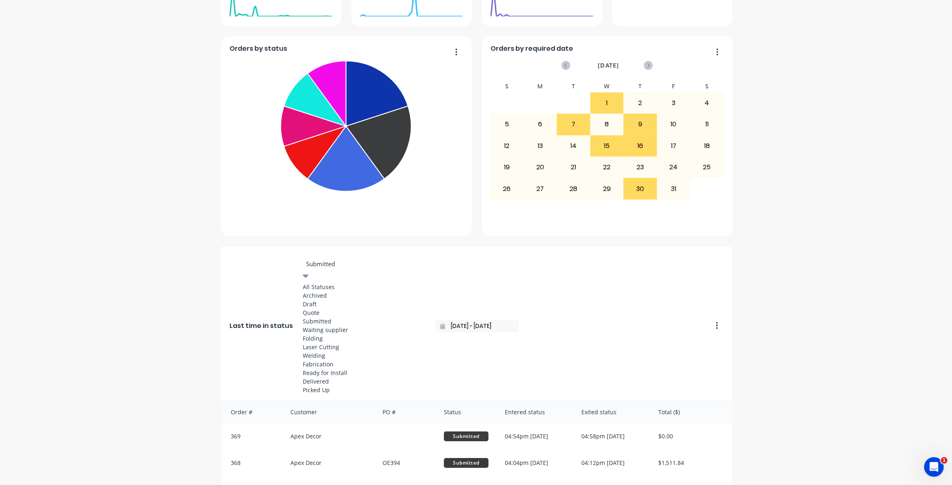
click at [323, 308] on div "Draft" at bounding box center [364, 304] width 123 height 9
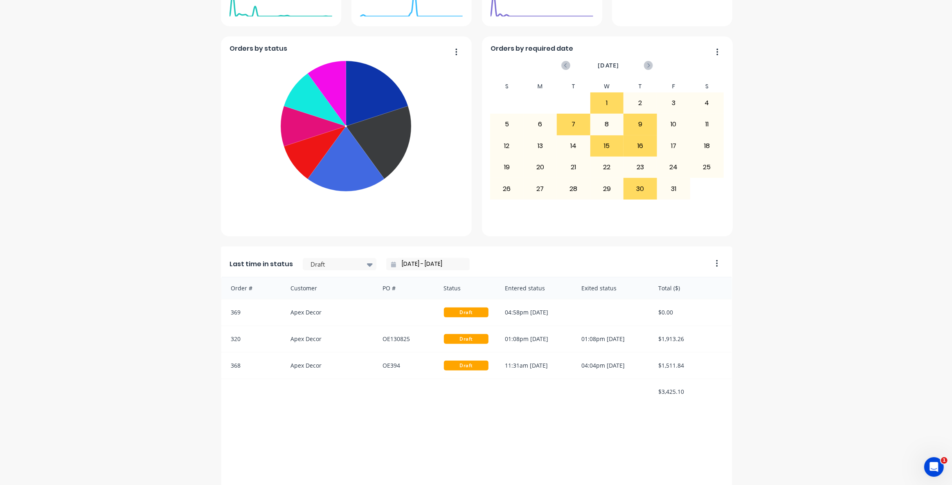
click at [486, 405] on div "Order # Customer PO # Status Entered status Exited status Total ($) 369 Apex De…" at bounding box center [476, 401] width 511 height 248
click at [357, 414] on div "Order # Customer PO # Status Entered status Exited status Total ($) 369 Apex De…" at bounding box center [476, 401] width 511 height 248
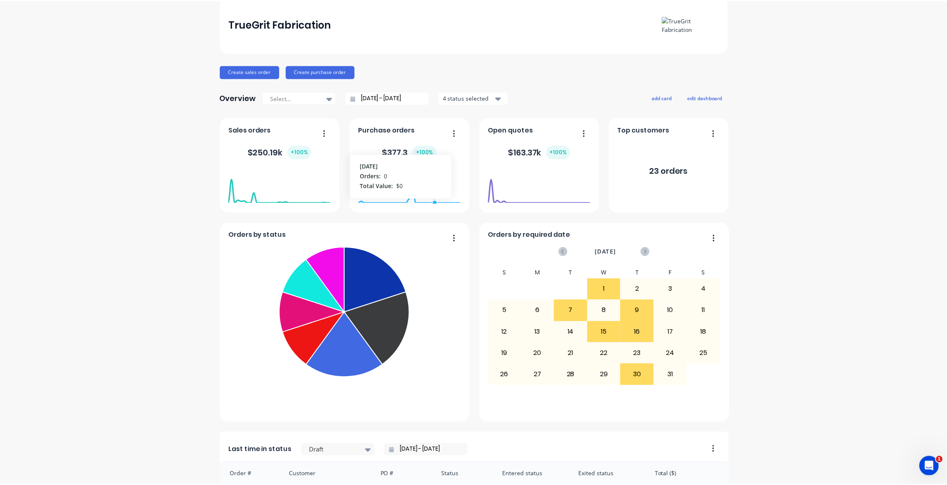
scroll to position [0, 0]
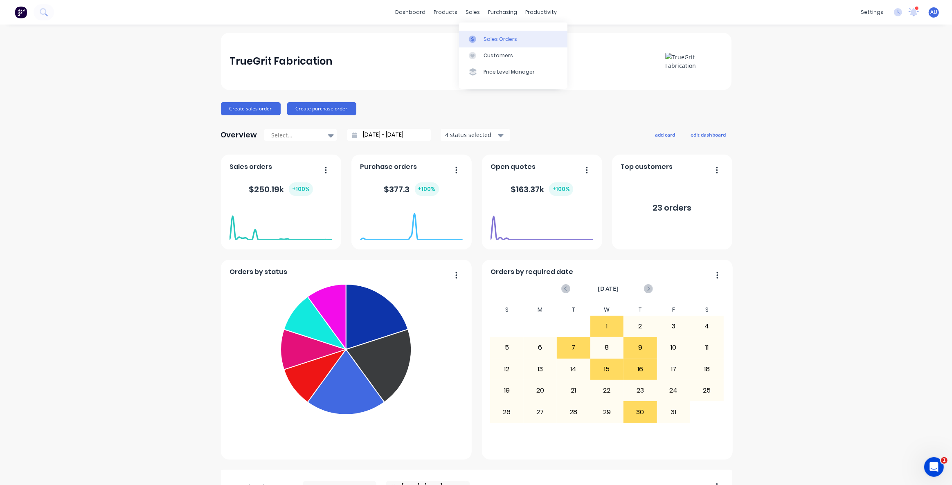
click at [482, 33] on link "Sales Orders" at bounding box center [513, 39] width 108 height 16
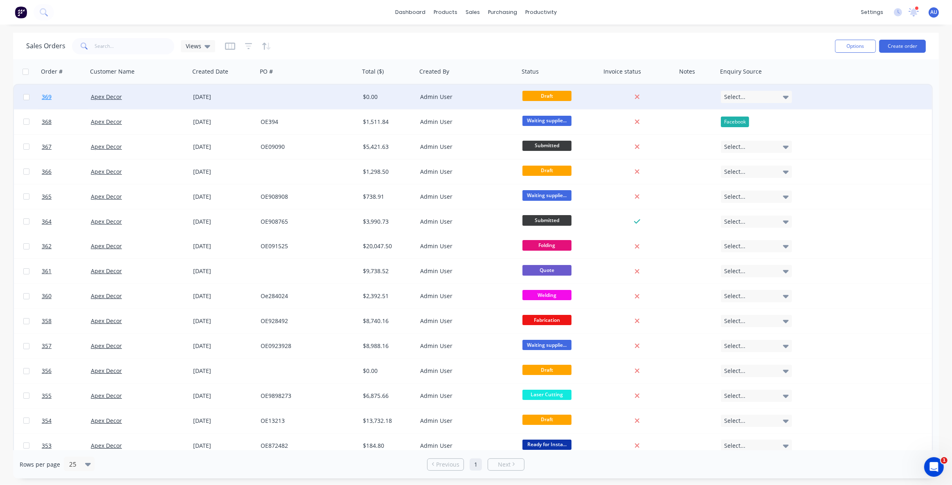
click at [45, 95] on span "369" at bounding box center [47, 97] width 10 height 8
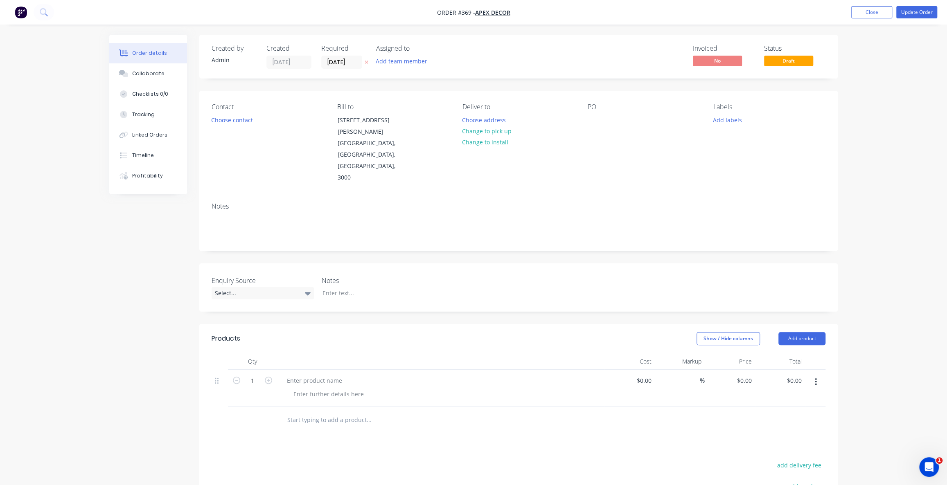
scroll to position [122, 0]
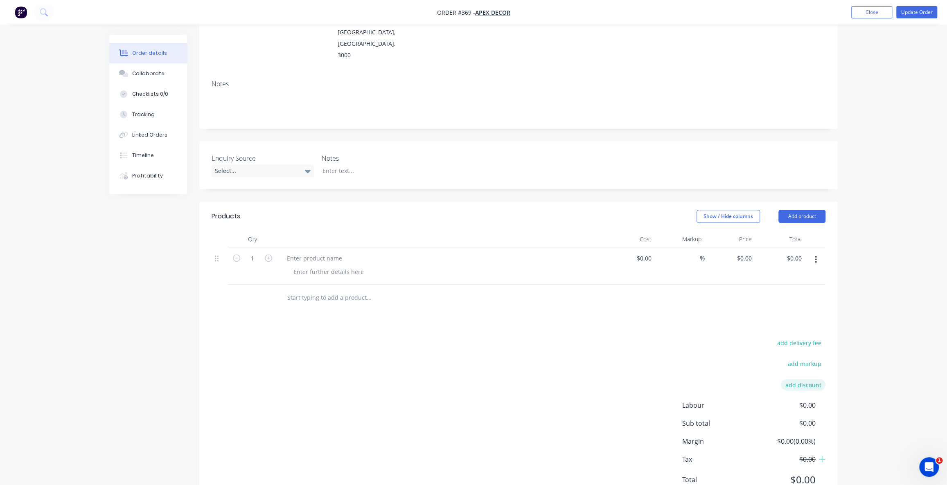
click at [802, 379] on button "add discount" at bounding box center [803, 384] width 45 height 11
drag, startPoint x: 796, startPoint y: 353, endPoint x: 808, endPoint y: 355, distance: 12.8
click at [802, 382] on input at bounding box center [793, 388] width 37 height 12
type input "50"
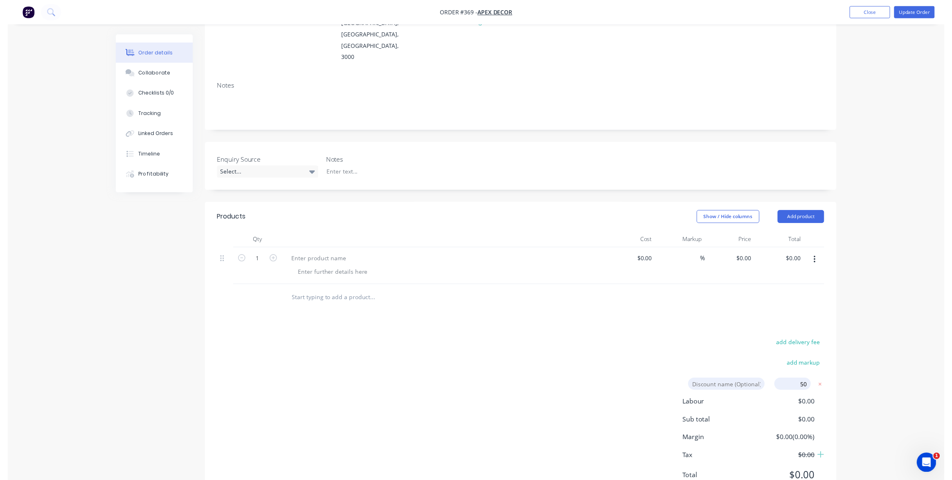
scroll to position [0, 0]
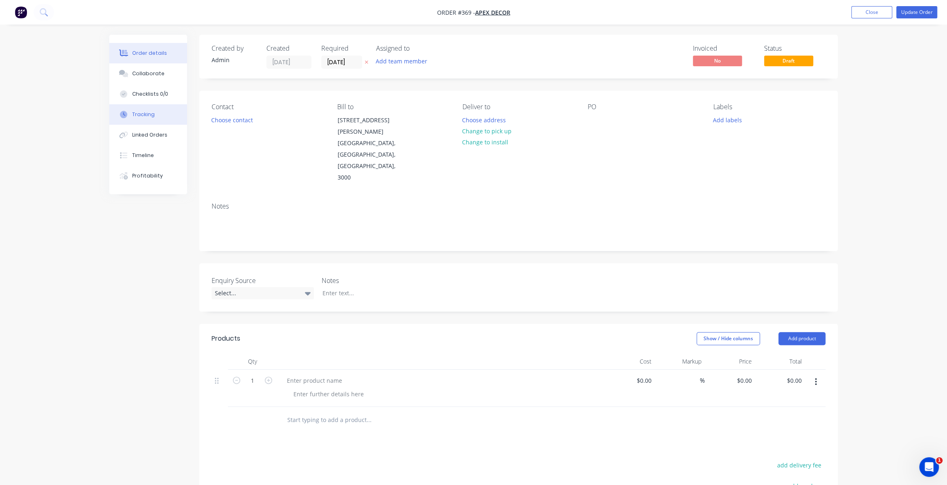
click at [147, 118] on button "Tracking" at bounding box center [148, 114] width 78 height 20
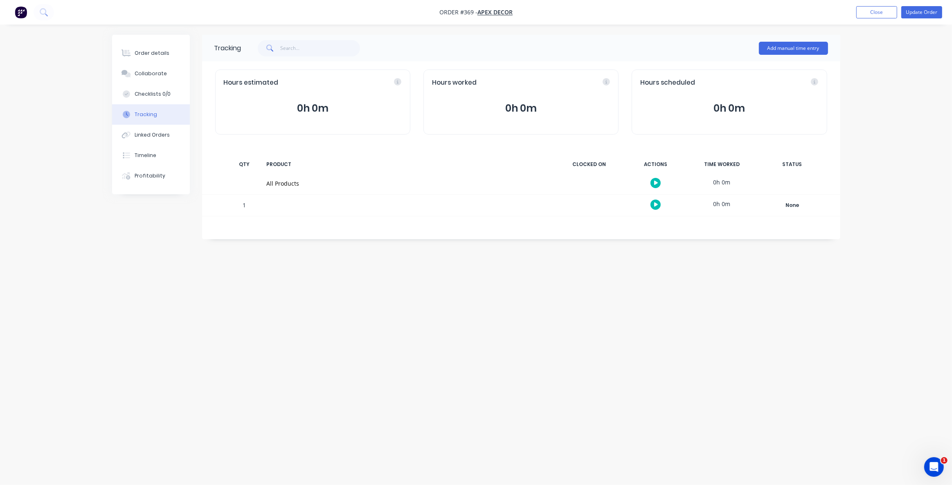
click at [657, 183] on icon "button" at bounding box center [656, 183] width 4 height 5
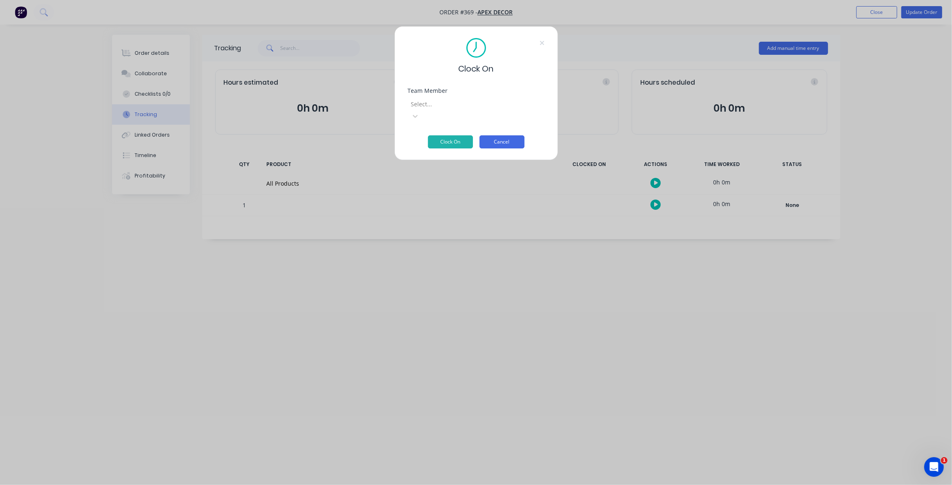
click at [497, 135] on button "Cancel" at bounding box center [501, 141] width 45 height 13
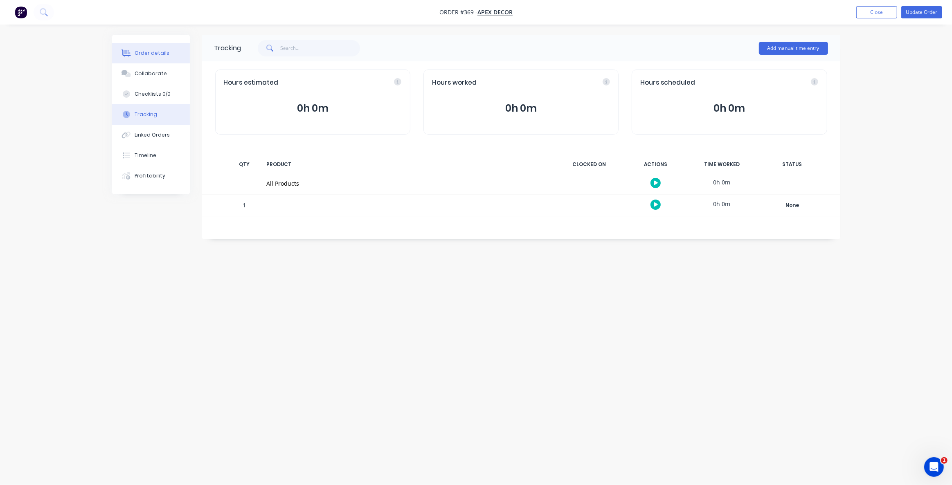
click at [149, 51] on div "Order details" at bounding box center [152, 53] width 35 height 7
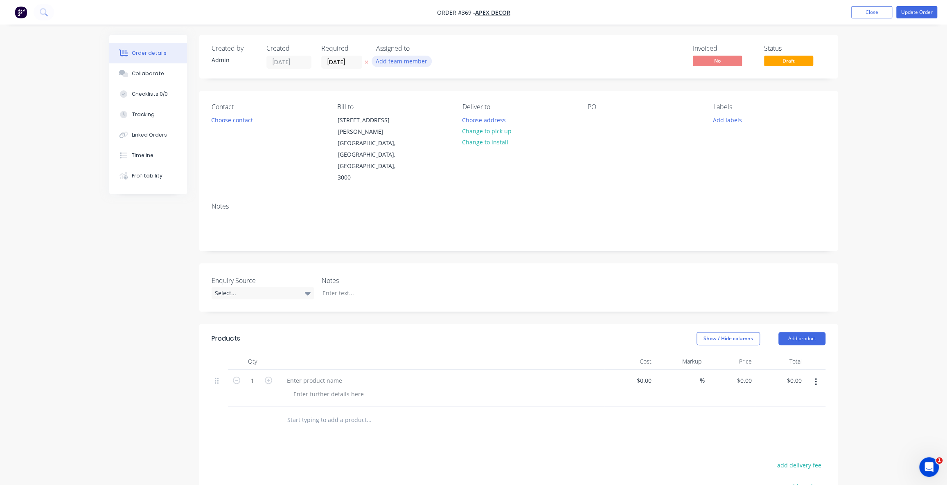
click at [393, 60] on button "Add team member" at bounding box center [401, 61] width 60 height 11
click at [388, 108] on div at bounding box center [389, 107] width 16 height 16
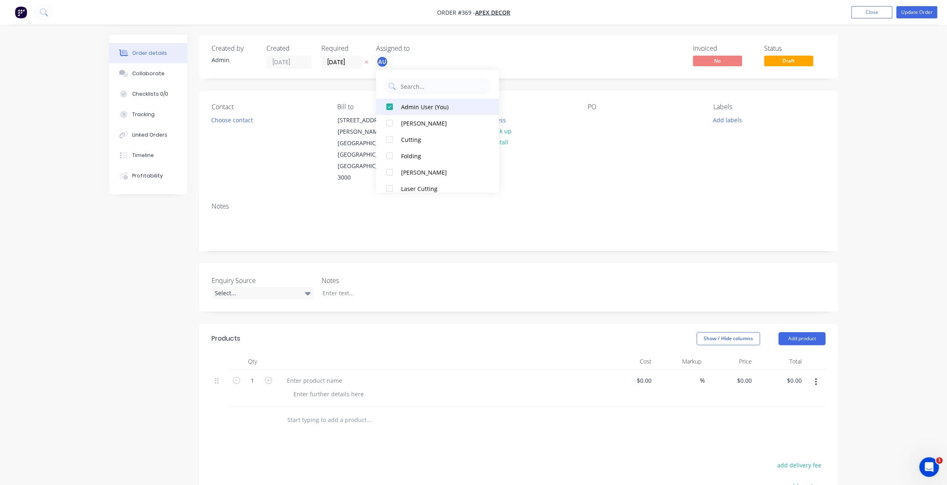
click at [388, 108] on div at bounding box center [389, 107] width 16 height 16
click at [88, 243] on div "Order details Collaborate Checklists 0/0 Tracking Linked Orders Timeline Profit…" at bounding box center [473, 321] width 947 height 642
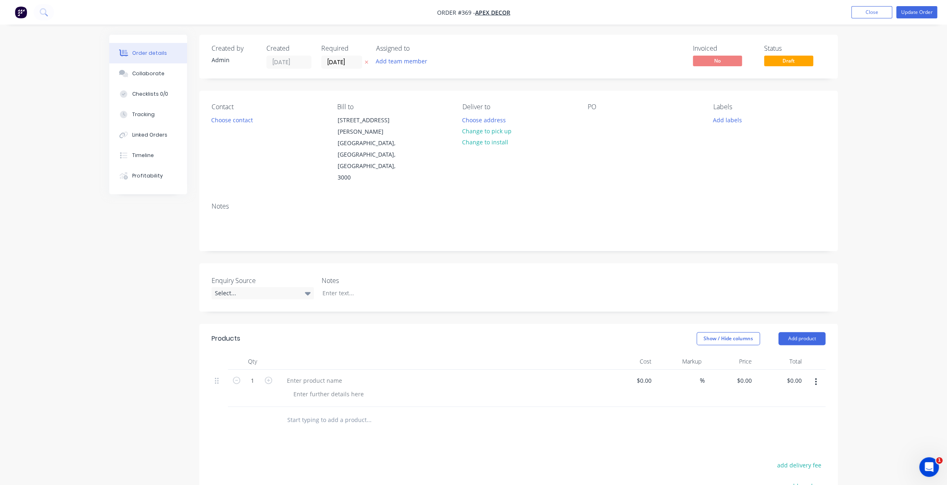
click at [82, 258] on div "Order details Collaborate Checklists 0/0 Tracking Linked Orders Timeline Profit…" at bounding box center [473, 321] width 947 height 642
click at [128, 270] on div "Created by Admin Created 09/10/25 Required 09/10/25 Assigned to Add team member…" at bounding box center [473, 339] width 728 height 608
click at [131, 256] on div "Created by Admin Created 09/10/25 Required 09/10/25 Assigned to Add team member…" at bounding box center [473, 339] width 728 height 608
click at [97, 259] on div "Order details Collaborate Checklists 0/0 Tracking Linked Orders Timeline Profit…" at bounding box center [473, 321] width 947 height 642
click at [116, 221] on div "Created by Admin Created 09/10/25 Required 09/10/25 Assigned to Add team member…" at bounding box center [473, 339] width 728 height 608
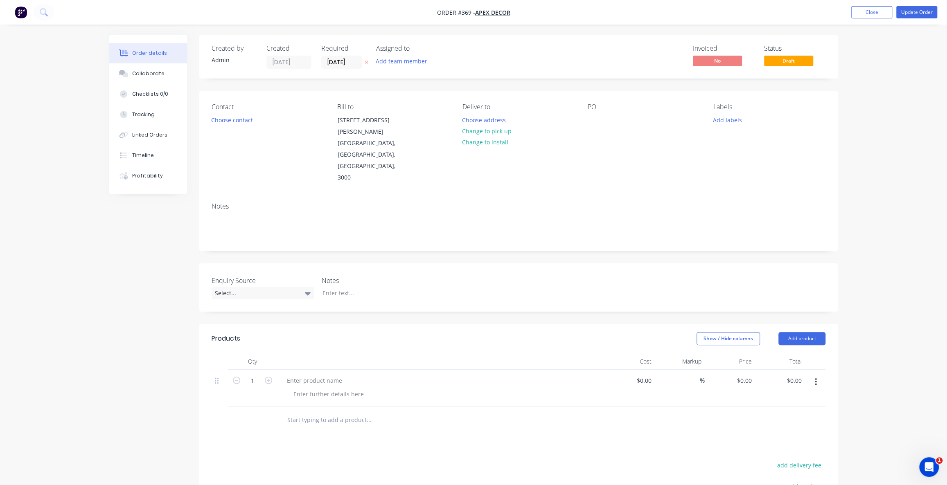
click at [112, 241] on div "Created by Admin Created 09/10/25 Required 09/10/25 Assigned to Add team member…" at bounding box center [473, 339] width 728 height 608
click at [861, 18] on nav "Order #369 - Apex Decor Add product Close Update Order" at bounding box center [473, 12] width 947 height 25
click at [862, 15] on button "Close" at bounding box center [871, 12] width 41 height 12
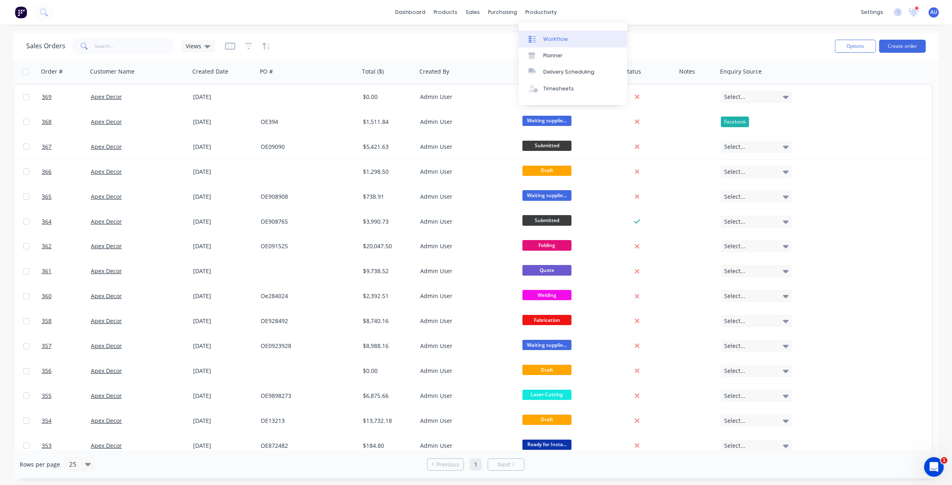
click at [556, 39] on div "Workflow" at bounding box center [555, 39] width 25 height 7
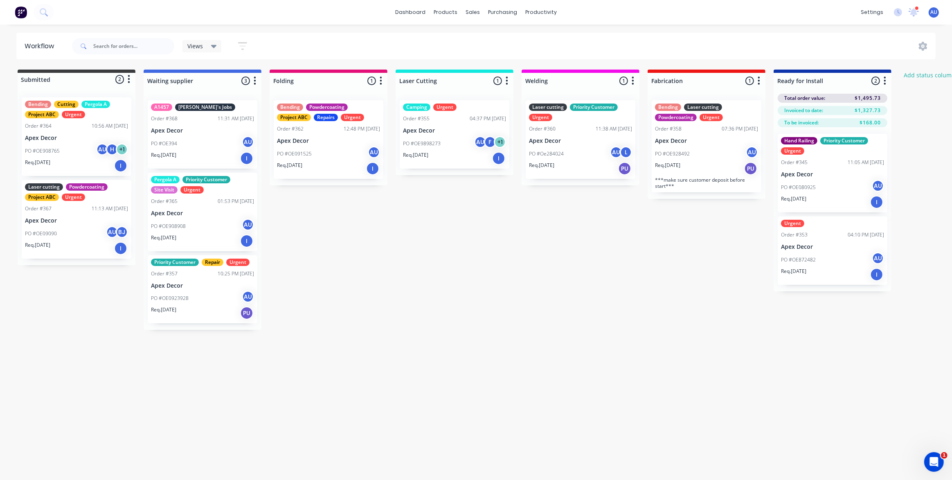
click at [430, 324] on div "Submitted 2 Status colour #3A3C3E hex #3A3C3E Save Cancel Summaries Total order…" at bounding box center [557, 200] width 1127 height 260
click at [418, 307] on div "Submitted 2 Status colour #3A3C3E hex #3A3C3E Save Cancel Summaries Total order…" at bounding box center [557, 200] width 1127 height 260
click at [597, 279] on div "Submitted 2 Status colour #3A3C3E hex #3A3C3E Save Cancel Summaries Total order…" at bounding box center [557, 200] width 1127 height 260
click at [691, 151] on div "PO #OE928492 AU" at bounding box center [706, 154] width 103 height 16
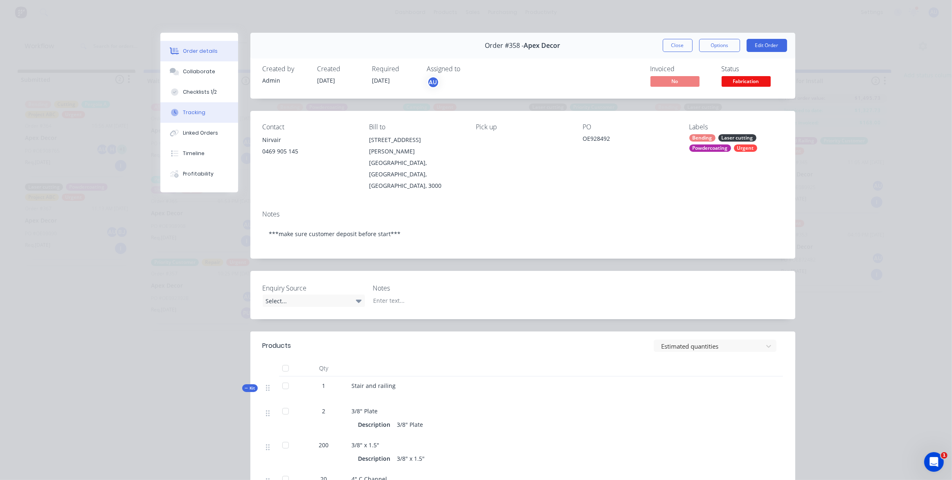
click at [198, 116] on button "Tracking" at bounding box center [199, 112] width 78 height 20
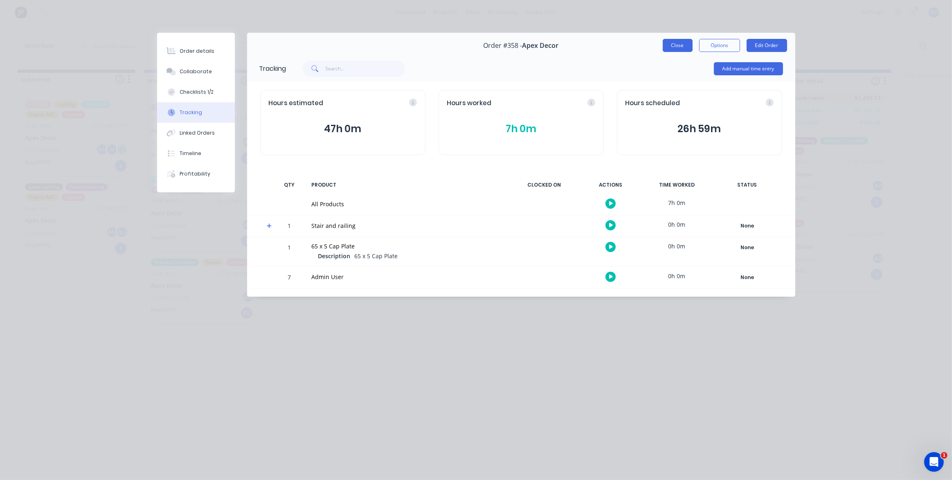
click at [683, 45] on button "Close" at bounding box center [678, 45] width 30 height 13
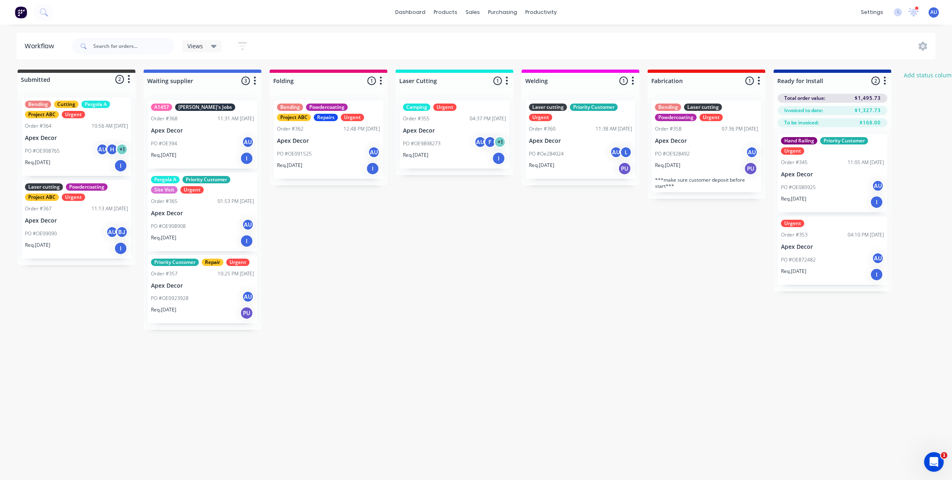
click at [404, 270] on div "Submitted 2 Status colour #3A3C3E hex #3A3C3E Save Cancel Summaries Total order…" at bounding box center [557, 200] width 1127 height 260
click at [360, 246] on div "Submitted 2 Status colour #3A3C3E hex #3A3C3E Save Cancel Summaries Total order…" at bounding box center [557, 200] width 1127 height 260
